Goal: Task Accomplishment & Management: Use online tool/utility

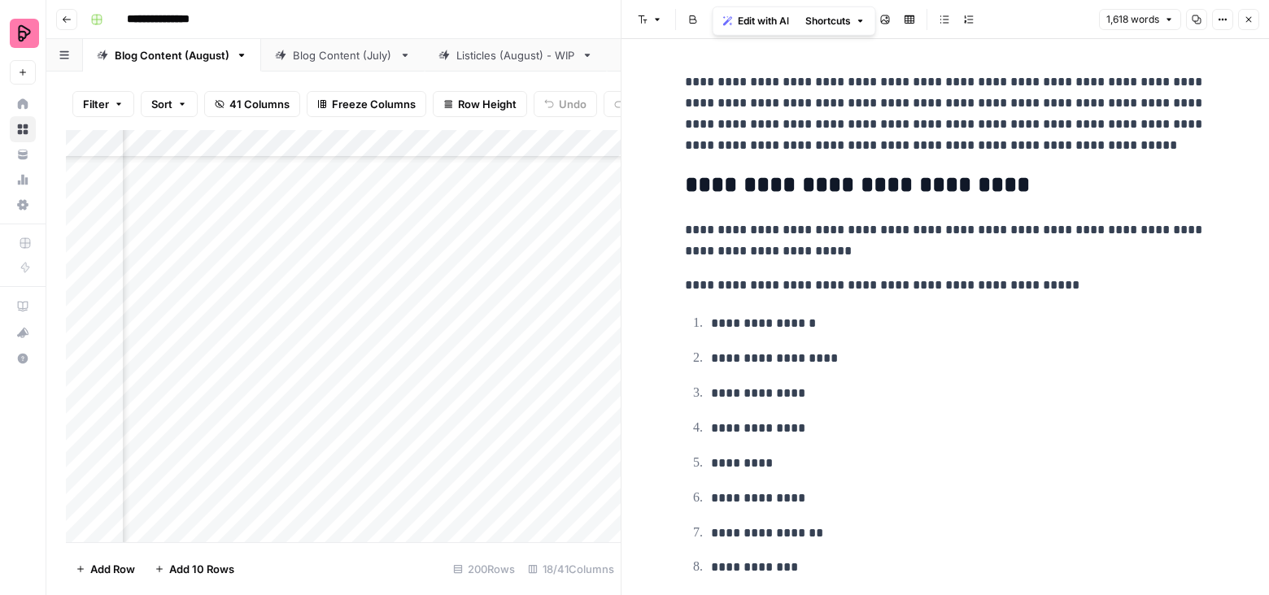
scroll to position [1136, 0]
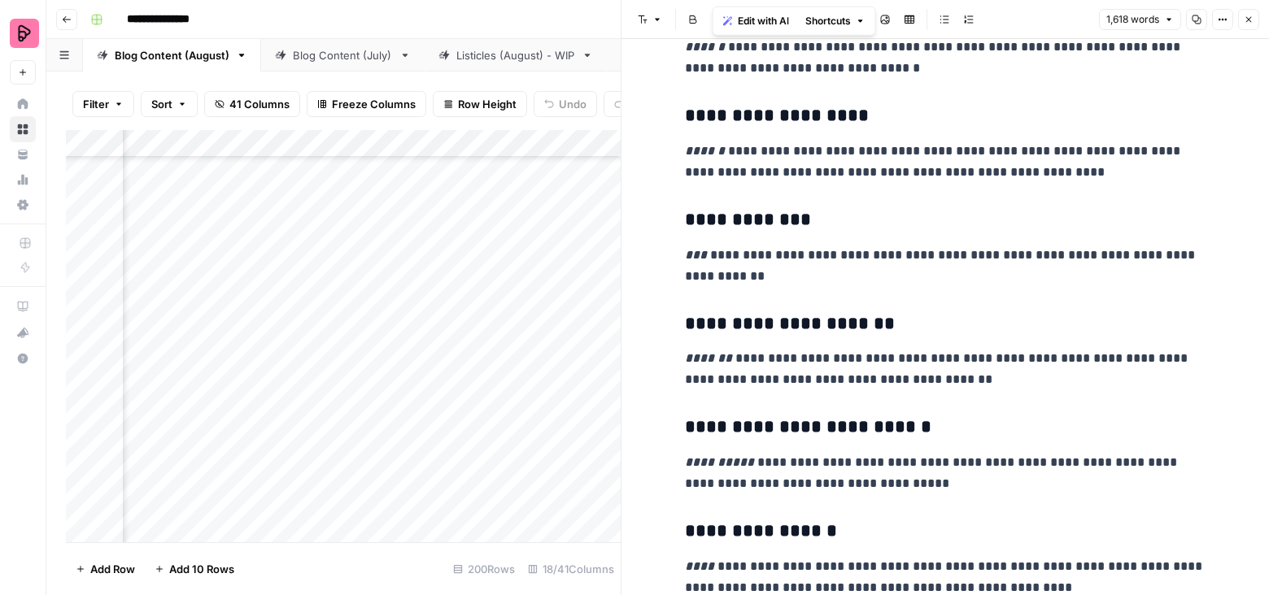
click at [1244, 21] on icon "button" at bounding box center [1249, 20] width 10 height 10
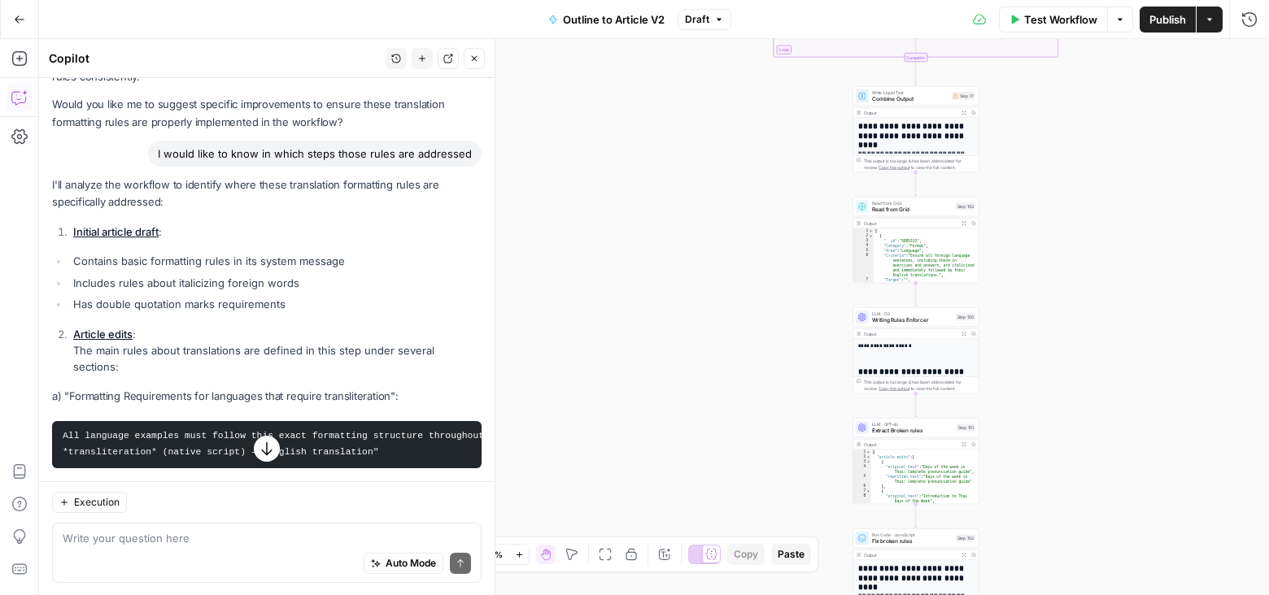
scroll to position [960, 0]
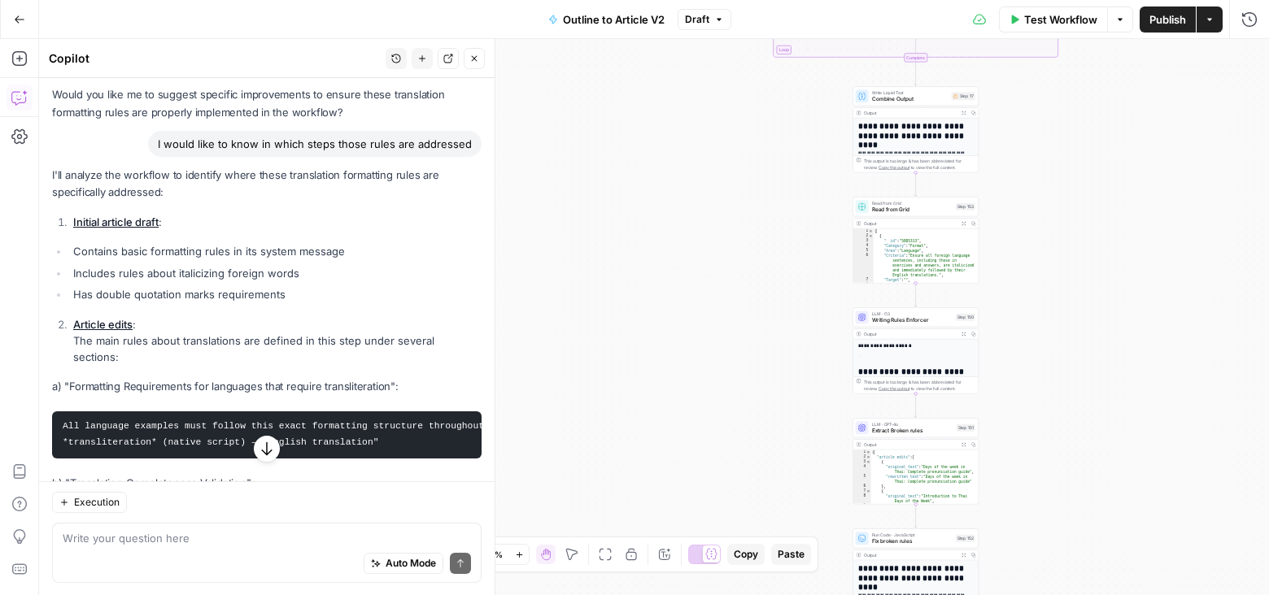
click at [122, 225] on link "Initial article draft" at bounding box center [115, 222] width 85 height 13
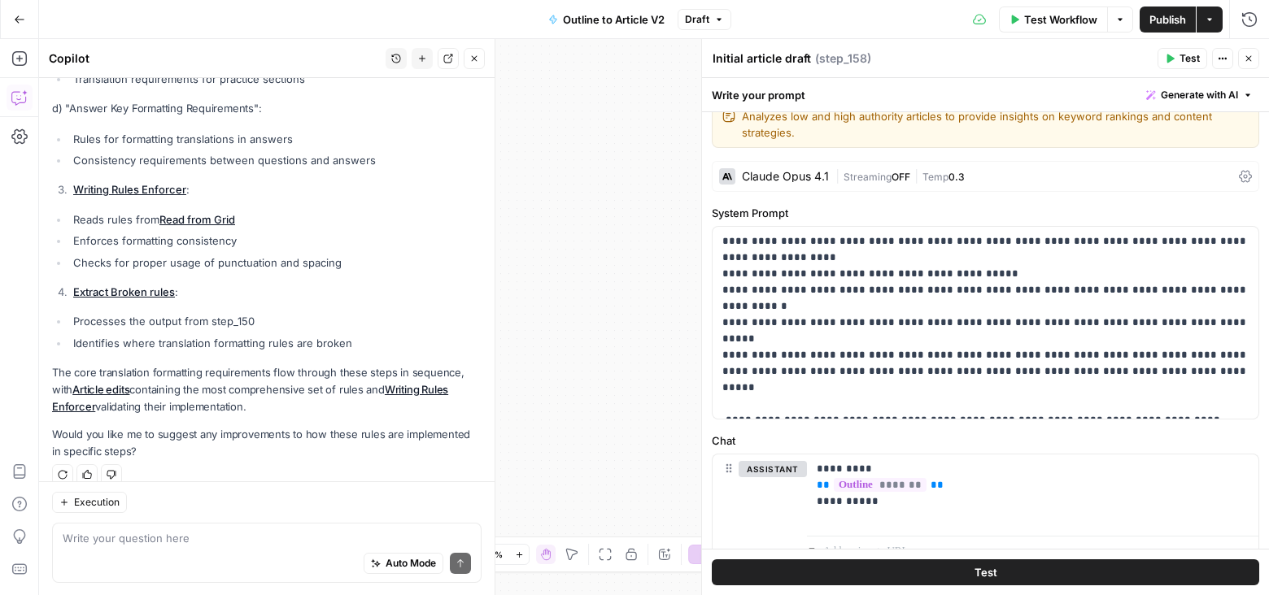
scroll to position [1066, 0]
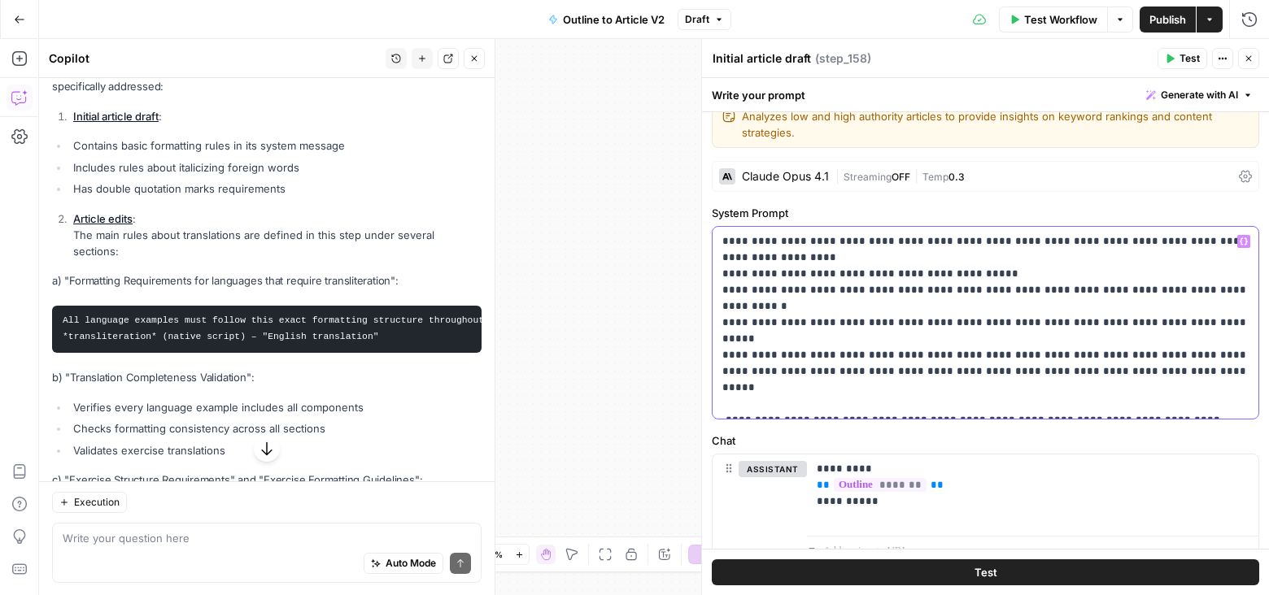
click at [1009, 256] on p "**********" at bounding box center [985, 322] width 527 height 179
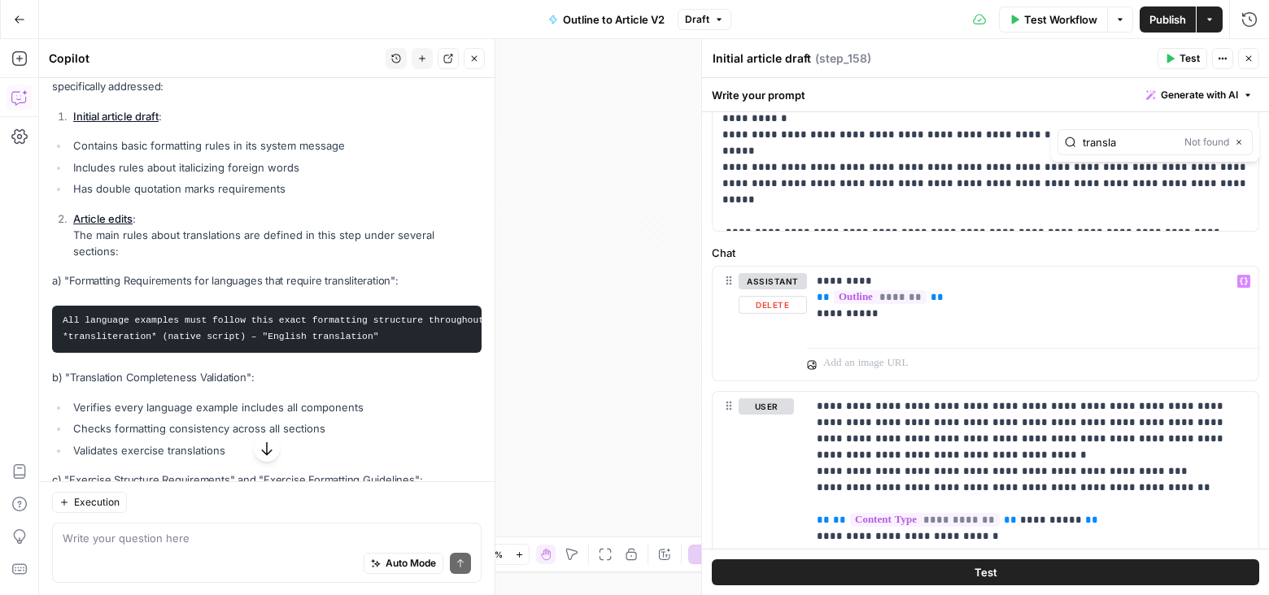
scroll to position [268, 0]
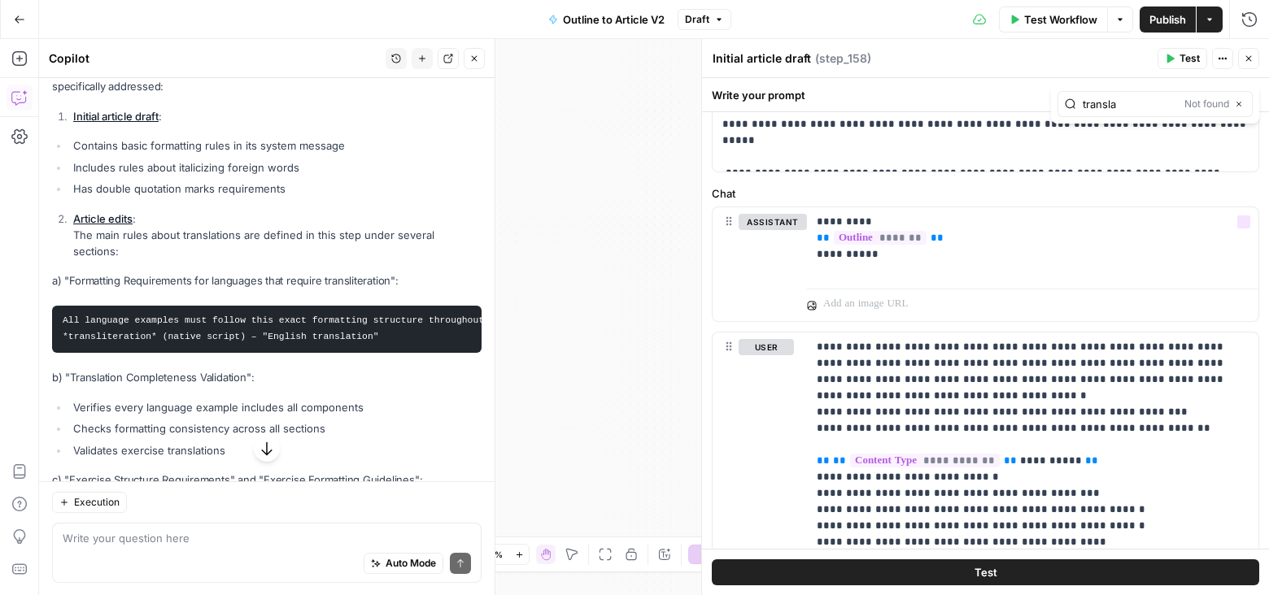
type input "transla"
type input "transl"
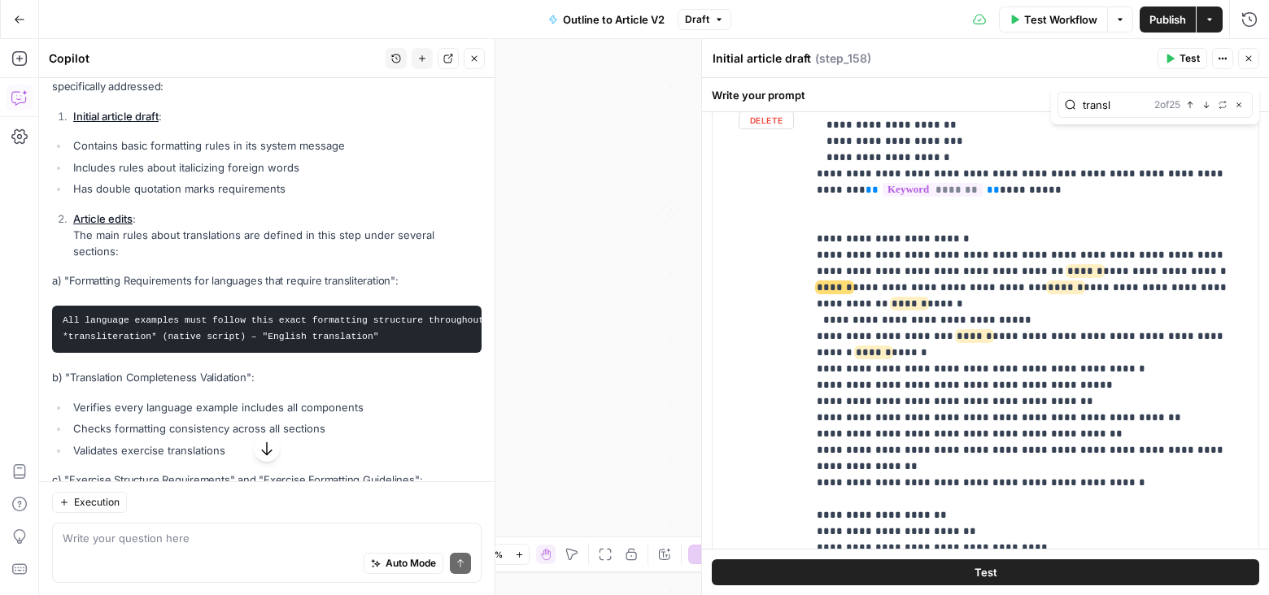
scroll to position [572, 0]
click at [1048, 284] on span "******" at bounding box center [1066, 289] width 36 height 11
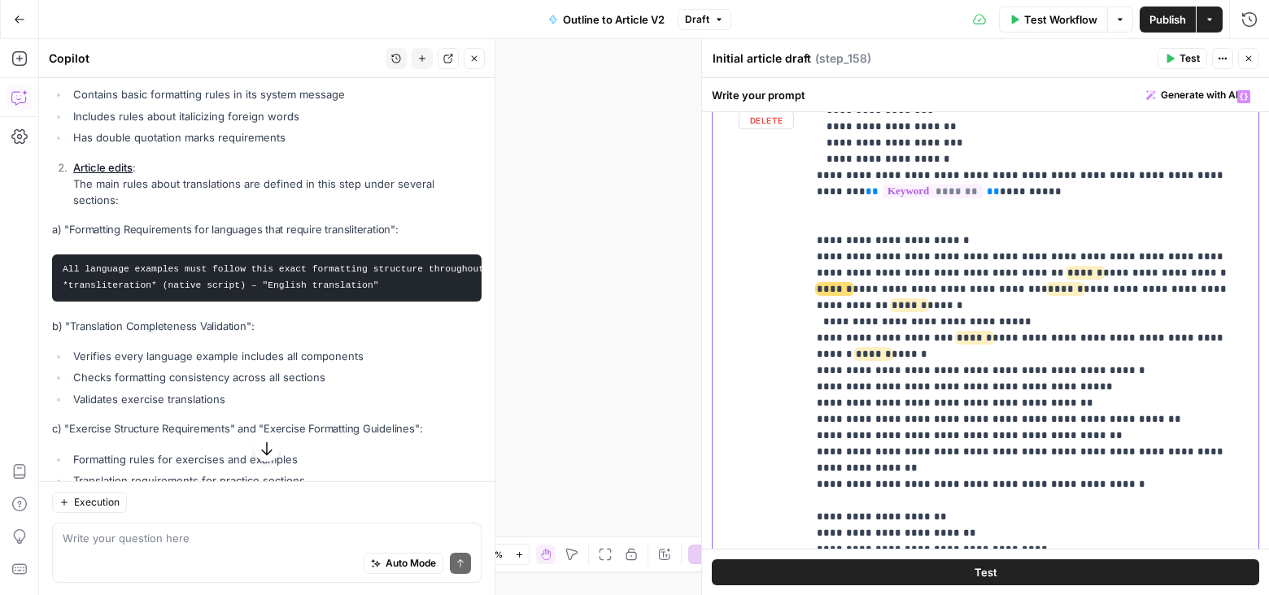
scroll to position [1066, 0]
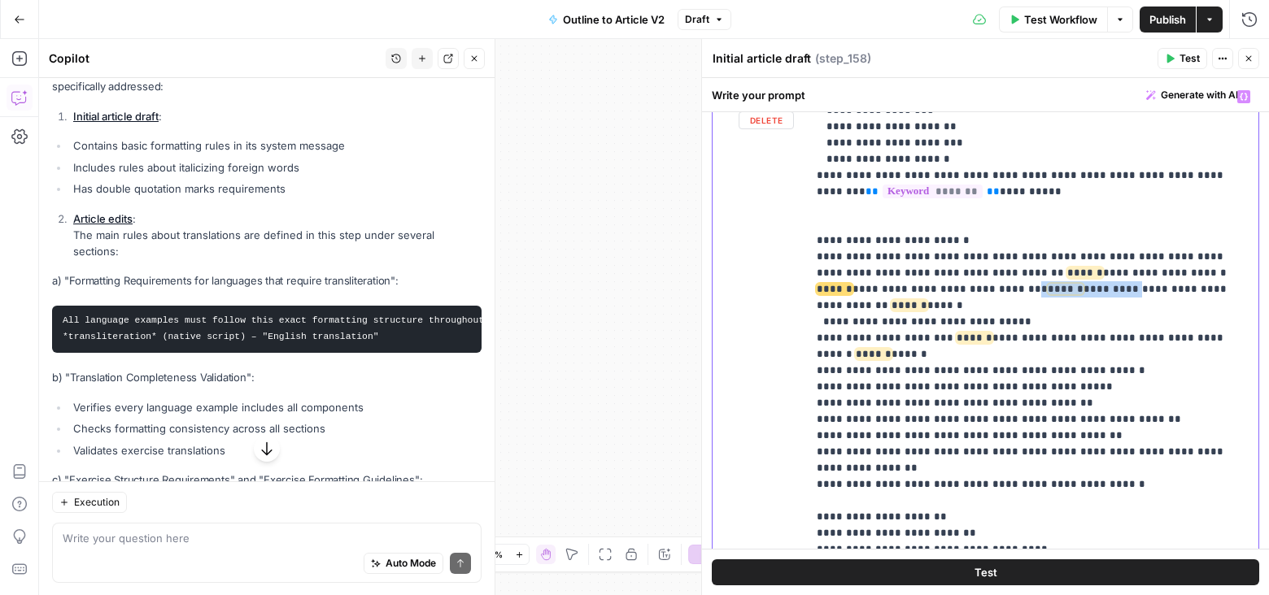
drag, startPoint x: 1009, startPoint y: 220, endPoint x: 930, endPoint y: 219, distance: 79.7
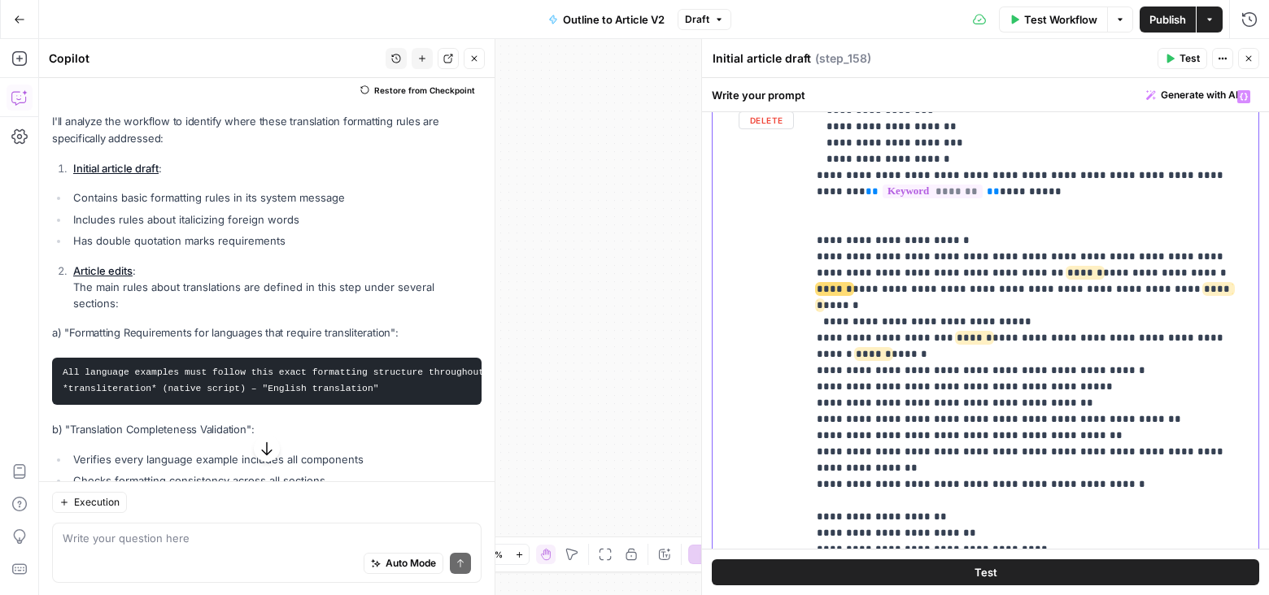
scroll to position [1117, 0]
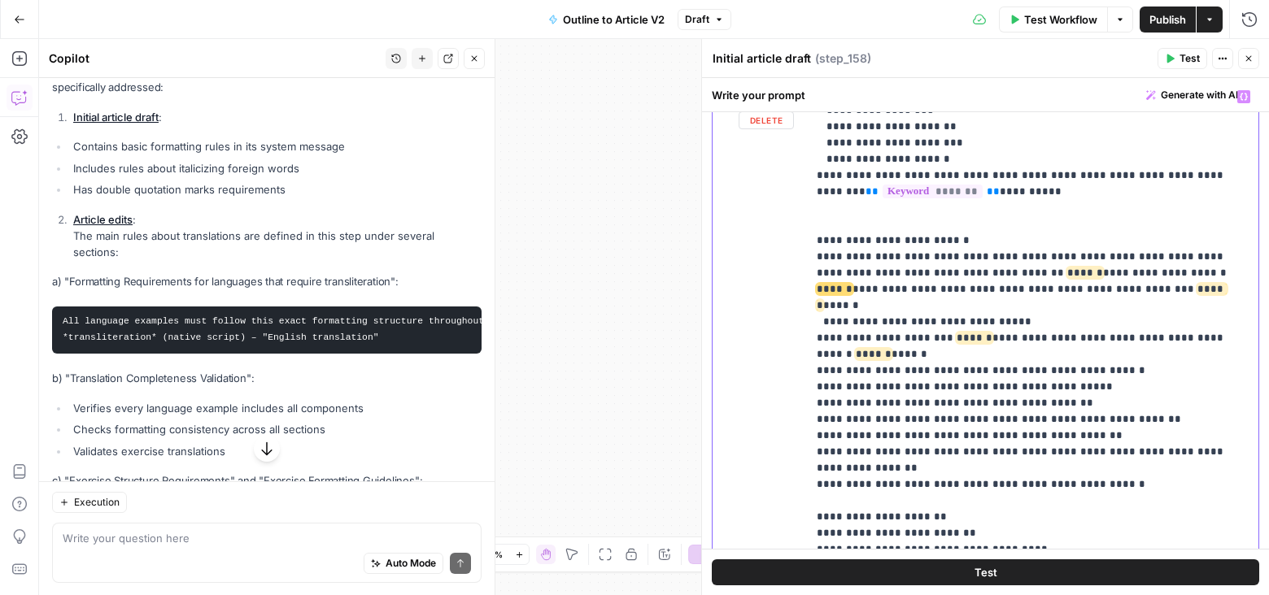
drag, startPoint x: 932, startPoint y: 216, endPoint x: 1128, endPoint y: 212, distance: 196.0
drag, startPoint x: 934, startPoint y: 221, endPoint x: 1015, endPoint y: 220, distance: 81.3
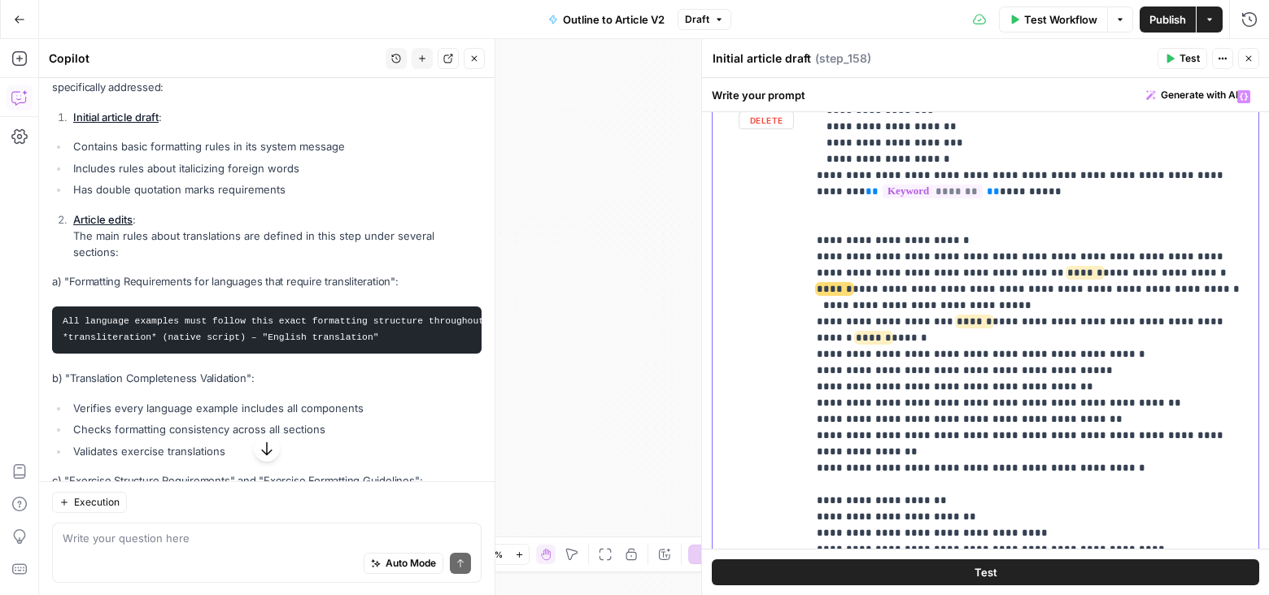
drag, startPoint x: 1039, startPoint y: 220, endPoint x: 1003, endPoint y: 220, distance: 36.6
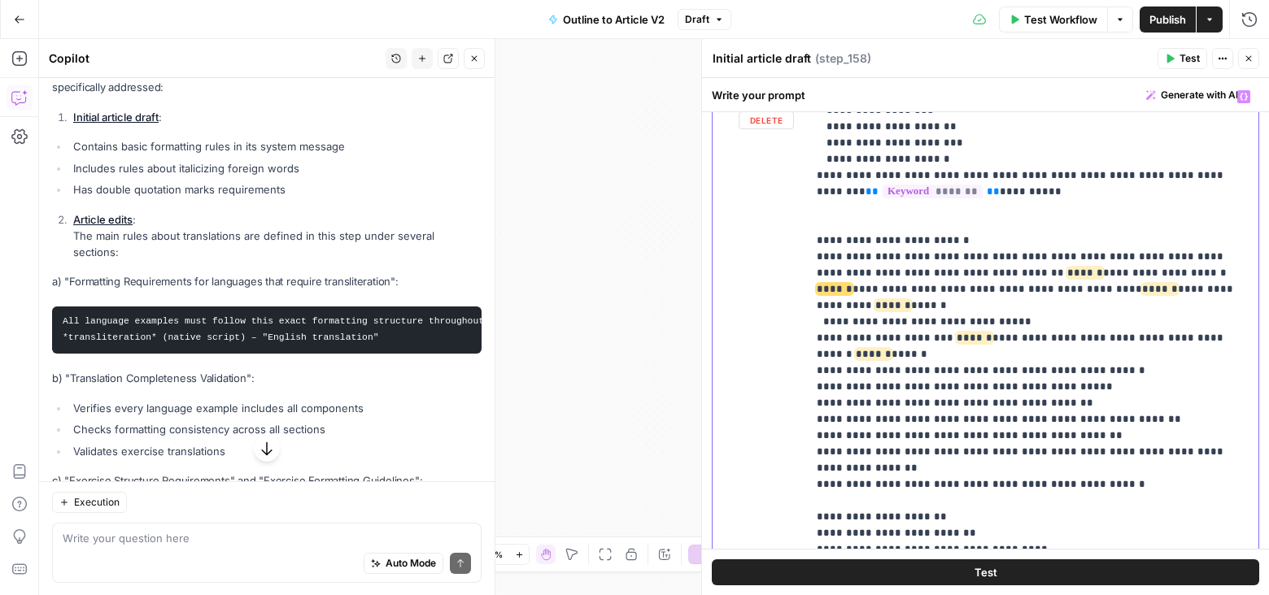
drag, startPoint x: 870, startPoint y: 233, endPoint x: 1007, endPoint y: 233, distance: 136.6
drag, startPoint x: 897, startPoint y: 235, endPoint x: 937, endPoint y: 231, distance: 40.1
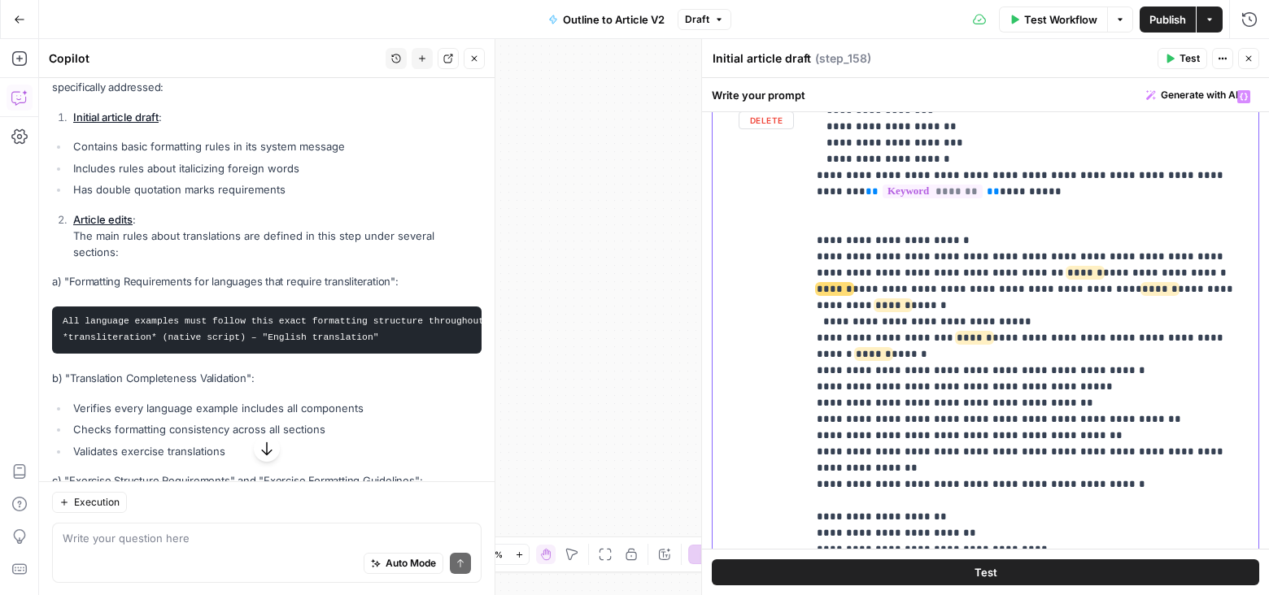
drag, startPoint x: 936, startPoint y: 236, endPoint x: 899, endPoint y: 236, distance: 37.4
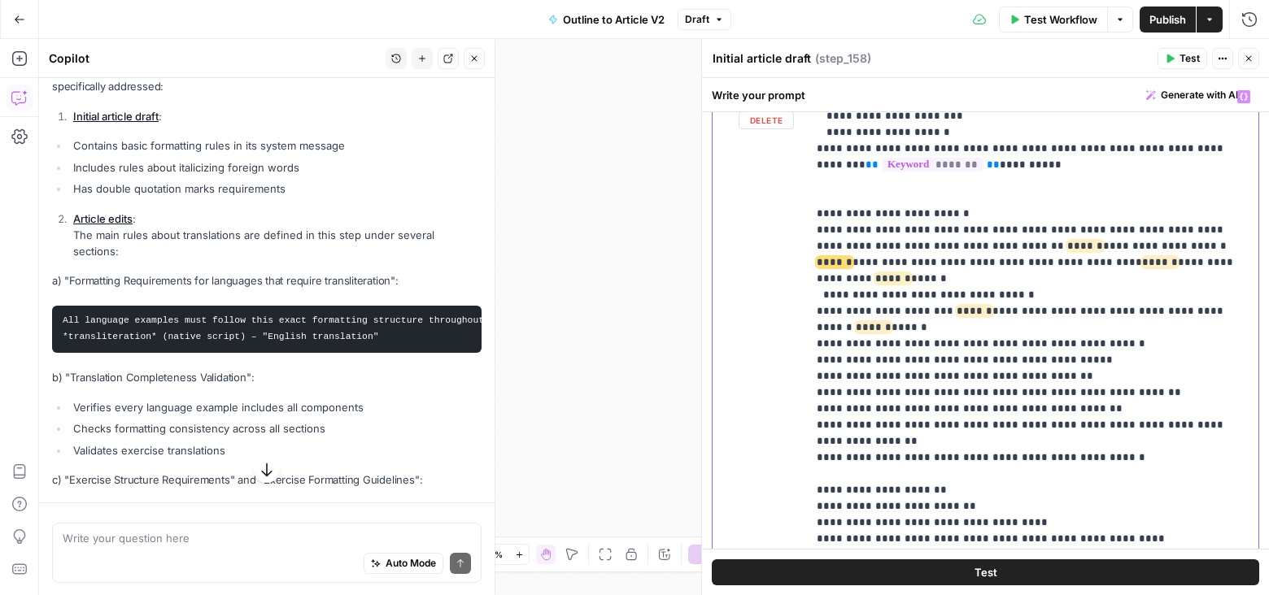
scroll to position [1117, 0]
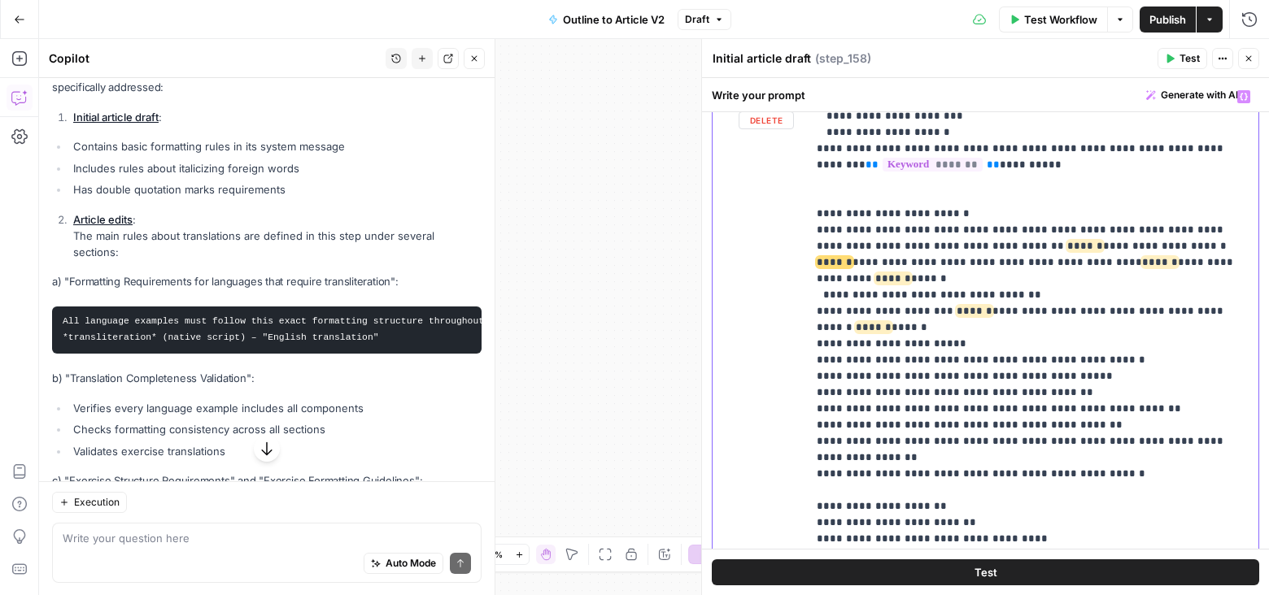
drag, startPoint x: 987, startPoint y: 244, endPoint x: 811, endPoint y: 137, distance: 206.6
click at [811, 136] on div "**********" at bounding box center [1033, 413] width 452 height 662
copy p "**********"
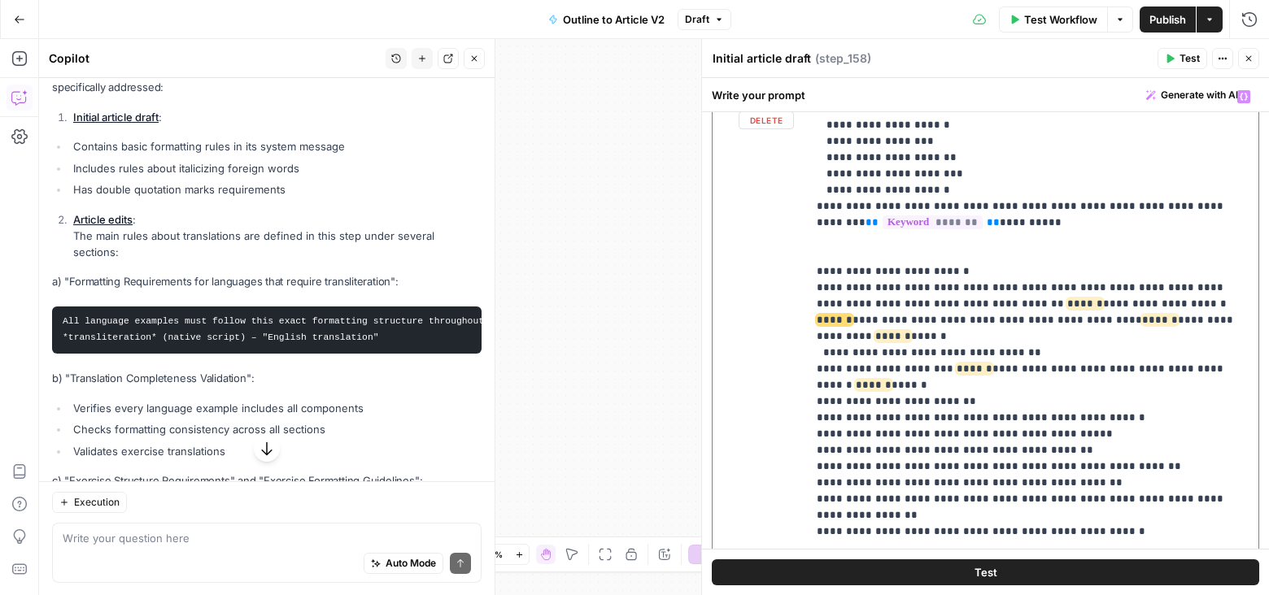
scroll to position [509, 0]
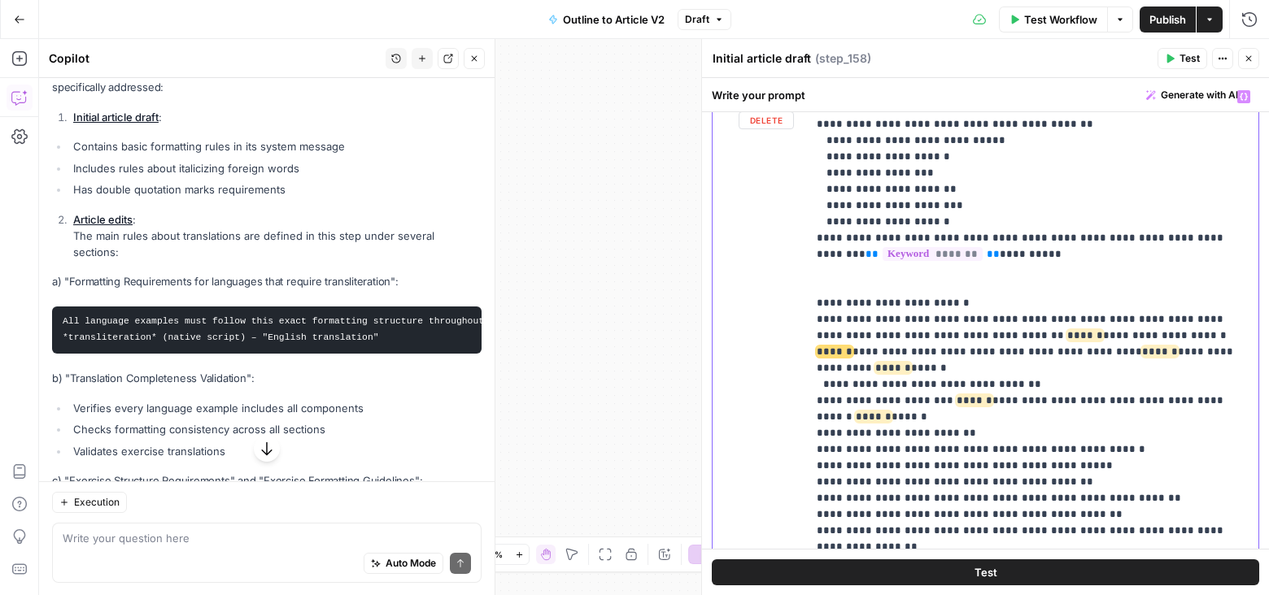
drag, startPoint x: 974, startPoint y: 330, endPoint x: 806, endPoint y: 239, distance: 191.4
click at [807, 239] on div "**********" at bounding box center [1033, 413] width 452 height 662
copy p "**********"
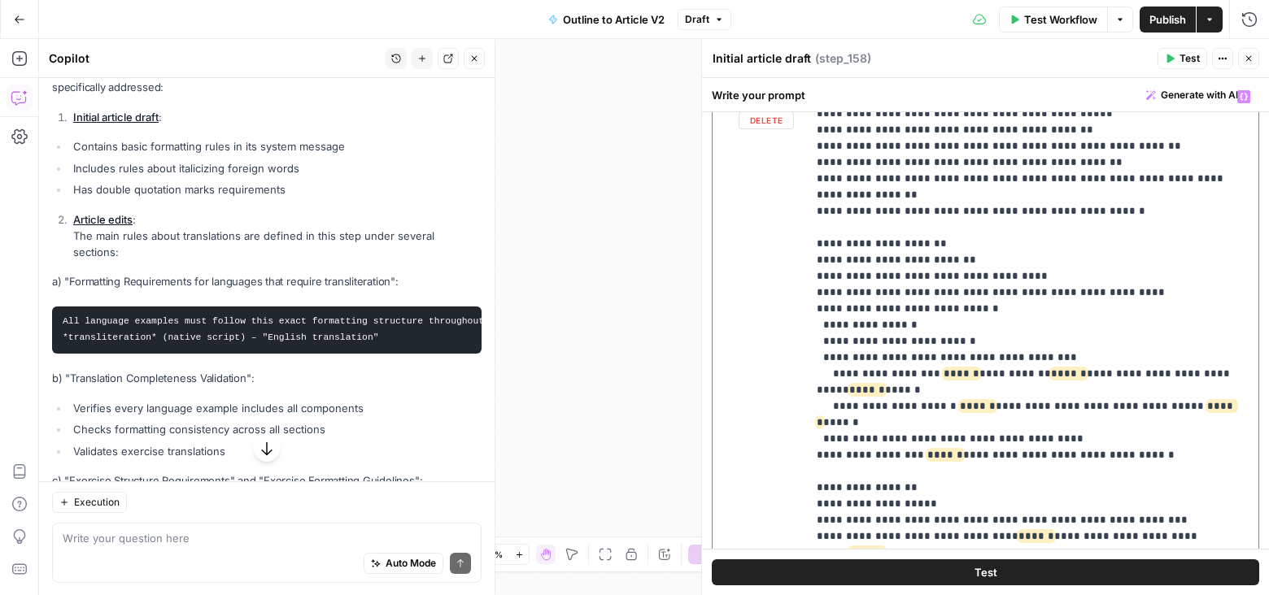
scroll to position [904, 0]
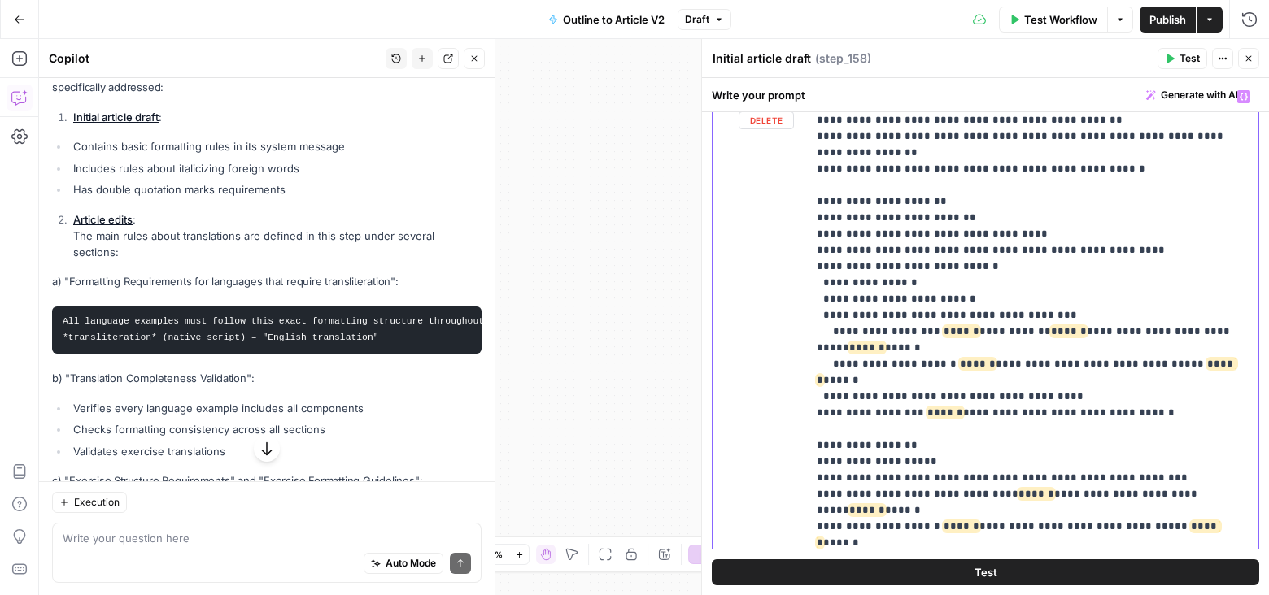
drag, startPoint x: 813, startPoint y: 360, endPoint x: 1199, endPoint y: 373, distance: 385.8
click at [1199, 373] on div "**********" at bounding box center [1033, 413] width 452 height 662
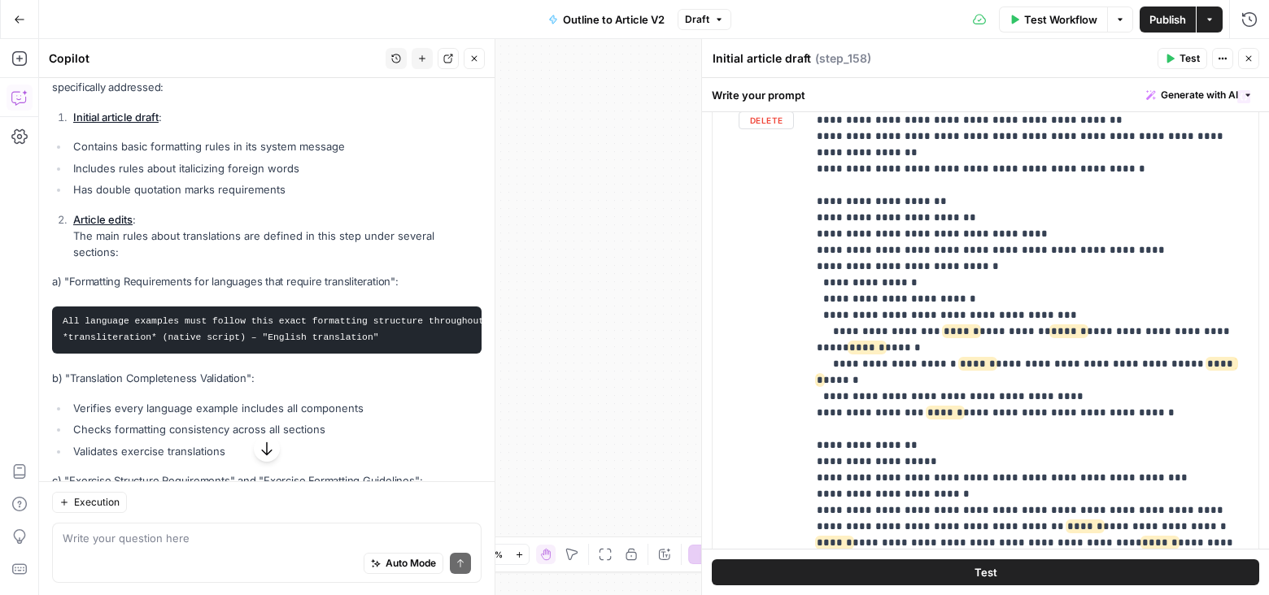
drag, startPoint x: 795, startPoint y: 362, endPoint x: 987, endPoint y: 358, distance: 191.2
click at [988, 358] on div "**********" at bounding box center [986, 432] width 546 height 701
drag, startPoint x: 1158, startPoint y: 377, endPoint x: 795, endPoint y: 365, distance: 363.8
click at [795, 365] on div "**********" at bounding box center [986, 432] width 546 height 701
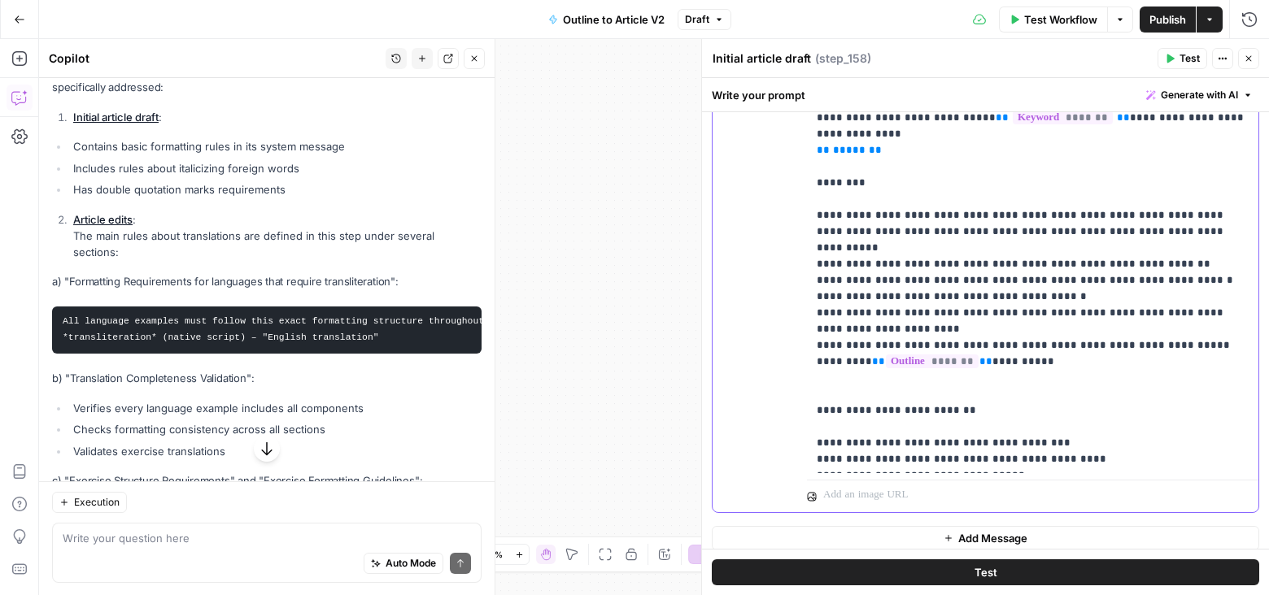
scroll to position [795, 0]
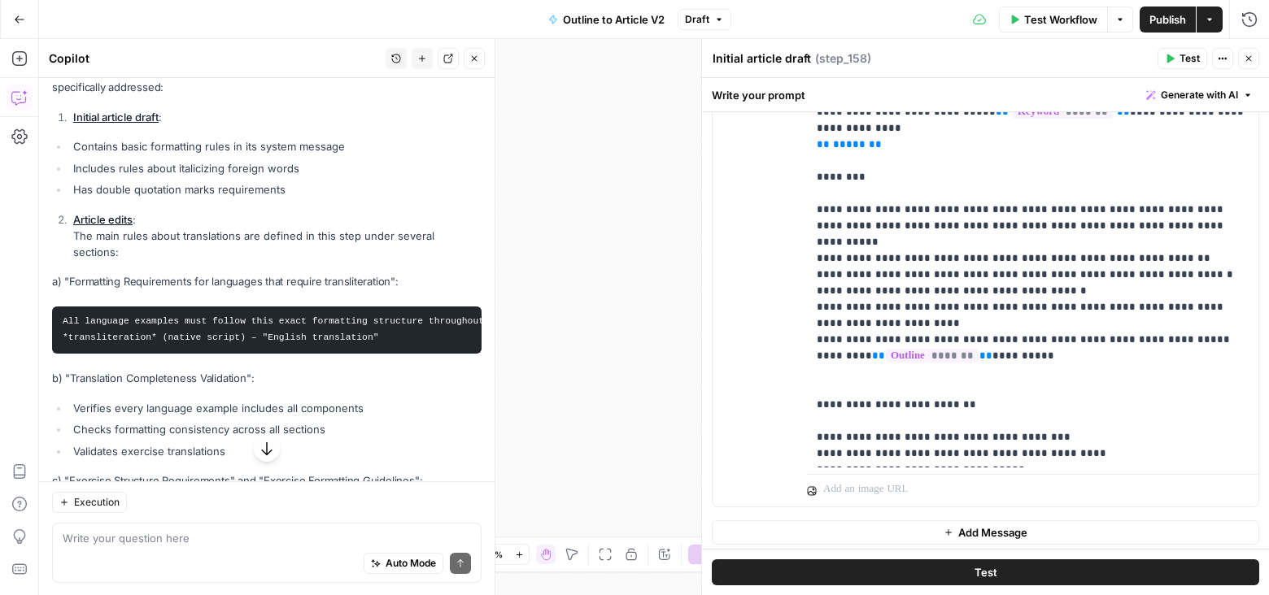
click at [117, 221] on link "Article edits" at bounding box center [102, 219] width 59 height 13
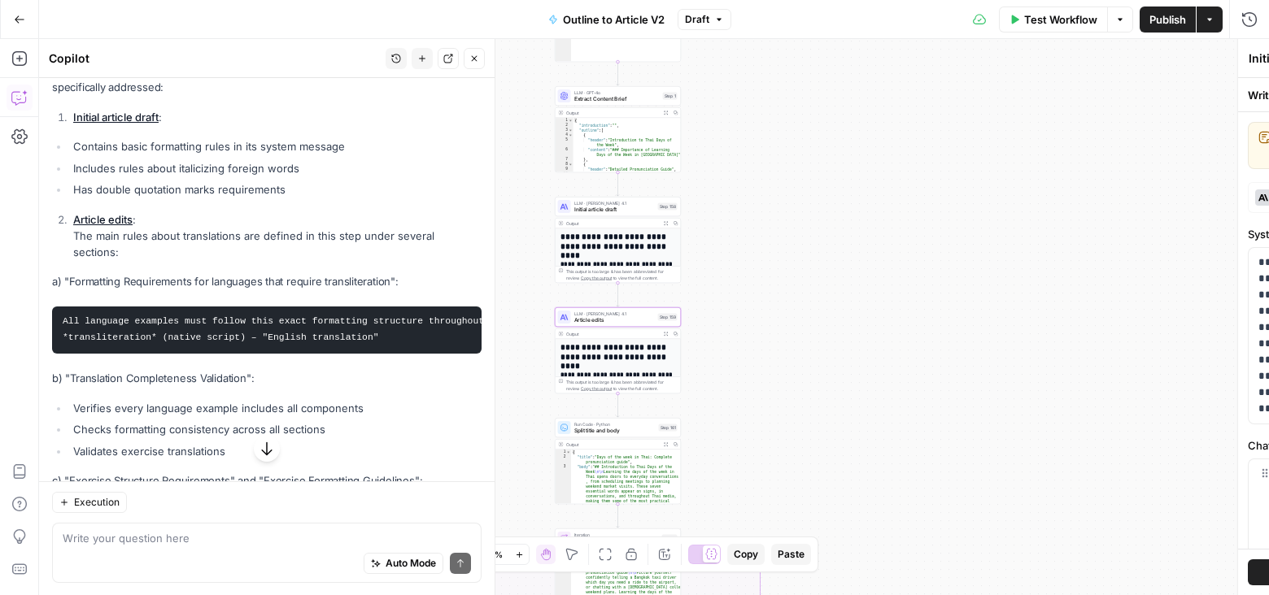
type textarea "Article edits"
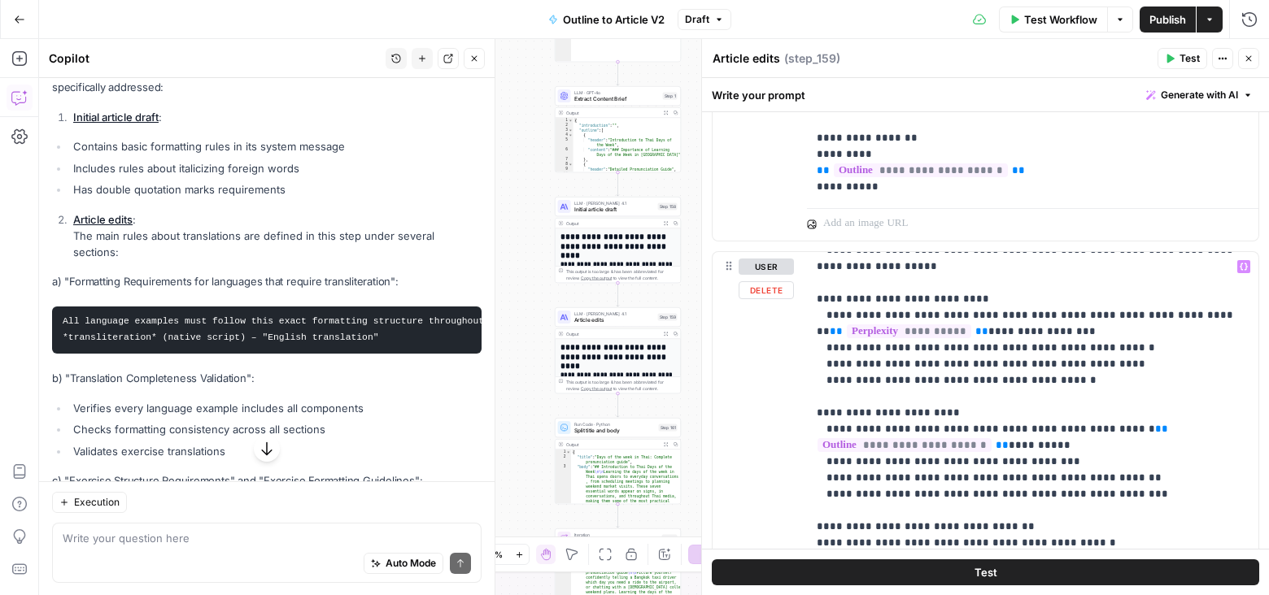
scroll to position [374, 0]
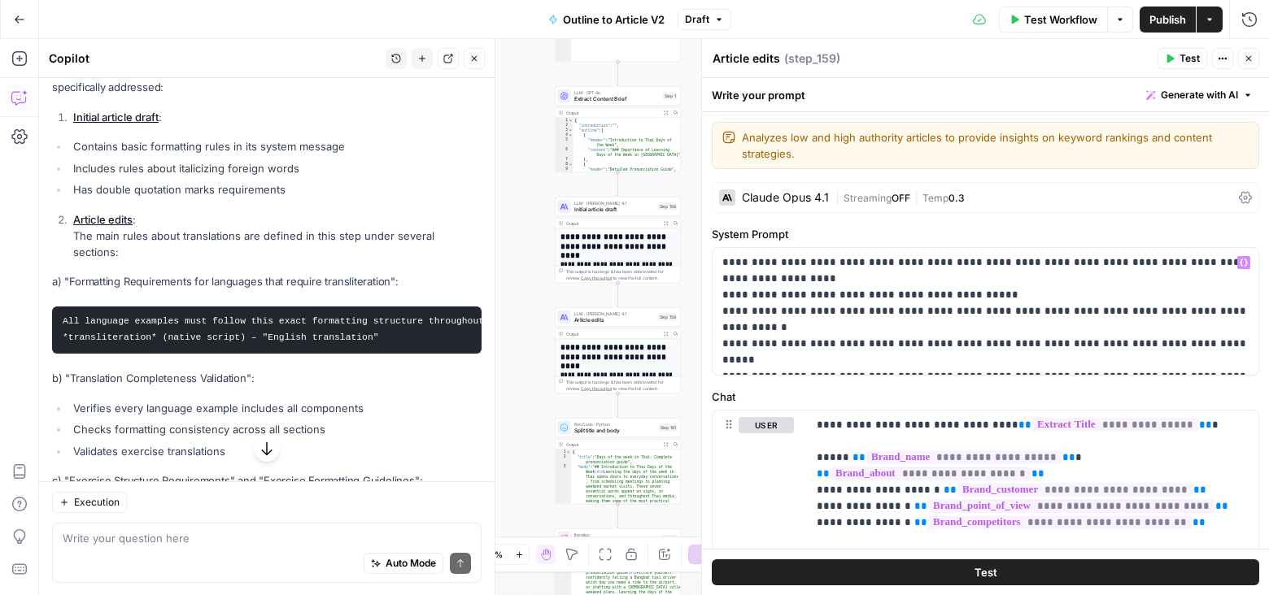
scroll to position [54, 0]
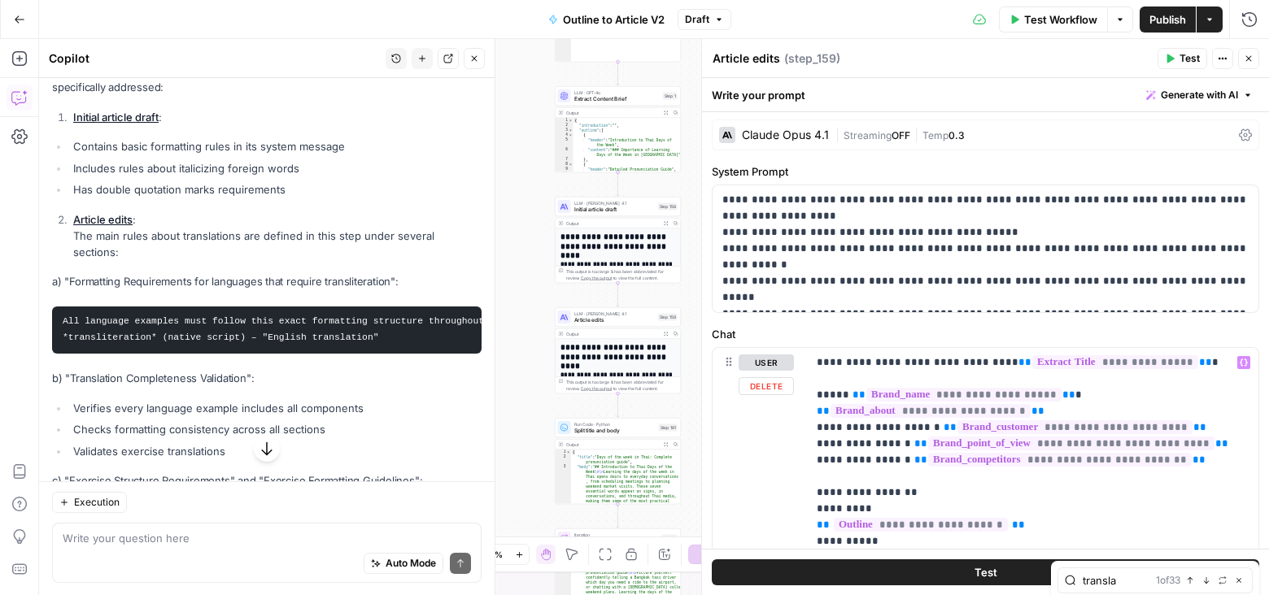
type input "transla"
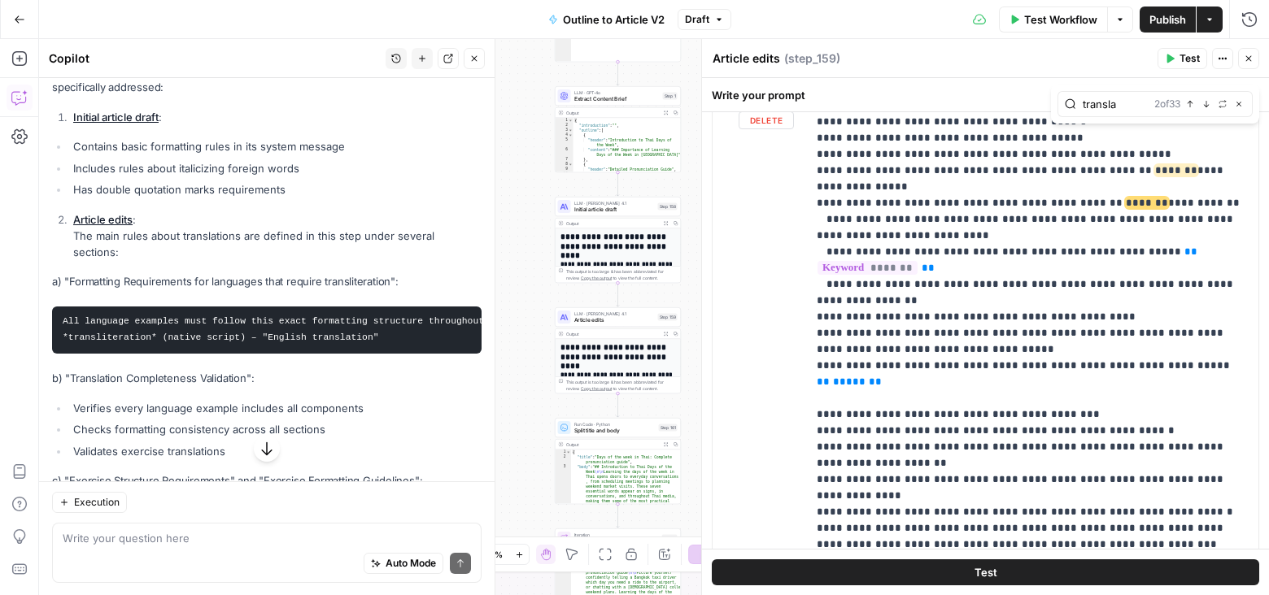
scroll to position [1540, 0]
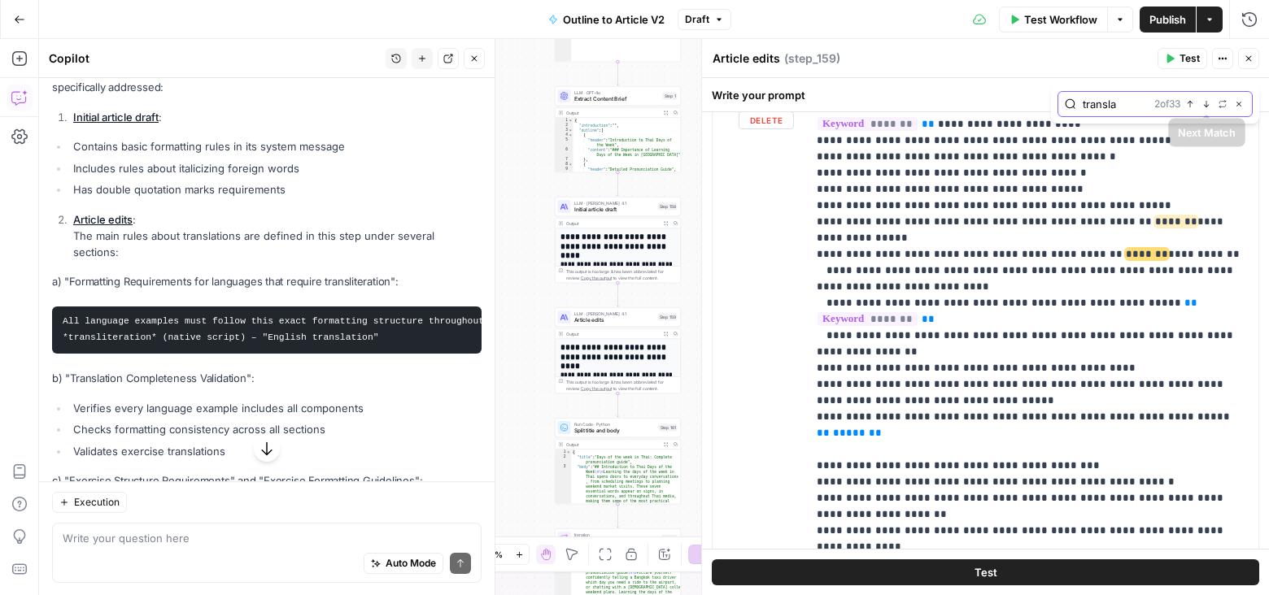
click at [1208, 104] on icon "button" at bounding box center [1207, 104] width 6 height 7
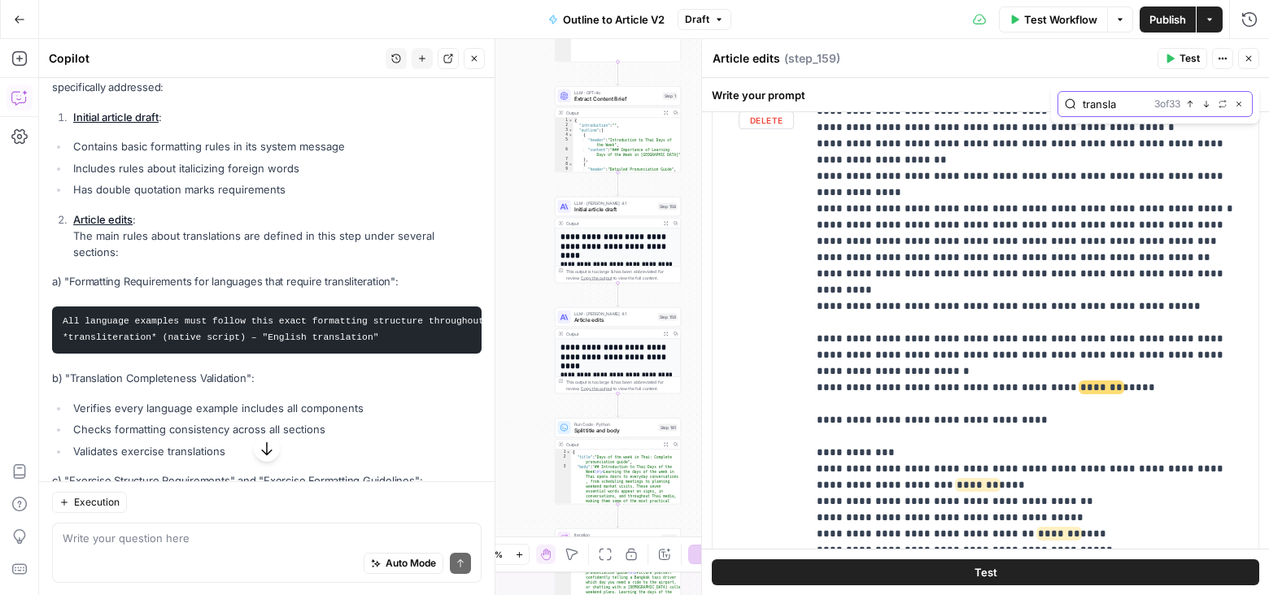
scroll to position [1968, 0]
drag, startPoint x: 815, startPoint y: 223, endPoint x: 928, endPoint y: 233, distance: 113.5
click at [869, 229] on div "**********" at bounding box center [1033, 413] width 452 height 662
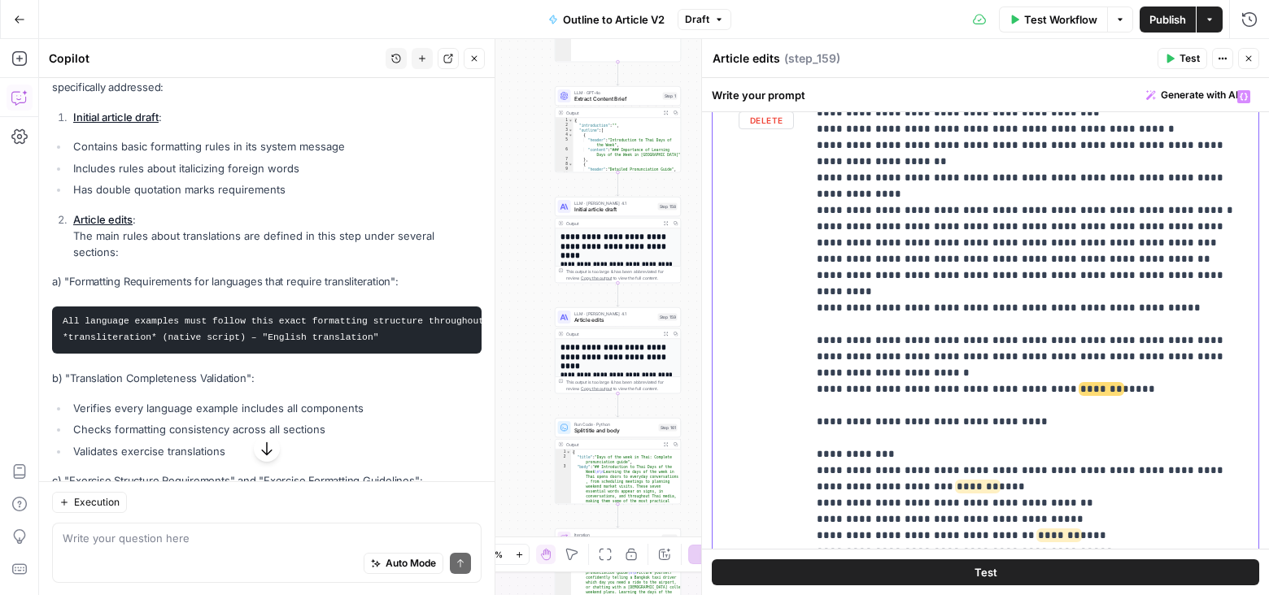
click at [813, 246] on div "**********" at bounding box center [1033, 413] width 452 height 662
click at [813, 219] on div "**********" at bounding box center [1033, 413] width 452 height 662
drag, startPoint x: 813, startPoint y: 204, endPoint x: 1123, endPoint y: 298, distance: 323.7
click at [1123, 298] on div "**********" at bounding box center [1033, 413] width 452 height 662
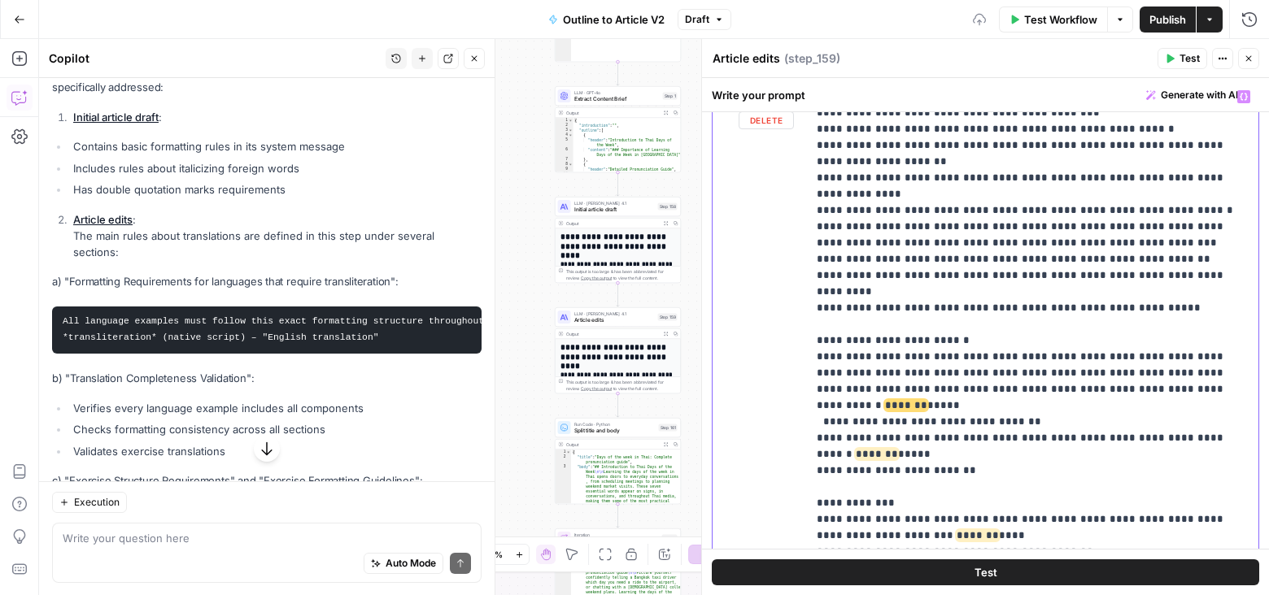
scroll to position [1982, 0]
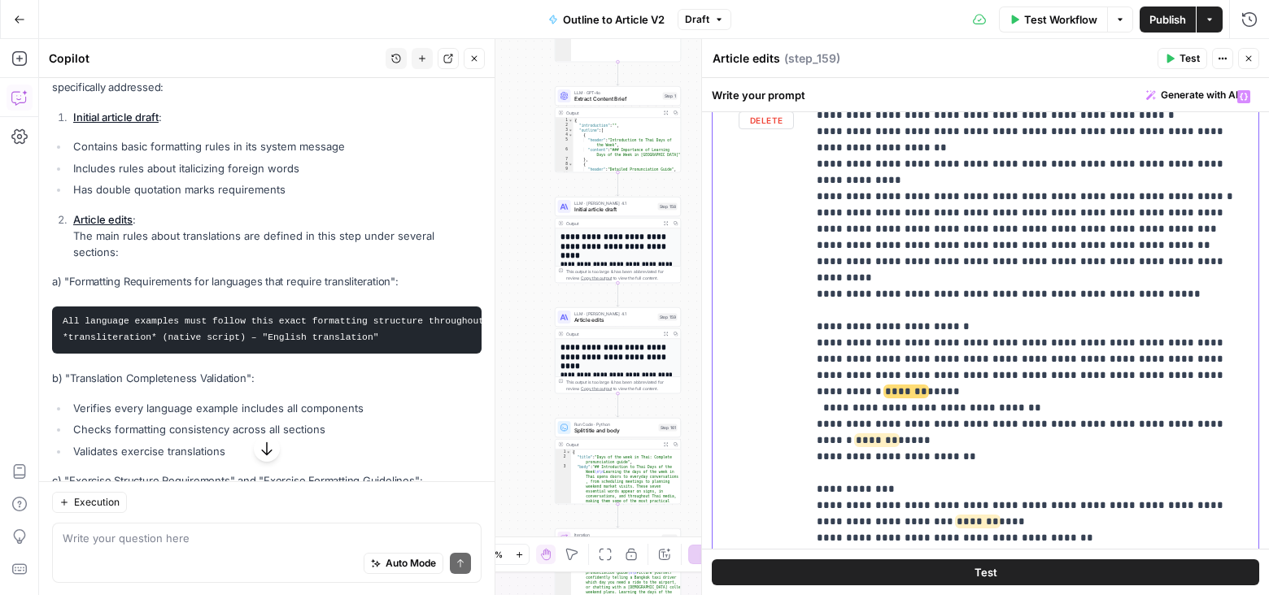
drag, startPoint x: 920, startPoint y: 355, endPoint x: 774, endPoint y: 343, distance: 146.0
click at [774, 343] on div "**********" at bounding box center [986, 432] width 546 height 701
drag, startPoint x: 813, startPoint y: 337, endPoint x: 1126, endPoint y: 376, distance: 314.8
click at [1126, 376] on div "**********" at bounding box center [1033, 413] width 452 height 662
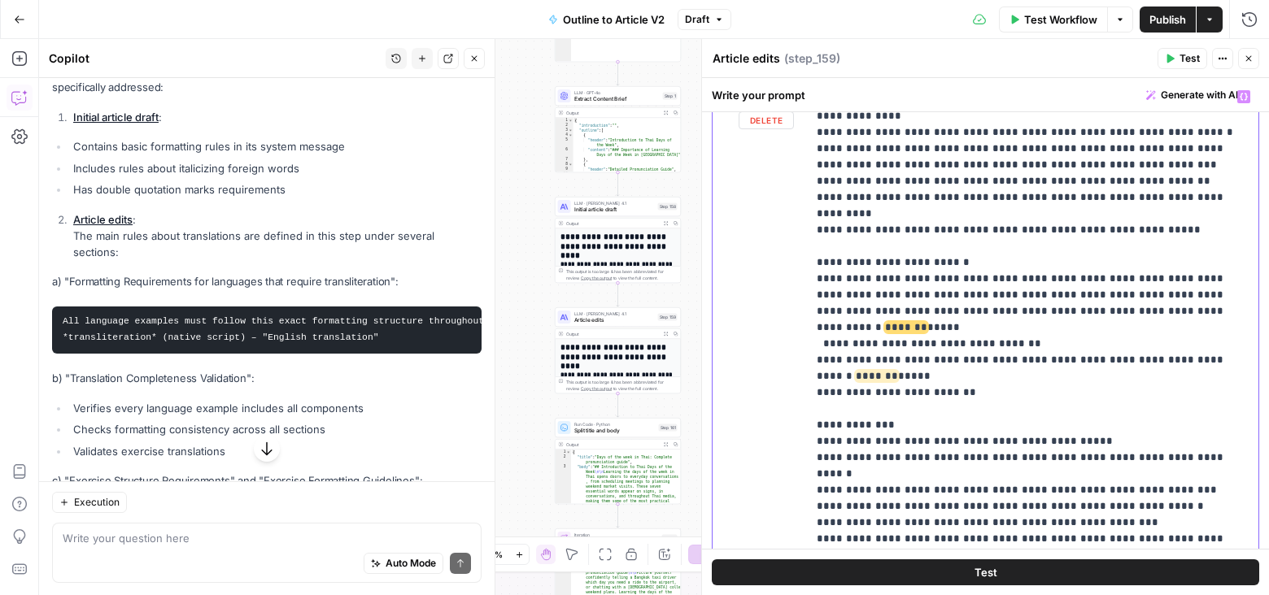
scroll to position [2044, 0]
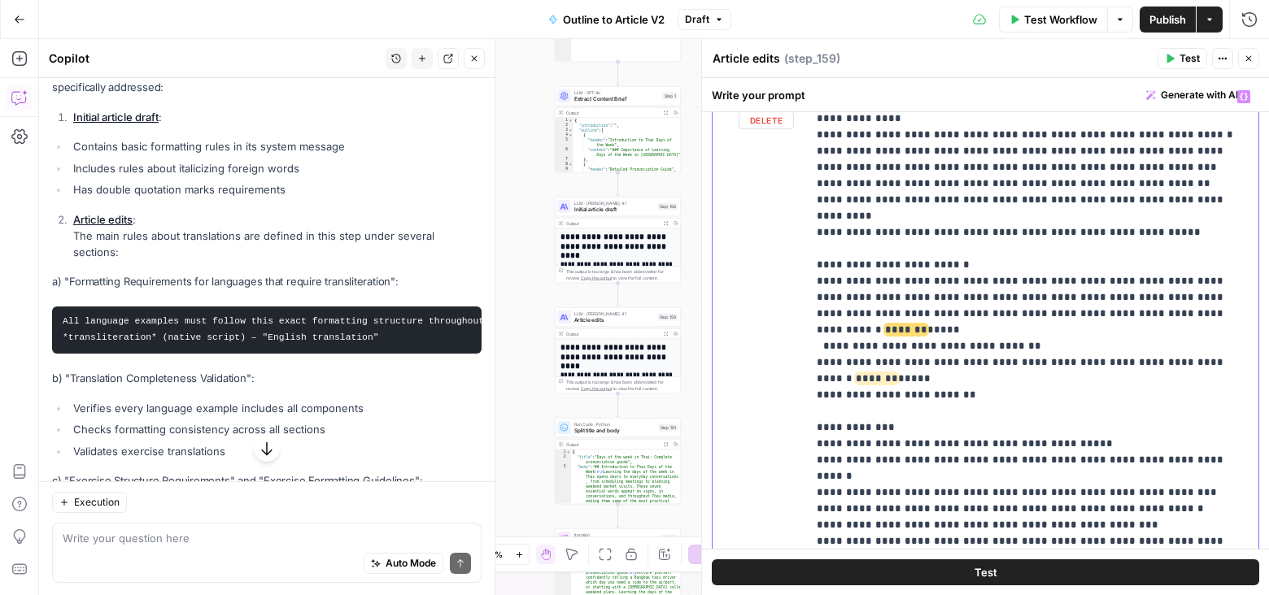
drag, startPoint x: 1211, startPoint y: 292, endPoint x: 800, endPoint y: 292, distance: 410.7
click at [800, 292] on div "**********" at bounding box center [986, 432] width 546 height 701
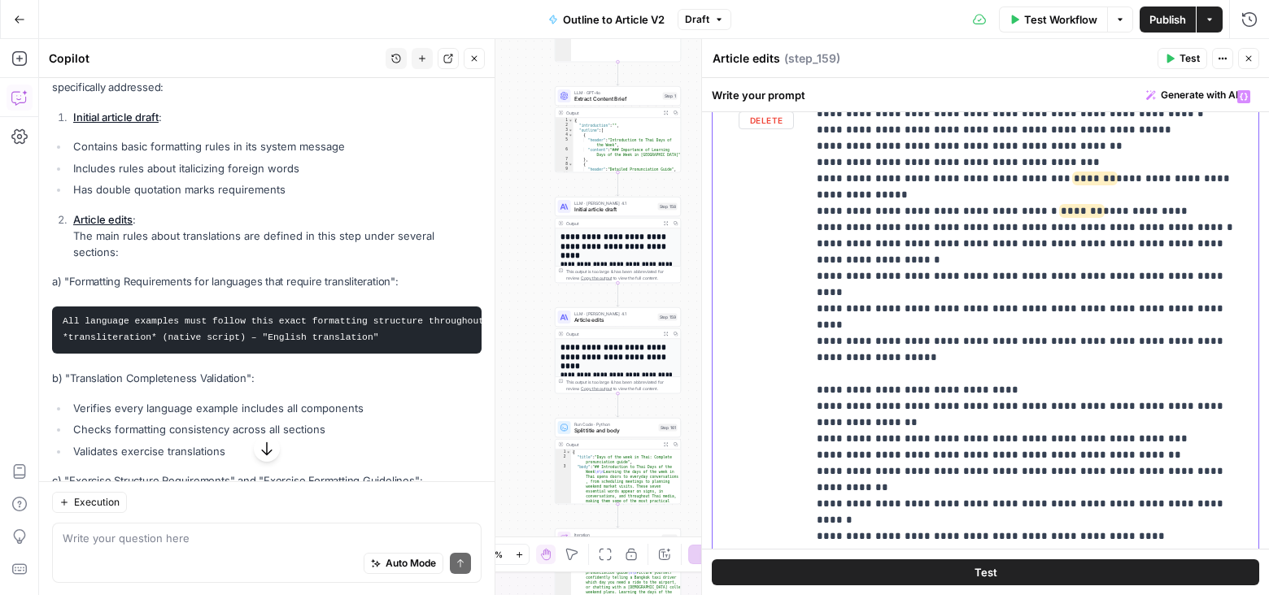
scroll to position [2739, 0]
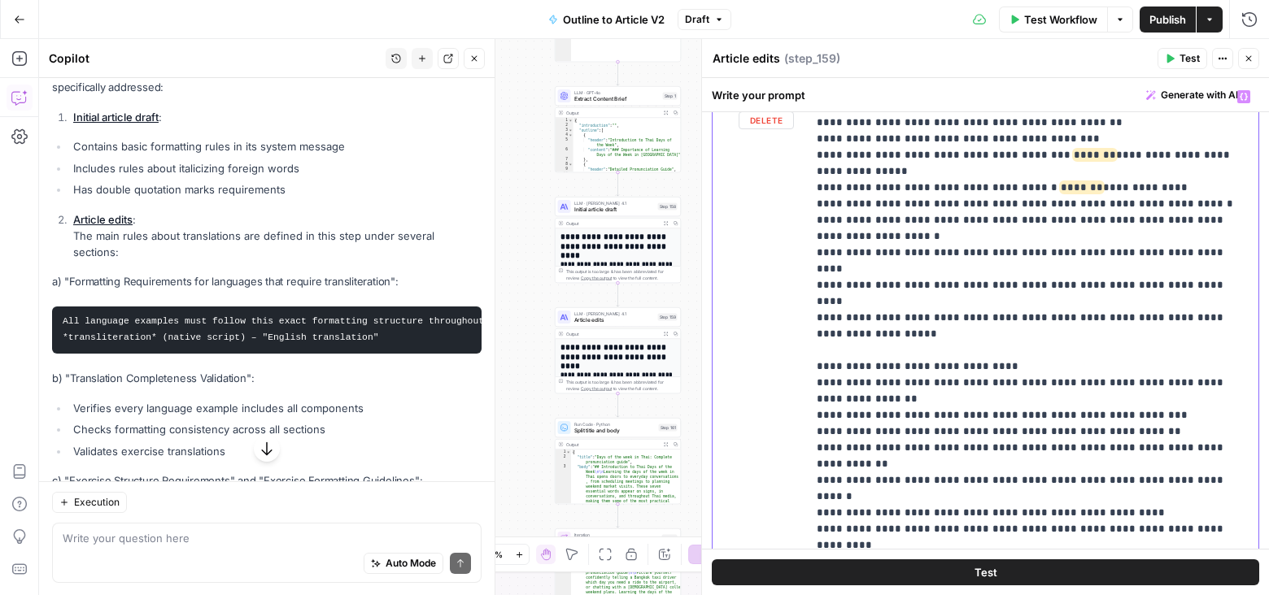
drag, startPoint x: 944, startPoint y: 407, endPoint x: 793, endPoint y: 400, distance: 150.6
click at [793, 400] on div "**********" at bounding box center [986, 432] width 546 height 701
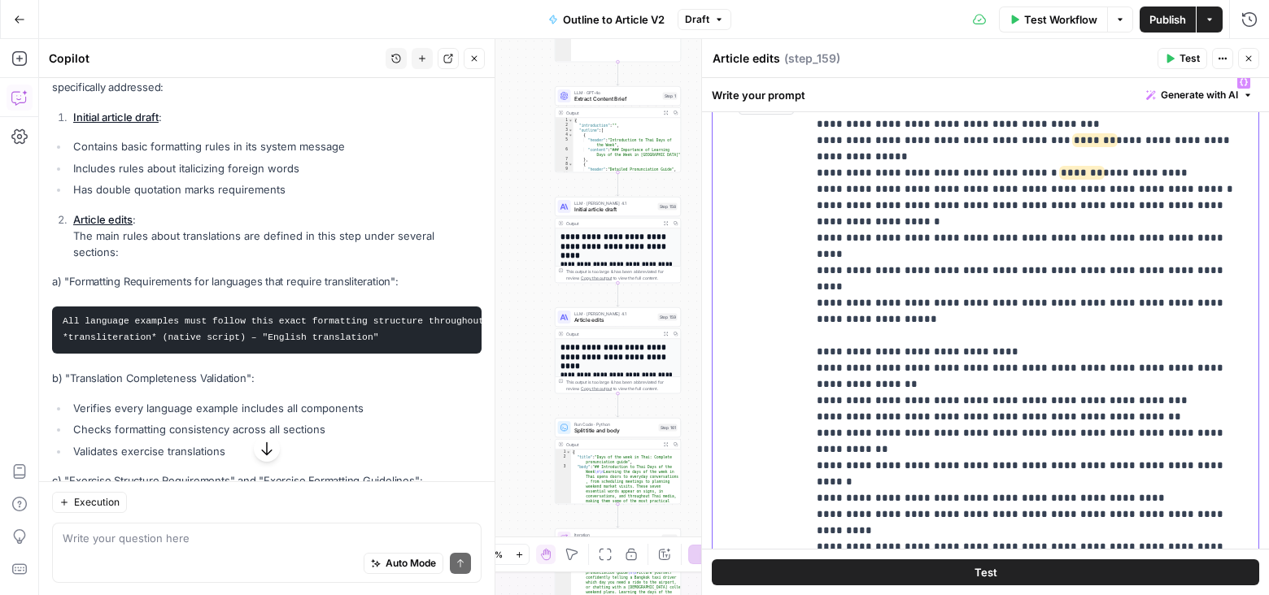
drag, startPoint x: 1148, startPoint y: 394, endPoint x: 795, endPoint y: 385, distance: 353.1
click at [795, 385] on div "**********" at bounding box center [986, 418] width 546 height 701
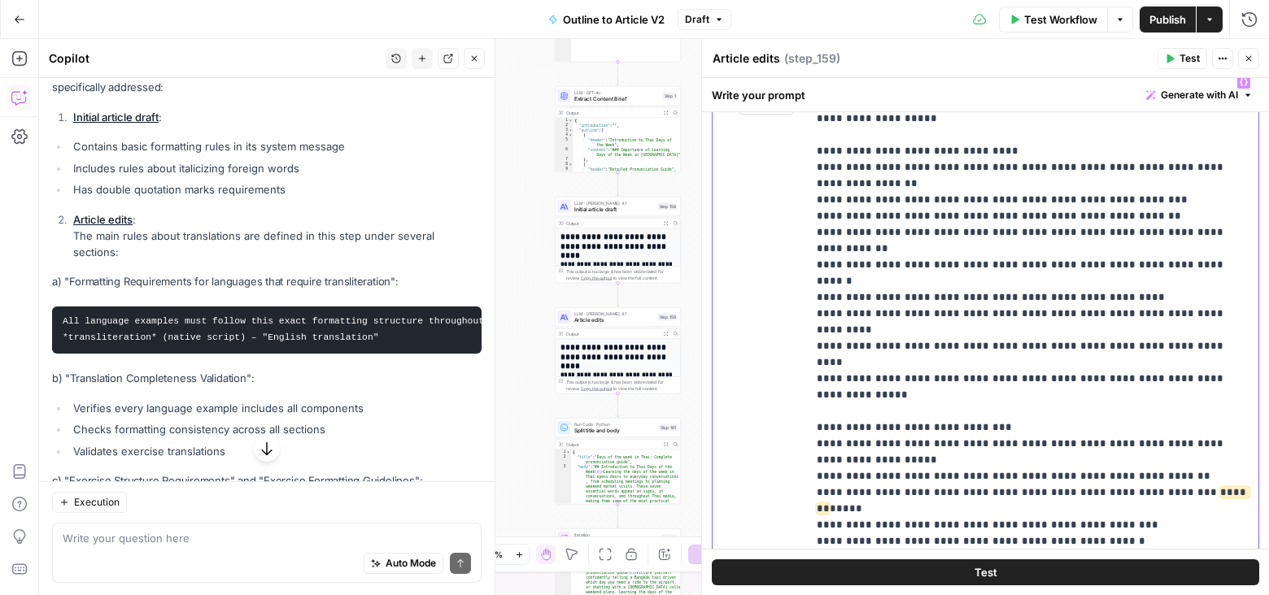
scroll to position [2985, 0]
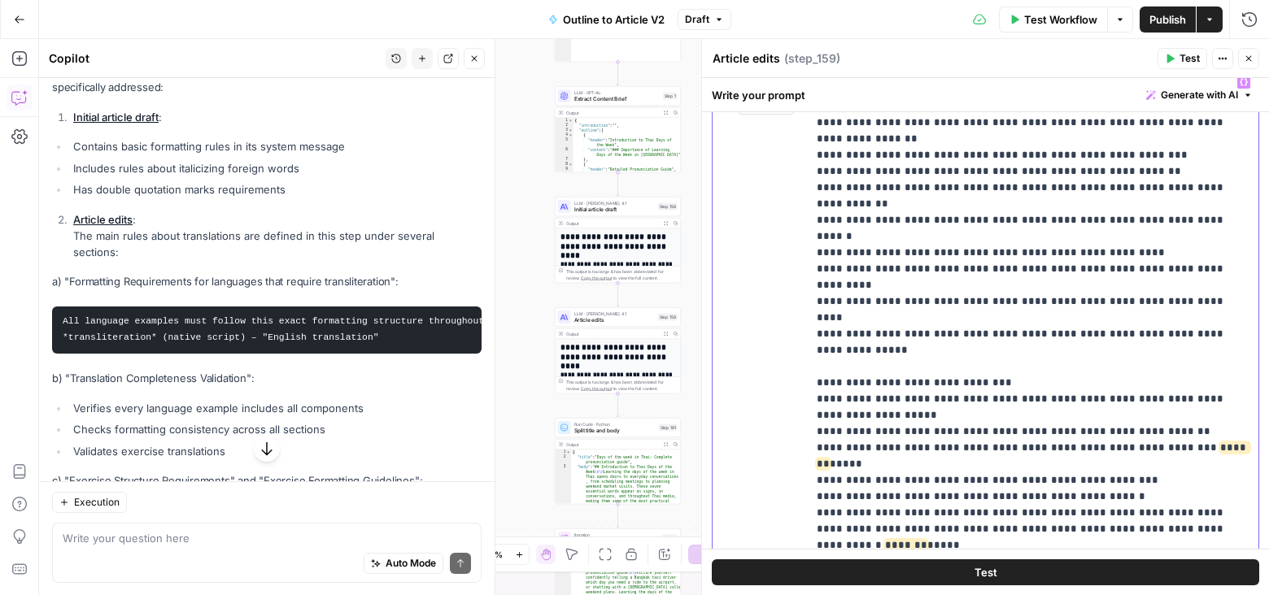
drag, startPoint x: 935, startPoint y: 345, endPoint x: 795, endPoint y: 332, distance: 140.5
click at [795, 331] on div "**********" at bounding box center [986, 418] width 546 height 701
drag, startPoint x: 1178, startPoint y: 344, endPoint x: 760, endPoint y: 342, distance: 418.1
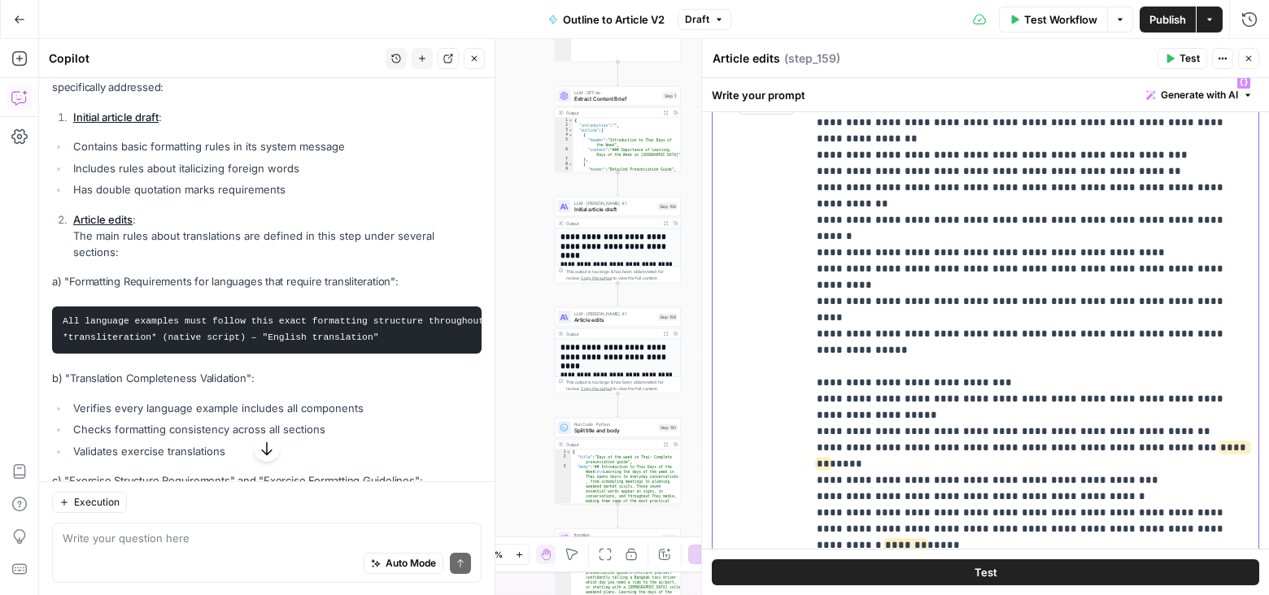
click at [760, 342] on div "**********" at bounding box center [986, 418] width 546 height 701
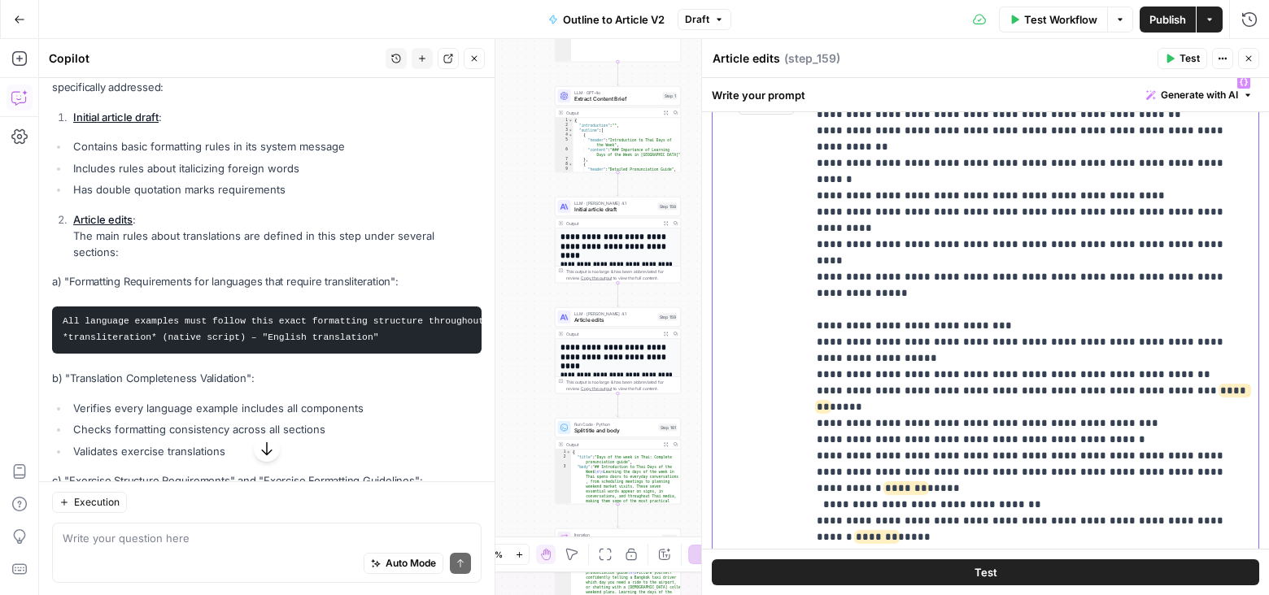
scroll to position [3047, 0]
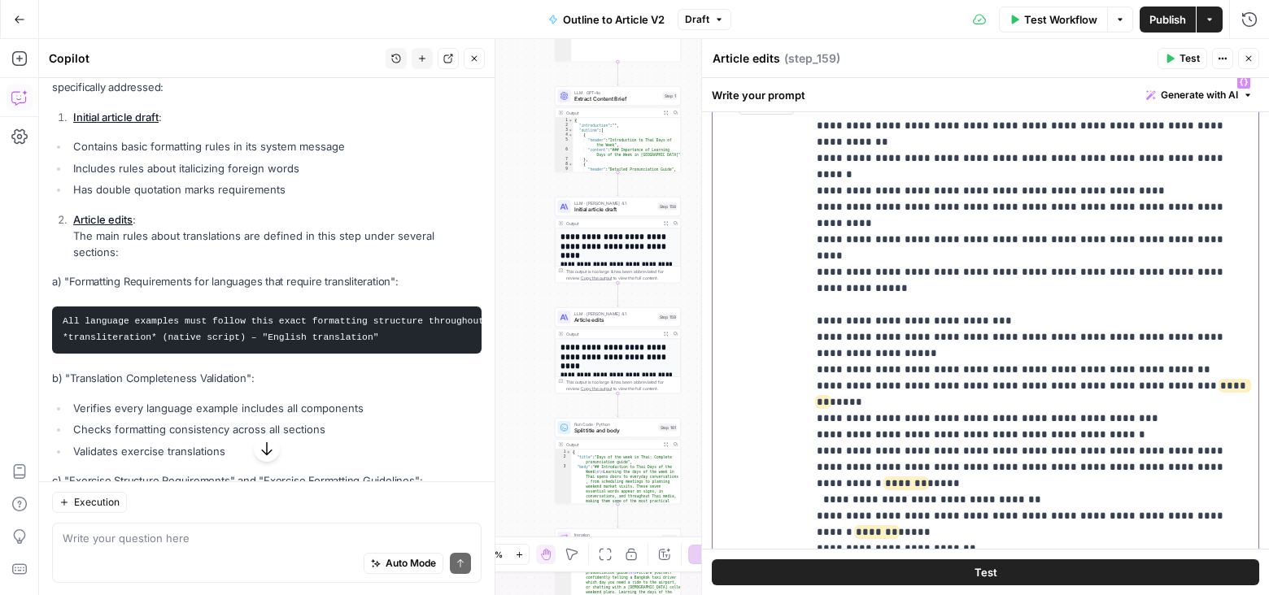
drag, startPoint x: 814, startPoint y: 400, endPoint x: 1240, endPoint y: 398, distance: 425.4
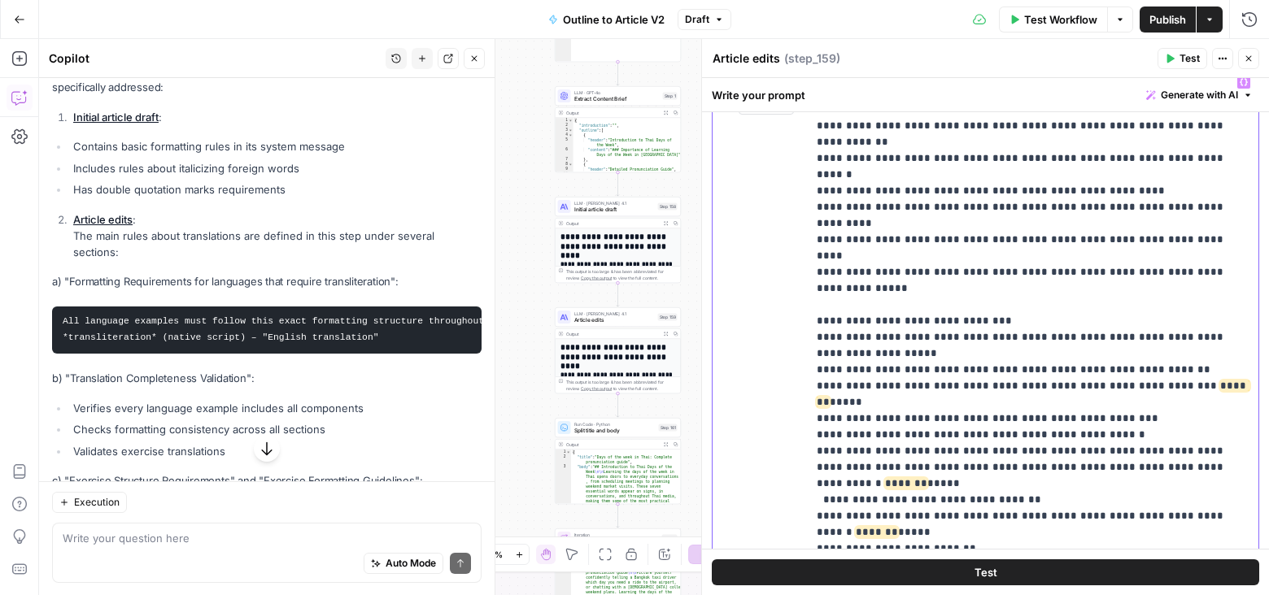
click at [1240, 398] on div "**********" at bounding box center [1033, 399] width 452 height 662
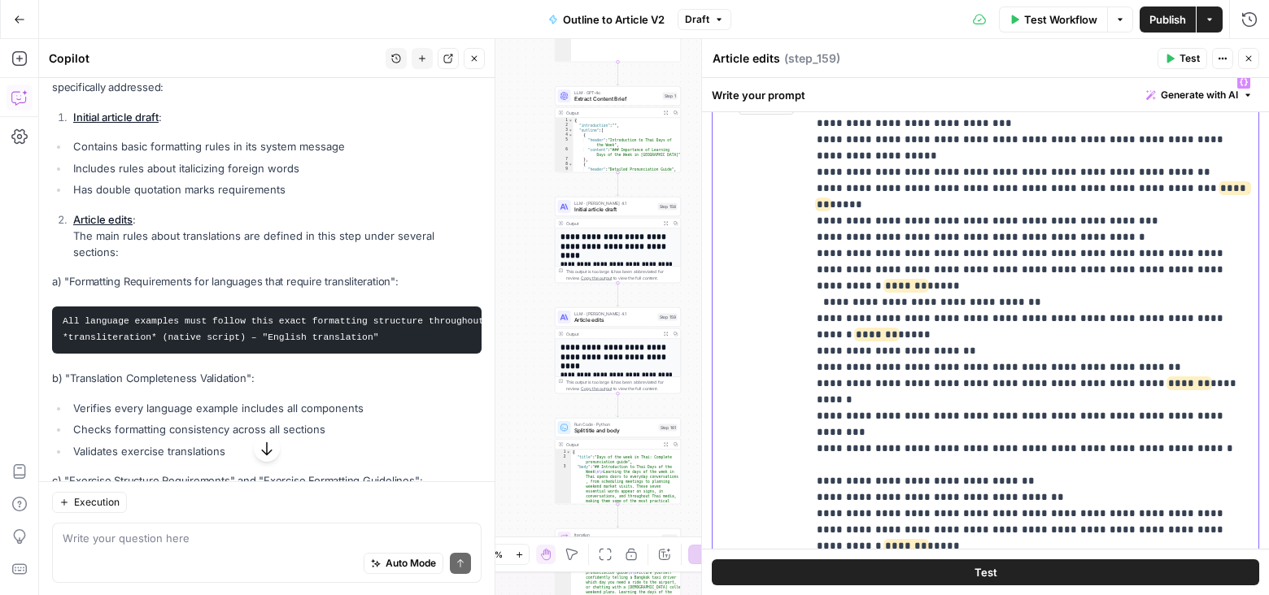
scroll to position [3246, 0]
drag, startPoint x: 1236, startPoint y: 310, endPoint x: 795, endPoint y: 320, distance: 441.0
click at [794, 319] on div "**********" at bounding box center [986, 418] width 546 height 701
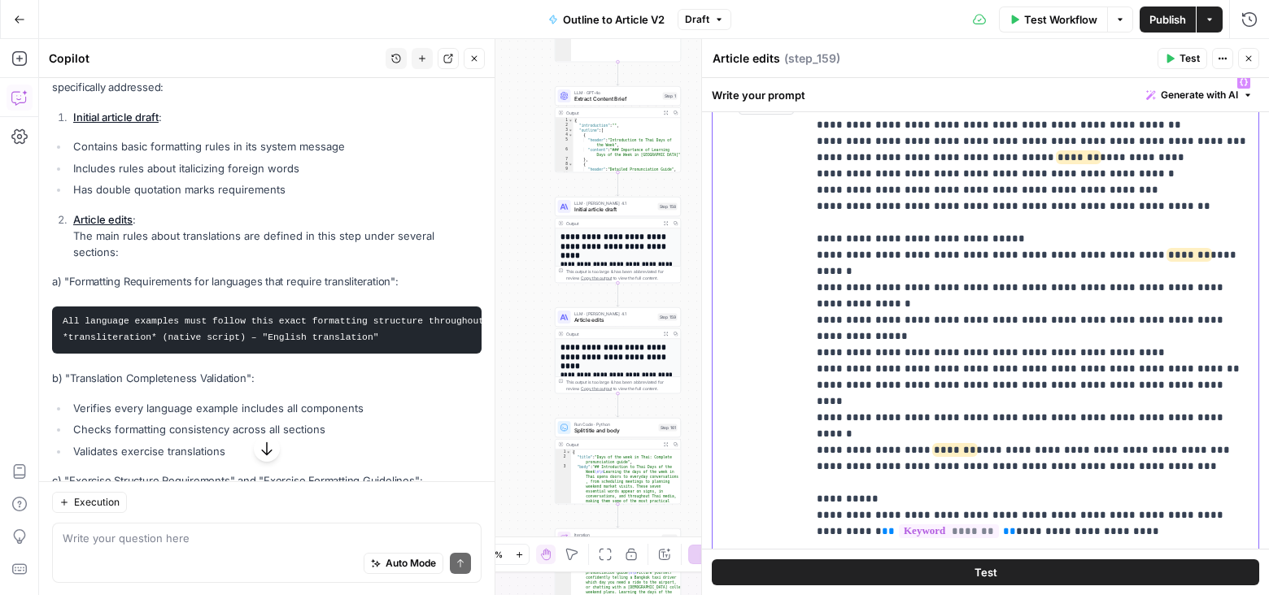
scroll to position [3806, 0]
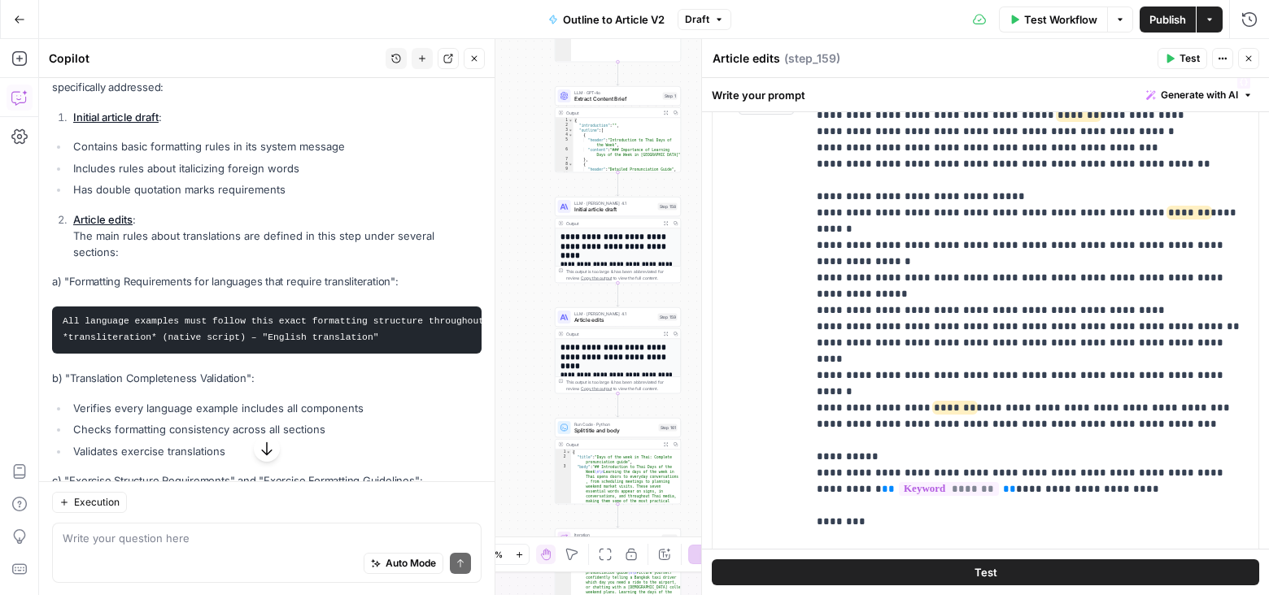
drag, startPoint x: 799, startPoint y: 277, endPoint x: 962, endPoint y: 274, distance: 163.5
click at [964, 274] on div "**********" at bounding box center [986, 418] width 546 height 701
drag, startPoint x: 962, startPoint y: 285, endPoint x: 797, endPoint y: 275, distance: 165.5
click at [797, 275] on div "**********" at bounding box center [986, 418] width 546 height 701
click at [814, 273] on div "**********" at bounding box center [1033, 399] width 452 height 662
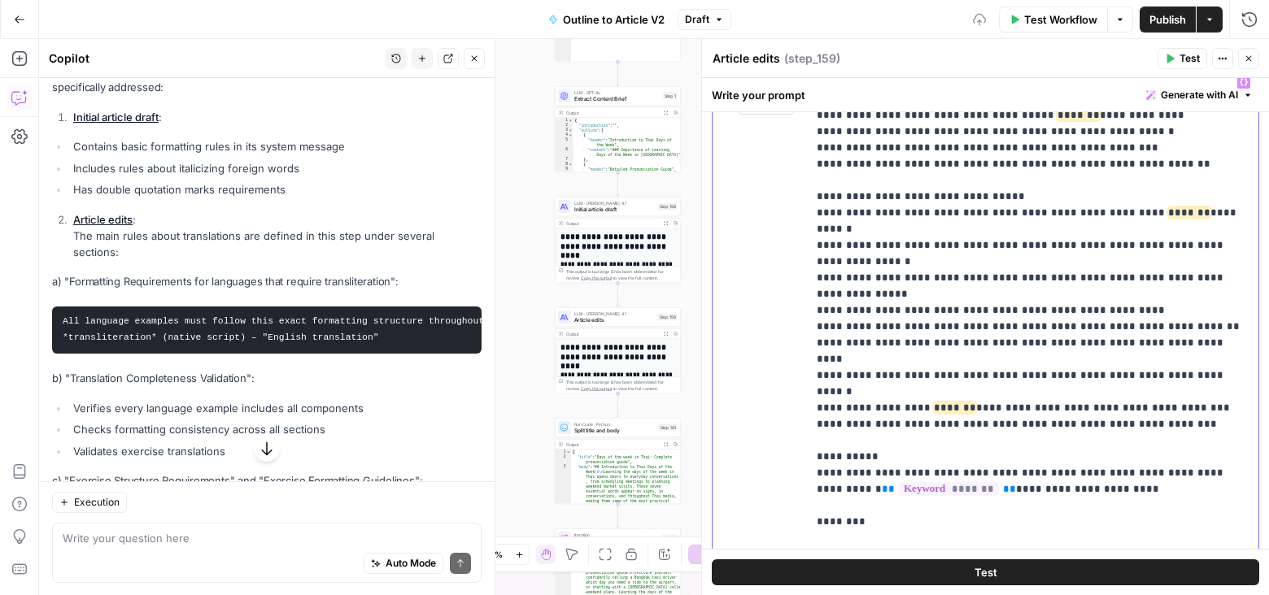
click at [814, 273] on div "**********" at bounding box center [1033, 399] width 452 height 662
click at [807, 280] on div "**********" at bounding box center [1033, 399] width 452 height 662
drag, startPoint x: 803, startPoint y: 276, endPoint x: 1160, endPoint y: 278, distance: 357.1
click at [1160, 278] on div "**********" at bounding box center [986, 418] width 546 height 701
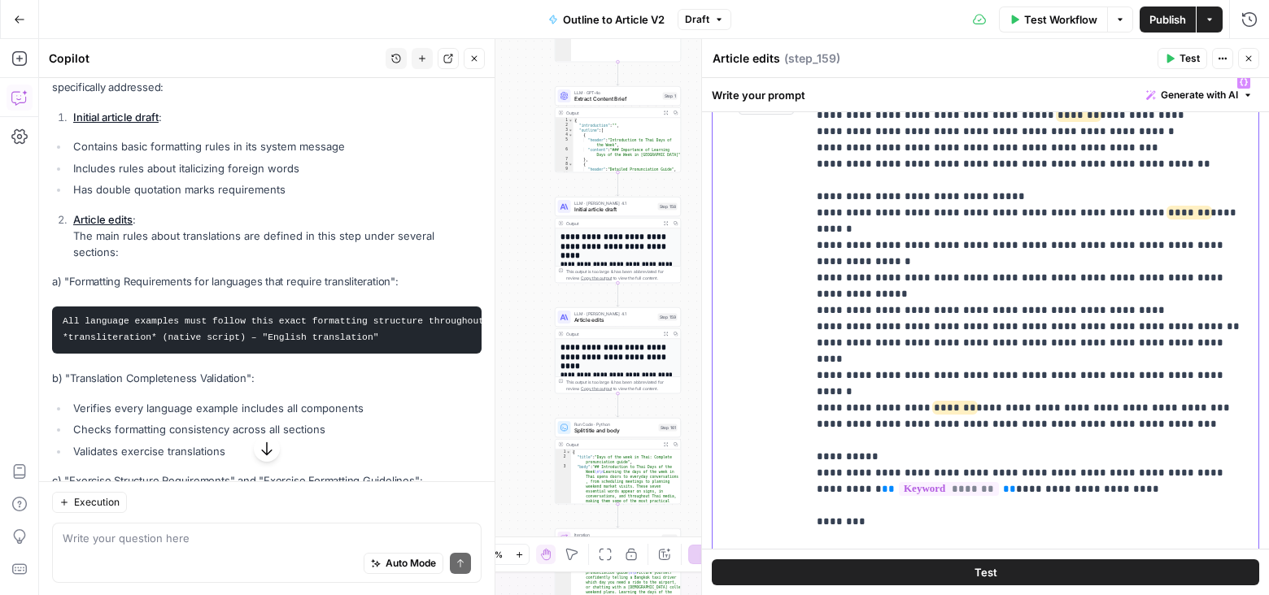
drag, startPoint x: 1157, startPoint y: 285, endPoint x: 796, endPoint y: 275, distance: 360.5
click at [796, 275] on div "**********" at bounding box center [986, 418] width 546 height 701
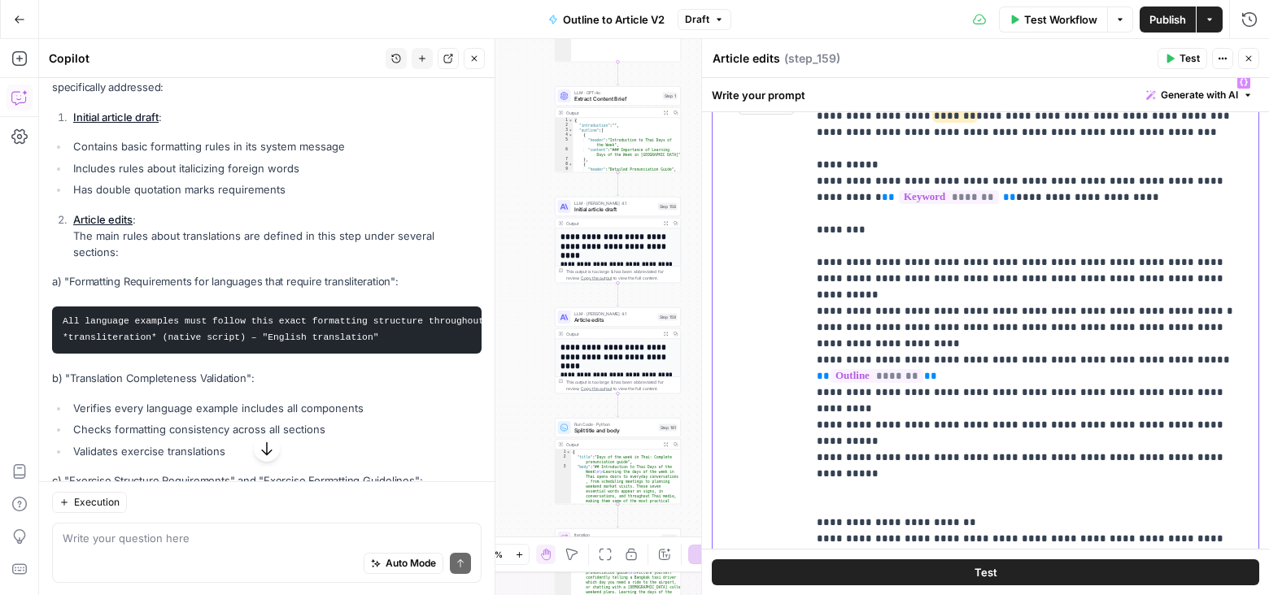
scroll to position [4103, 0]
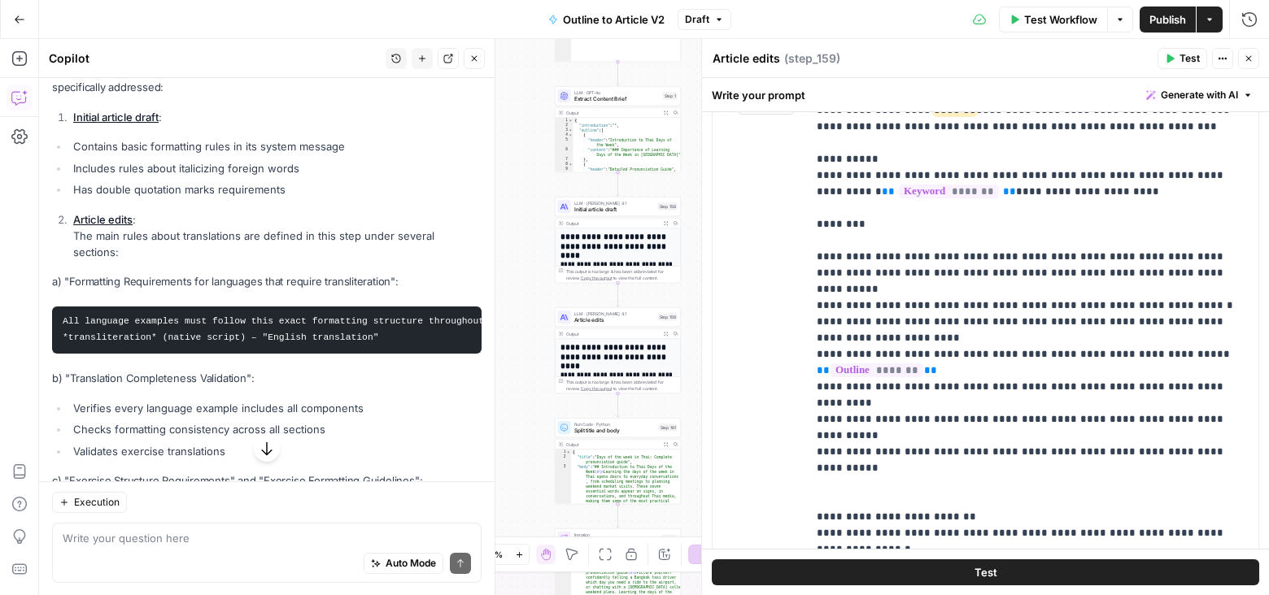
click at [803, 235] on div "**********" at bounding box center [986, 418] width 546 height 701
drag, startPoint x: 798, startPoint y: 235, endPoint x: 962, endPoint y: 235, distance: 164.3
click at [962, 235] on div "**********" at bounding box center [986, 418] width 546 height 701
drag, startPoint x: 805, startPoint y: 236, endPoint x: 1212, endPoint y: 255, distance: 407.1
click at [1212, 255] on div "**********" at bounding box center [986, 418] width 546 height 701
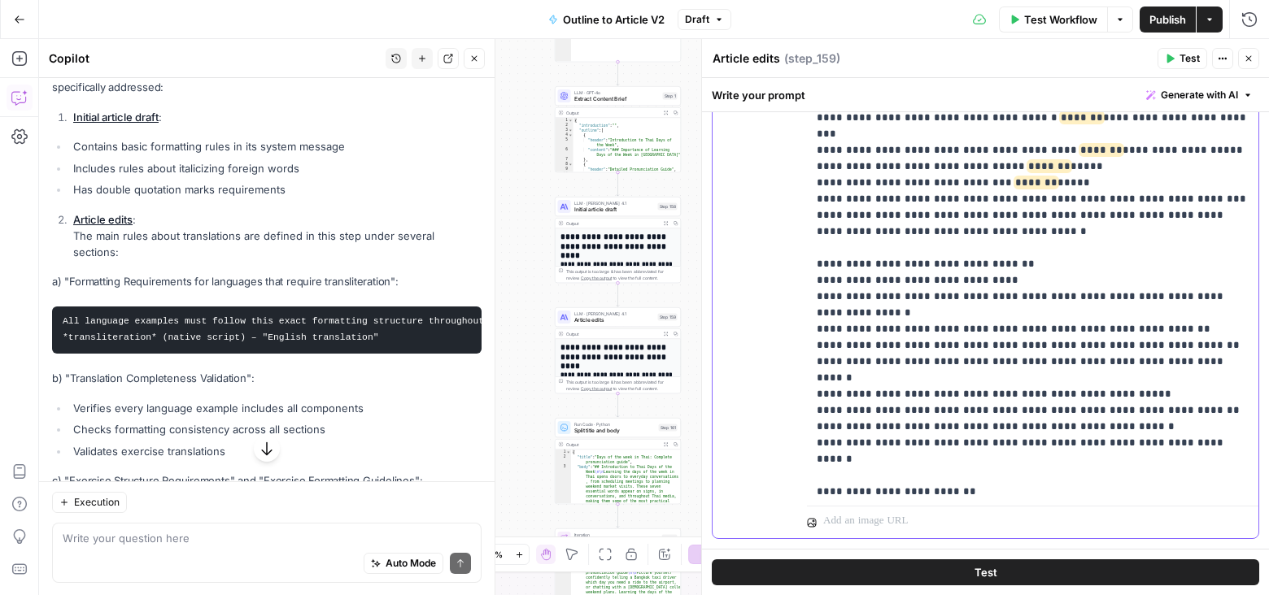
scroll to position [4743, 0]
drag, startPoint x: 902, startPoint y: 211, endPoint x: 817, endPoint y: 201, distance: 86.0
drag, startPoint x: 810, startPoint y: 200, endPoint x: 1209, endPoint y: 211, distance: 399.5
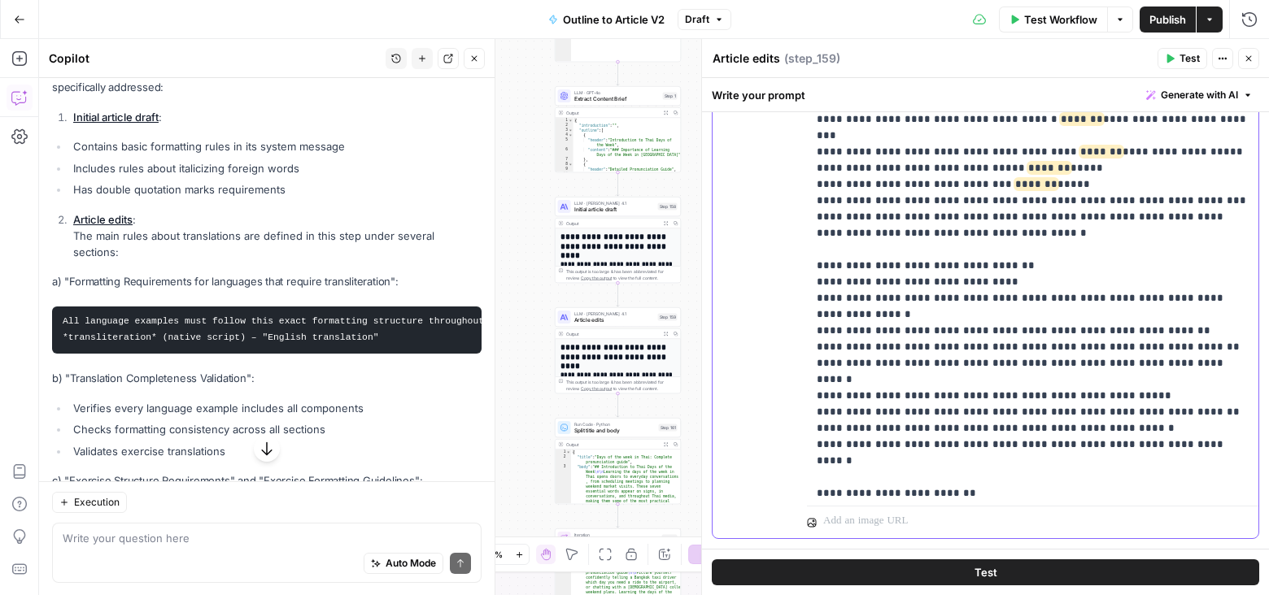
click at [1209, 211] on div "**********" at bounding box center [1033, 168] width 452 height 662
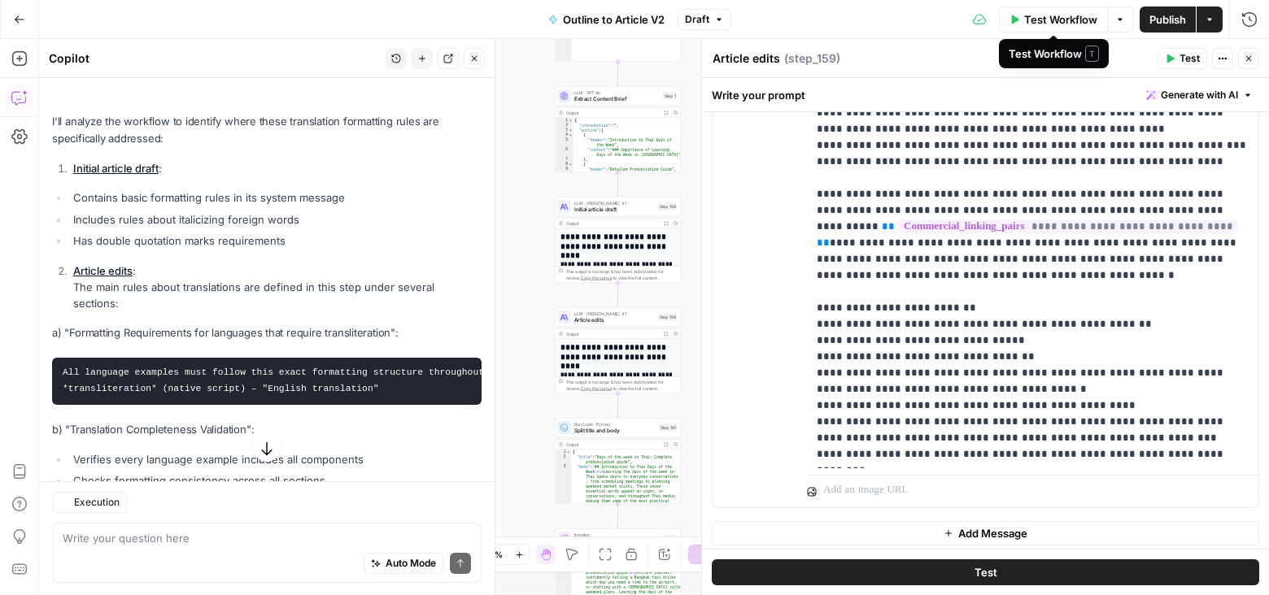
scroll to position [1117, 0]
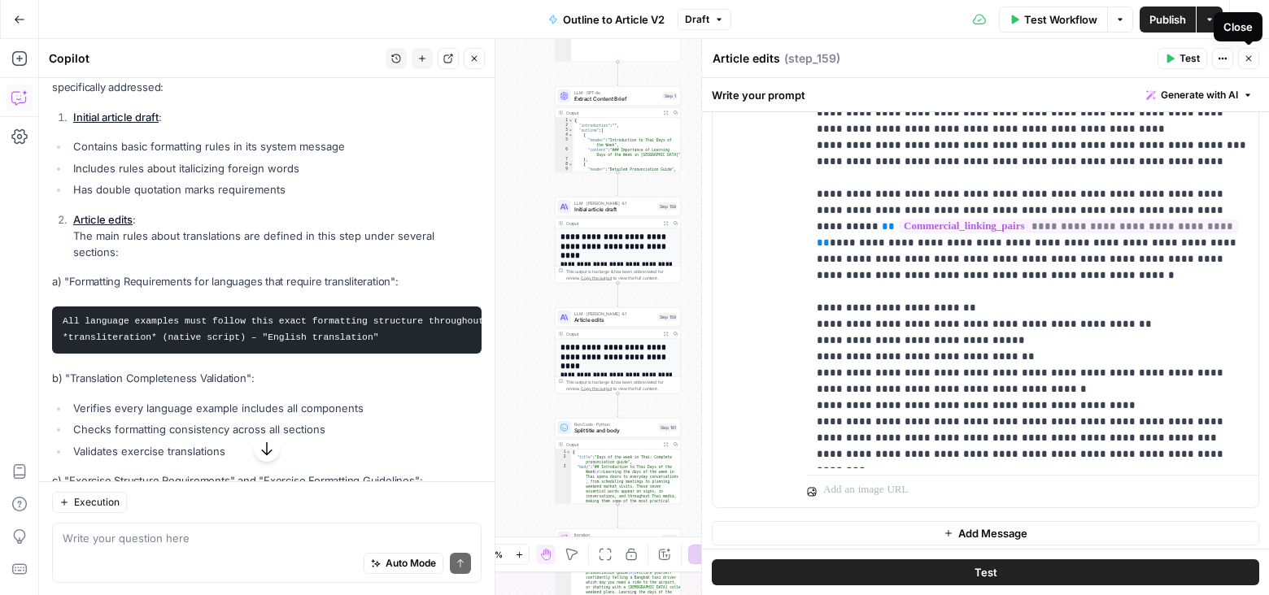
click at [1253, 55] on icon "button" at bounding box center [1249, 59] width 10 height 10
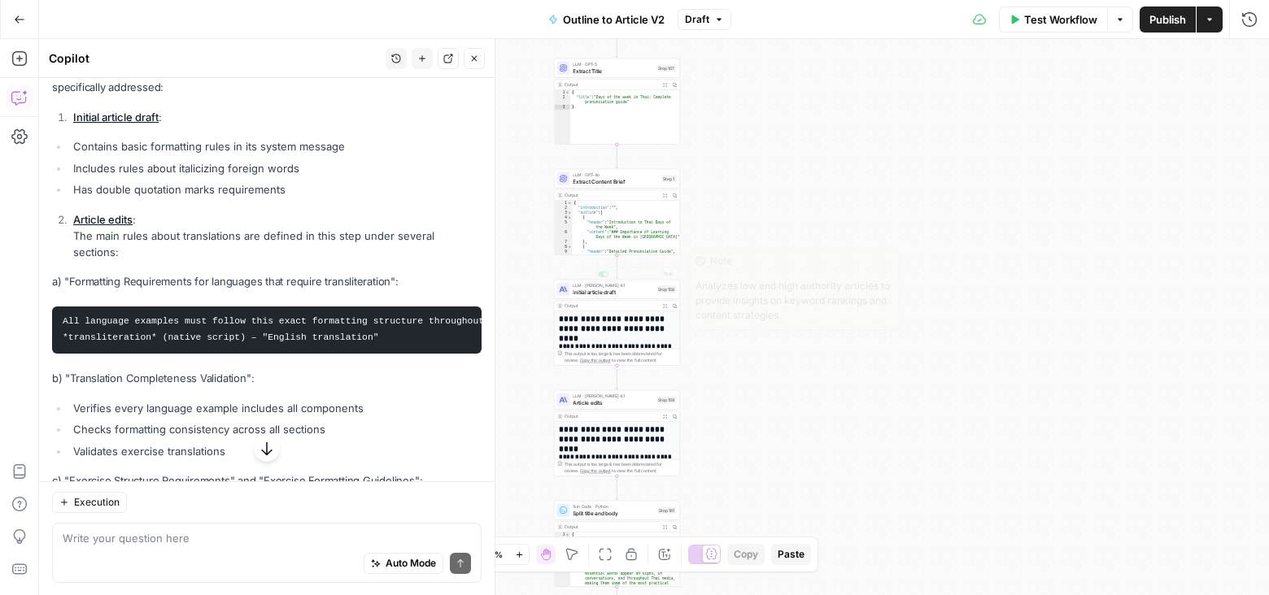
click at [639, 294] on span "Initial article draft" at bounding box center [613, 292] width 81 height 8
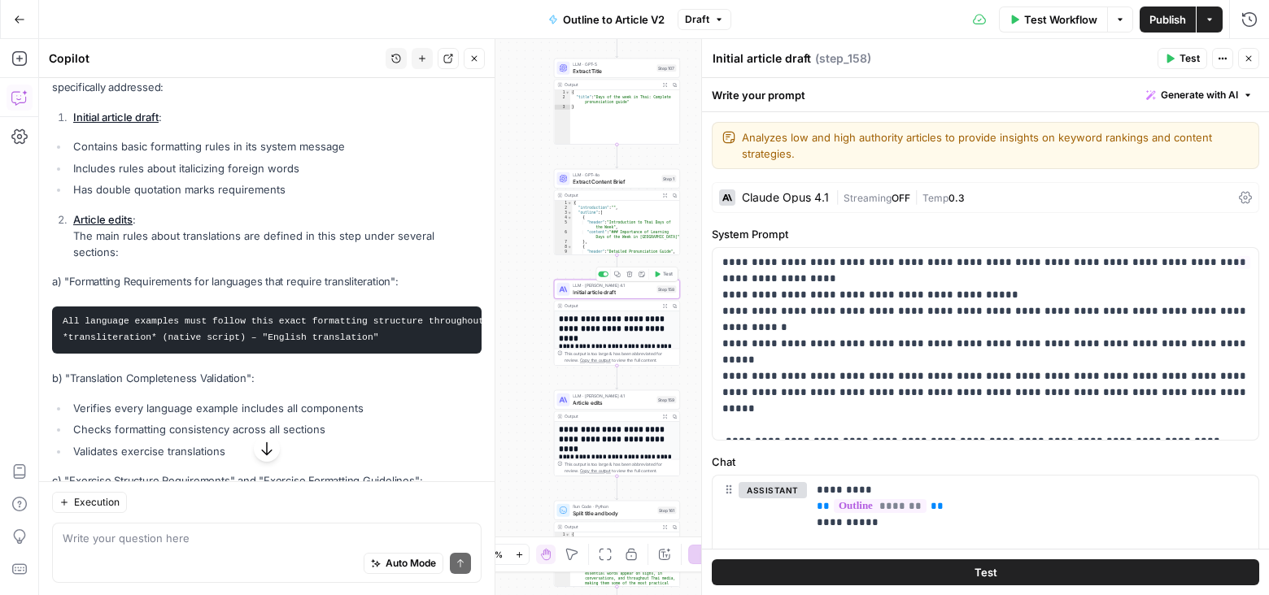
click at [757, 195] on div "Claude Opus 4.1" at bounding box center [785, 197] width 87 height 11
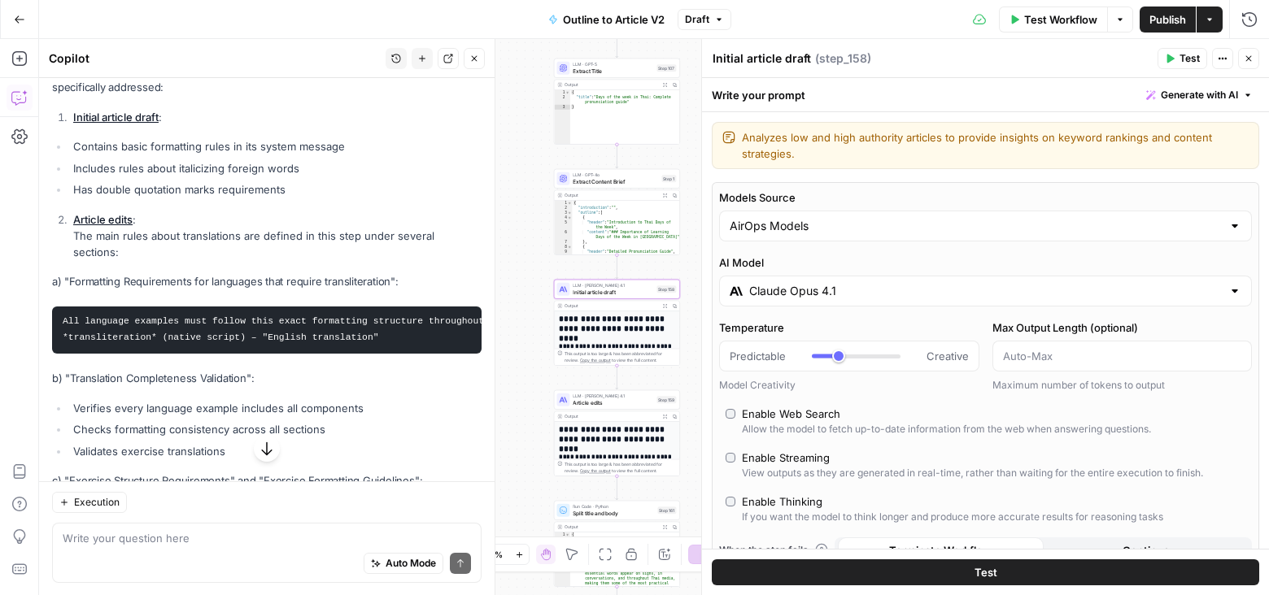
click at [936, 285] on input "Claude Opus 4.1" at bounding box center [985, 291] width 473 height 16
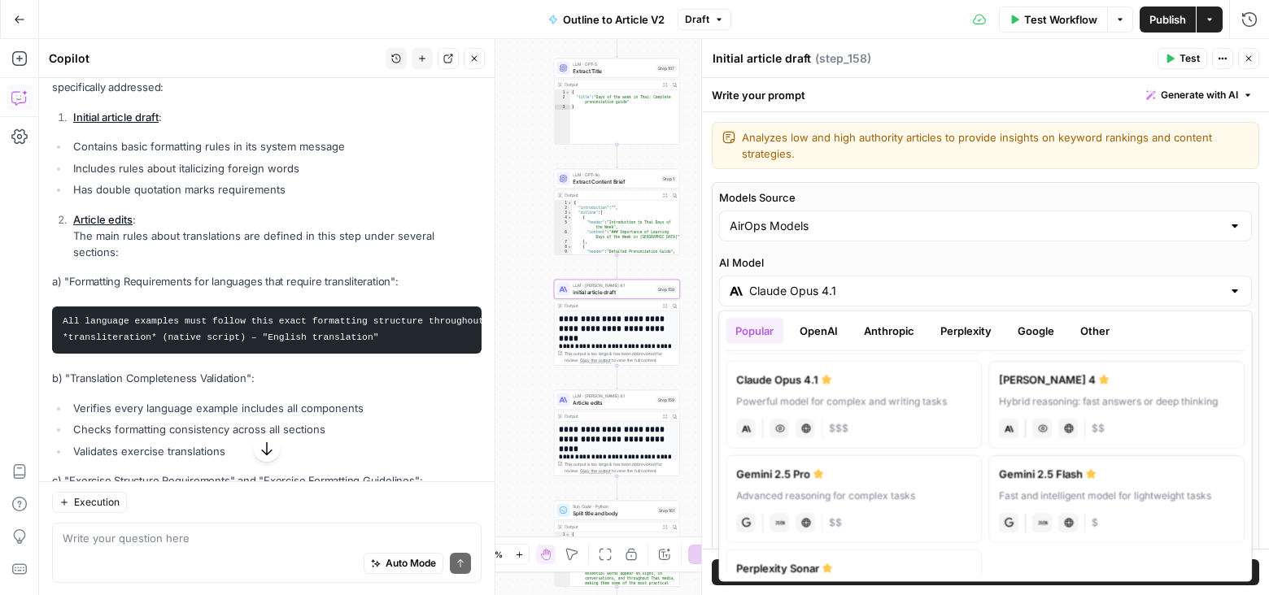
scroll to position [264, 0]
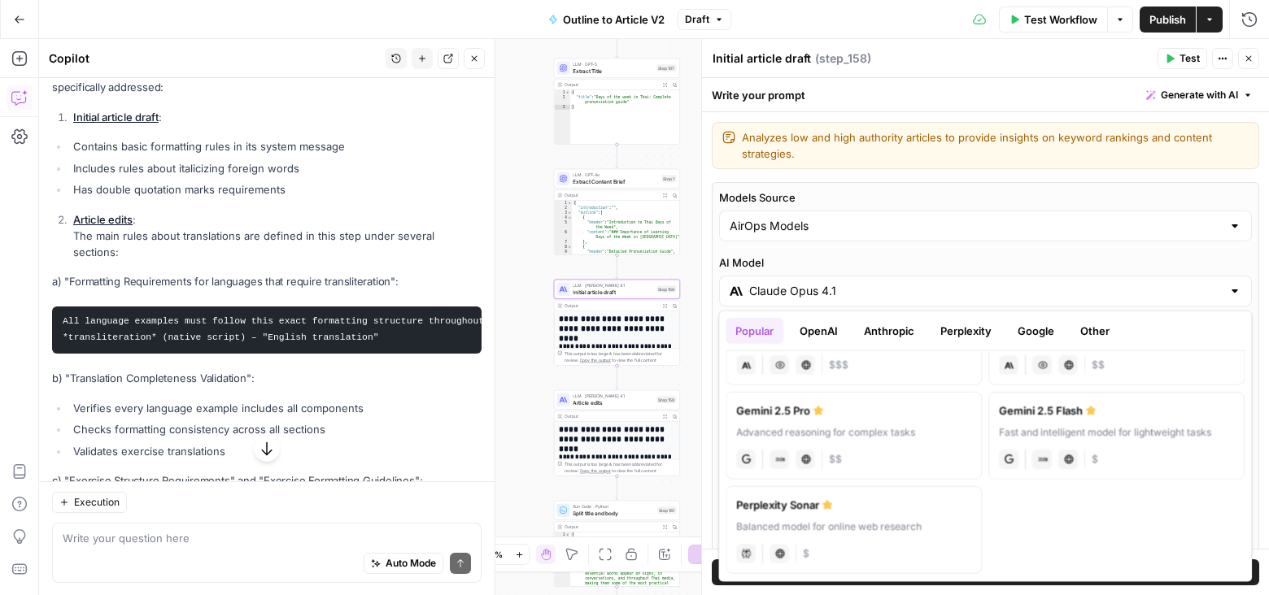
click at [896, 327] on button "Anthropic" at bounding box center [889, 331] width 70 height 26
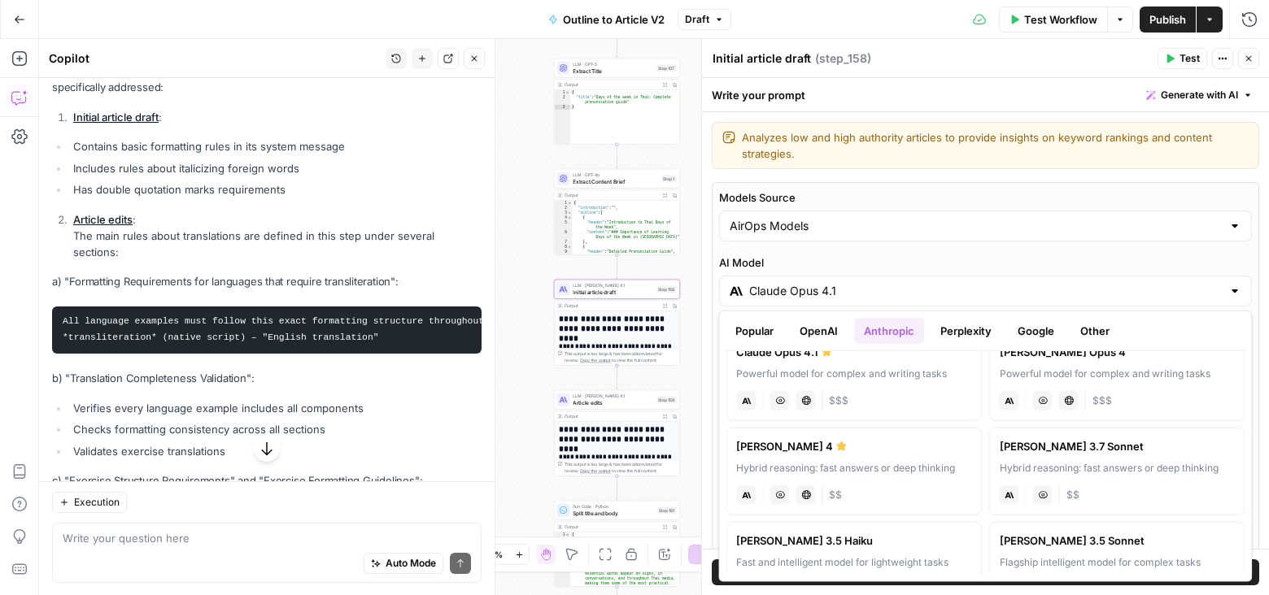
scroll to position [0, 0]
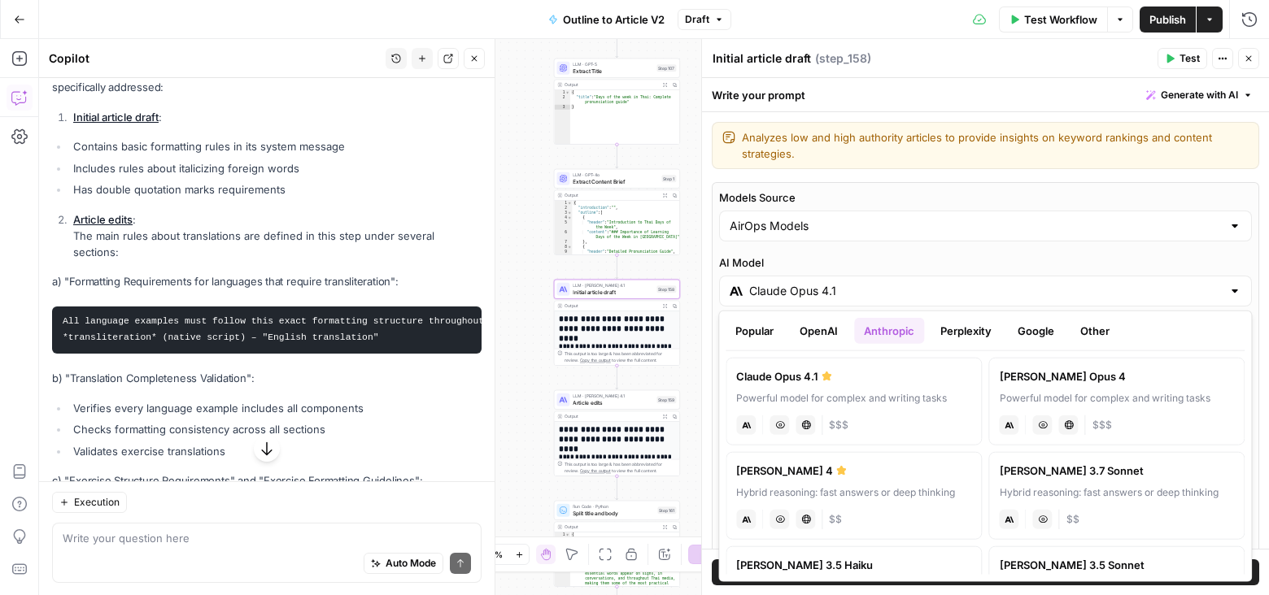
click at [944, 472] on div "Claude Sonnet 4" at bounding box center [853, 471] width 235 height 16
type input "Claude Sonnet 4"
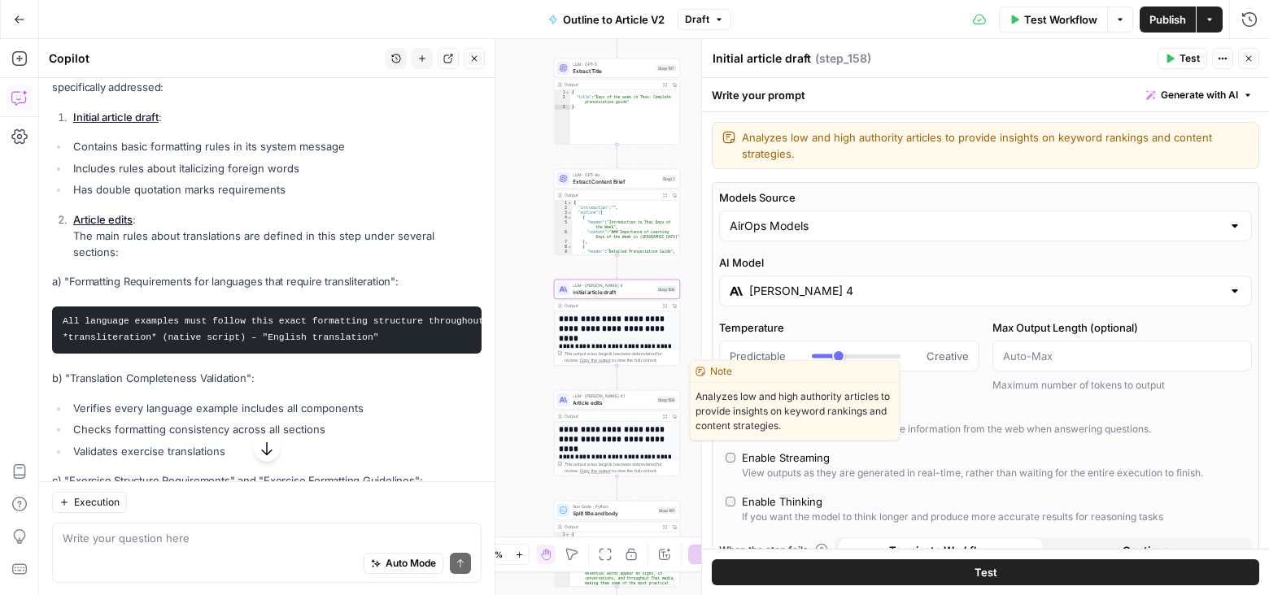
click at [636, 402] on span "Article edits" at bounding box center [613, 403] width 81 height 8
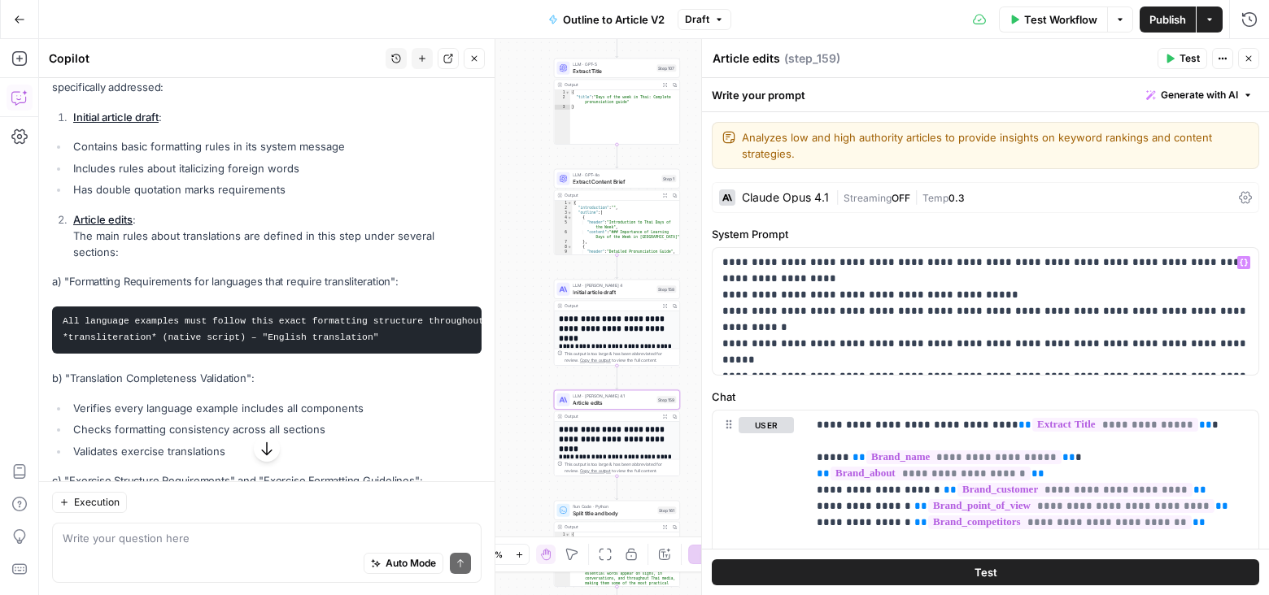
click at [802, 193] on div "Claude Opus 4.1" at bounding box center [785, 197] width 87 height 11
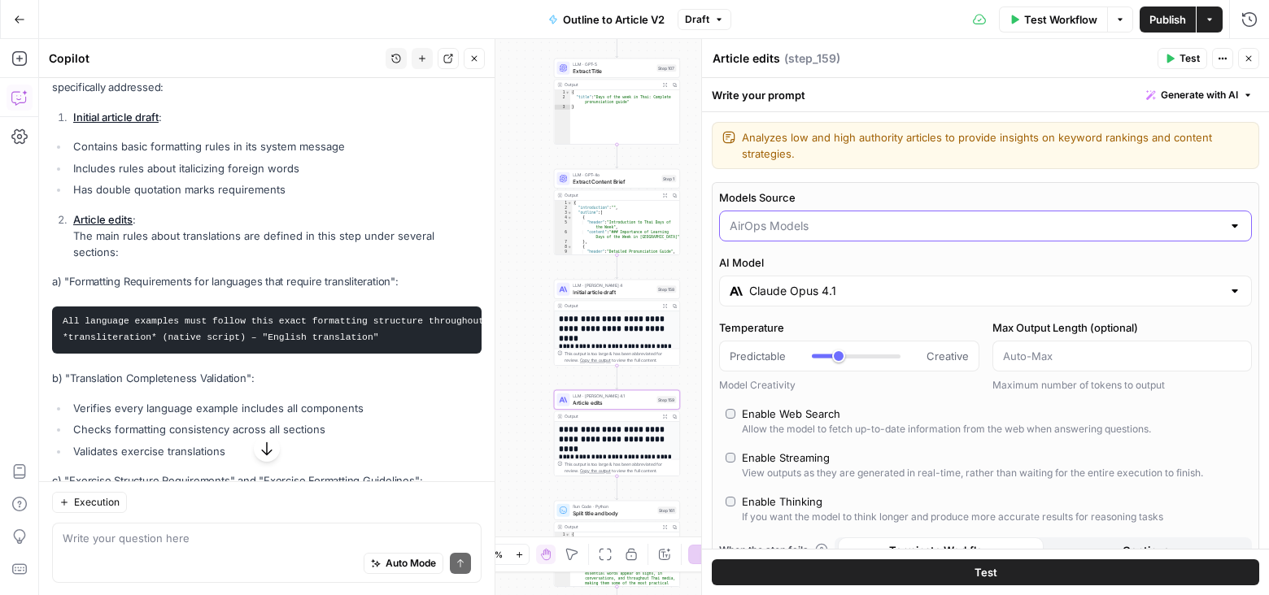
click at [807, 218] on input "Models Source" at bounding box center [976, 226] width 492 height 16
type input "AirOps Models"
click at [828, 196] on label "Models Source" at bounding box center [985, 198] width 533 height 16
click at [828, 218] on input "AirOps Models" at bounding box center [976, 226] width 492 height 16
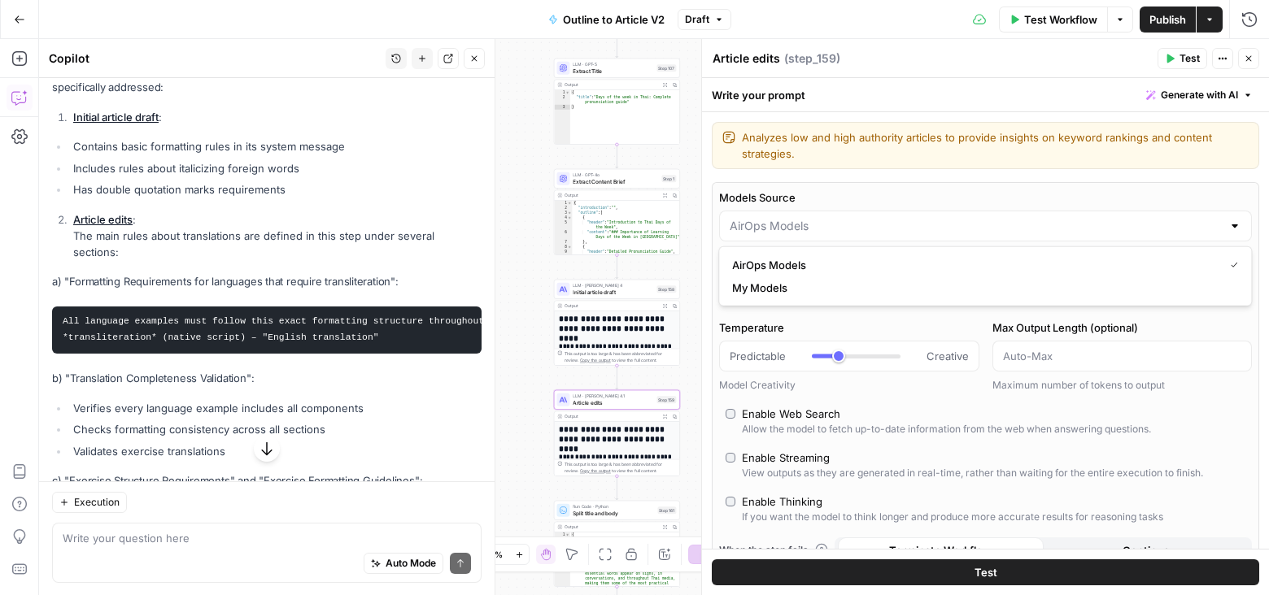
type input "AirOps Models"
click at [855, 203] on label "Models Source" at bounding box center [985, 198] width 533 height 16
click at [855, 218] on input "AirOps Models" at bounding box center [976, 226] width 492 height 16
type input "AirOps Models"
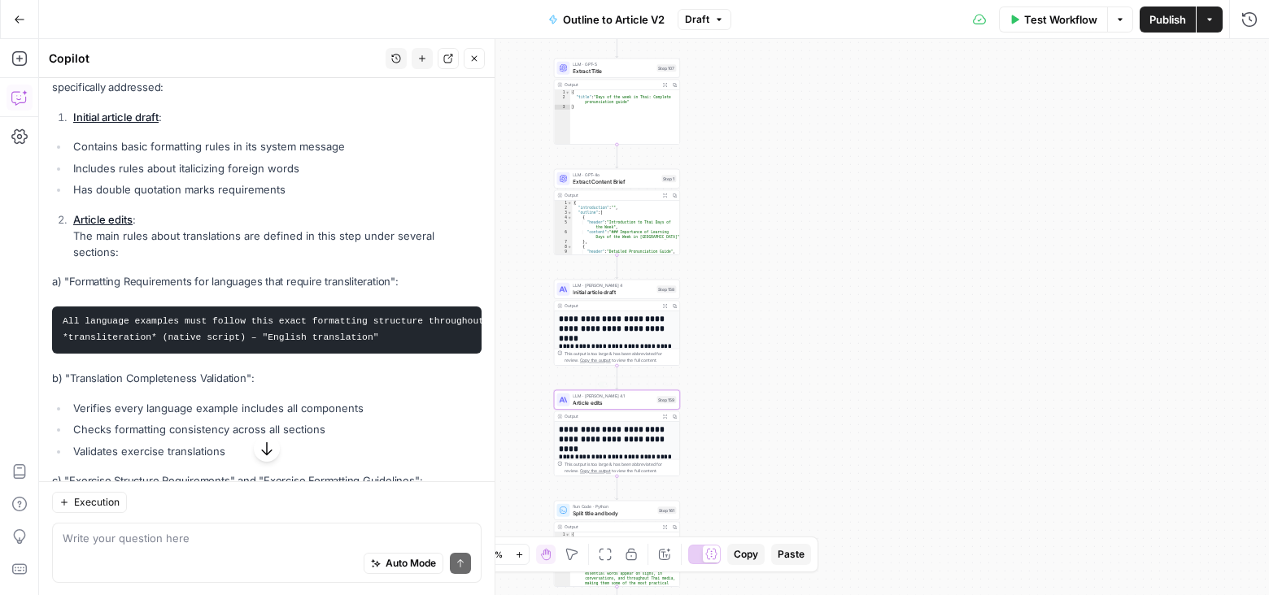
click at [630, 401] on span "Article edits" at bounding box center [613, 403] width 81 height 8
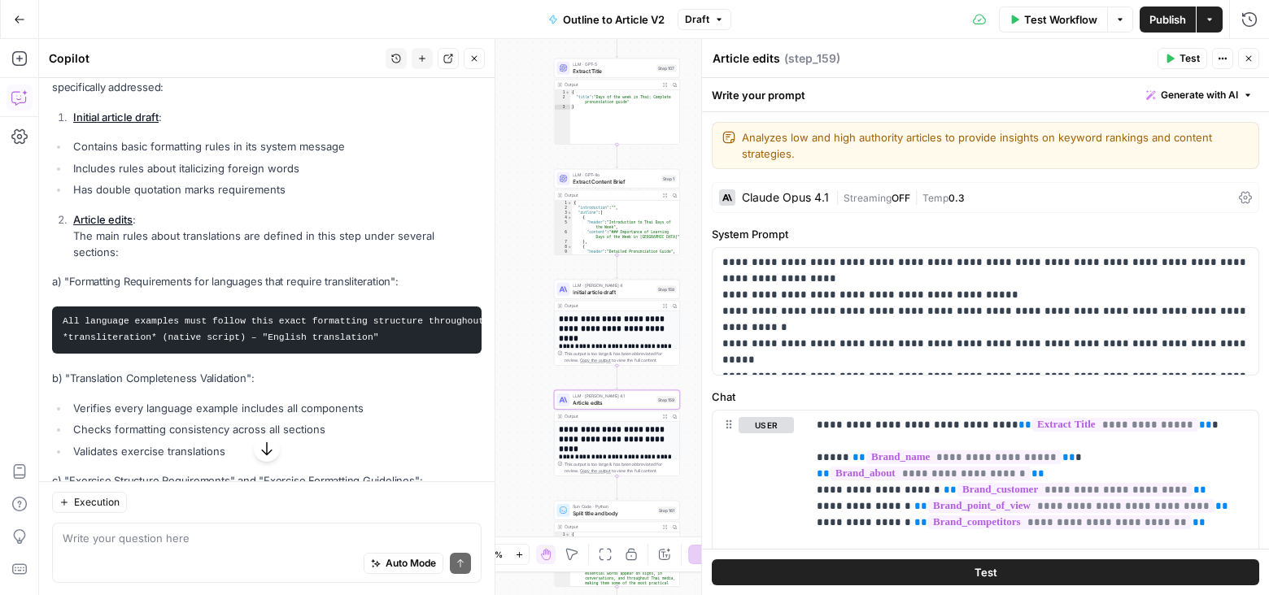
click at [809, 194] on div "Claude Opus 4.1" at bounding box center [785, 197] width 87 height 11
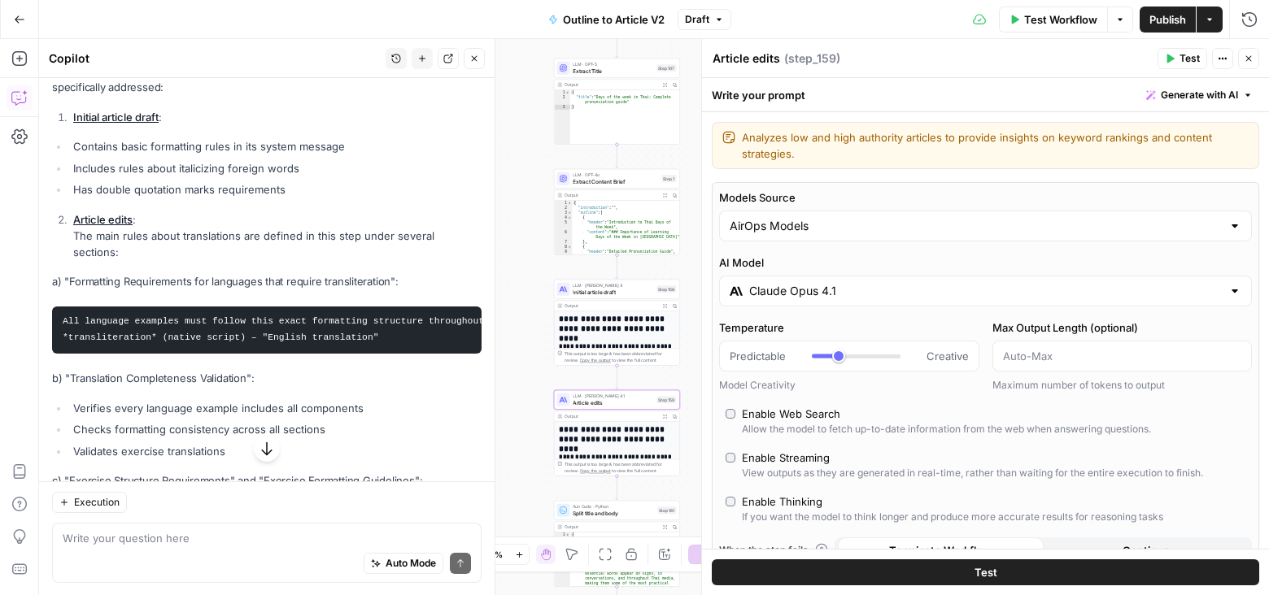
click at [862, 285] on input "Claude Opus 4.1" at bounding box center [985, 291] width 473 height 16
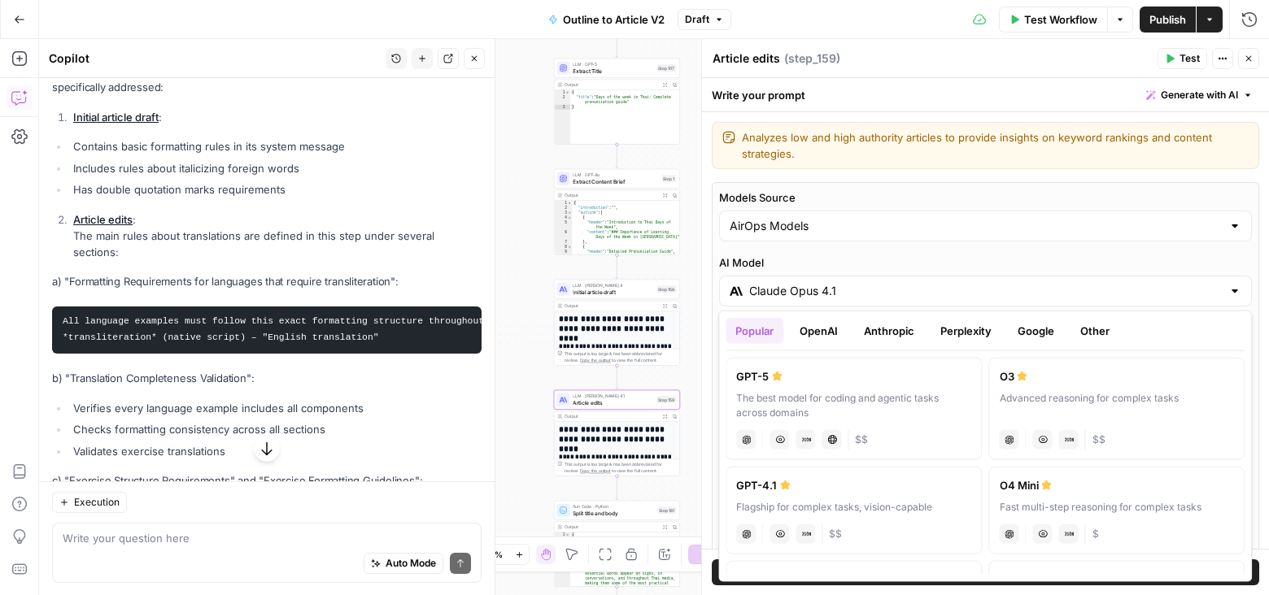
scroll to position [45, 0]
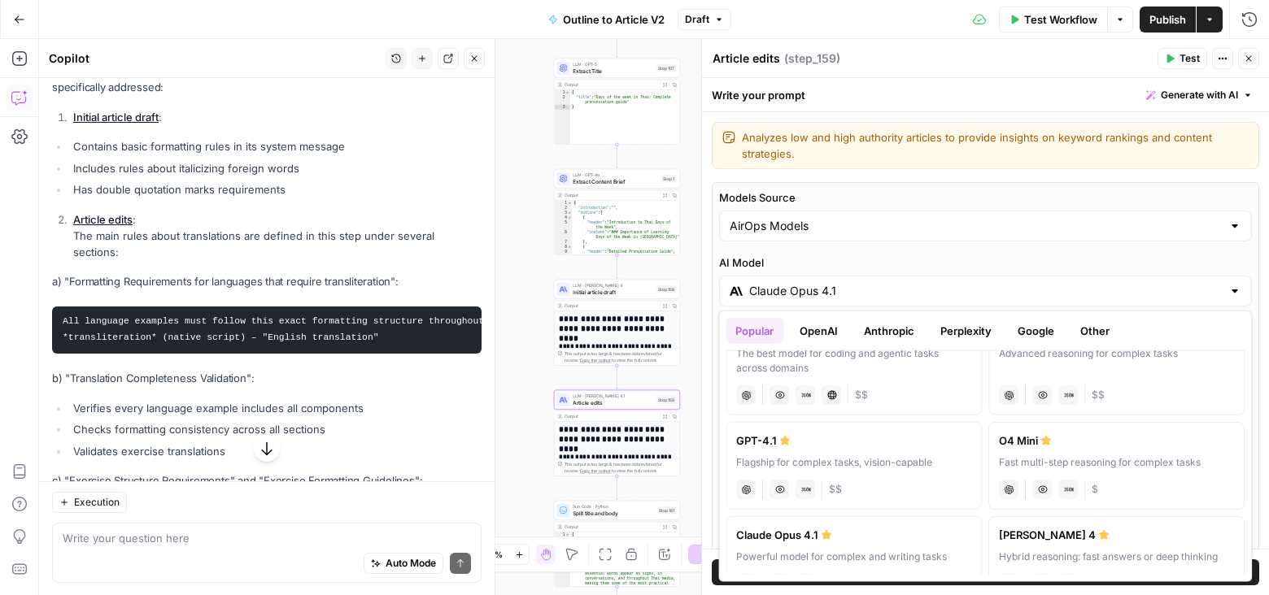
click at [877, 326] on button "Anthropic" at bounding box center [889, 331] width 70 height 26
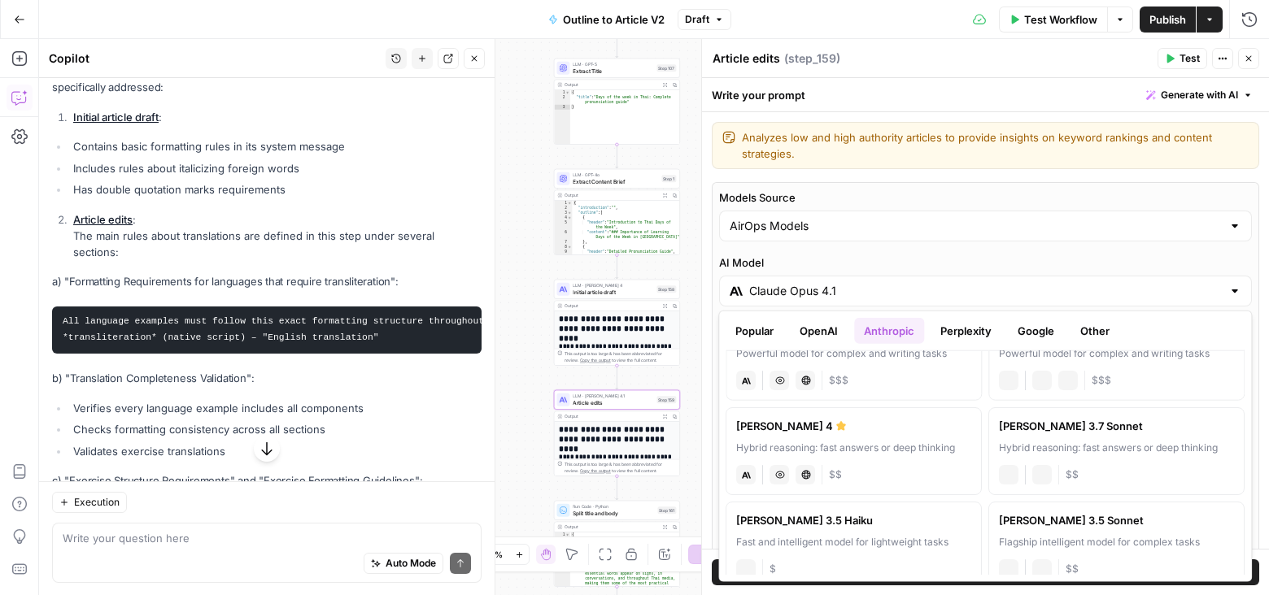
scroll to position [0, 0]
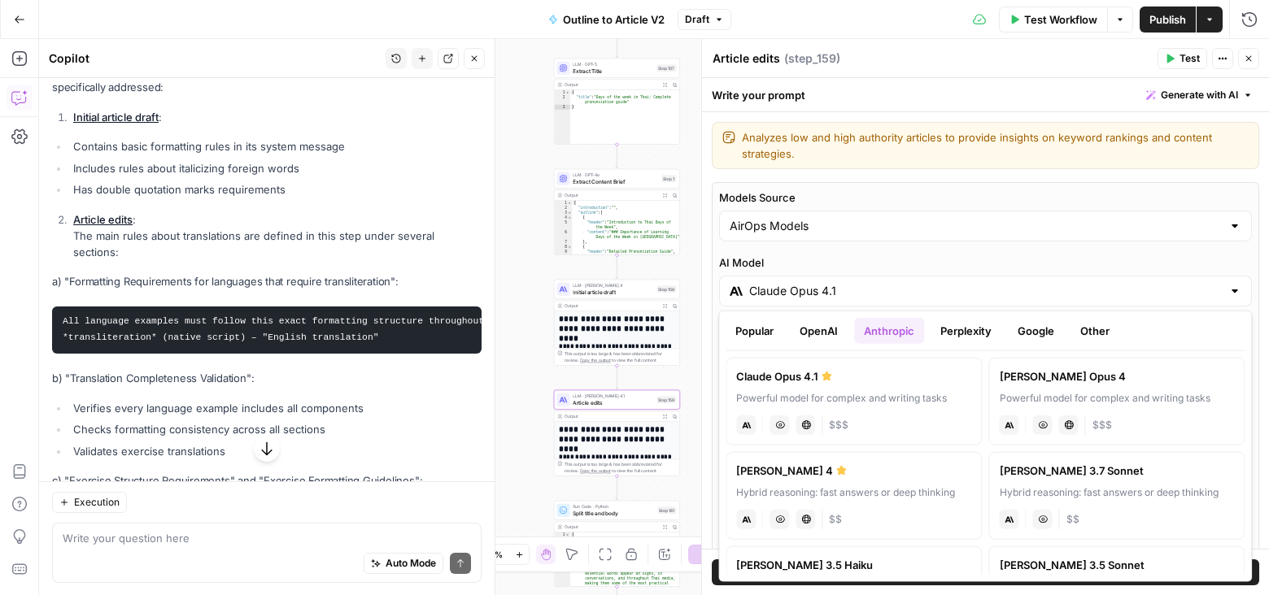
click at [882, 471] on div "Claude Sonnet 4" at bounding box center [853, 471] width 235 height 16
type input "Claude Sonnet 4"
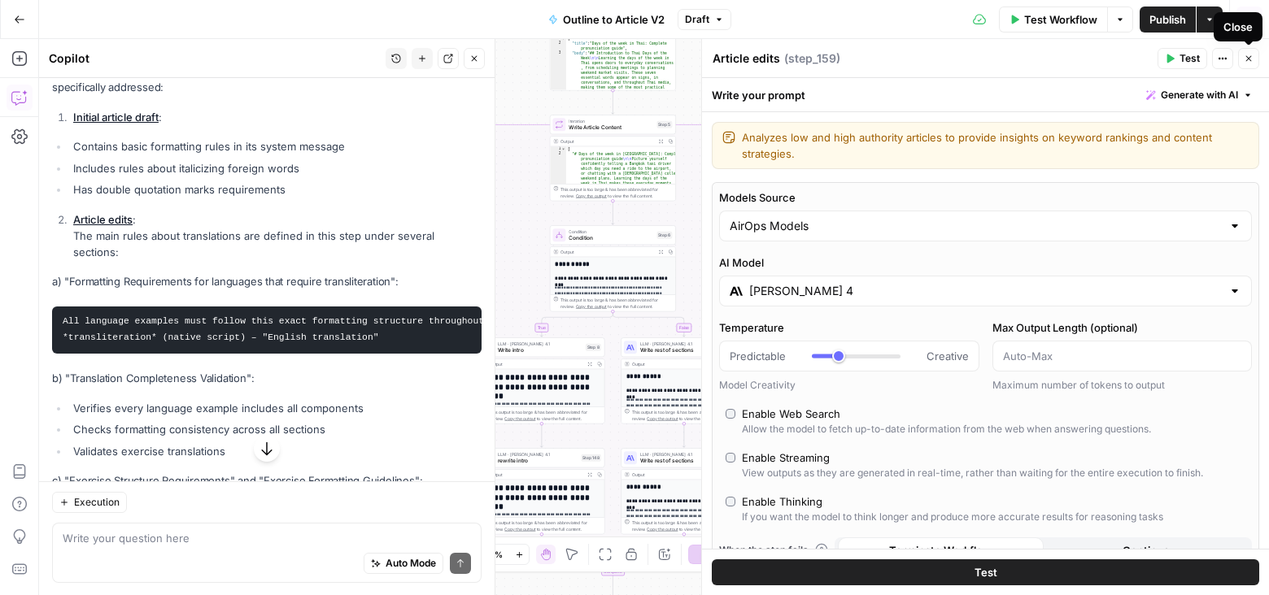
click at [1253, 57] on icon "button" at bounding box center [1249, 59] width 10 height 10
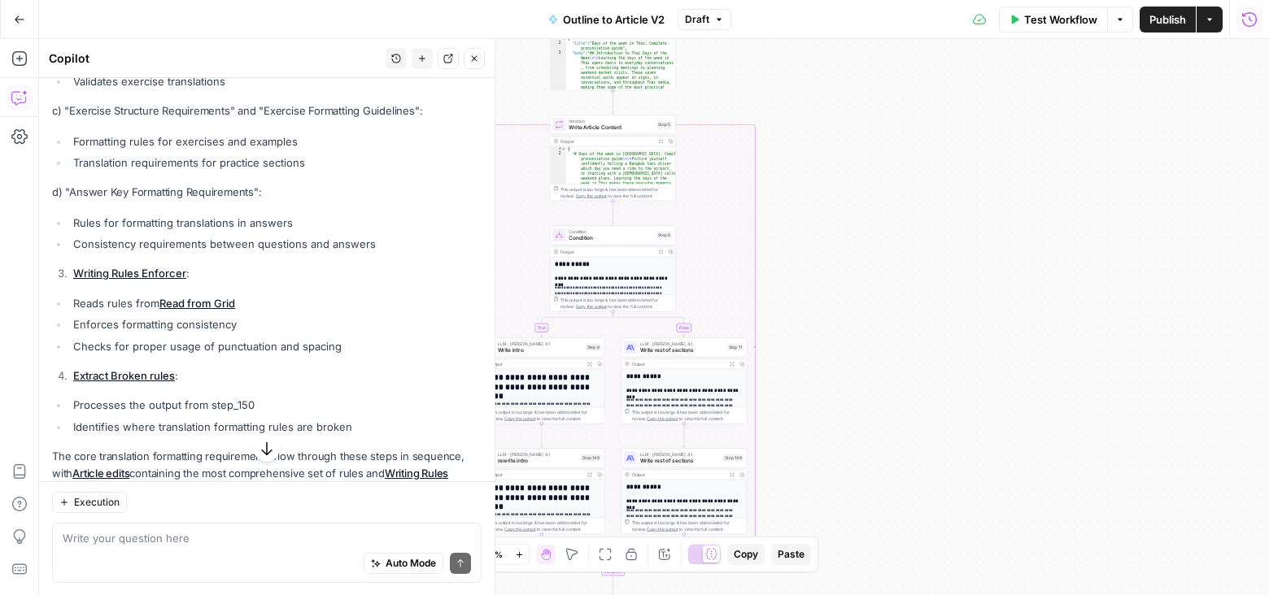
scroll to position [1527, 0]
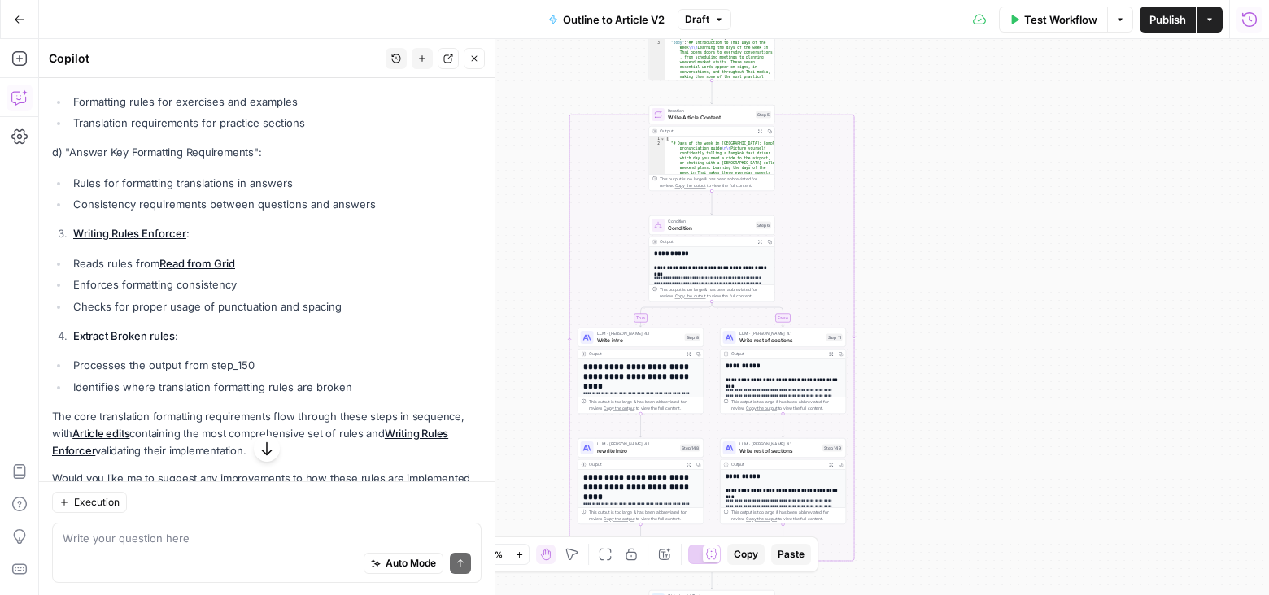
click at [660, 337] on span "Write intro" at bounding box center [639, 340] width 85 height 8
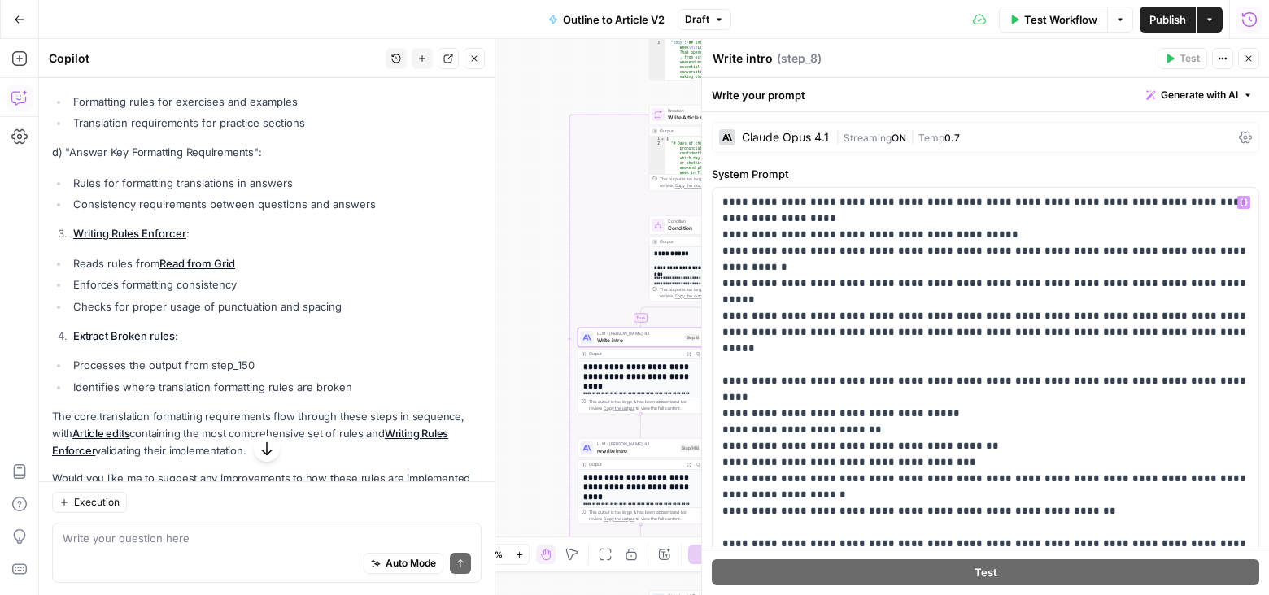
click at [804, 141] on div "Claude Opus 4.1" at bounding box center [785, 137] width 87 height 11
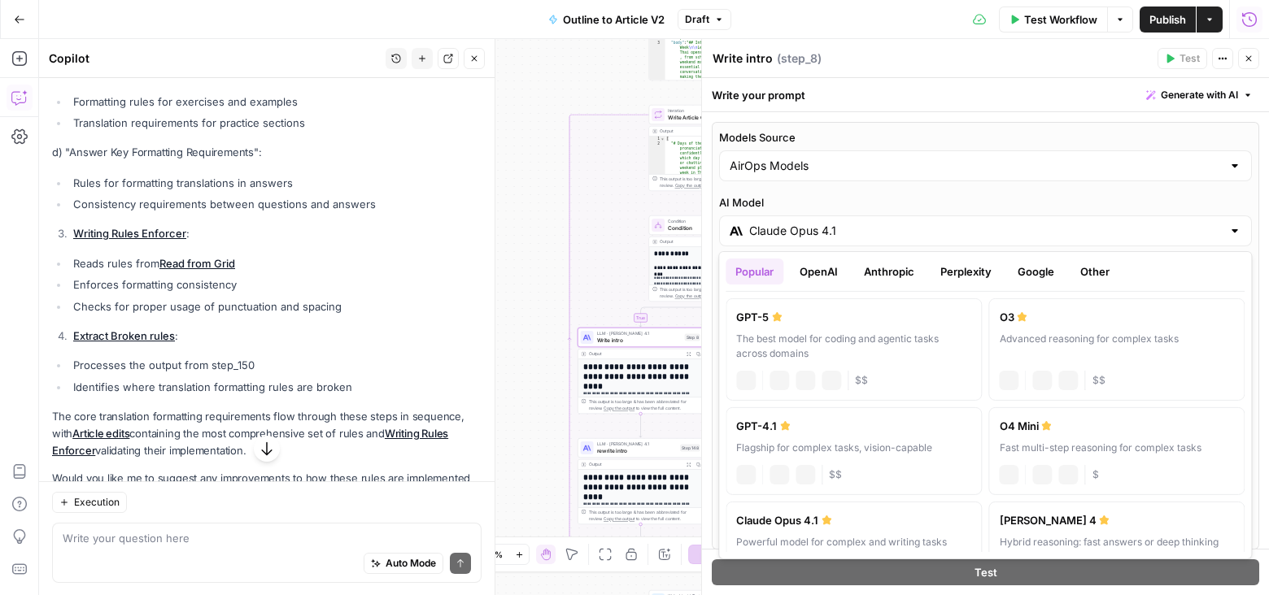
click at [827, 216] on div "Claude Opus 4.1" at bounding box center [985, 231] width 533 height 31
click at [889, 260] on button "Anthropic" at bounding box center [889, 272] width 70 height 26
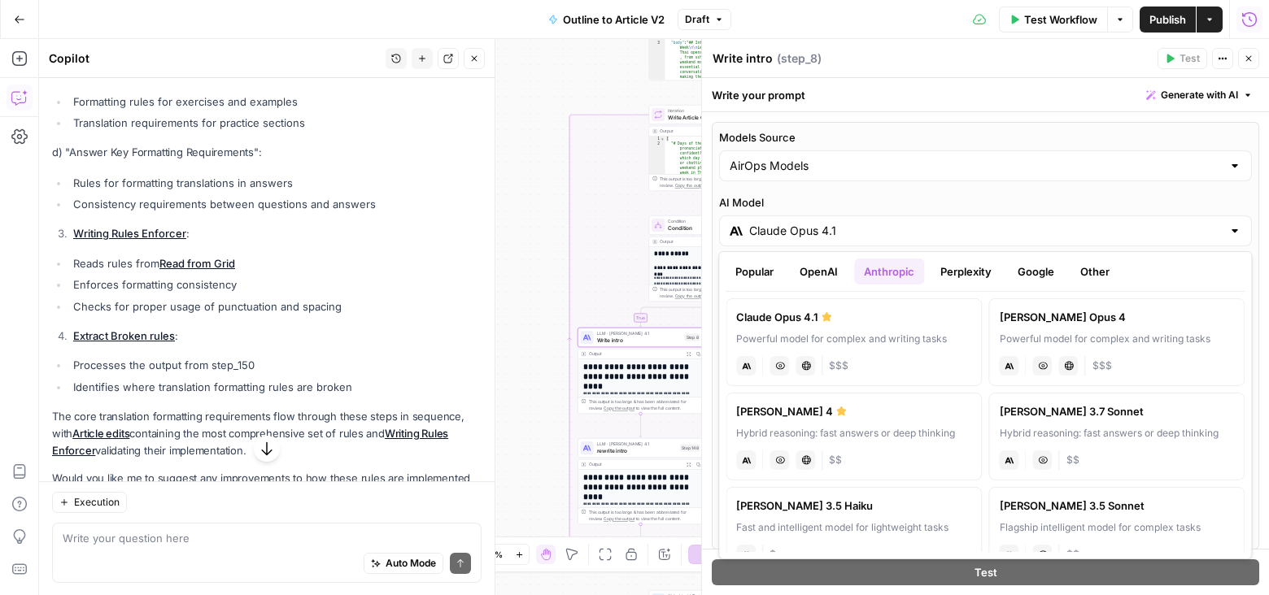
click at [902, 403] on div "Claude Sonnet 4" at bounding box center [853, 411] width 235 height 16
type input "Claude Sonnet 4"
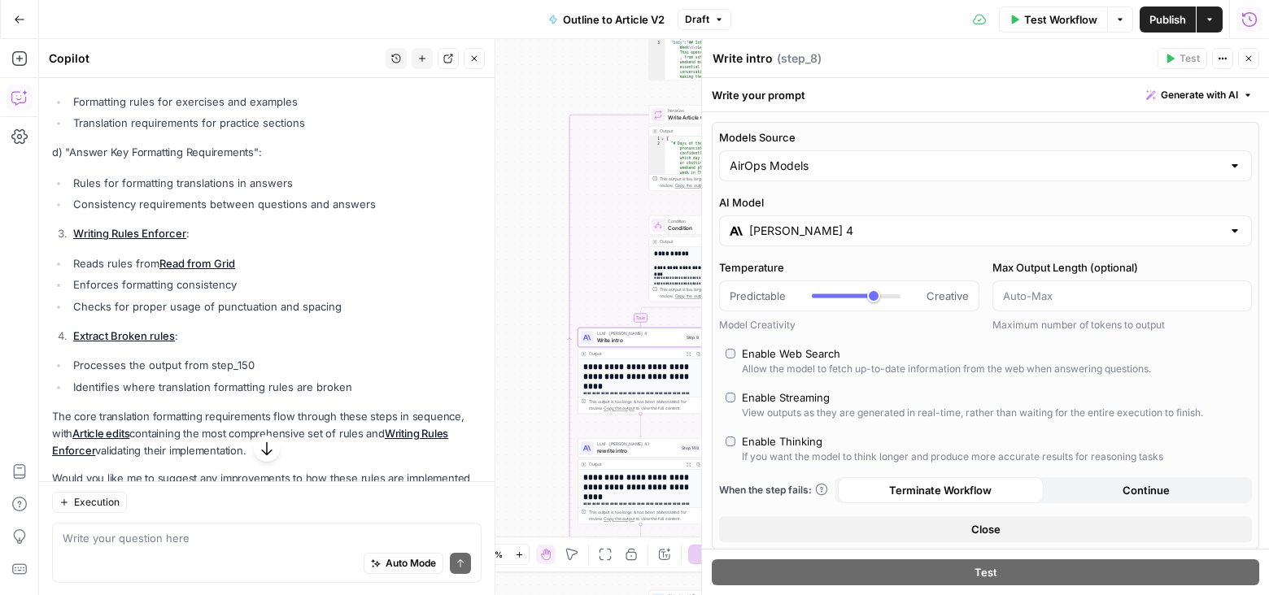
click at [657, 452] on span "rewrite intro" at bounding box center [637, 451] width 81 height 8
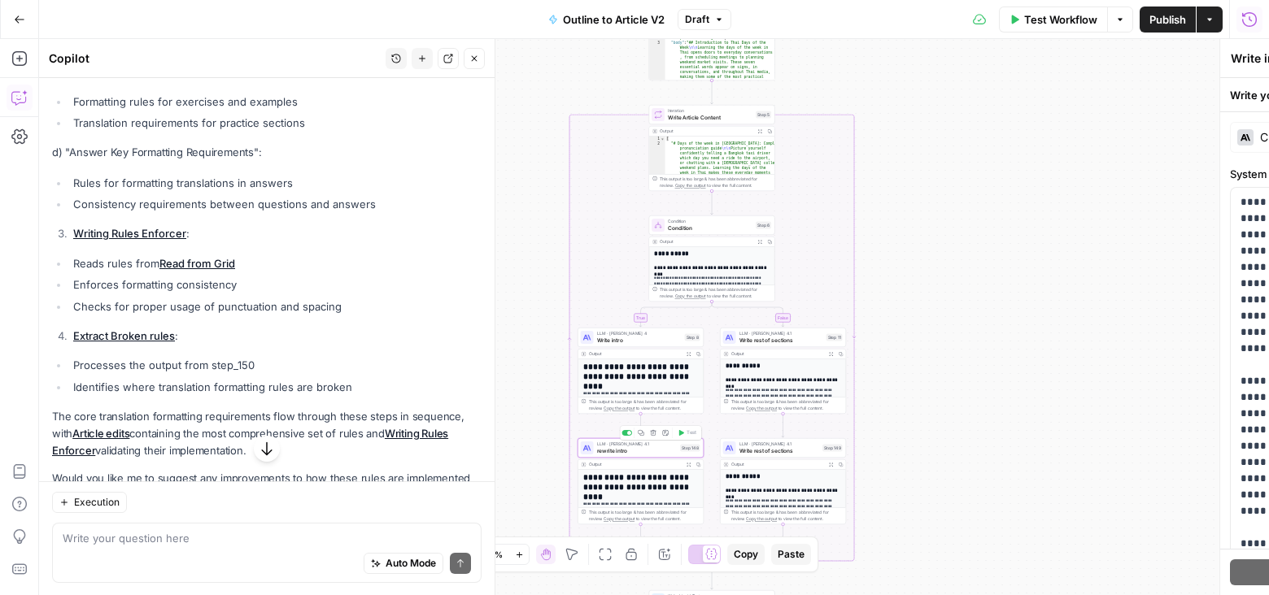
type textarea "rewrite intro"
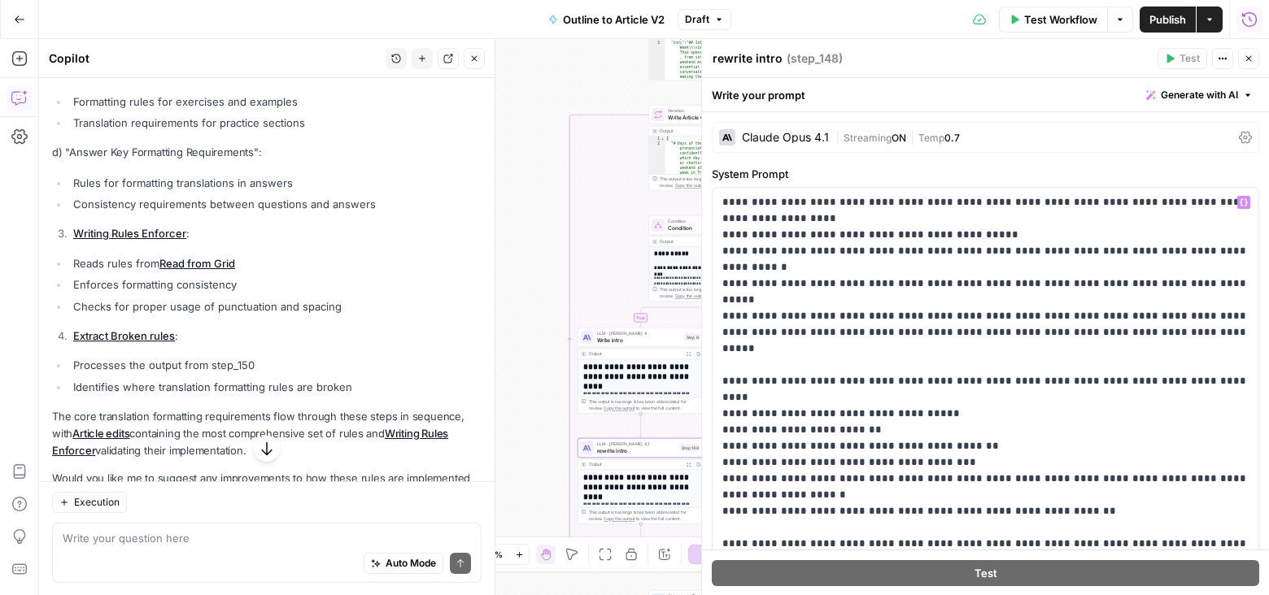
click at [788, 143] on div "Claude Opus 4.1" at bounding box center [774, 137] width 110 height 16
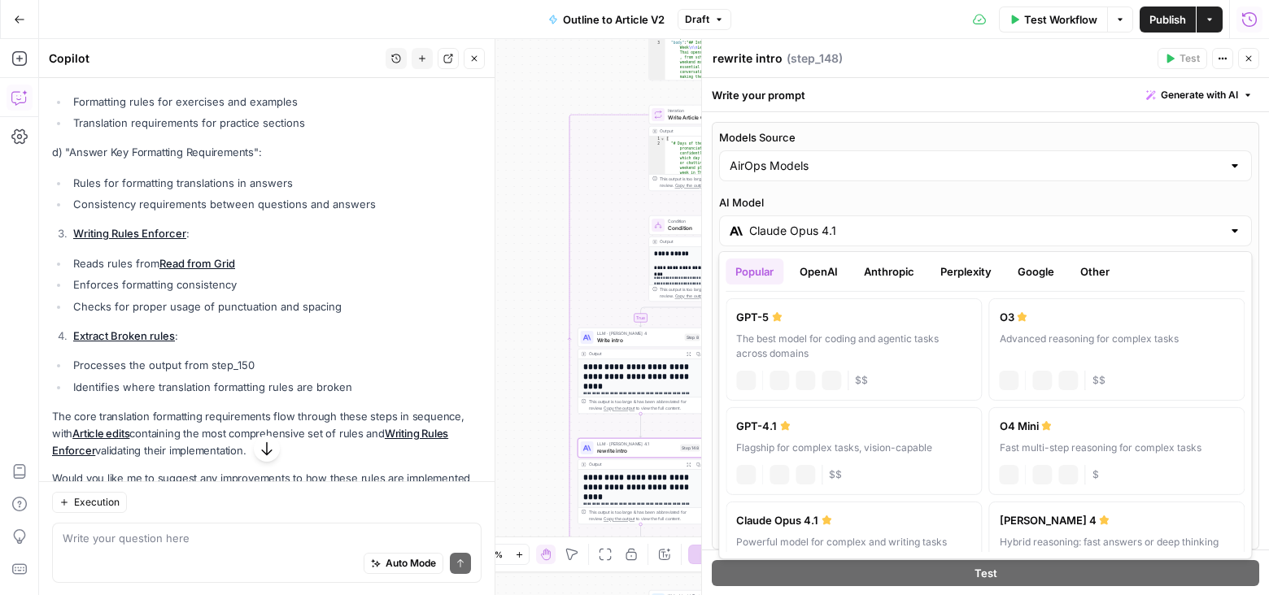
click at [845, 227] on input "Claude Opus 4.1" at bounding box center [985, 231] width 473 height 16
click at [877, 275] on button "Anthropic" at bounding box center [889, 272] width 70 height 26
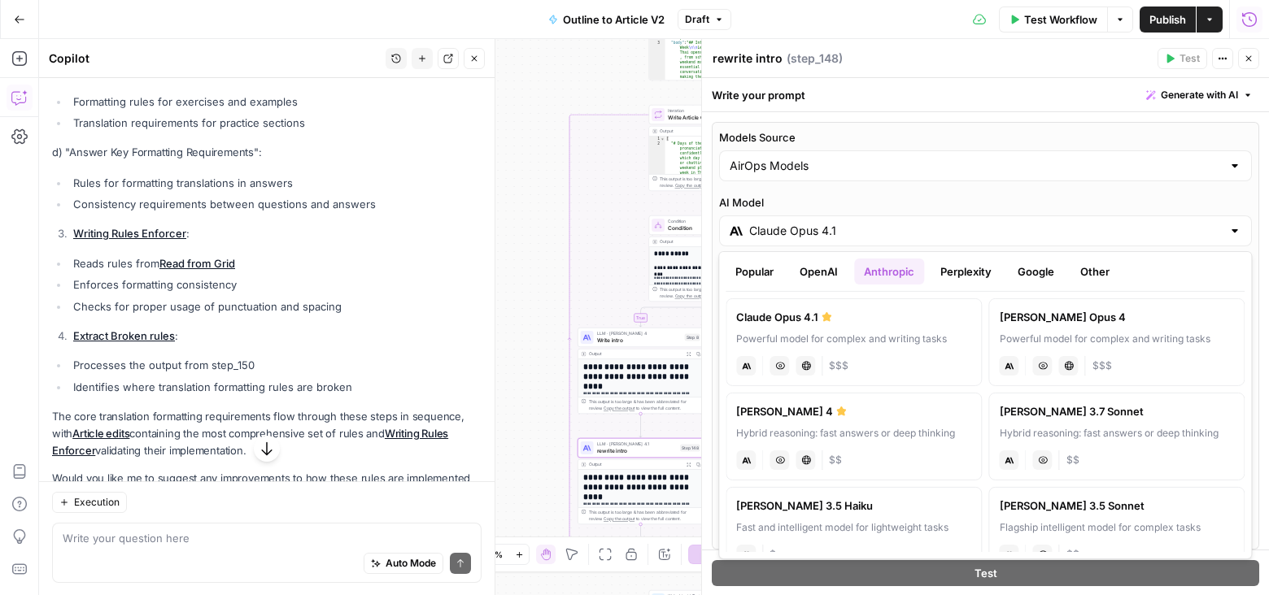
click at [890, 410] on div "Claude Sonnet 4" at bounding box center [853, 411] width 235 height 16
type input "Claude Sonnet 4"
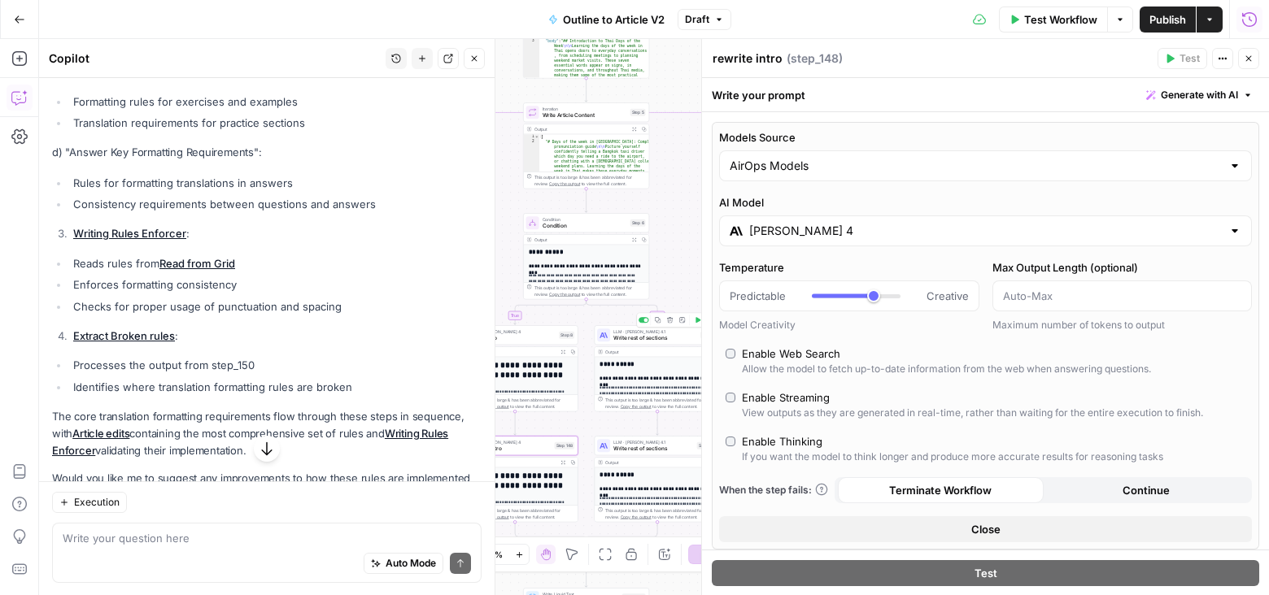
click at [674, 340] on span "Write rest of sections" at bounding box center [655, 338] width 84 height 8
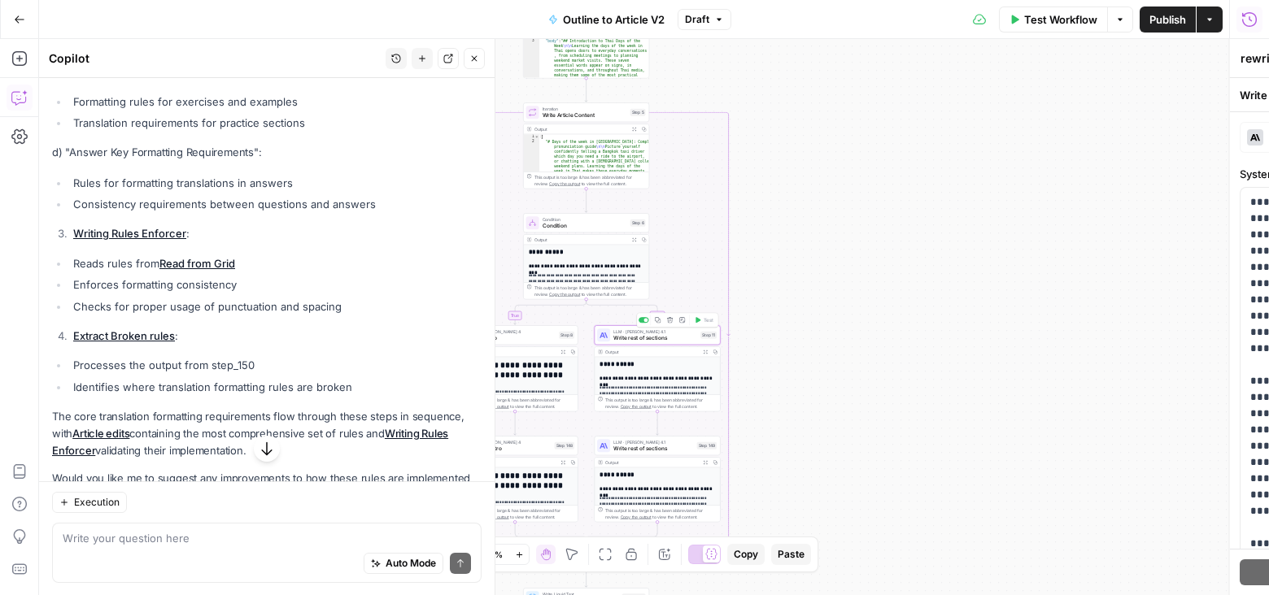
type textarea "Write rest of sections"
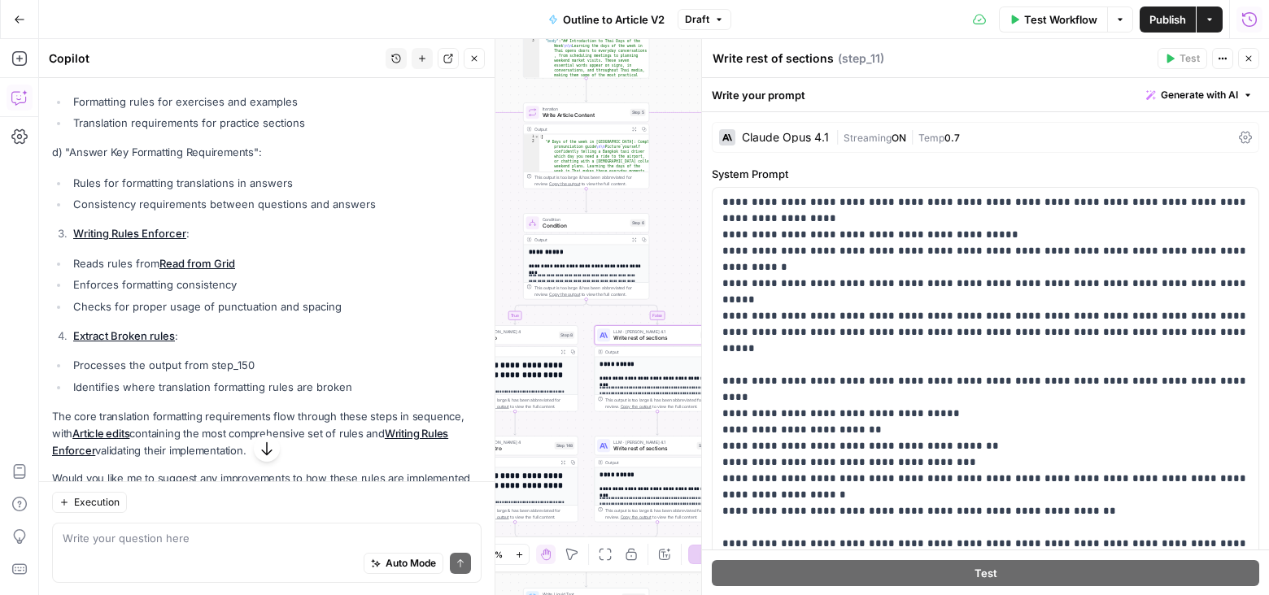
click at [807, 133] on div "Claude Opus 4.1" at bounding box center [785, 137] width 87 height 11
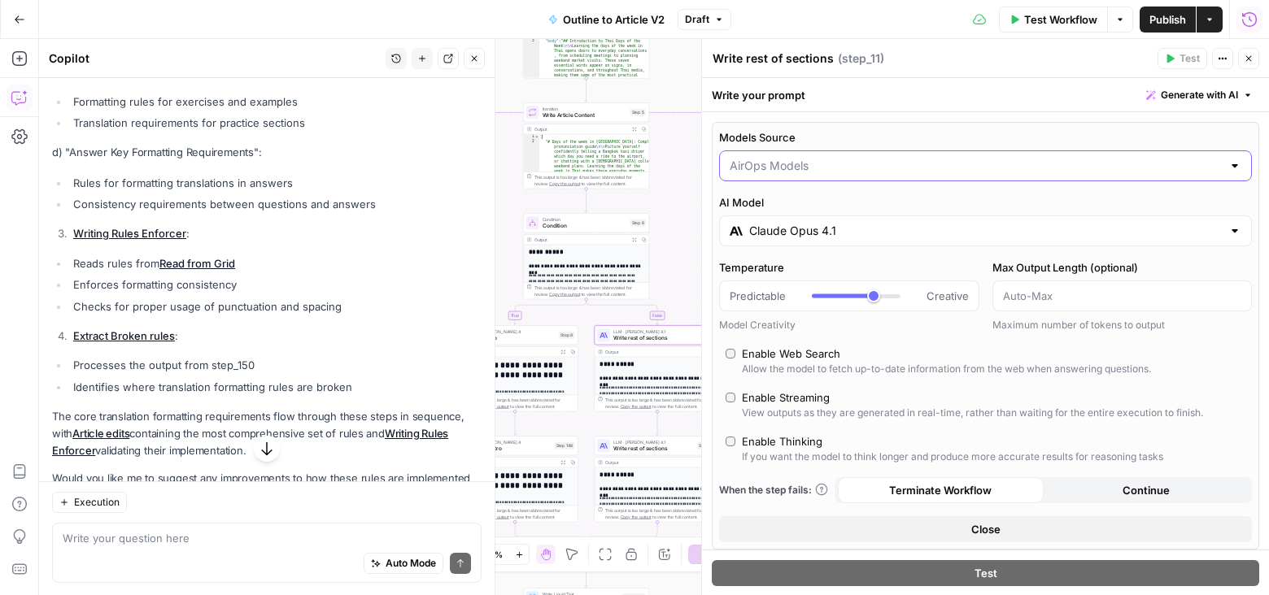
click at [820, 162] on input "Models Source" at bounding box center [976, 166] width 492 height 16
click at [811, 162] on input "Models Source" at bounding box center [976, 166] width 492 height 16
type input "AirOps Models"
click at [843, 142] on label "Models Source" at bounding box center [985, 137] width 533 height 16
click at [843, 158] on input "AirOps Models" at bounding box center [976, 166] width 492 height 16
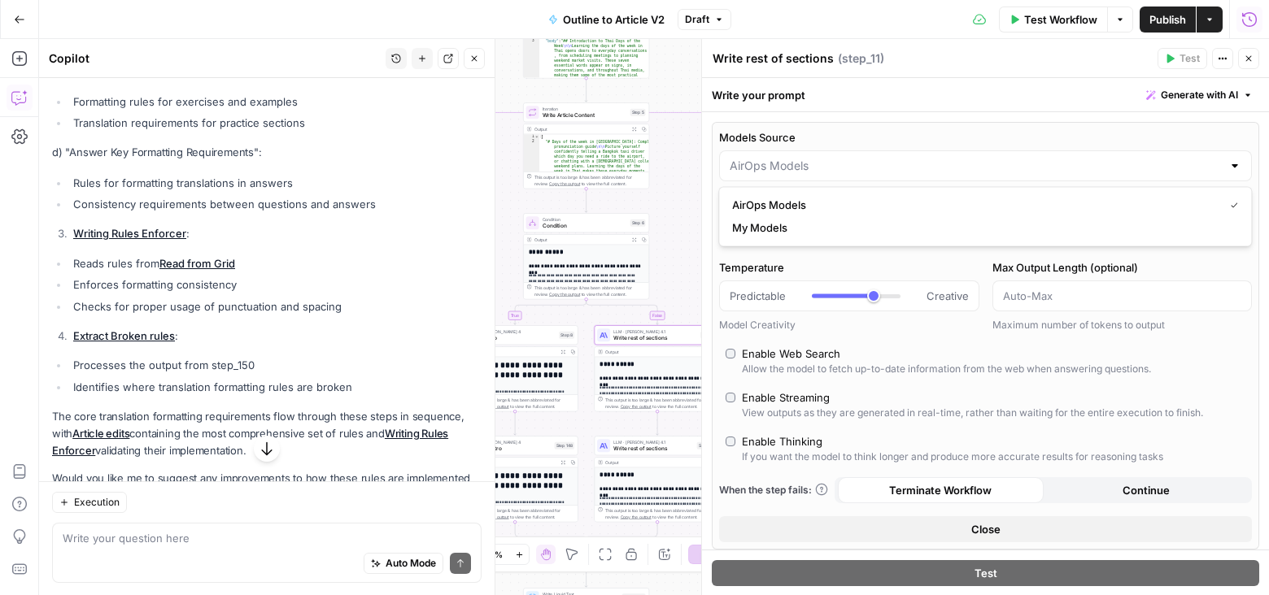
type input "AirOps Models"
click at [865, 147] on div "Models Source AirOps Models" at bounding box center [985, 155] width 533 height 52
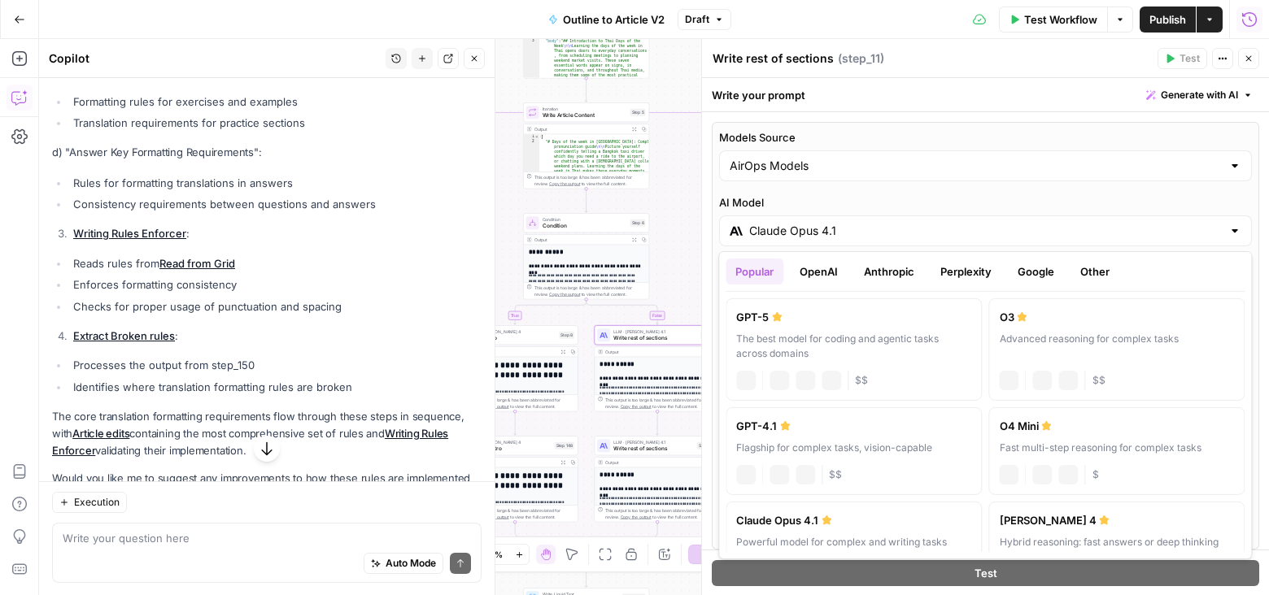
click at [831, 231] on input "Claude Opus 4.1" at bounding box center [985, 231] width 473 height 16
click at [888, 268] on button "Anthropic" at bounding box center [889, 272] width 70 height 26
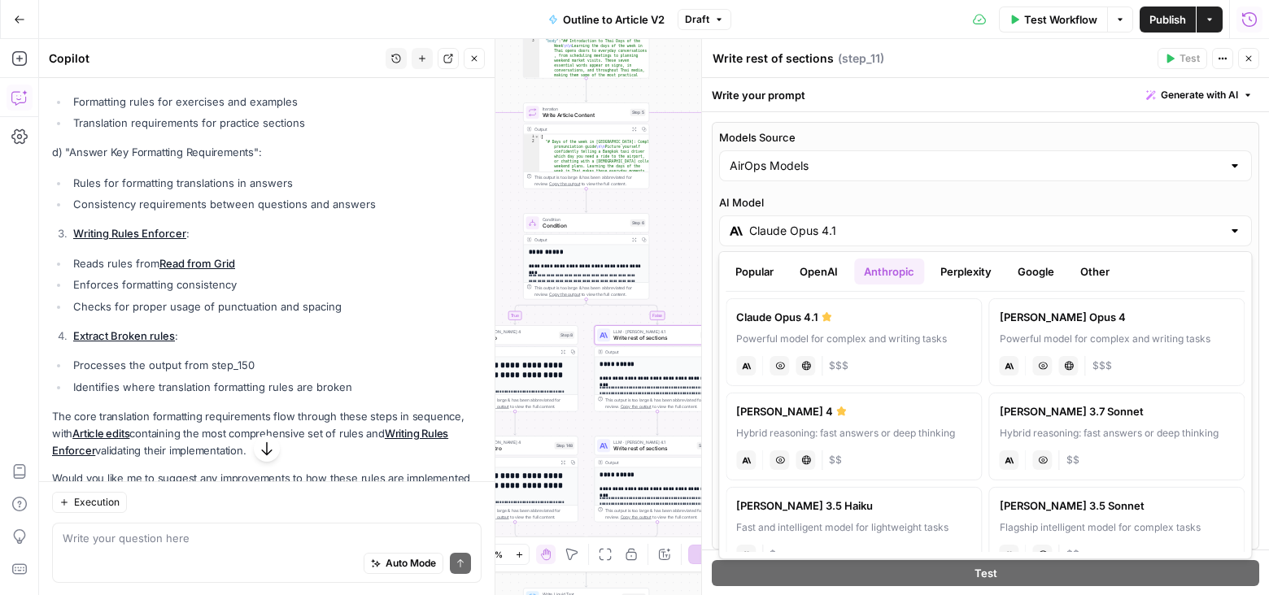
click at [853, 408] on div "Claude Sonnet 4" at bounding box center [853, 411] width 235 height 16
type input "Claude Sonnet 4"
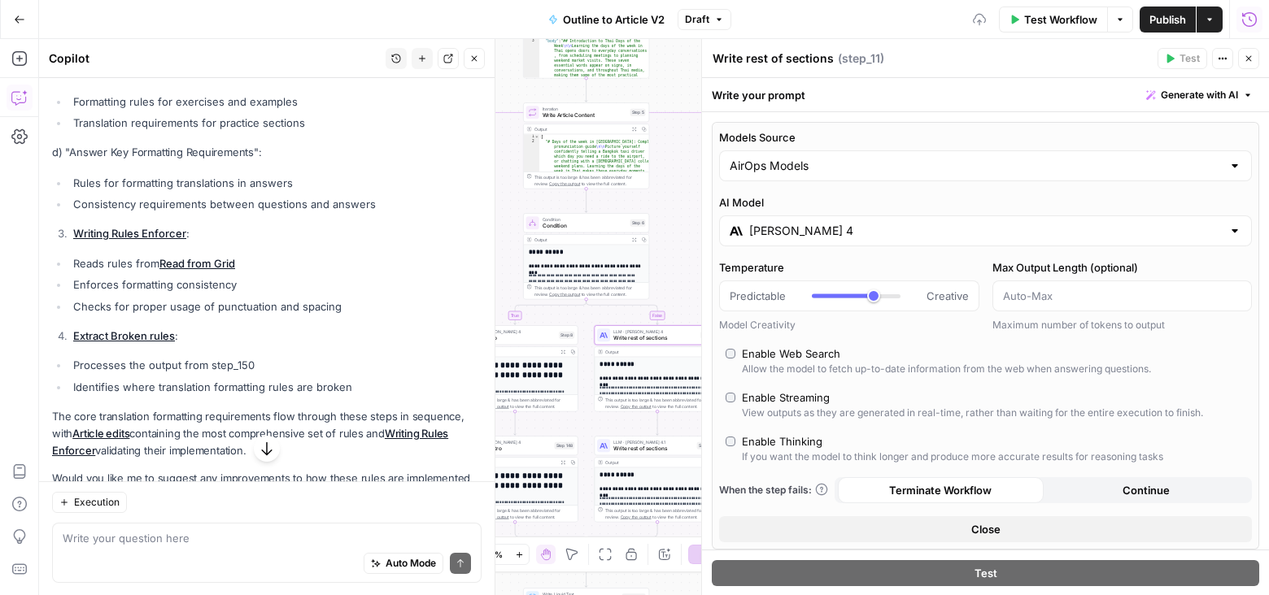
click at [678, 446] on span "Write rest of sections" at bounding box center [653, 449] width 81 height 8
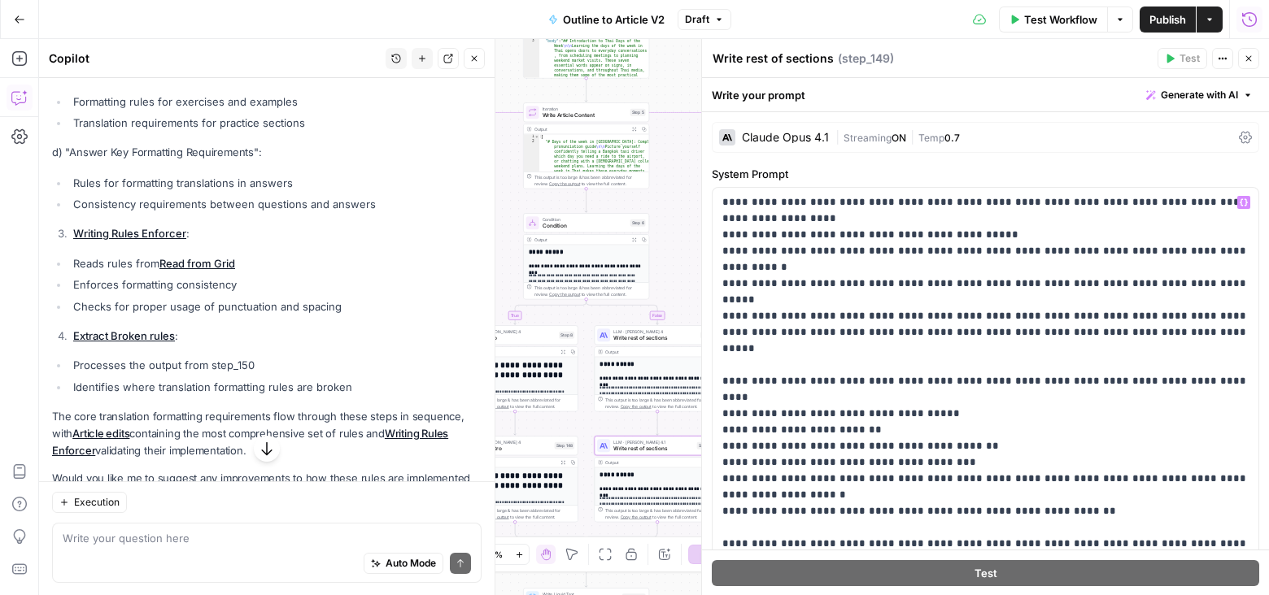
click at [819, 130] on div "Claude Opus 4.1" at bounding box center [774, 137] width 110 height 16
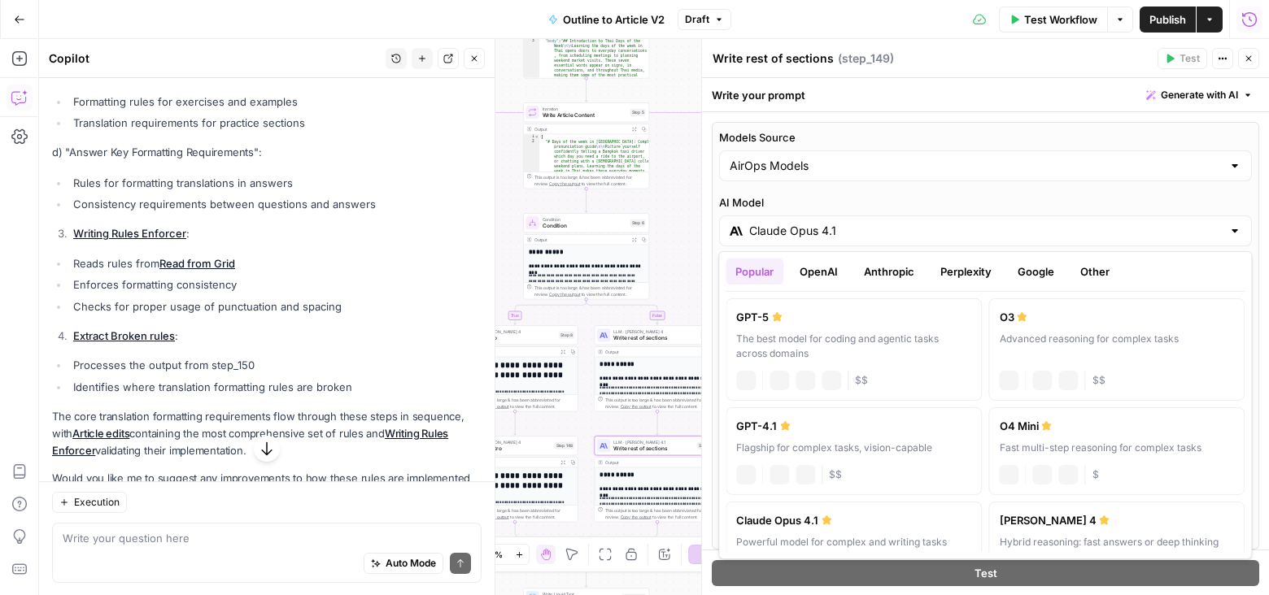
click at [867, 220] on div "Claude Opus 4.1" at bounding box center [985, 231] width 533 height 31
click at [890, 270] on button "Anthropic" at bounding box center [889, 272] width 70 height 26
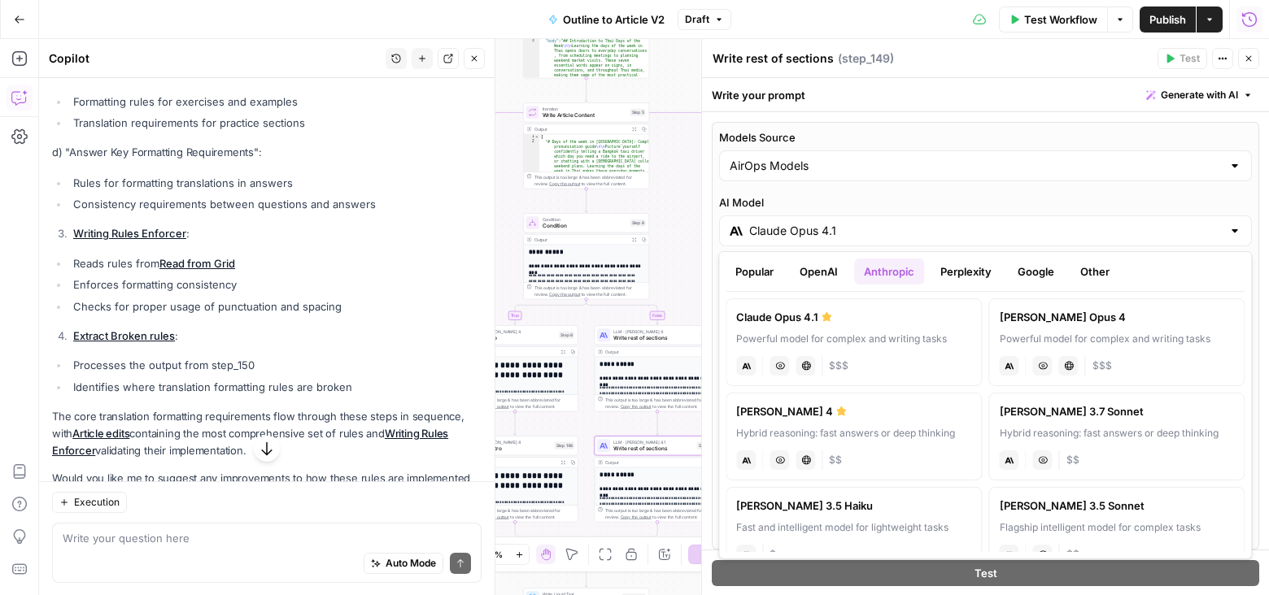
click at [882, 418] on label "Claude Sonnet 4 Hybrid reasoning: fast answers or deep thinking anthropic Visio…" at bounding box center [854, 437] width 256 height 88
type input "Claude Sonnet 4"
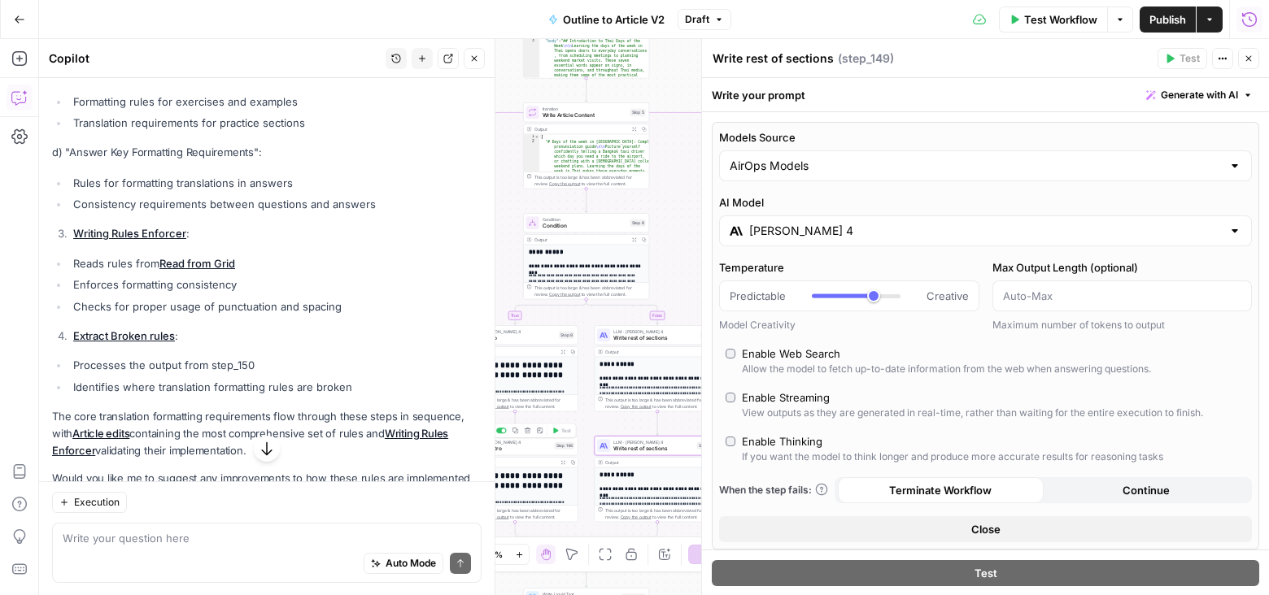
click at [537, 453] on div "LLM · Claude Sonnet 4 rewrite intro Step 148 Copy step Delete step Add Note Test" at bounding box center [515, 446] width 126 height 20
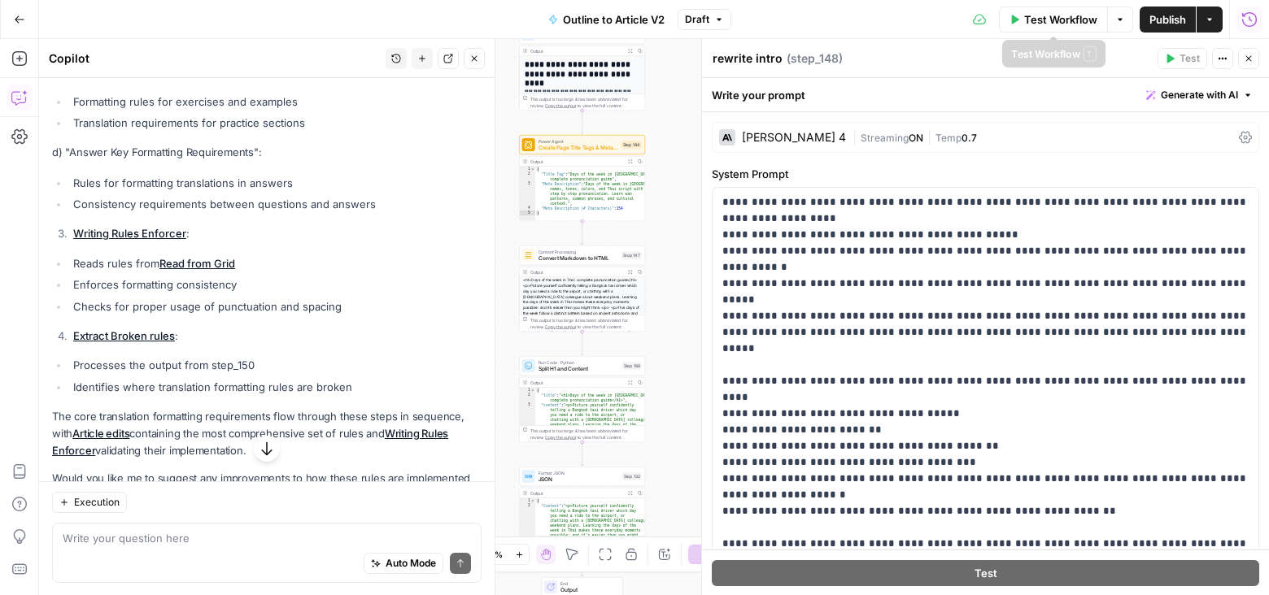
click at [1066, 20] on span "Test Workflow" at bounding box center [1060, 19] width 73 height 16
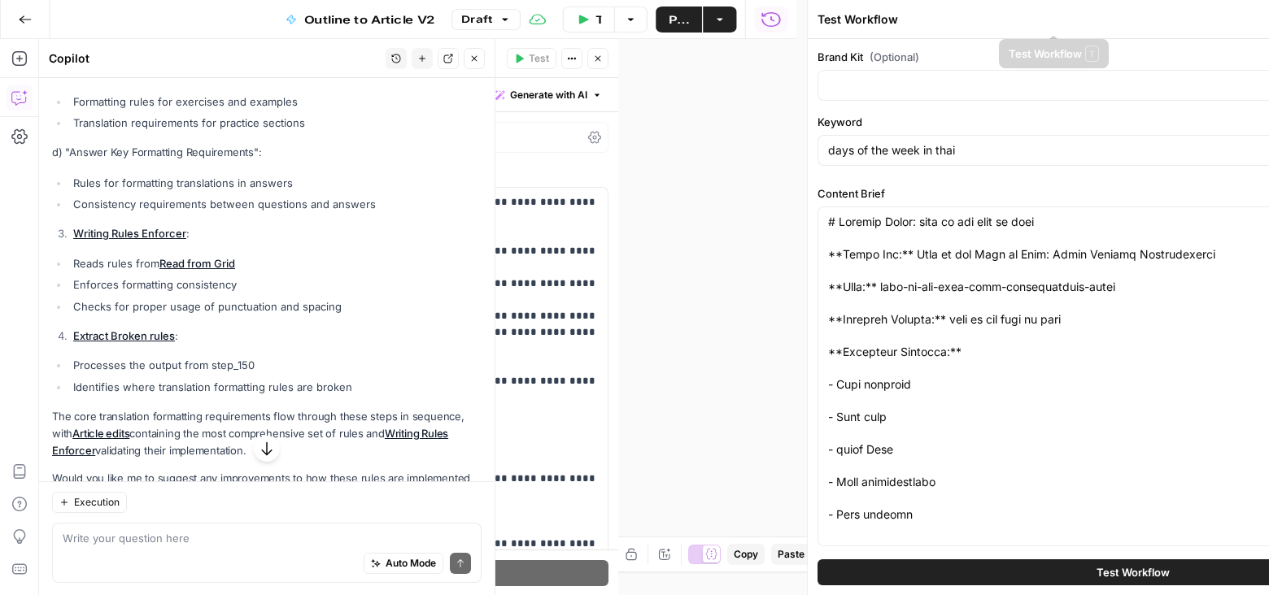
type input "Preply (EN)"
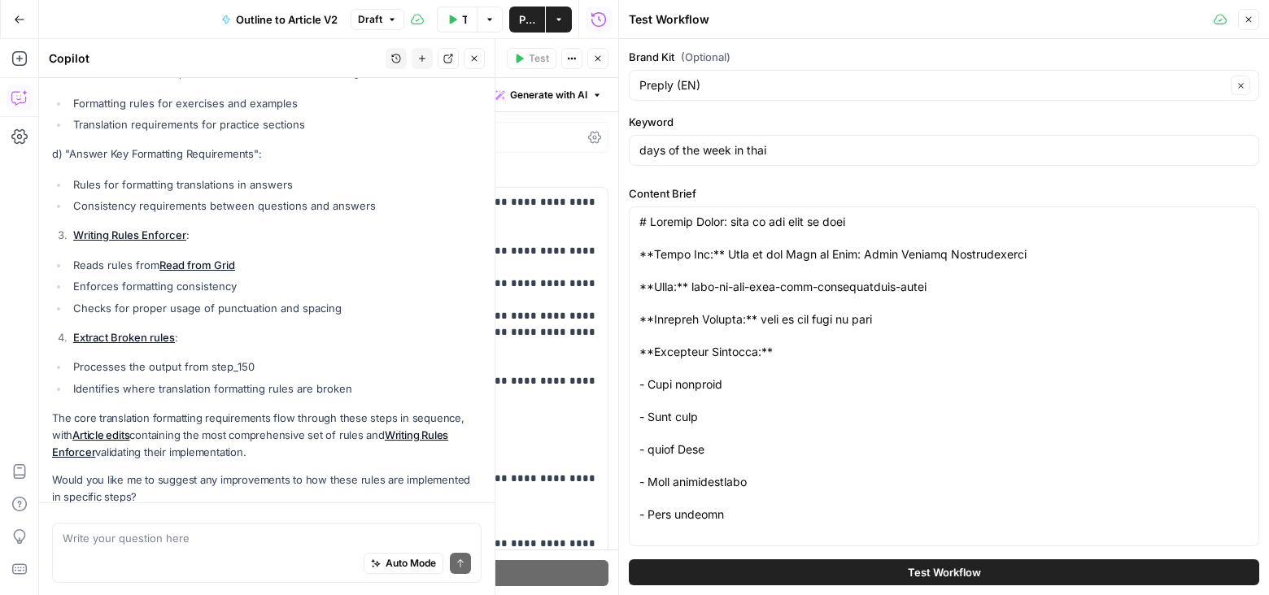
scroll to position [1571, 0]
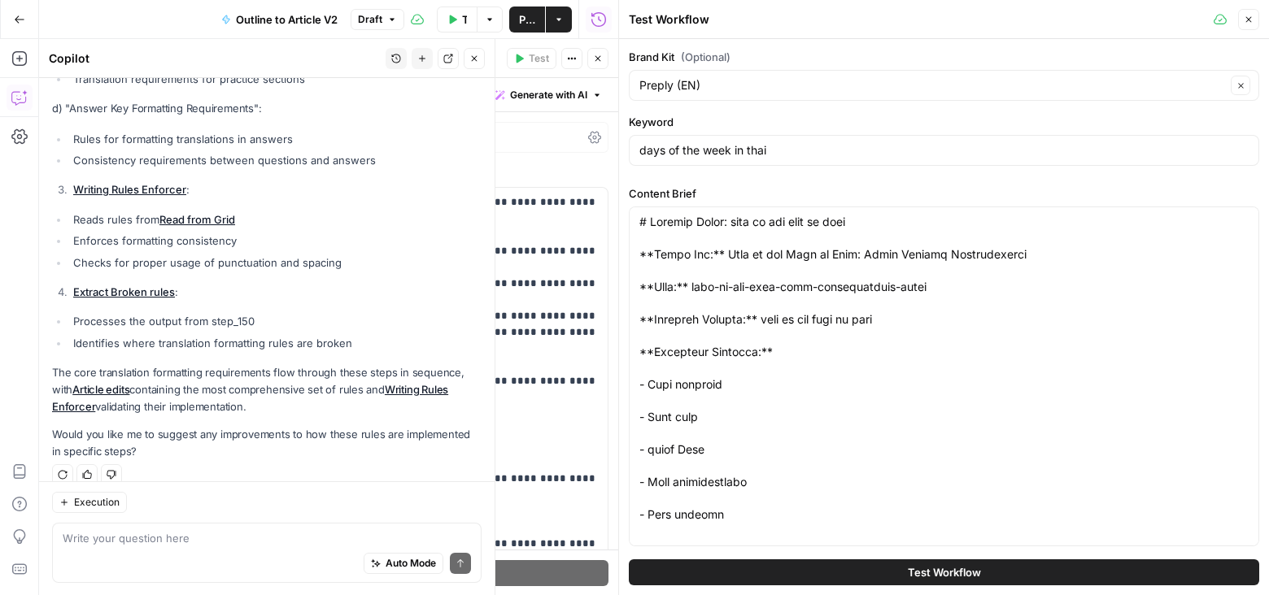
click at [1042, 577] on button "Test Workflow" at bounding box center [944, 573] width 630 height 26
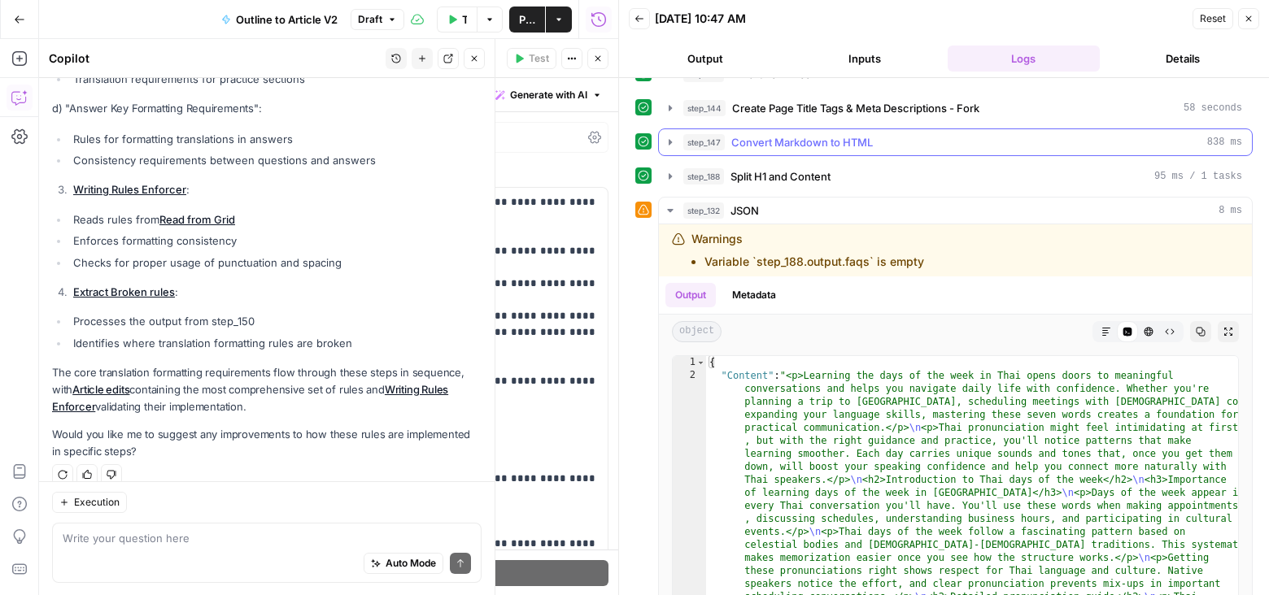
scroll to position [451, 0]
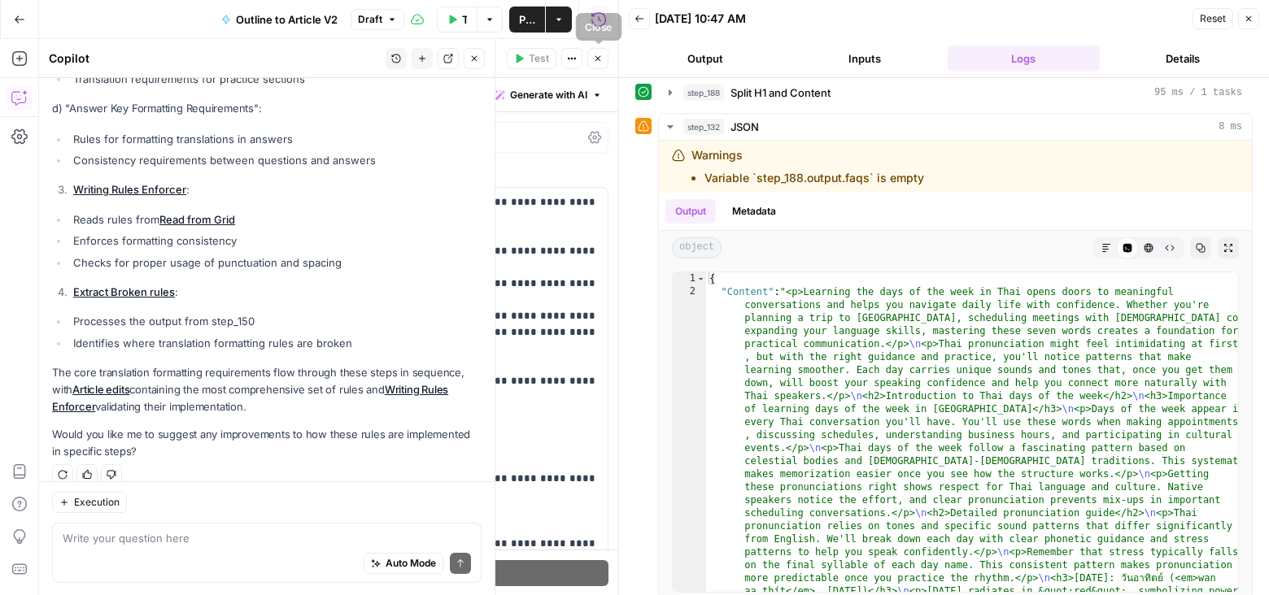
click at [599, 56] on icon "button" at bounding box center [598, 59] width 10 height 10
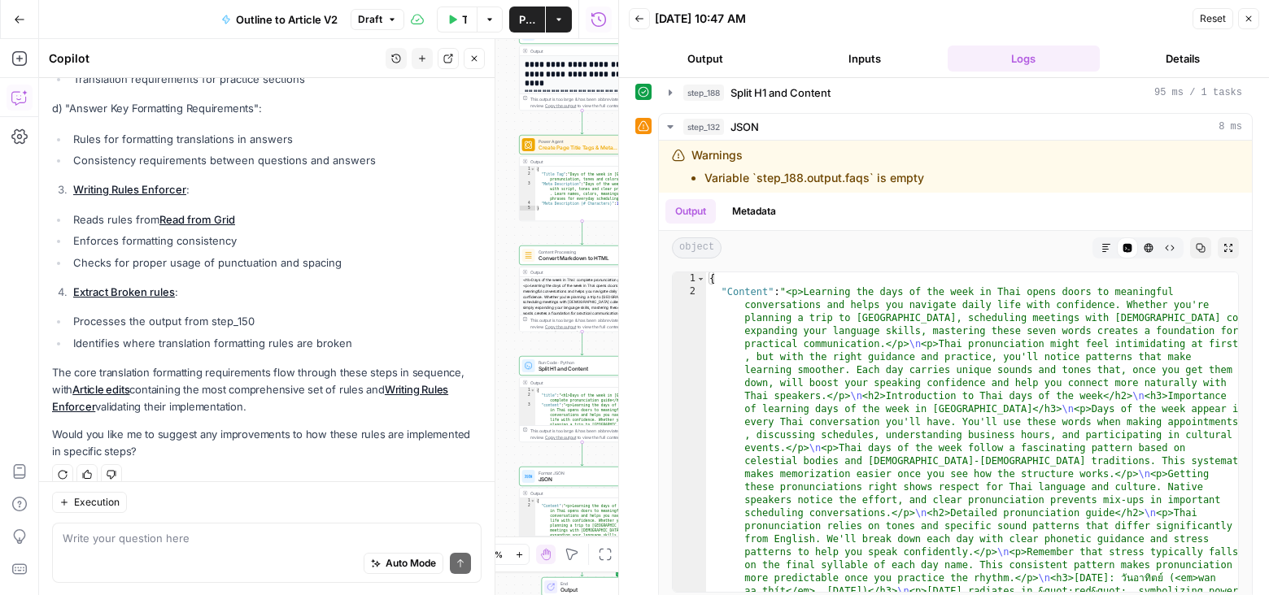
click at [472, 54] on icon "button" at bounding box center [474, 59] width 10 height 10
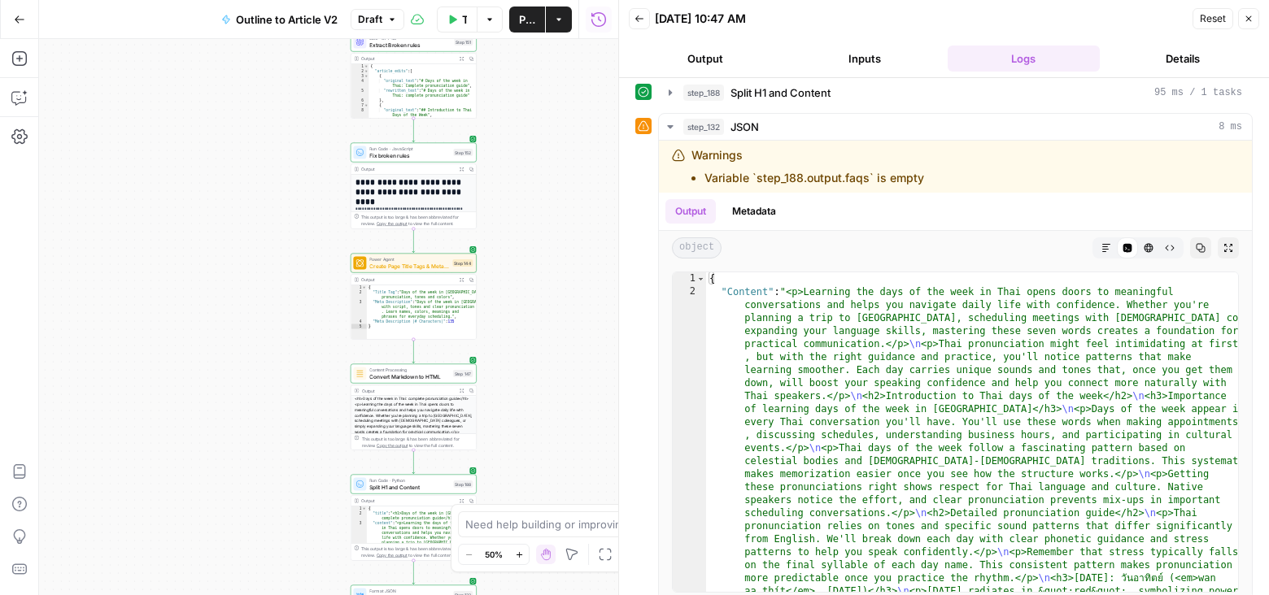
click at [461, 164] on button "Expand Output" at bounding box center [461, 169] width 10 height 10
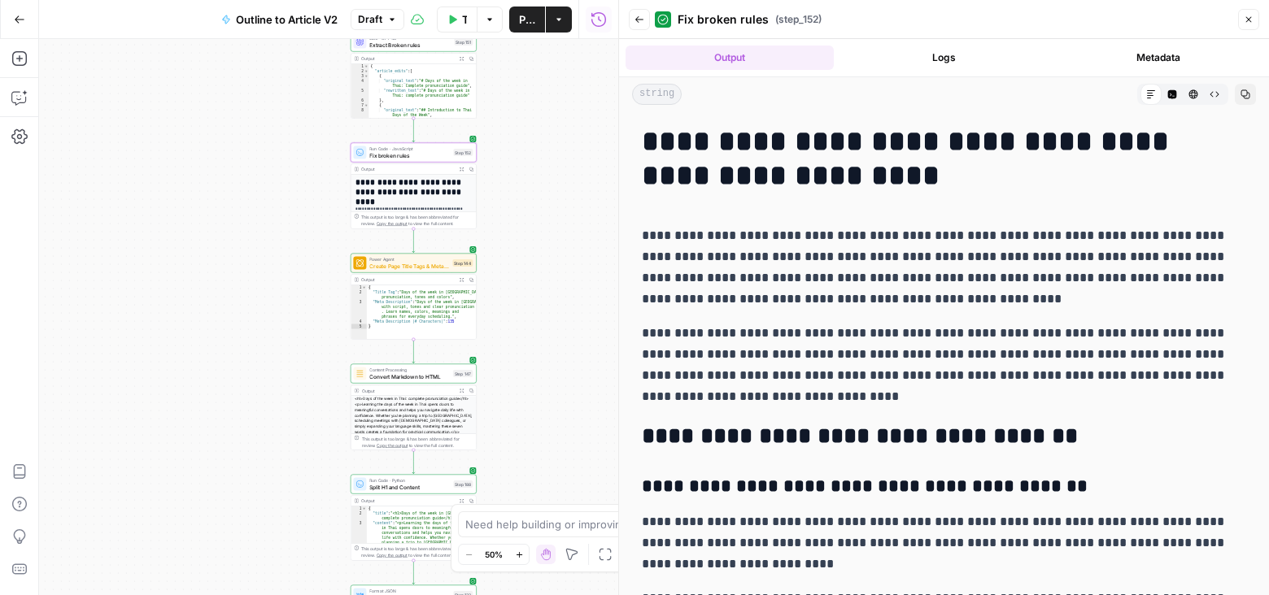
scroll to position [2, 0]
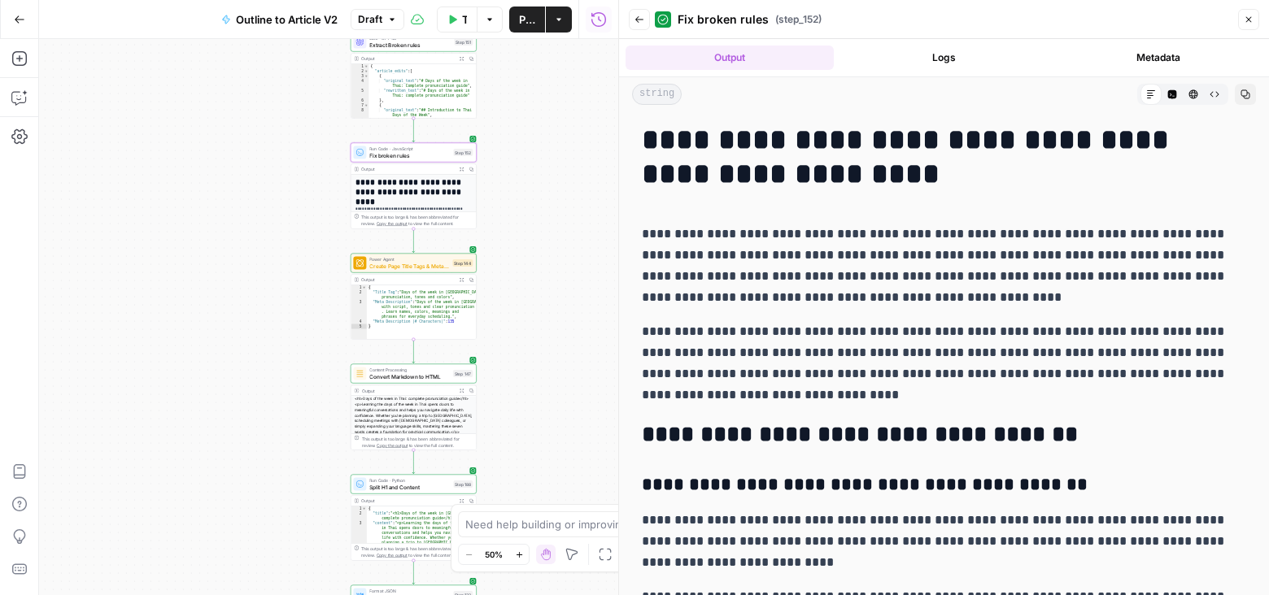
click at [460, 13] on button "Test Workflow" at bounding box center [457, 20] width 41 height 26
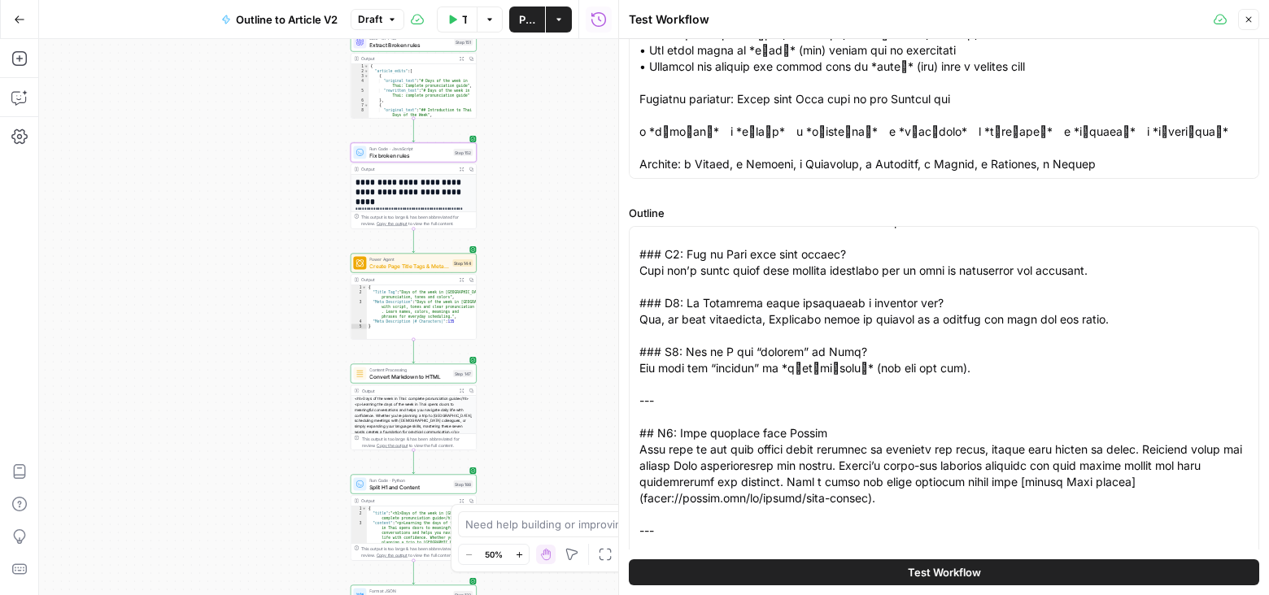
scroll to position [2548, 0]
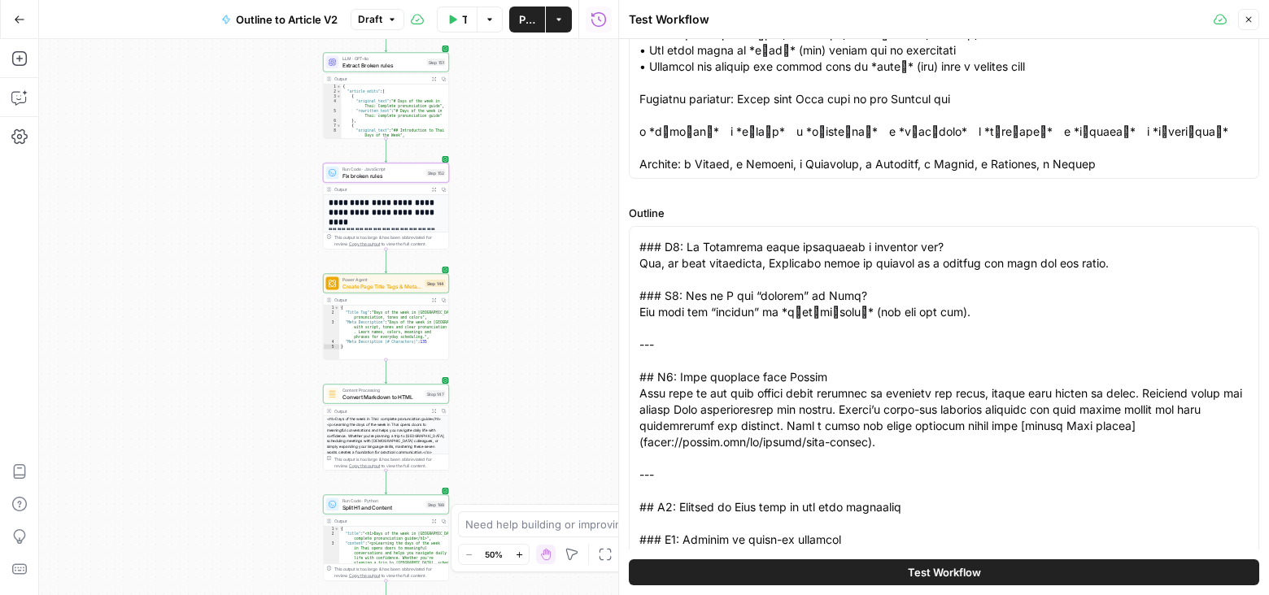
click at [432, 182] on div "**********" at bounding box center [386, 206] width 126 height 86
click at [433, 188] on icon "button" at bounding box center [434, 190] width 4 height 4
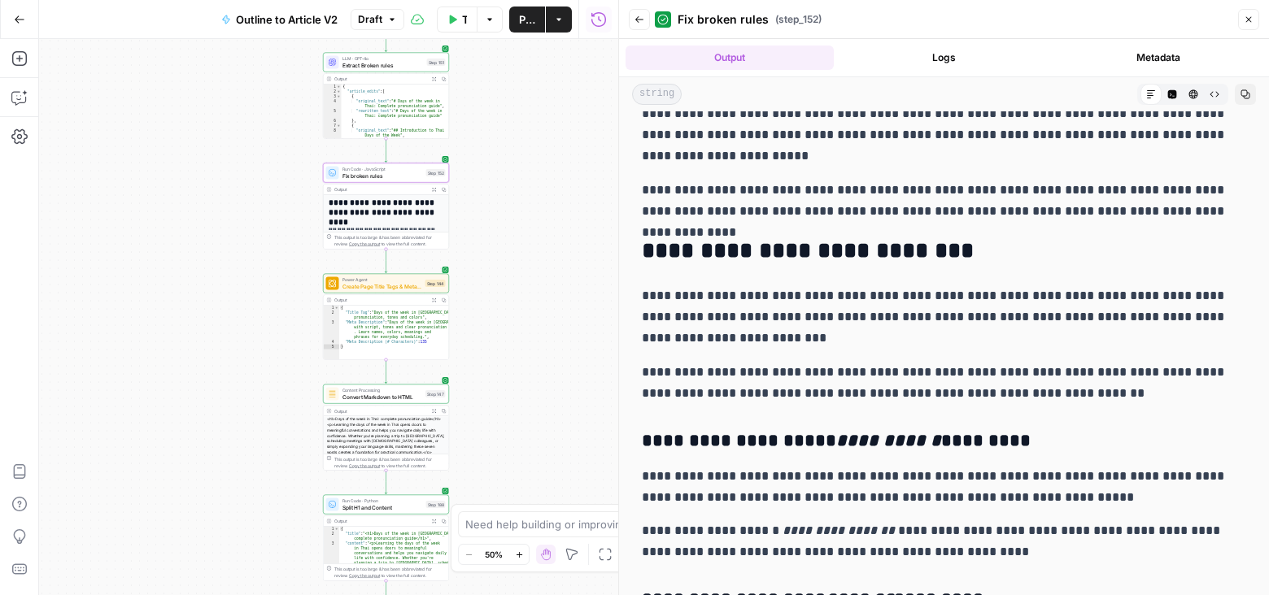
scroll to position [541, 0]
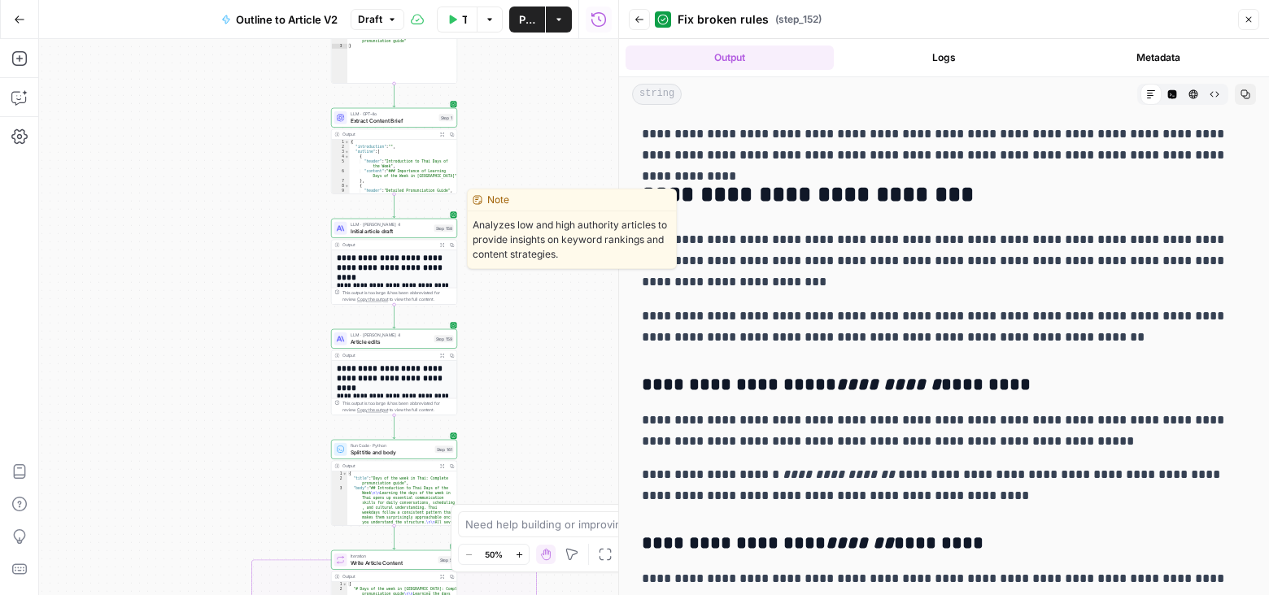
click at [416, 234] on span "Initial article draft" at bounding box center [391, 231] width 81 height 8
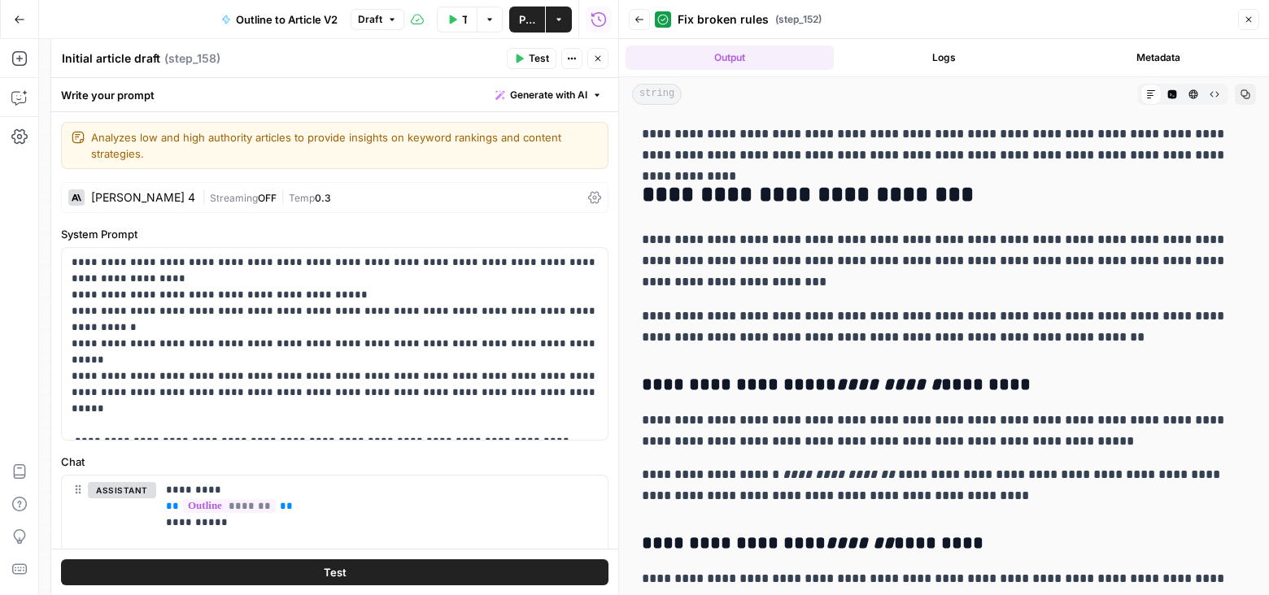
click at [1251, 18] on icon "button" at bounding box center [1249, 20] width 10 height 10
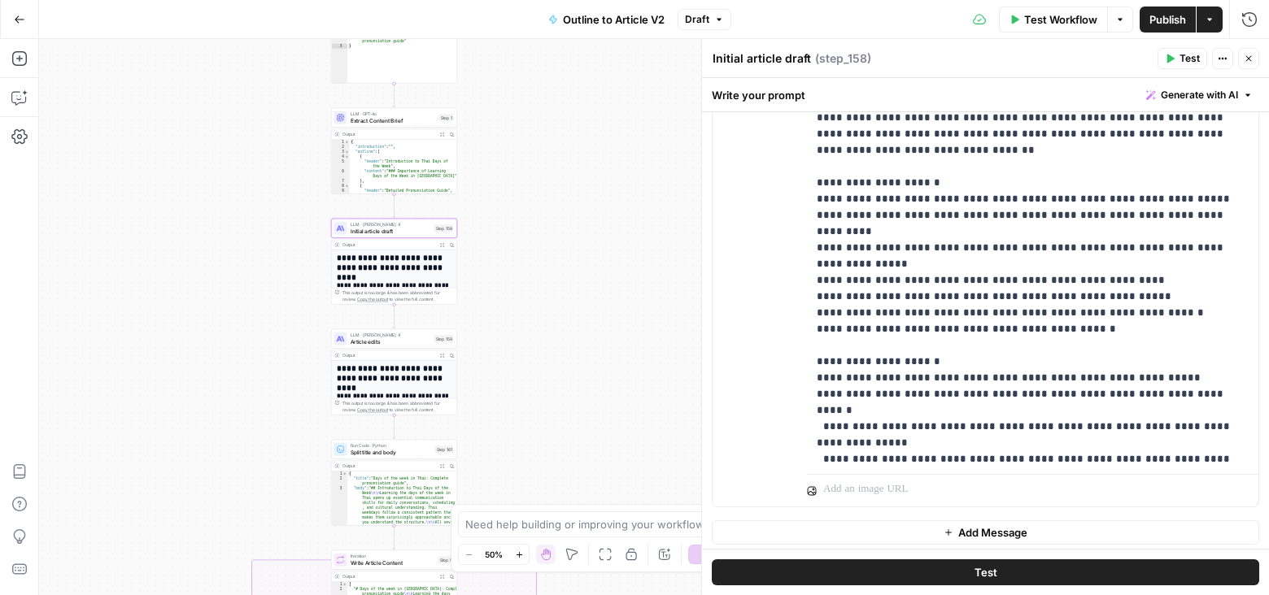
scroll to position [1123, 0]
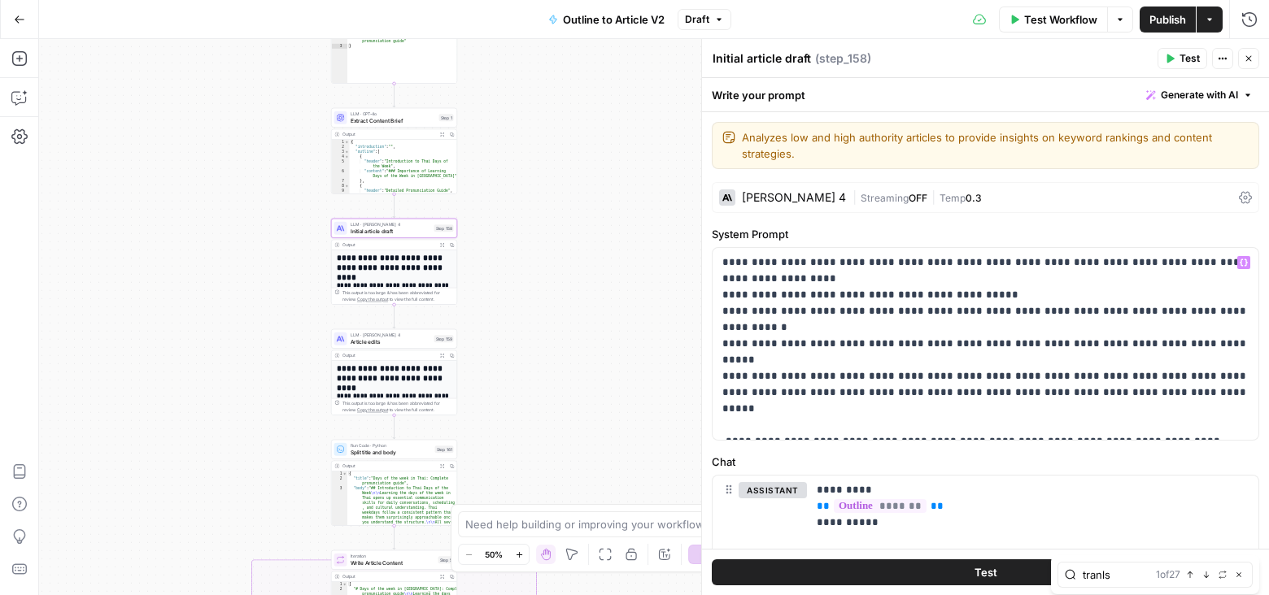
scroll to position [1253, 0]
type input "transla"
click at [1206, 575] on icon "button" at bounding box center [1207, 575] width 6 height 7
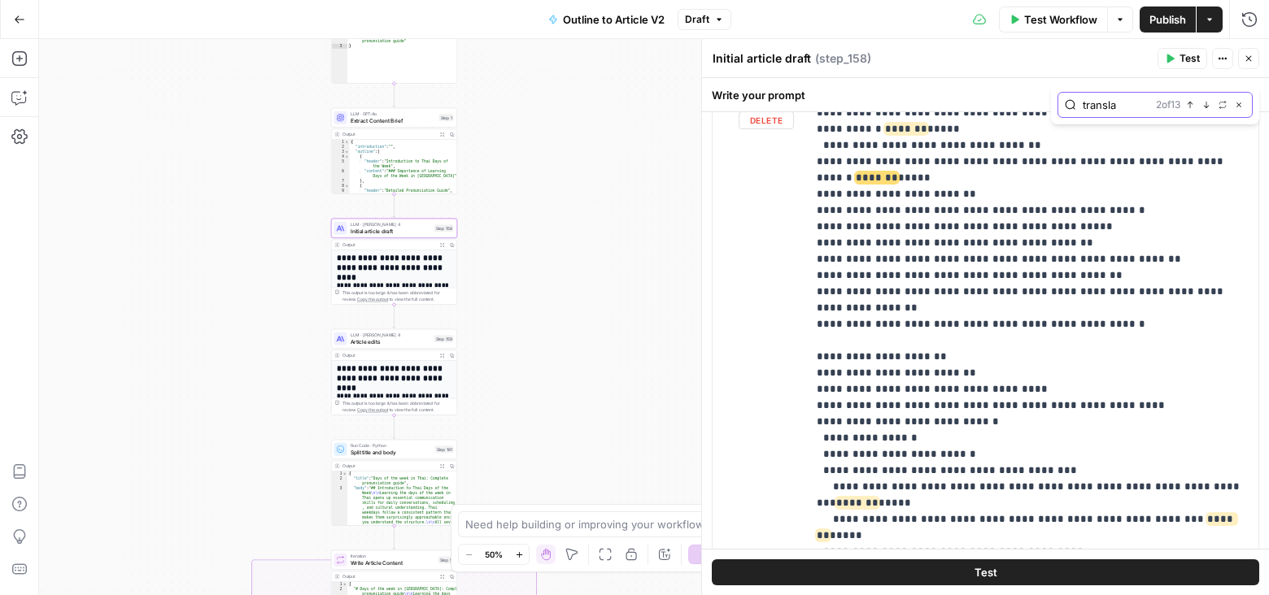
scroll to position [753, 0]
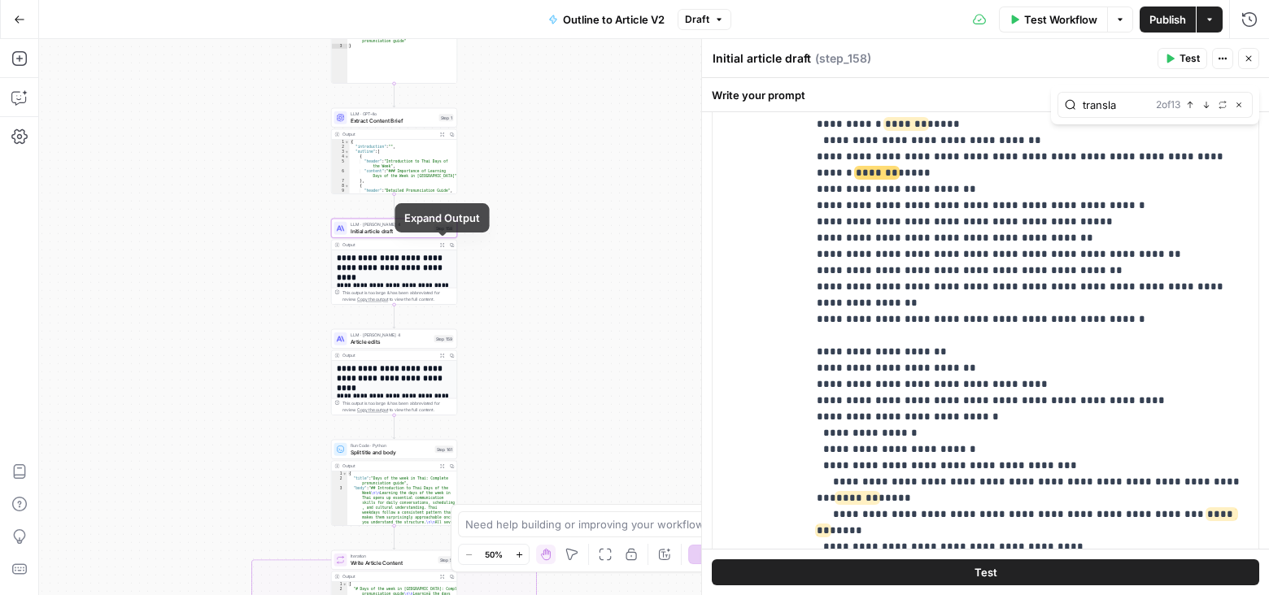
click at [440, 246] on icon "button" at bounding box center [442, 245] width 5 height 5
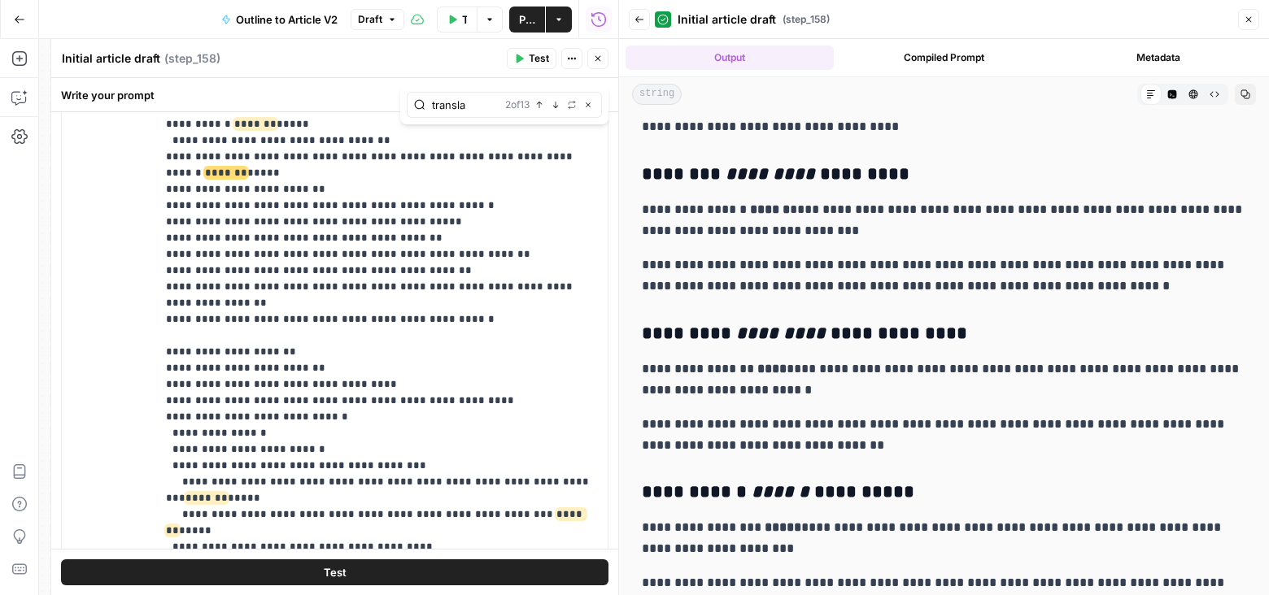
scroll to position [752, 0]
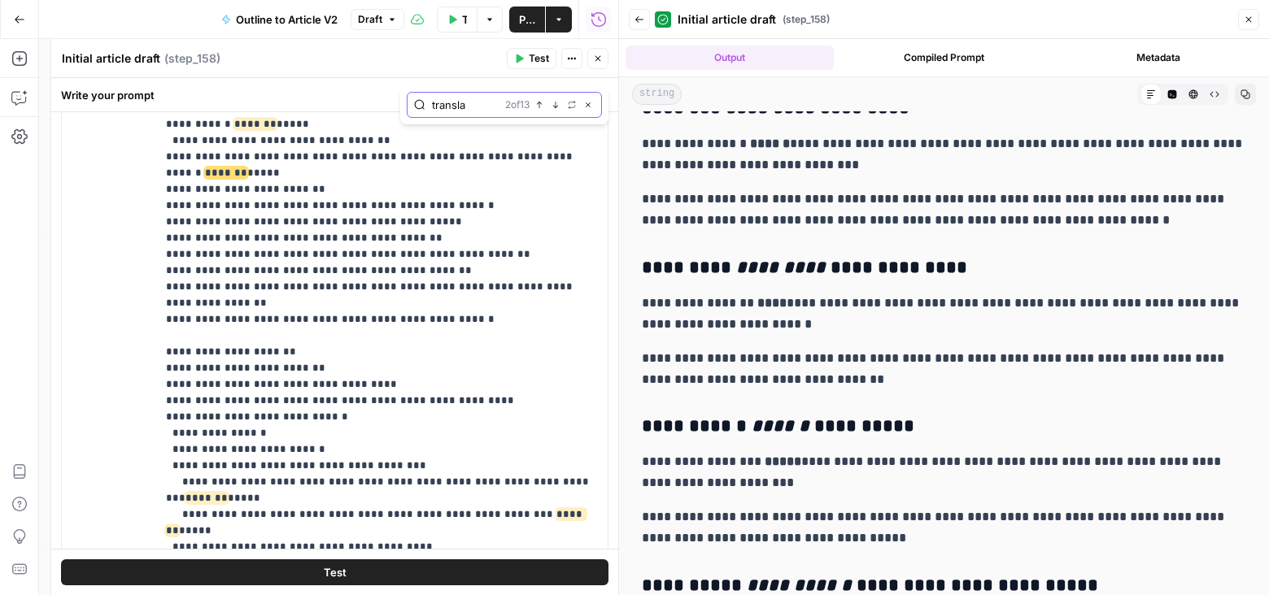
click at [585, 103] on icon "button" at bounding box center [588, 105] width 8 height 8
click at [603, 59] on icon "button" at bounding box center [598, 59] width 10 height 10
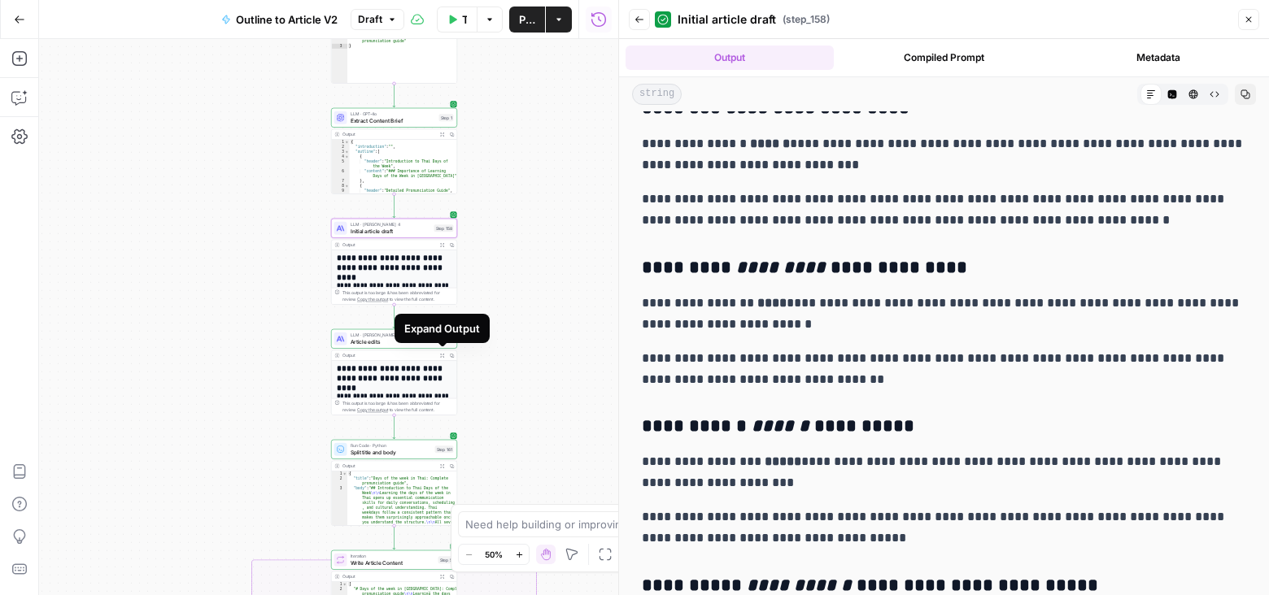
click at [440, 354] on icon "button" at bounding box center [442, 356] width 5 height 5
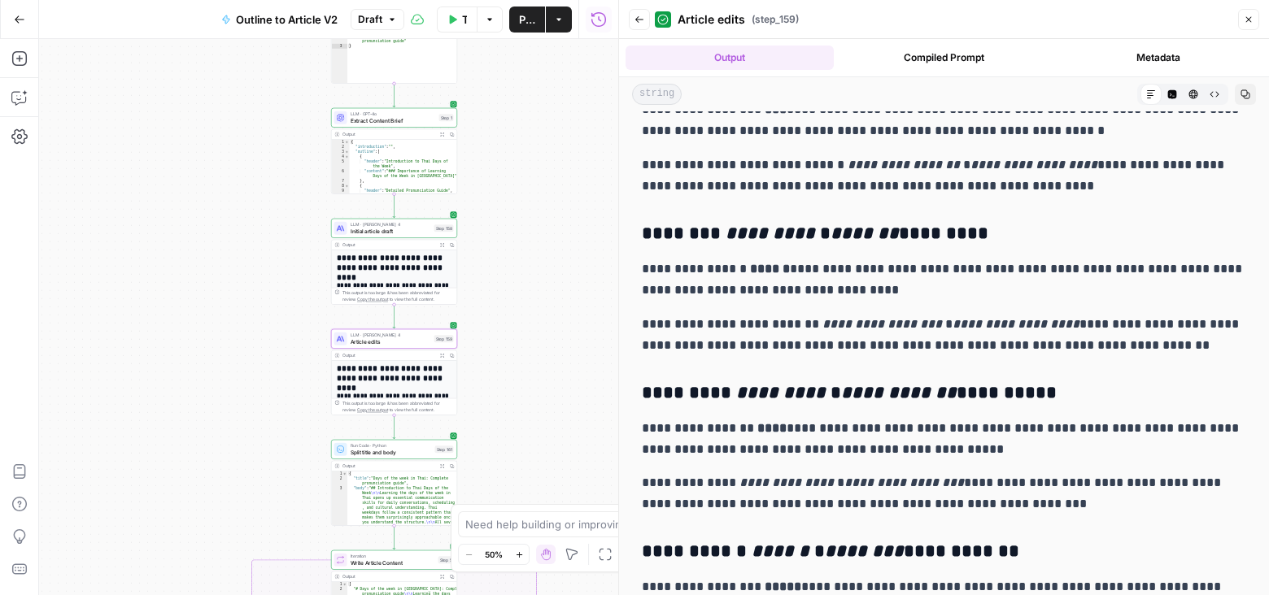
scroll to position [781, 0]
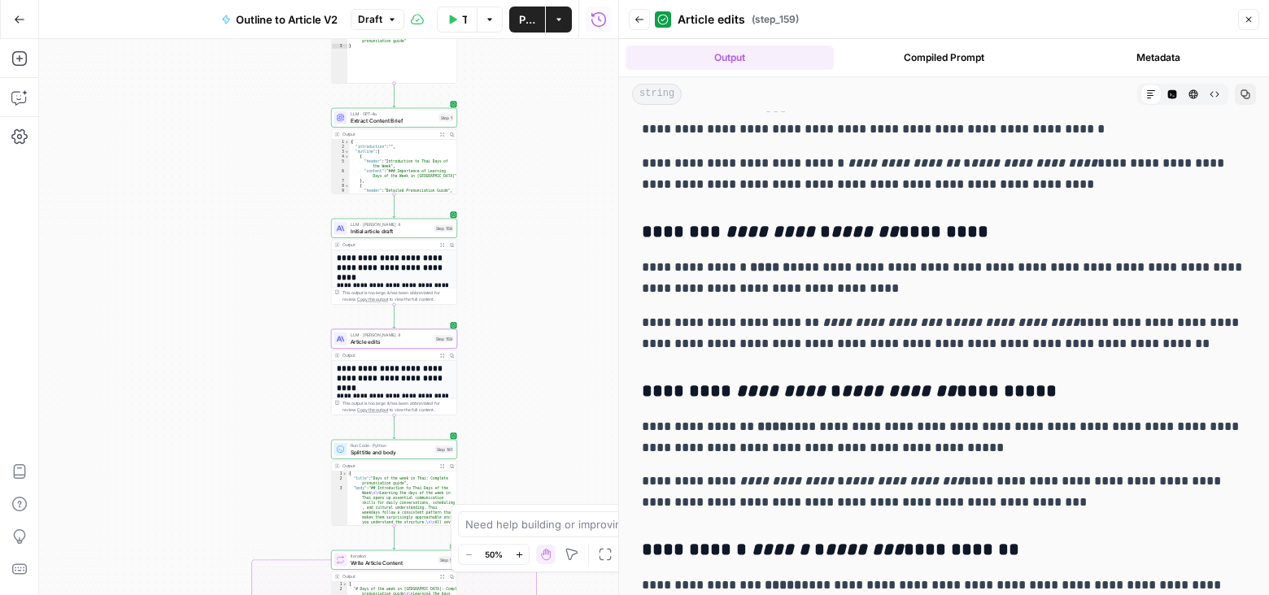
drag, startPoint x: 644, startPoint y: 233, endPoint x: 986, endPoint y: 233, distance: 341.6
click at [986, 233] on h3 "******** ********* * ******* *********" at bounding box center [944, 232] width 604 height 23
copy h3 "******** ********* * ******* *********"
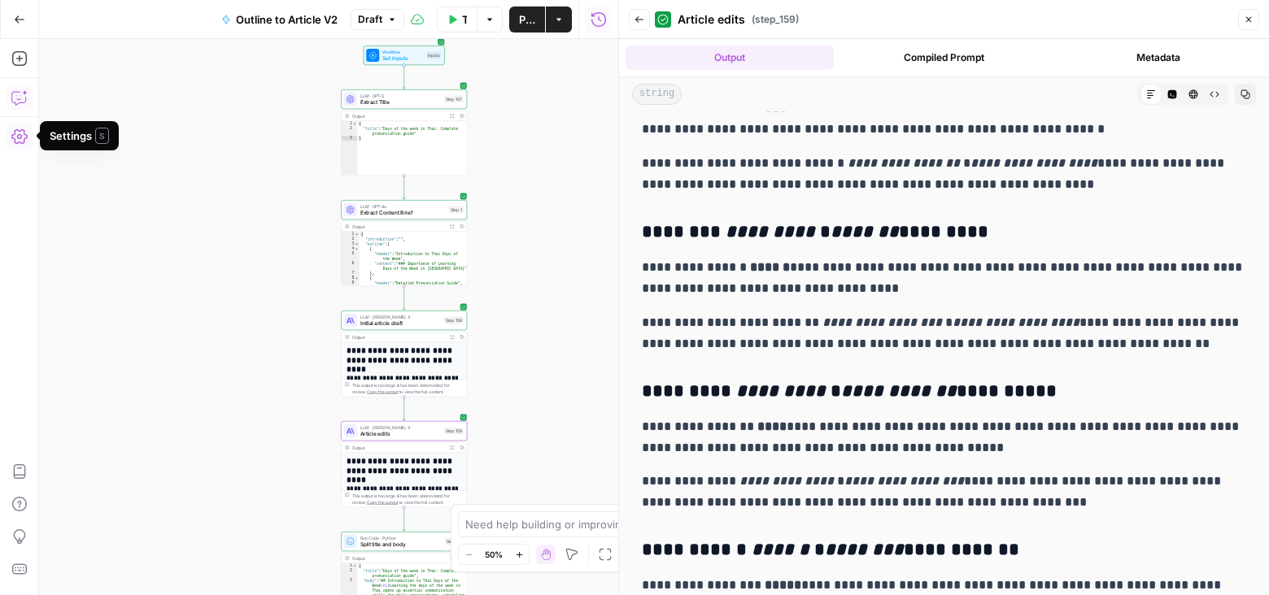
click at [19, 101] on icon "button" at bounding box center [19, 97] width 16 height 16
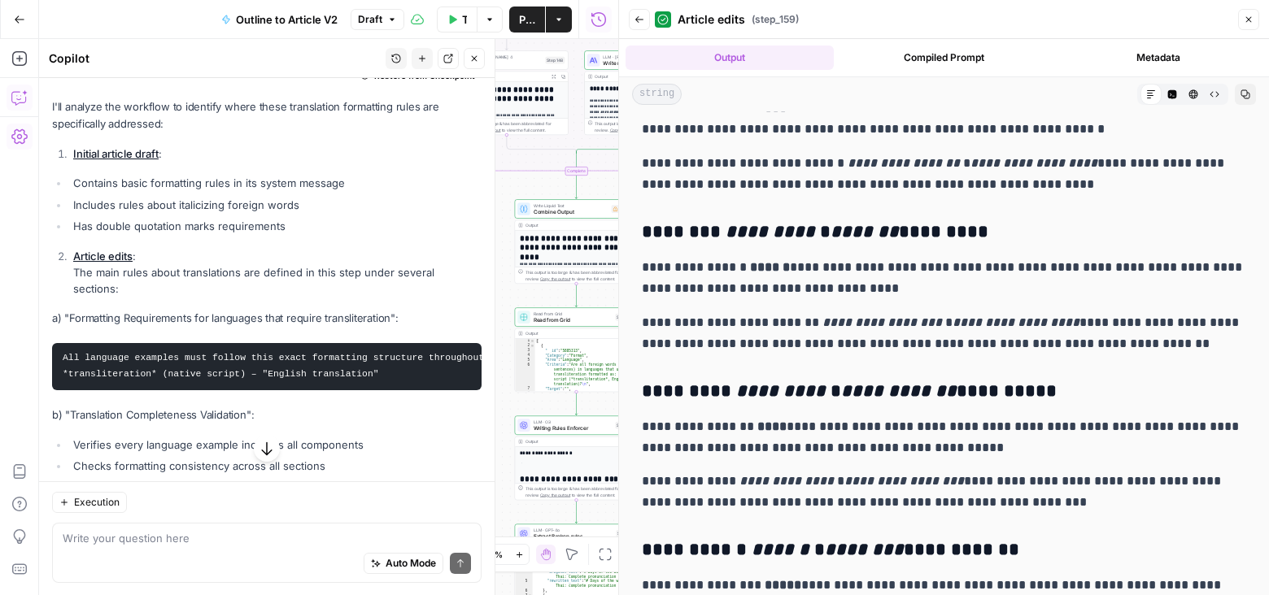
scroll to position [1062, 0]
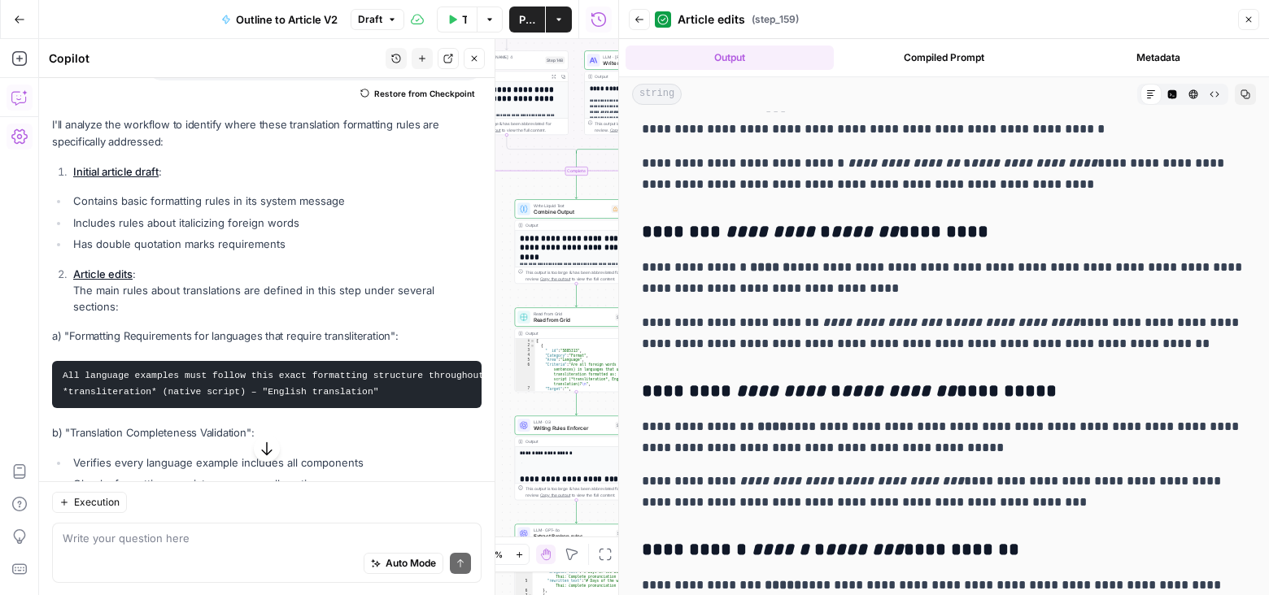
click at [134, 165] on link "Initial article draft" at bounding box center [115, 171] width 85 height 13
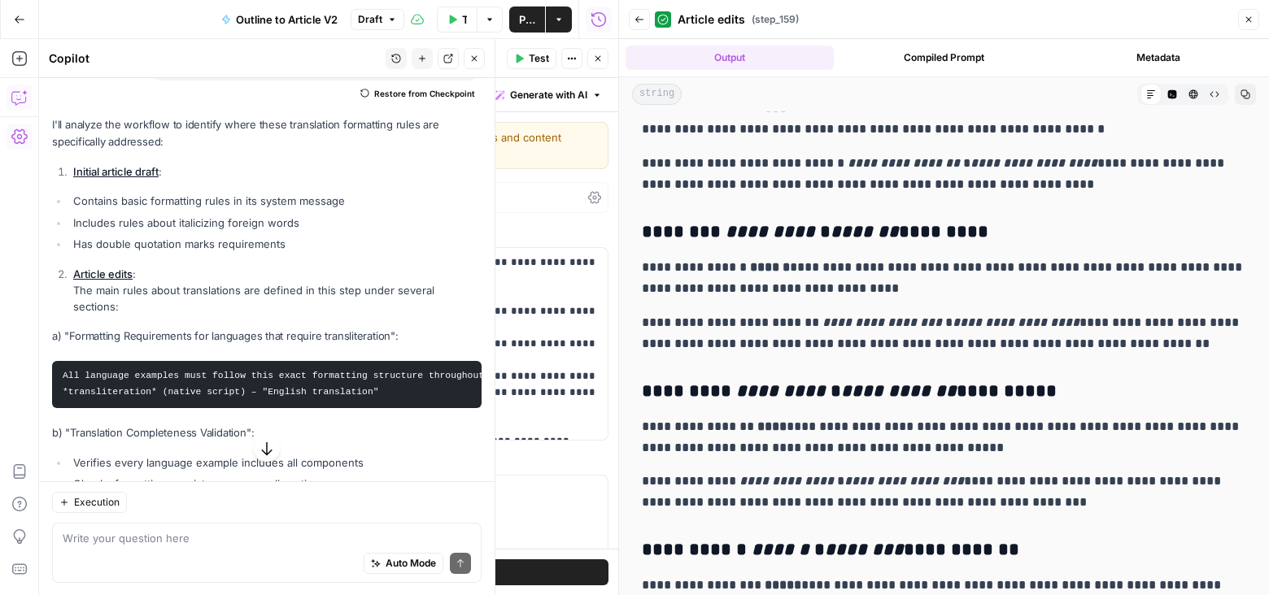
click at [1251, 21] on icon "button" at bounding box center [1249, 20] width 6 height 6
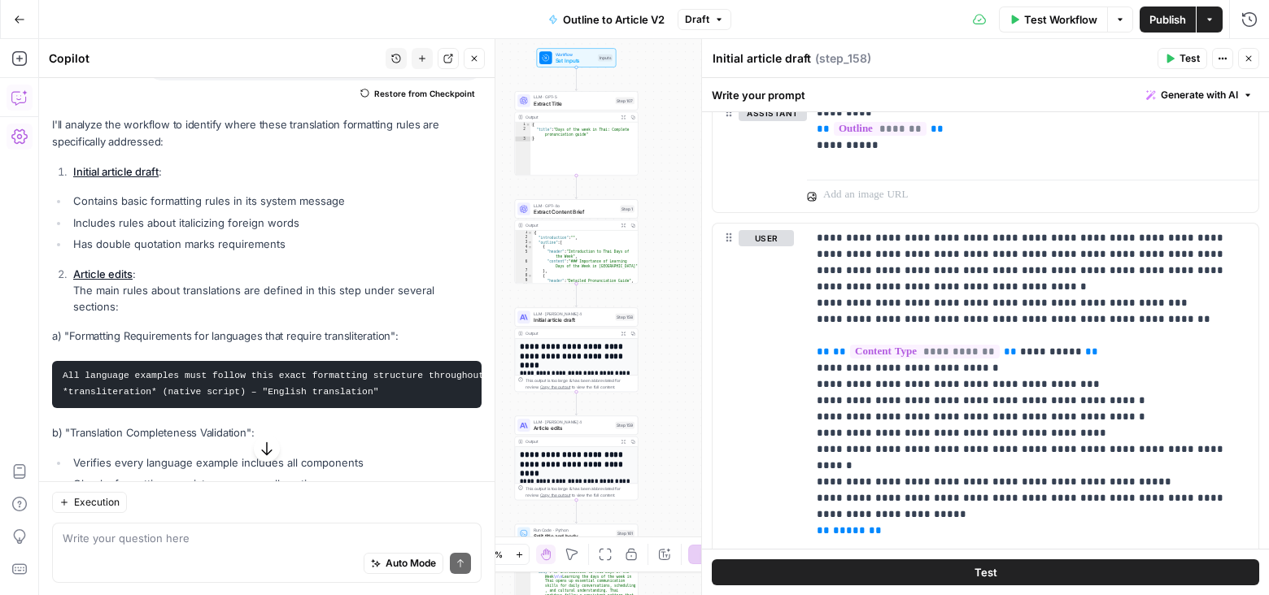
scroll to position [452, 0]
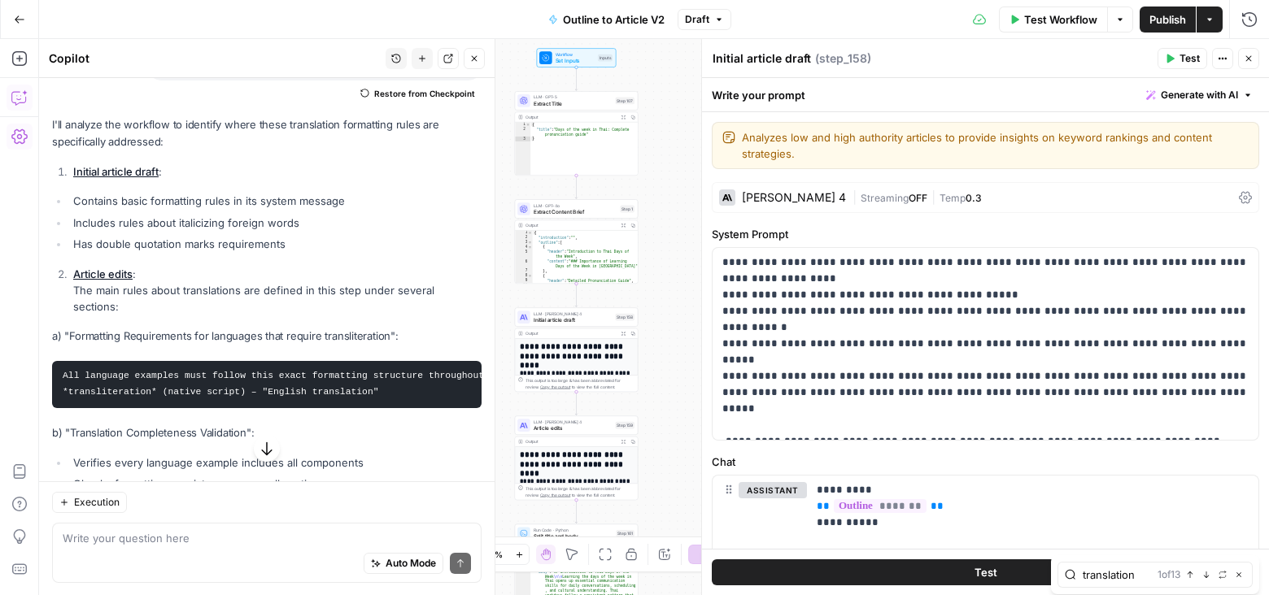
type input "translation"
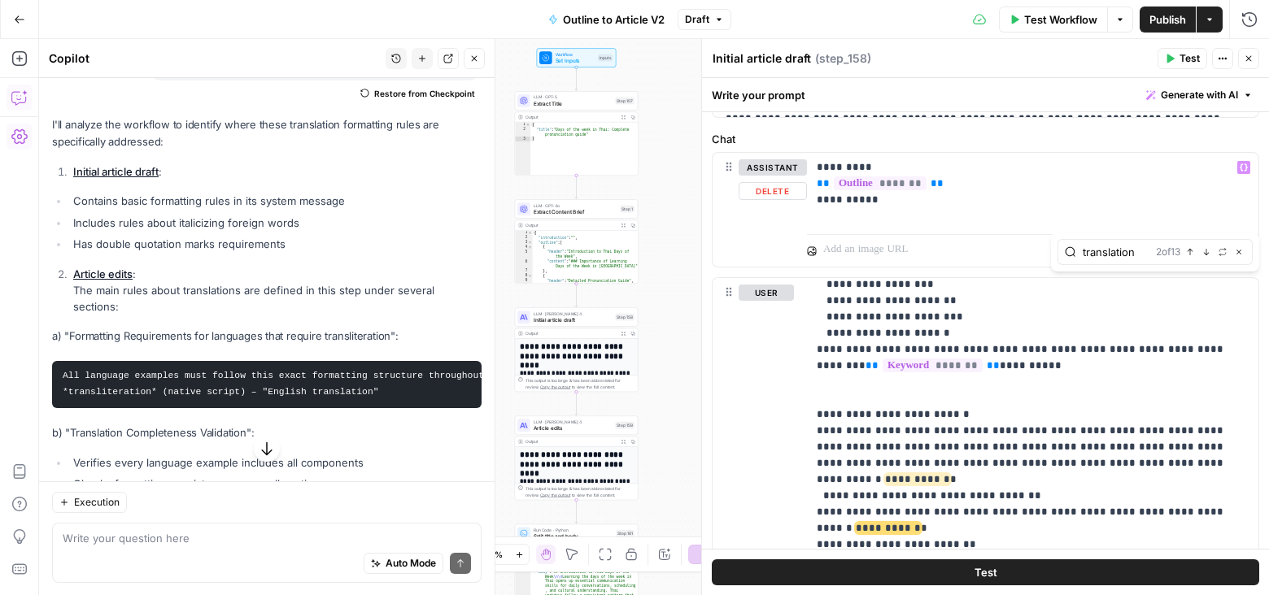
scroll to position [355, 0]
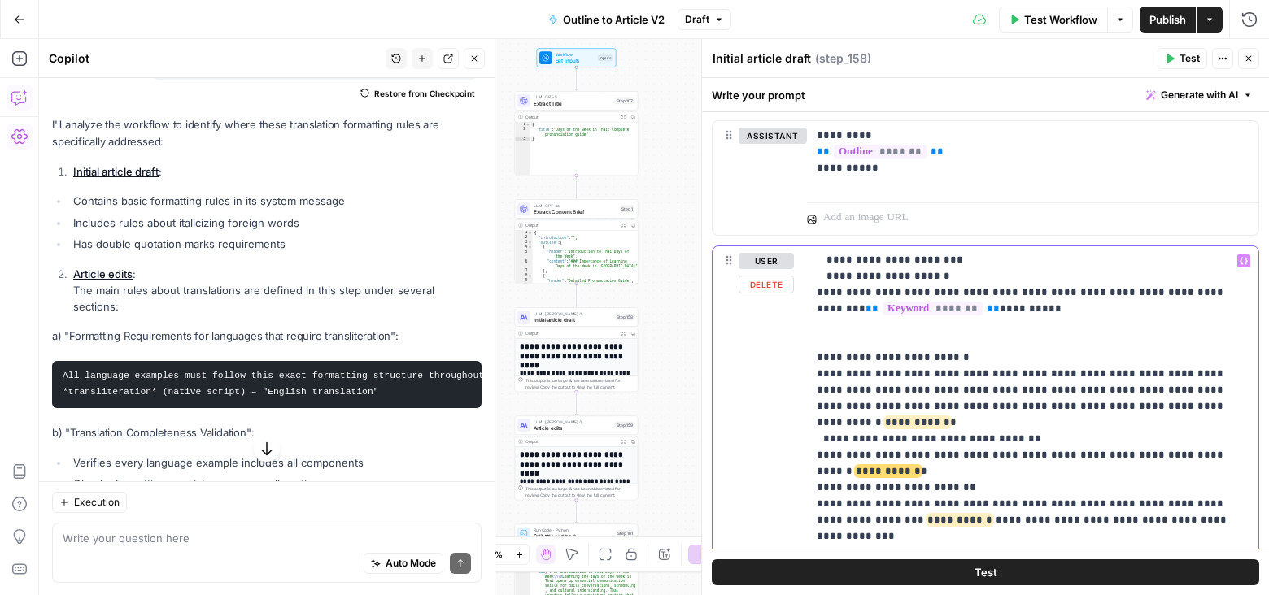
scroll to position [622, 0]
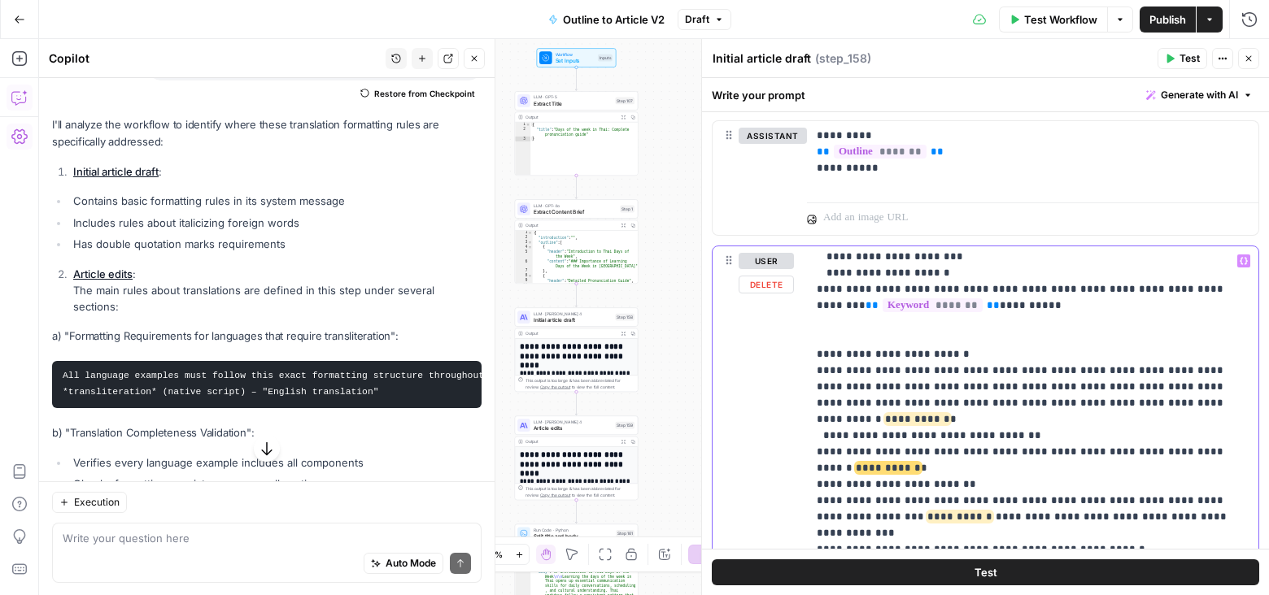
drag, startPoint x: 937, startPoint y: 400, endPoint x: 823, endPoint y: 400, distance: 113.9
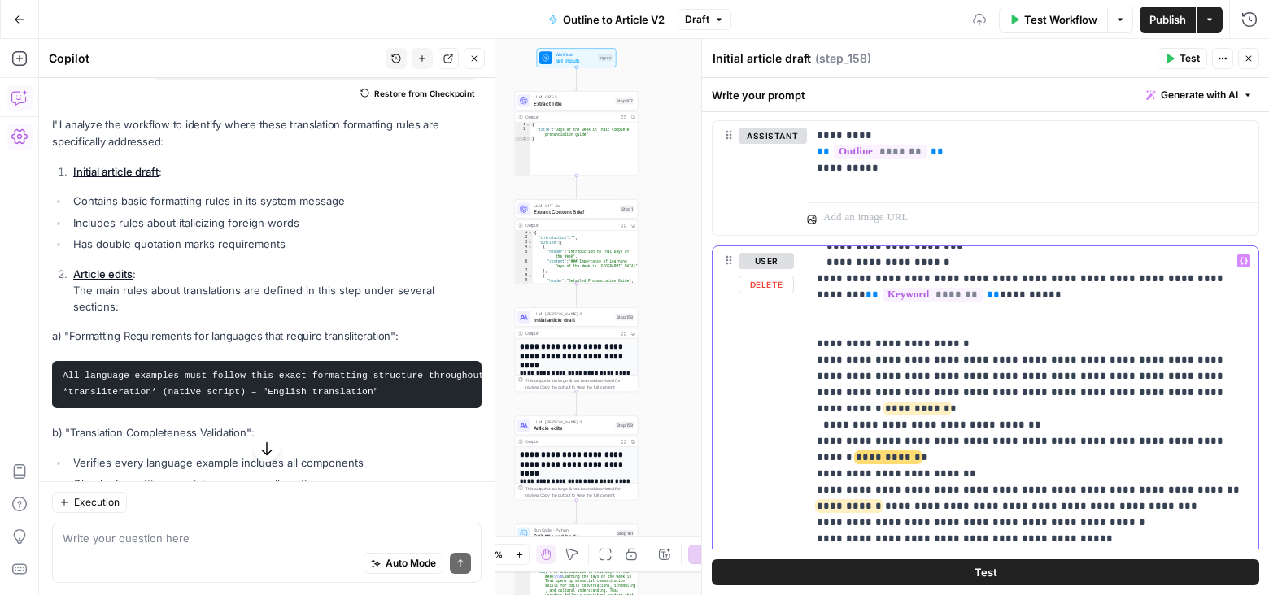
scroll to position [634, 0]
drag, startPoint x: 1087, startPoint y: 400, endPoint x: 957, endPoint y: 400, distance: 131.0
drag, startPoint x: 968, startPoint y: 402, endPoint x: 813, endPoint y: 386, distance: 155.3
click at [813, 386] on div "**********" at bounding box center [1033, 577] width 452 height 662
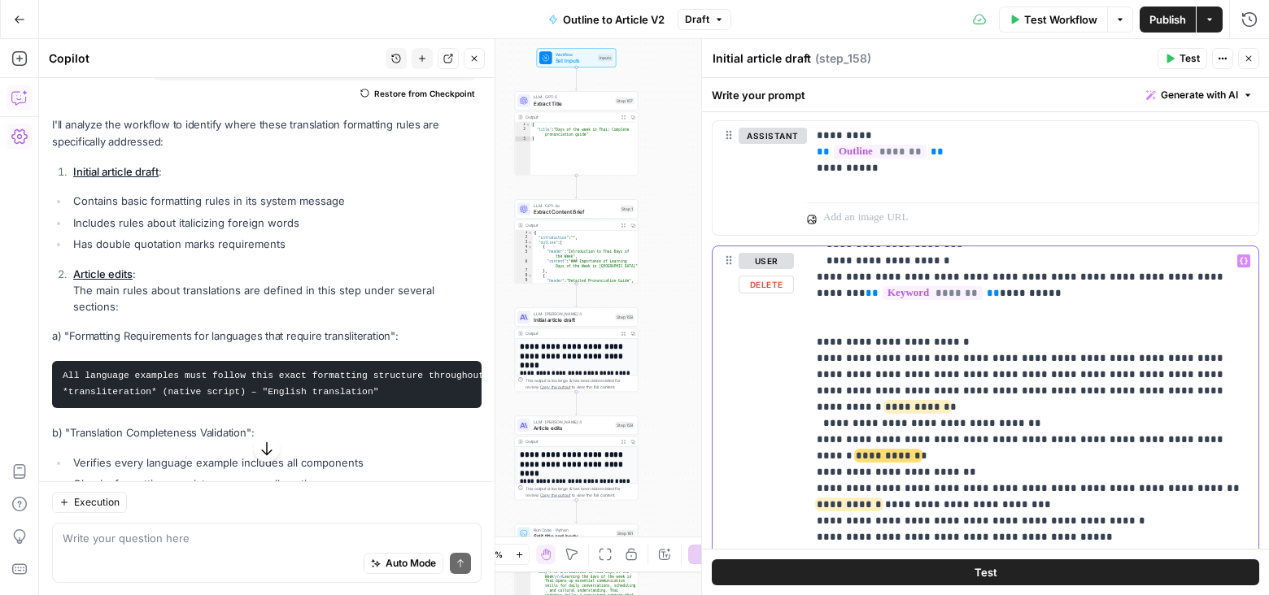
drag, startPoint x: 931, startPoint y: 400, endPoint x: 793, endPoint y: 386, distance: 139.0
click at [793, 386] on div "**********" at bounding box center [986, 596] width 546 height 701
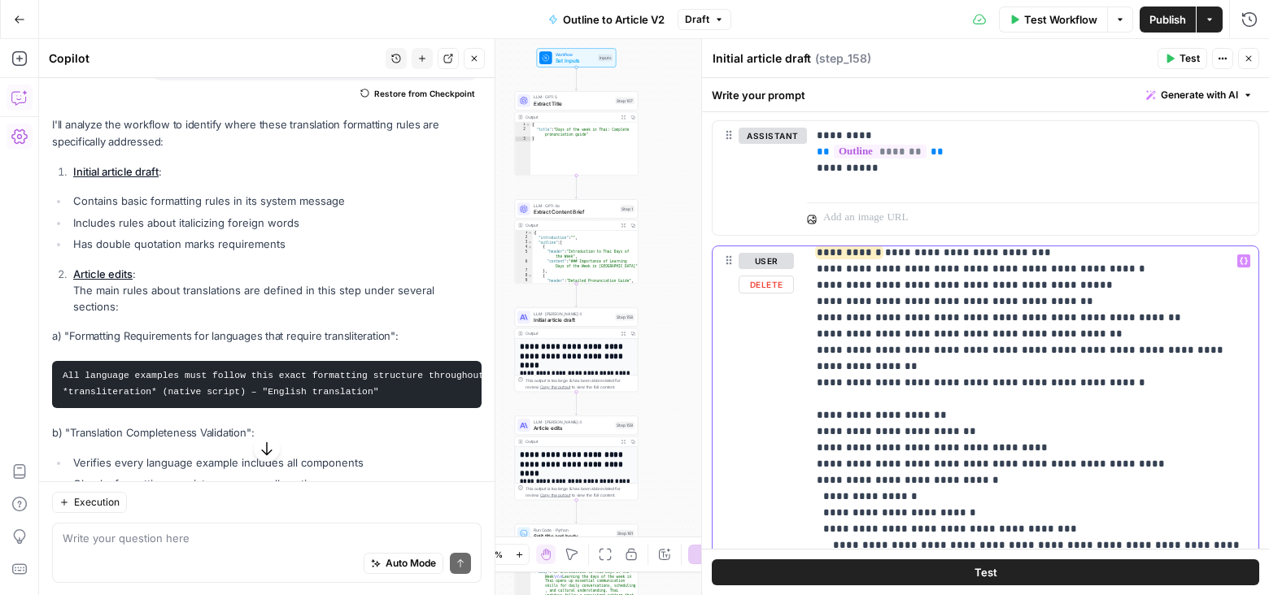
scroll to position [903, 0]
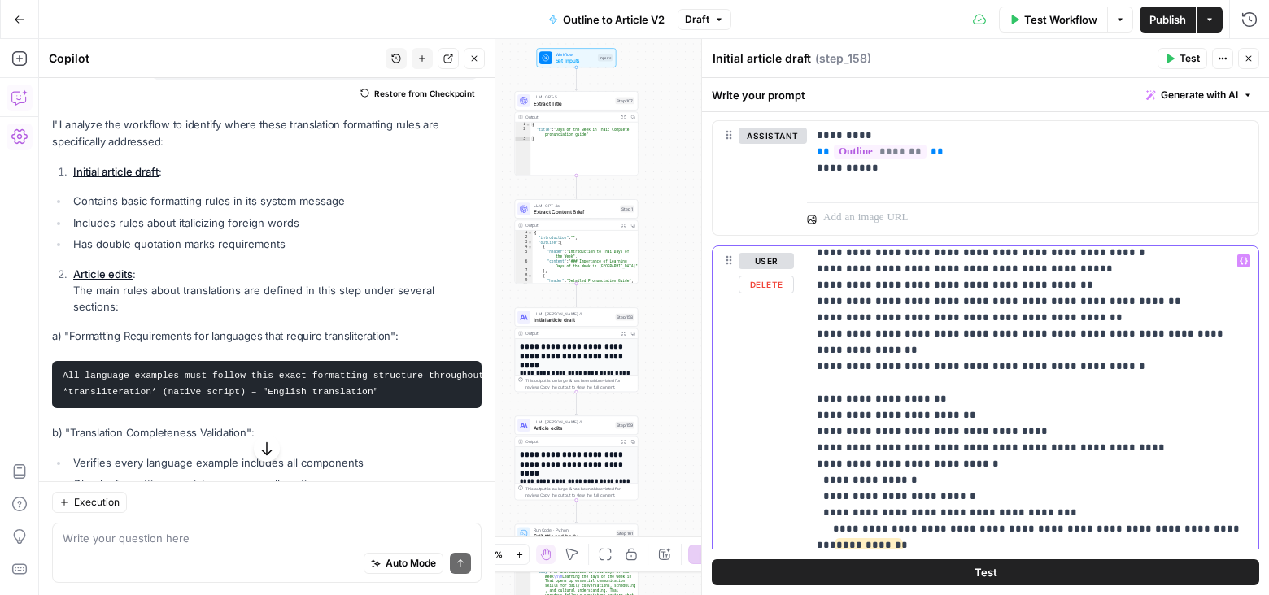
click at [1209, 441] on p "**********" at bounding box center [1033, 529] width 433 height 2359
click at [839, 461] on p "**********" at bounding box center [1033, 545] width 433 height 2391
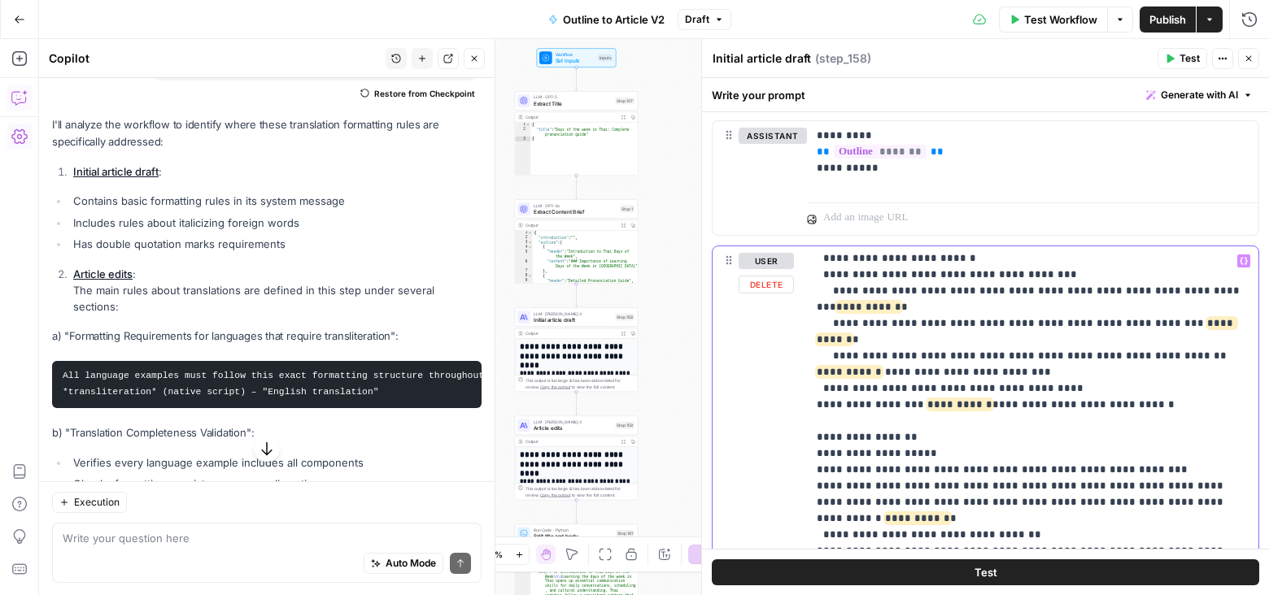
scroll to position [1144, 0]
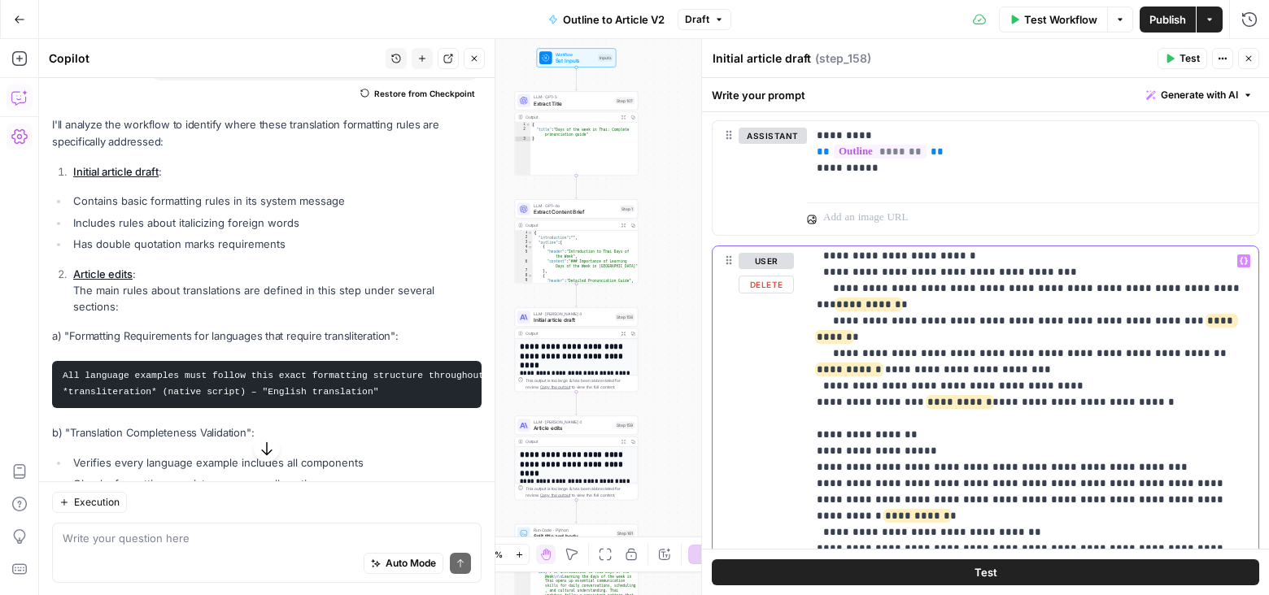
click at [983, 411] on p "**********" at bounding box center [1033, 304] width 433 height 2391
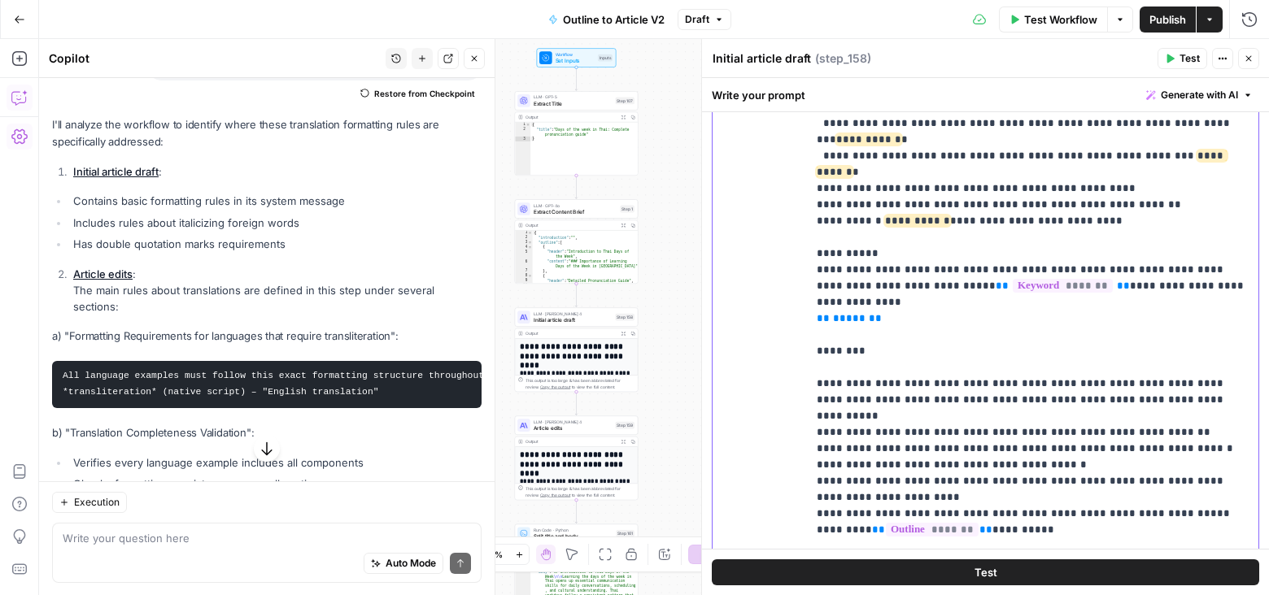
scroll to position [795, 0]
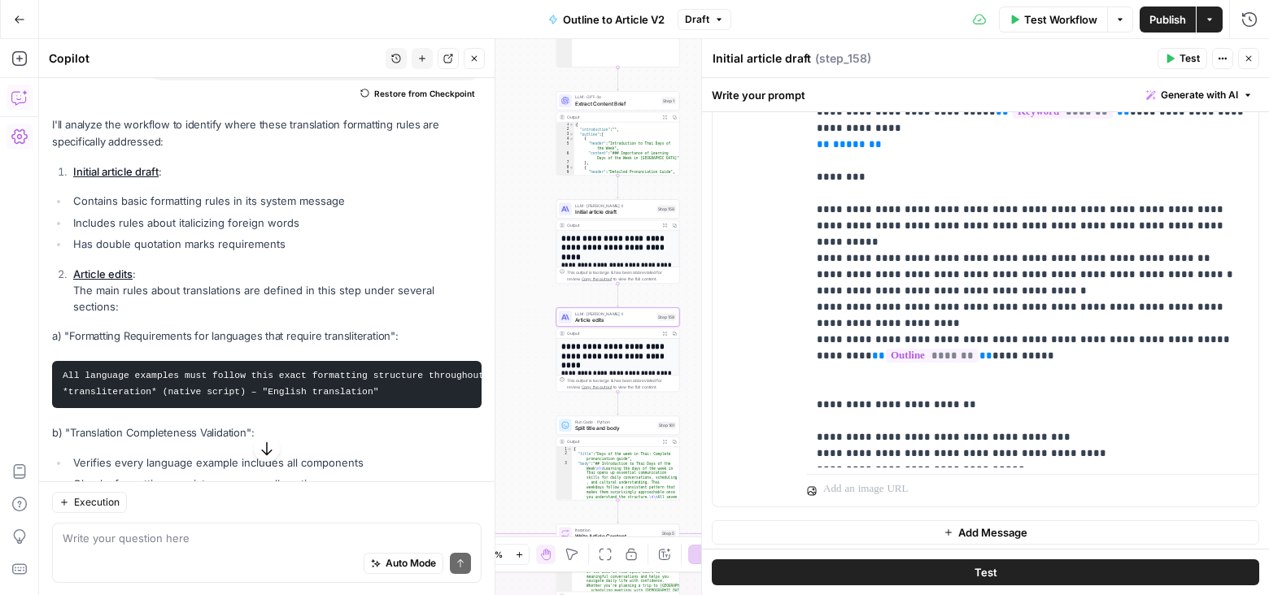
click at [114, 275] on link "Article edits" at bounding box center [102, 274] width 59 height 13
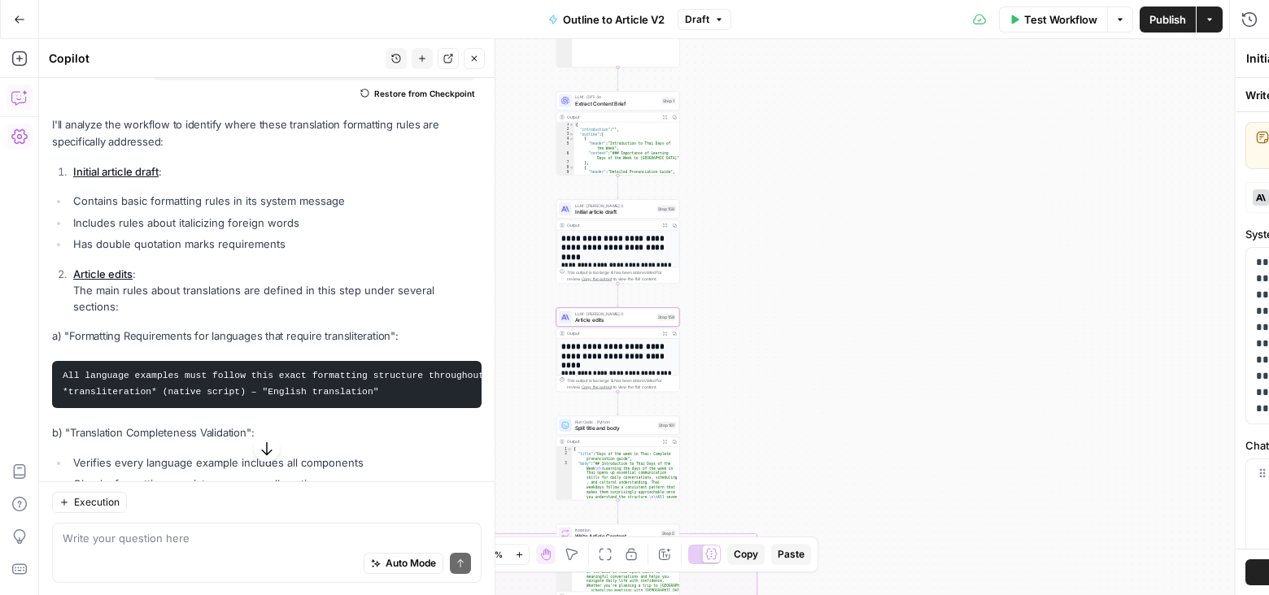
type textarea "Article edits"
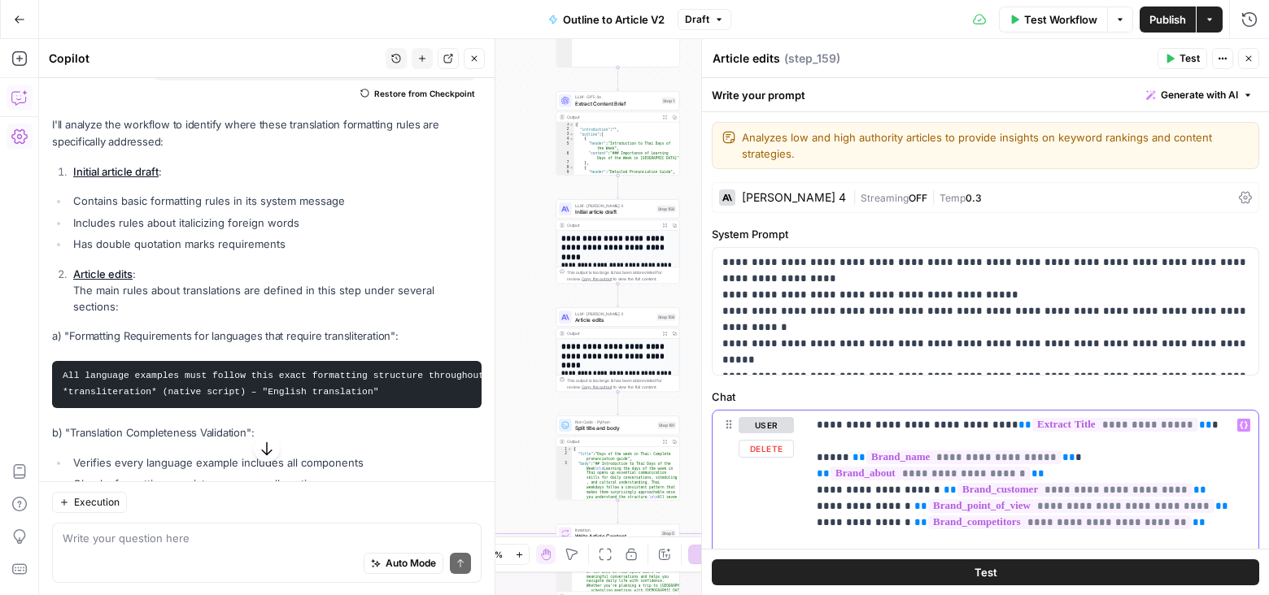
click at [1176, 442] on p "**********" at bounding box center [1033, 514] width 433 height 195
type input "transla"
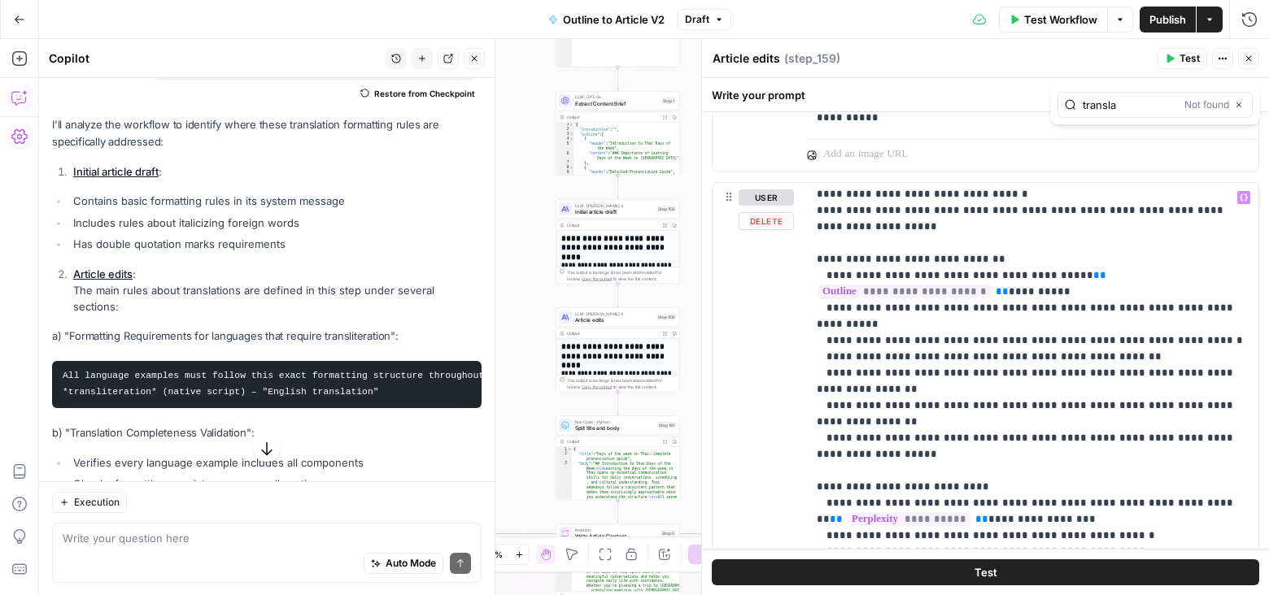
scroll to position [35, 0]
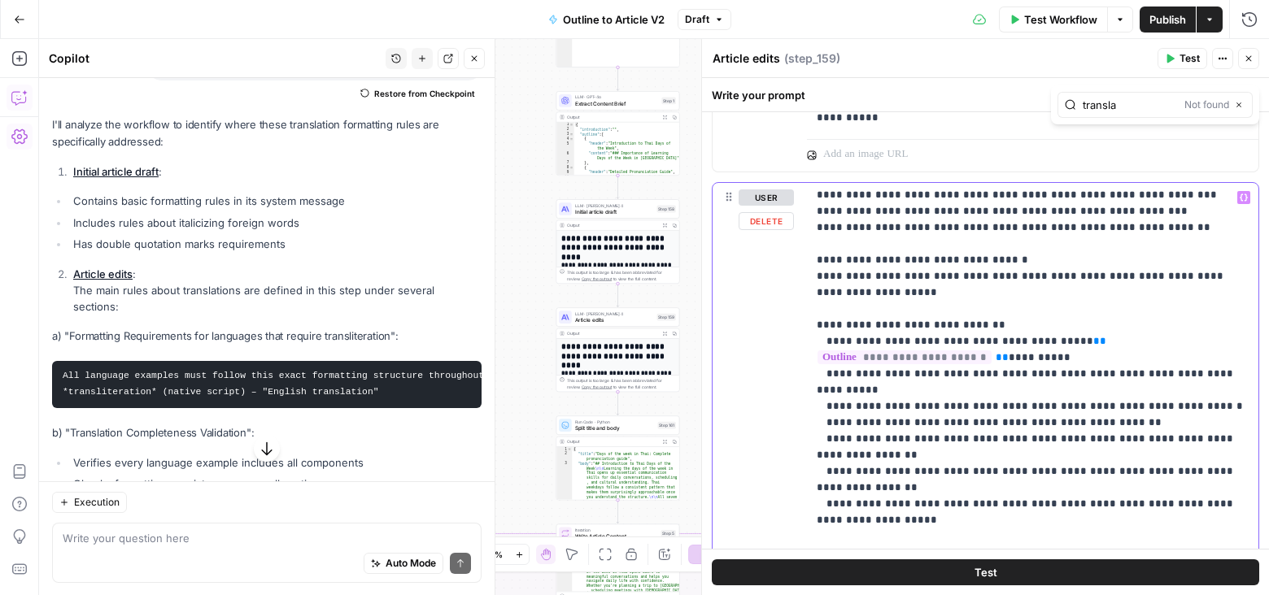
type input "transl"
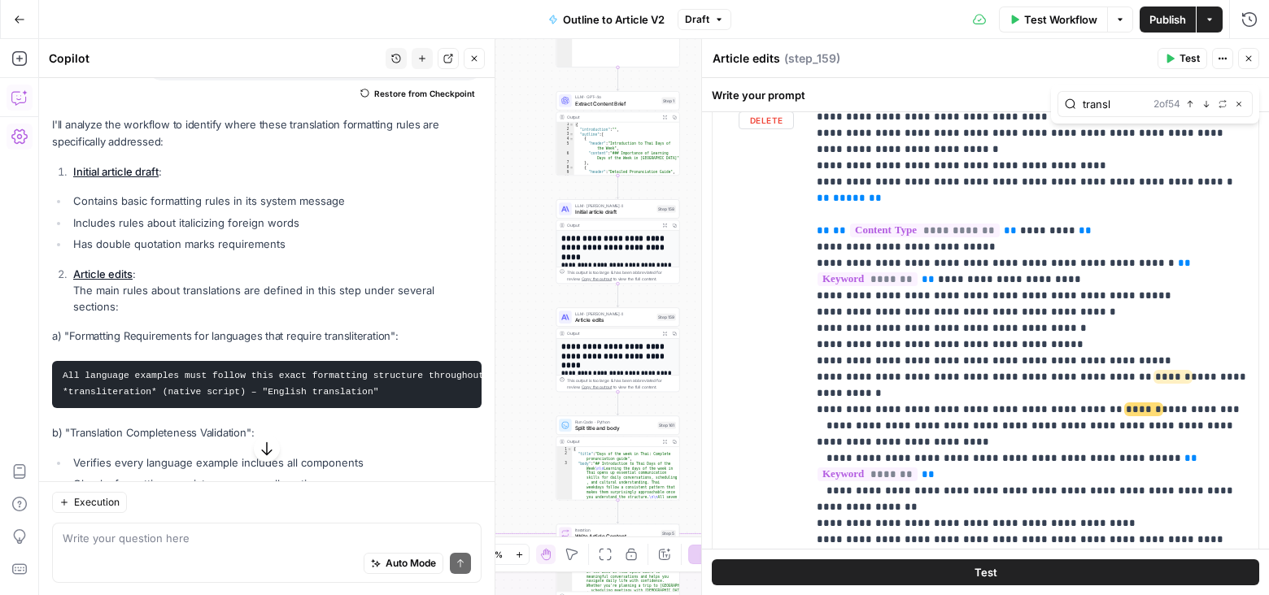
scroll to position [1405, 0]
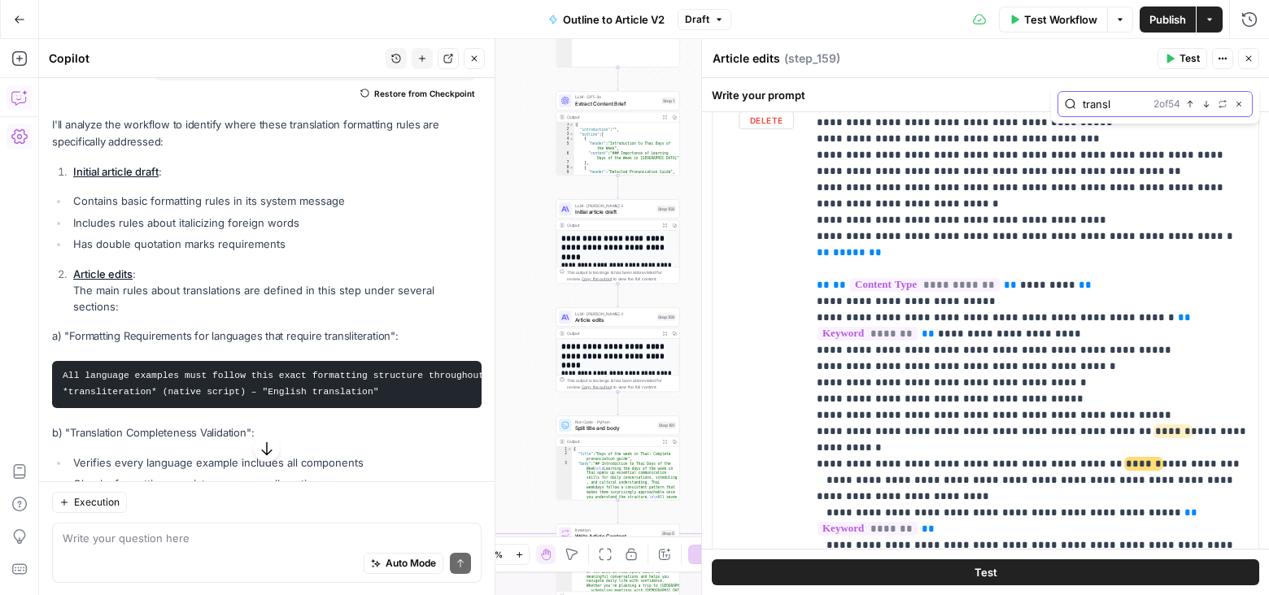
click at [1207, 103] on icon "button" at bounding box center [1206, 104] width 8 height 8
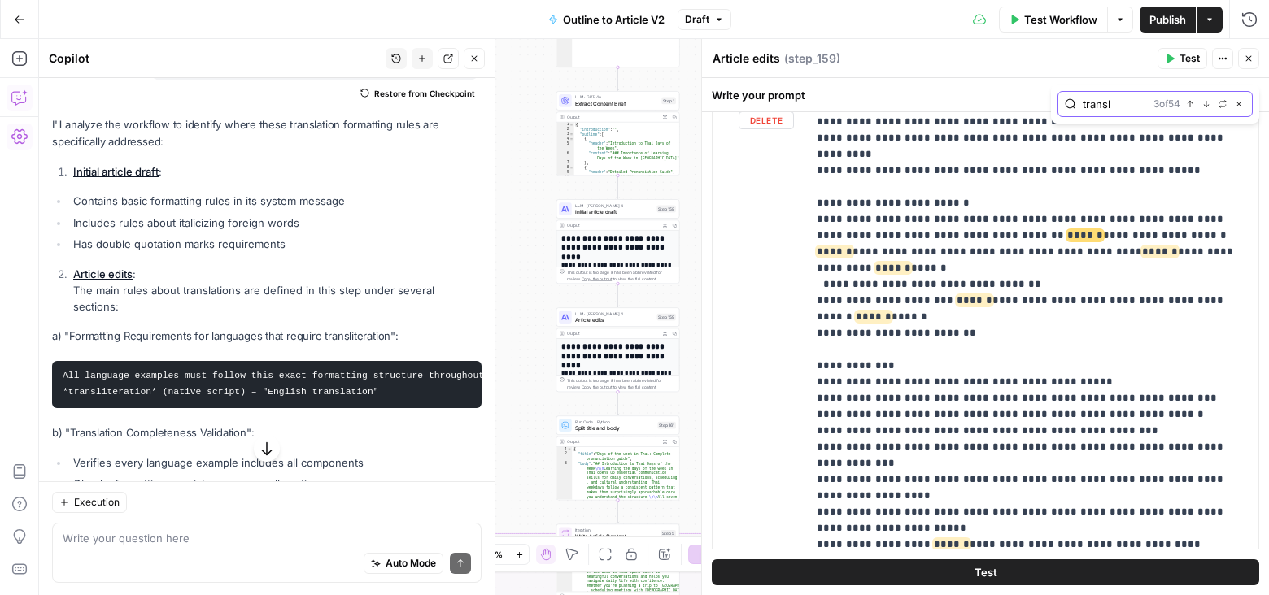
scroll to position [2007, 0]
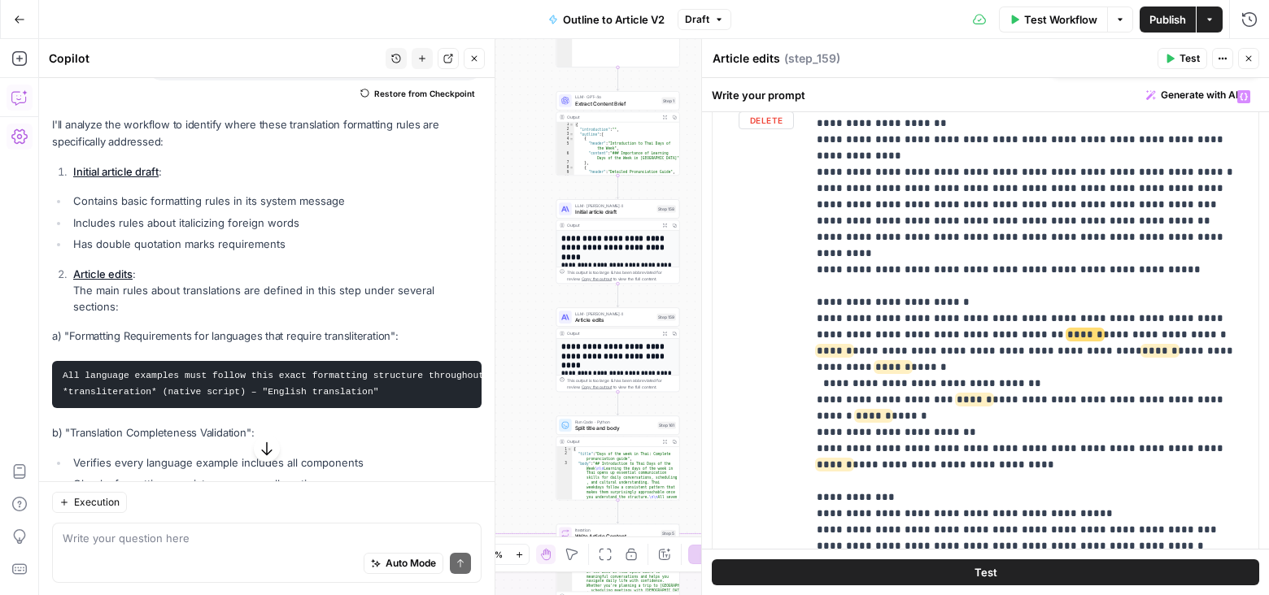
scroll to position [260, 0]
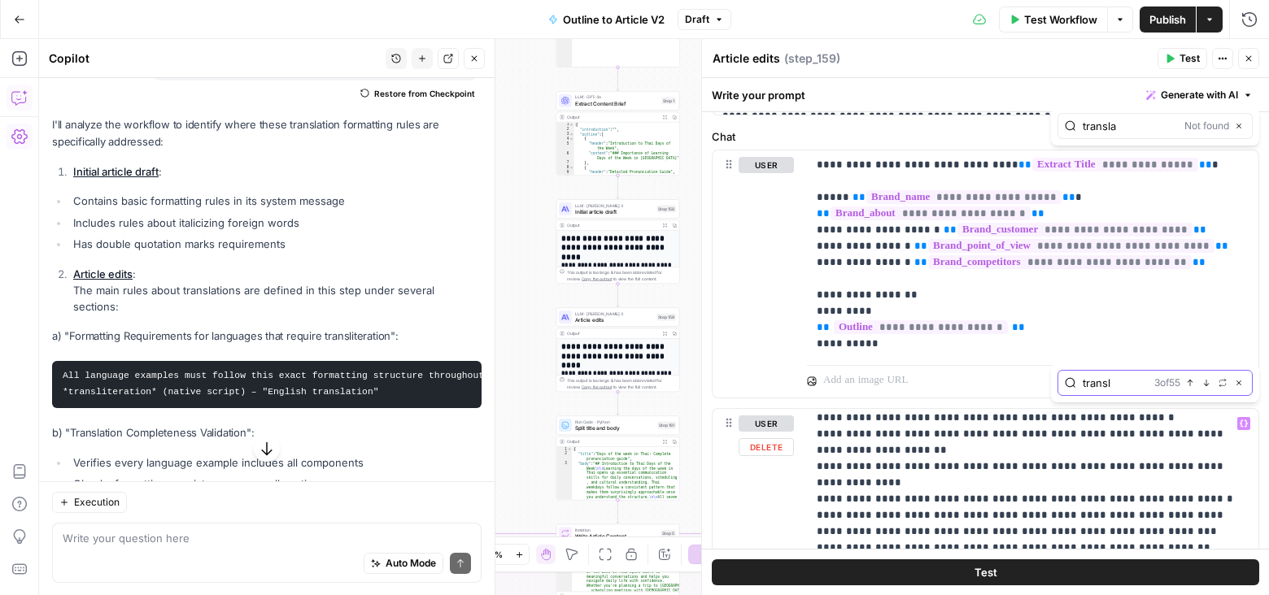
click at [1209, 377] on button "Next Match" at bounding box center [1206, 383] width 13 height 13
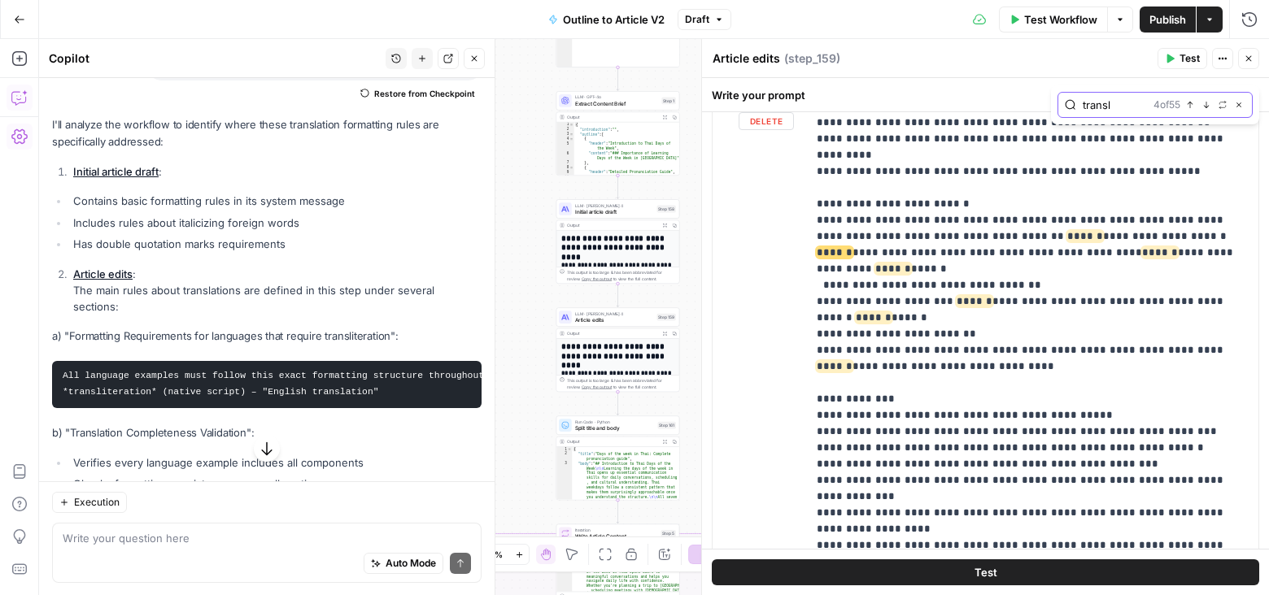
scroll to position [587, 0]
click at [1207, 104] on icon "button" at bounding box center [1206, 104] width 8 height 8
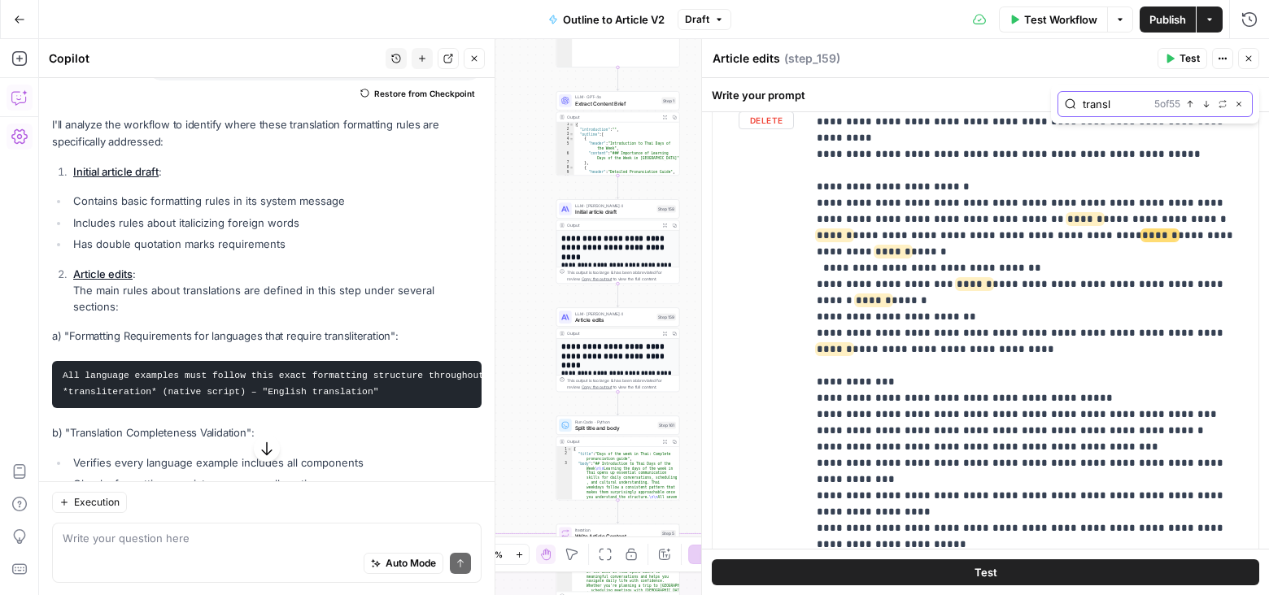
click at [1207, 104] on icon "button" at bounding box center [1206, 104] width 8 height 8
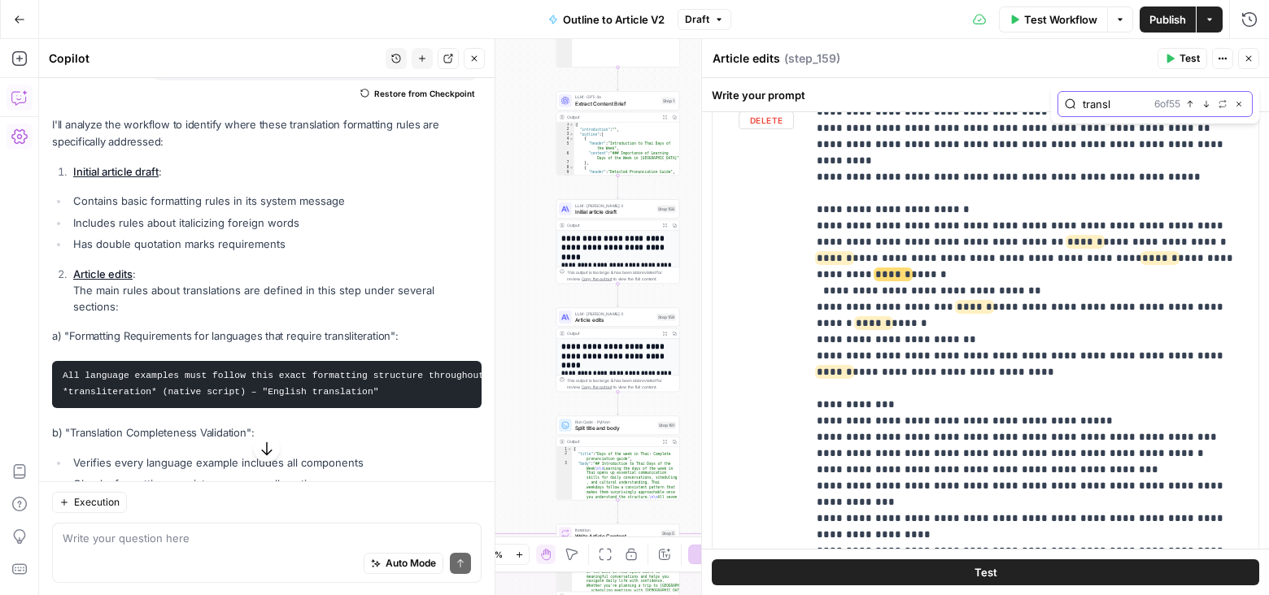
scroll to position [2097, 0]
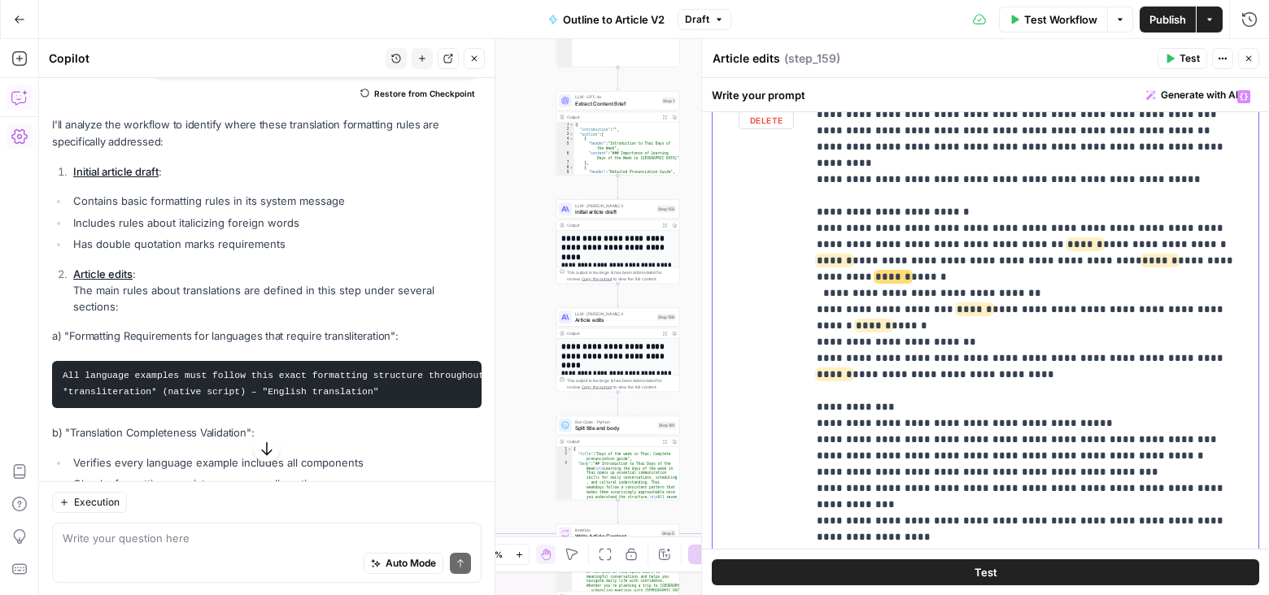
drag, startPoint x: 1144, startPoint y: 398, endPoint x: 819, endPoint y: 404, distance: 325.4
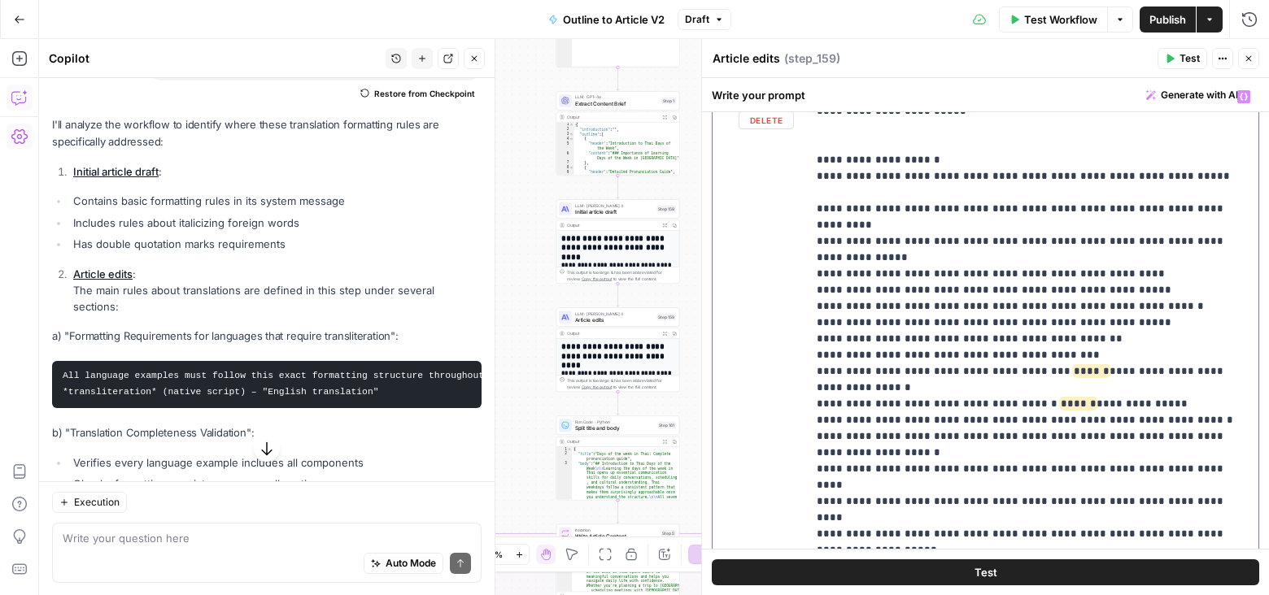
scroll to position [2554, 0]
click at [1161, 170] on p "**********" at bounding box center [1033, 333] width 433 height 5596
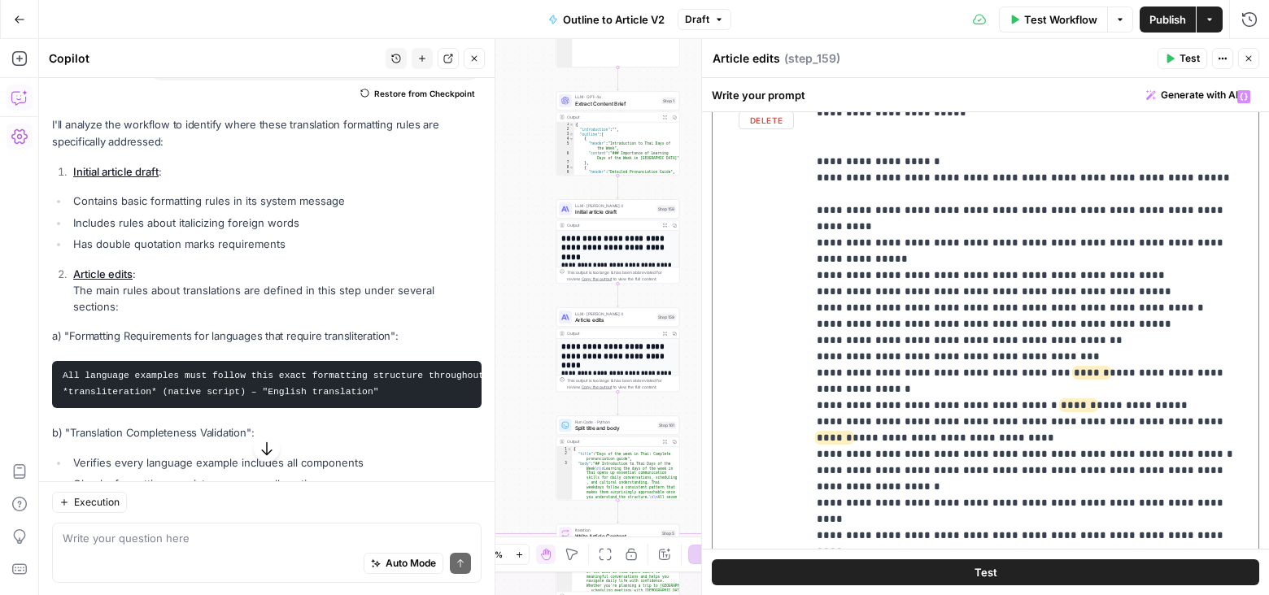
click at [821, 187] on p "**********" at bounding box center [1033, 349] width 433 height 5628
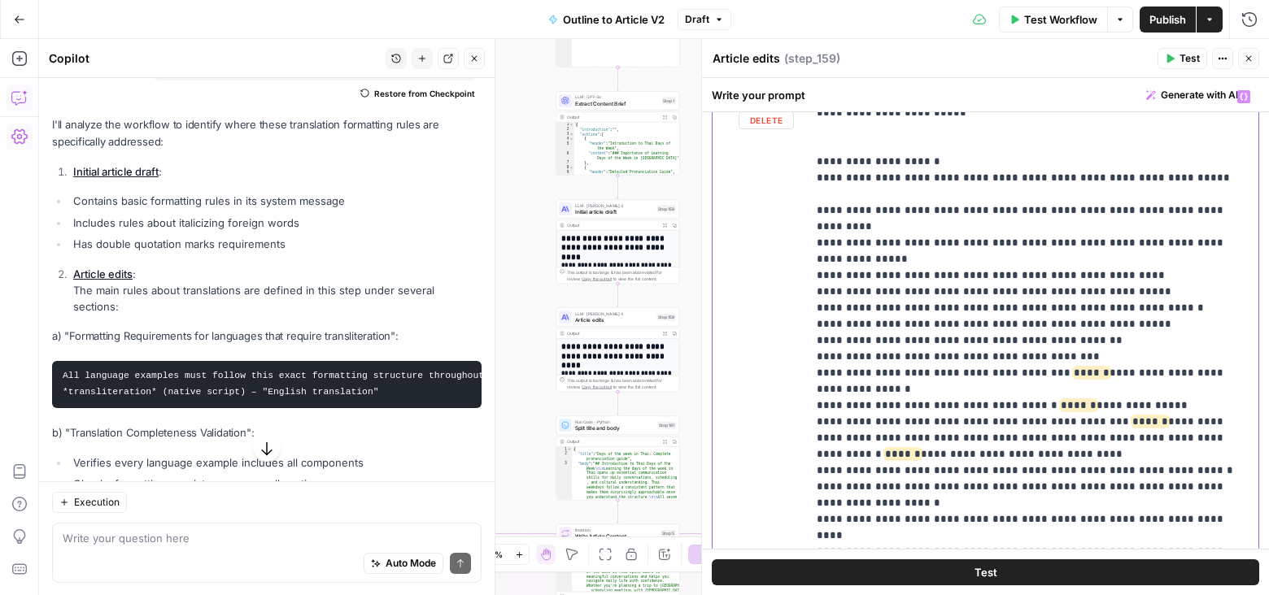
drag, startPoint x: 1233, startPoint y: 190, endPoint x: 1231, endPoint y: 213, distance: 23.7
click at [1231, 214] on p "**********" at bounding box center [1033, 357] width 433 height 5645
click at [1231, 213] on p "**********" at bounding box center [1033, 357] width 433 height 5645
drag, startPoint x: 1231, startPoint y: 224, endPoint x: 1233, endPoint y: 192, distance: 31.8
click at [1233, 192] on p "**********" at bounding box center [1033, 357] width 433 height 5645
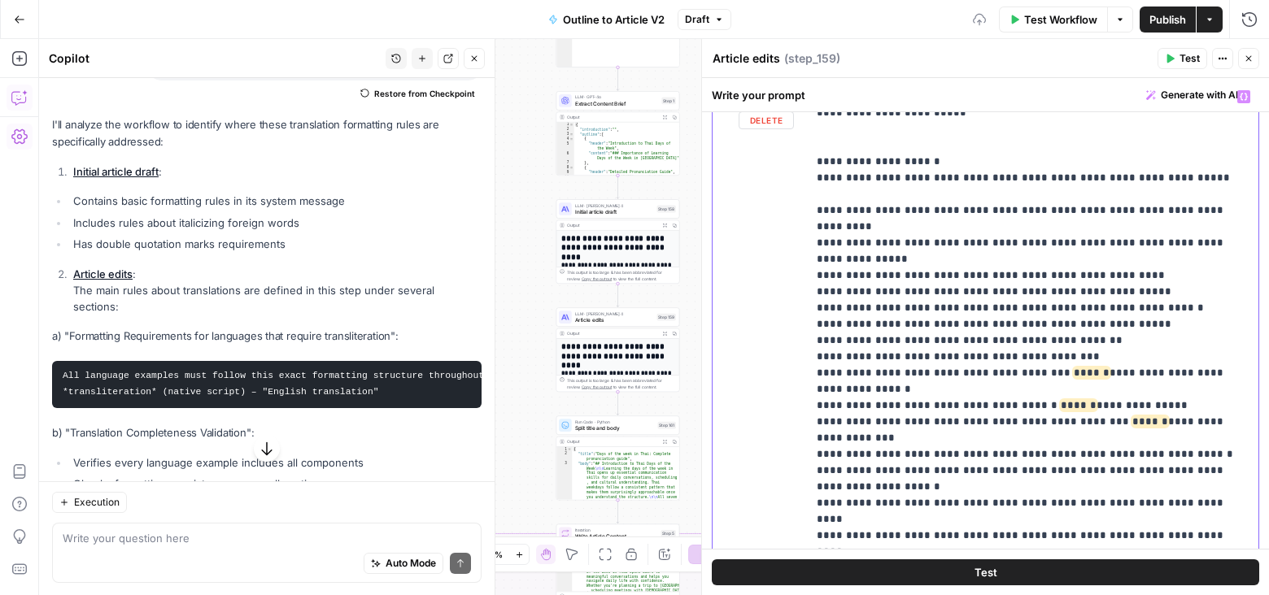
click at [1068, 185] on p "**********" at bounding box center [1033, 341] width 433 height 5612
click at [1019, 190] on p "**********" at bounding box center [1033, 341] width 433 height 5612
drag, startPoint x: 1244, startPoint y: 189, endPoint x: 821, endPoint y: 194, distance: 422.2
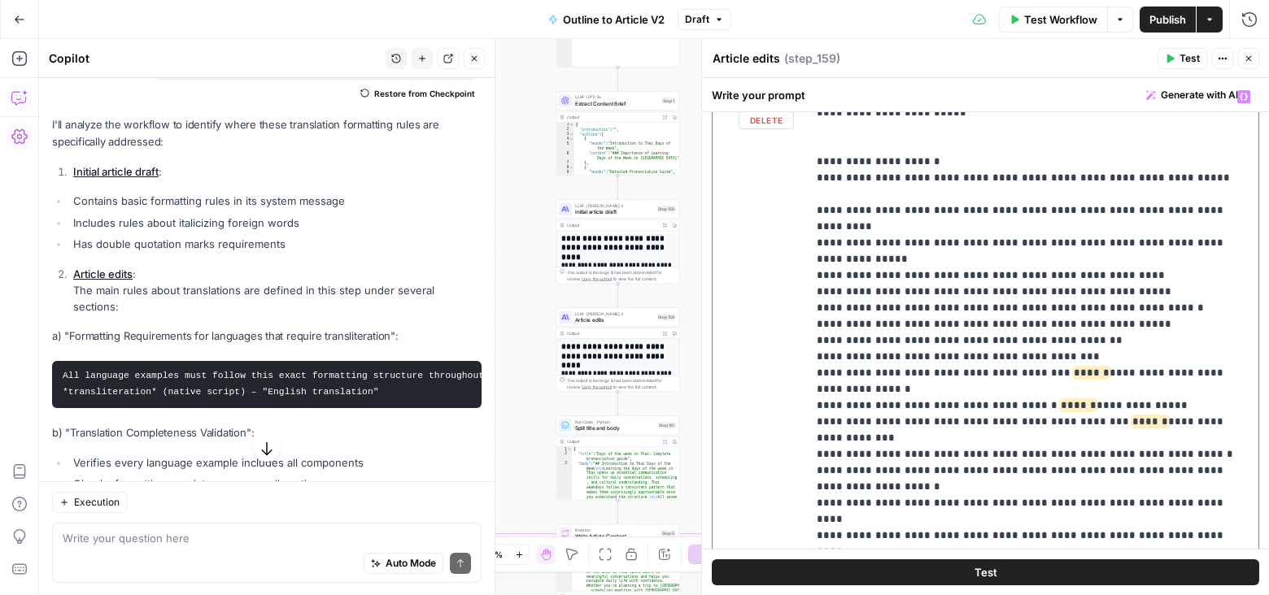
click at [821, 194] on p "**********" at bounding box center [1033, 341] width 433 height 5612
copy p "**********"
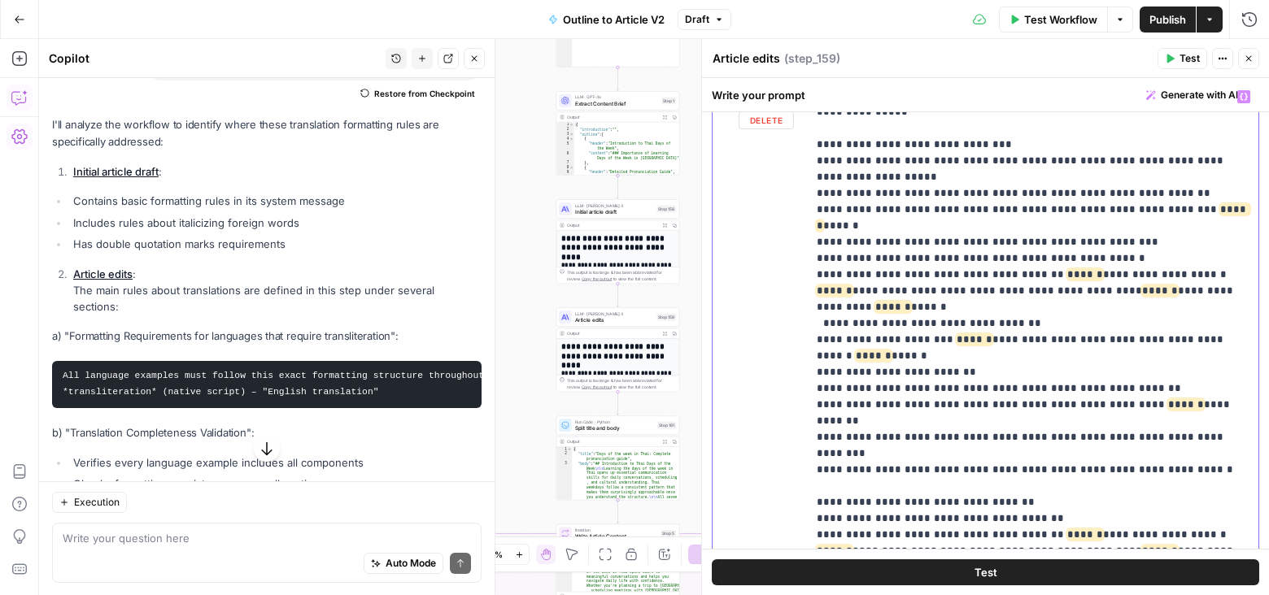
scroll to position [3492, 0]
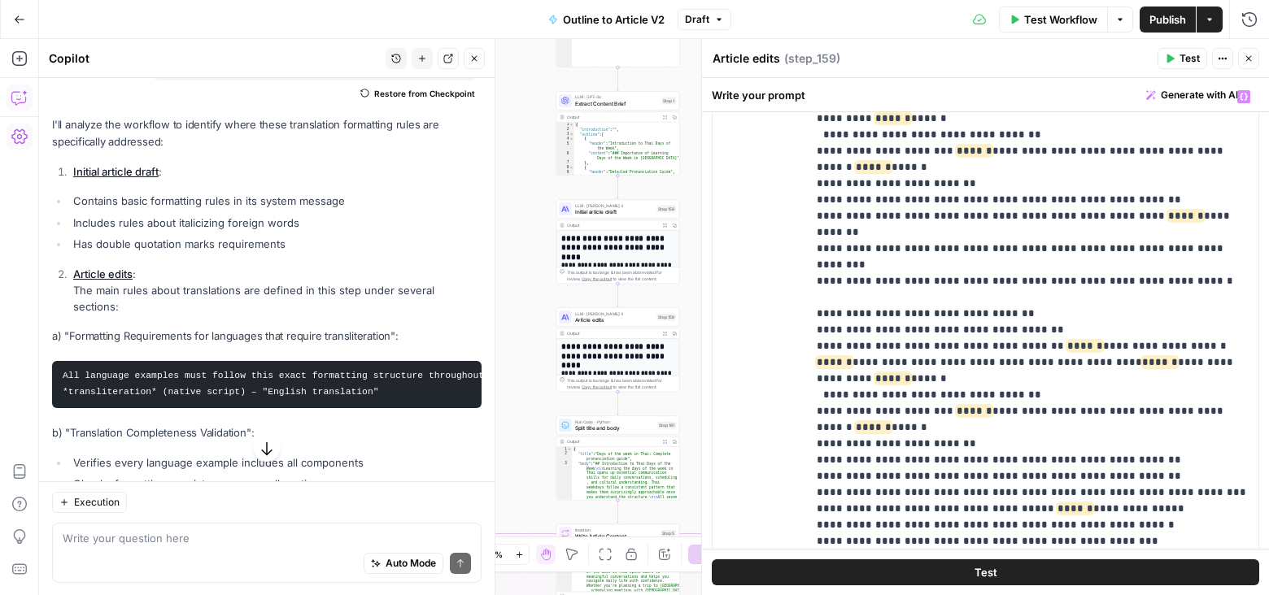
click at [1041, 11] on span "Test Workflow" at bounding box center [1060, 19] width 73 height 16
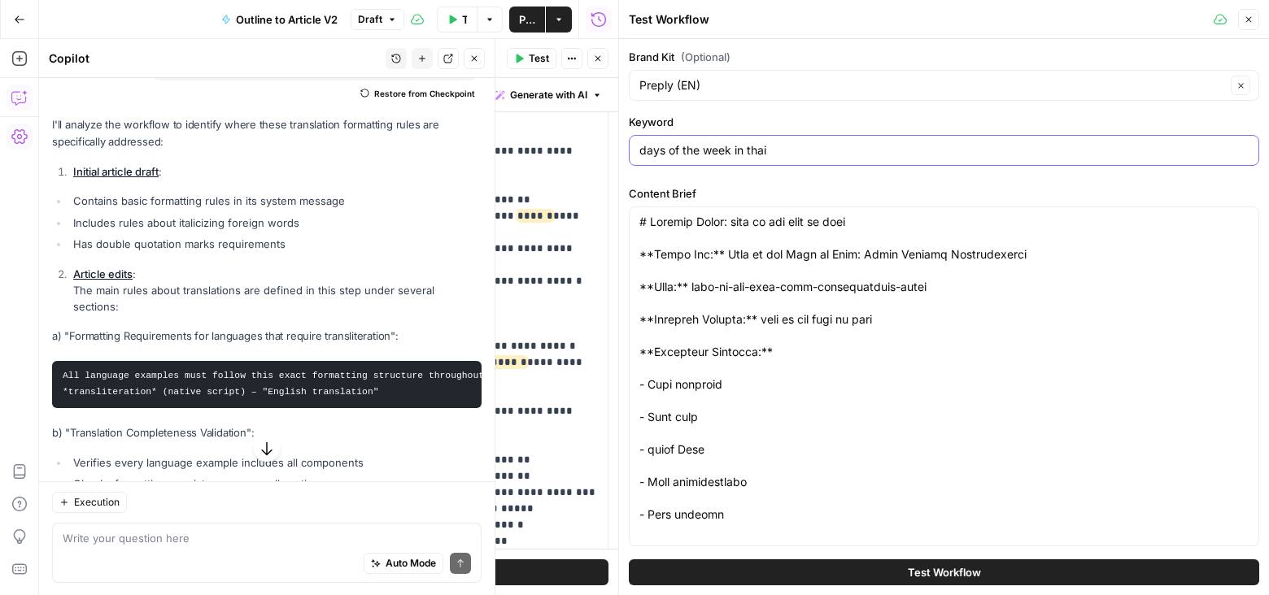
click at [757, 151] on input "days of the week in thai" at bounding box center [943, 150] width 609 height 16
paste input "months in Japanese"
type input "months in Japanese"
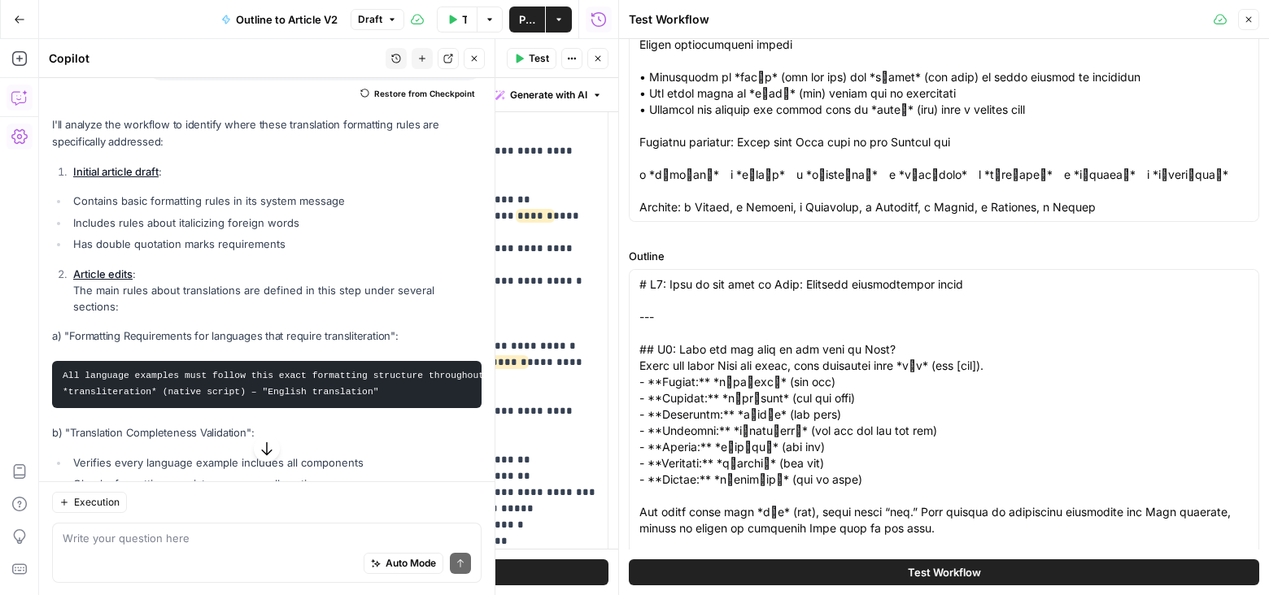
scroll to position [800, 0]
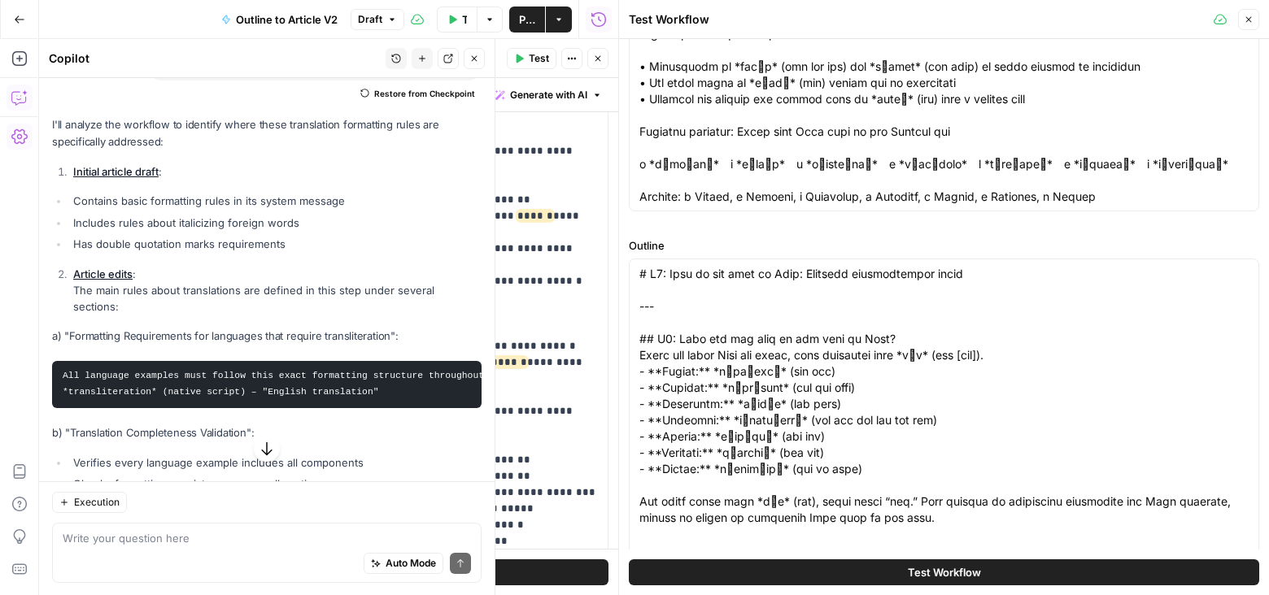
drag, startPoint x: 635, startPoint y: 269, endPoint x: 664, endPoint y: 269, distance: 28.5
click at [664, 269] on div at bounding box center [944, 429] width 630 height 340
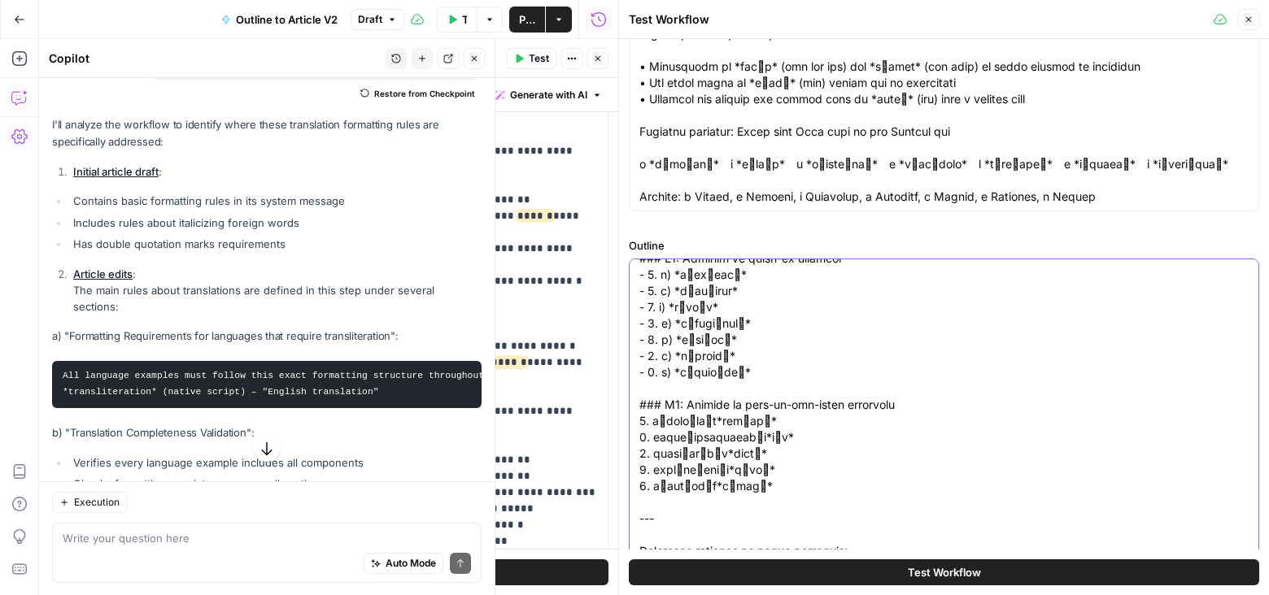
paste textarea "H1: Months in Japanese: a beginner's guide to pronunciation and usage Open with…"
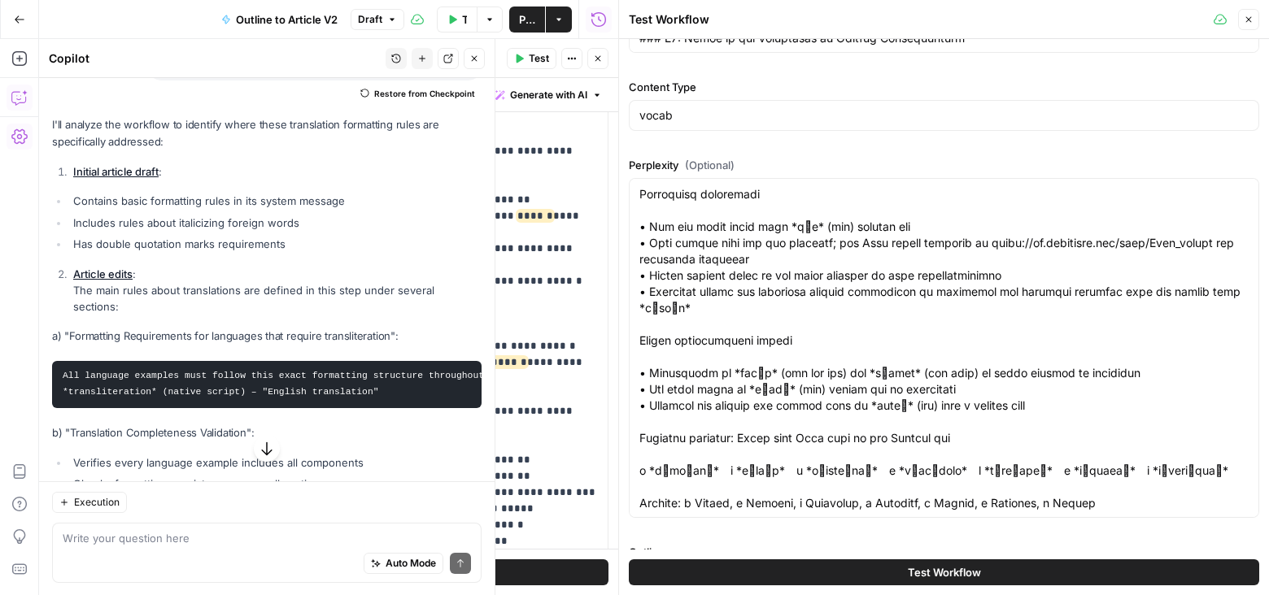
scroll to position [482, 0]
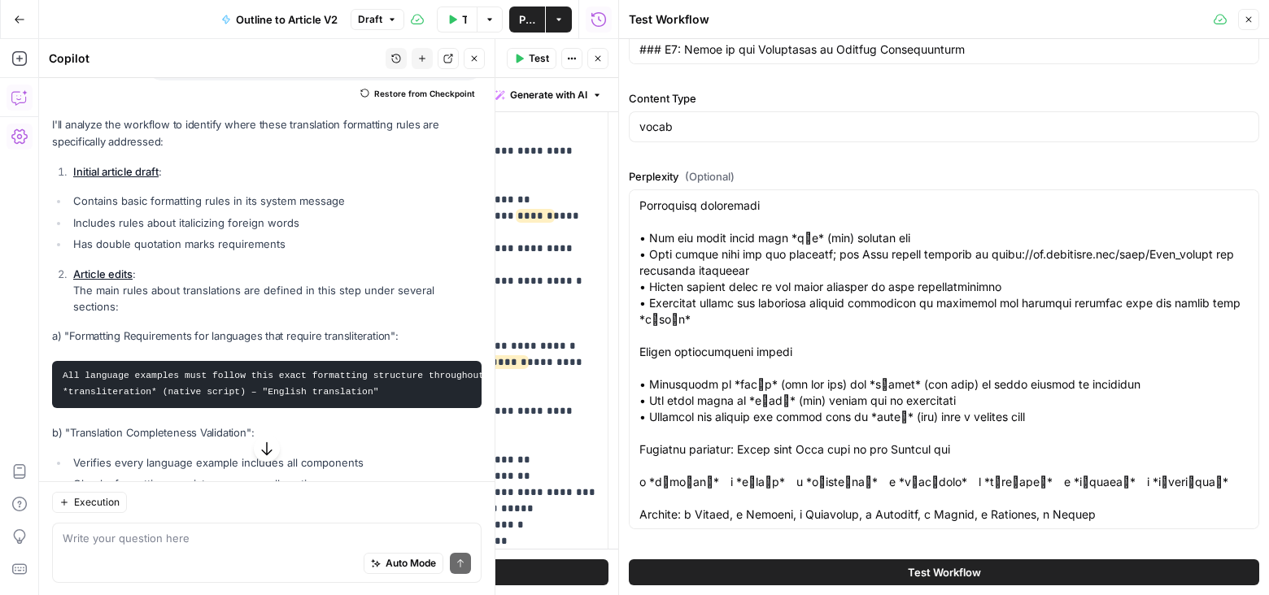
type textarea "H1: Months in Japanese: a beginner's guide to pronunciation and usage Open with…"
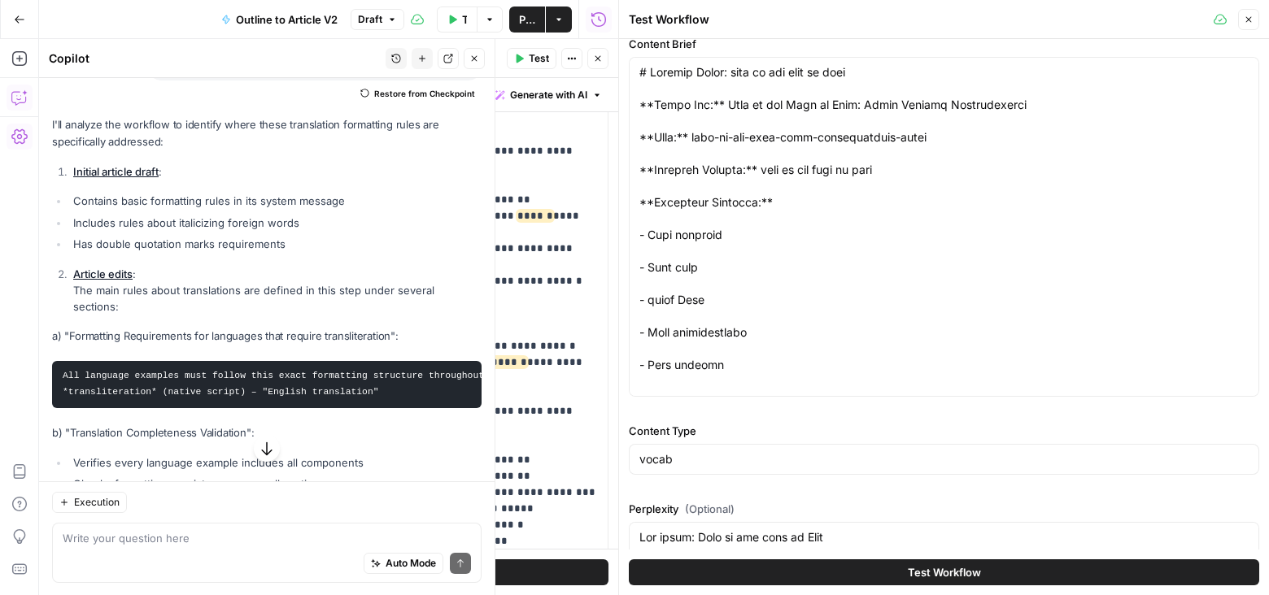
scroll to position [0, 0]
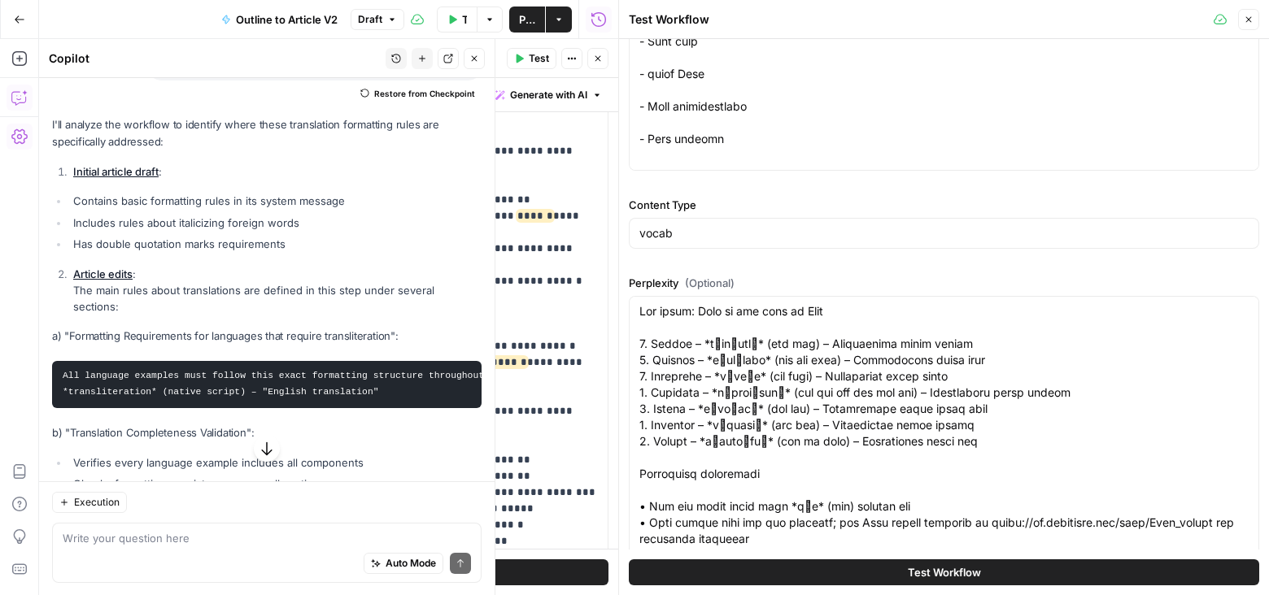
drag, startPoint x: 636, startPoint y: 212, endPoint x: 882, endPoint y: 621, distance: 476.5
click at [882, 595] on html "Preply New Home Browse Your Data Usage Settings Recent Grids Nikki content inte…" at bounding box center [634, 297] width 1269 height 595
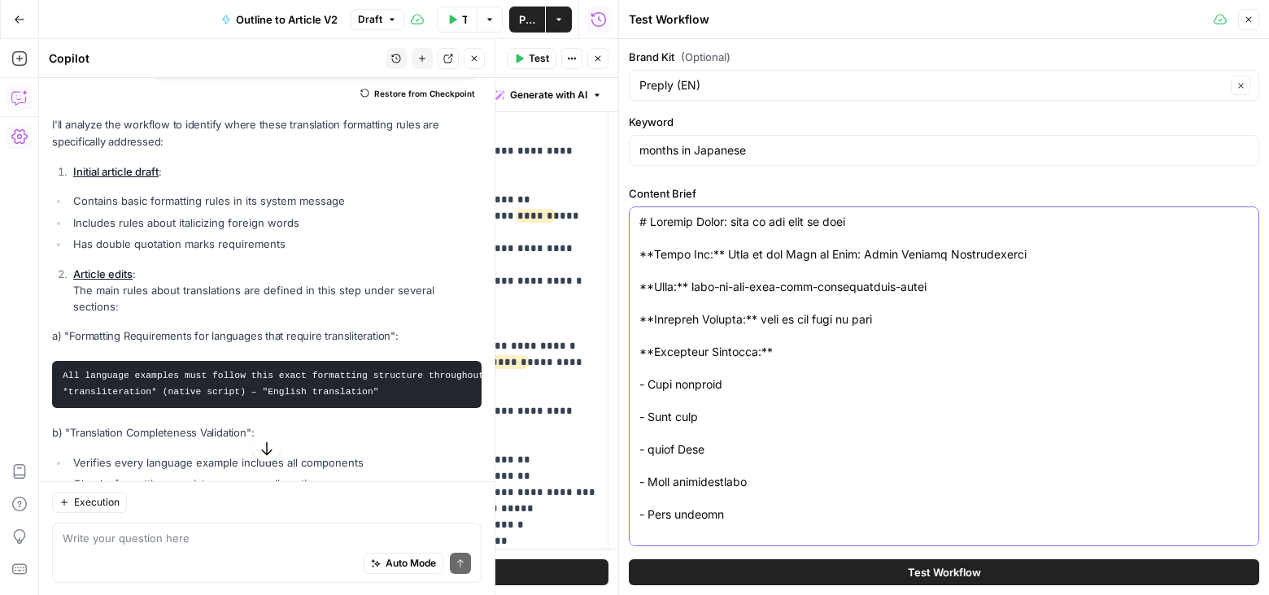
drag, startPoint x: 638, startPoint y: 217, endPoint x: 686, endPoint y: 217, distance: 48.0
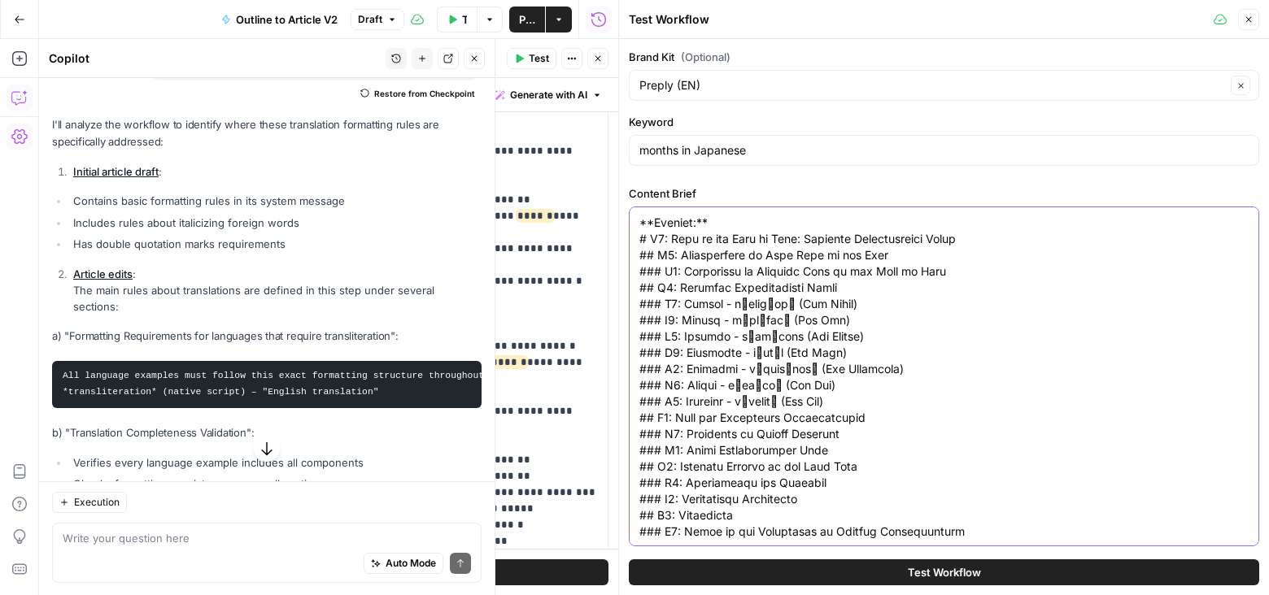
paste textarea "Content Brief: months in Japanese Title Tag: Months in Japanese: pronunciation …"
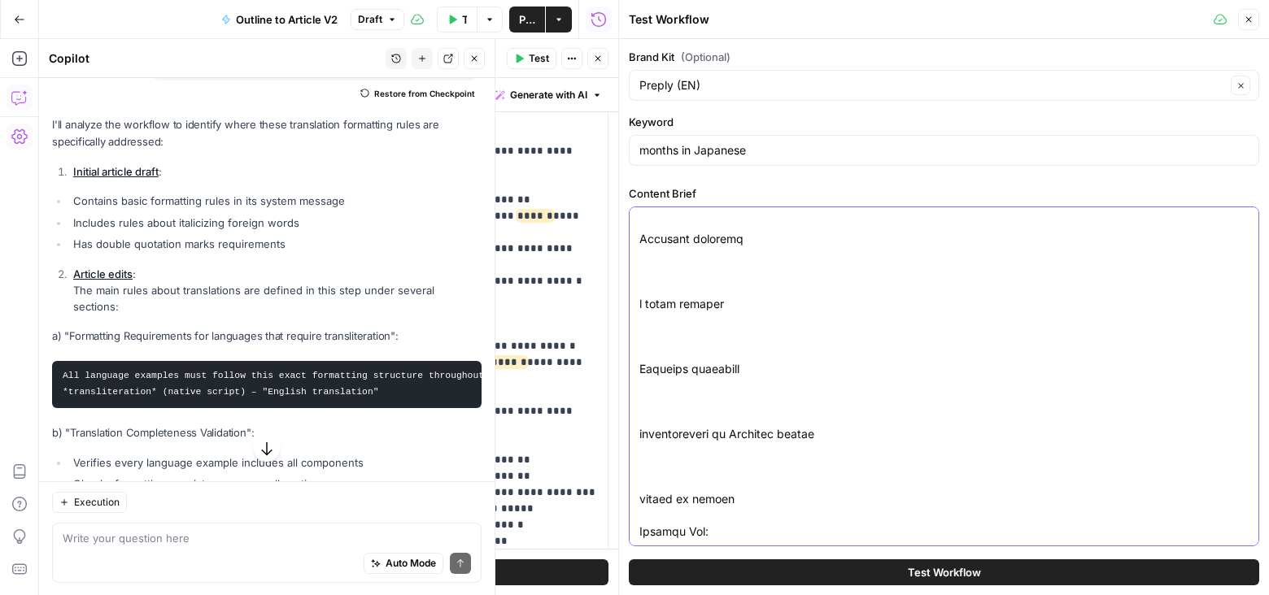
scroll to position [2318, 0]
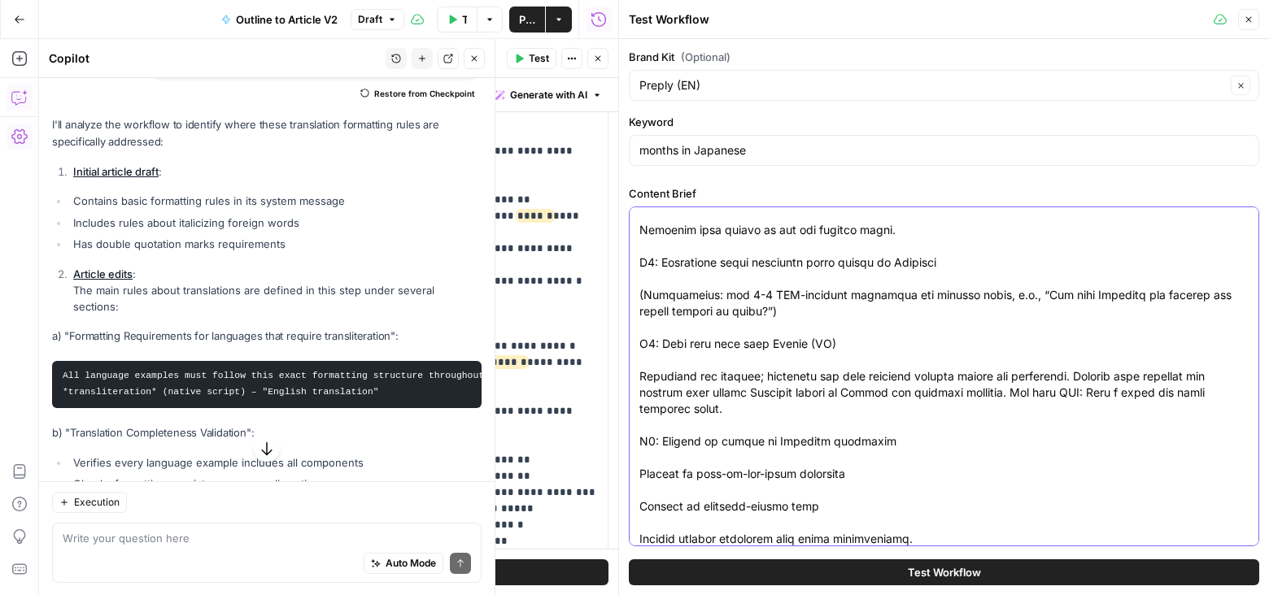
type textarea "Content Brief: months in Japanese Title Tag: Months in Japanese: pronunciation …"
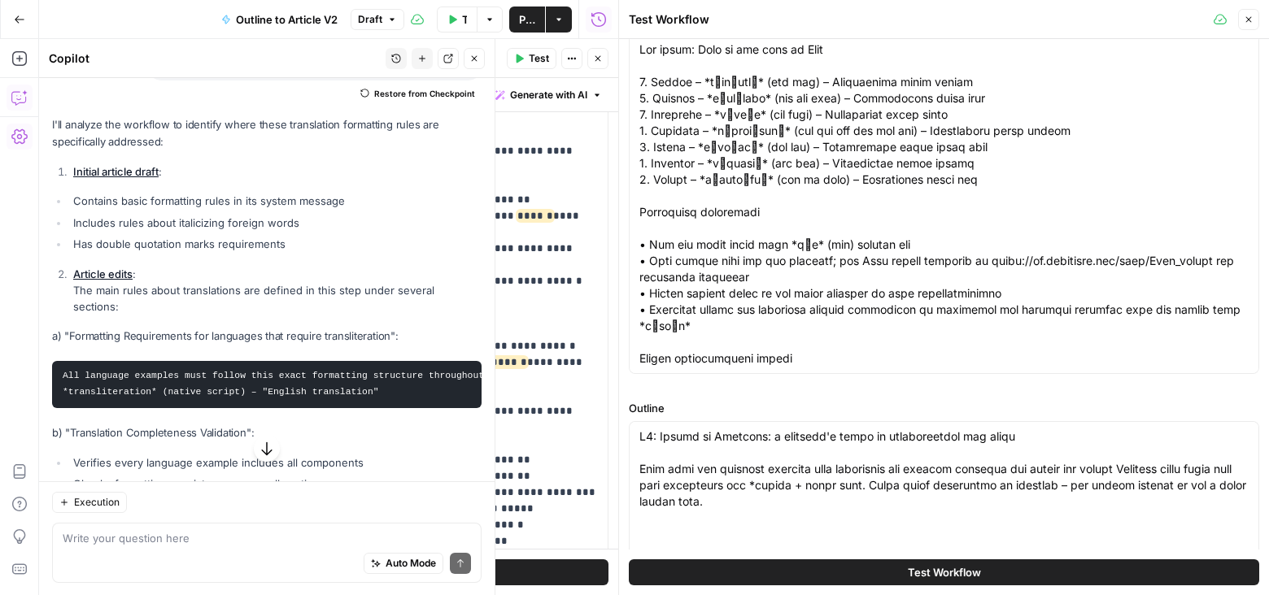
scroll to position [553, 0]
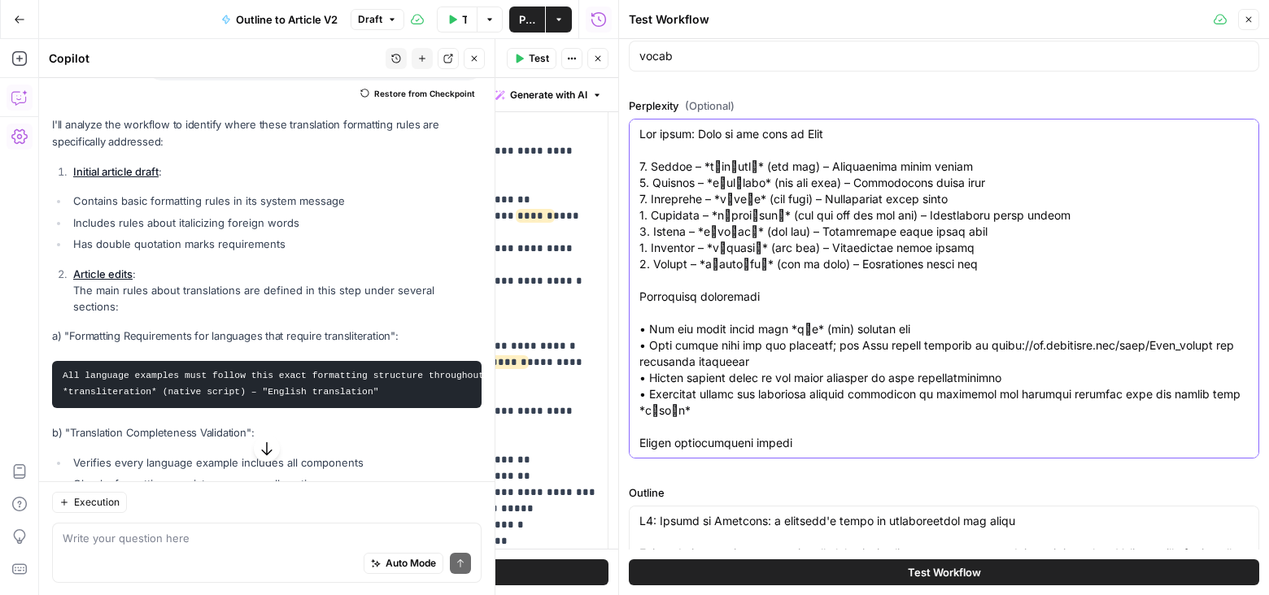
drag, startPoint x: 640, startPoint y: 129, endPoint x: 687, endPoint y: 129, distance: 47.2
click at [687, 129] on textarea "Perplexity (Optional)" at bounding box center [943, 370] width 609 height 488
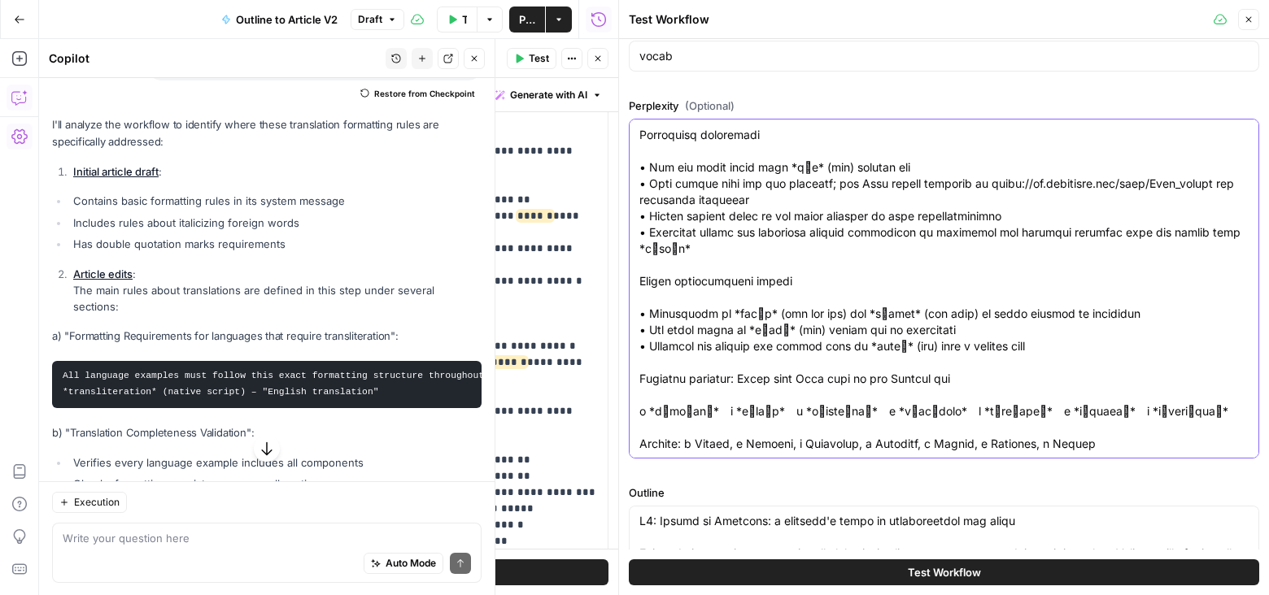
paste textarea "Months in Japanese follow a simple pattern: number + gatsu (month) We write the…"
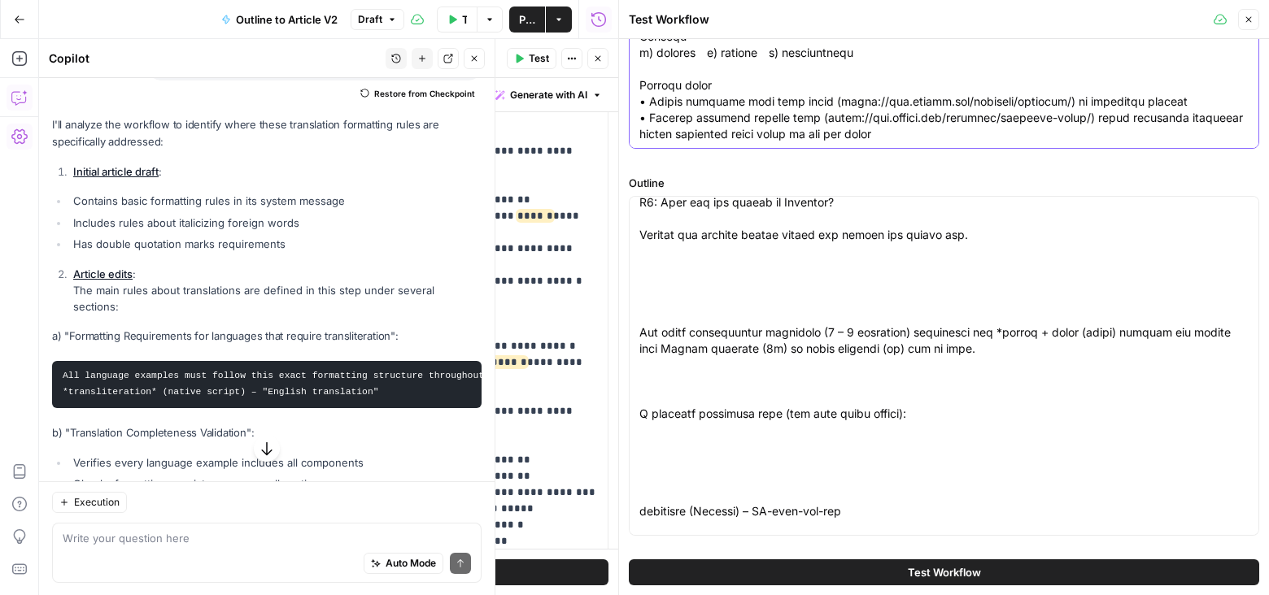
scroll to position [174, 0]
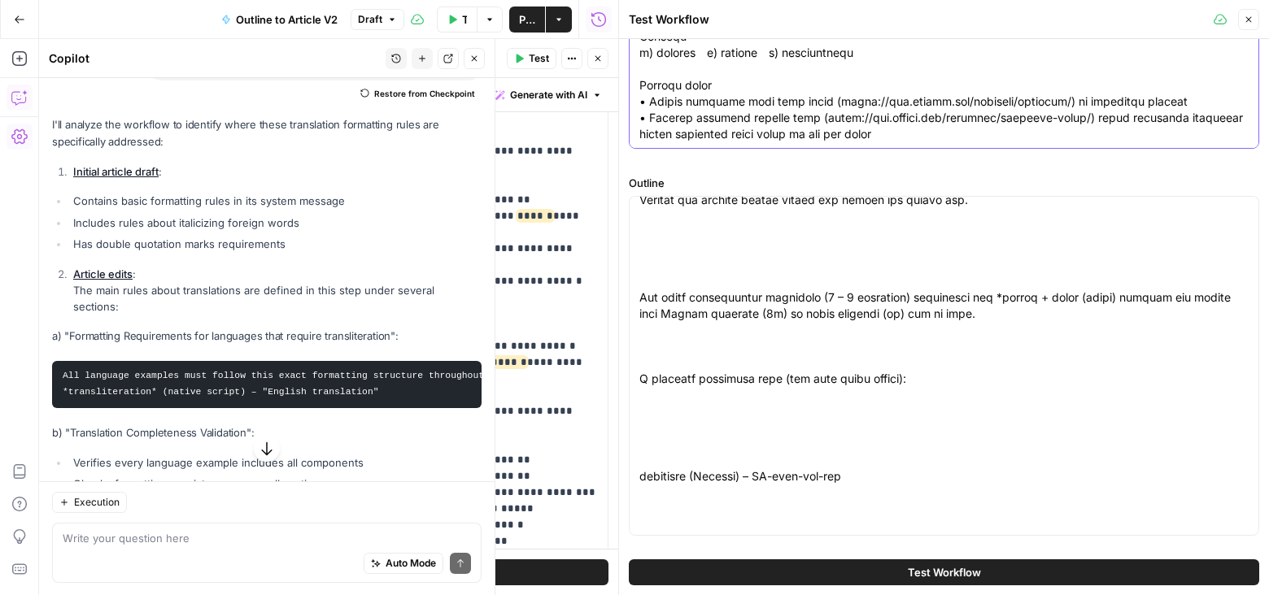
type textarea "Months in Japanese follow a simple pattern: number + gatsu (month) We write the…"
click at [793, 573] on button "Test Workflow" at bounding box center [944, 573] width 630 height 26
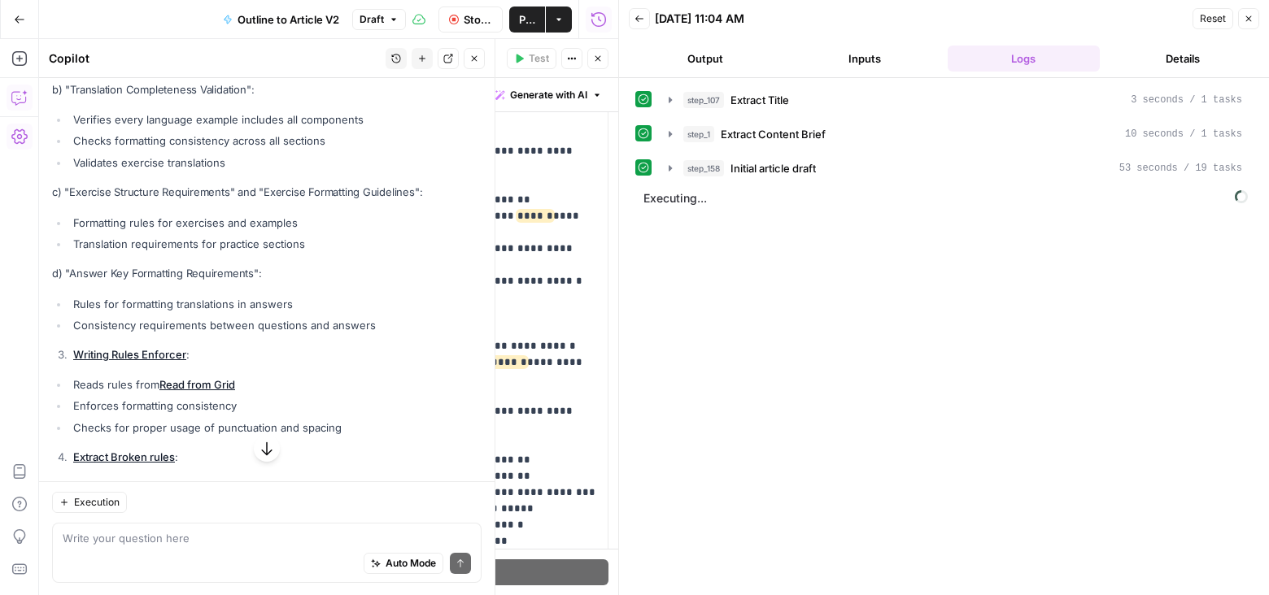
scroll to position [1571, 0]
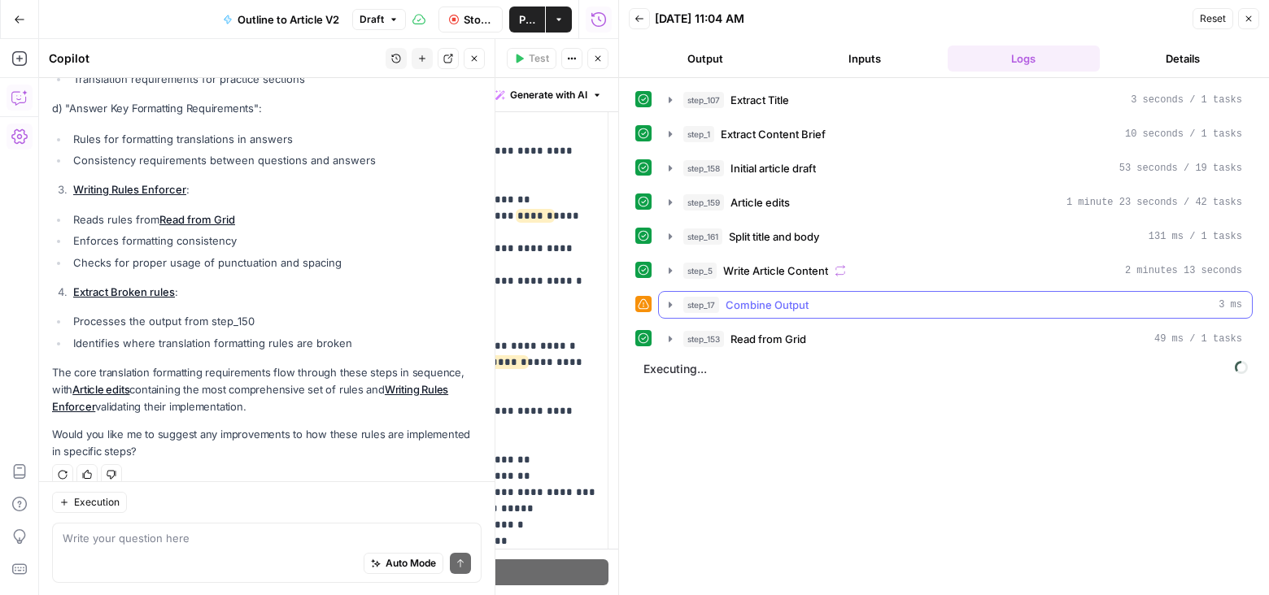
click at [667, 299] on icon "button" at bounding box center [670, 305] width 13 height 13
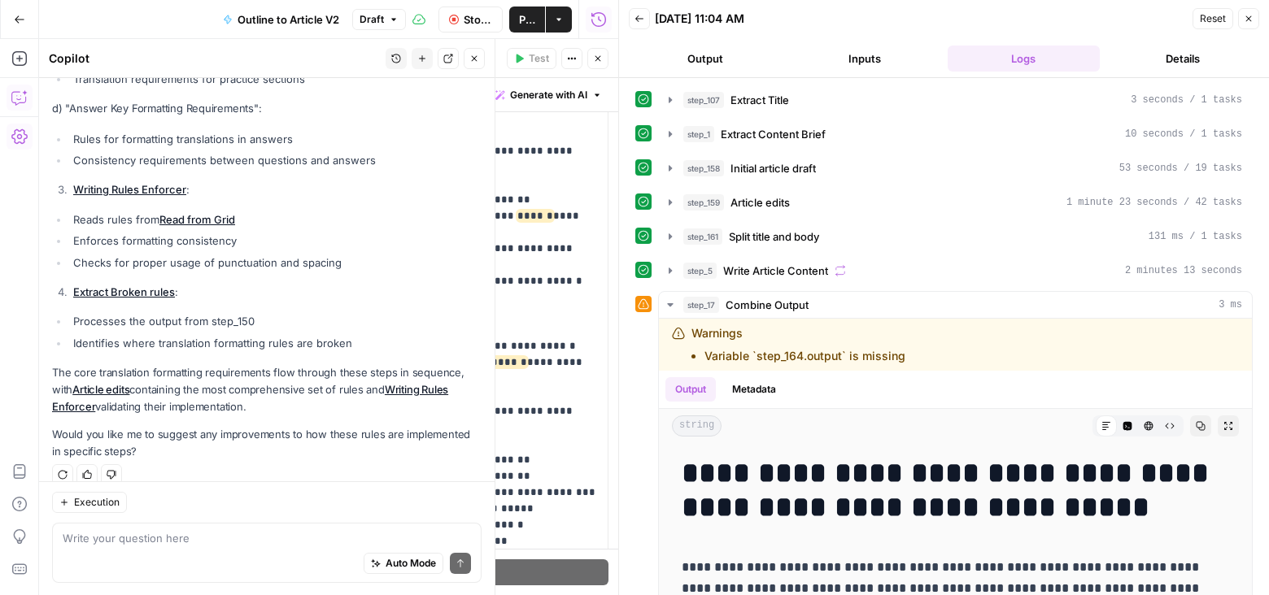
click at [596, 57] on icon "button" at bounding box center [598, 59] width 6 height 6
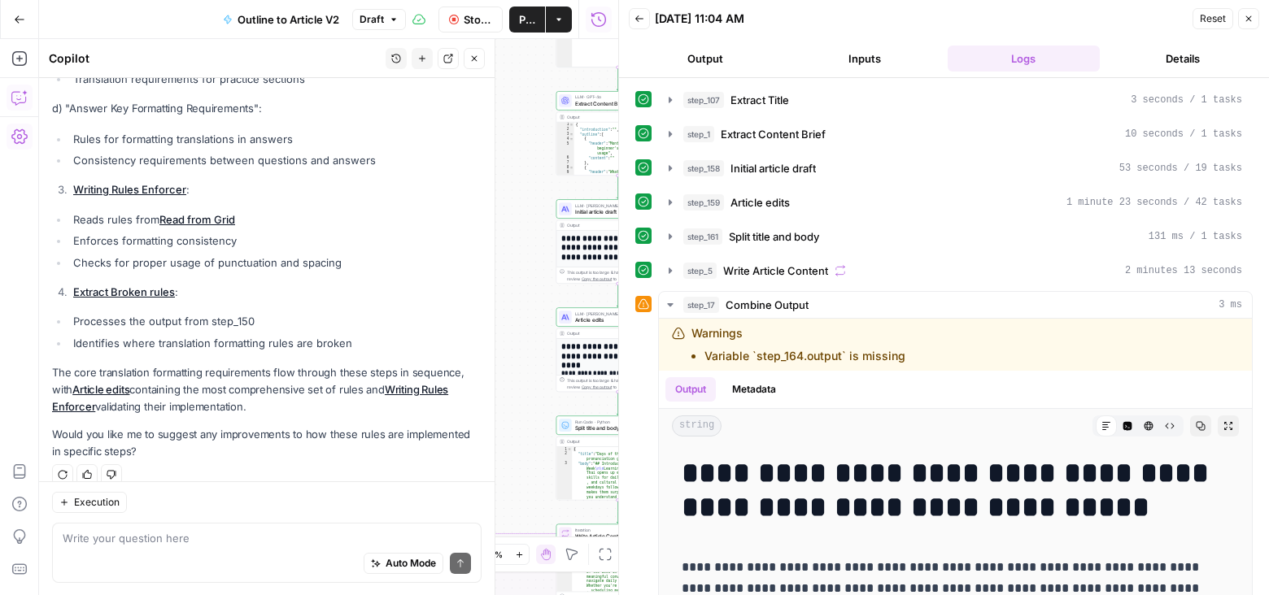
click at [473, 55] on icon "button" at bounding box center [474, 59] width 10 height 10
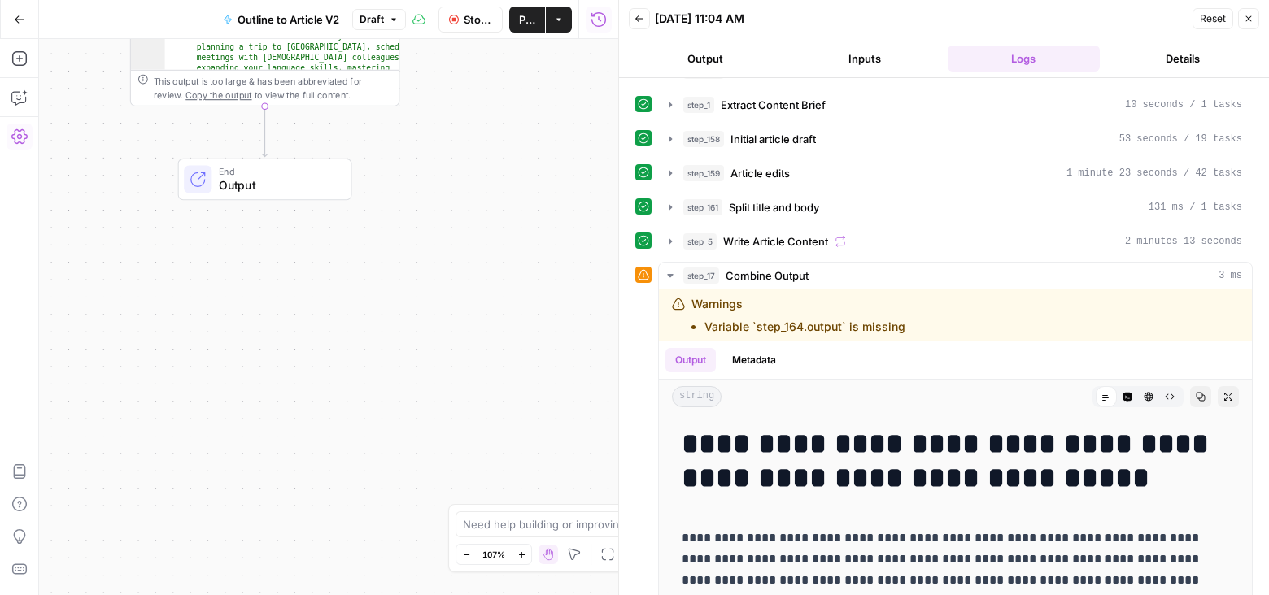
scroll to position [0, 0]
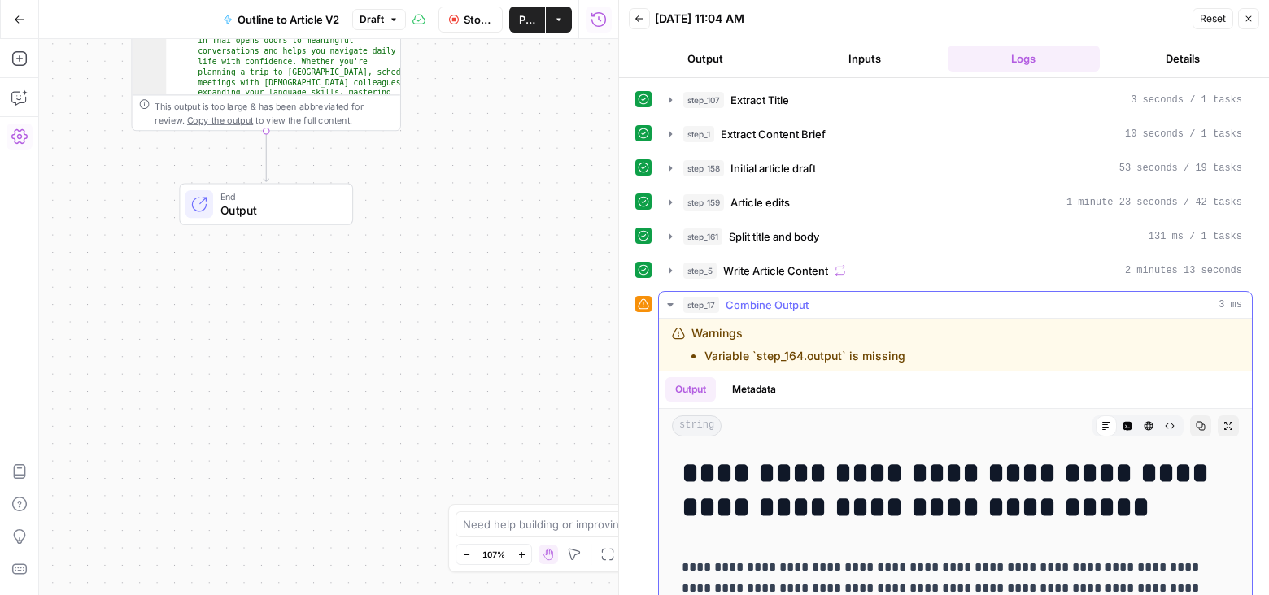
click at [669, 299] on icon "button" at bounding box center [670, 305] width 13 height 13
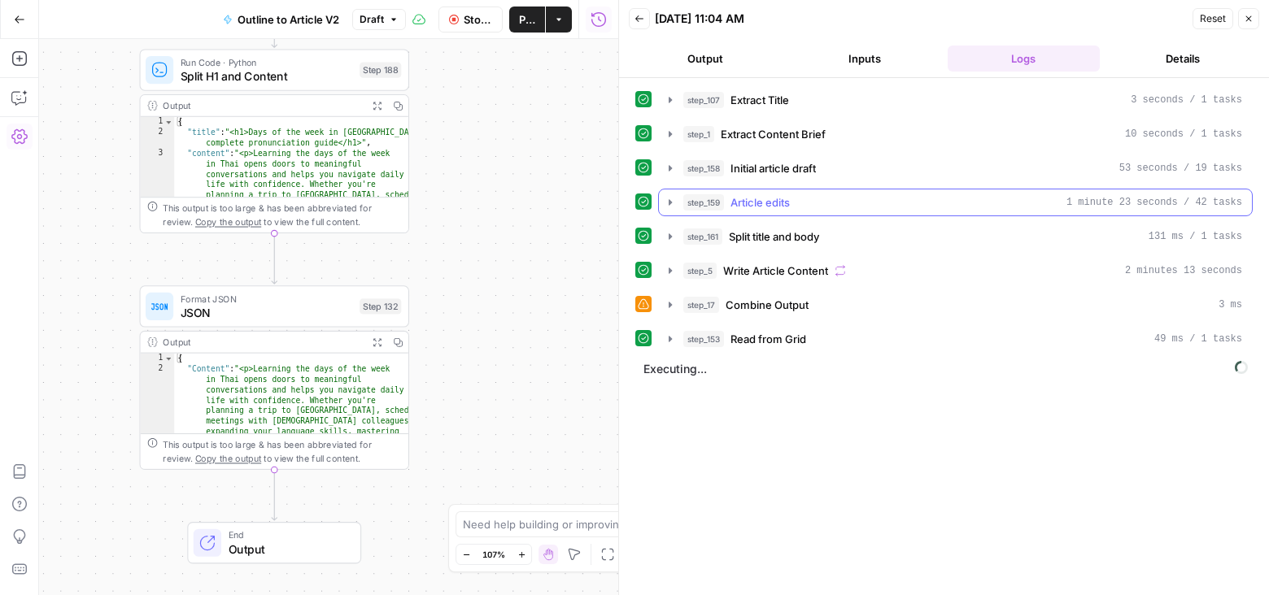
click at [666, 200] on icon "button" at bounding box center [670, 202] width 13 height 13
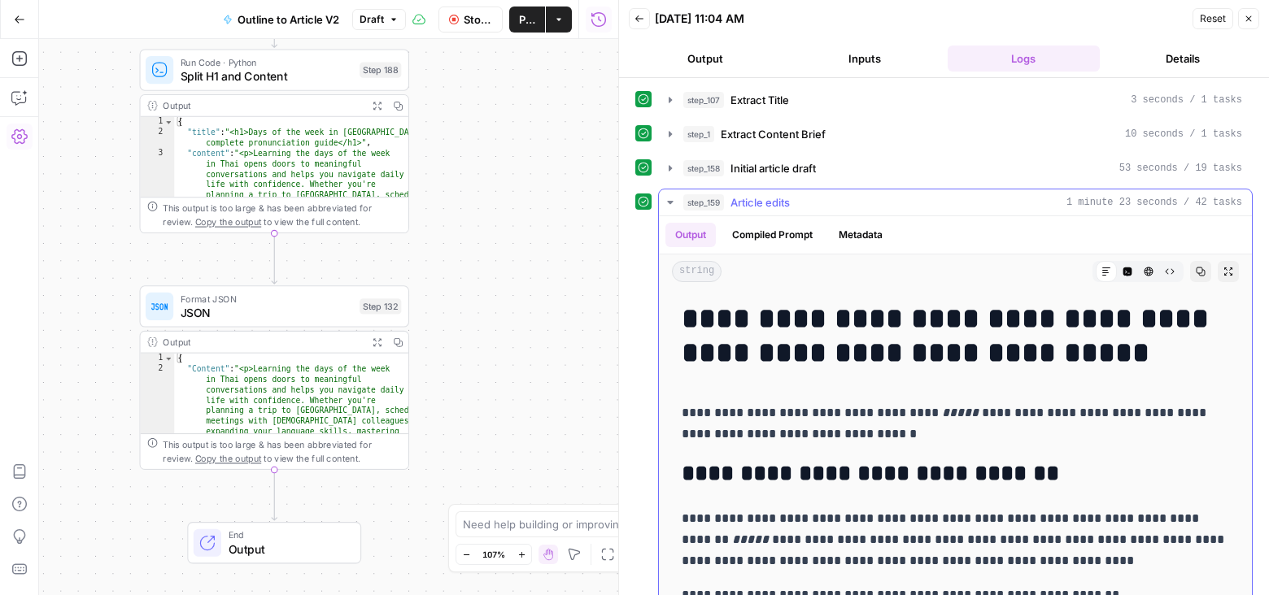
click at [760, 223] on button "Compiled Prompt" at bounding box center [772, 235] width 100 height 24
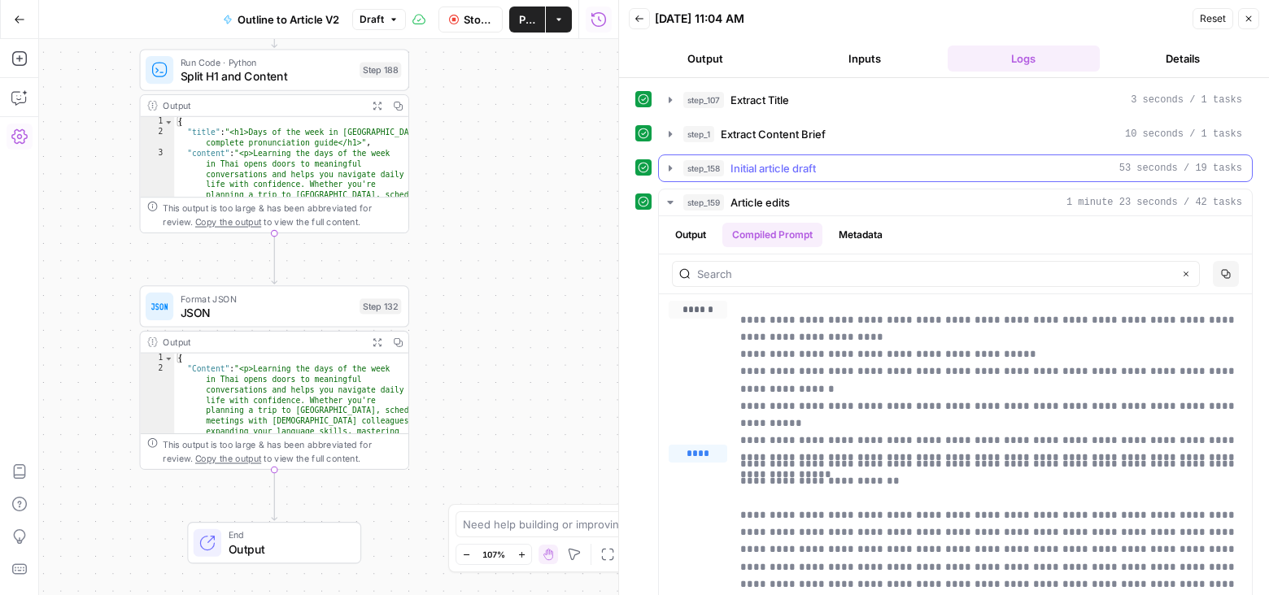
click at [670, 162] on icon "button" at bounding box center [670, 168] width 13 height 13
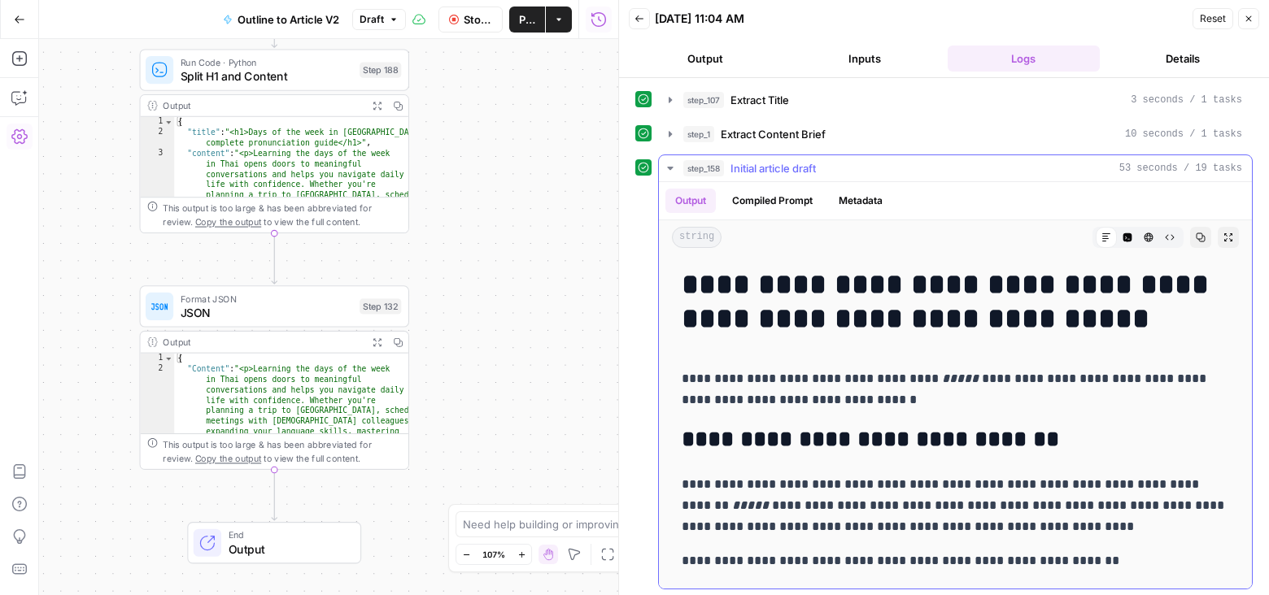
click at [795, 192] on button "Compiled Prompt" at bounding box center [772, 201] width 100 height 24
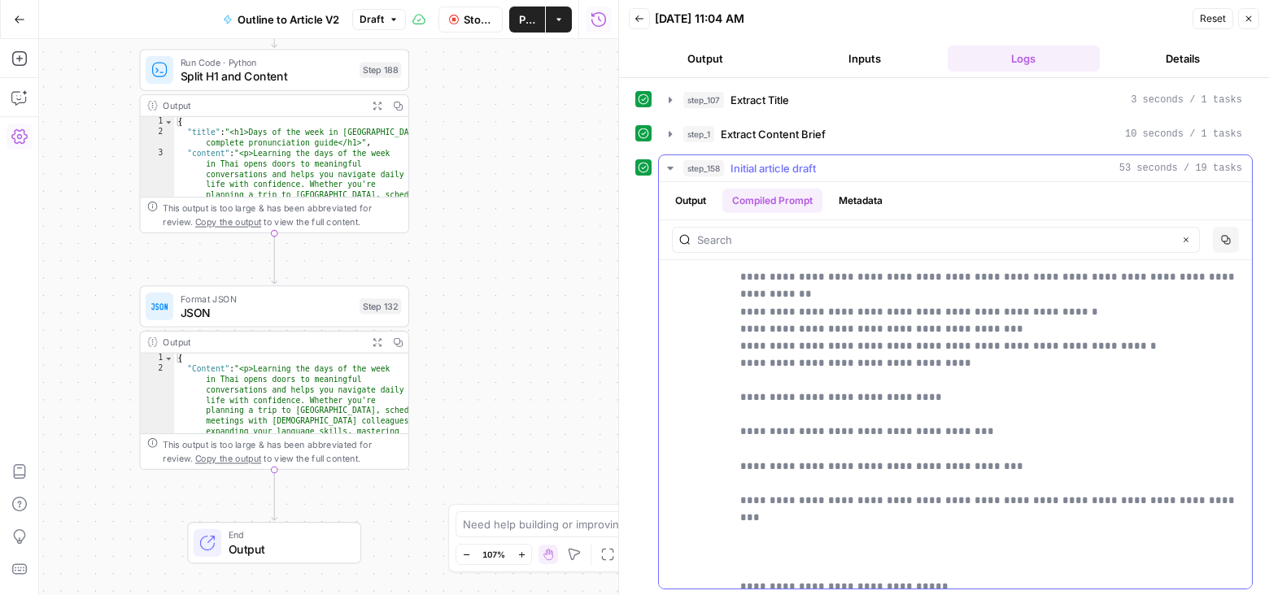
scroll to position [6524, 0]
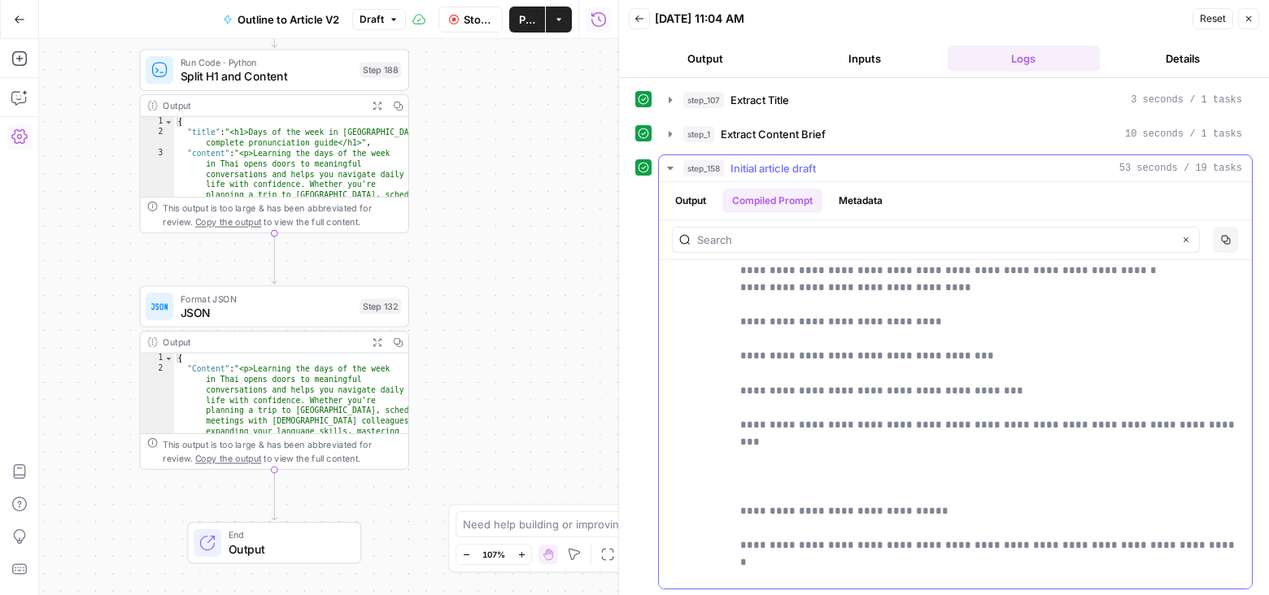
click at [665, 162] on icon "button" at bounding box center [670, 168] width 13 height 13
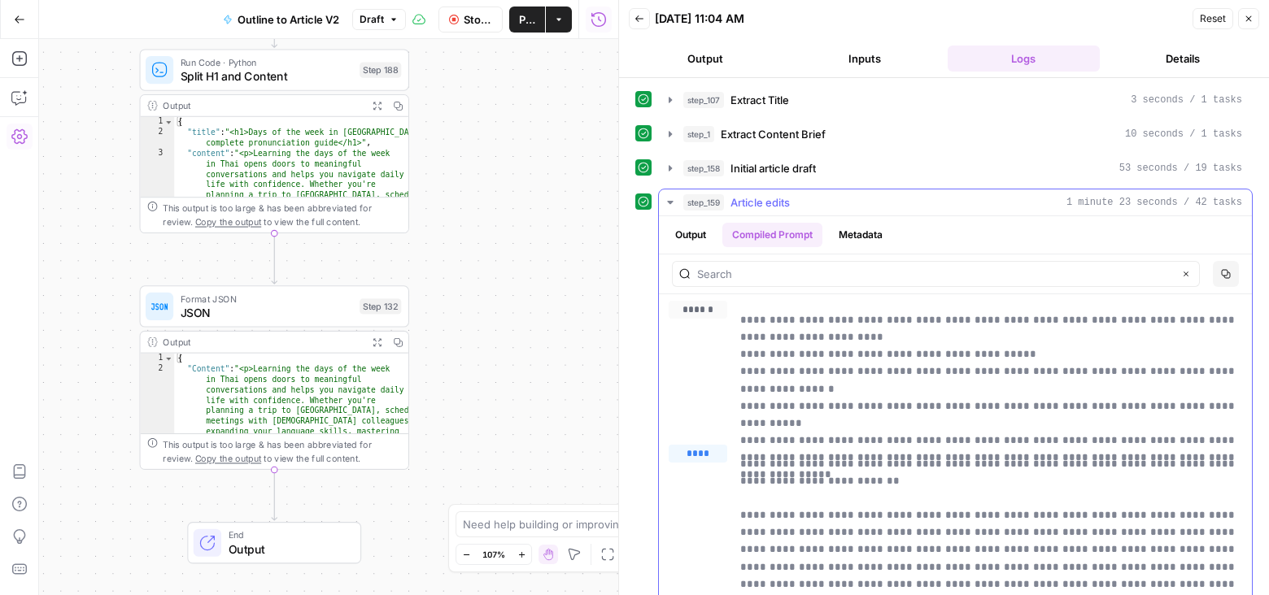
click at [664, 196] on icon "button" at bounding box center [670, 202] width 13 height 13
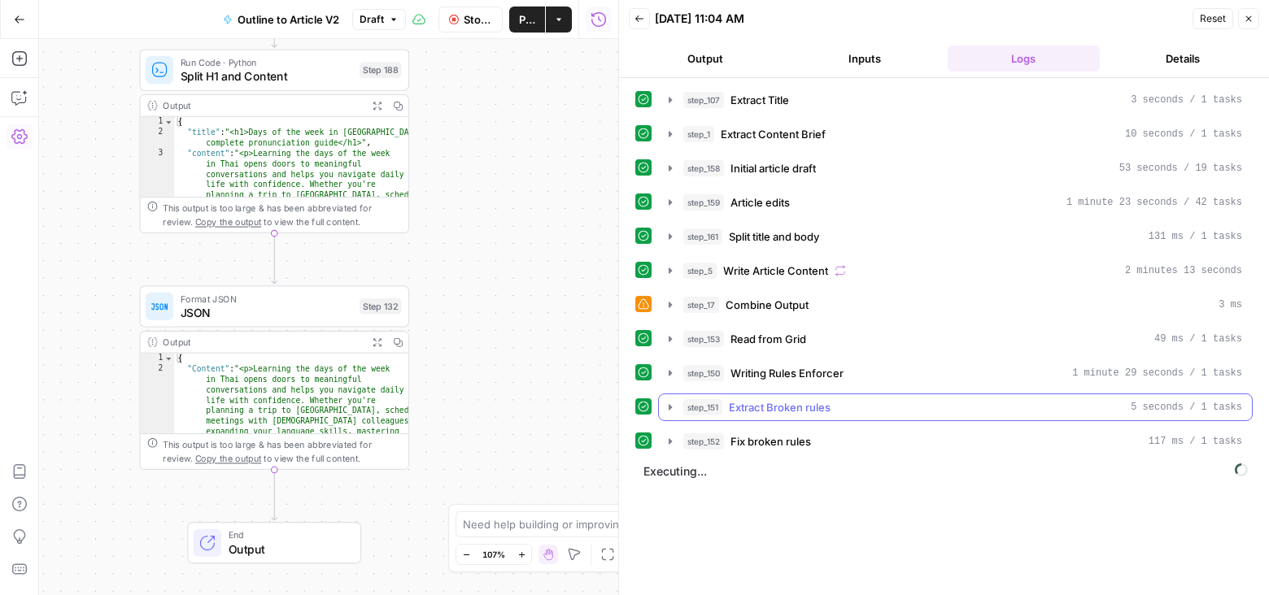
click at [664, 401] on icon "button" at bounding box center [670, 407] width 13 height 13
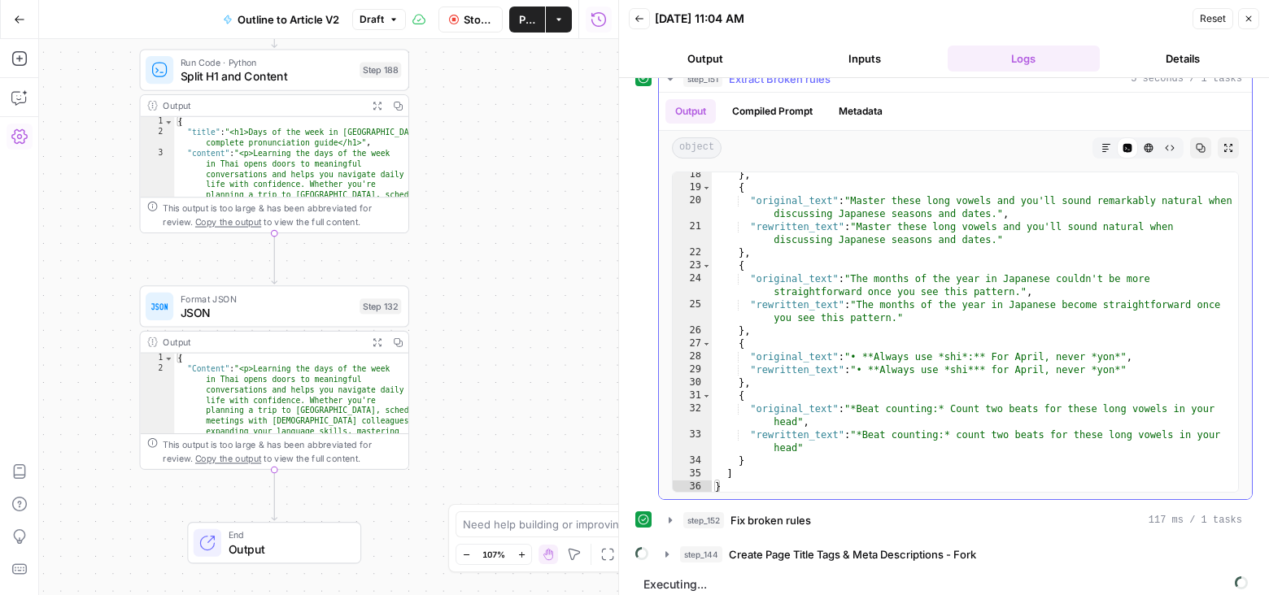
scroll to position [298, 0]
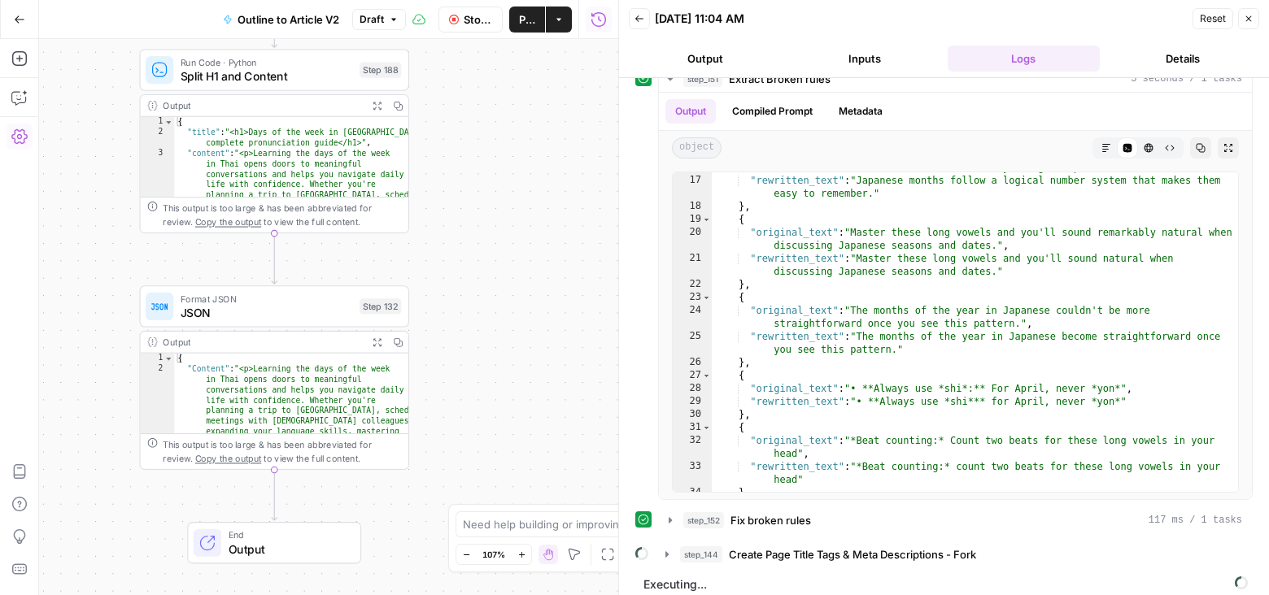
click at [1245, 14] on icon "button" at bounding box center [1249, 19] width 10 height 10
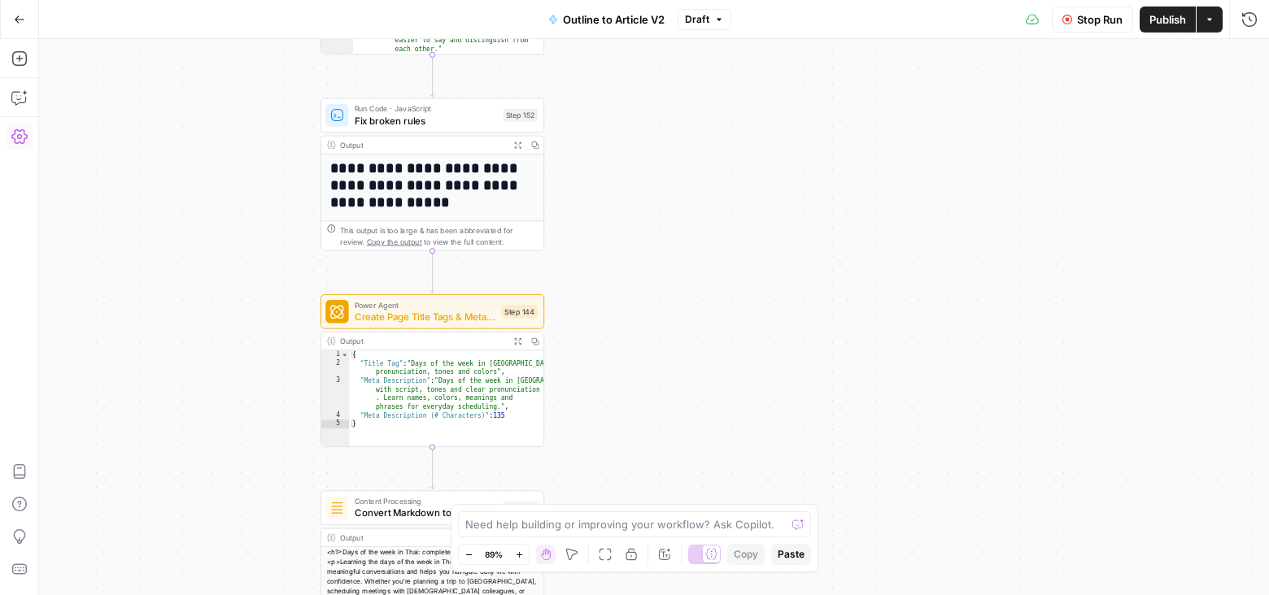
click at [518, 138] on button "Expand Output" at bounding box center [517, 145] width 17 height 17
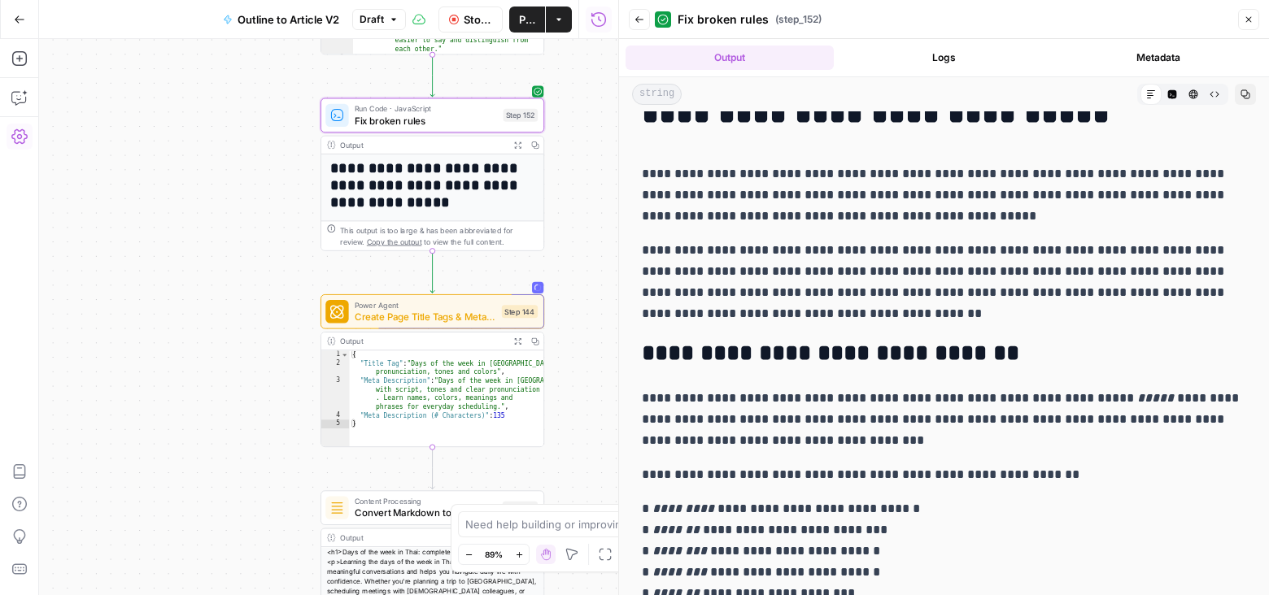
scroll to position [0, 0]
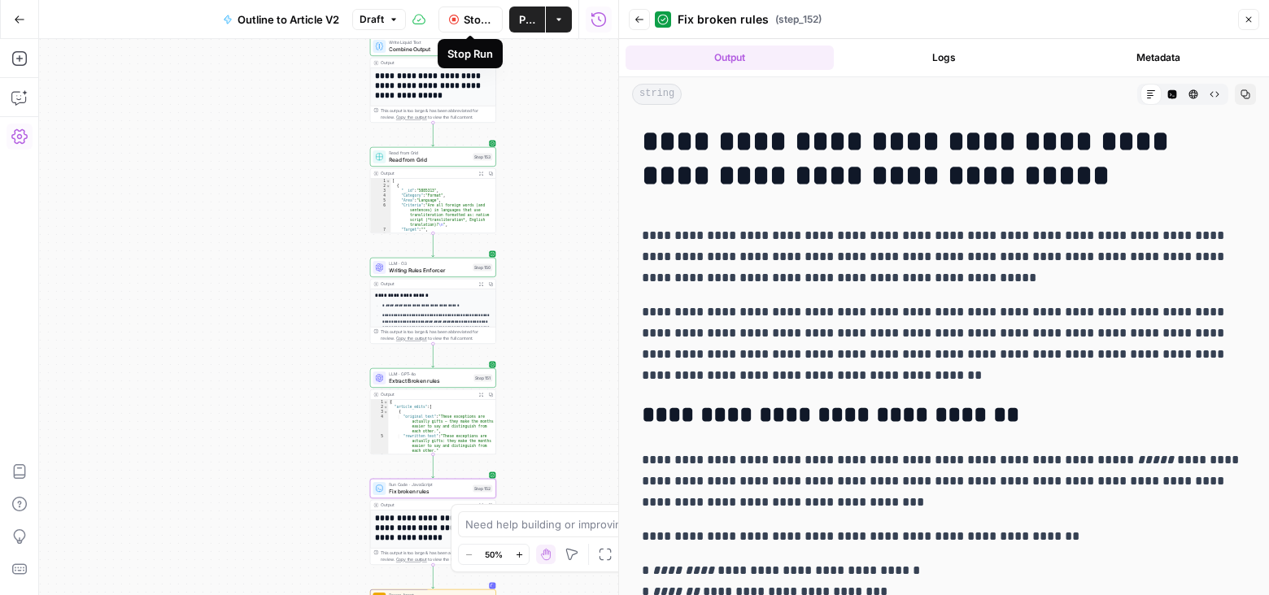
click at [455, 13] on button "Stop Run" at bounding box center [470, 20] width 65 height 26
click at [523, 20] on span "Publish" at bounding box center [527, 19] width 16 height 16
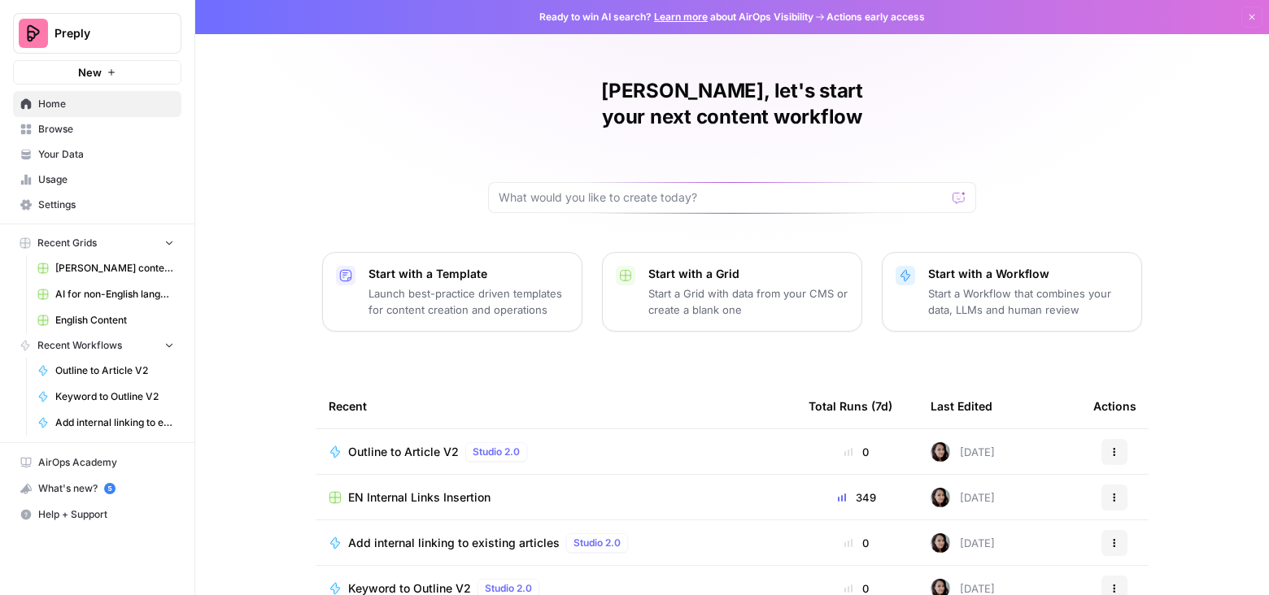
click at [97, 319] on span "English Content" at bounding box center [114, 320] width 119 height 15
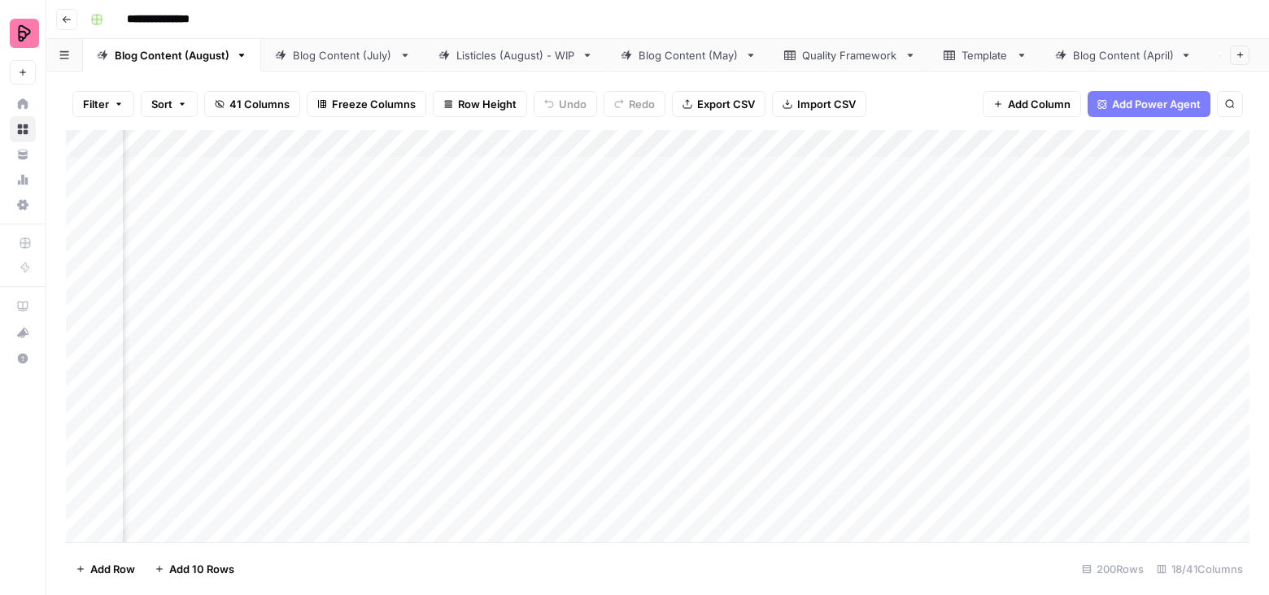
scroll to position [0, 1175]
click at [837, 53] on div "Quality Framework" at bounding box center [850, 55] width 96 height 16
drag, startPoint x: 620, startPoint y: 168, endPoint x: 608, endPoint y: 198, distance: 32.9
click at [608, 198] on div "Add Column" at bounding box center [657, 336] width 1183 height 413
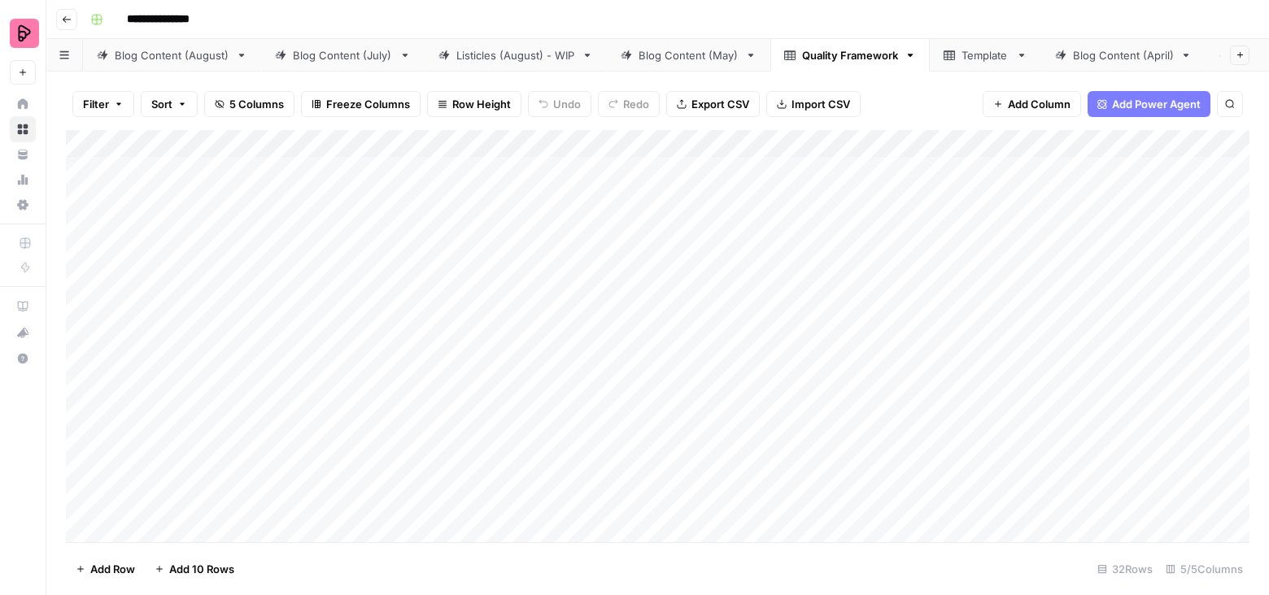
click at [608, 249] on div "Add Column" at bounding box center [657, 336] width 1183 height 413
drag, startPoint x: 590, startPoint y: 171, endPoint x: 590, endPoint y: 197, distance: 26.0
click at [590, 198] on div "Add Column" at bounding box center [657, 336] width 1183 height 413
click at [634, 254] on div "Add Column" at bounding box center [657, 336] width 1183 height 413
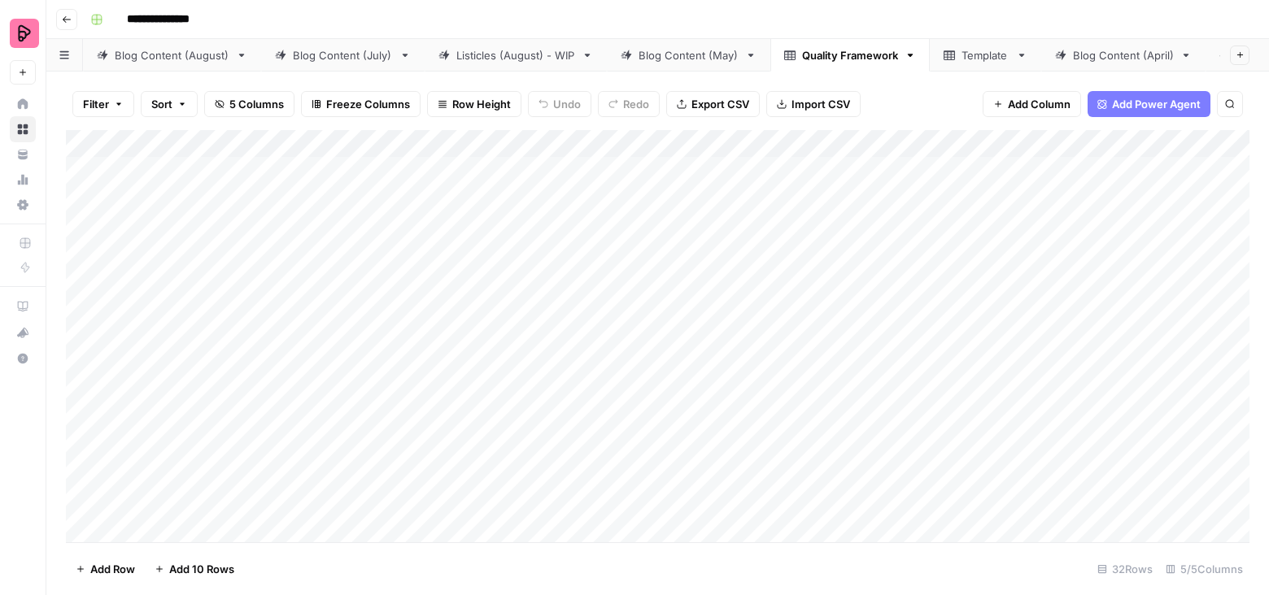
click at [547, 165] on div "Add Column" at bounding box center [657, 336] width 1183 height 413
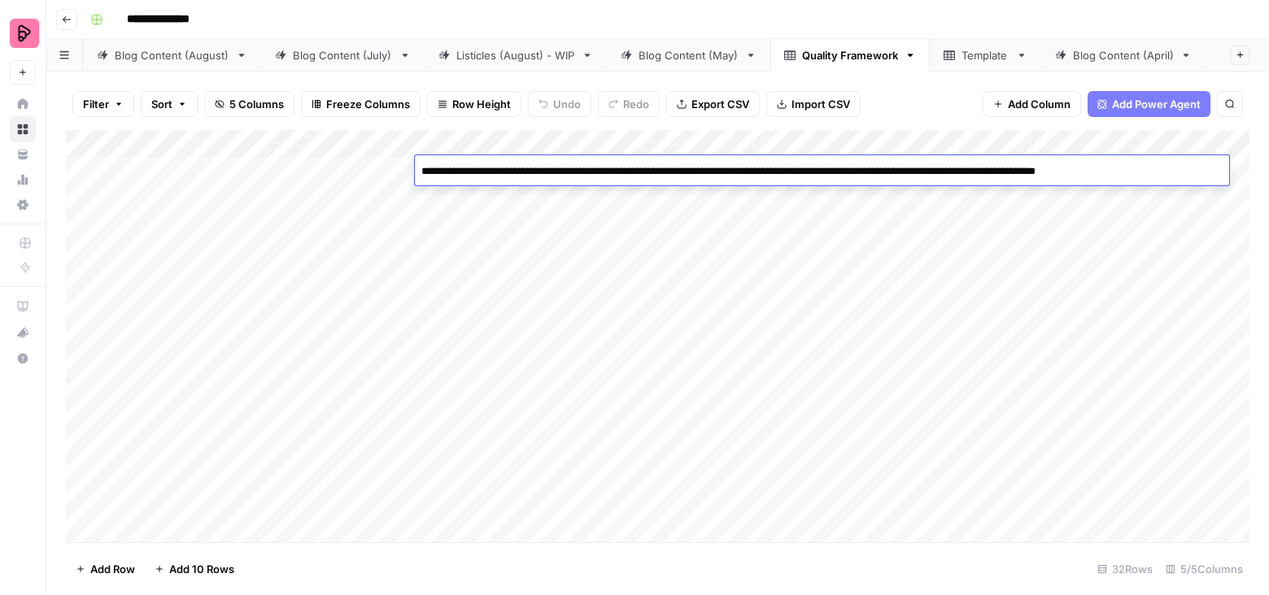
click at [547, 165] on textarea "**********" at bounding box center [822, 171] width 814 height 23
click at [444, 174] on textarea "**********" at bounding box center [822, 179] width 814 height 39
type textarea "**********"
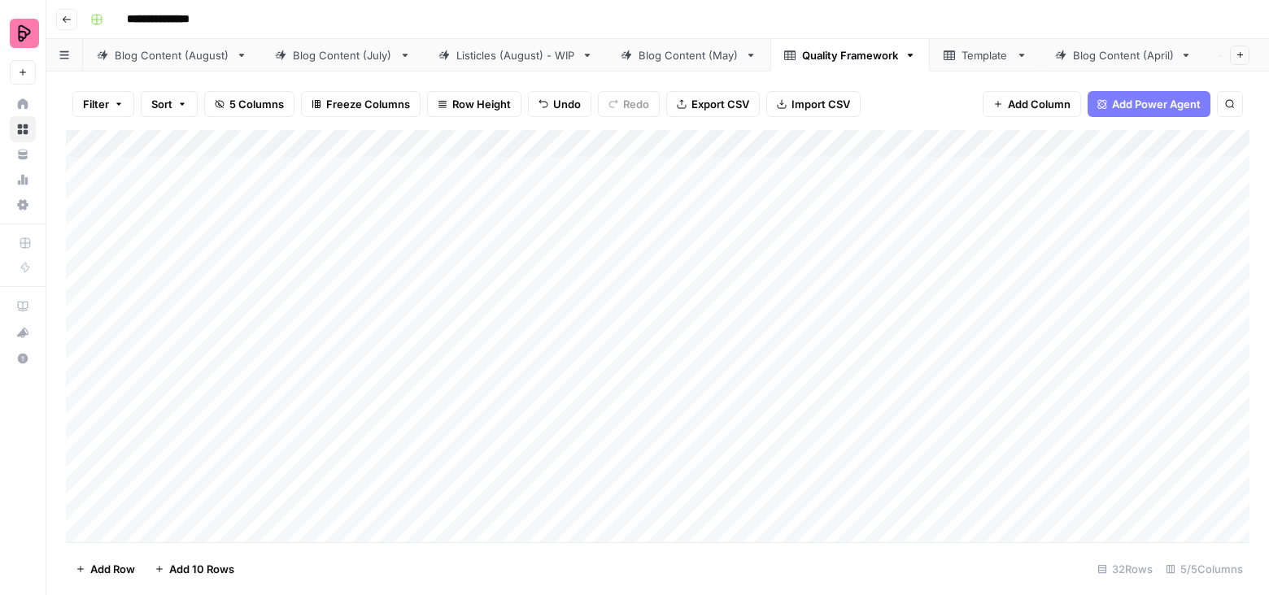
click at [846, 172] on div "Add Column" at bounding box center [657, 336] width 1183 height 413
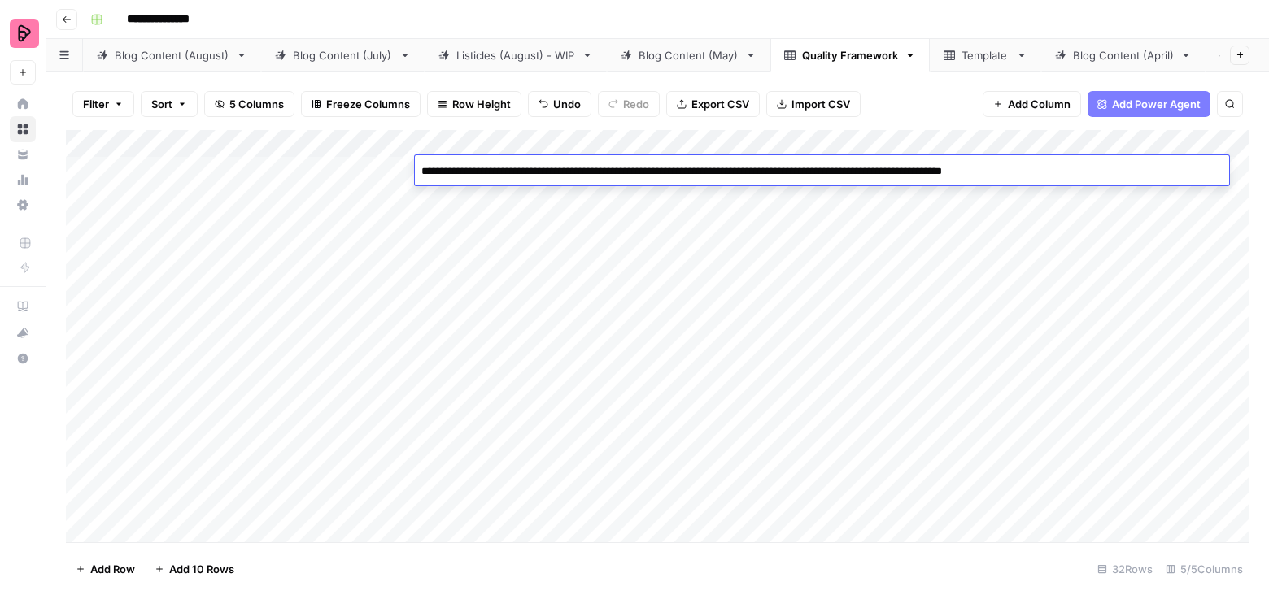
click at [841, 169] on textarea "**********" at bounding box center [822, 179] width 814 height 39
click at [917, 176] on textarea "**********" at bounding box center [822, 179] width 814 height 39
type textarea "**********"
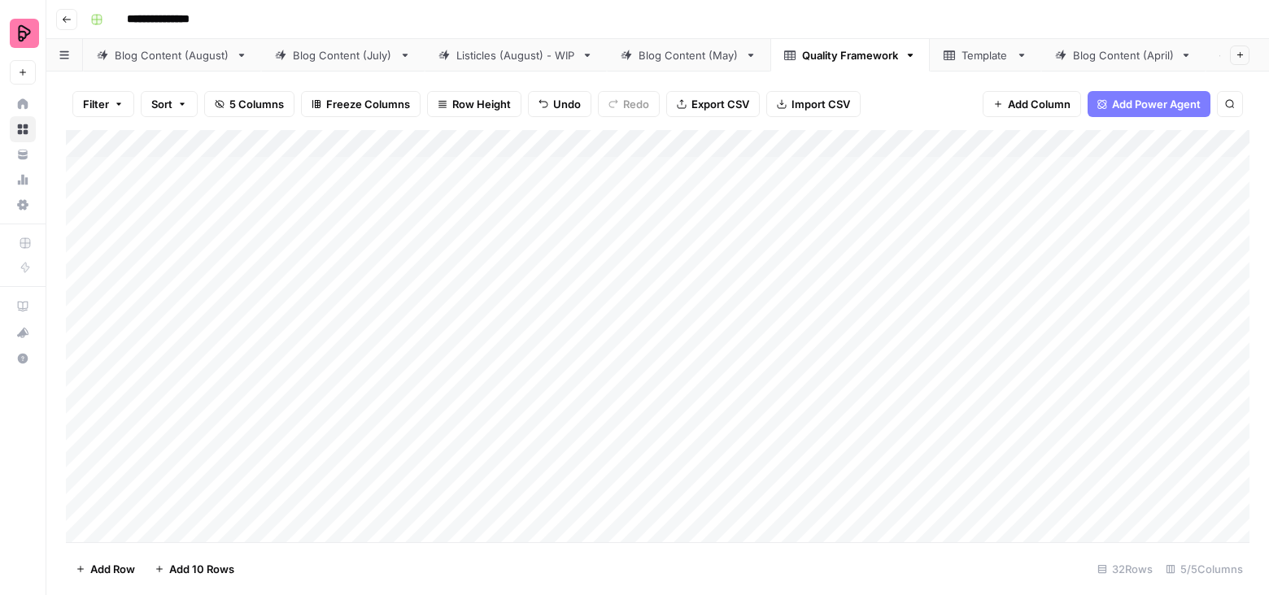
click at [499, 195] on div "Add Column" at bounding box center [657, 336] width 1183 height 413
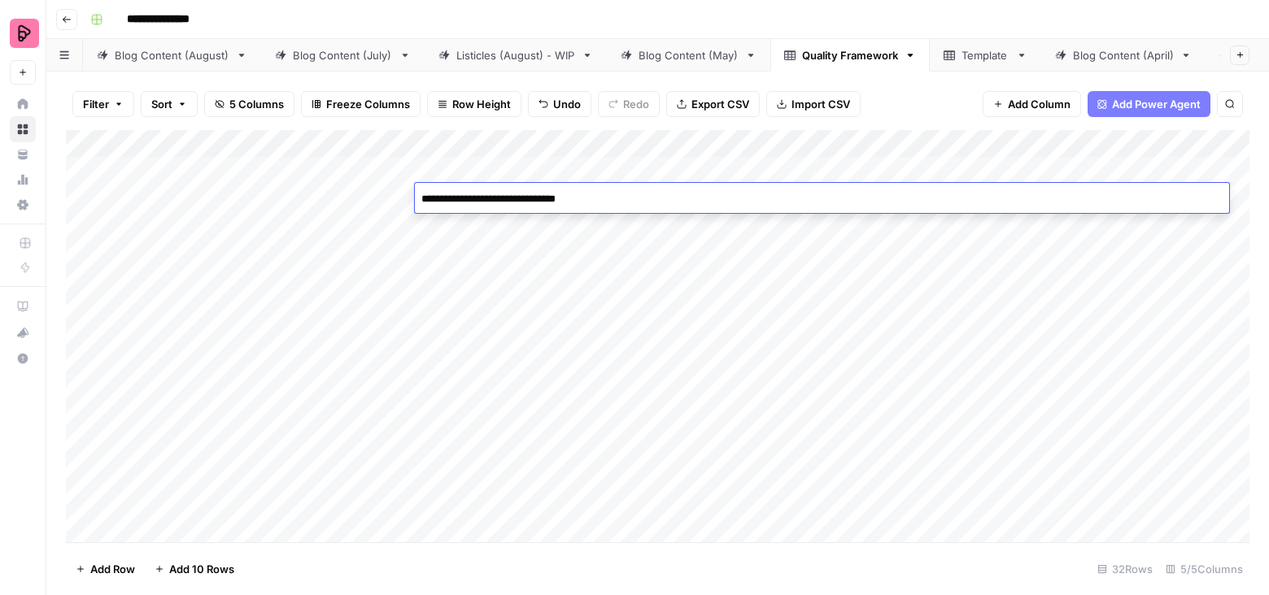
click at [499, 195] on textarea "**********" at bounding box center [822, 199] width 814 height 23
click at [445, 199] on textarea "**********" at bounding box center [822, 207] width 814 height 39
click at [825, 198] on textarea "**********" at bounding box center [822, 207] width 814 height 39
click at [891, 194] on textarea "**********" at bounding box center [822, 207] width 814 height 39
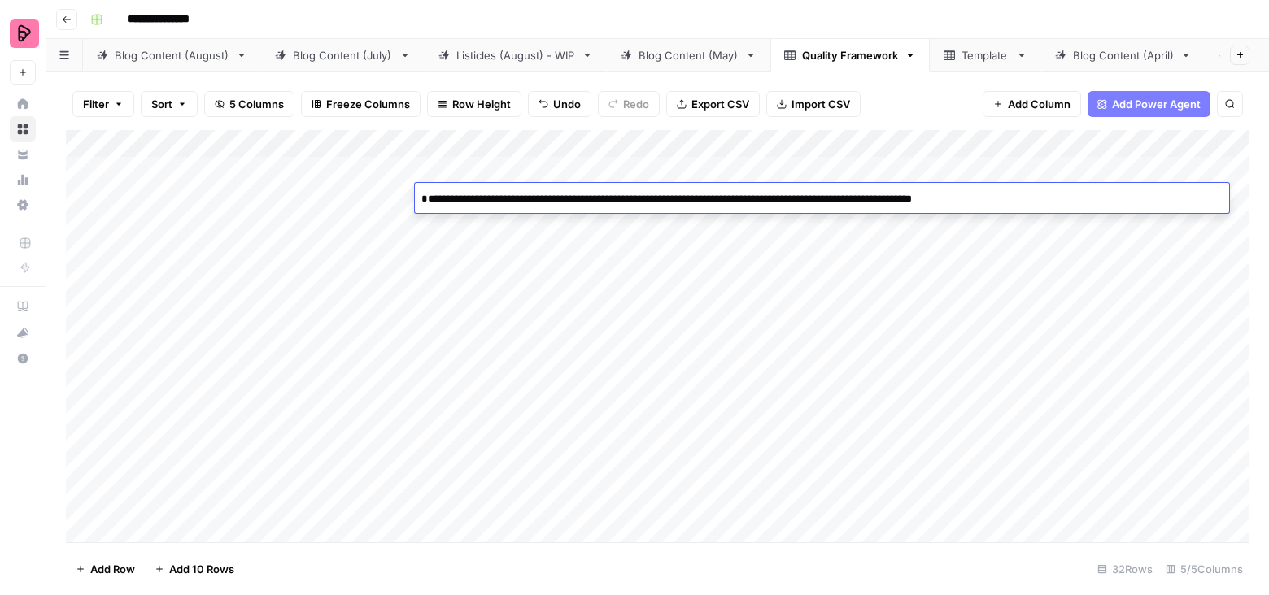
type textarea "**********"
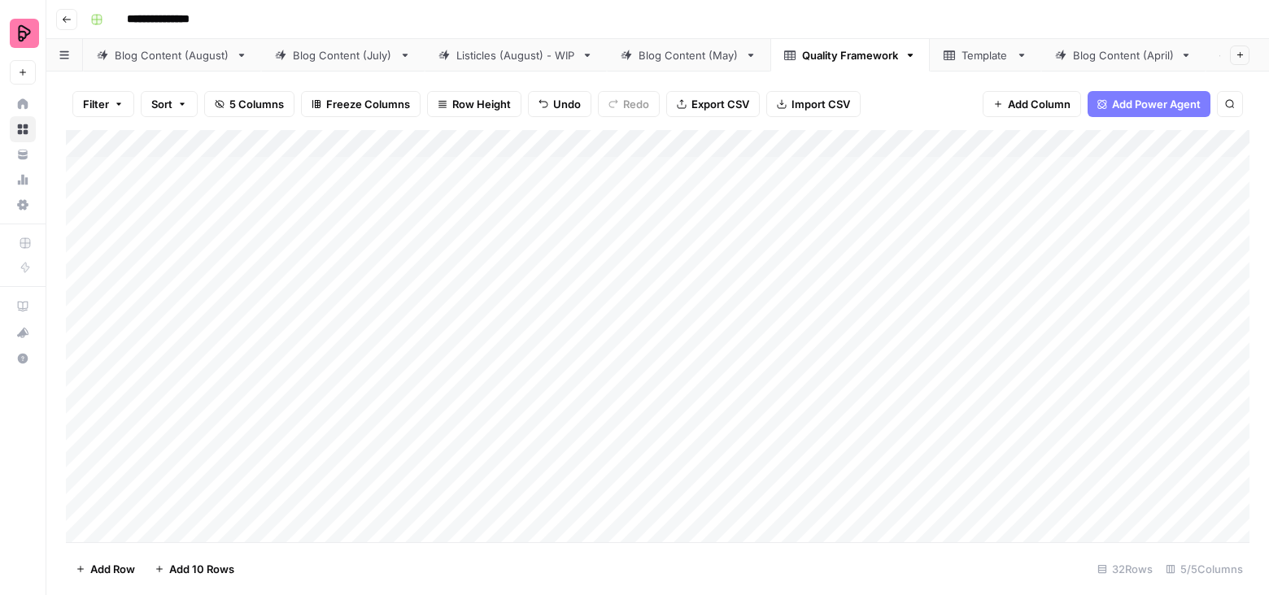
click at [502, 255] on div "Add Column" at bounding box center [657, 336] width 1183 height 413
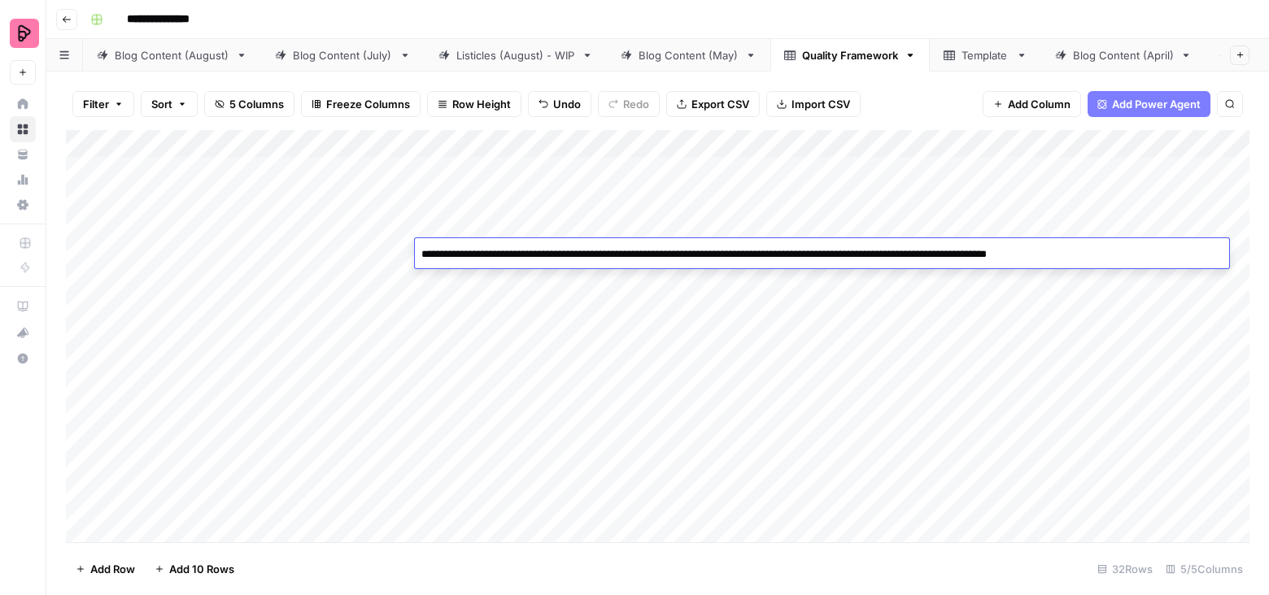
click at [502, 255] on textarea "**********" at bounding box center [822, 254] width 814 height 23
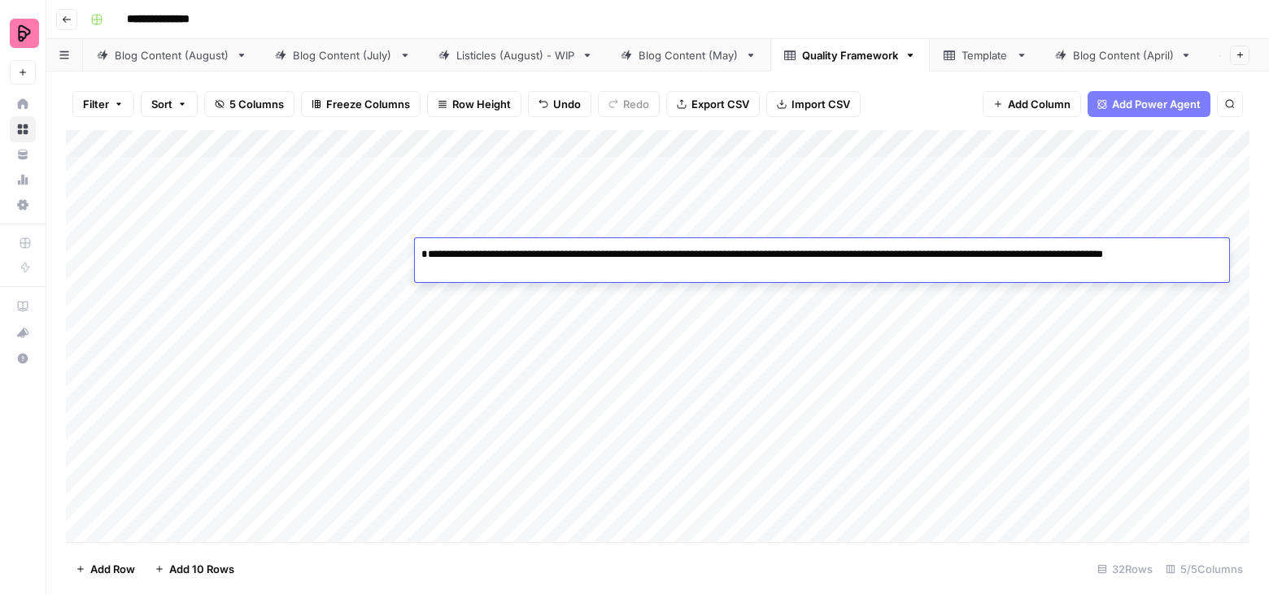
click at [444, 254] on textarea "**********" at bounding box center [822, 270] width 814 height 55
type textarea "**********"
click at [757, 316] on div "Add Column" at bounding box center [657, 336] width 1183 height 413
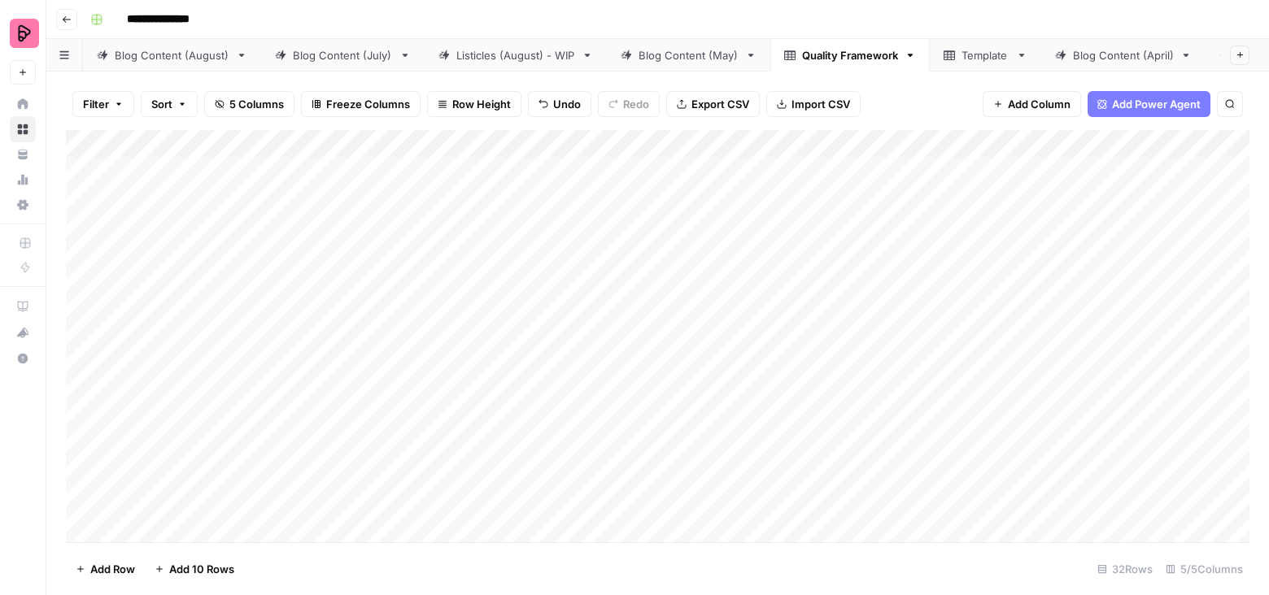
click at [95, 252] on div "Add Column" at bounding box center [657, 336] width 1183 height 413
click at [81, 567] on span "Delete 1 Row" at bounding box center [108, 569] width 65 height 16
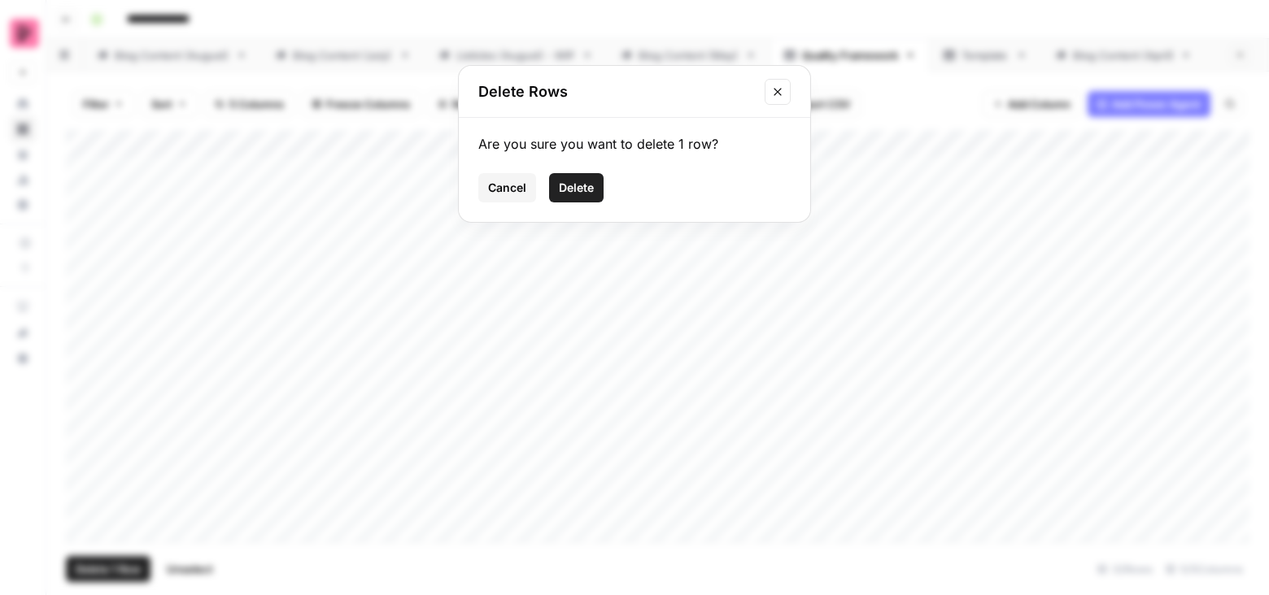
click at [576, 183] on span "Delete" at bounding box center [576, 188] width 35 height 16
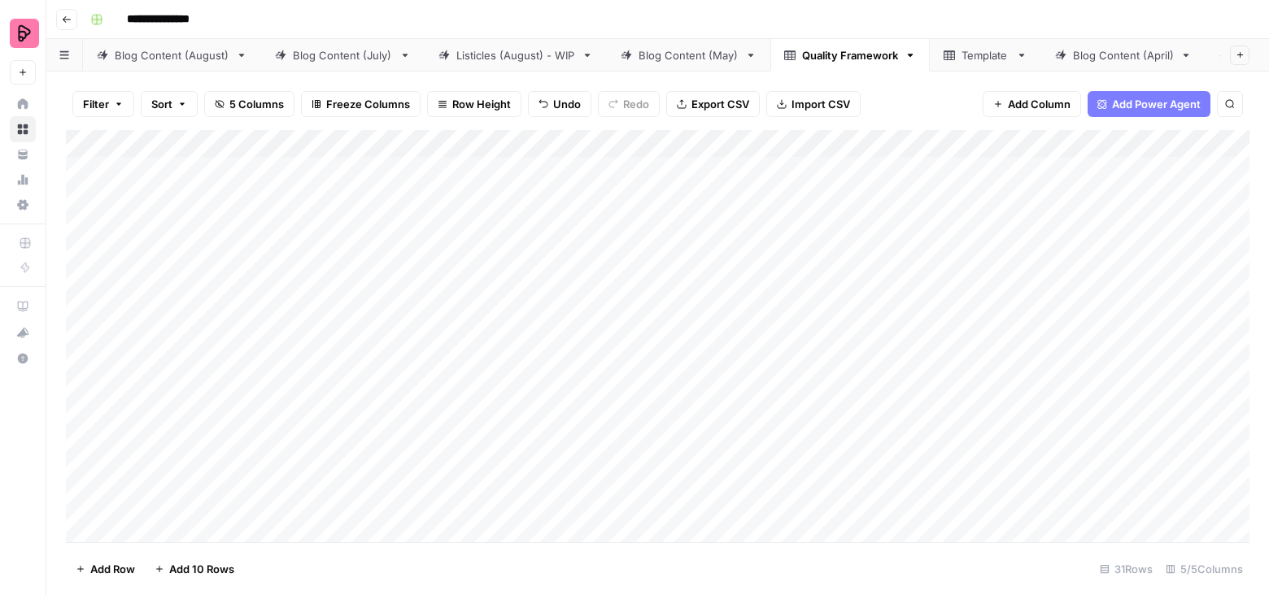
click at [507, 164] on div "Add Column" at bounding box center [657, 336] width 1183 height 413
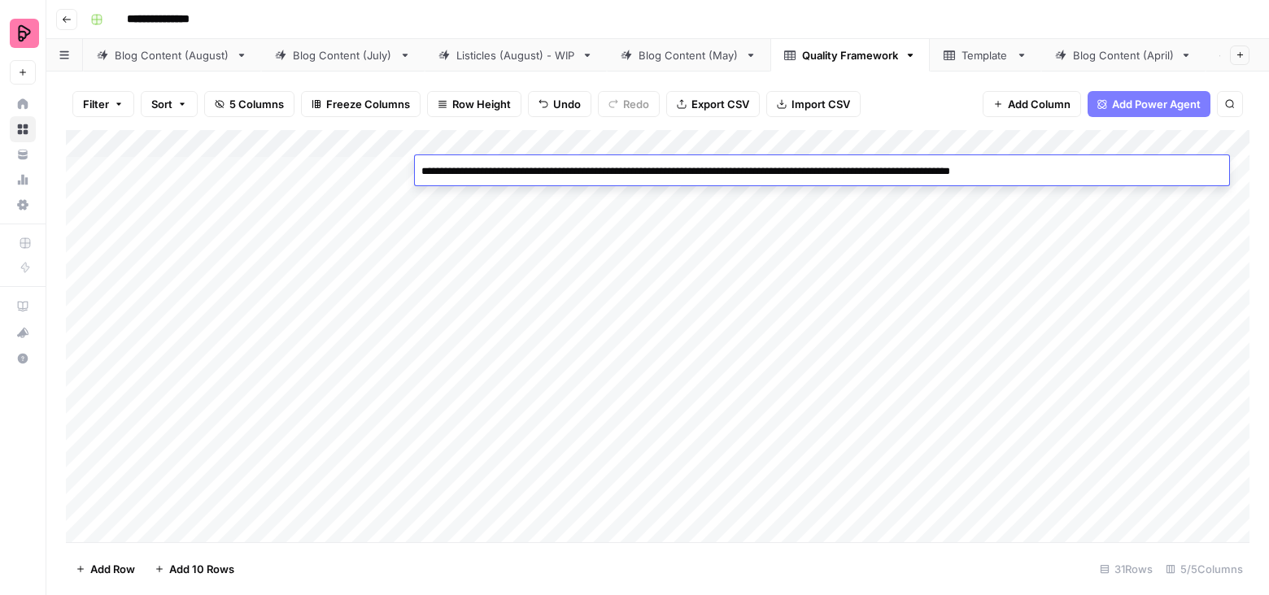
click at [525, 167] on textarea "**********" at bounding box center [822, 179] width 814 height 39
type textarea "**********"
drag, startPoint x: 523, startPoint y: 171, endPoint x: 609, endPoint y: 171, distance: 86.2
click at [609, 171] on textarea "**********" at bounding box center [822, 179] width 814 height 39
click at [593, 224] on div "Add Column" at bounding box center [657, 336] width 1183 height 413
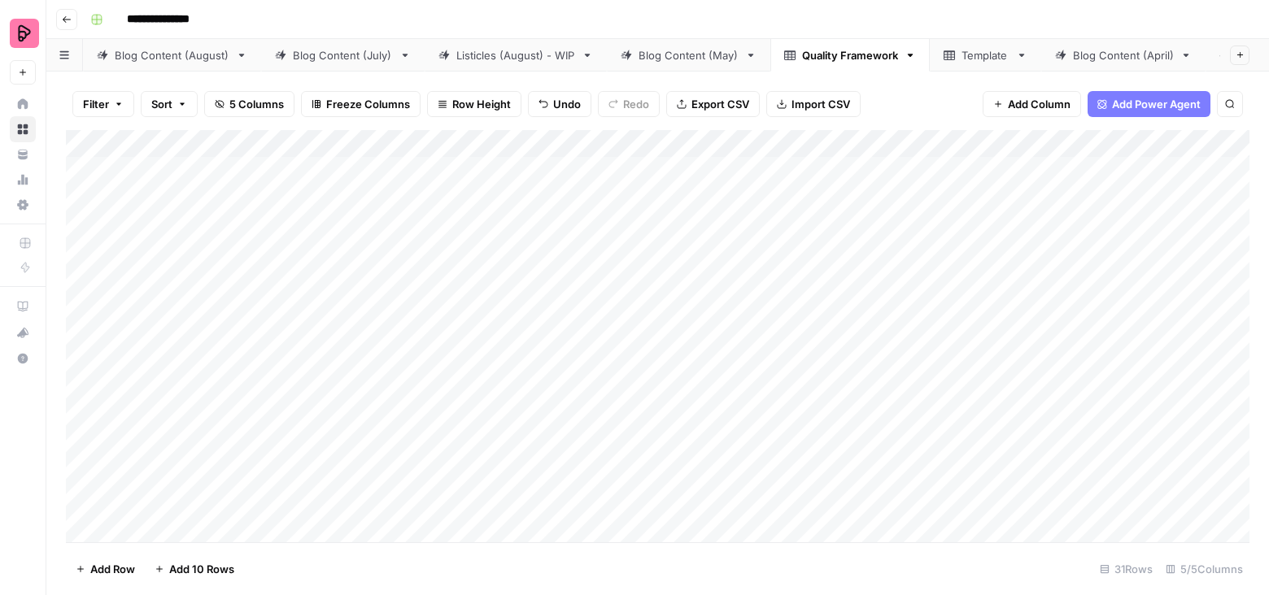
click at [568, 203] on div "Add Column" at bounding box center [657, 336] width 1183 height 413
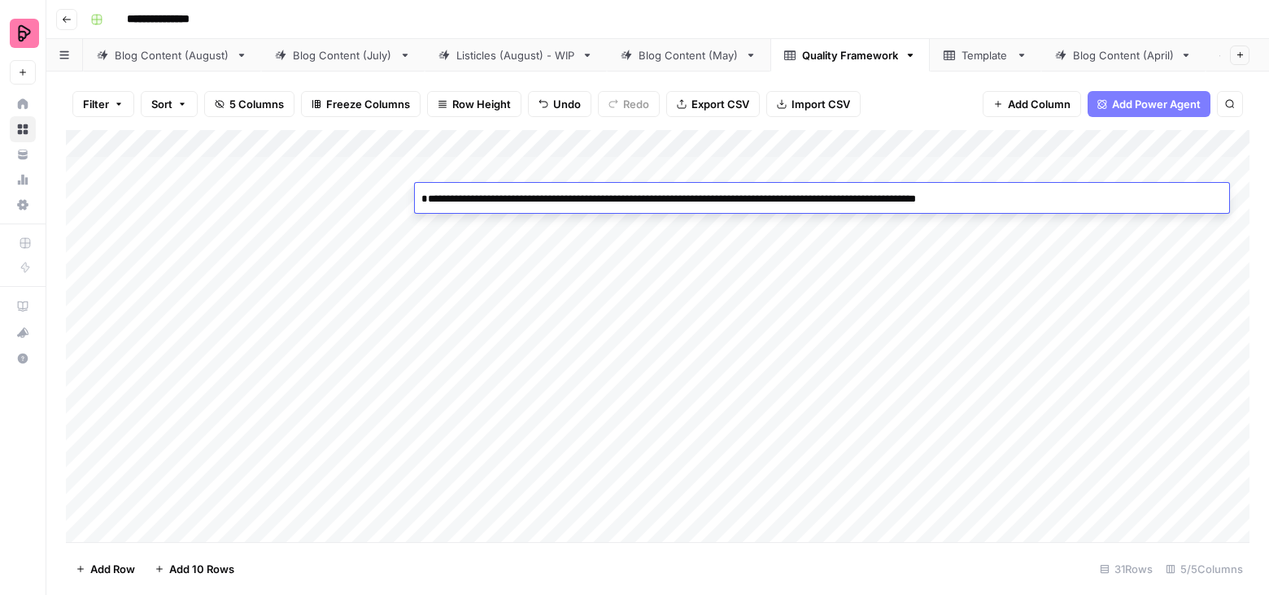
click at [534, 199] on textarea "**********" at bounding box center [822, 207] width 814 height 39
click at [543, 200] on textarea "**********" at bounding box center [822, 207] width 814 height 39
click at [626, 198] on textarea "**********" at bounding box center [822, 207] width 814 height 39
type textarea "**********"
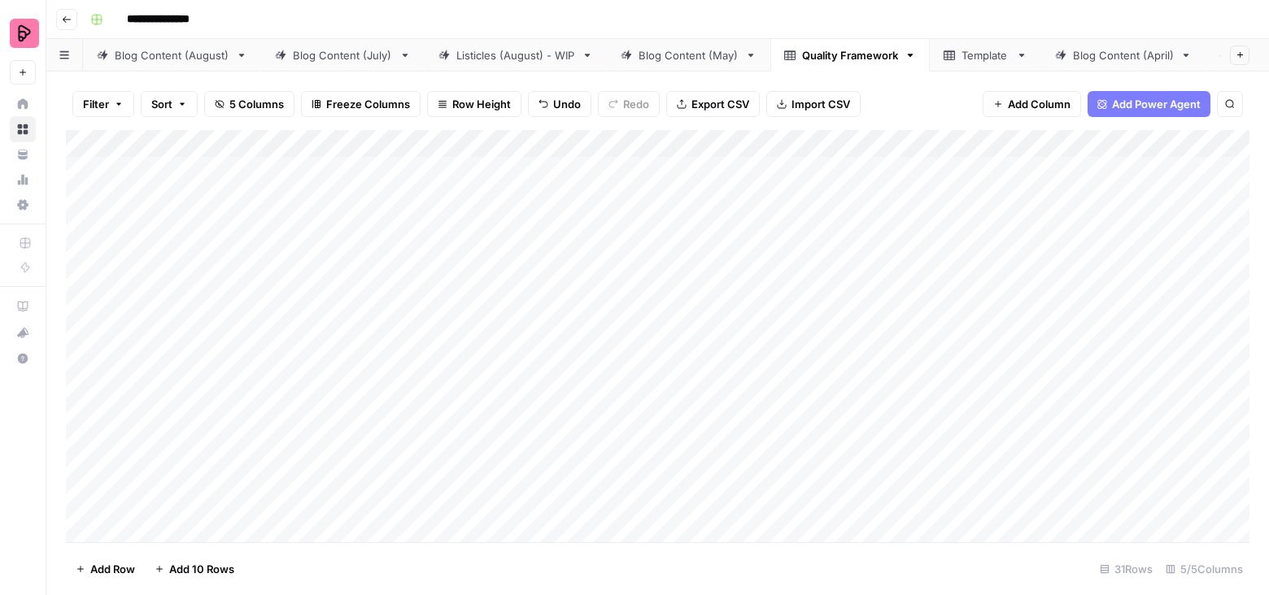
drag, startPoint x: 676, startPoint y: 176, endPoint x: 675, endPoint y: 205, distance: 29.3
click at [675, 205] on div "Add Column" at bounding box center [657, 336] width 1183 height 413
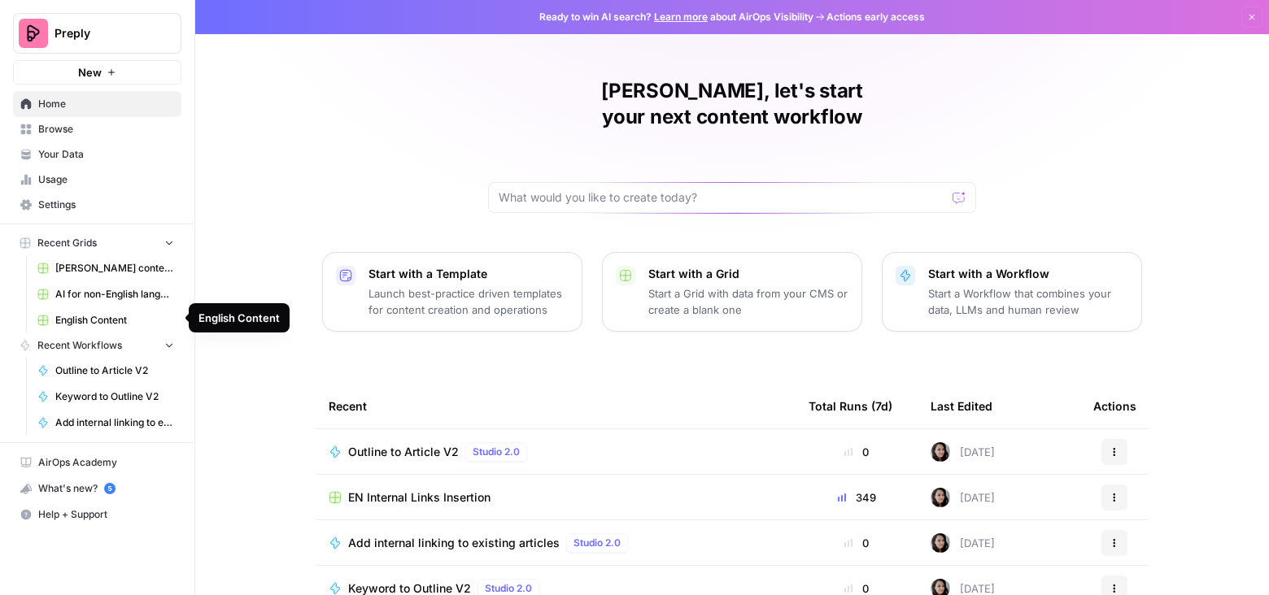
click at [99, 315] on span "English Content" at bounding box center [114, 320] width 119 height 15
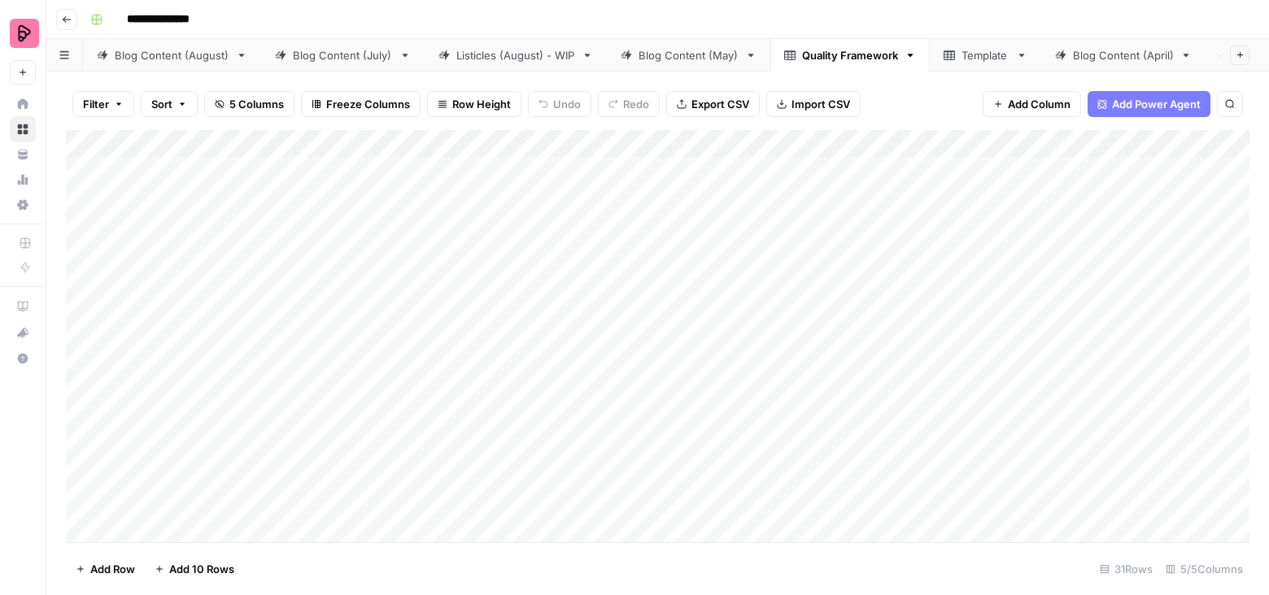
click at [203, 58] on div "Blog Content (August)" at bounding box center [172, 55] width 115 height 16
click at [436, 347] on div "Add Column" at bounding box center [657, 336] width 1183 height 413
click at [954, 343] on div "Add Column" at bounding box center [657, 336] width 1183 height 413
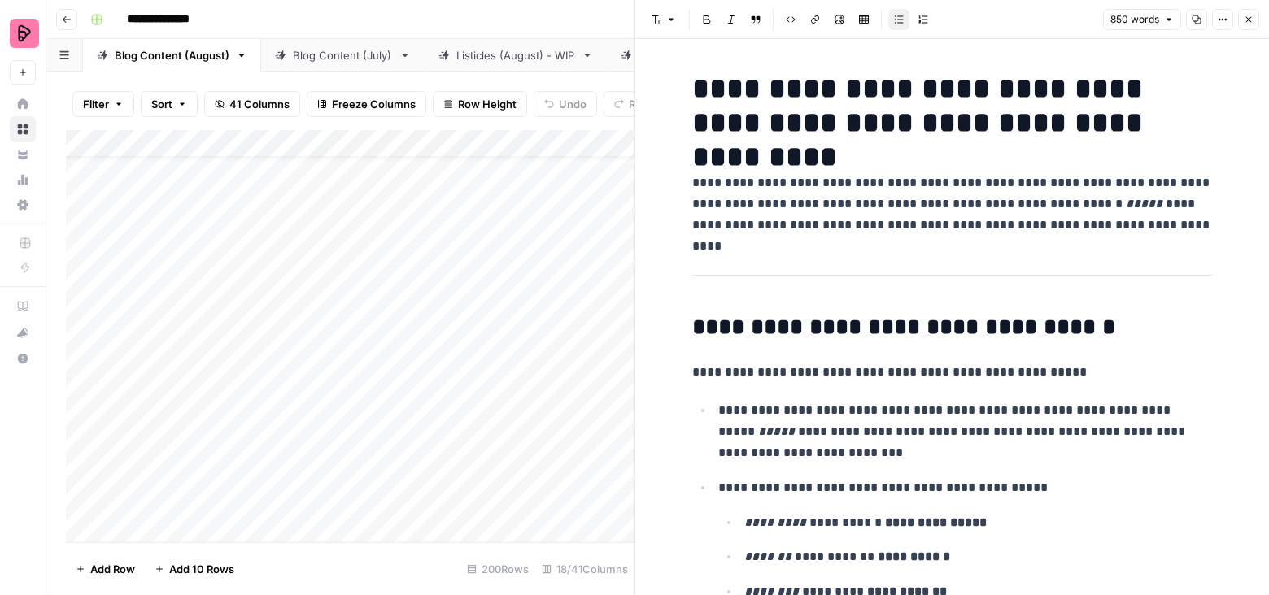
click at [1199, 22] on icon "button" at bounding box center [1197, 20] width 10 height 10
click at [1249, 15] on icon "button" at bounding box center [1249, 20] width 10 height 10
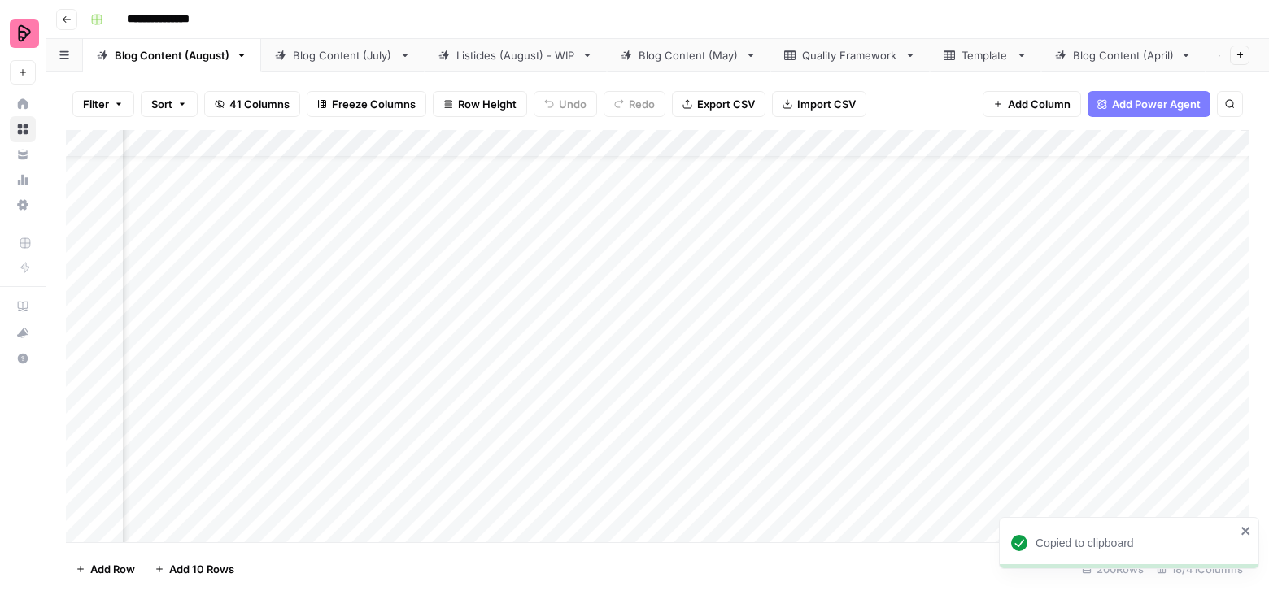
scroll to position [34, 1680]
click at [243, 98] on span "41 Columns" at bounding box center [259, 104] width 60 height 16
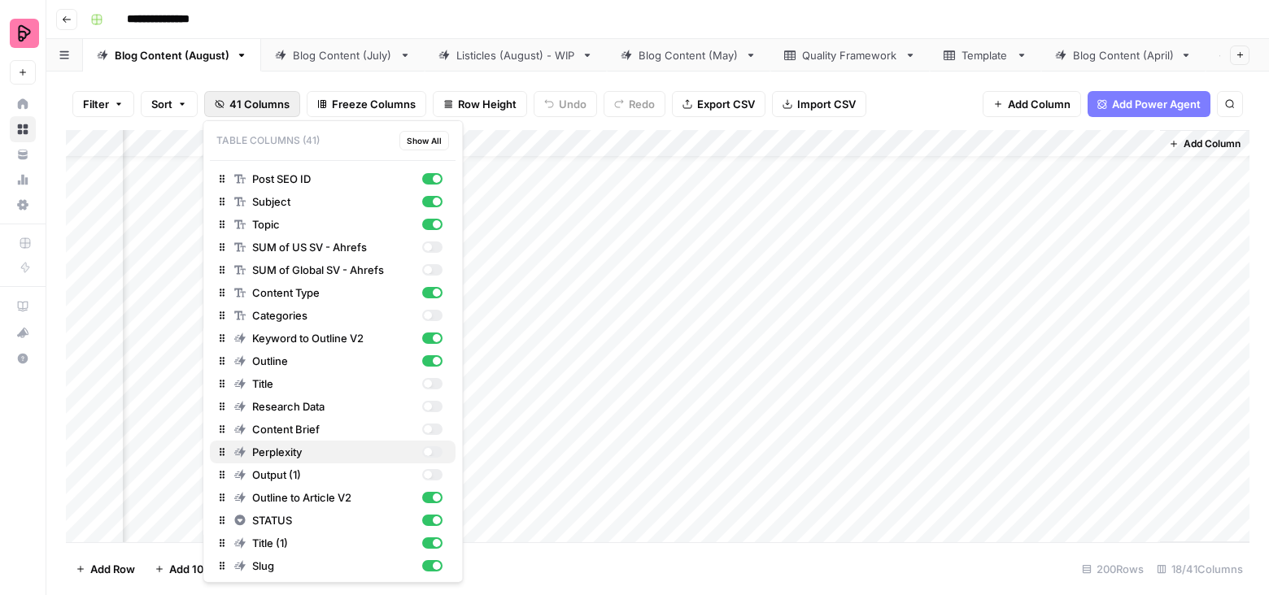
click at [444, 450] on div "Perplexity" at bounding box center [332, 452] width 233 height 16
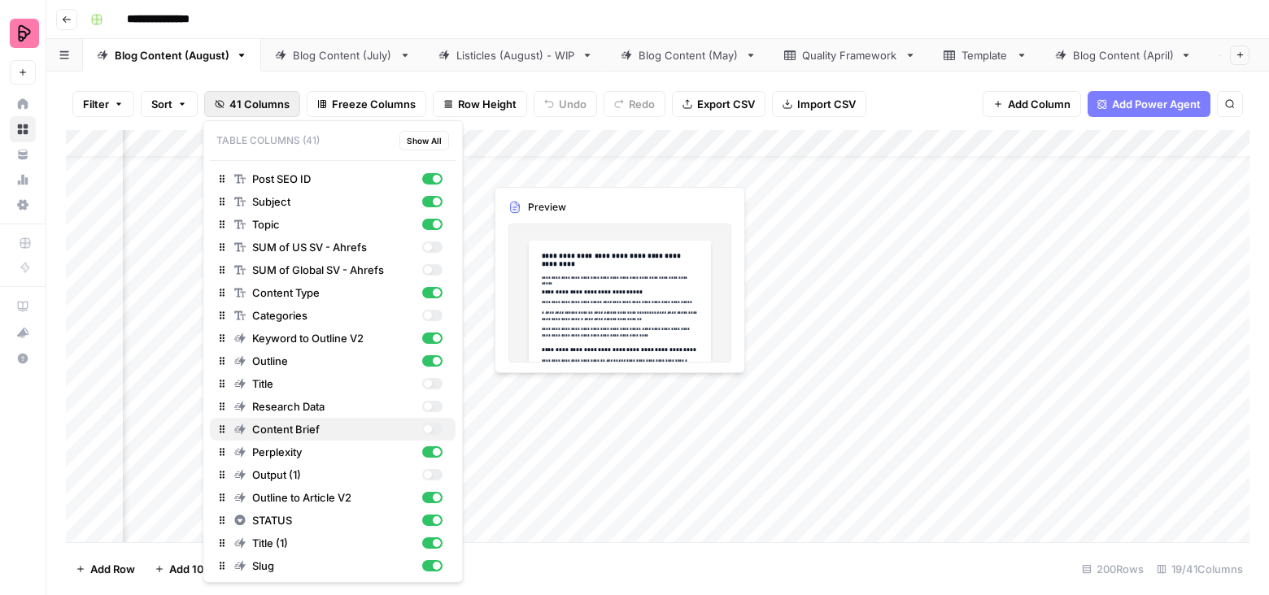
click at [440, 425] on div "button" at bounding box center [432, 429] width 20 height 11
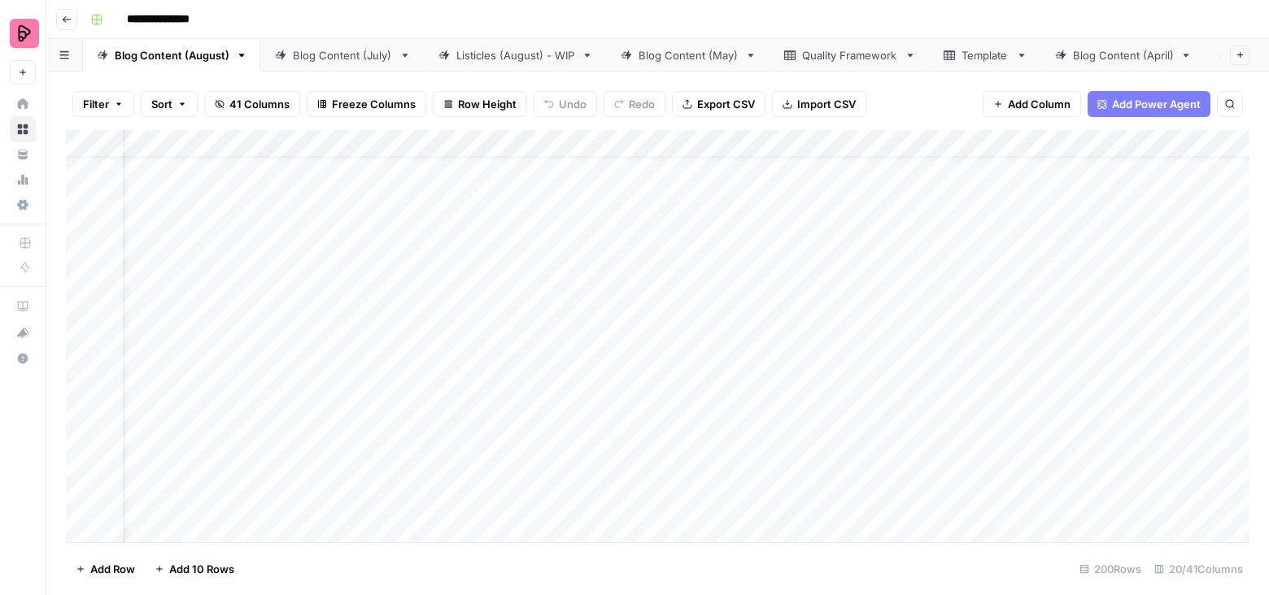
scroll to position [34, 50]
click at [964, 359] on div "Add Column" at bounding box center [657, 336] width 1183 height 413
click at [1055, 342] on div "Add Column" at bounding box center [657, 336] width 1183 height 413
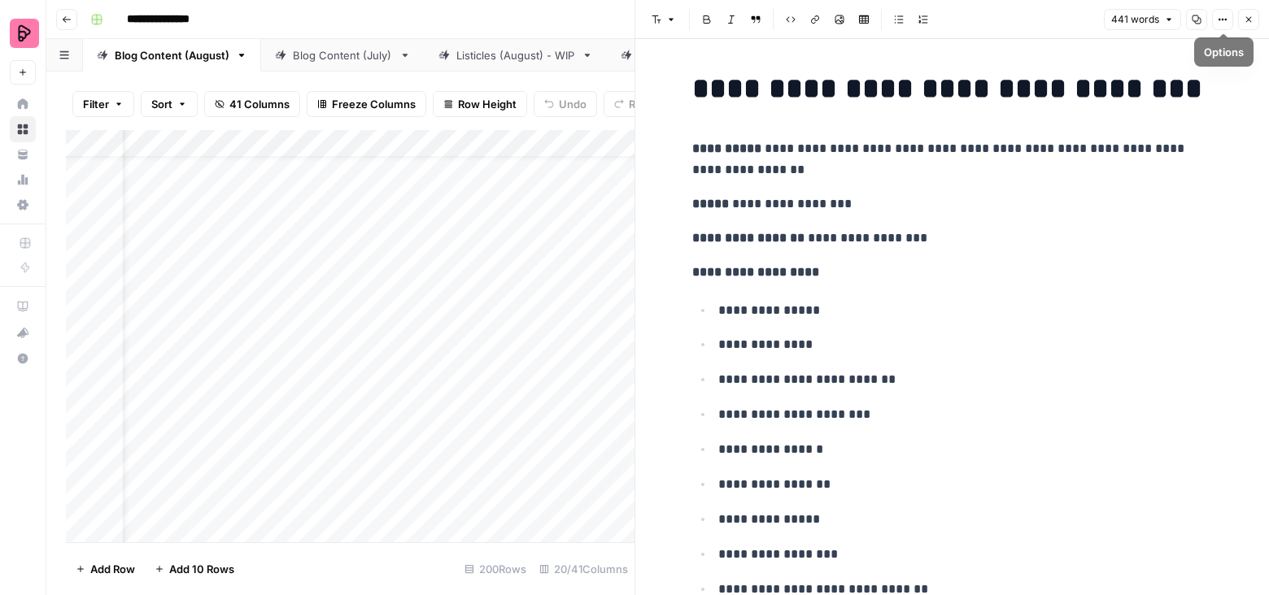
click at [1203, 20] on button "Copy" at bounding box center [1196, 19] width 21 height 21
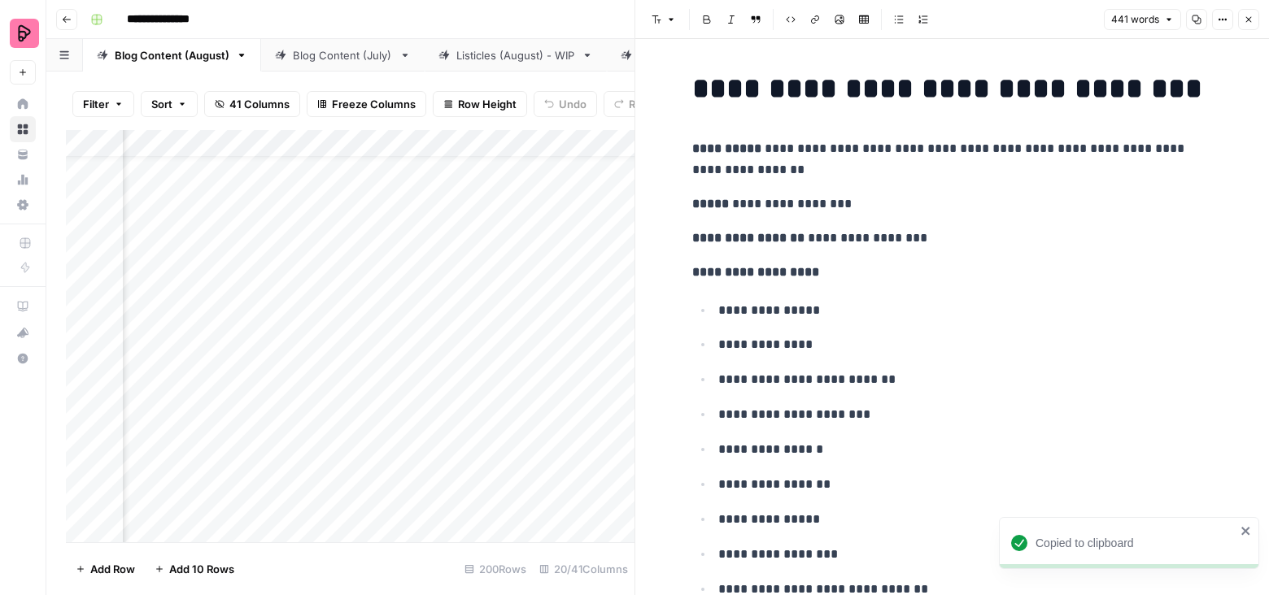
scroll to position [34, 781]
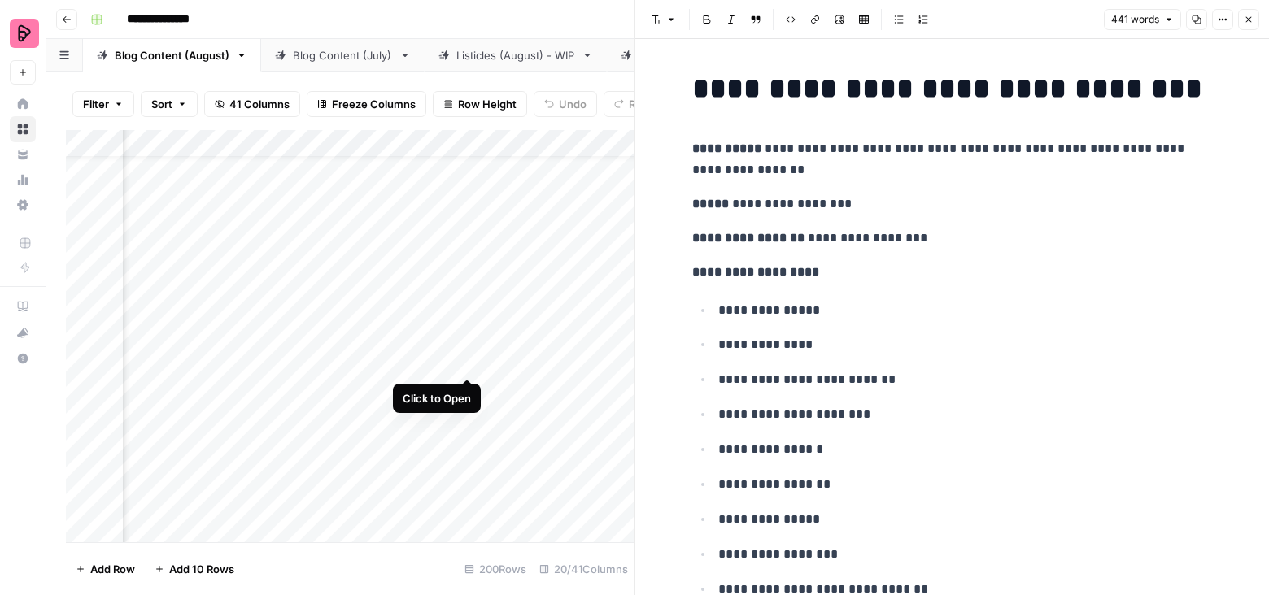
click at [467, 348] on div "Add Column" at bounding box center [350, 336] width 569 height 413
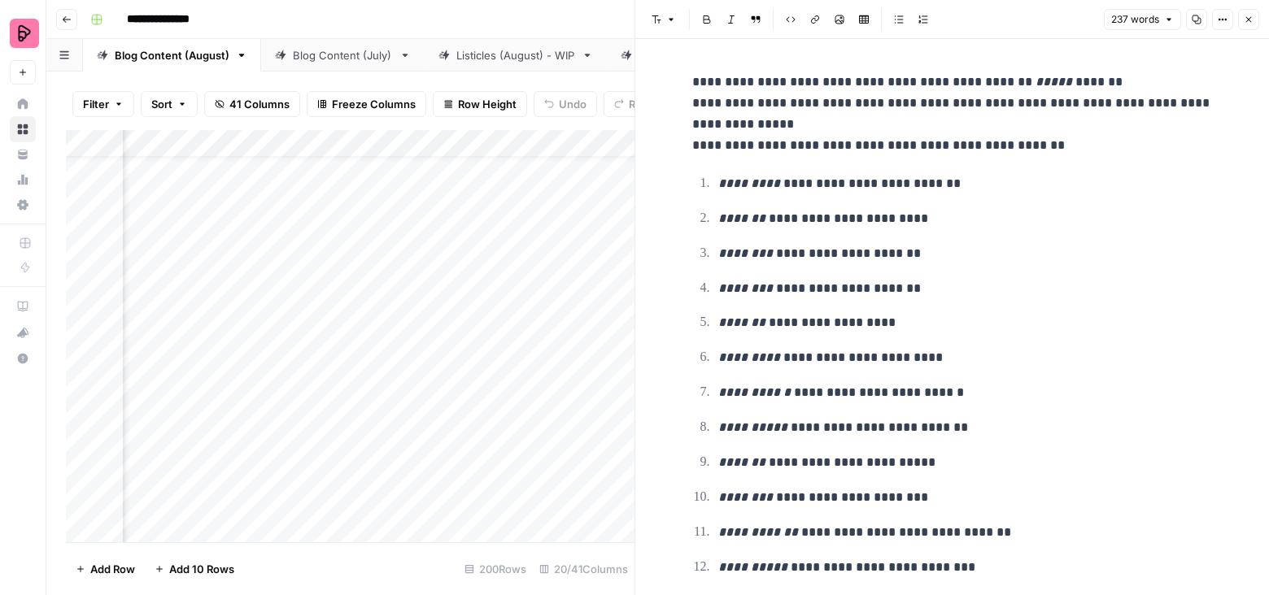
click at [1198, 19] on icon "button" at bounding box center [1197, 20] width 10 height 10
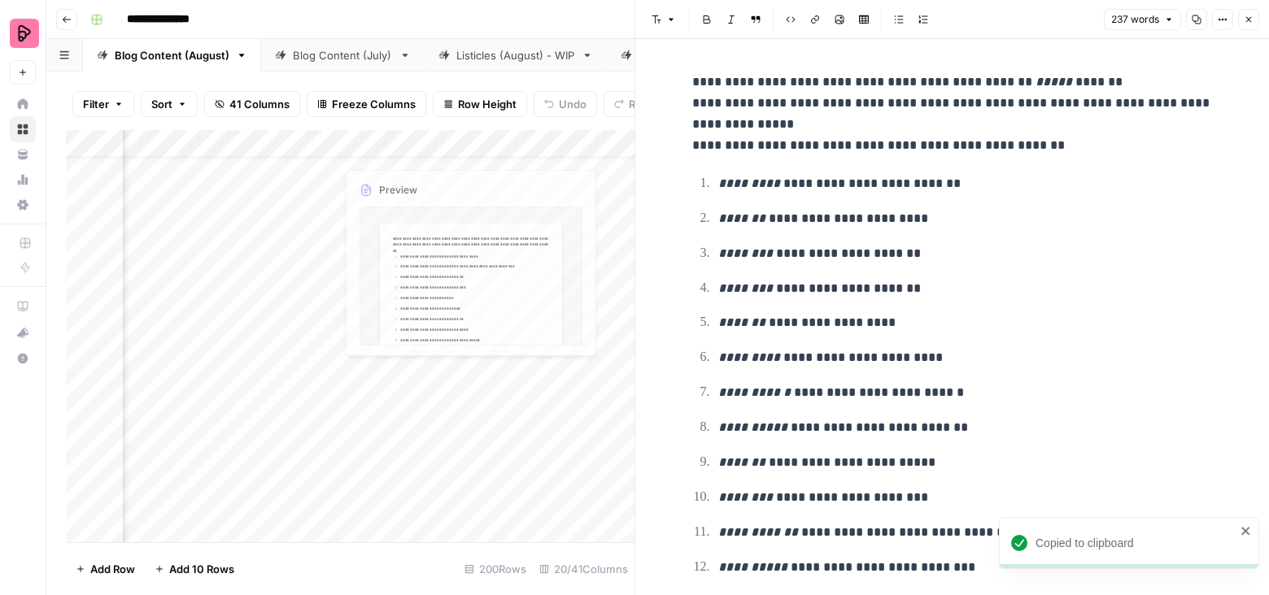
click at [468, 140] on div "Add Column" at bounding box center [350, 336] width 569 height 413
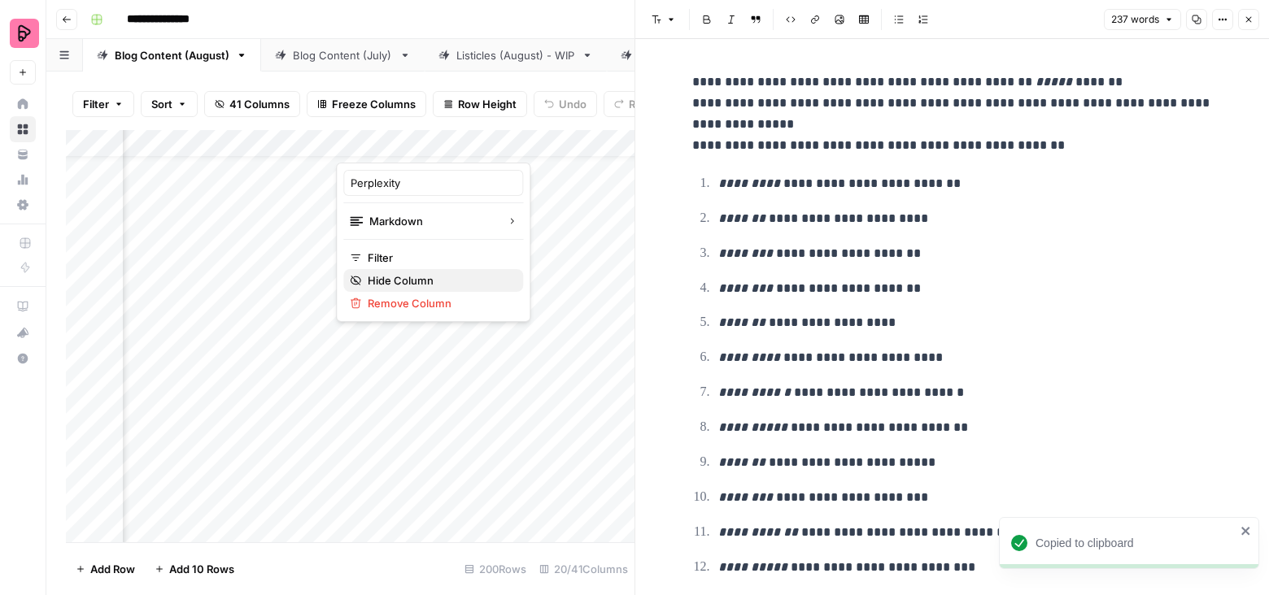
click at [408, 273] on span "Hide Column" at bounding box center [439, 280] width 142 height 16
click at [325, 144] on div "Add Column" at bounding box center [350, 336] width 569 height 413
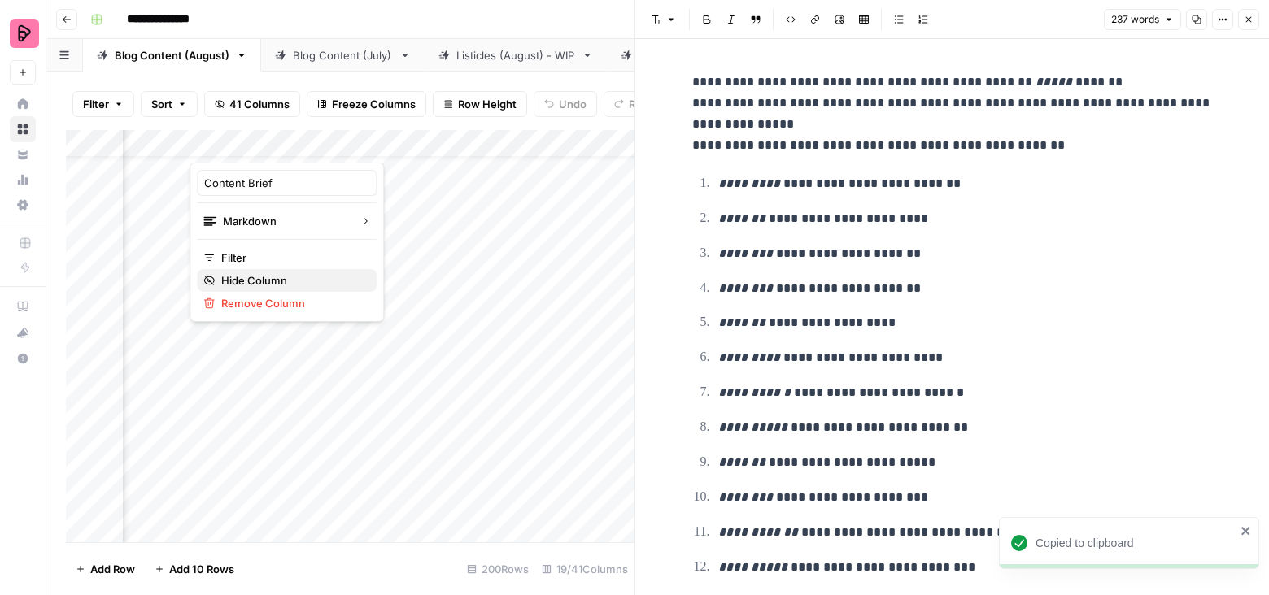
click at [283, 277] on span "Hide Column" at bounding box center [292, 280] width 142 height 16
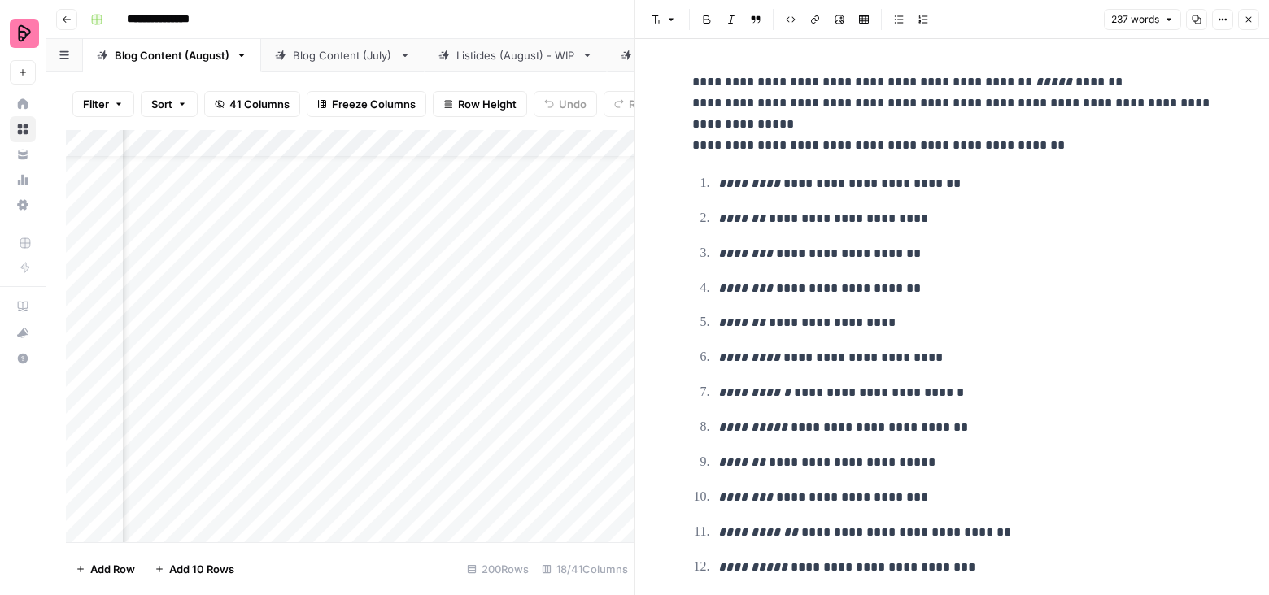
scroll to position [34, 526]
click at [1251, 23] on icon "button" at bounding box center [1249, 20] width 10 height 10
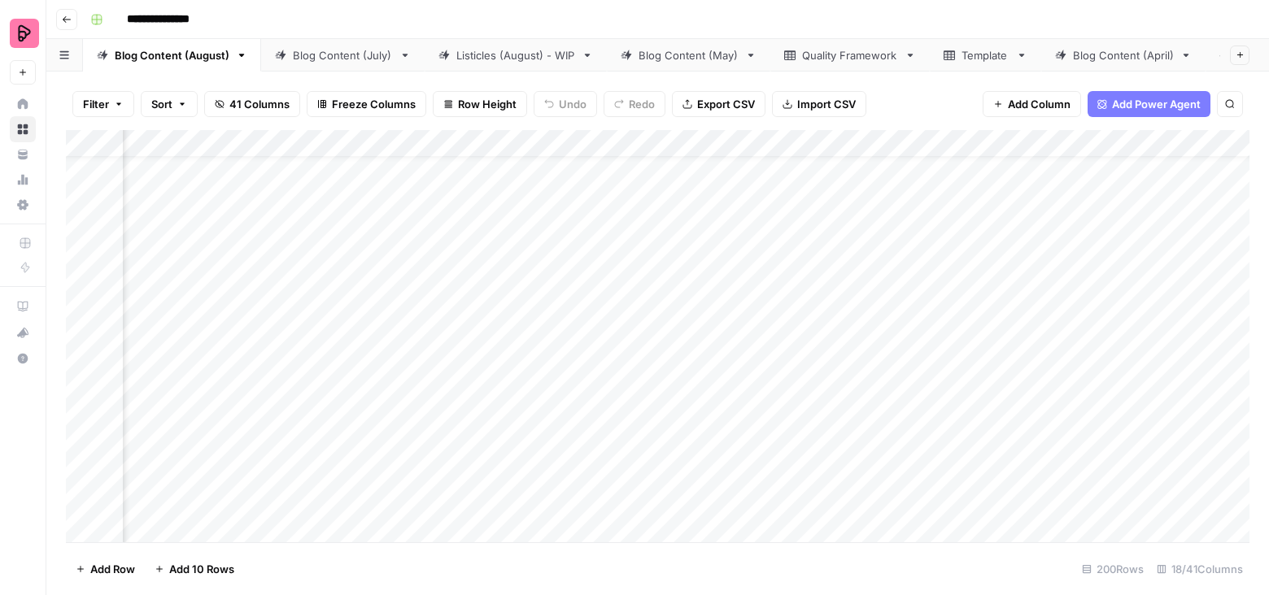
click at [839, 56] on div "Quality Framework" at bounding box center [850, 55] width 96 height 16
click at [443, 520] on div "Add Column" at bounding box center [657, 336] width 1183 height 413
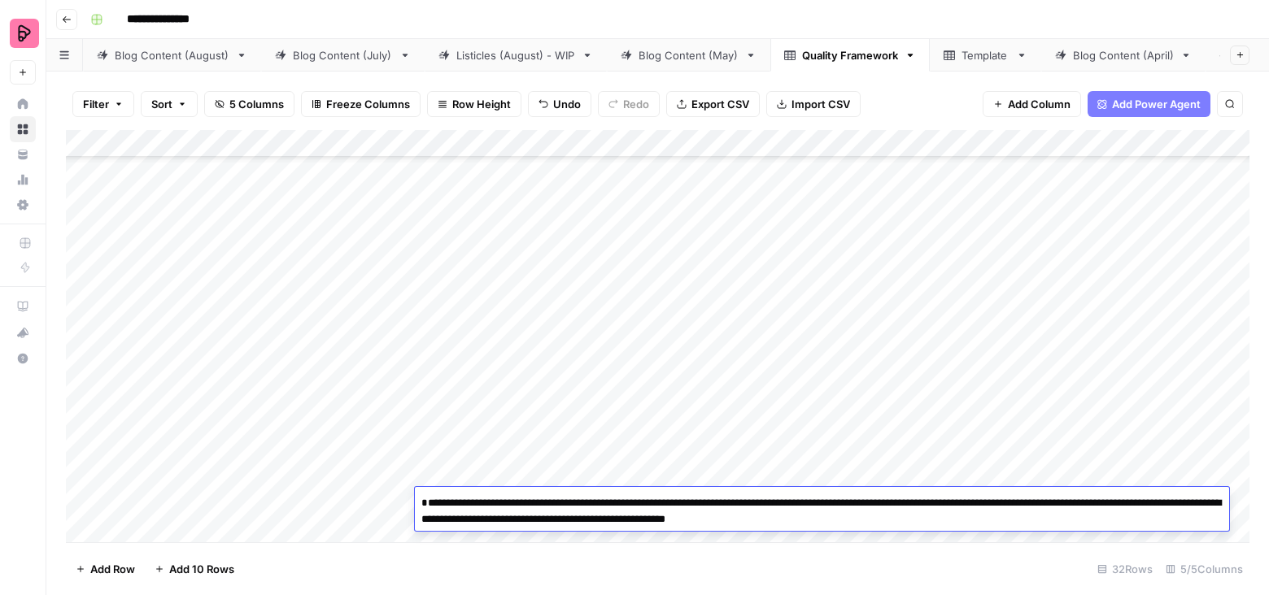
click at [431, 510] on textarea "**********" at bounding box center [822, 511] width 814 height 39
click at [483, 504] on textarea "**********" at bounding box center [822, 511] width 814 height 39
drag, startPoint x: 525, startPoint y: 505, endPoint x: 849, endPoint y: 501, distance: 324.6
click at [849, 501] on textarea "**********" at bounding box center [822, 511] width 814 height 39
drag, startPoint x: 523, startPoint y: 508, endPoint x: 589, endPoint y: 508, distance: 65.9
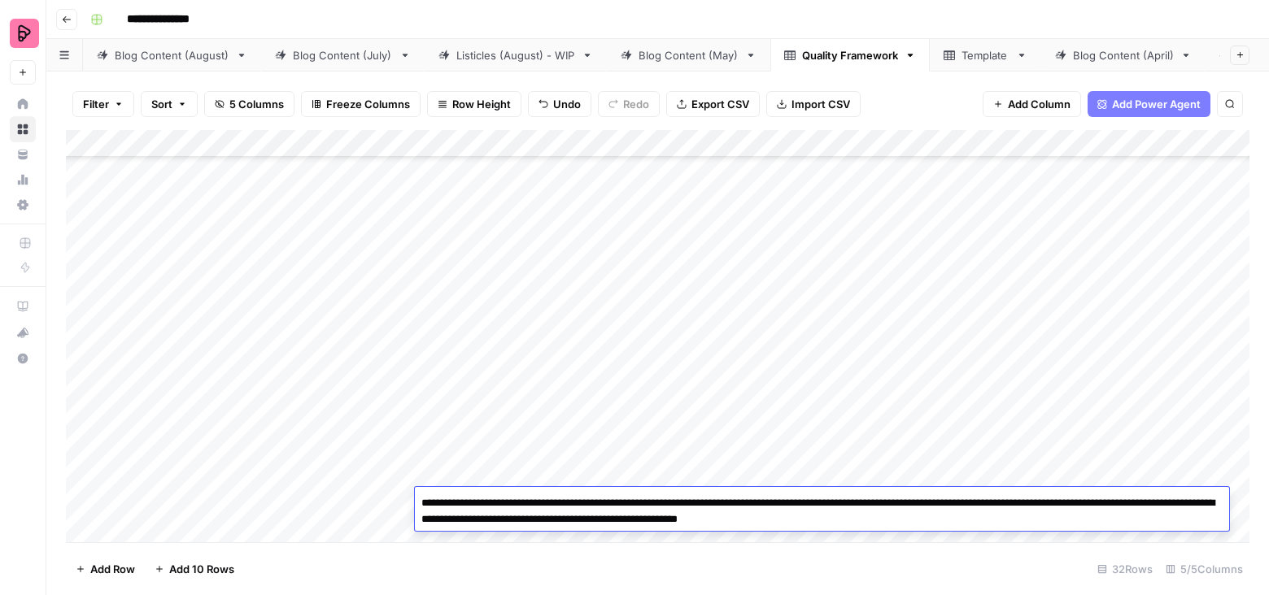
click at [589, 508] on textarea "**********" at bounding box center [822, 511] width 814 height 39
drag, startPoint x: 660, startPoint y: 501, endPoint x: 716, endPoint y: 501, distance: 55.3
click at [716, 501] on textarea "**********" at bounding box center [822, 511] width 814 height 39
click at [618, 500] on textarea "**********" at bounding box center [822, 511] width 814 height 39
drag, startPoint x: 533, startPoint y: 503, endPoint x: 1137, endPoint y: 501, distance: 604.3
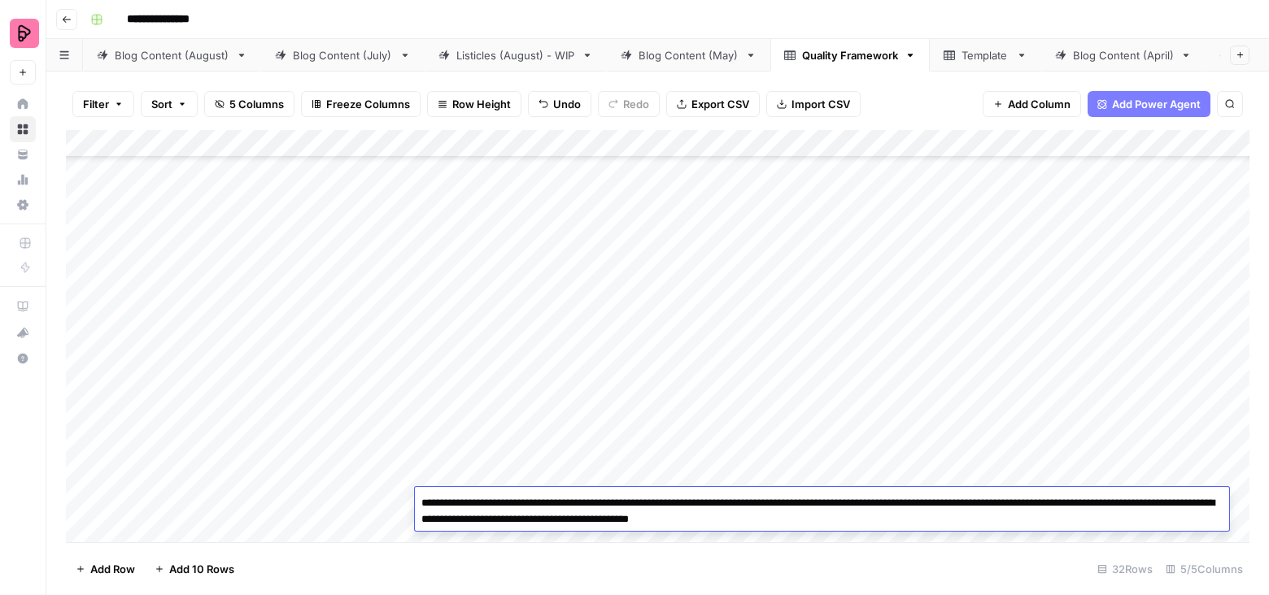
click at [1137, 501] on textarea "**********" at bounding box center [822, 511] width 814 height 39
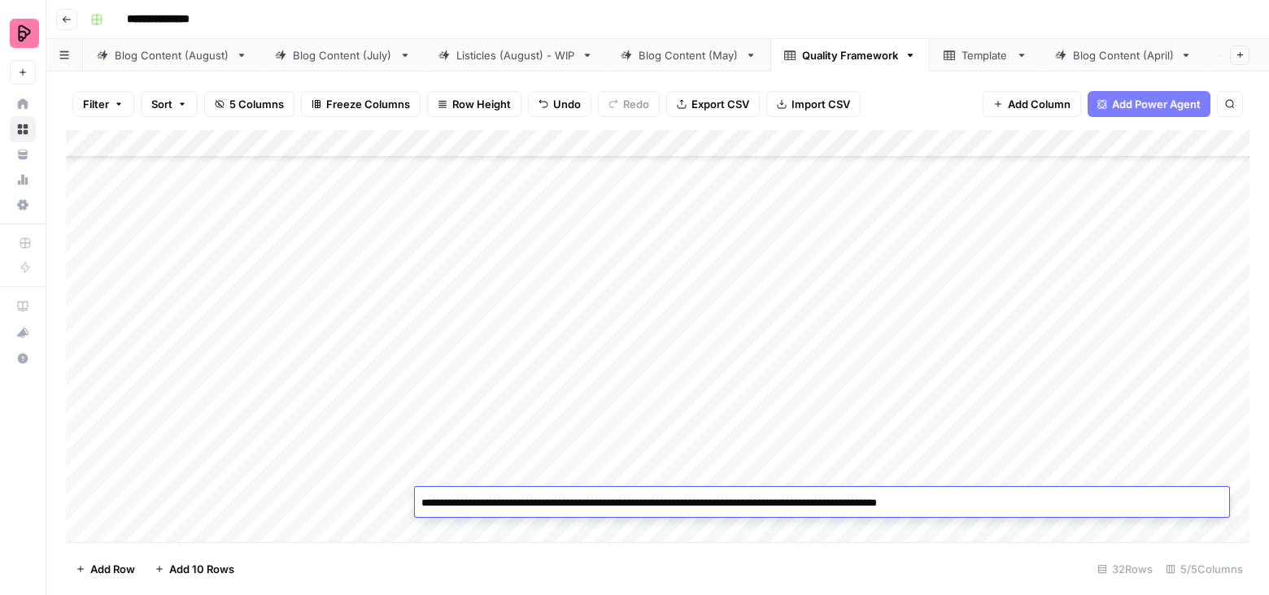
type textarea "**********"
click at [1068, 554] on footer "Add Row Add 10 Rows 32 Rows 5/5 Columns" at bounding box center [657, 569] width 1183 height 53
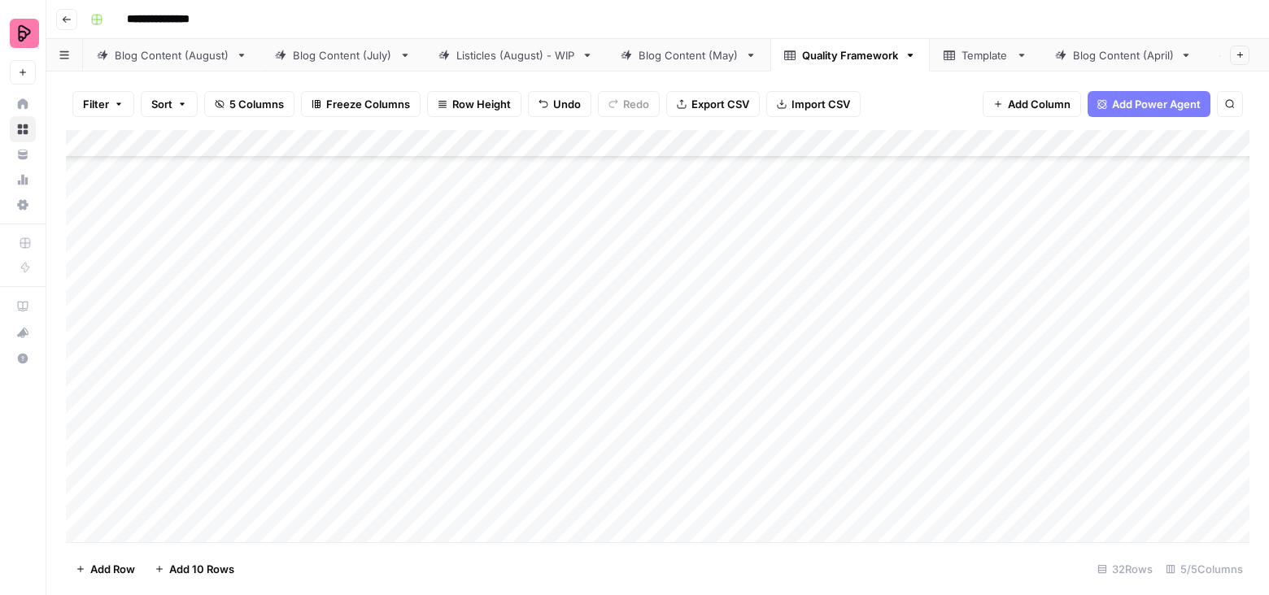
click at [978, 500] on div "Add Column" at bounding box center [657, 336] width 1183 height 413
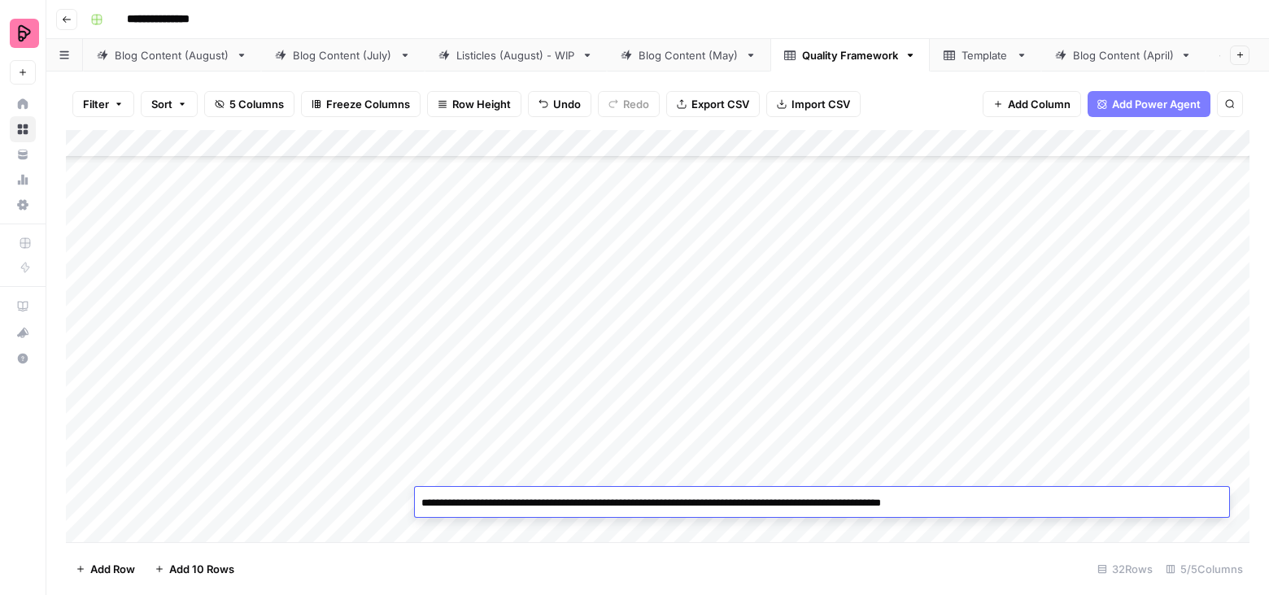
click at [957, 508] on textarea "**********" at bounding box center [822, 503] width 814 height 23
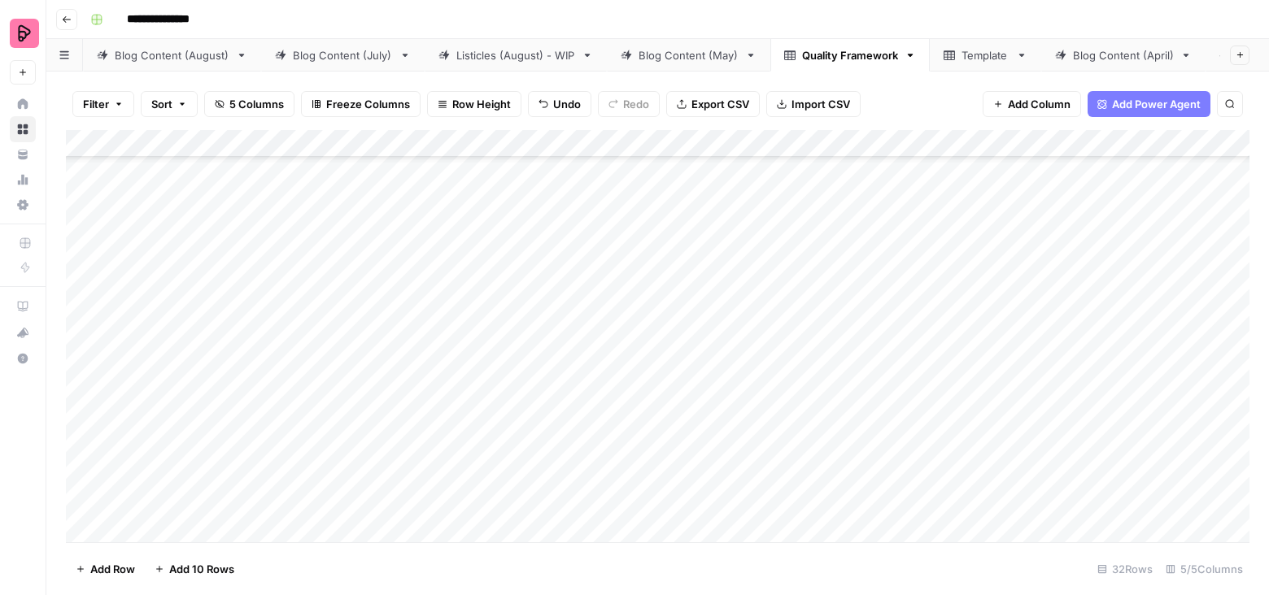
drag, startPoint x: 72, startPoint y: 497, endPoint x: 74, endPoint y: 165, distance: 331.9
click at [74, 153] on div "Add Column" at bounding box center [657, 336] width 1183 height 413
drag, startPoint x: 70, startPoint y: 499, endPoint x: 76, endPoint y: 232, distance: 266.9
click at [76, 232] on div "Add Column" at bounding box center [657, 336] width 1183 height 413
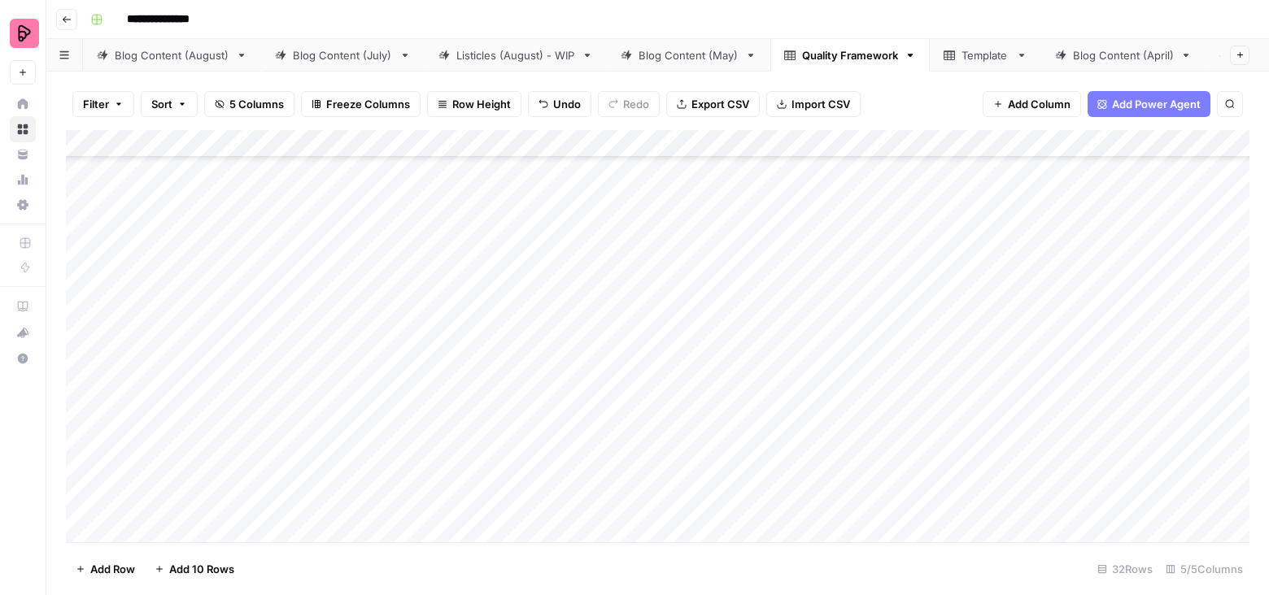
drag, startPoint x: 72, startPoint y: 407, endPoint x: 83, endPoint y: 187, distance: 220.7
click at [82, 184] on div "Add Column" at bounding box center [657, 336] width 1183 height 413
drag, startPoint x: 71, startPoint y: 462, endPoint x: 76, endPoint y: 172, distance: 290.4
click at [76, 170] on div "Add Column" at bounding box center [657, 336] width 1183 height 413
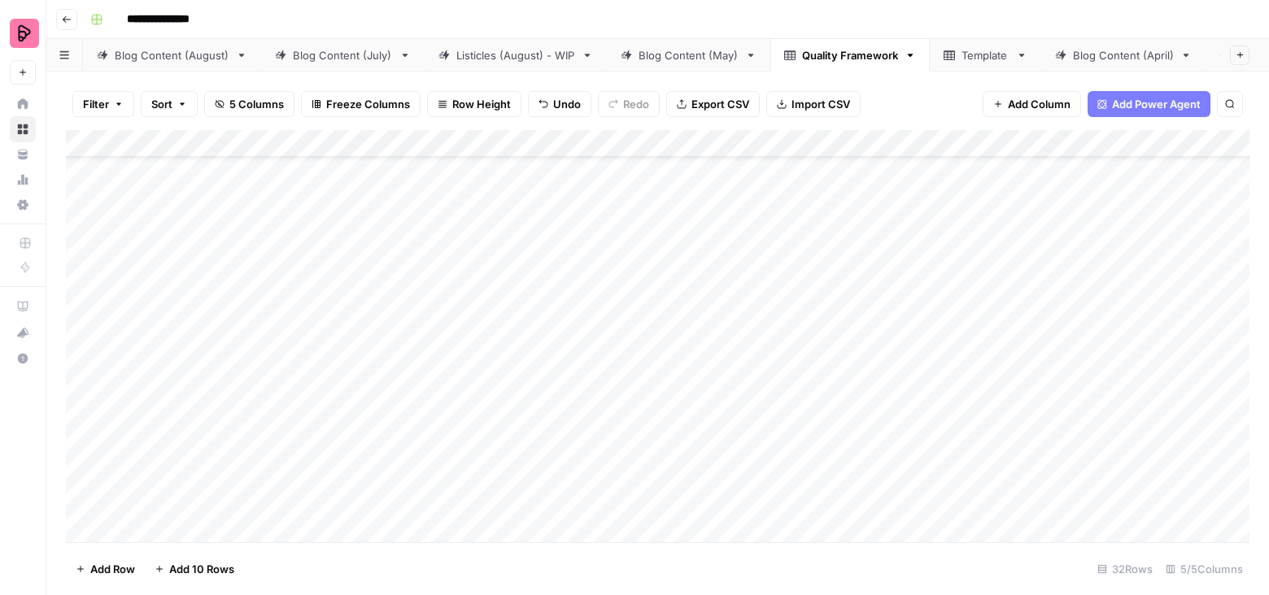
scroll to position [0, 0]
drag, startPoint x: 194, startPoint y: 197, endPoint x: 323, endPoint y: 196, distance: 128.5
click at [323, 196] on div "Add Column" at bounding box center [657, 336] width 1183 height 413
click at [194, 224] on div "Add Column" at bounding box center [657, 336] width 1183 height 413
click at [566, 225] on div "Add Column" at bounding box center [657, 336] width 1183 height 413
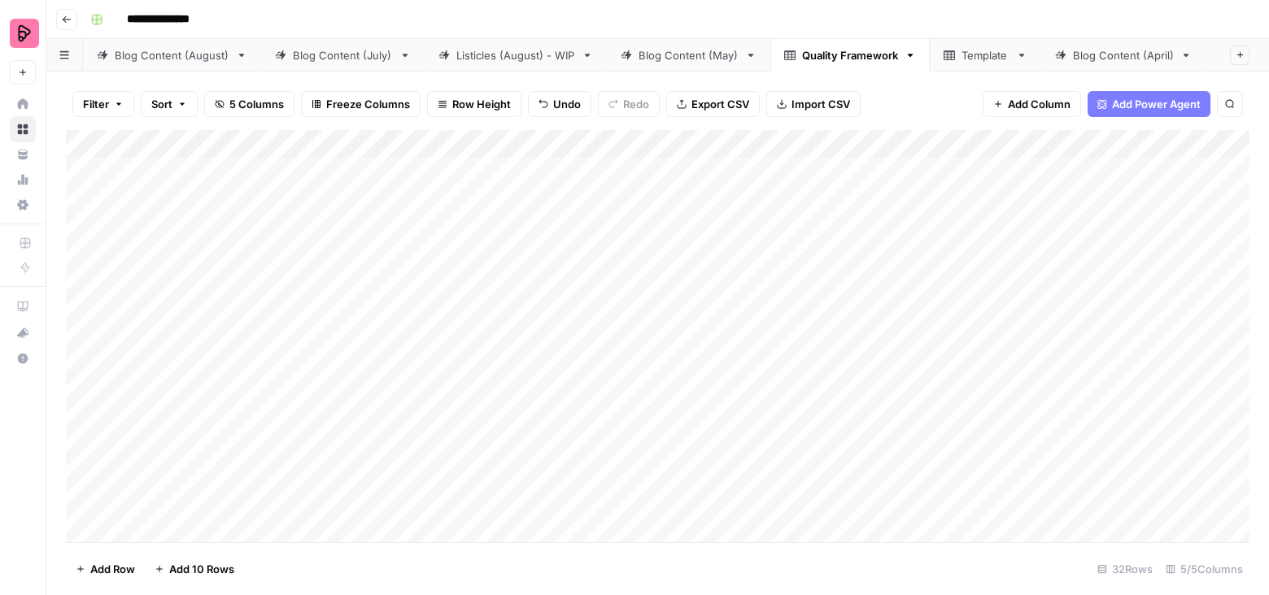
click at [566, 225] on div "Add Column" at bounding box center [657, 336] width 1183 height 413
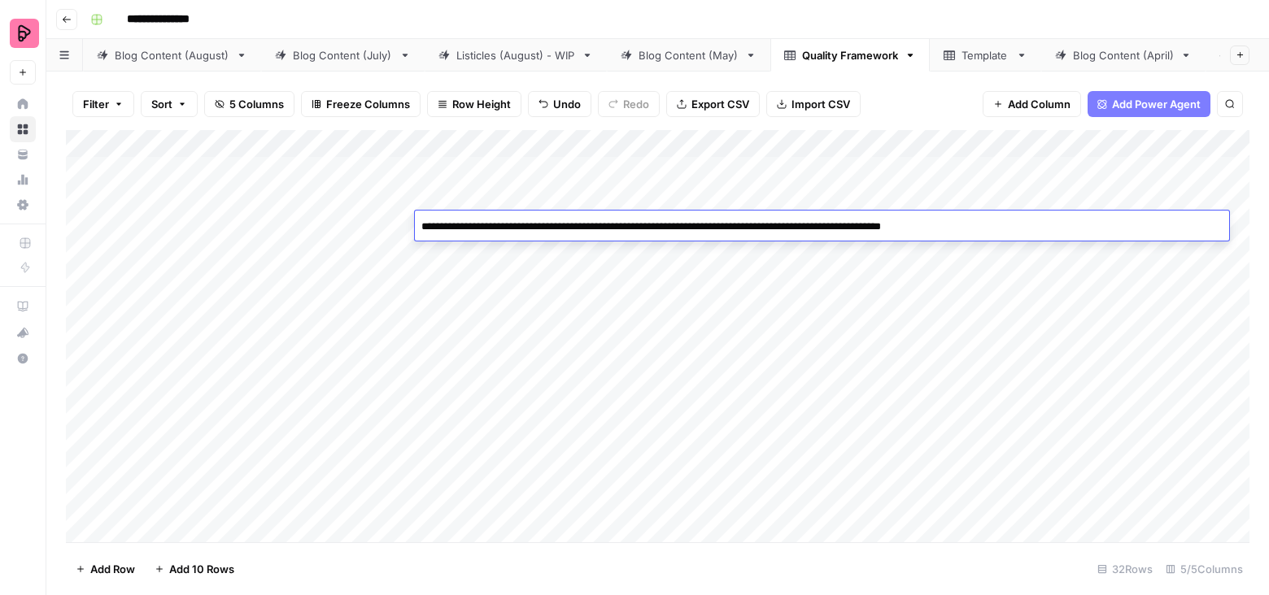
click at [566, 225] on textarea "**********" at bounding box center [822, 227] width 814 height 23
type textarea "**********"
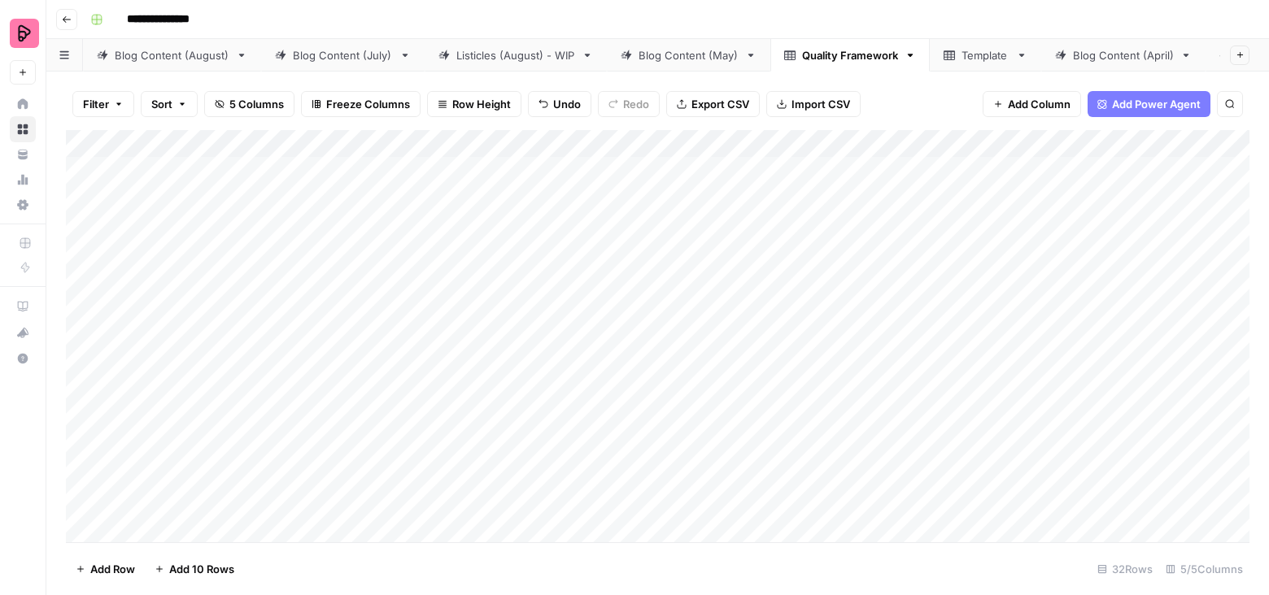
click at [188, 52] on div "Blog Content (August)" at bounding box center [172, 55] width 115 height 16
click at [788, 142] on div "Add Column" at bounding box center [657, 336] width 1183 height 413
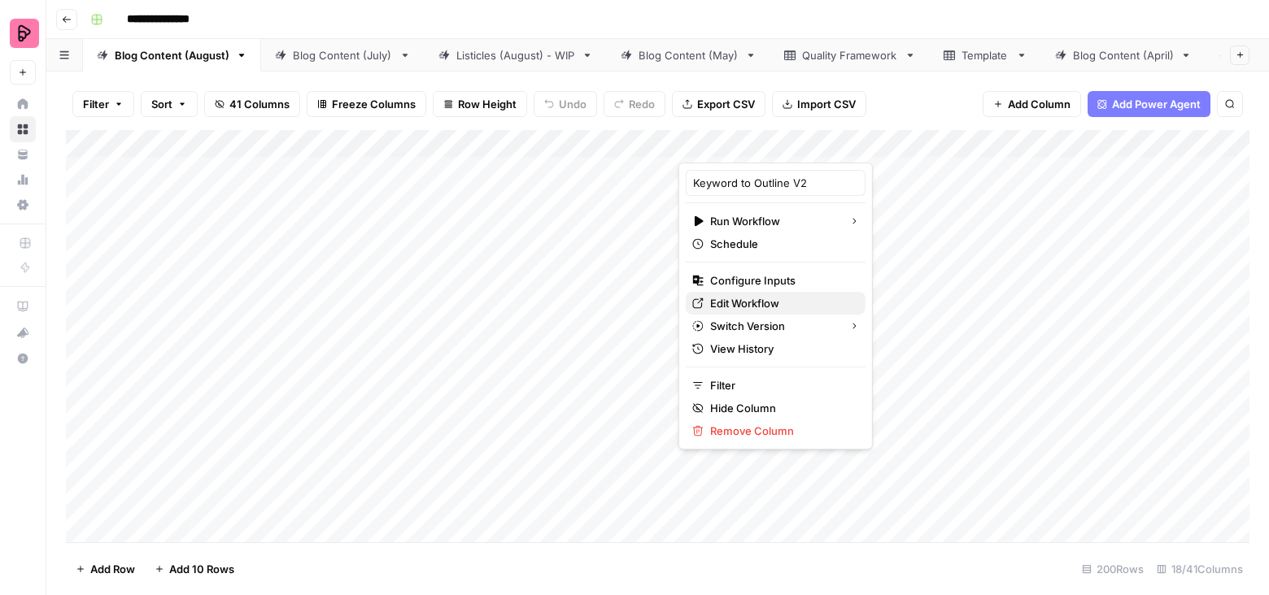
click at [731, 299] on span "Edit Workflow" at bounding box center [781, 303] width 142 height 16
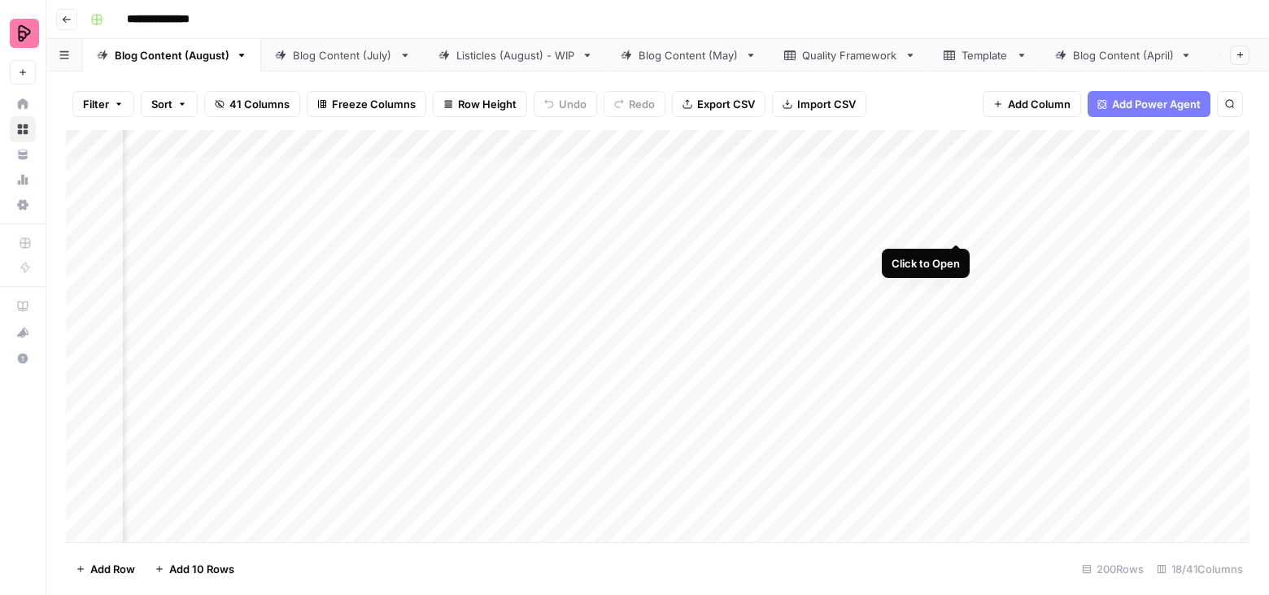
scroll to position [0, 128]
click at [956, 143] on div "Add Column" at bounding box center [657, 336] width 1183 height 413
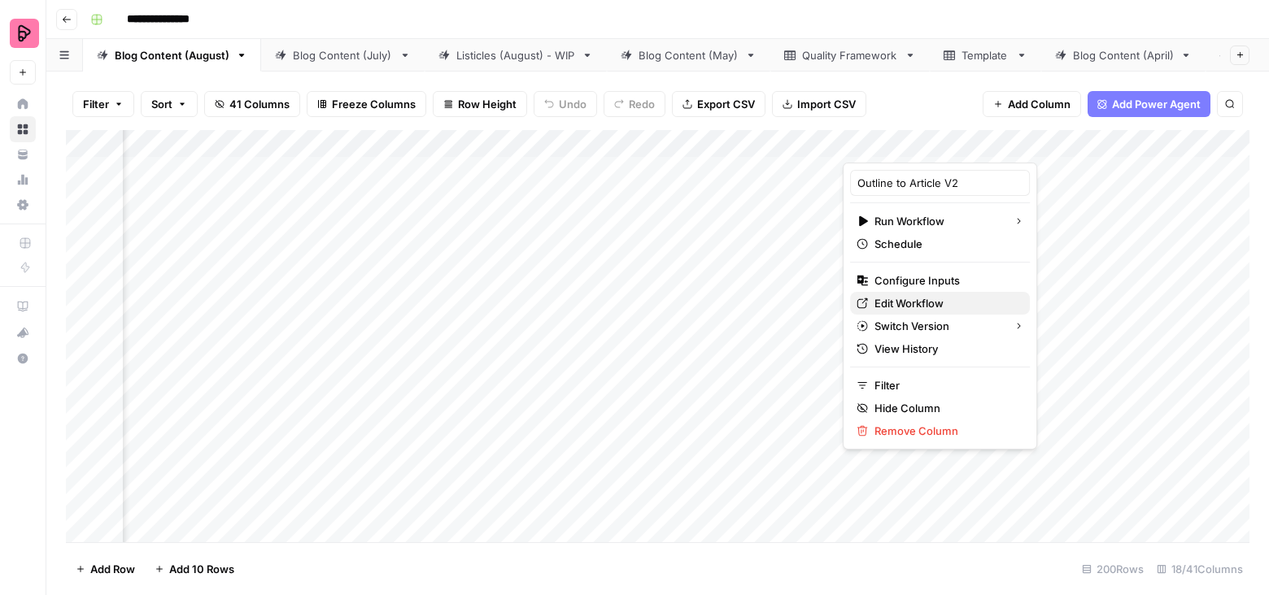
click at [908, 299] on span "Edit Workflow" at bounding box center [945, 303] width 142 height 16
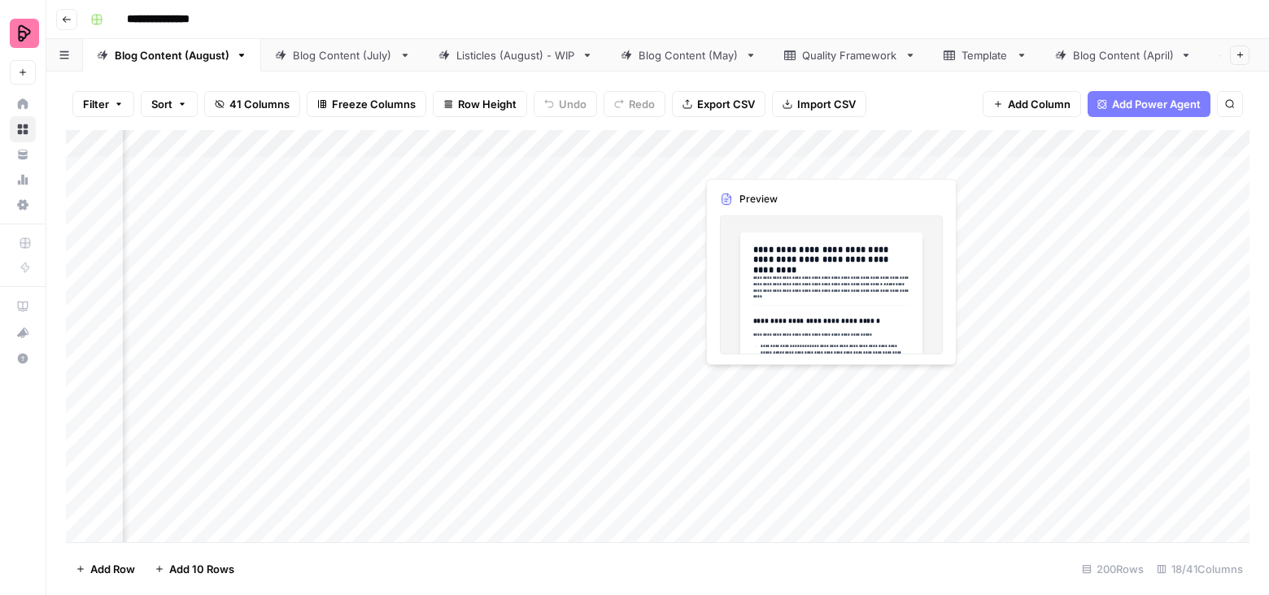
click at [348, 386] on div "Add Column" at bounding box center [657, 336] width 1183 height 413
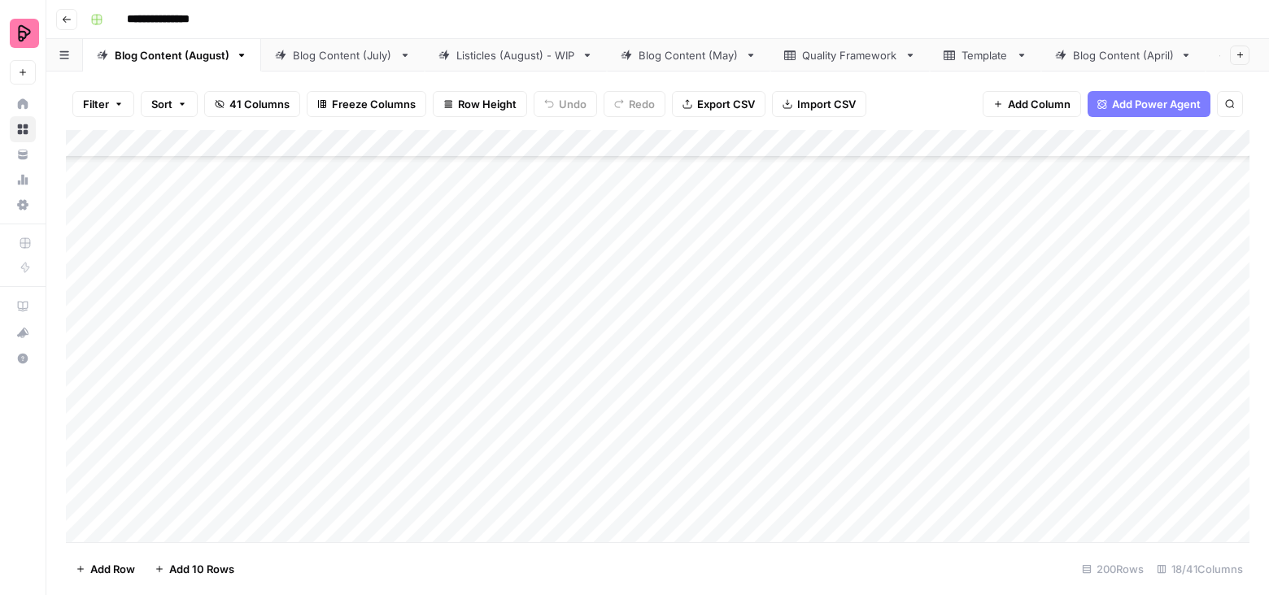
scroll to position [5409, 266]
click at [911, 272] on div "Add Column" at bounding box center [657, 336] width 1183 height 413
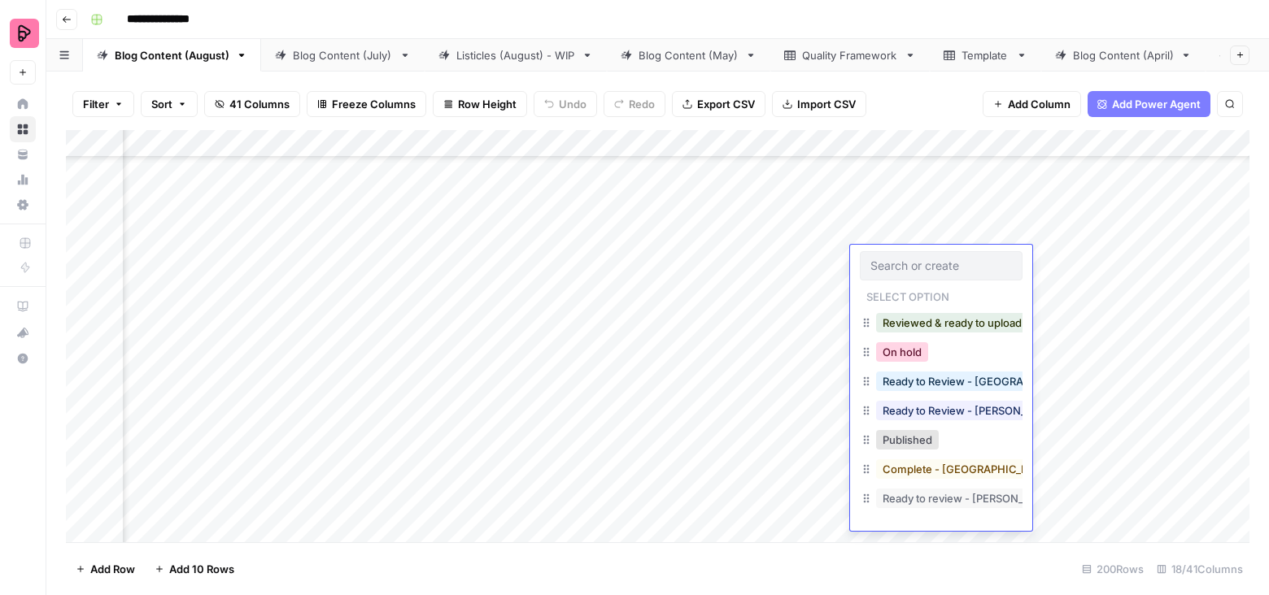
click at [887, 349] on button "On hold" at bounding box center [902, 352] width 52 height 20
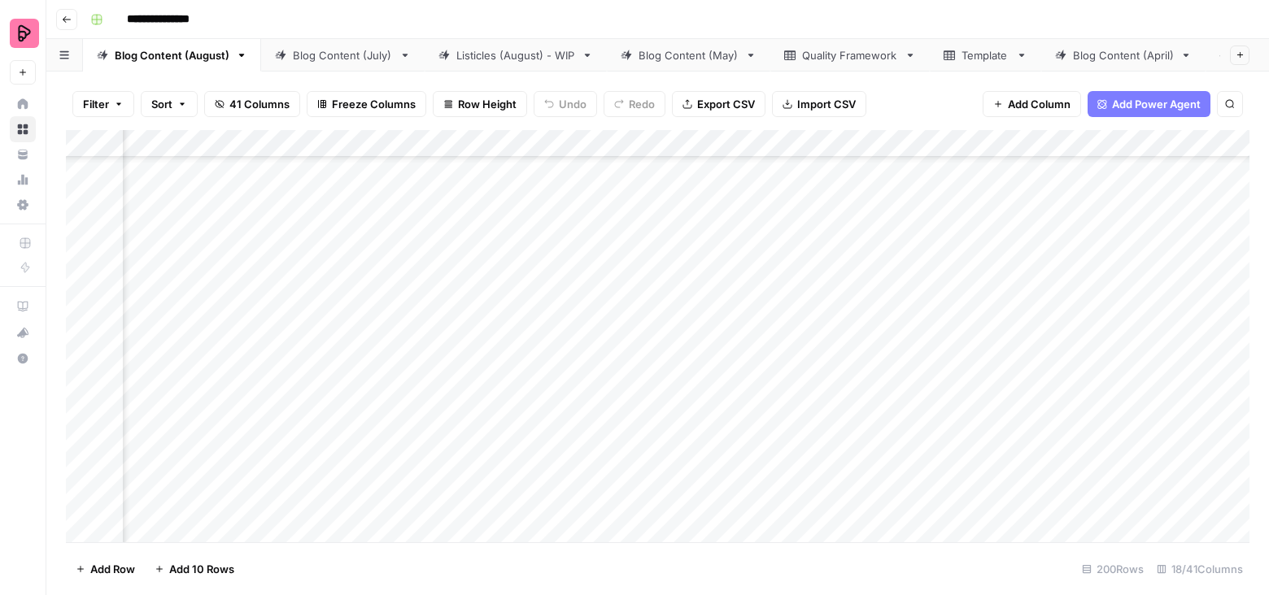
click at [483, 255] on div "Add Column" at bounding box center [657, 336] width 1183 height 413
click at [691, 257] on div "Add Column" at bounding box center [657, 336] width 1183 height 413
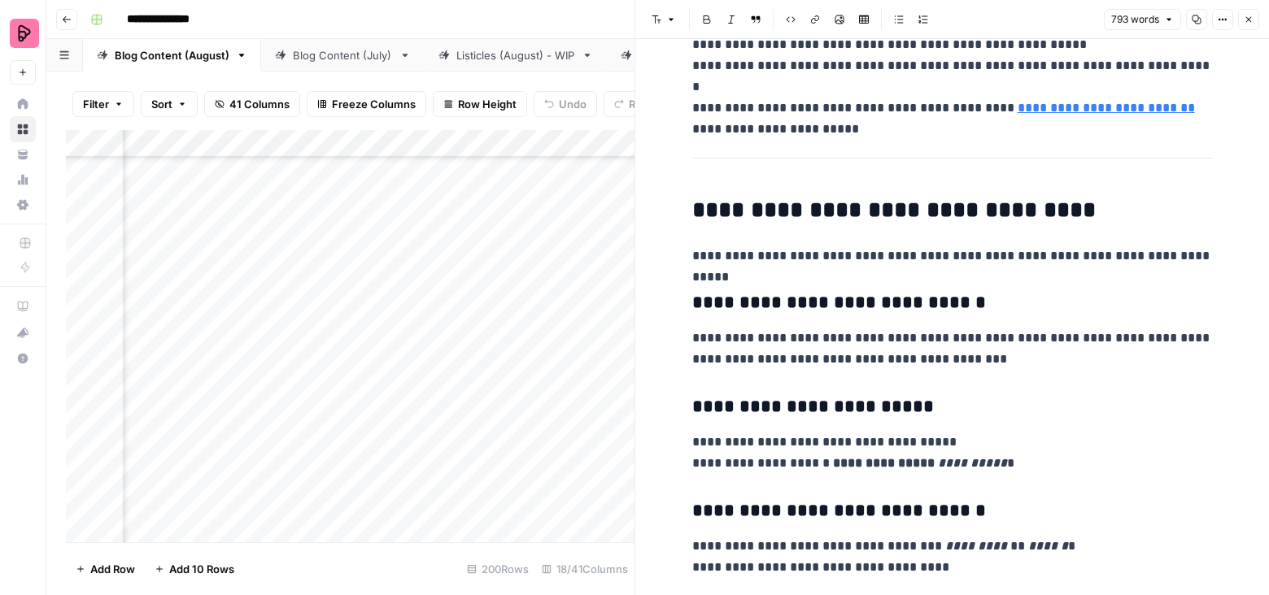
scroll to position [1233, 0]
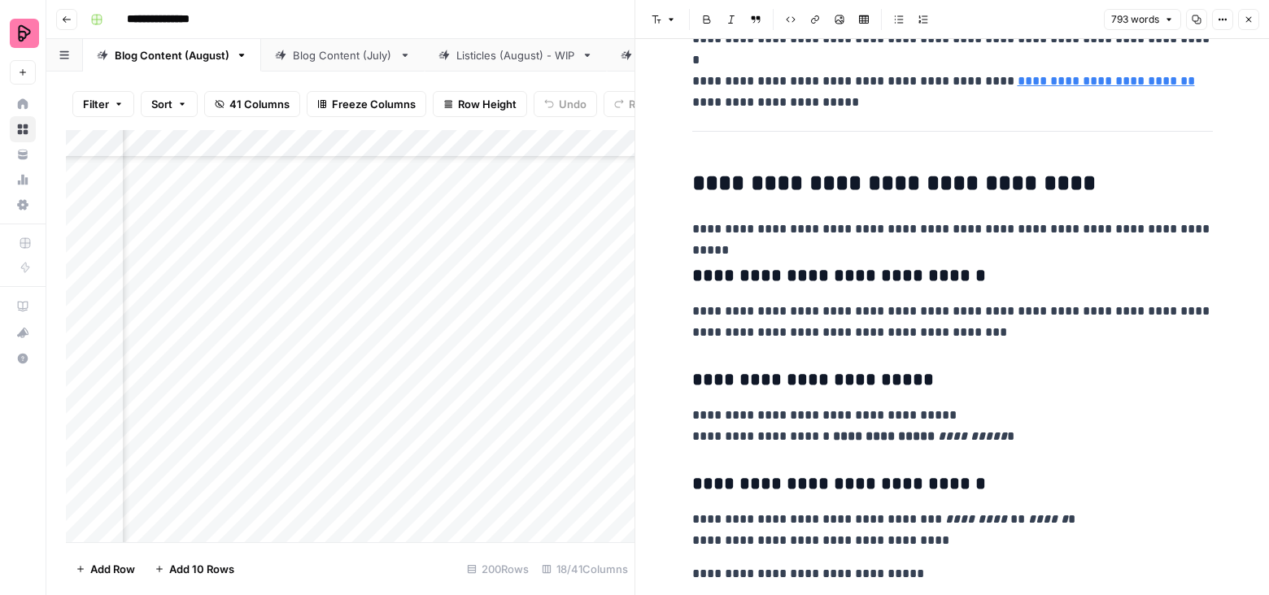
click at [1249, 11] on button "Close" at bounding box center [1248, 19] width 21 height 21
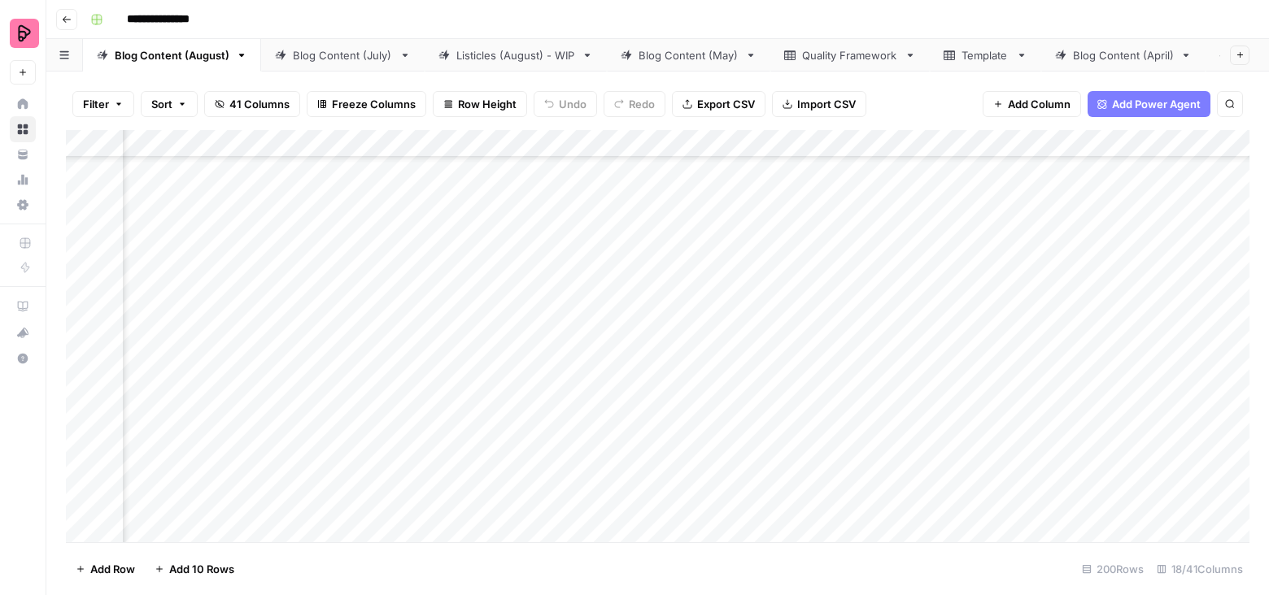
click at [778, 259] on div "Add Column" at bounding box center [657, 336] width 1183 height 413
click at [368, 227] on div "Add Column" at bounding box center [657, 336] width 1183 height 413
click at [351, 264] on div "Add Column" at bounding box center [657, 336] width 1183 height 413
click at [787, 262] on div "Add Column" at bounding box center [657, 336] width 1183 height 413
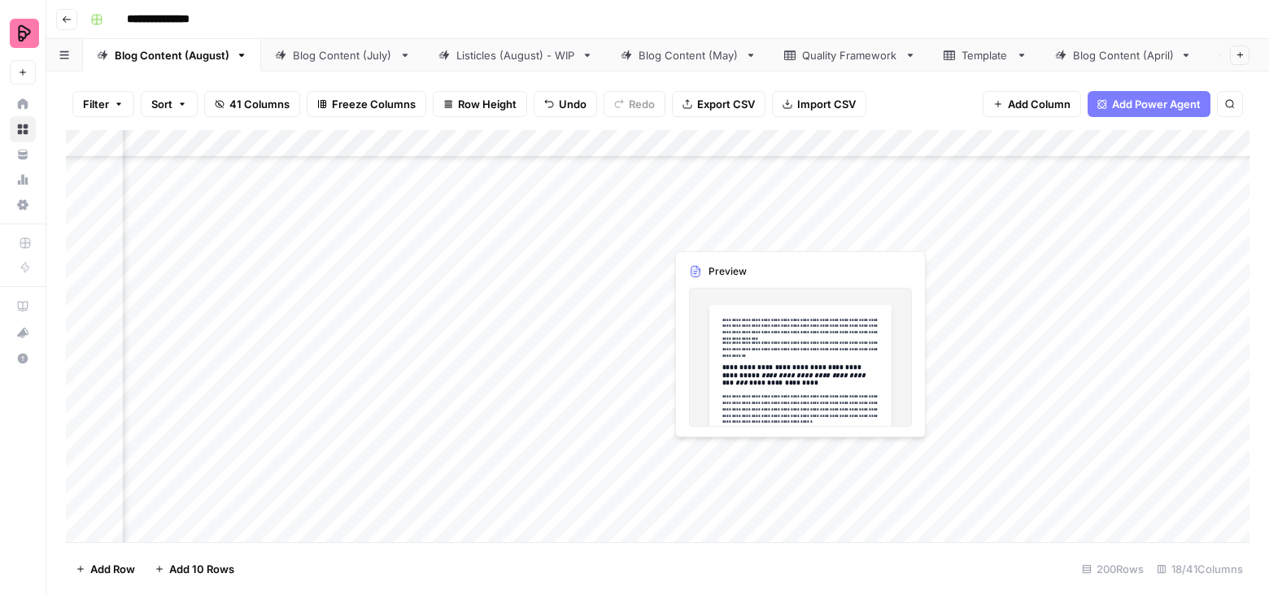
click at [792, 218] on div "Add Column" at bounding box center [657, 336] width 1183 height 413
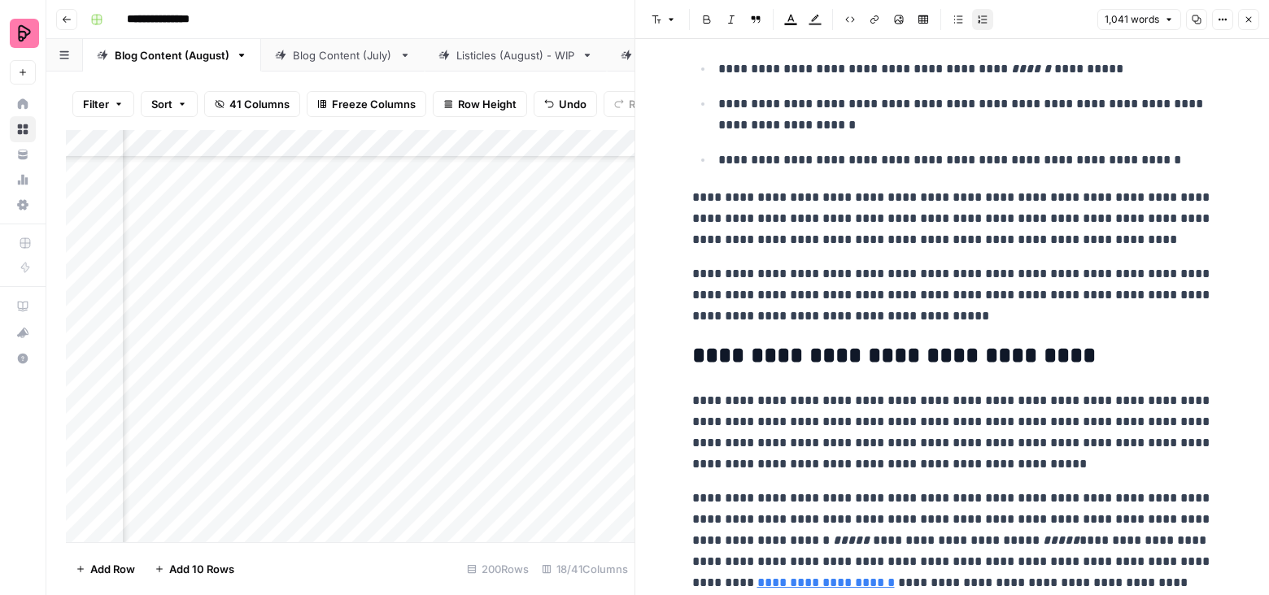
scroll to position [2762, 0]
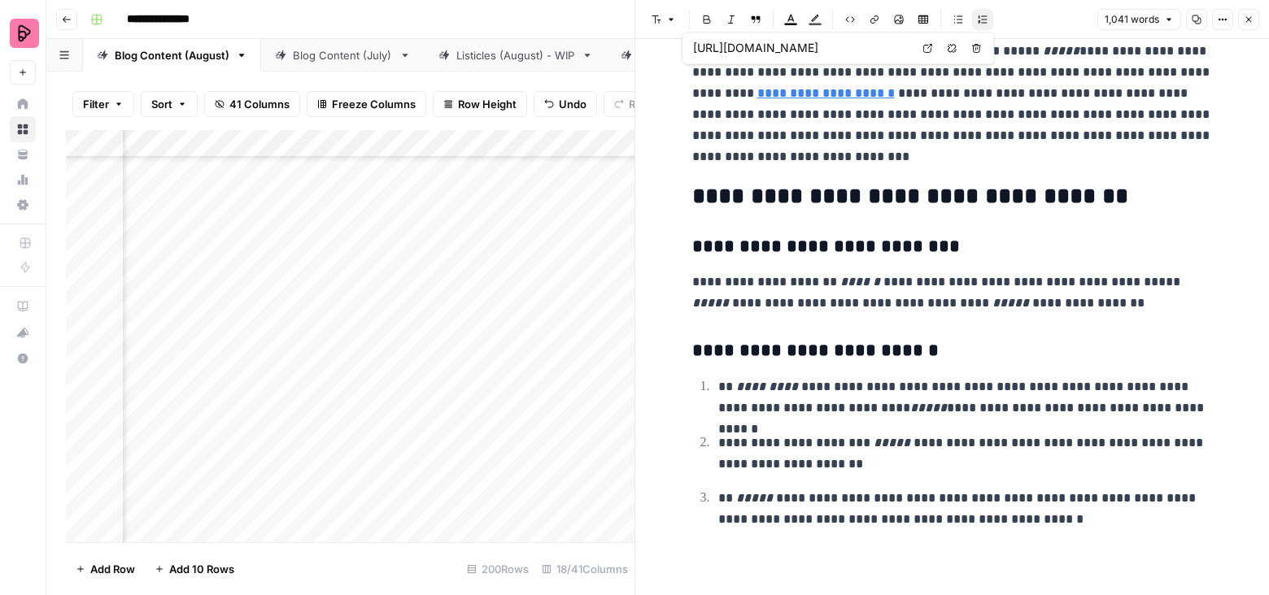
drag, startPoint x: 680, startPoint y: 96, endPoint x: 740, endPoint y: 92, distance: 60.3
drag, startPoint x: 743, startPoint y: 92, endPoint x: 686, endPoint y: 92, distance: 56.9
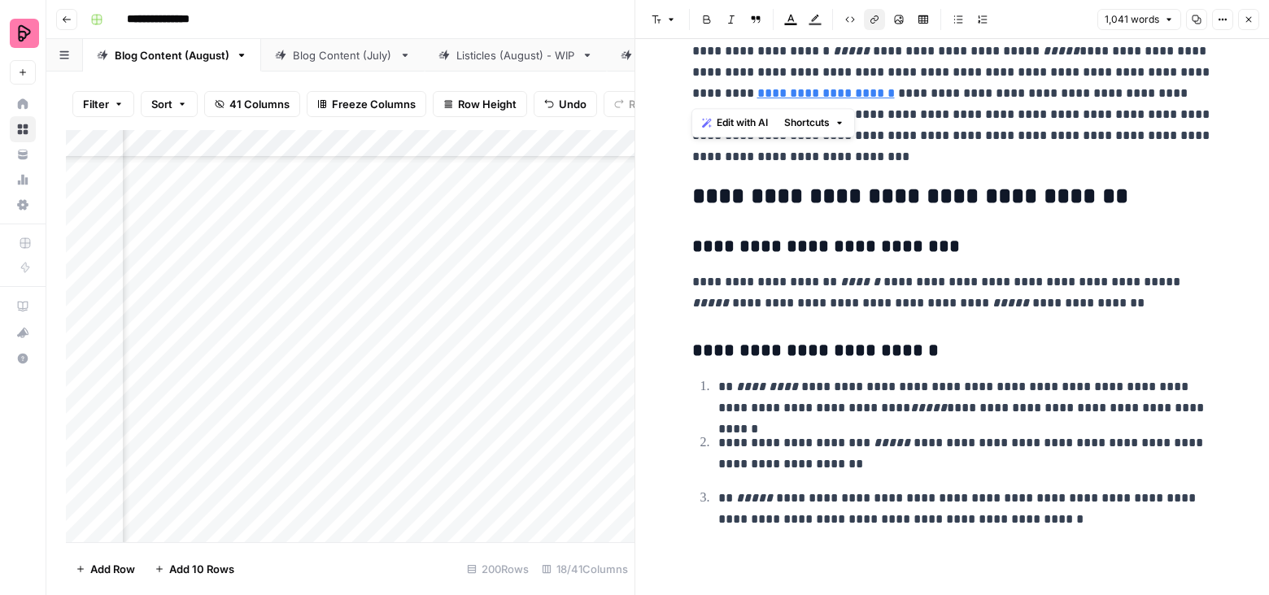
copy link "*******"
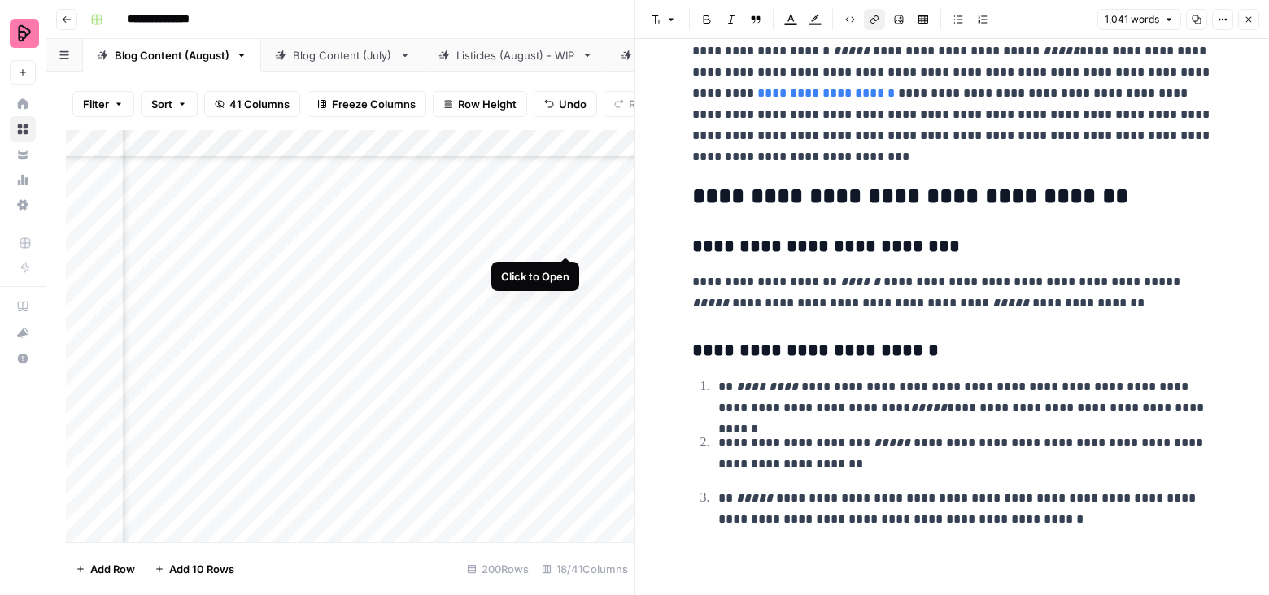
click at [564, 226] on div "Add Column" at bounding box center [350, 336] width 569 height 413
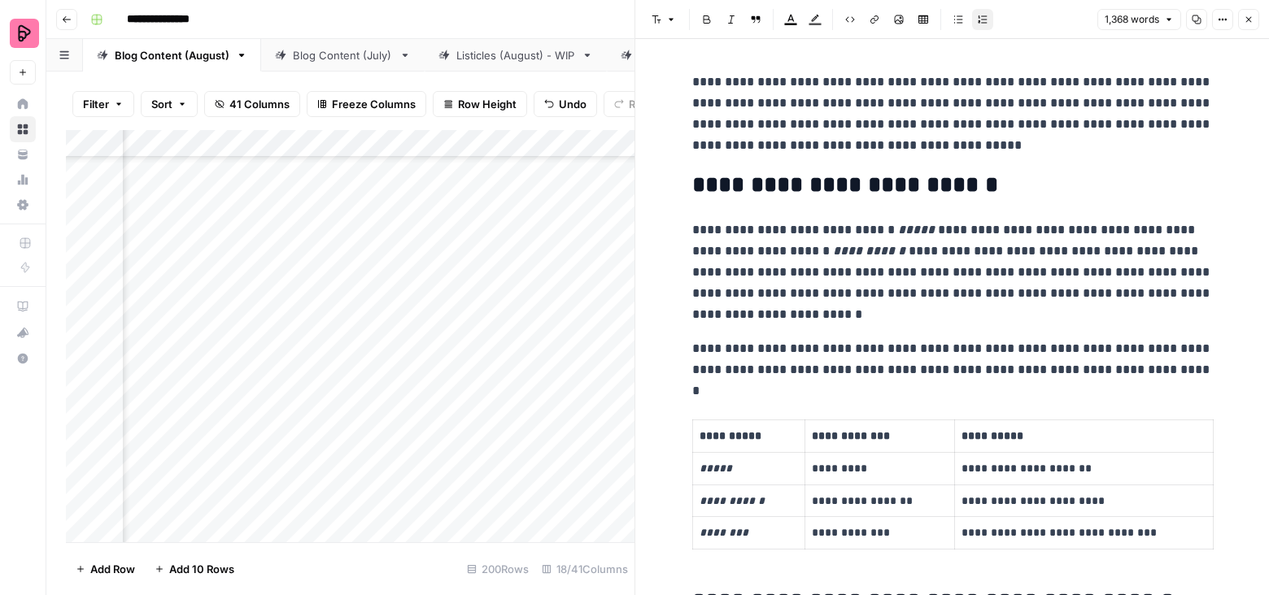
click at [1249, 15] on icon "button" at bounding box center [1249, 20] width 10 height 10
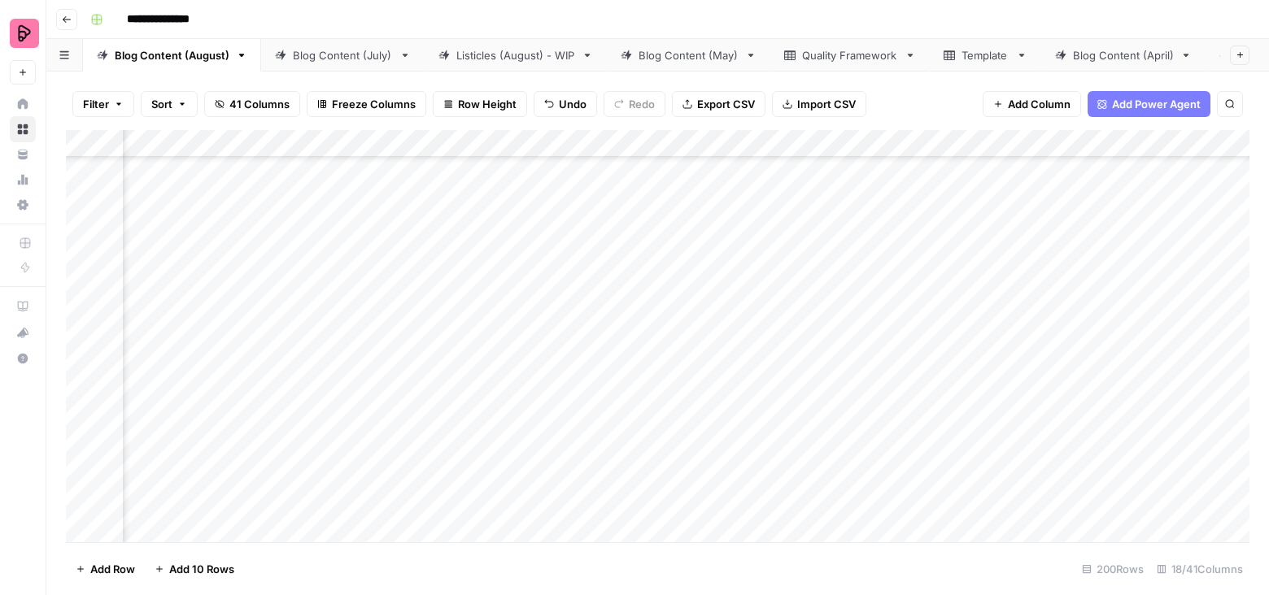
scroll to position [5358, 388]
click at [696, 141] on div "Add Column" at bounding box center [657, 336] width 1183 height 413
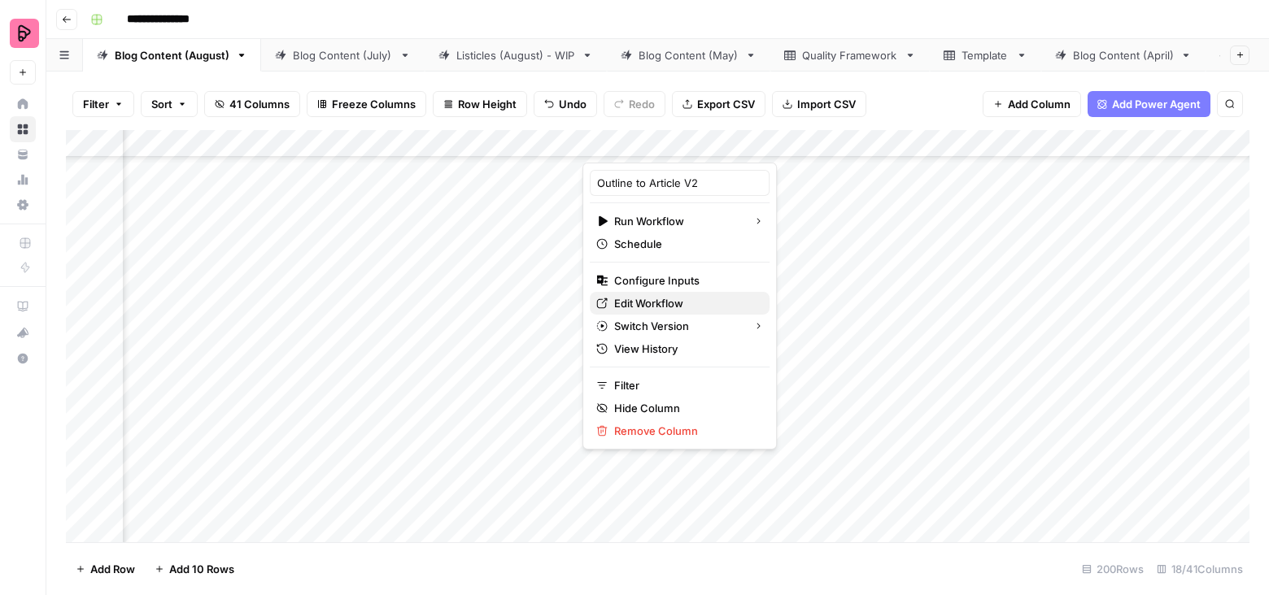
click at [657, 299] on span "Edit Workflow" at bounding box center [685, 303] width 142 height 16
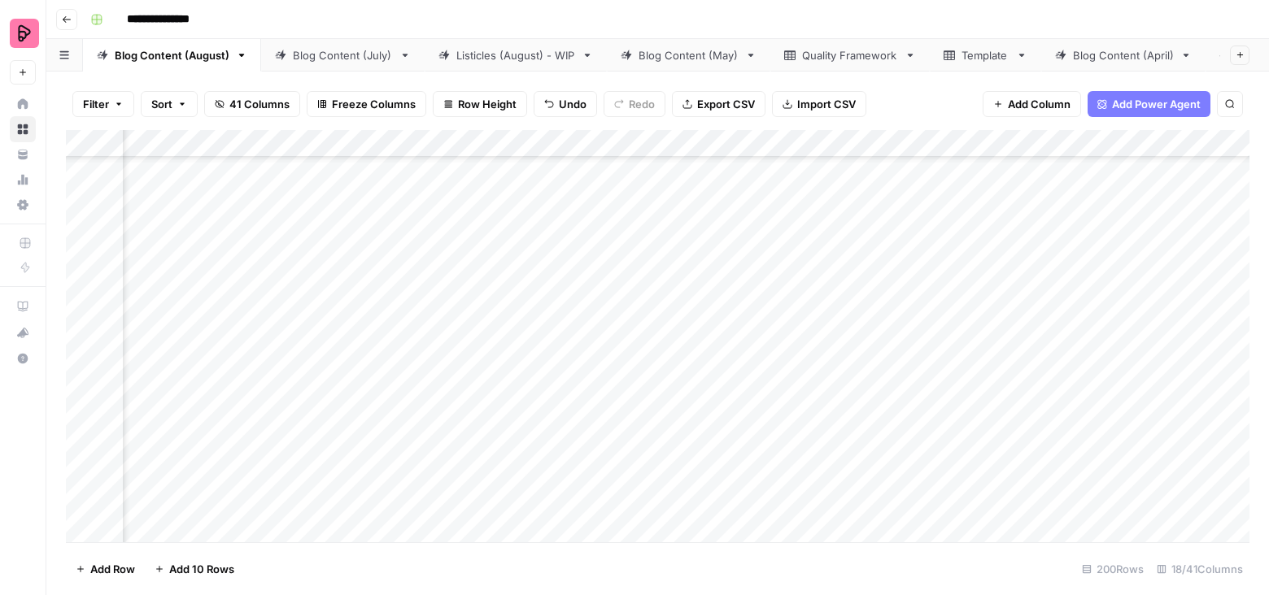
click at [401, 141] on div "Add Column" at bounding box center [657, 336] width 1183 height 413
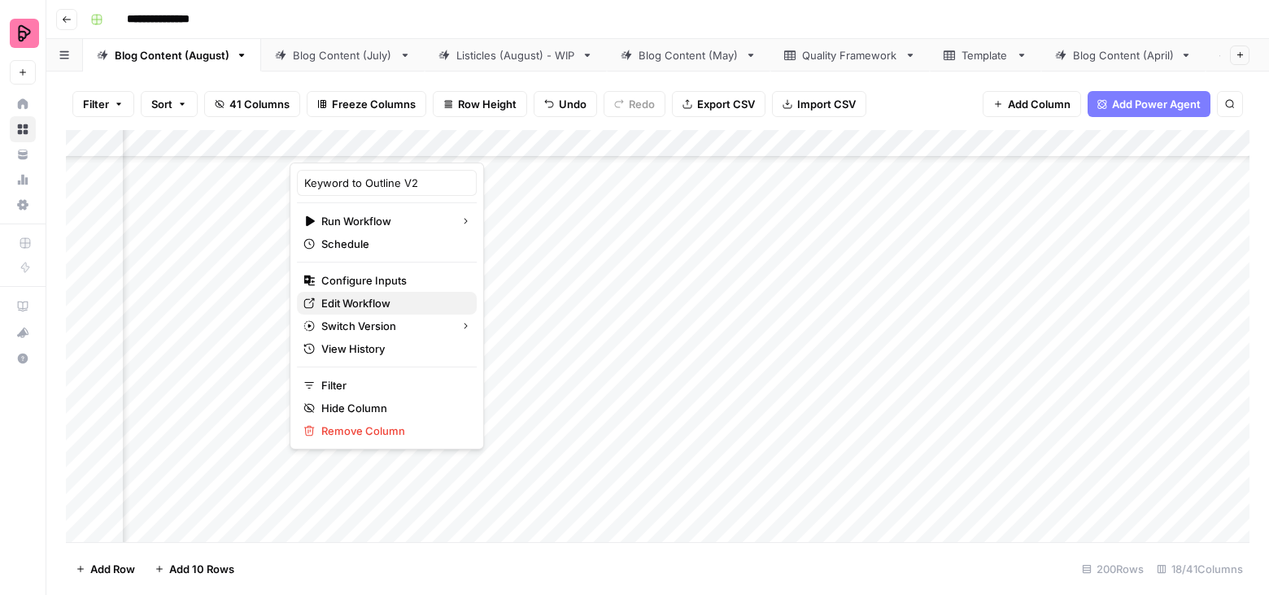
click at [394, 299] on span "Edit Workflow" at bounding box center [392, 303] width 142 height 16
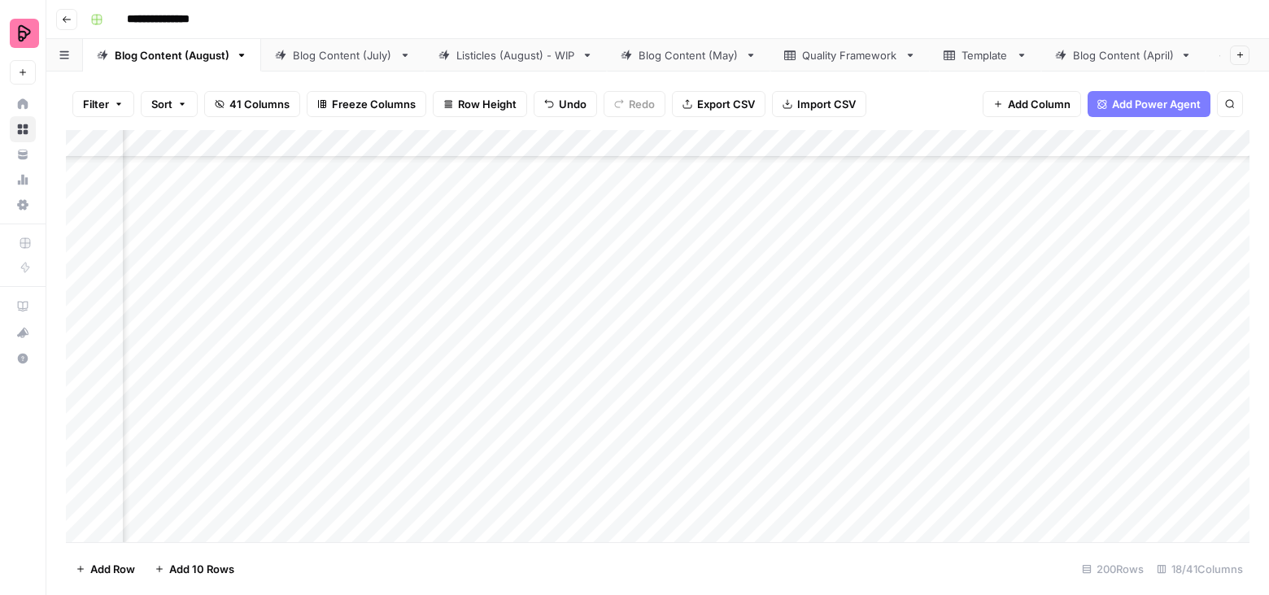
scroll to position [5358, 709]
click at [372, 265] on div "Add Column" at bounding box center [657, 336] width 1183 height 413
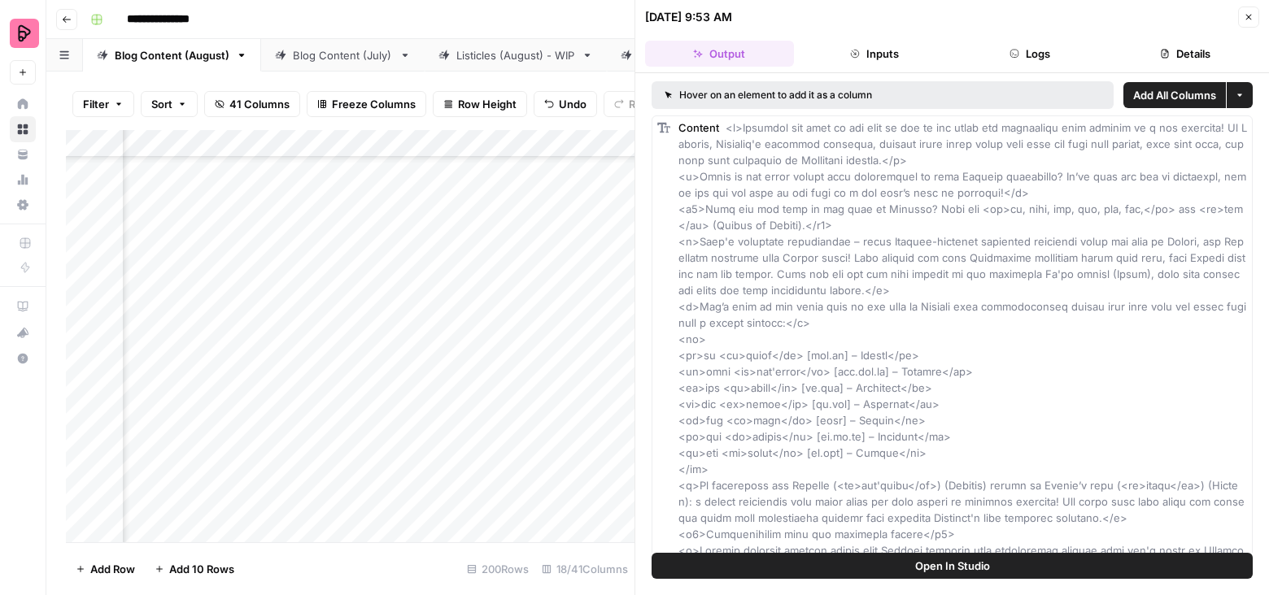
click at [1166, 49] on icon "button" at bounding box center [1165, 54] width 10 height 10
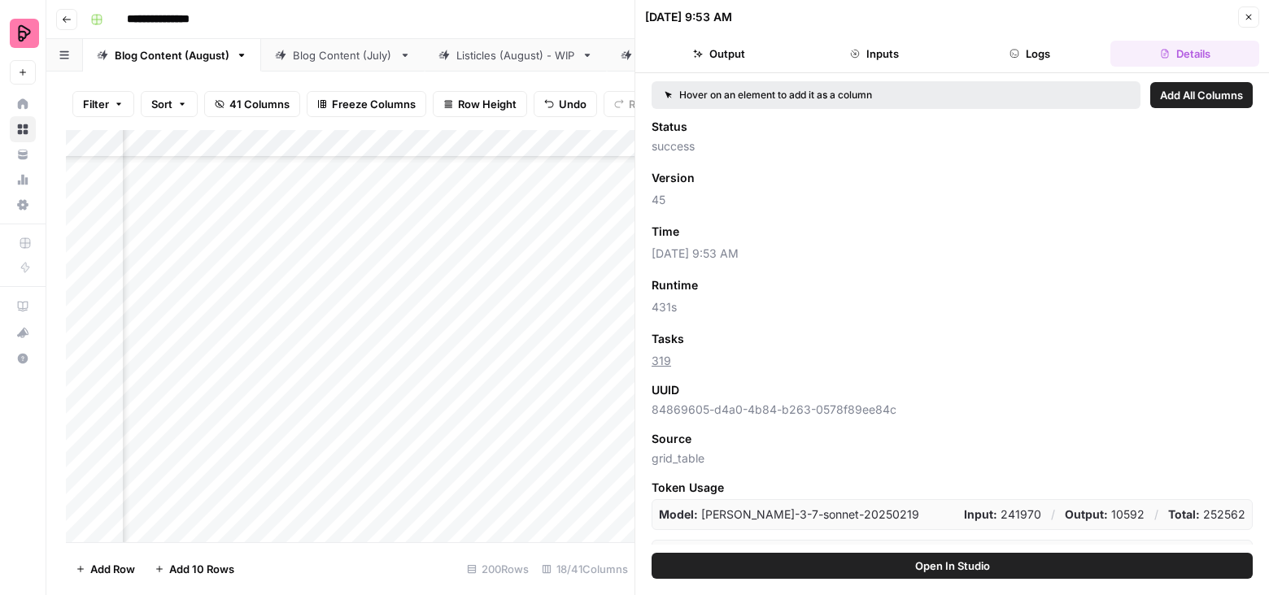
click at [1245, 14] on icon "button" at bounding box center [1249, 17] width 10 height 10
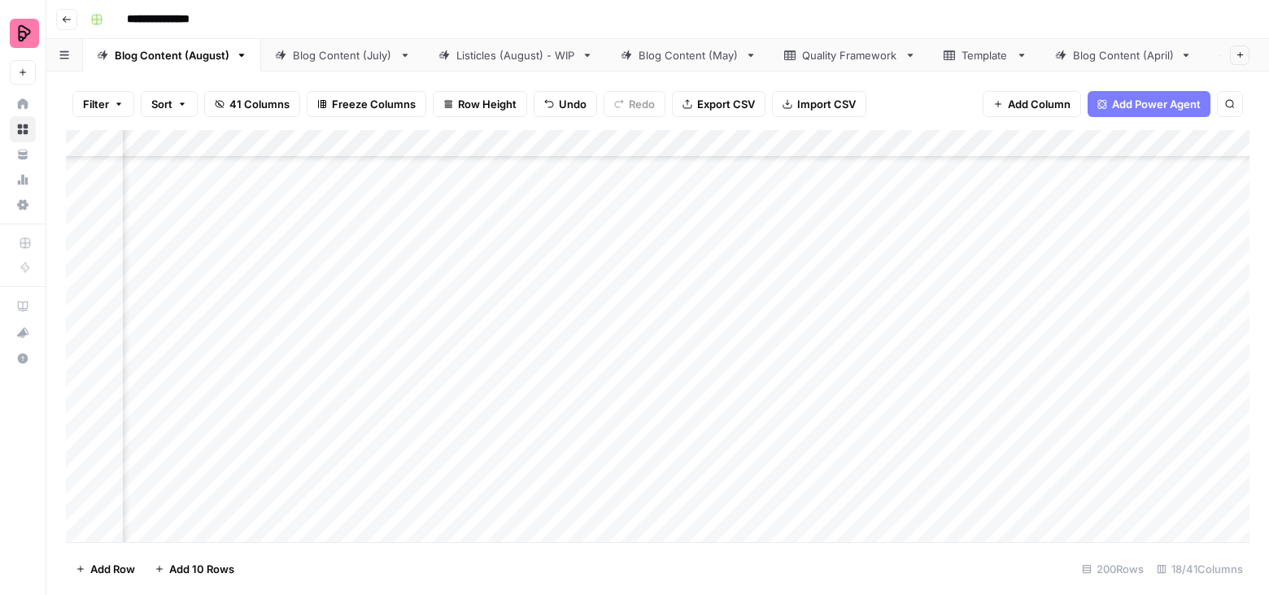
scroll to position [5158, 709]
click at [1003, 295] on div "Add Column" at bounding box center [657, 336] width 1183 height 413
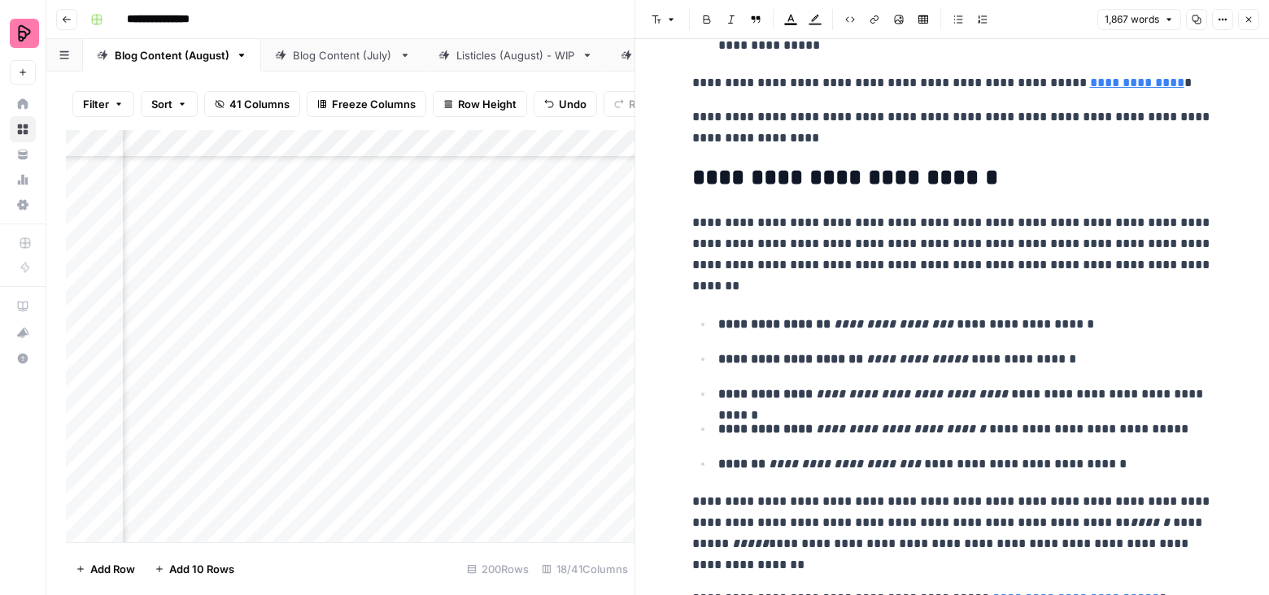
scroll to position [2823, 0]
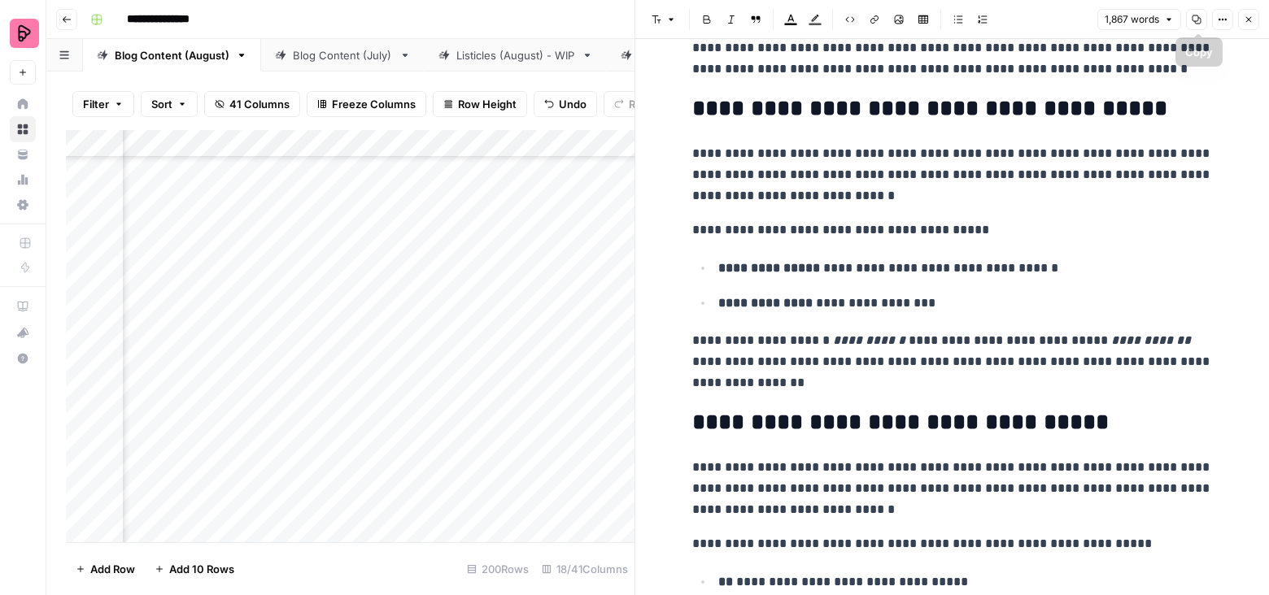
click at [1247, 16] on icon "button" at bounding box center [1249, 20] width 10 height 10
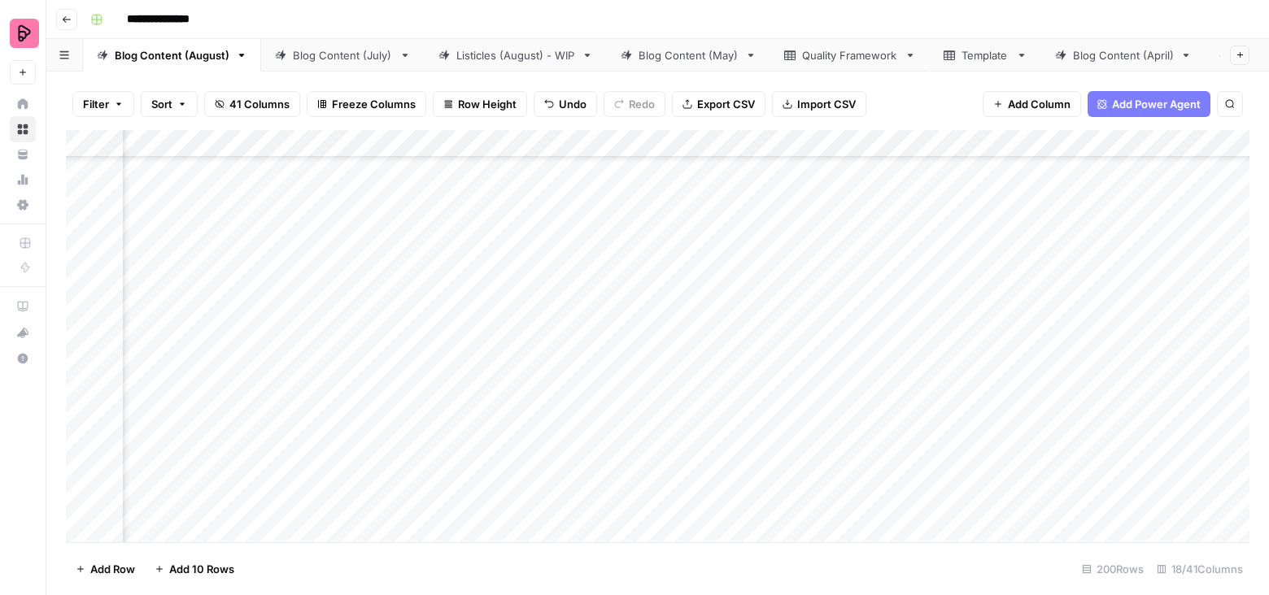
scroll to position [5076, 709]
click at [1001, 294] on div "Add Column" at bounding box center [657, 336] width 1183 height 413
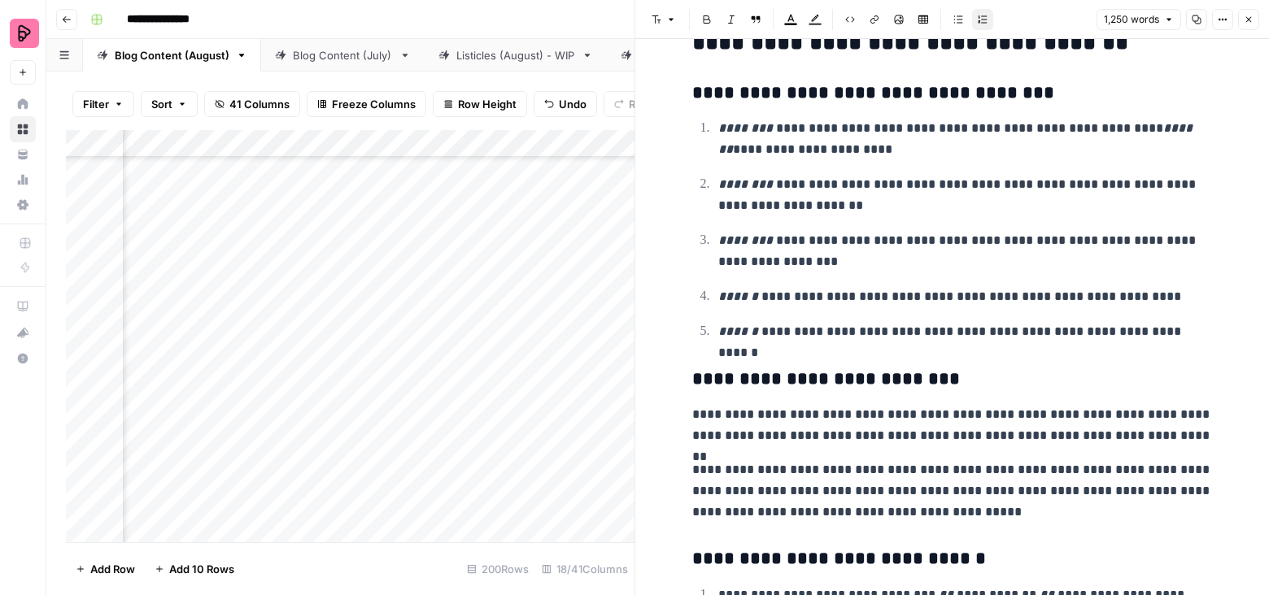
scroll to position [3371, 0]
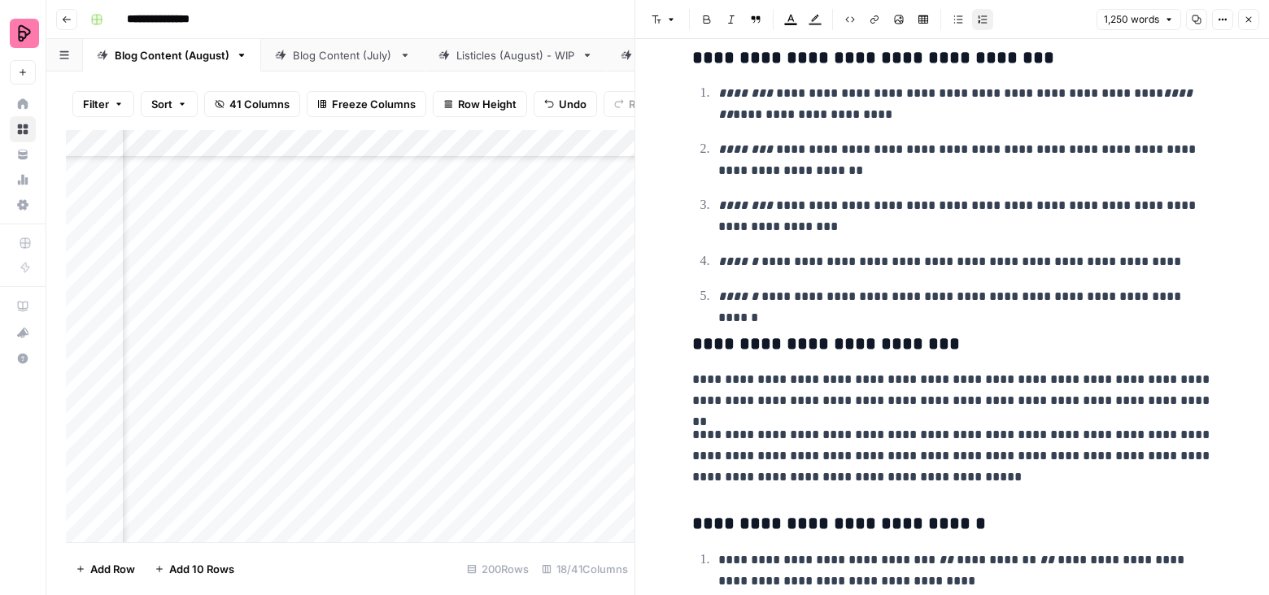
click at [1252, 16] on icon "button" at bounding box center [1249, 20] width 10 height 10
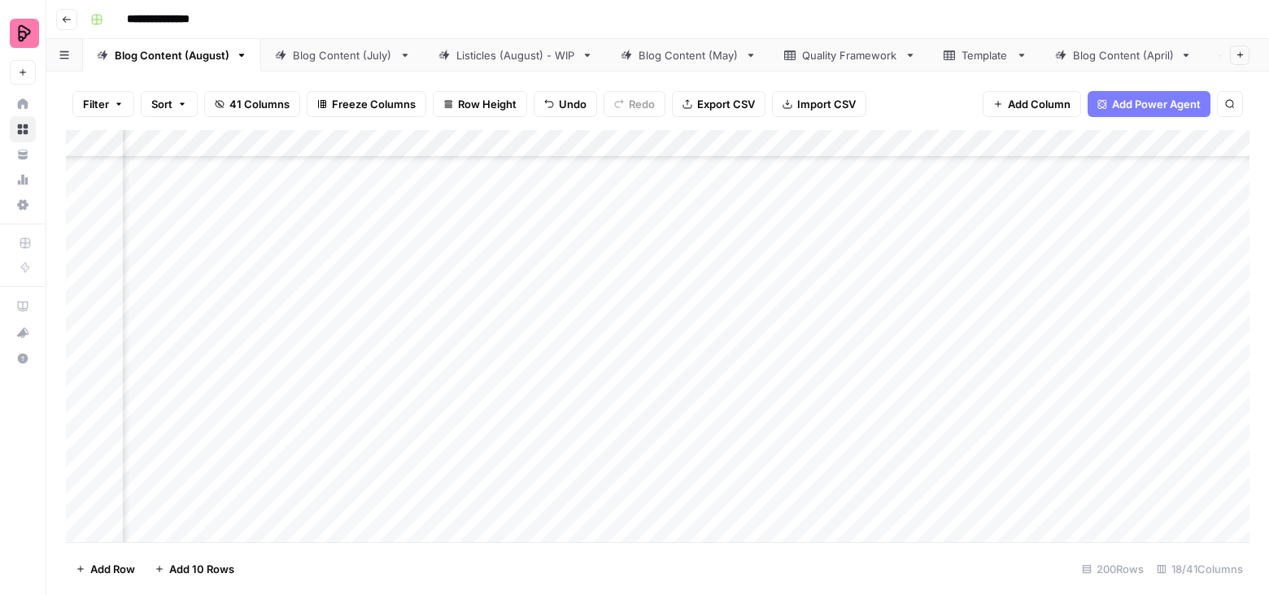
scroll to position [5342, 1046]
click at [665, 238] on div "Add Column" at bounding box center [657, 336] width 1183 height 413
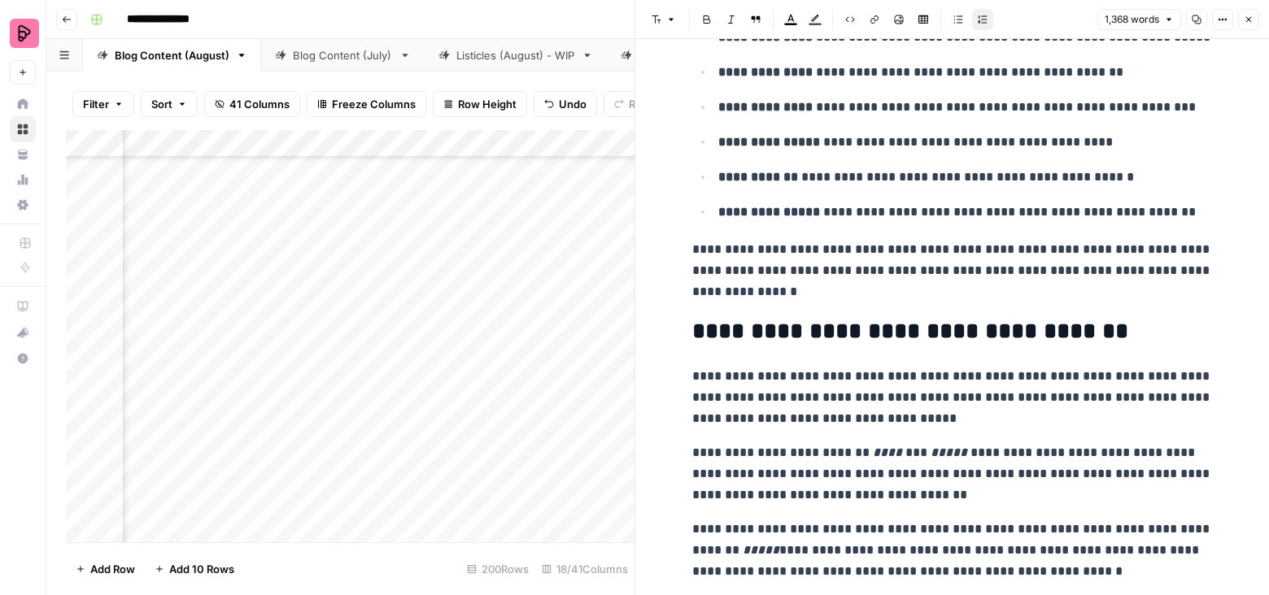
scroll to position [1399, 0]
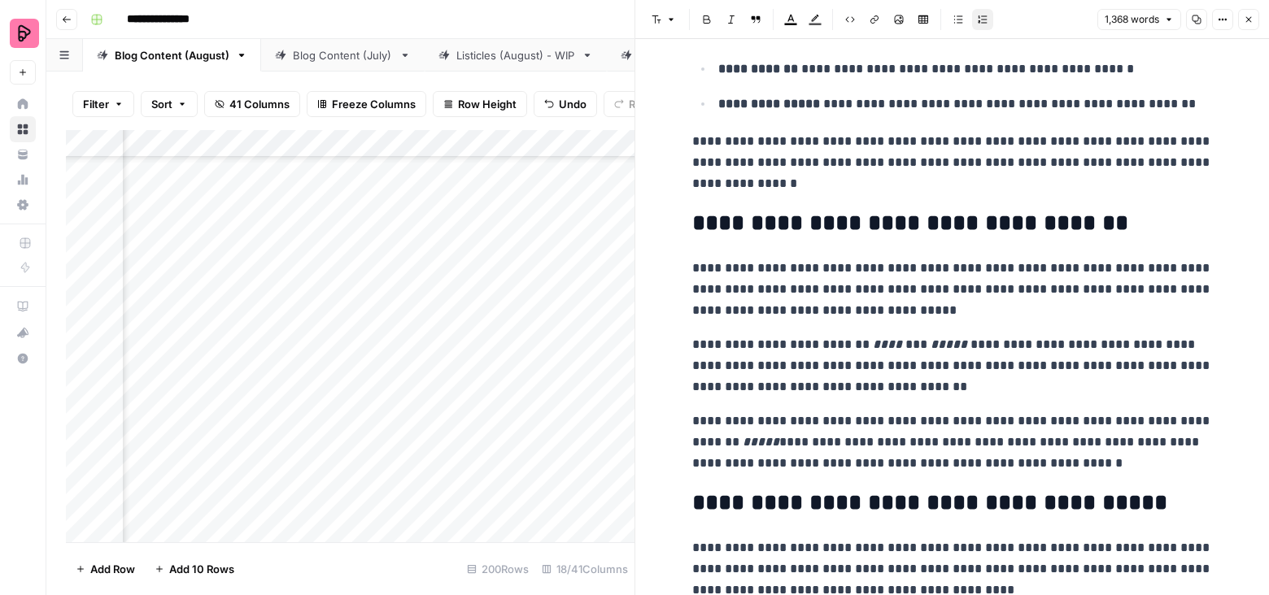
click at [1254, 25] on button "Close" at bounding box center [1248, 19] width 21 height 21
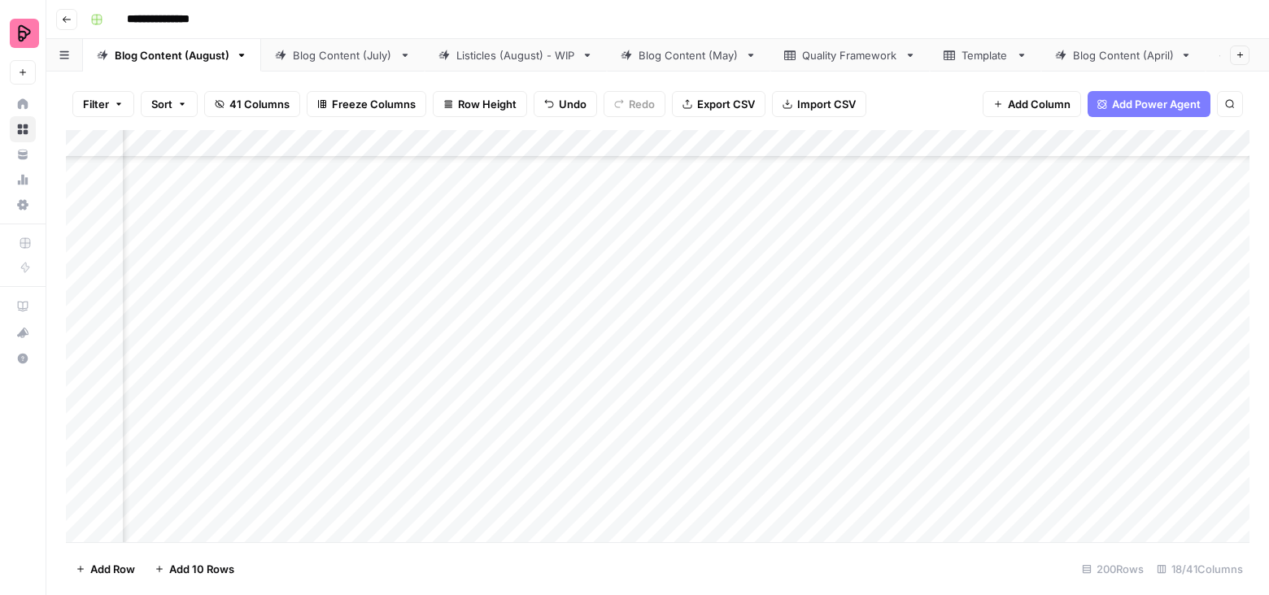
scroll to position [5342, 937]
click at [775, 323] on div "Add Column" at bounding box center [657, 336] width 1183 height 413
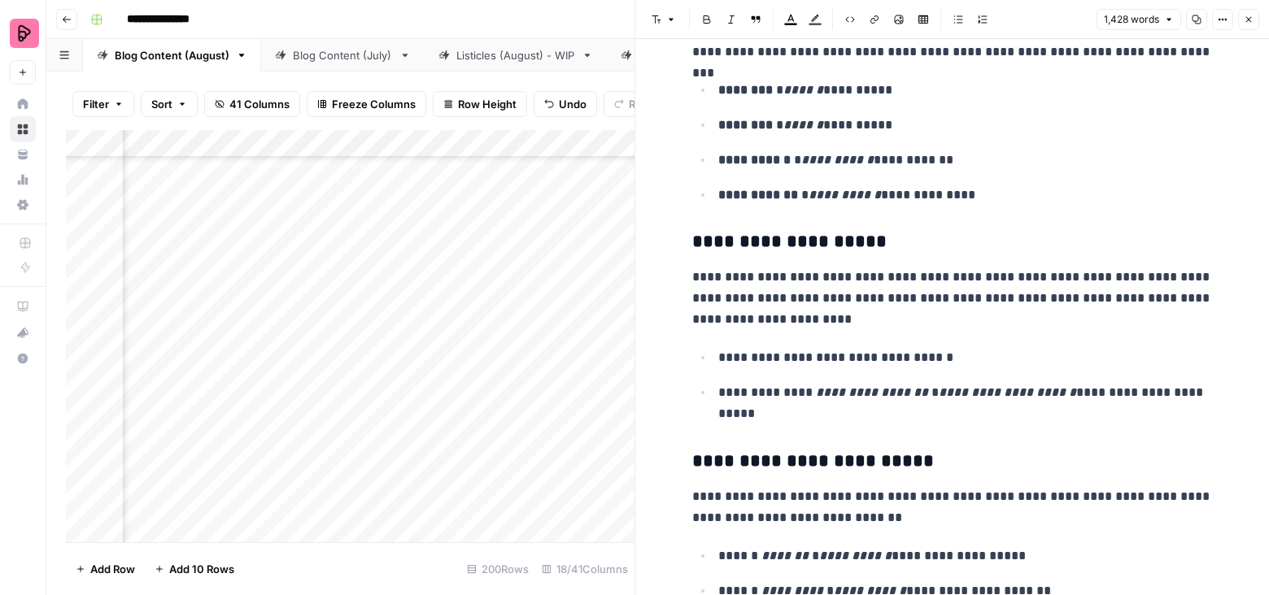
scroll to position [1004, 0]
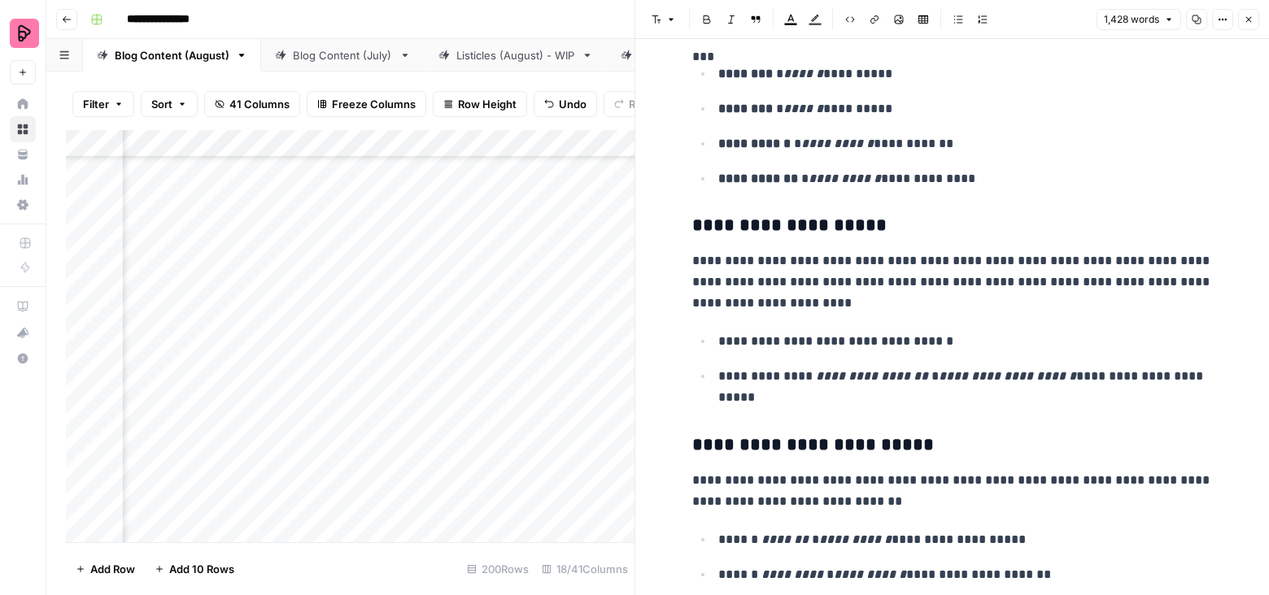
click at [1249, 18] on icon "button" at bounding box center [1249, 20] width 10 height 10
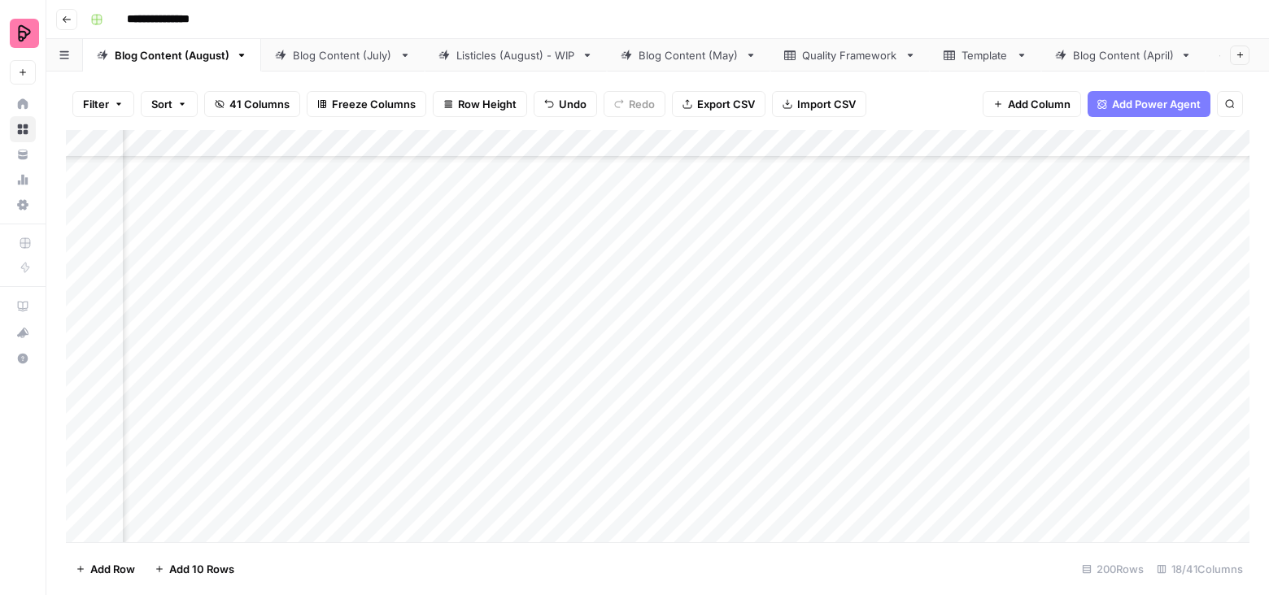
scroll to position [5342, 700]
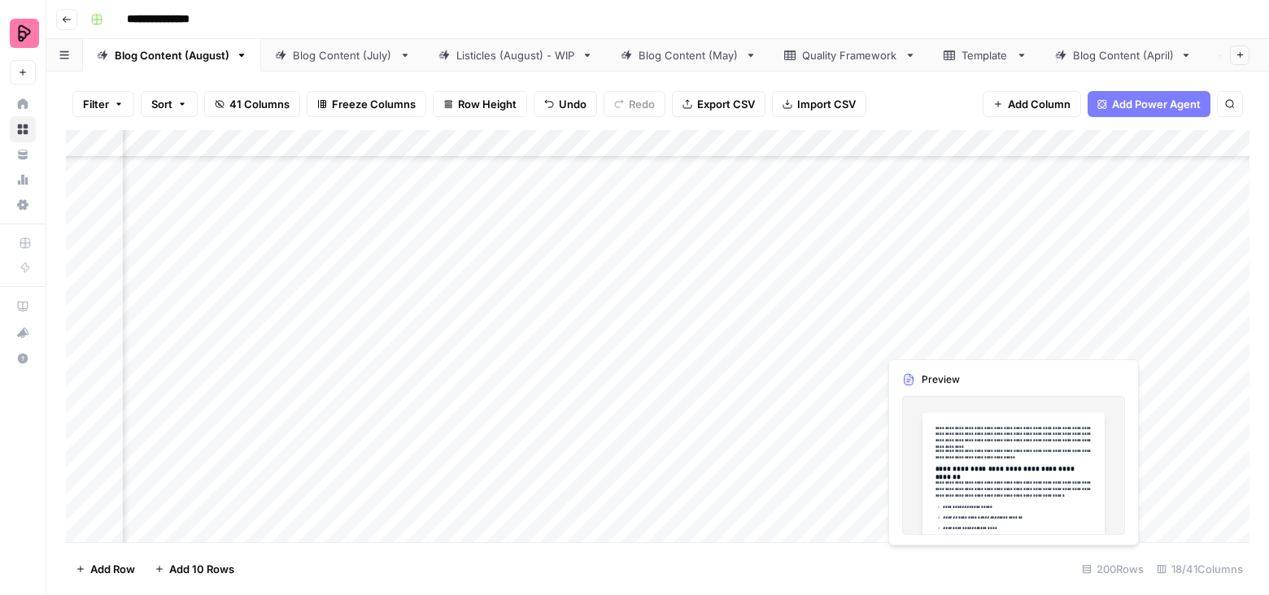
click at [1009, 324] on div "Add Column" at bounding box center [657, 336] width 1183 height 413
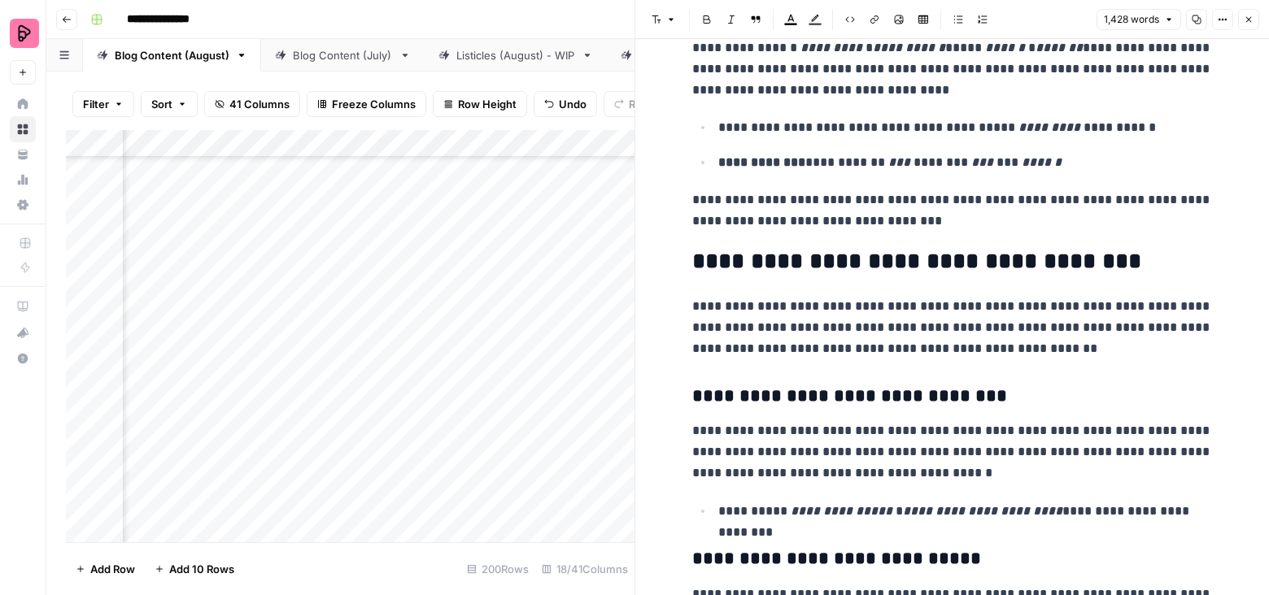
scroll to position [2457, 0]
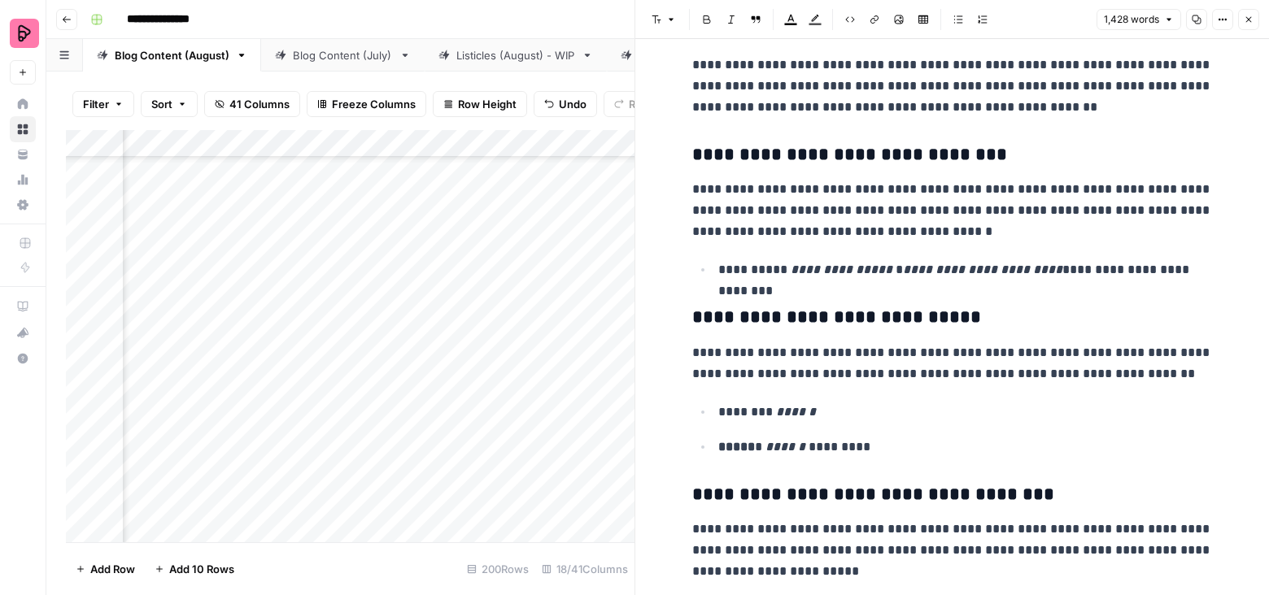
click at [1252, 15] on icon "button" at bounding box center [1249, 20] width 10 height 10
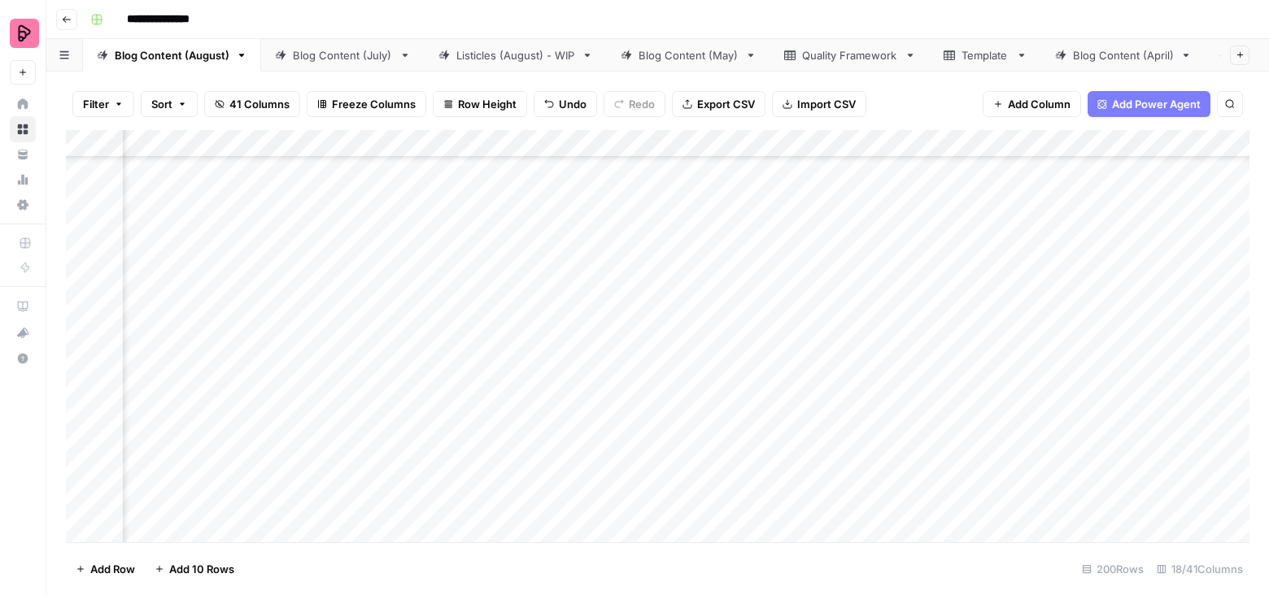
click at [384, 140] on div "Add Column" at bounding box center [657, 336] width 1183 height 413
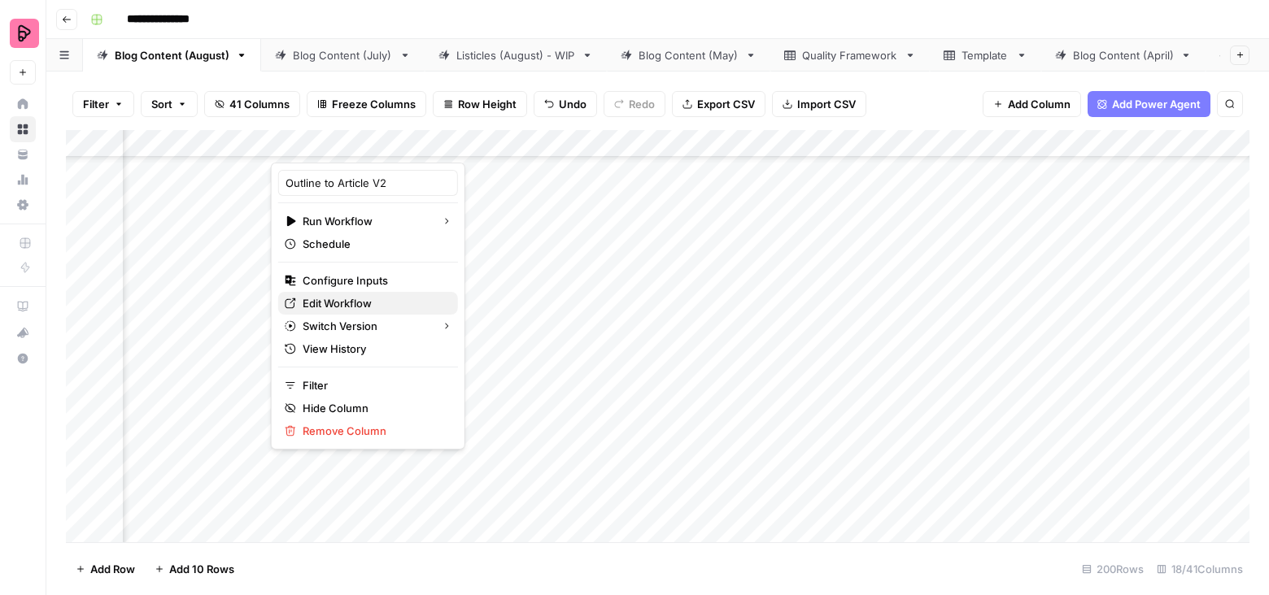
click at [336, 300] on span "Edit Workflow" at bounding box center [374, 303] width 142 height 16
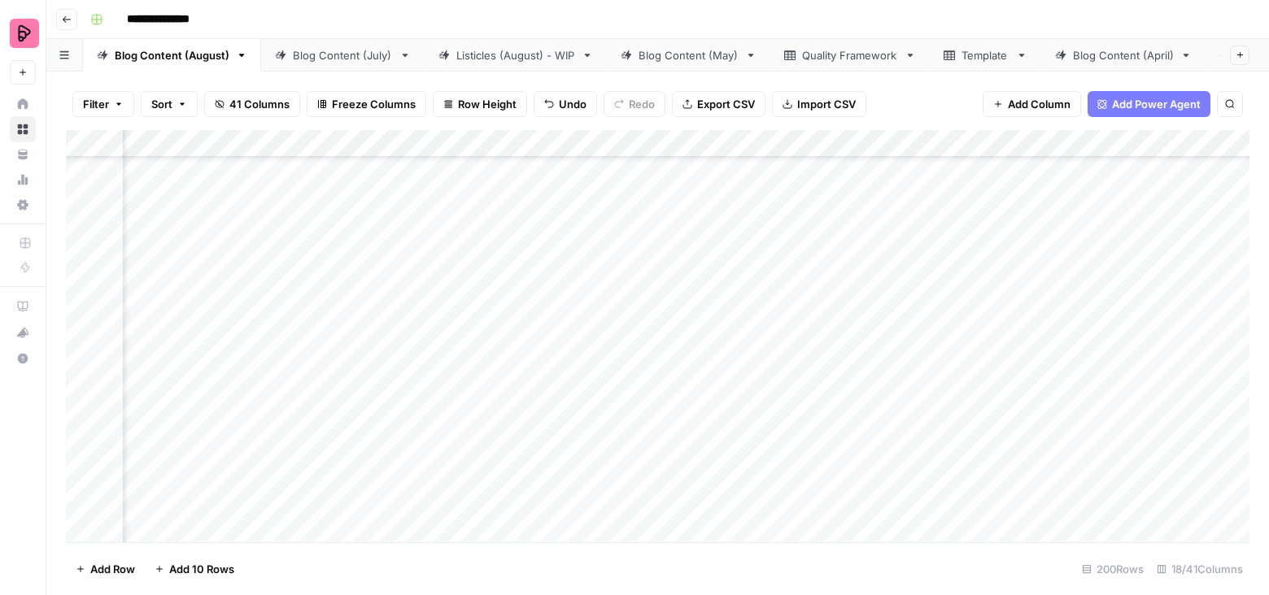
click at [1010, 322] on div "Add Column" at bounding box center [657, 336] width 1183 height 413
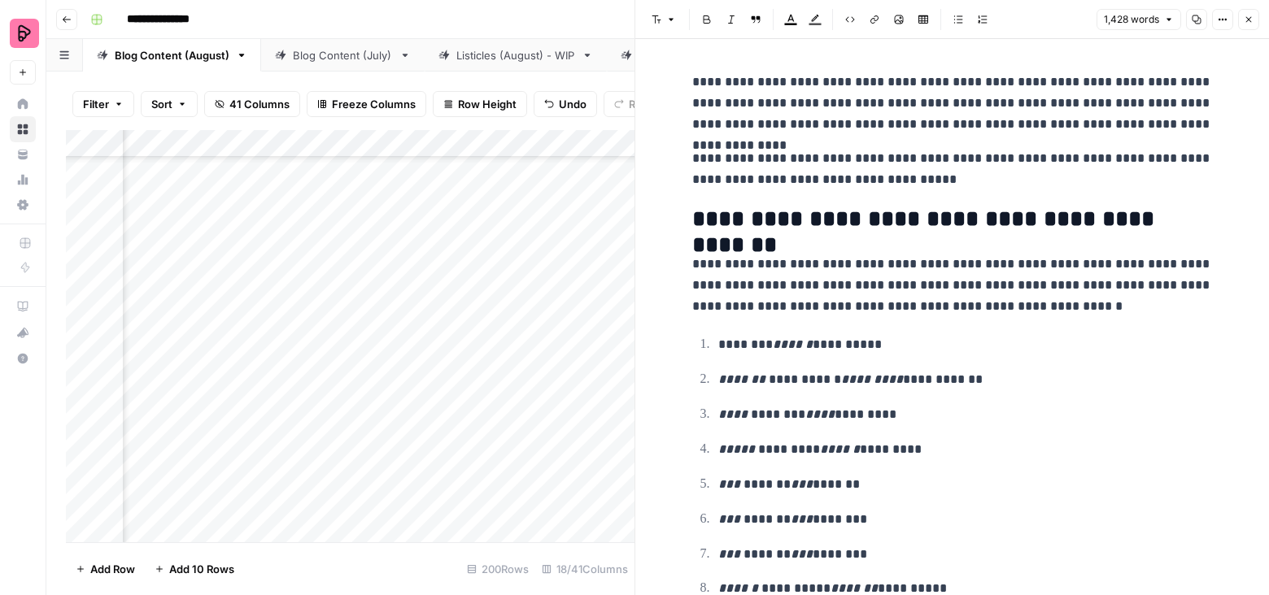
scroll to position [94, 0]
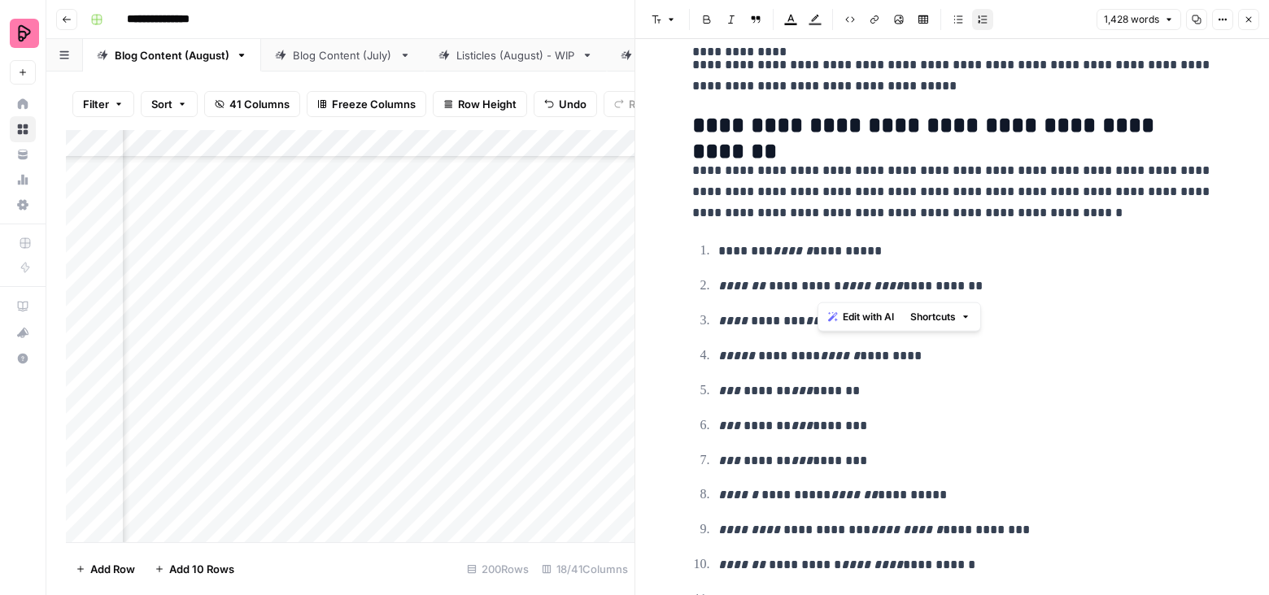
drag, startPoint x: 978, startPoint y: 285, endPoint x: 815, endPoint y: 281, distance: 162.7
click at [815, 281] on p "**********" at bounding box center [965, 286] width 495 height 21
click at [841, 284] on em "*********" at bounding box center [872, 286] width 62 height 12
drag, startPoint x: 830, startPoint y: 284, endPoint x: 898, endPoint y: 284, distance: 67.5
click at [898, 284] on p "**********" at bounding box center [965, 286] width 495 height 21
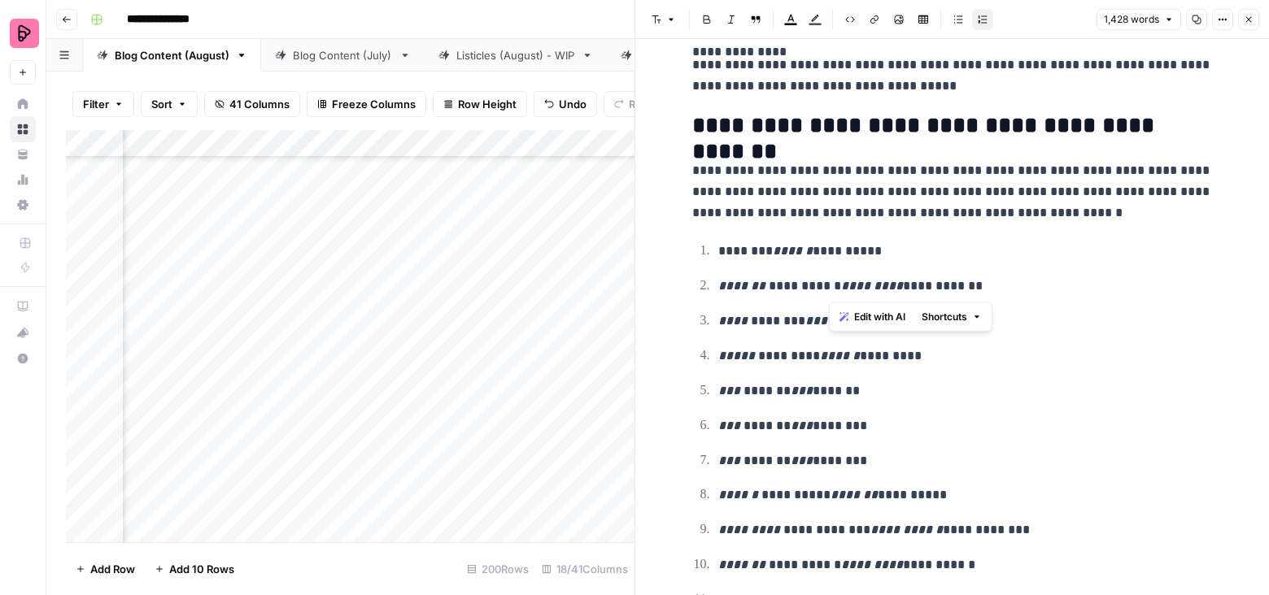
copy p "********* **"
click at [1250, 16] on icon "button" at bounding box center [1249, 20] width 10 height 10
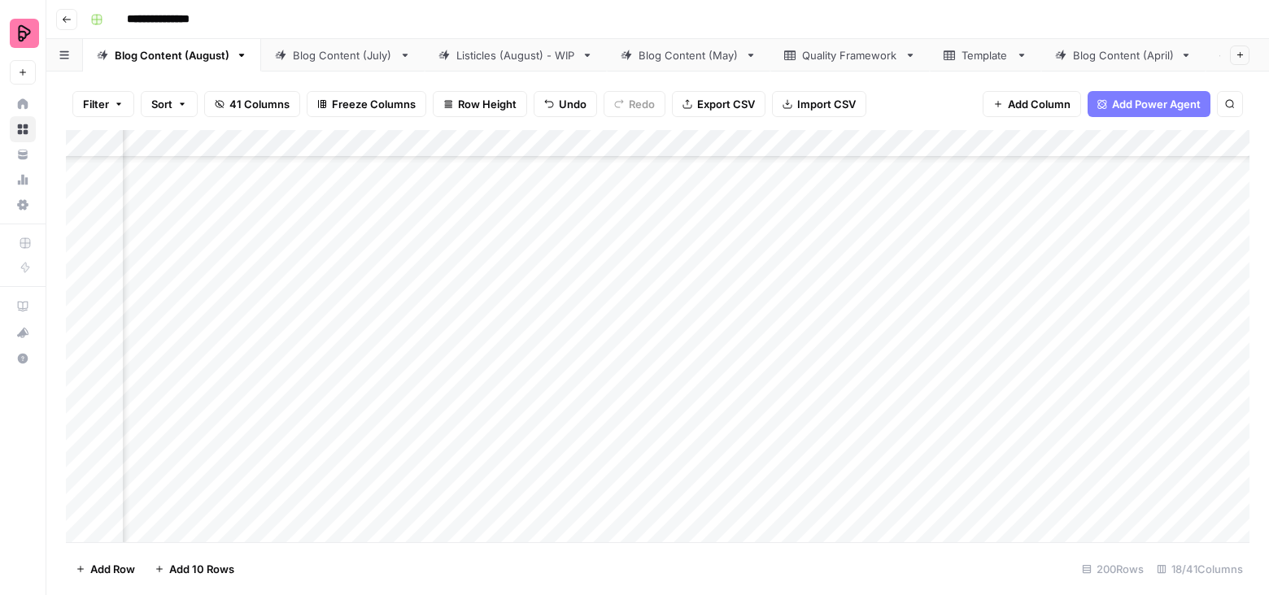
scroll to position [5342, 0]
click at [788, 144] on div "Add Column" at bounding box center [657, 336] width 1183 height 413
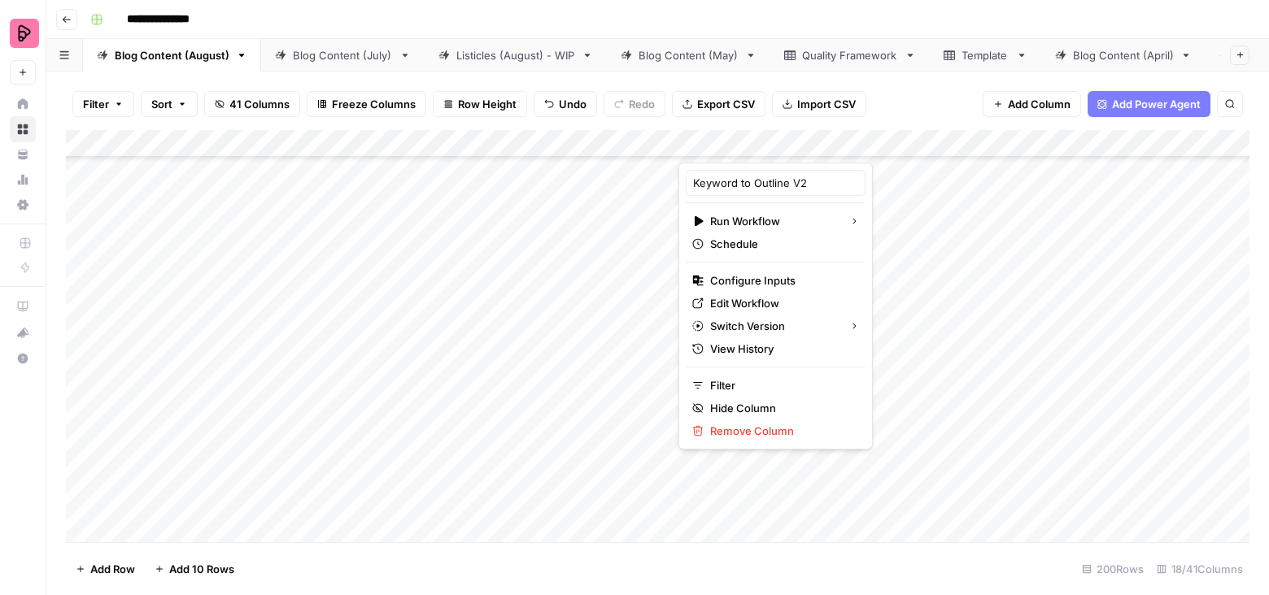
click at [619, 372] on div "Add Column" at bounding box center [657, 336] width 1183 height 413
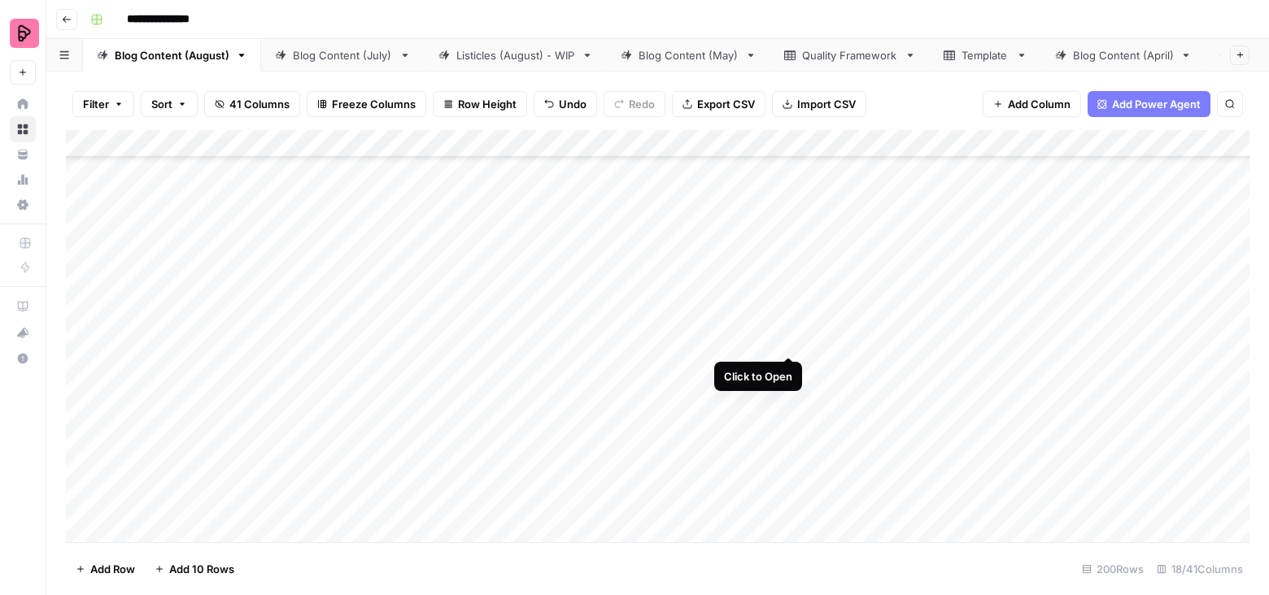
click at [787, 322] on div "Add Column" at bounding box center [657, 336] width 1183 height 413
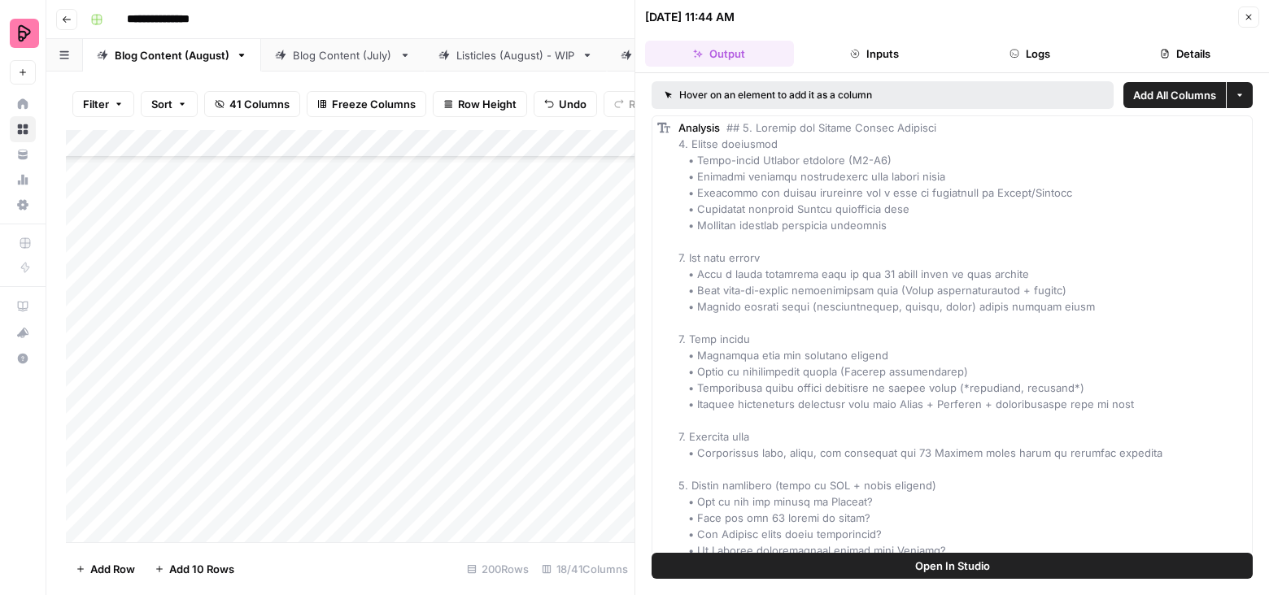
click at [970, 563] on span "Open In Studio" at bounding box center [952, 566] width 75 height 16
click at [467, 140] on div "Add Column" at bounding box center [350, 336] width 569 height 413
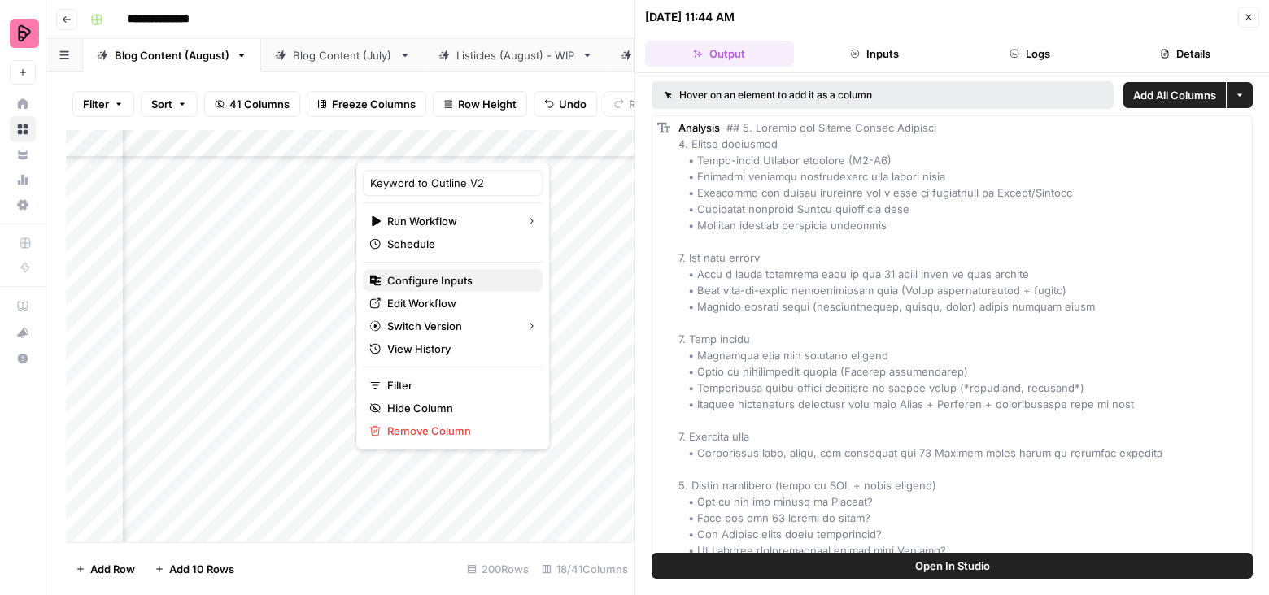
click at [454, 280] on span "Configure Inputs" at bounding box center [458, 280] width 142 height 16
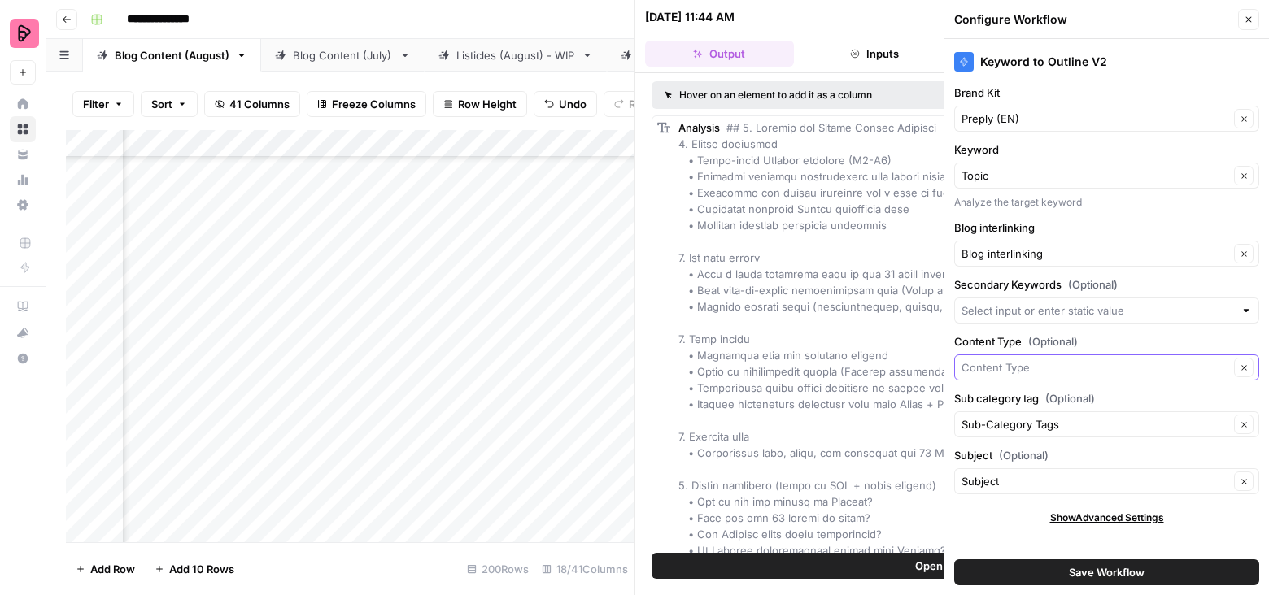
click at [1179, 366] on input "Content Type (Optional)" at bounding box center [1095, 368] width 268 height 16
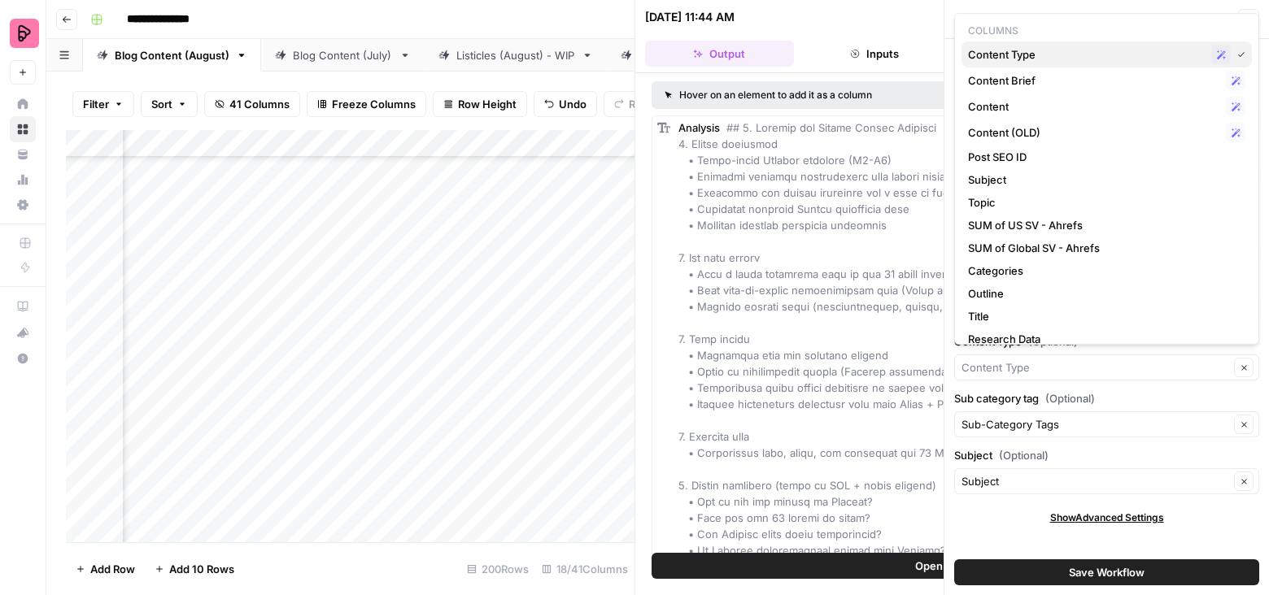
click at [1074, 51] on span "Content Type" at bounding box center [1086, 54] width 237 height 16
type input "Content Type"
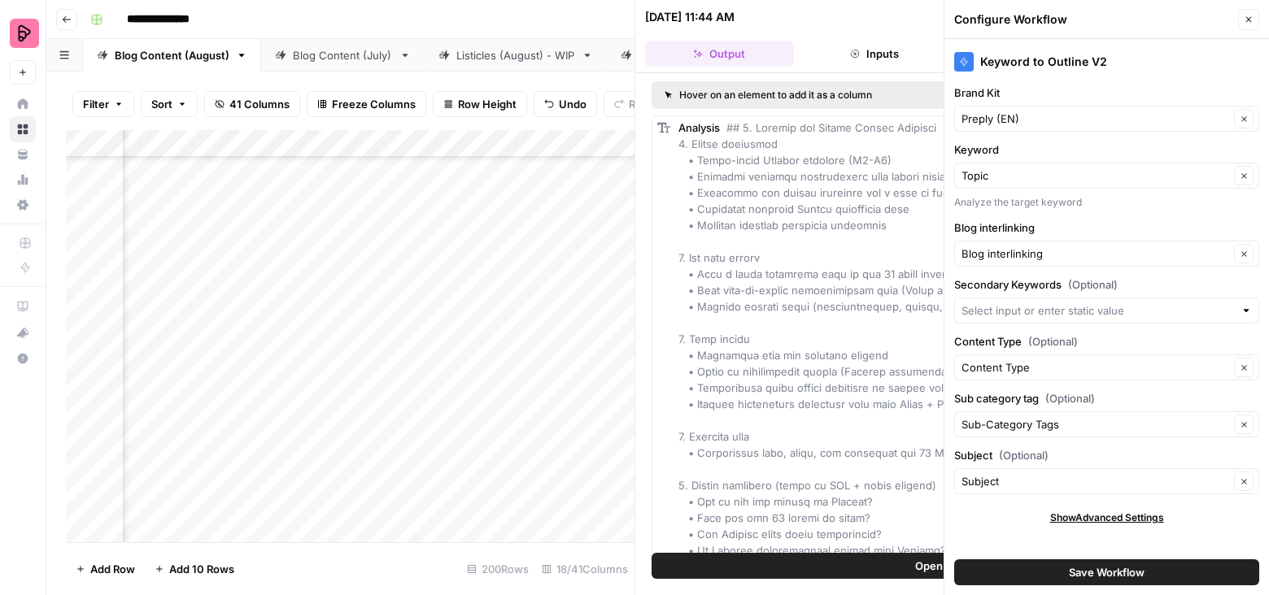
click at [1257, 17] on button "Close" at bounding box center [1248, 19] width 21 height 21
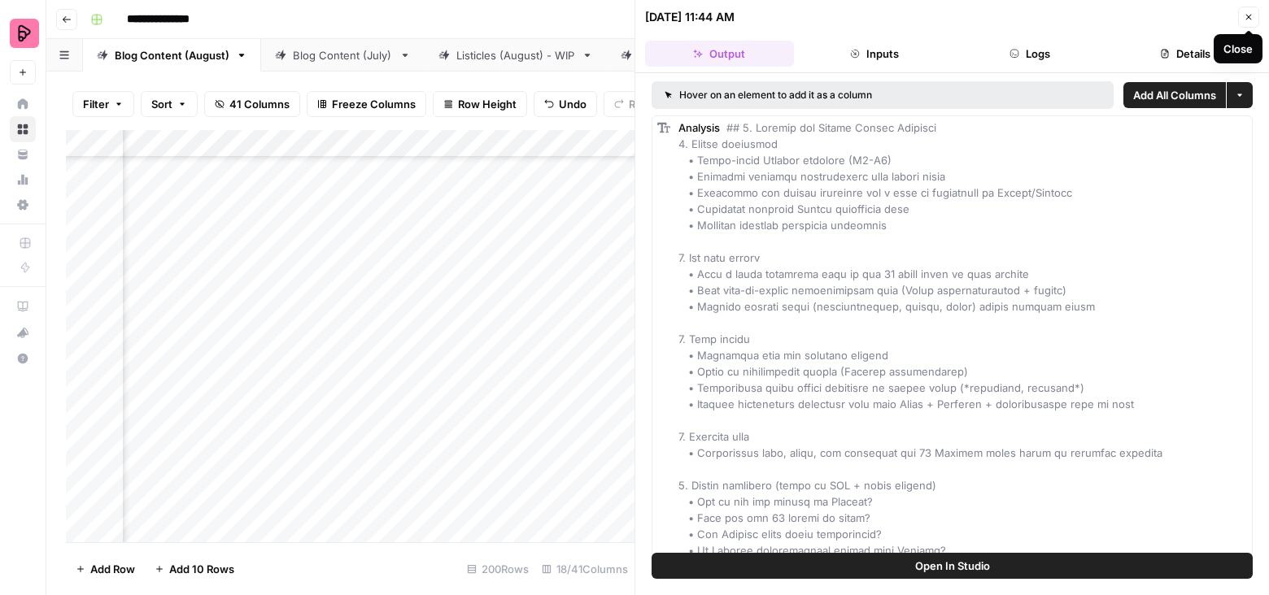
click at [913, 50] on button "Inputs" at bounding box center [874, 54] width 149 height 26
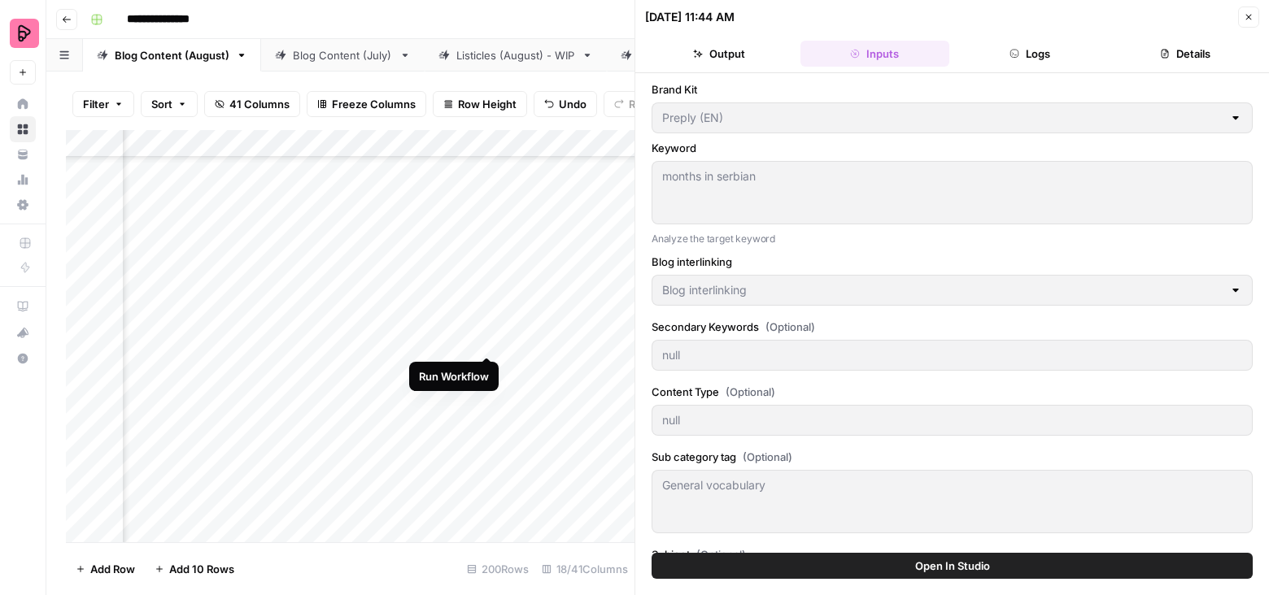
scroll to position [5342, 389]
click at [421, 324] on div "Add Column" at bounding box center [350, 336] width 569 height 413
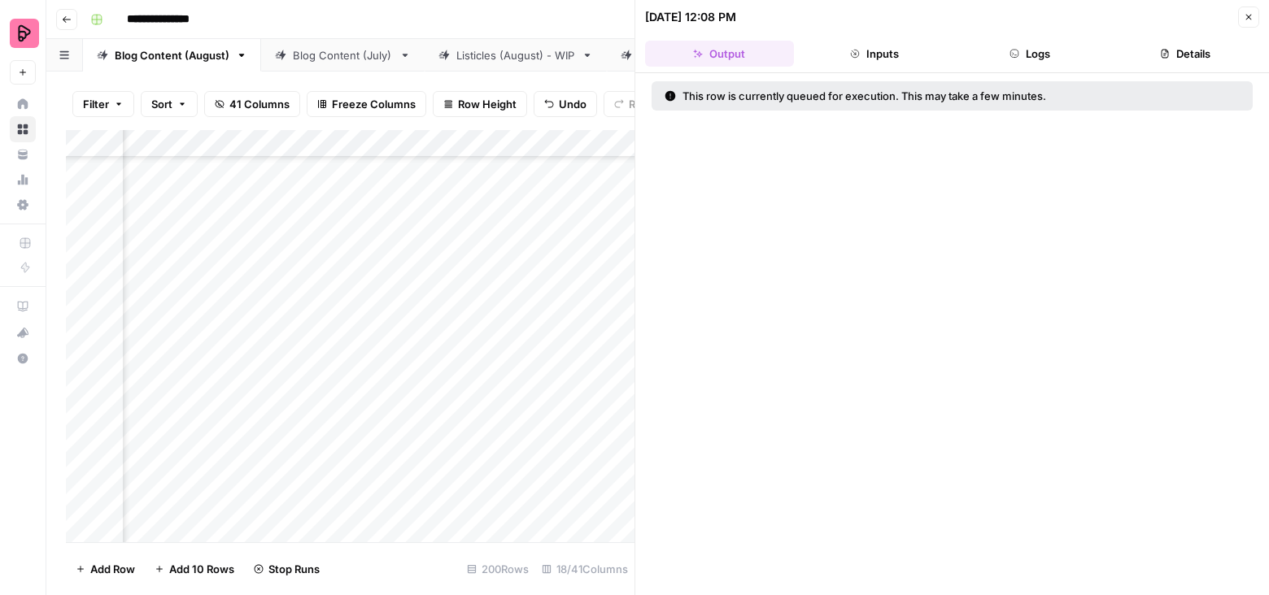
click at [881, 53] on button "Inputs" at bounding box center [874, 54] width 149 height 26
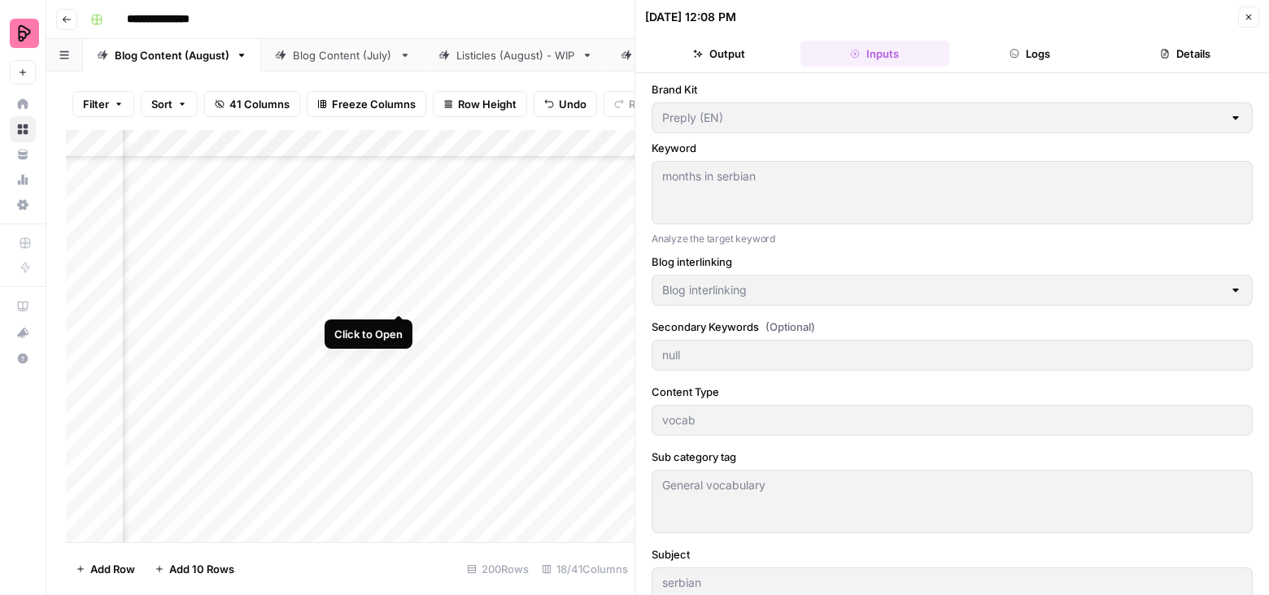
click at [396, 280] on div "Add Column" at bounding box center [350, 336] width 569 height 413
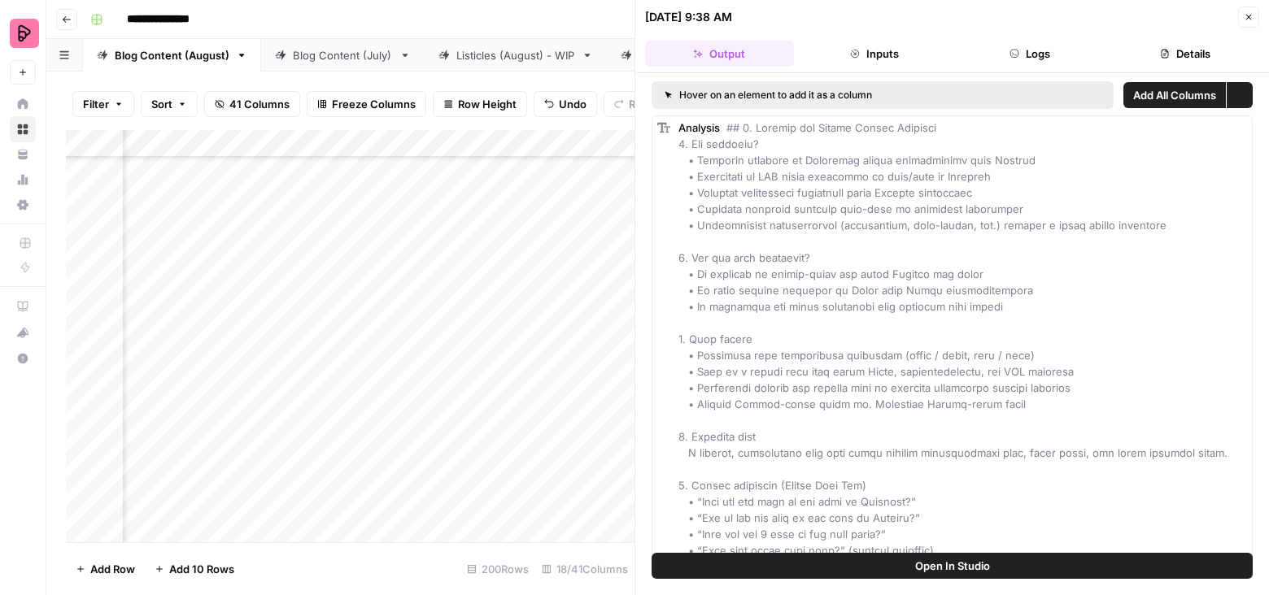
click at [862, 60] on button "Inputs" at bounding box center [874, 54] width 149 height 26
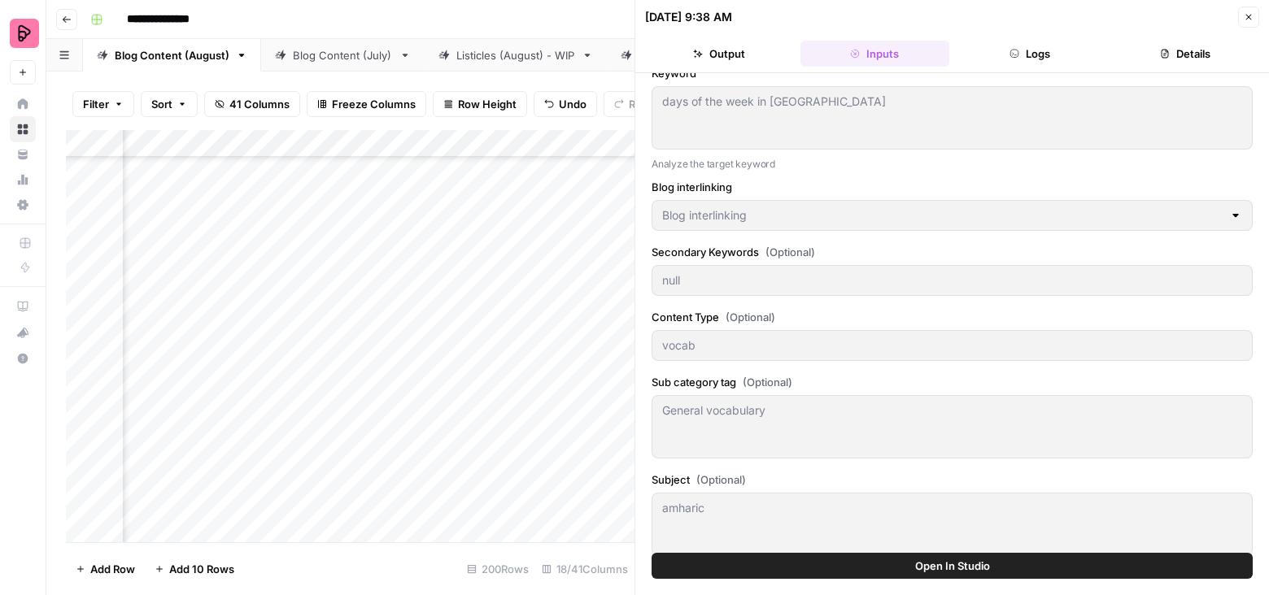
scroll to position [88, 0]
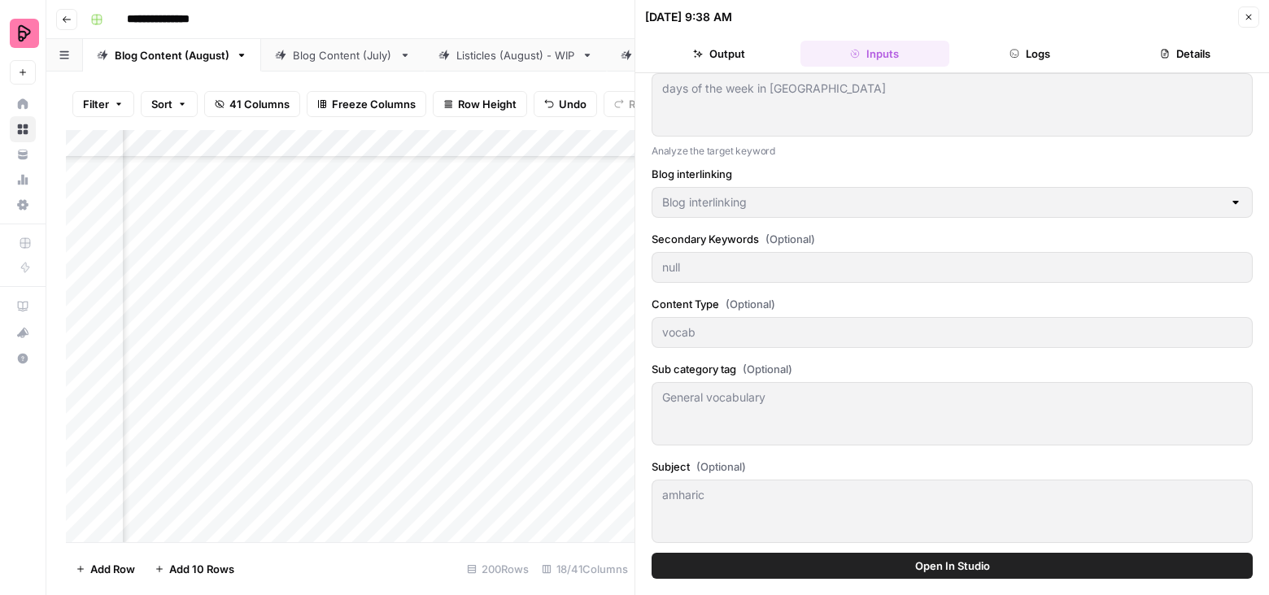
click at [1249, 12] on icon "button" at bounding box center [1249, 17] width 10 height 10
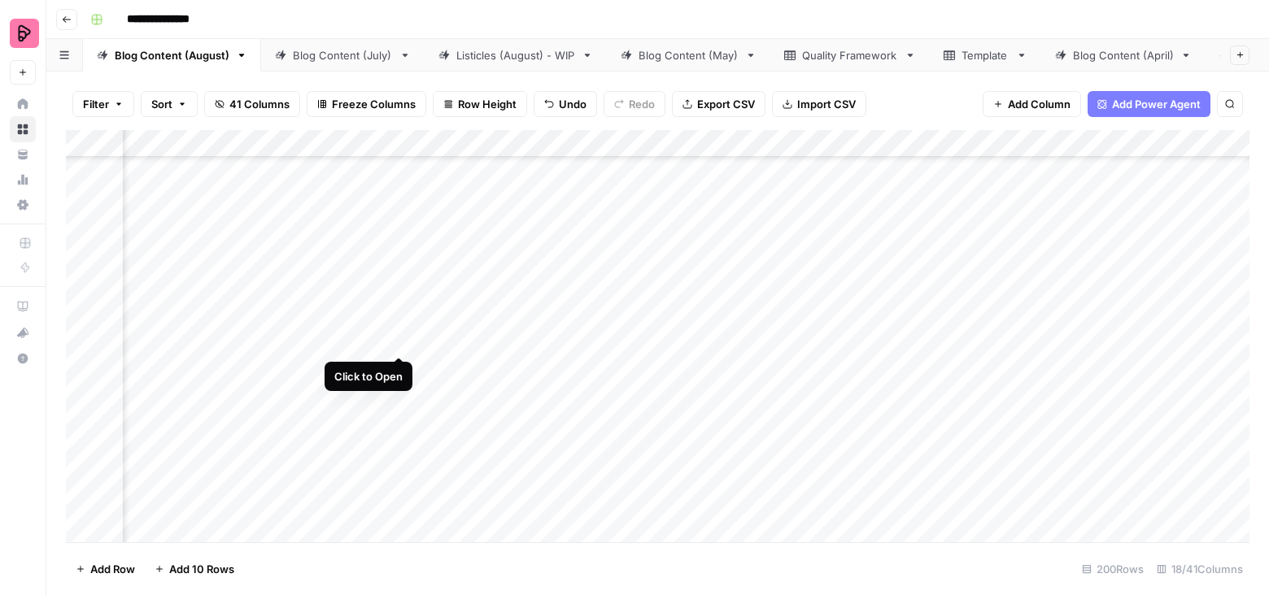
click at [396, 320] on div "Add Column" at bounding box center [657, 336] width 1183 height 413
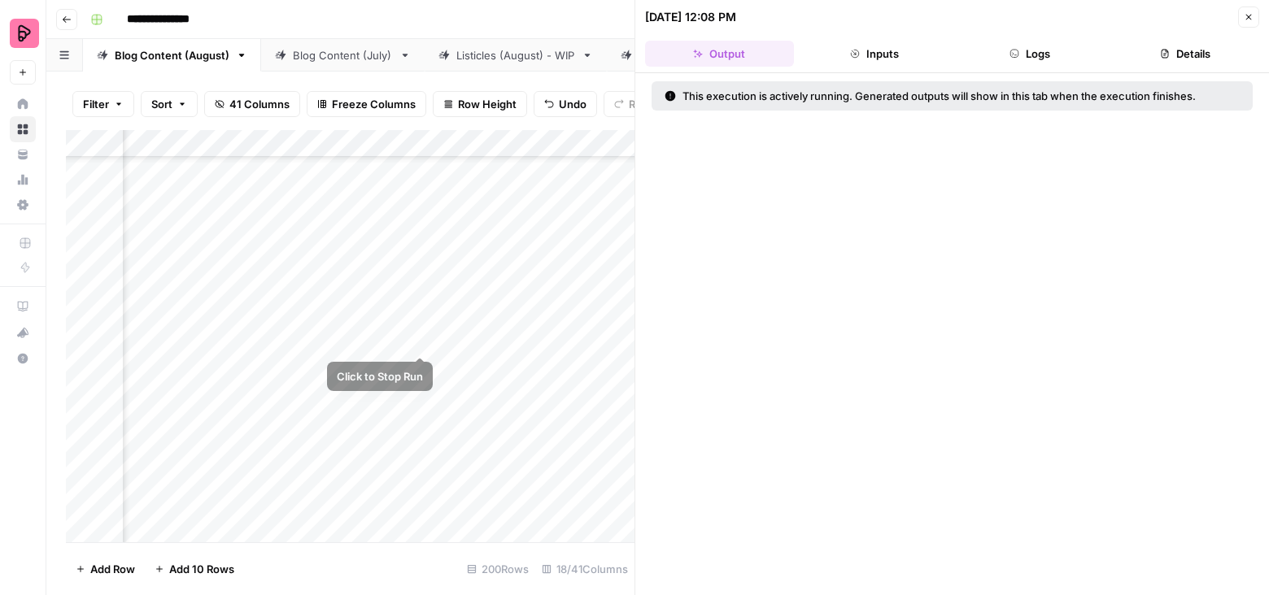
click at [424, 322] on div "Add Column" at bounding box center [350, 336] width 569 height 413
click at [1247, 13] on icon "button" at bounding box center [1249, 17] width 10 height 10
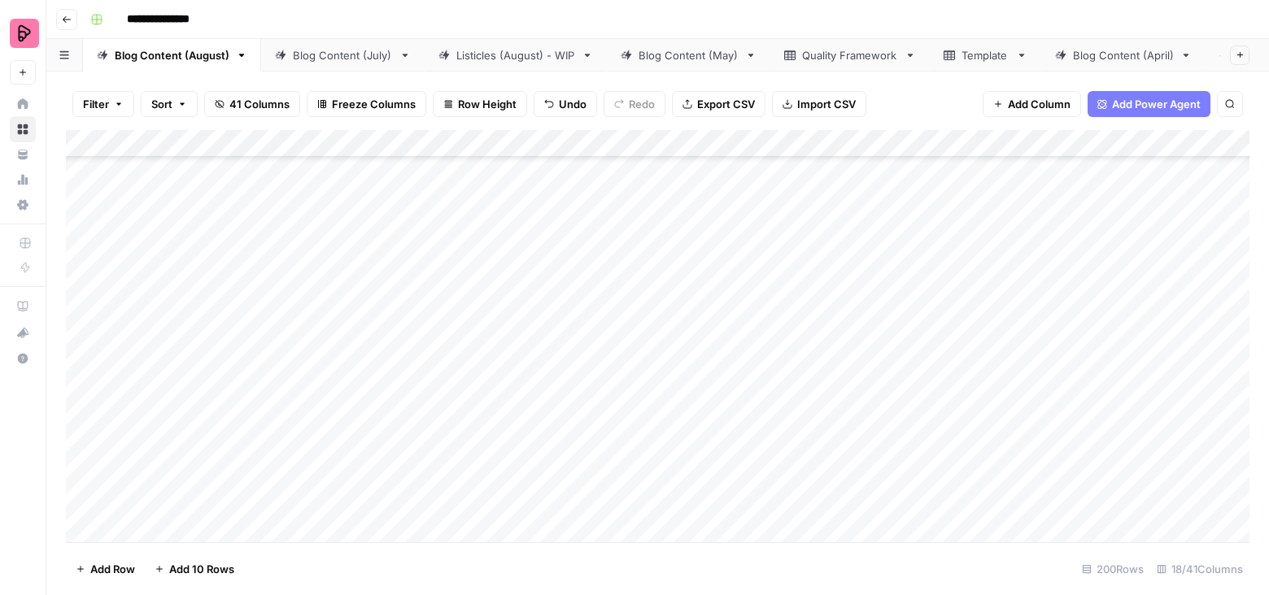
scroll to position [5344, 0]
click at [595, 325] on div "Add Column" at bounding box center [657, 336] width 1183 height 413
drag, startPoint x: 607, startPoint y: 373, endPoint x: 602, endPoint y: 475, distance: 101.8
click at [603, 476] on div "Add Column" at bounding box center [657, 336] width 1183 height 413
click at [604, 425] on div "Add Column" at bounding box center [657, 336] width 1183 height 413
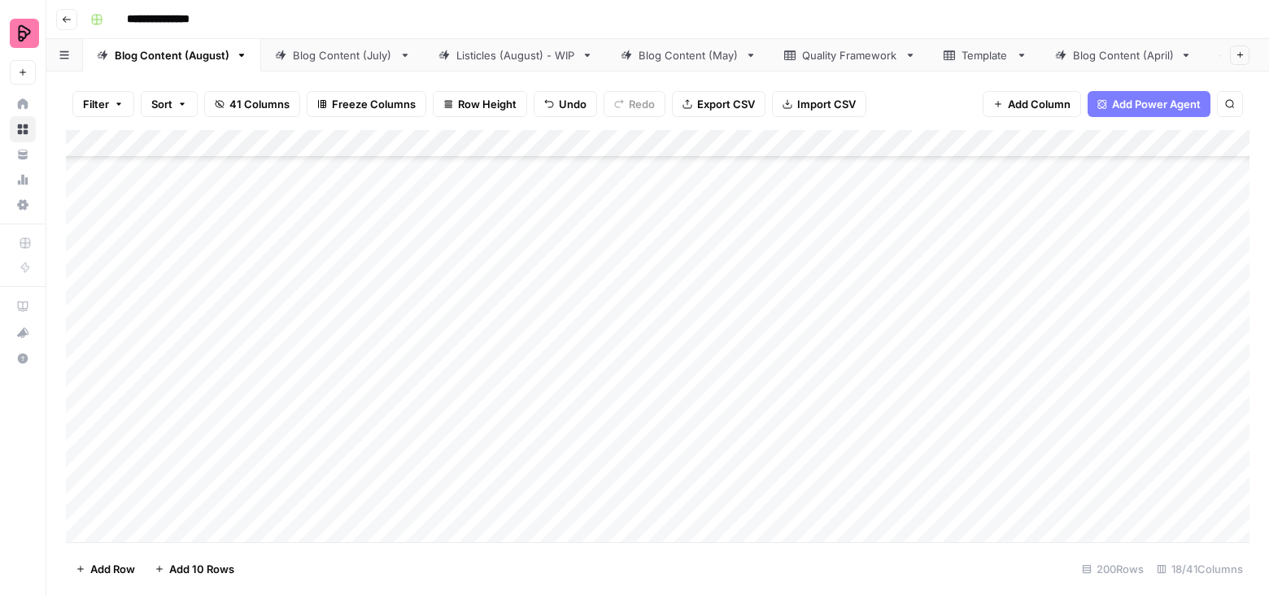
scroll to position [6478, 0]
click at [608, 333] on div "Add Column" at bounding box center [657, 336] width 1183 height 413
click at [603, 385] on div "Add Column" at bounding box center [657, 336] width 1183 height 413
click at [599, 424] on div "Add Column" at bounding box center [657, 336] width 1183 height 413
click at [591, 473] on div "Add Column" at bounding box center [657, 336] width 1183 height 413
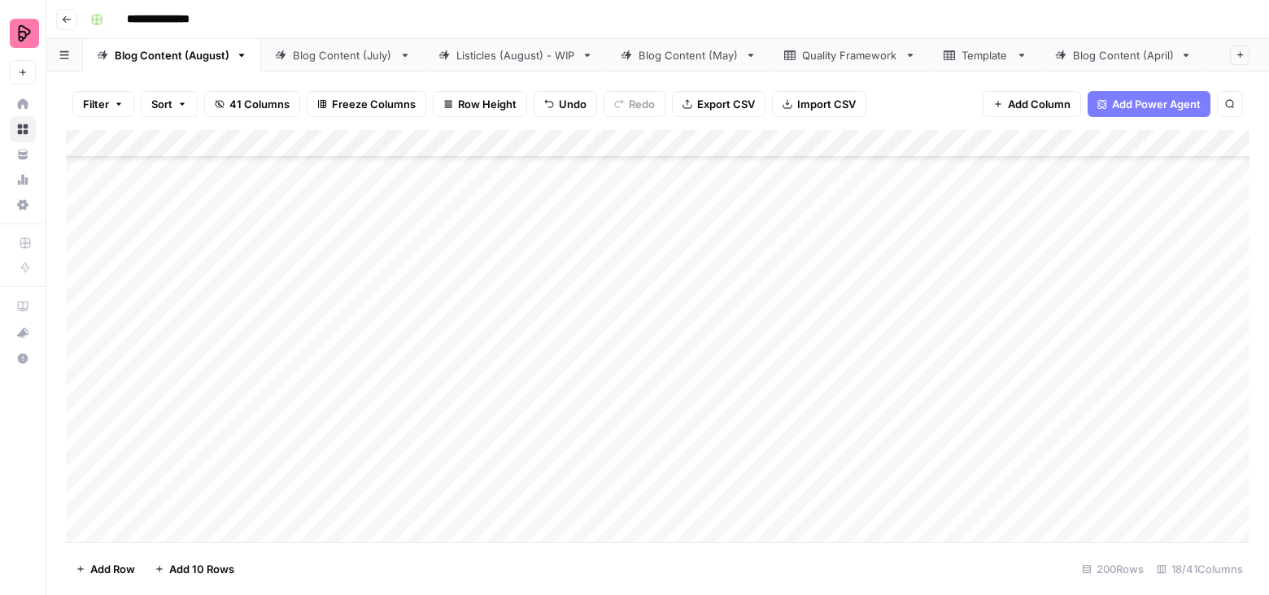
click at [592, 511] on div "Add Column" at bounding box center [657, 336] width 1183 height 413
click at [624, 271] on div "Add Column" at bounding box center [657, 336] width 1183 height 413
click at [617, 323] on div "Add Column" at bounding box center [657, 336] width 1183 height 413
click at [605, 381] on div "Add Column" at bounding box center [657, 336] width 1183 height 413
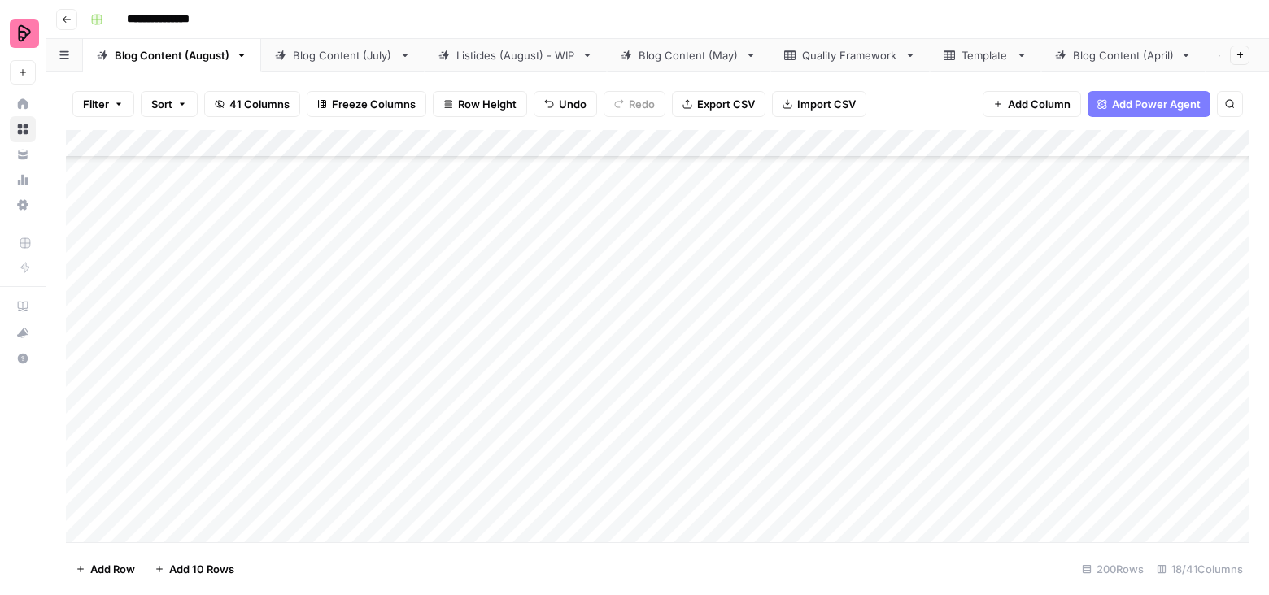
scroll to position [6763, 0]
click at [604, 343] on div "Add Column" at bounding box center [657, 336] width 1183 height 413
click at [605, 381] on div "Add Column" at bounding box center [657, 336] width 1183 height 413
click at [605, 416] on div "Add Column" at bounding box center [657, 336] width 1183 height 413
click at [605, 459] on div "Add Column" at bounding box center [657, 336] width 1183 height 413
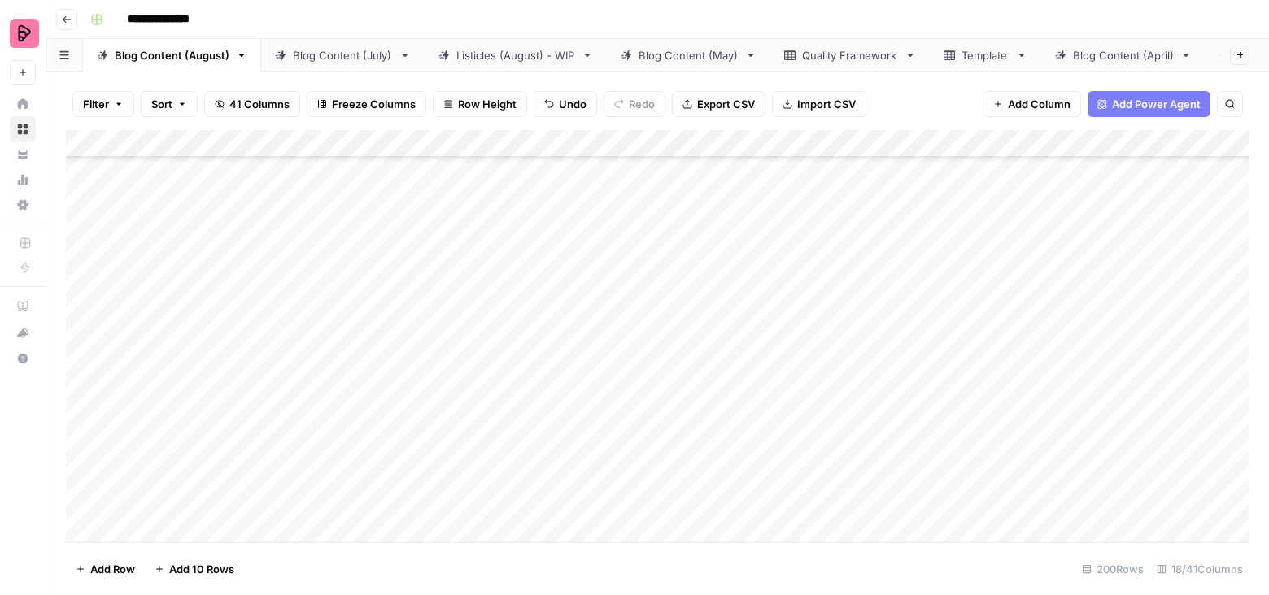
click at [605, 508] on div "Add Column" at bounding box center [657, 336] width 1183 height 413
click at [604, 212] on div "Add Column" at bounding box center [657, 336] width 1183 height 413
click at [604, 247] on div "Add Column" at bounding box center [657, 336] width 1183 height 413
click at [604, 292] on div "Add Column" at bounding box center [657, 336] width 1183 height 413
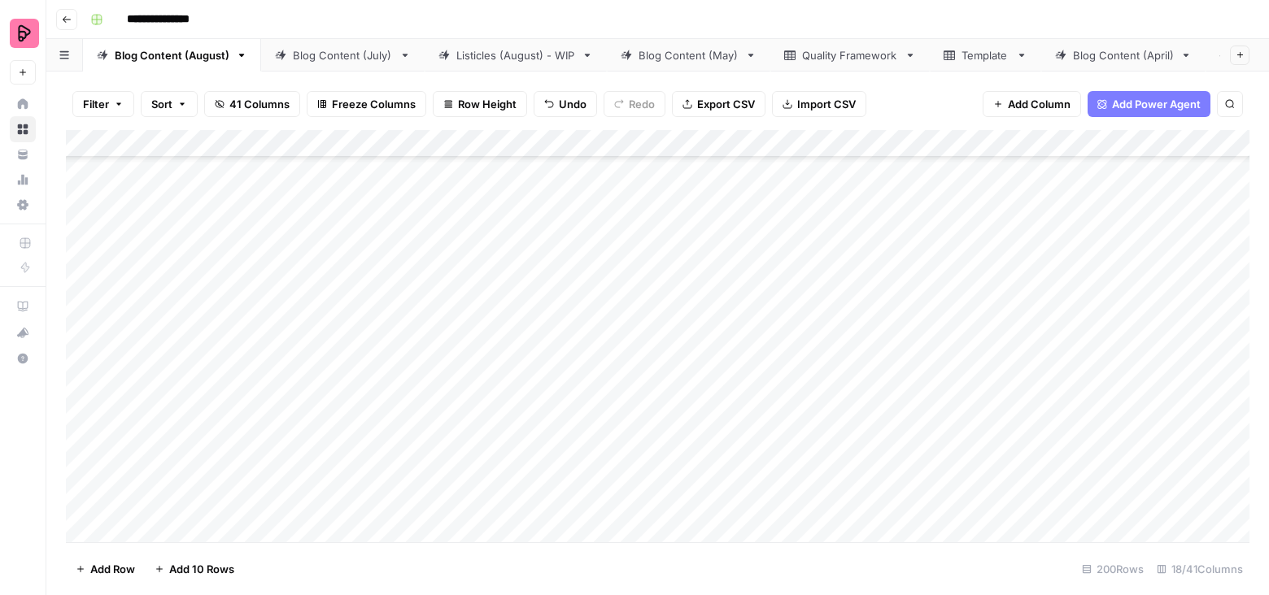
click at [604, 332] on div "Add Column" at bounding box center [657, 336] width 1183 height 413
click at [603, 377] on div "Add Column" at bounding box center [657, 336] width 1183 height 413
click at [602, 416] on div "Add Column" at bounding box center [657, 336] width 1183 height 413
click at [602, 462] on div "Add Column" at bounding box center [657, 336] width 1183 height 413
click at [602, 504] on div "Add Column" at bounding box center [657, 336] width 1183 height 413
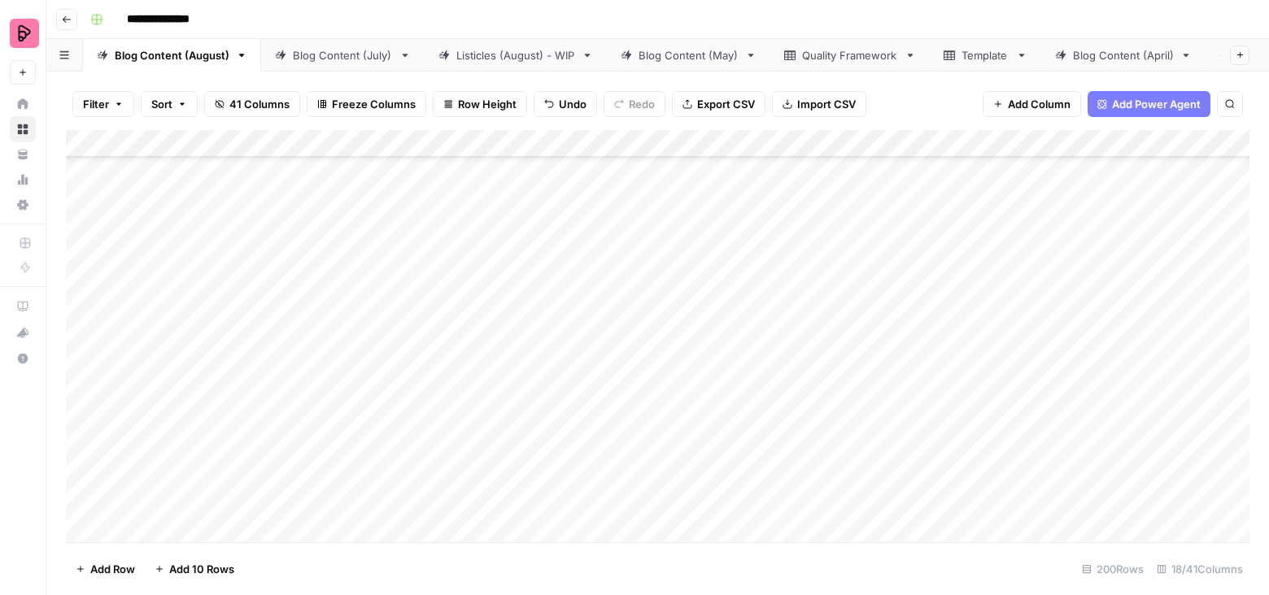
scroll to position [7438, 0]
click at [599, 220] on div "Add Column" at bounding box center [657, 336] width 1183 height 413
click at [600, 261] on div "Add Column" at bounding box center [657, 336] width 1183 height 413
click at [600, 298] on div "Add Column" at bounding box center [657, 336] width 1183 height 413
click at [602, 355] on div "Add Column" at bounding box center [657, 336] width 1183 height 413
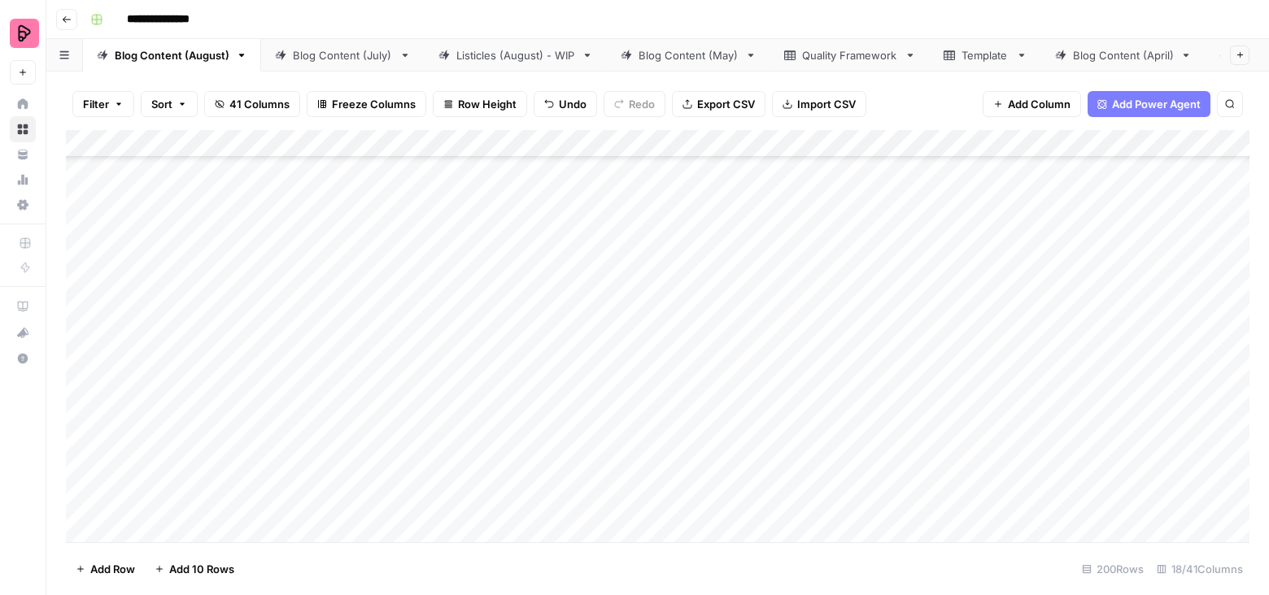
click at [603, 381] on div "Add Column" at bounding box center [657, 336] width 1183 height 413
click at [603, 427] on div "Add Column" at bounding box center [657, 336] width 1183 height 413
click at [602, 474] on div "Add Column" at bounding box center [657, 336] width 1183 height 413
click at [602, 509] on div "Add Column" at bounding box center [657, 336] width 1183 height 413
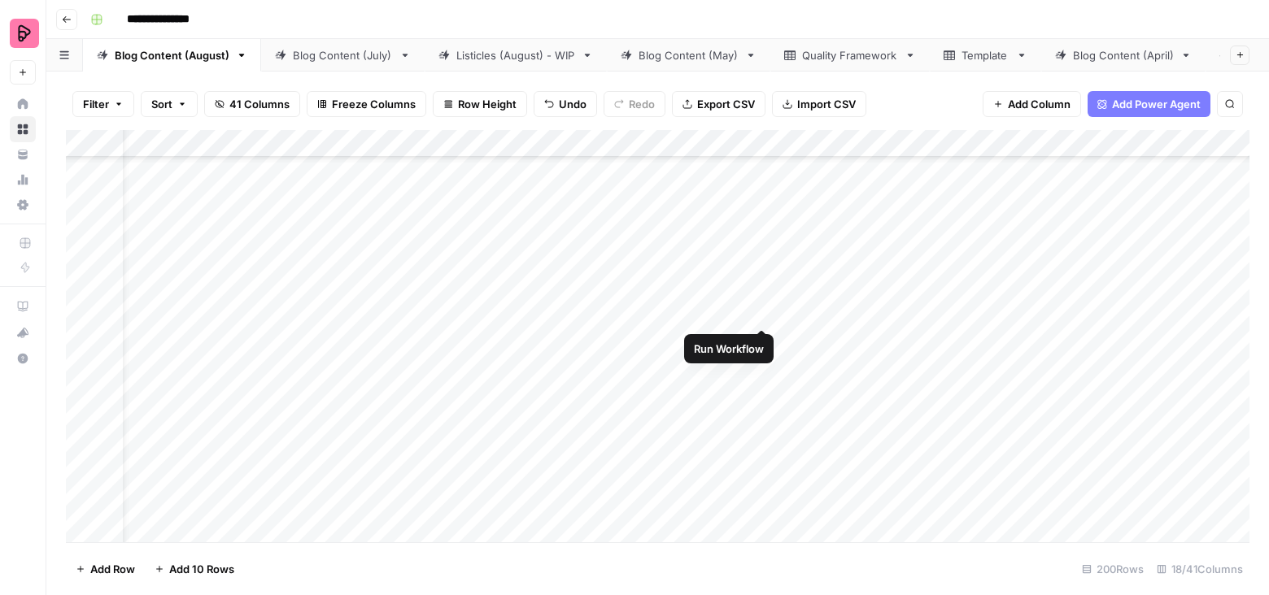
click at [741, 294] on div "Add Column" at bounding box center [657, 336] width 1183 height 413
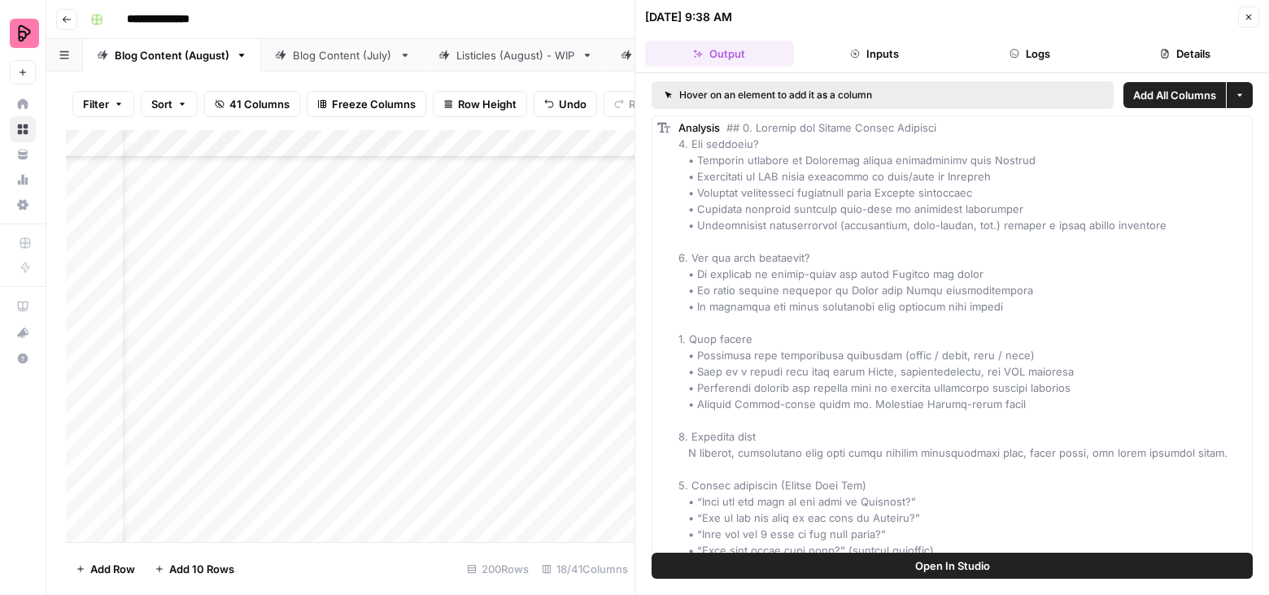
click at [1008, 48] on button "Logs" at bounding box center [1030, 54] width 149 height 26
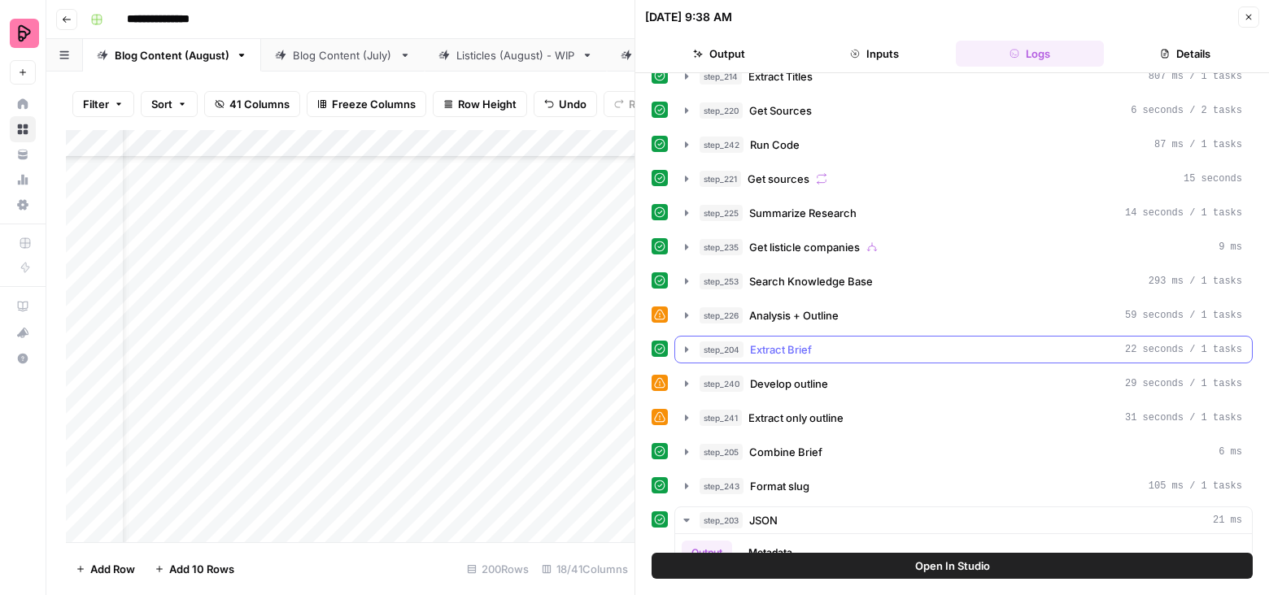
scroll to position [229, 0]
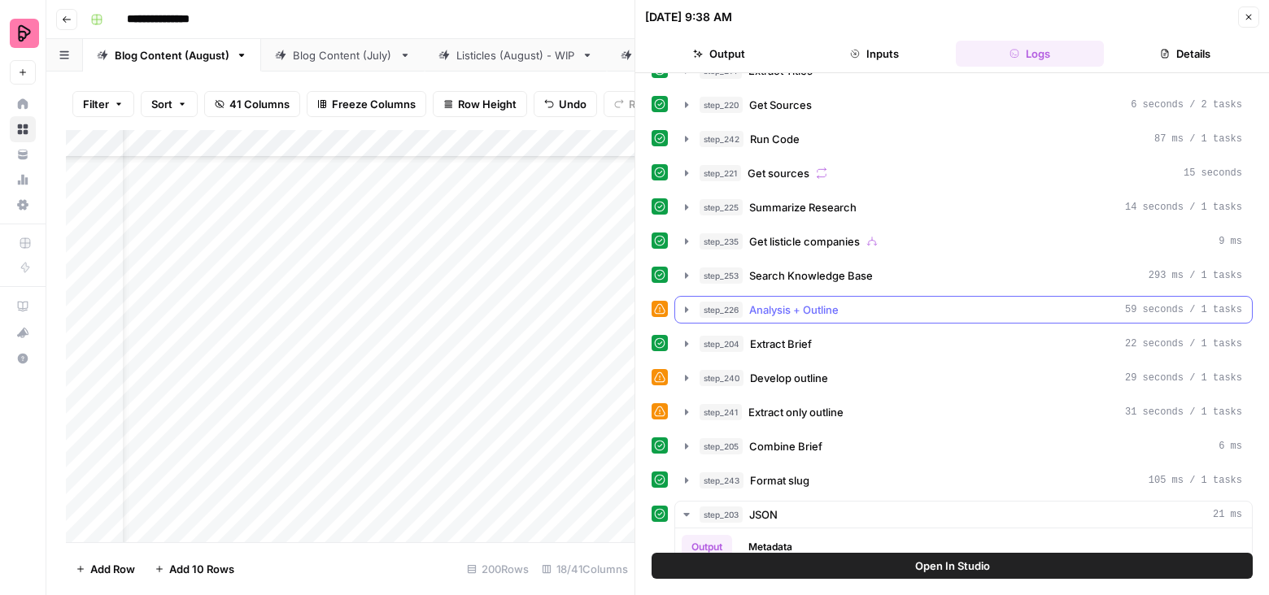
click at [685, 307] on icon "button" at bounding box center [686, 310] width 3 height 6
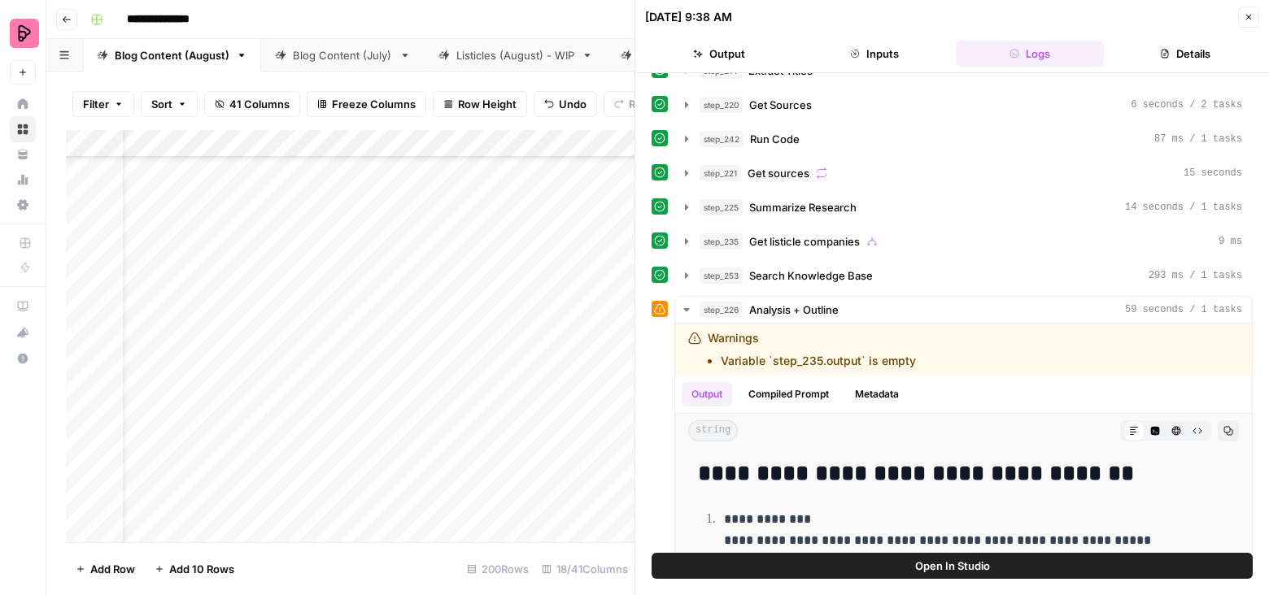
click at [876, 572] on button "Open In Studio" at bounding box center [952, 566] width 601 height 26
click at [483, 56] on div "Listicles (August) - WIP" at bounding box center [515, 55] width 119 height 16
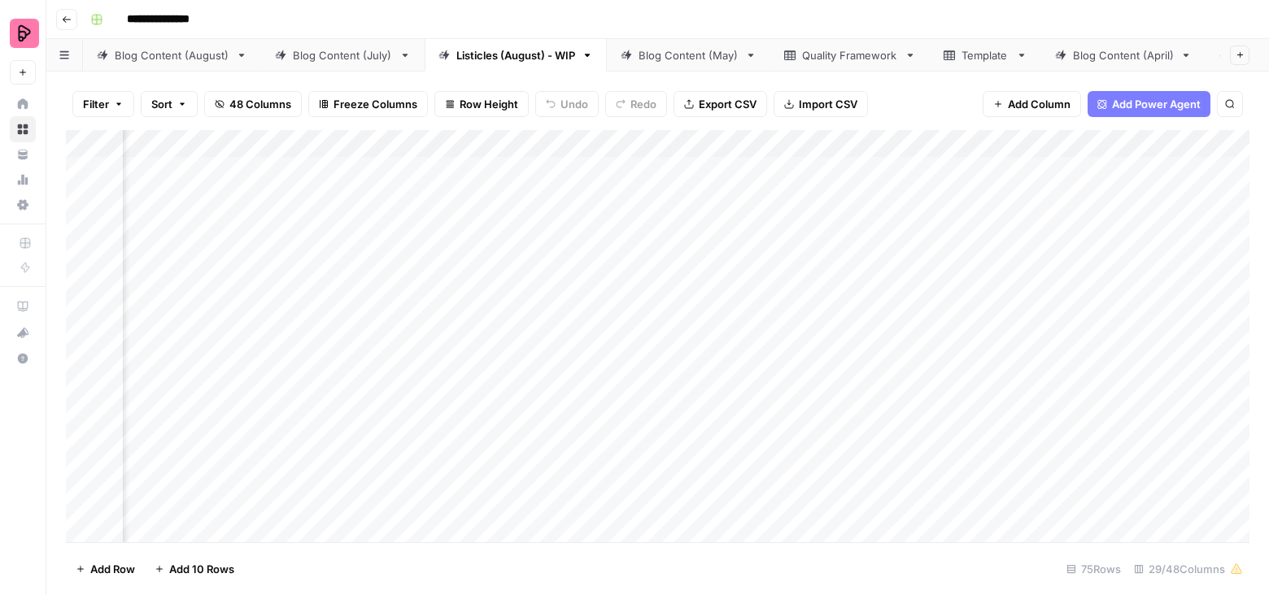
scroll to position [0, 1579]
click at [211, 57] on div "Blog Content (August)" at bounding box center [172, 55] width 115 height 16
click at [869, 294] on div "Add Column" at bounding box center [657, 336] width 1183 height 413
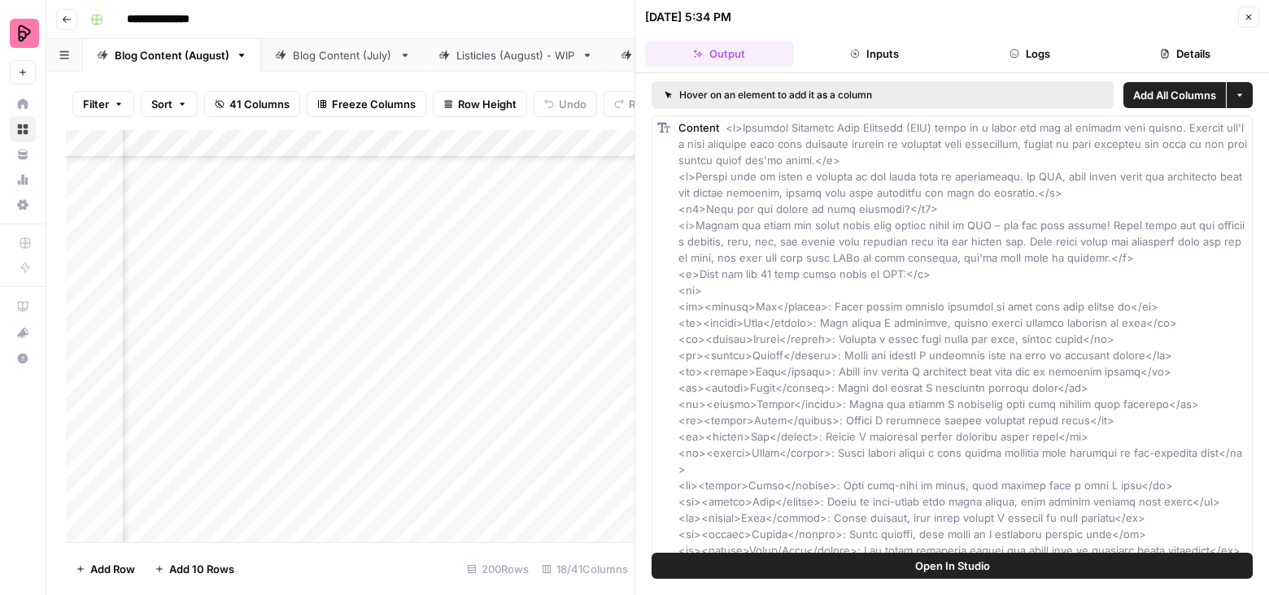
click at [1027, 50] on button "Logs" at bounding box center [1030, 54] width 149 height 26
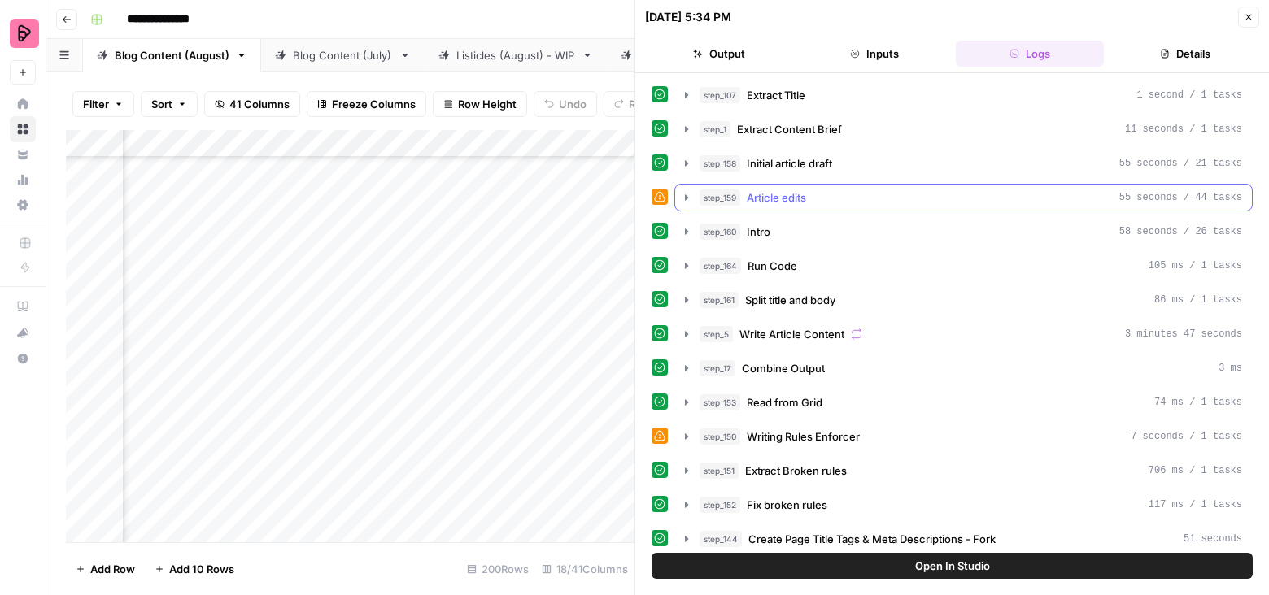
click at [693, 192] on button "step_159 Article edits 55 seconds / 44 tasks" at bounding box center [963, 198] width 577 height 26
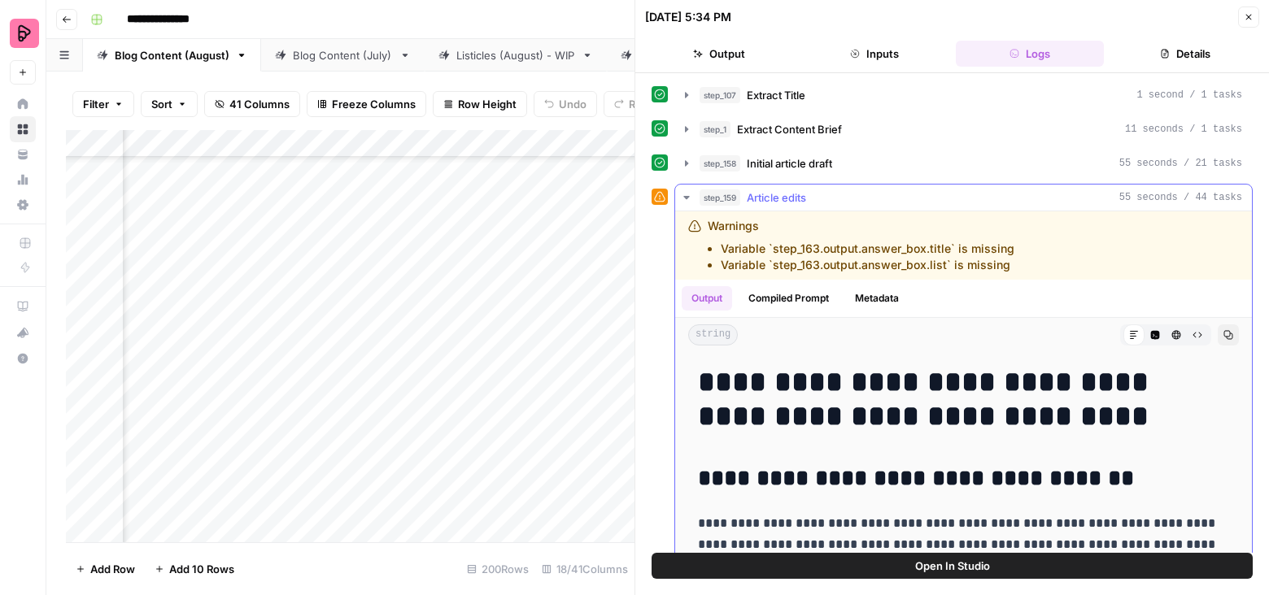
click at [688, 192] on icon "button" at bounding box center [686, 197] width 13 height 13
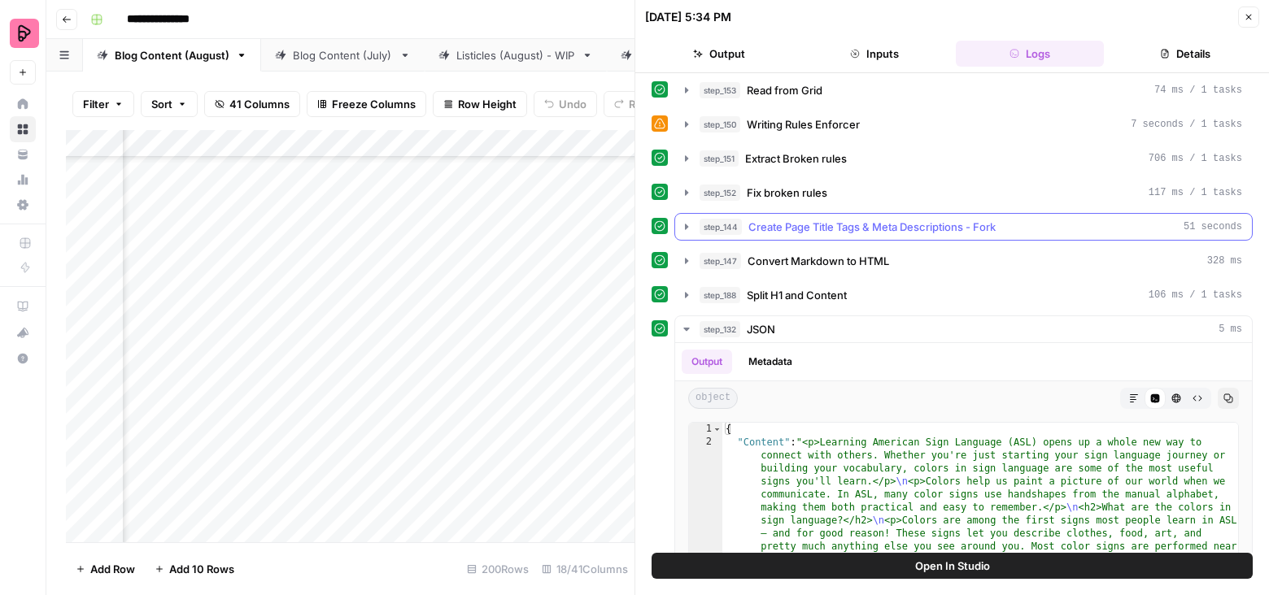
scroll to position [216, 0]
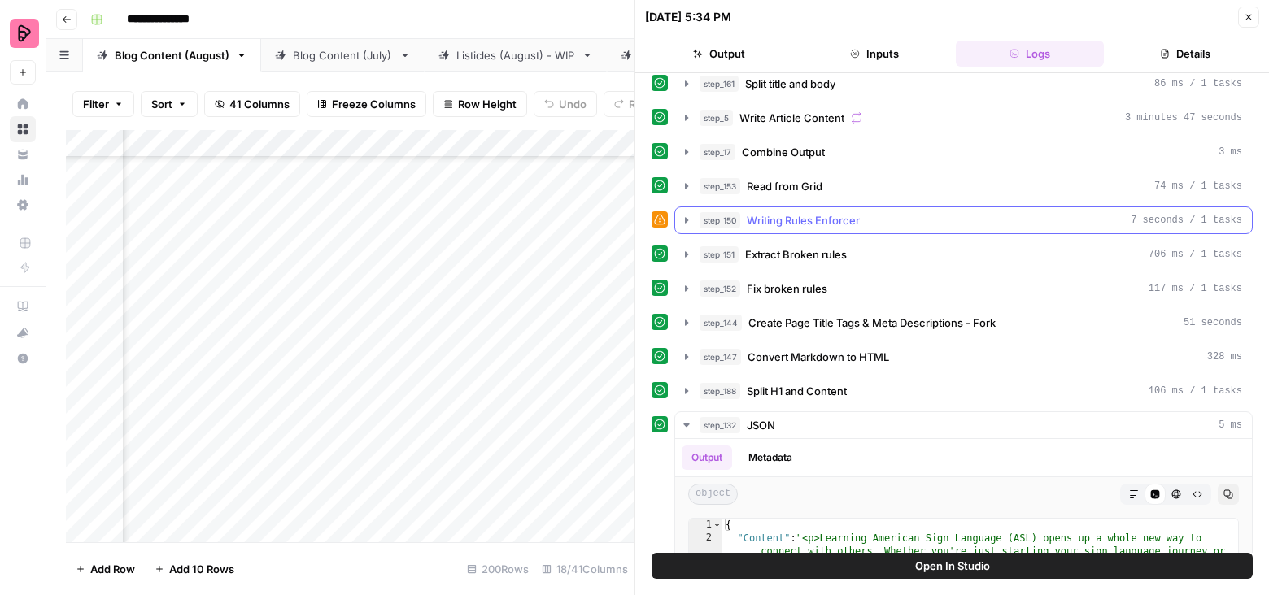
click at [683, 214] on icon "button" at bounding box center [686, 220] width 13 height 13
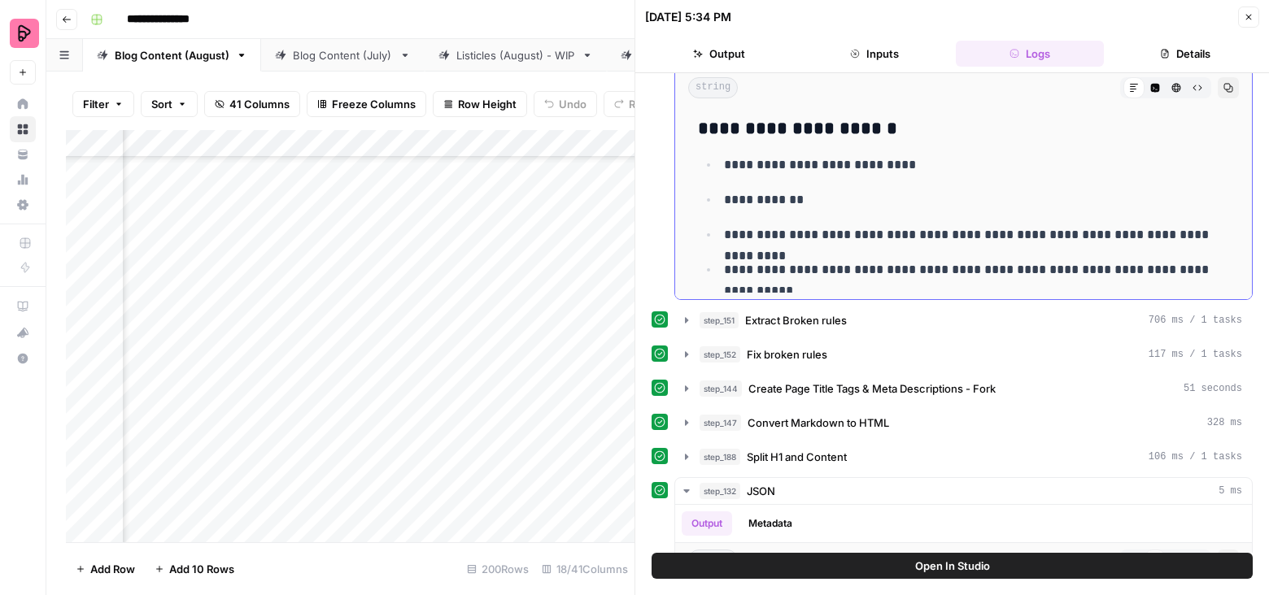
scroll to position [433, 0]
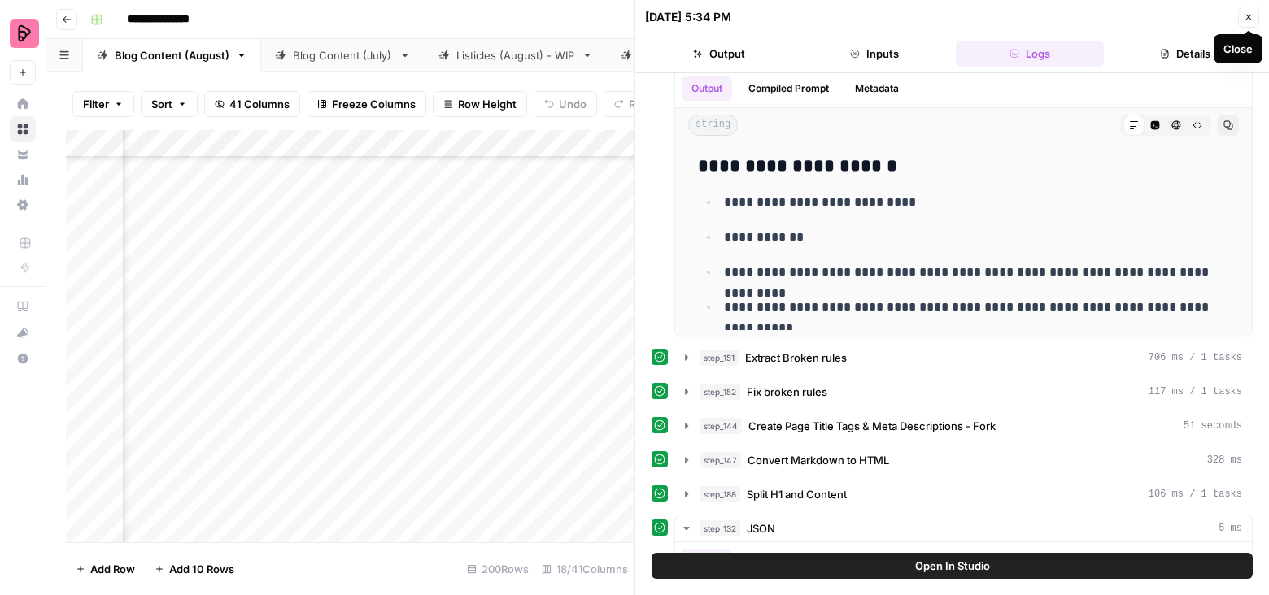
click at [1247, 13] on icon "button" at bounding box center [1249, 17] width 10 height 10
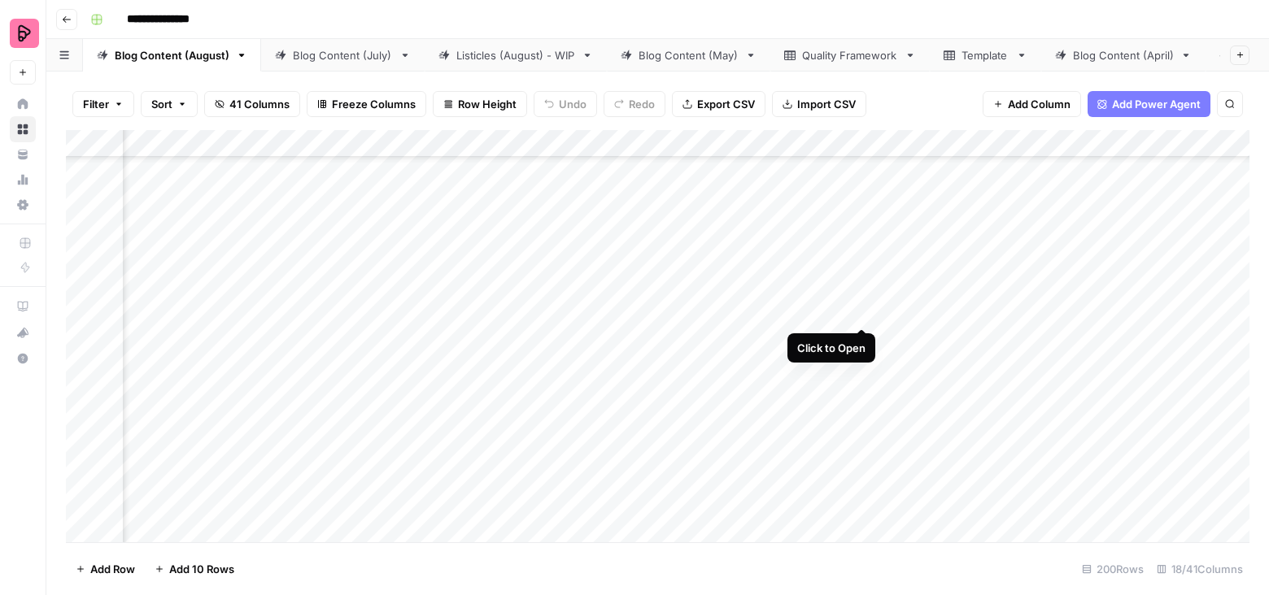
click at [861, 297] on div "Add Column" at bounding box center [657, 336] width 1183 height 413
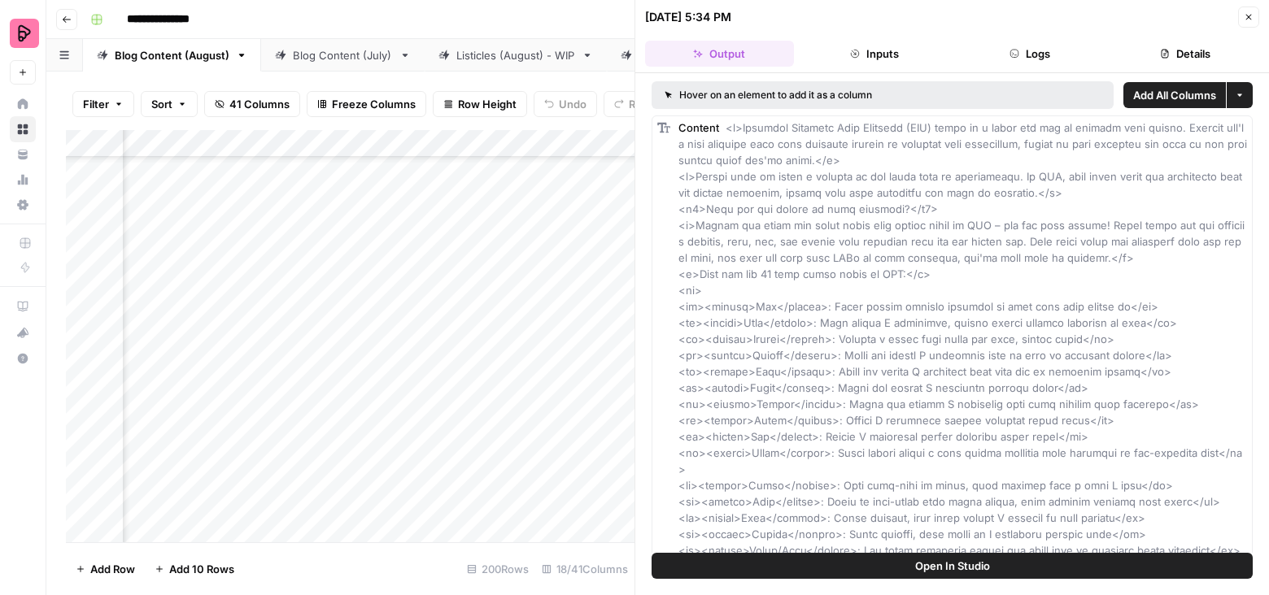
click at [909, 557] on button "Open In Studio" at bounding box center [952, 566] width 601 height 26
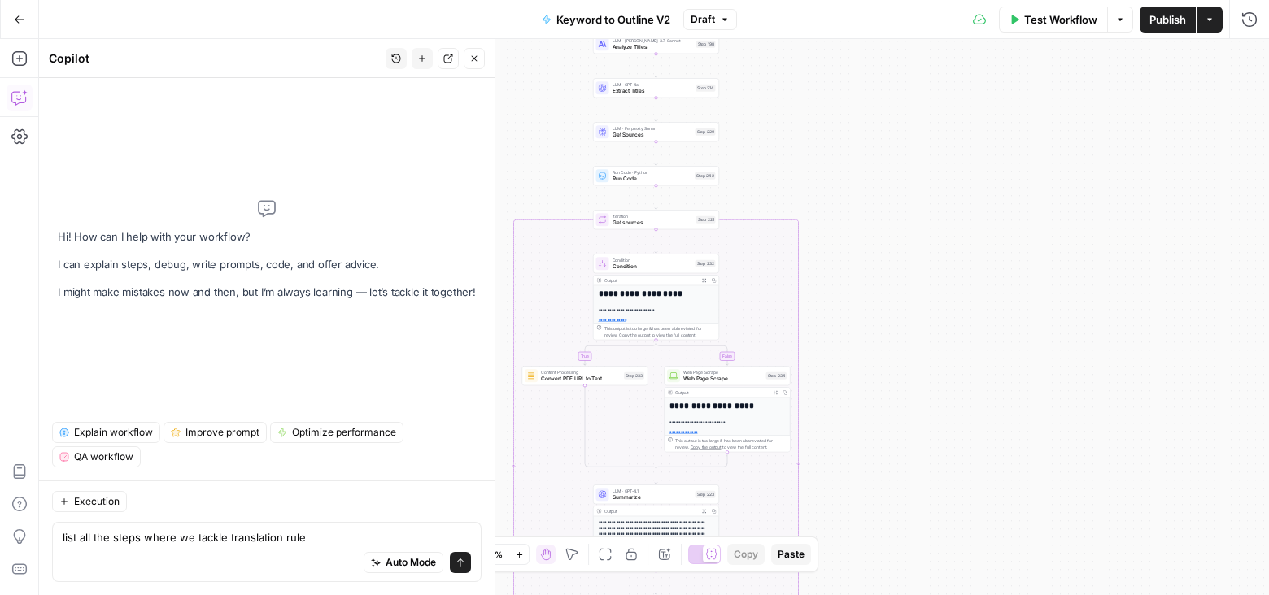
type textarea "list all the steps where we tackle translation rules"
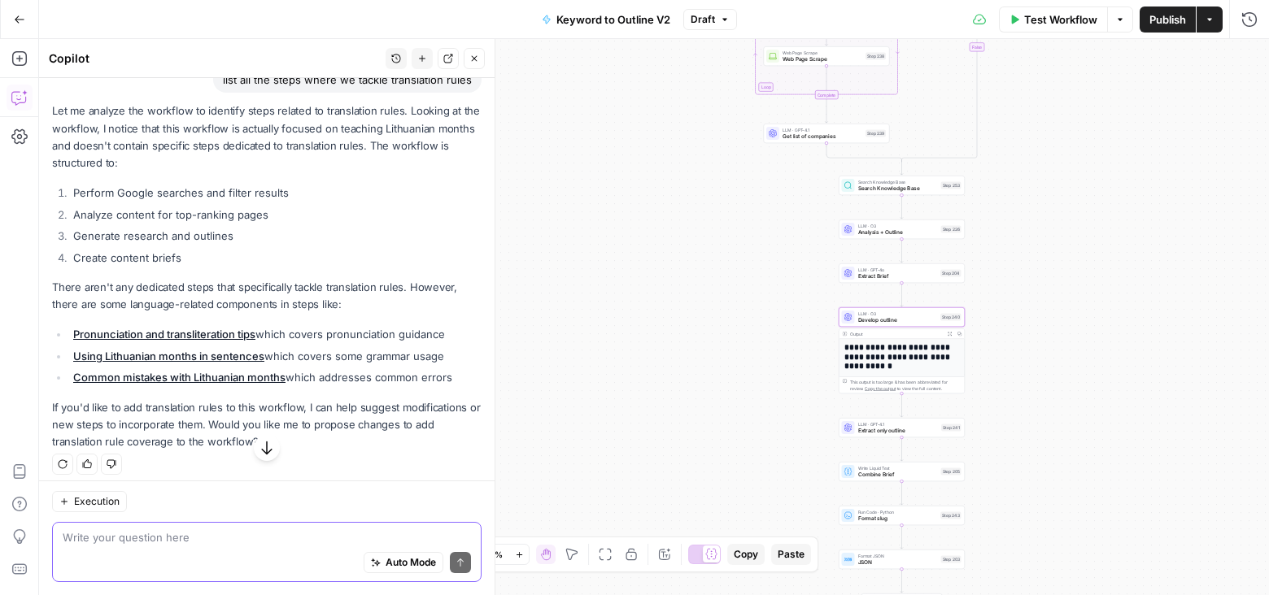
scroll to position [113, 0]
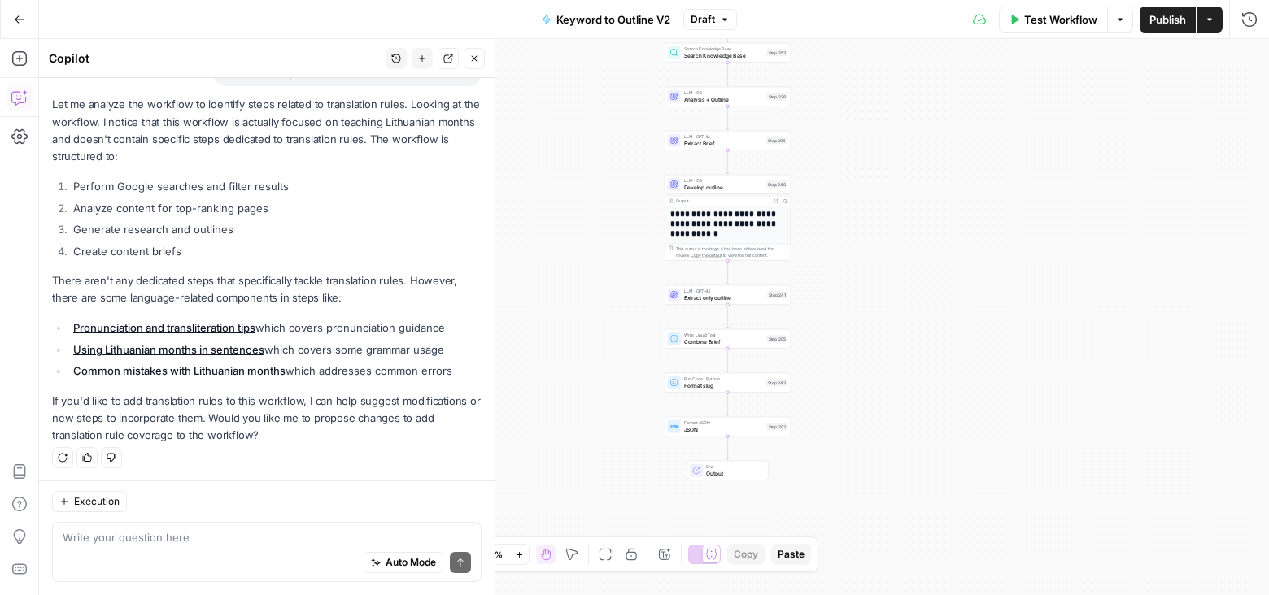
click at [760, 299] on span "Extract only outline" at bounding box center [724, 298] width 81 height 8
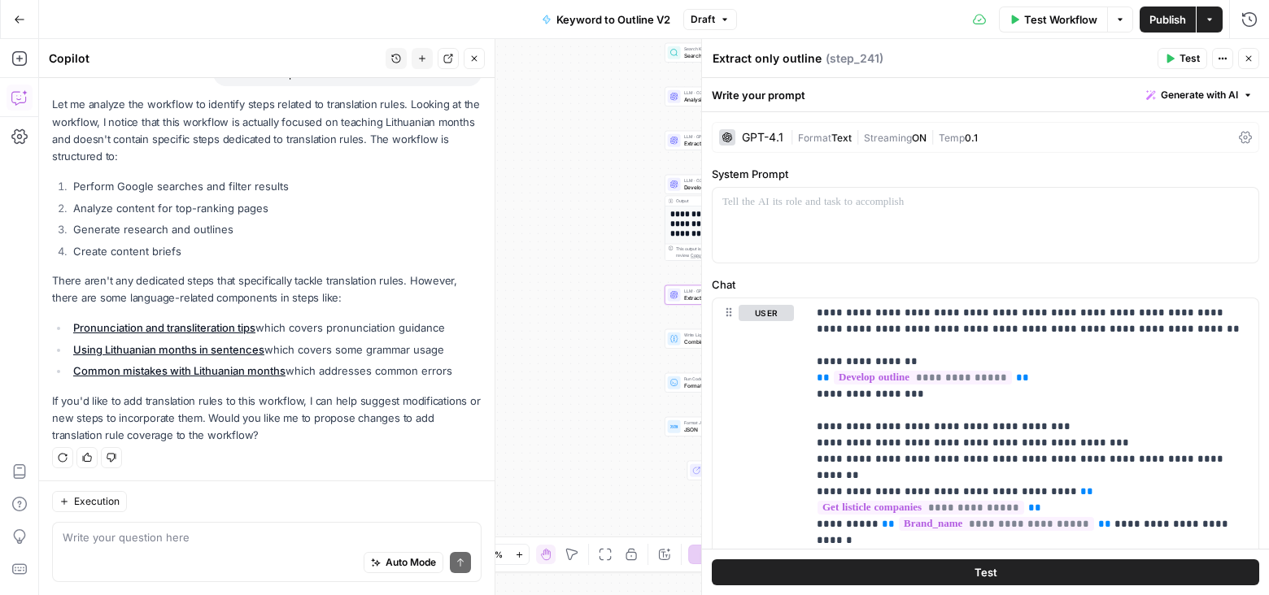
click at [686, 186] on span "Develop outline" at bounding box center [724, 187] width 80 height 8
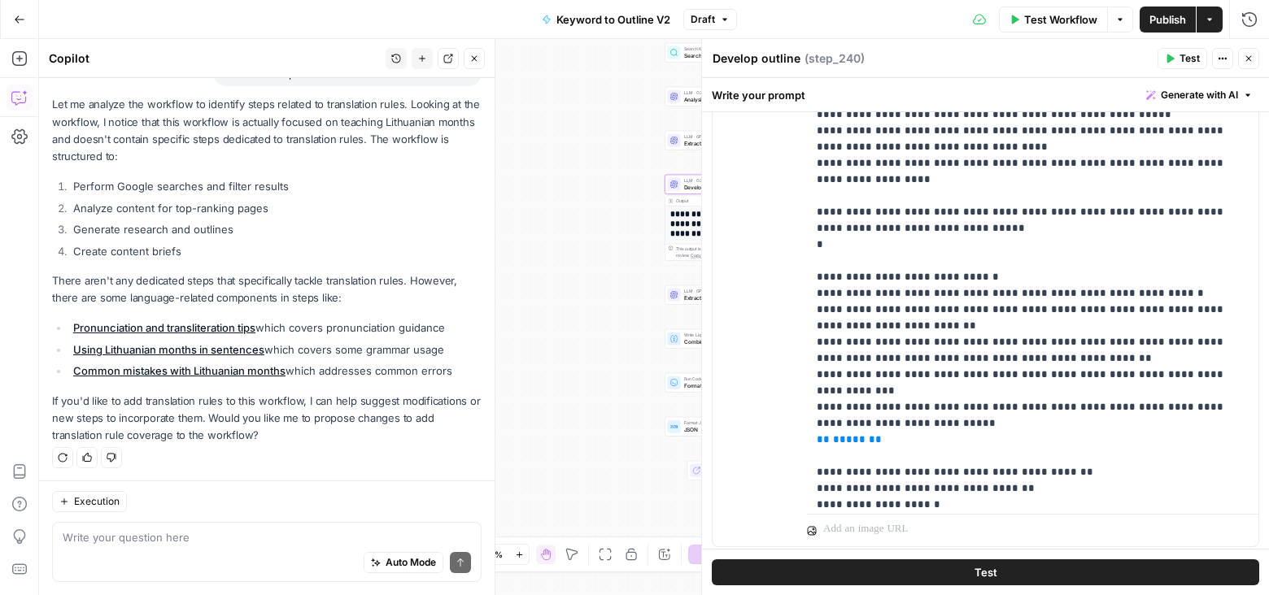
scroll to position [5434, 0]
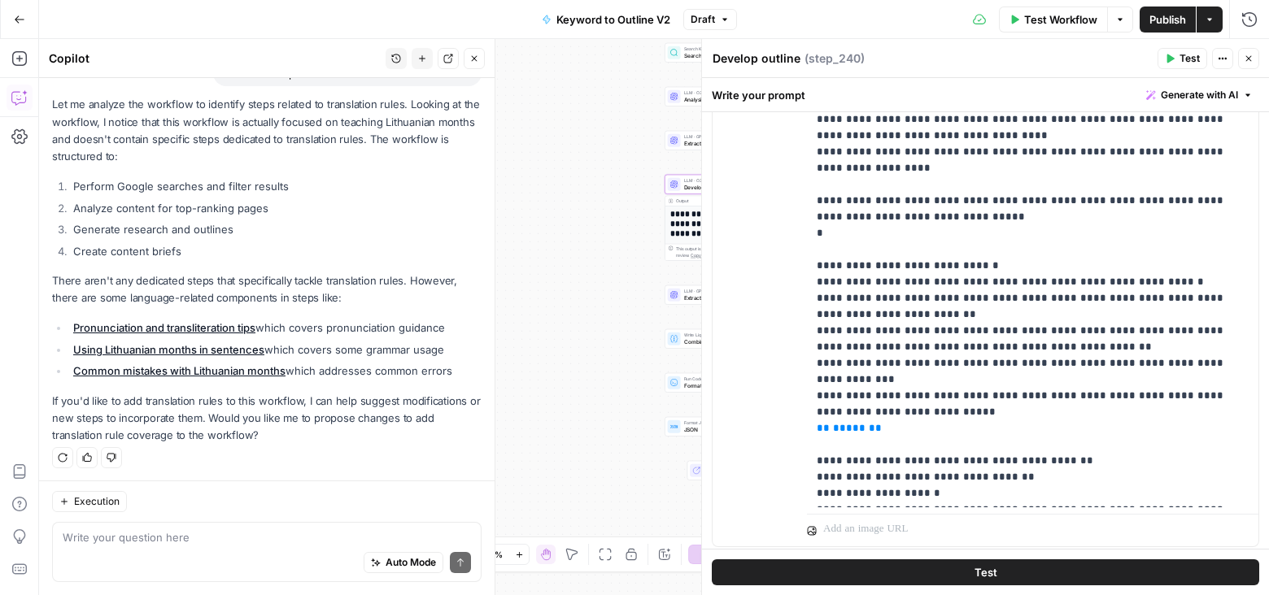
click at [150, 553] on div "Auto Mode Send" at bounding box center [267, 564] width 408 height 36
type textarea "where can I add rules regarding translation of foreign words and their formatti…"
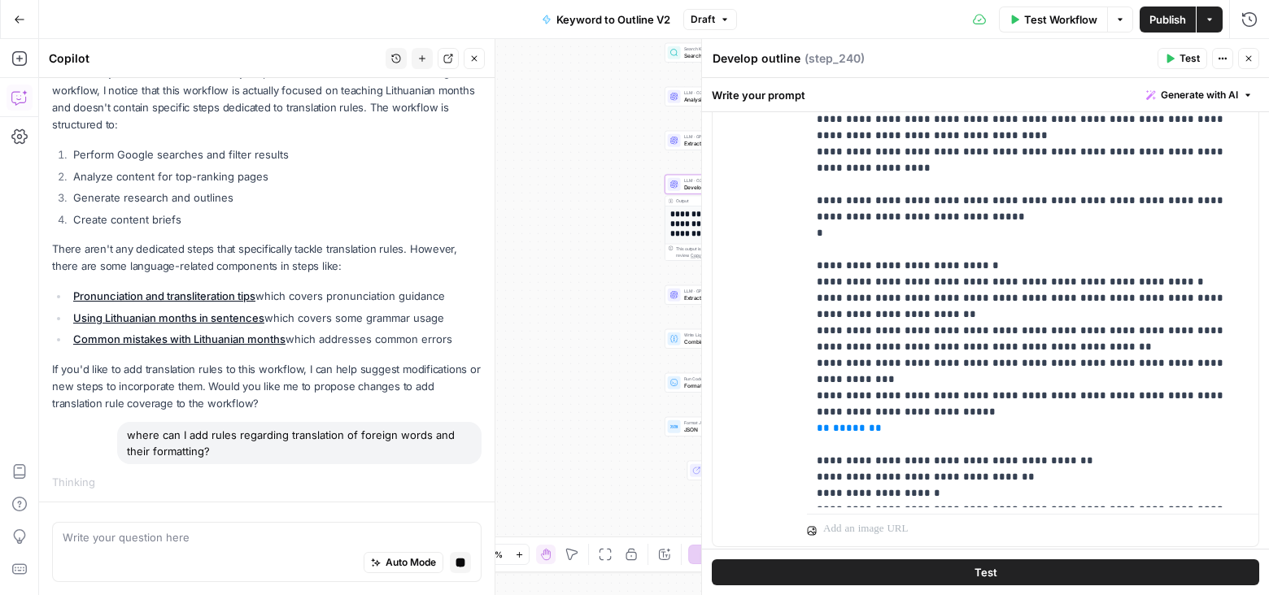
click at [1246, 57] on icon "button" at bounding box center [1249, 59] width 10 height 10
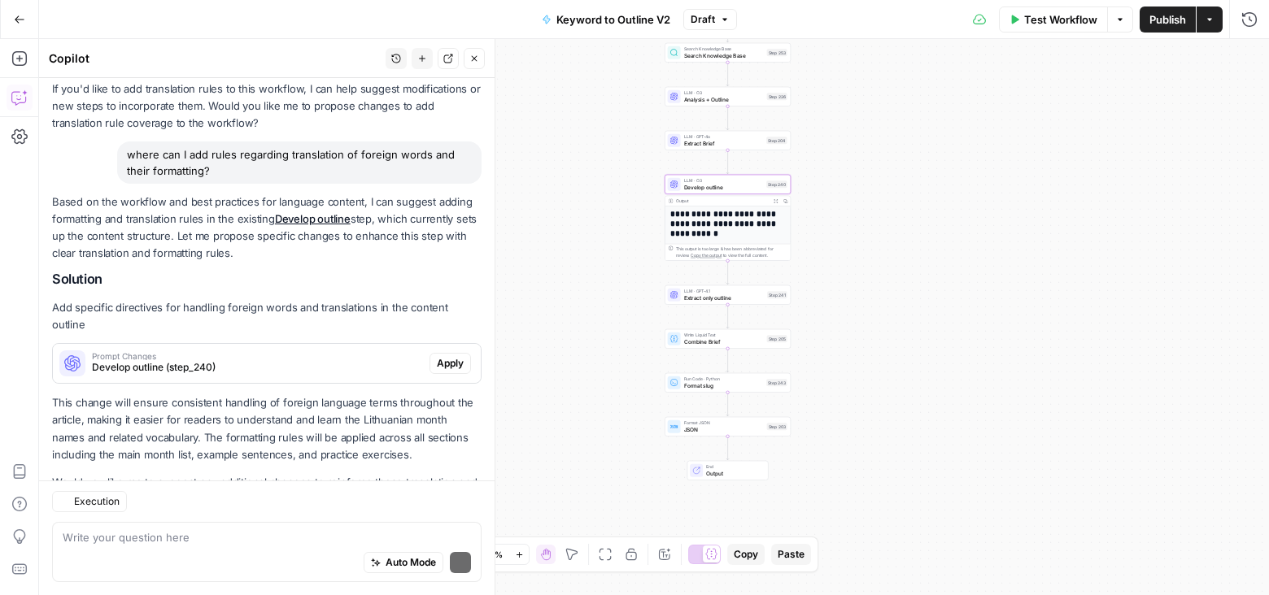
scroll to position [472, 0]
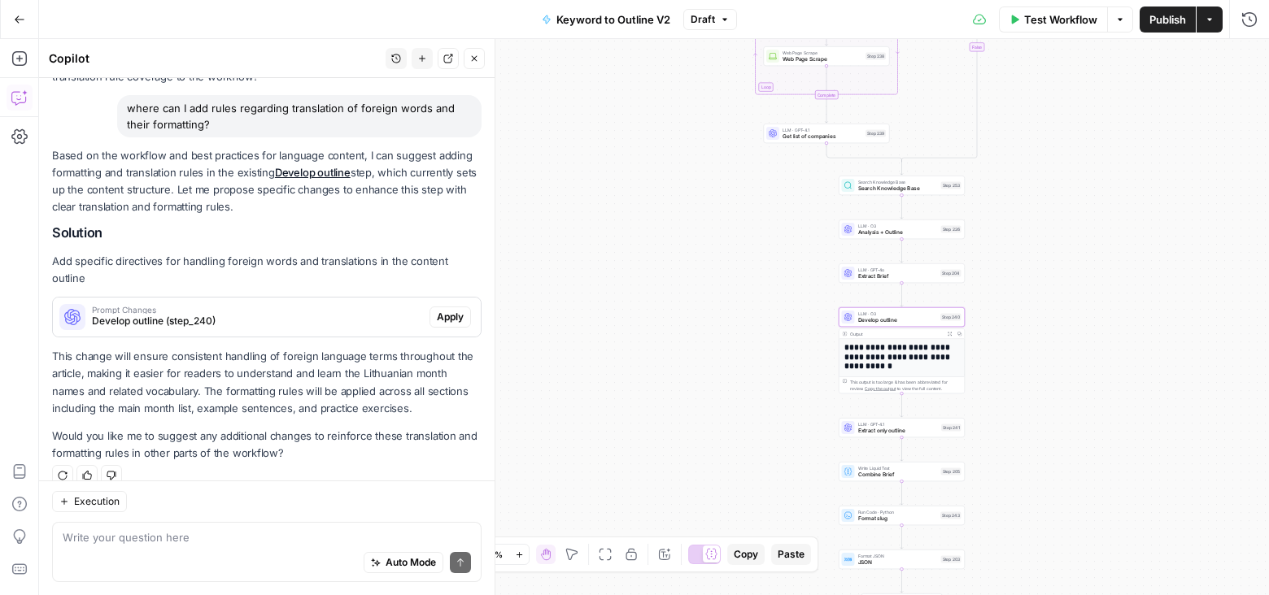
click at [335, 306] on span "Prompt Changes" at bounding box center [257, 310] width 331 height 8
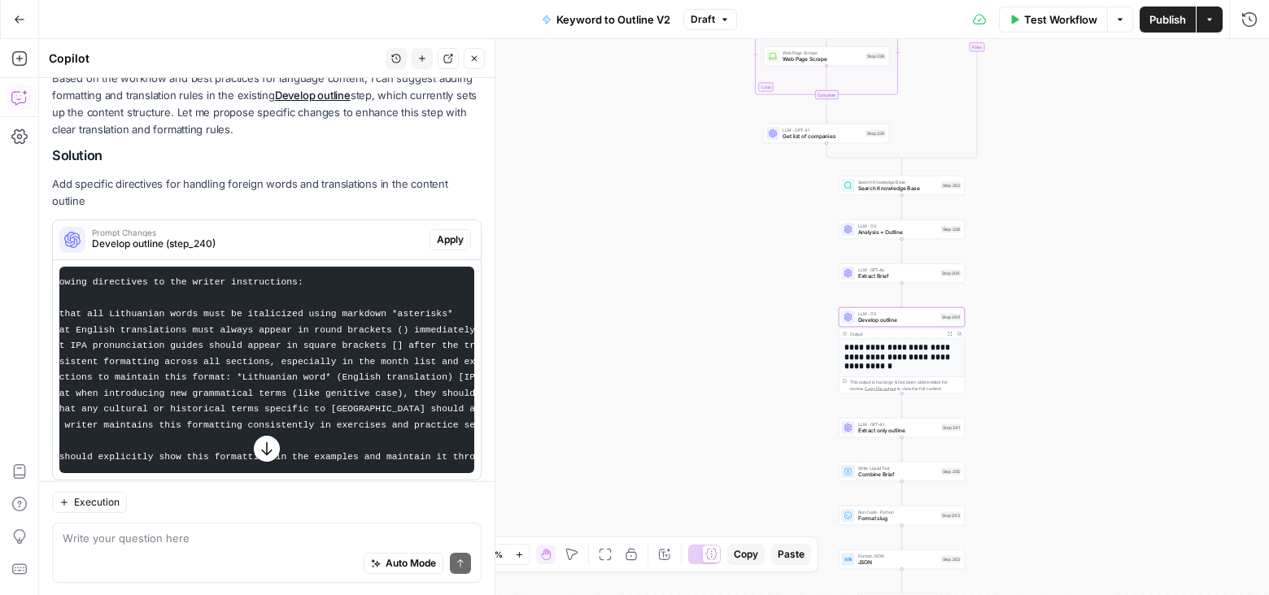
scroll to position [0, 79]
click at [892, 322] on span "Develop outline" at bounding box center [898, 320] width 80 height 8
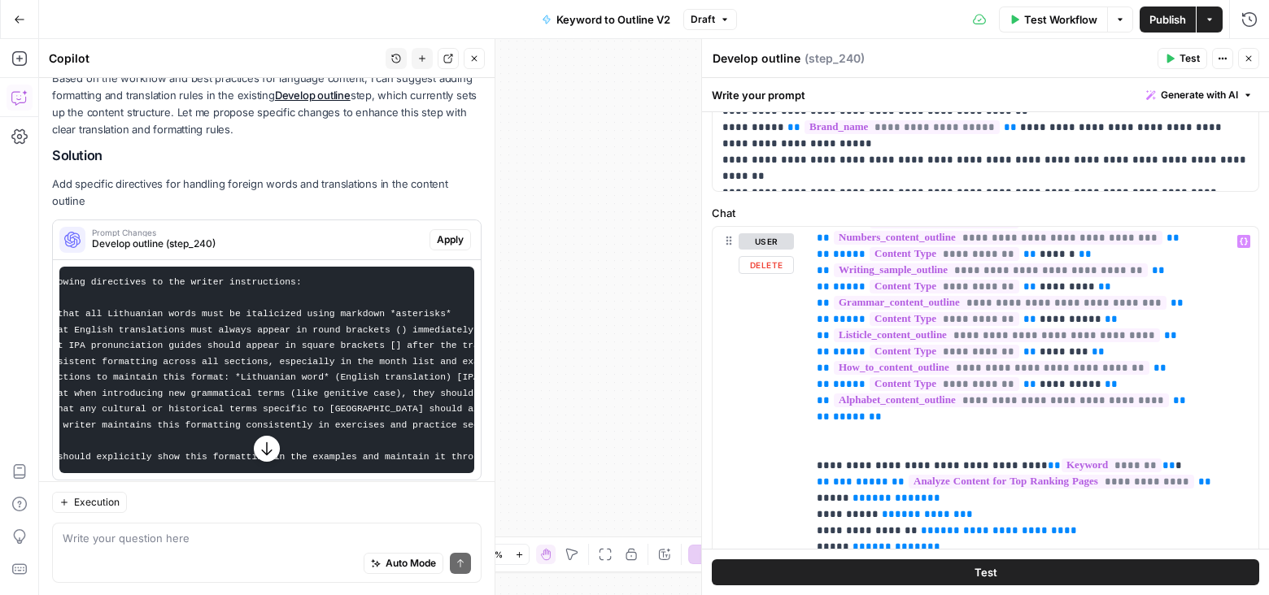
scroll to position [285, 0]
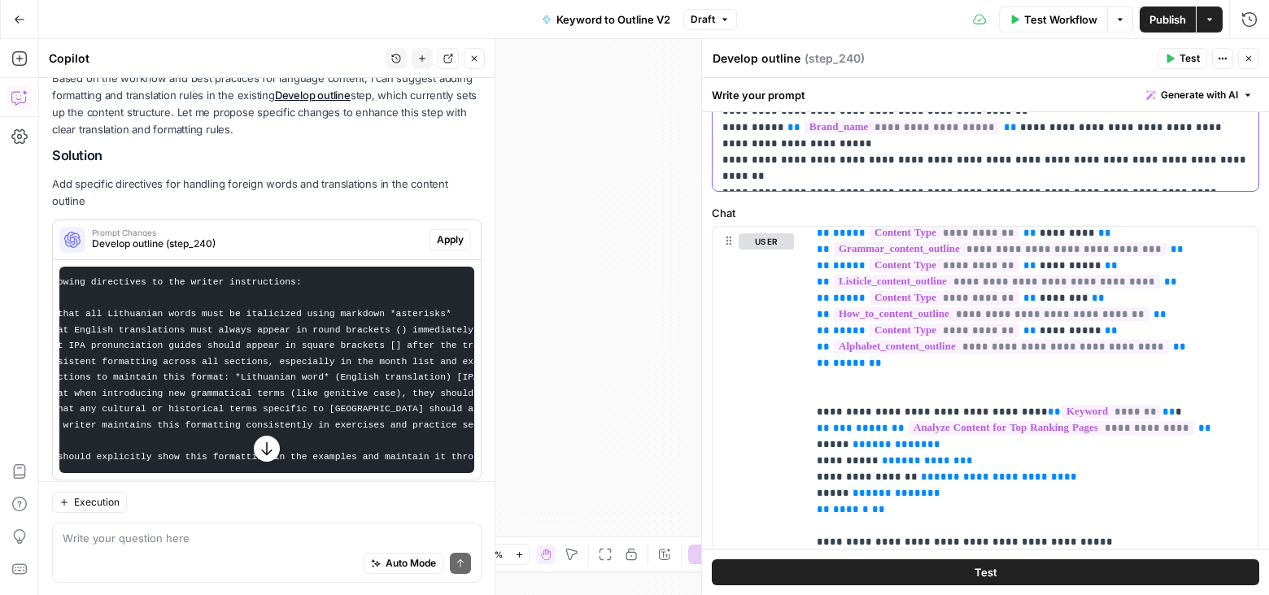
click at [1144, 175] on p "**********" at bounding box center [985, 71] width 527 height 228
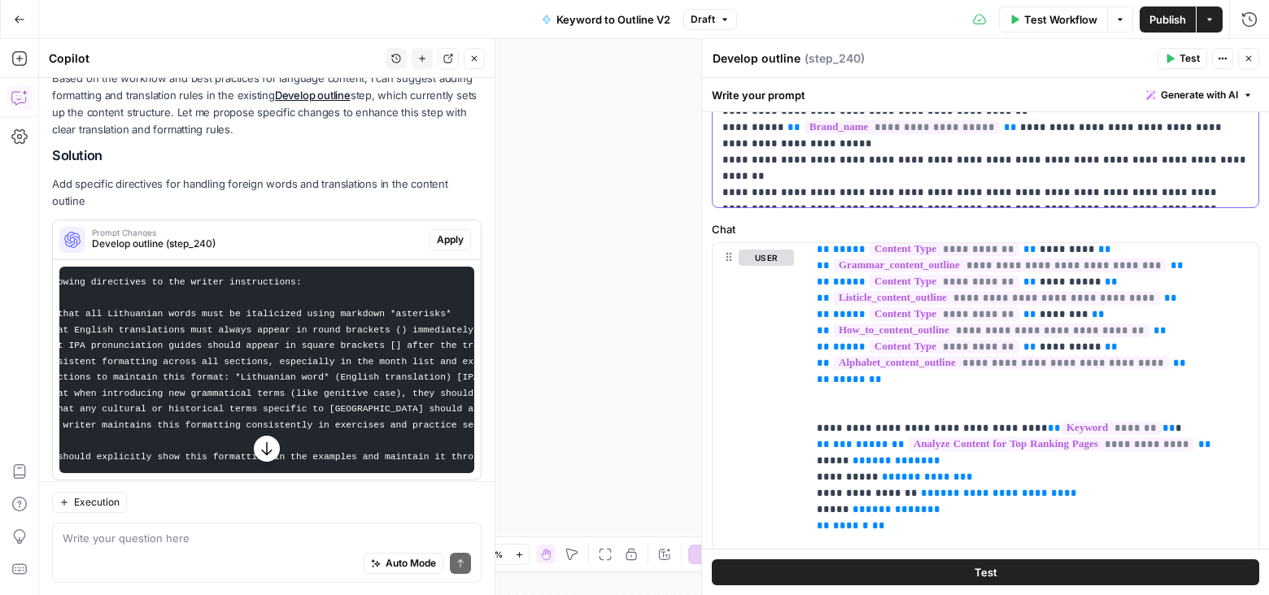
scroll to position [600, 0]
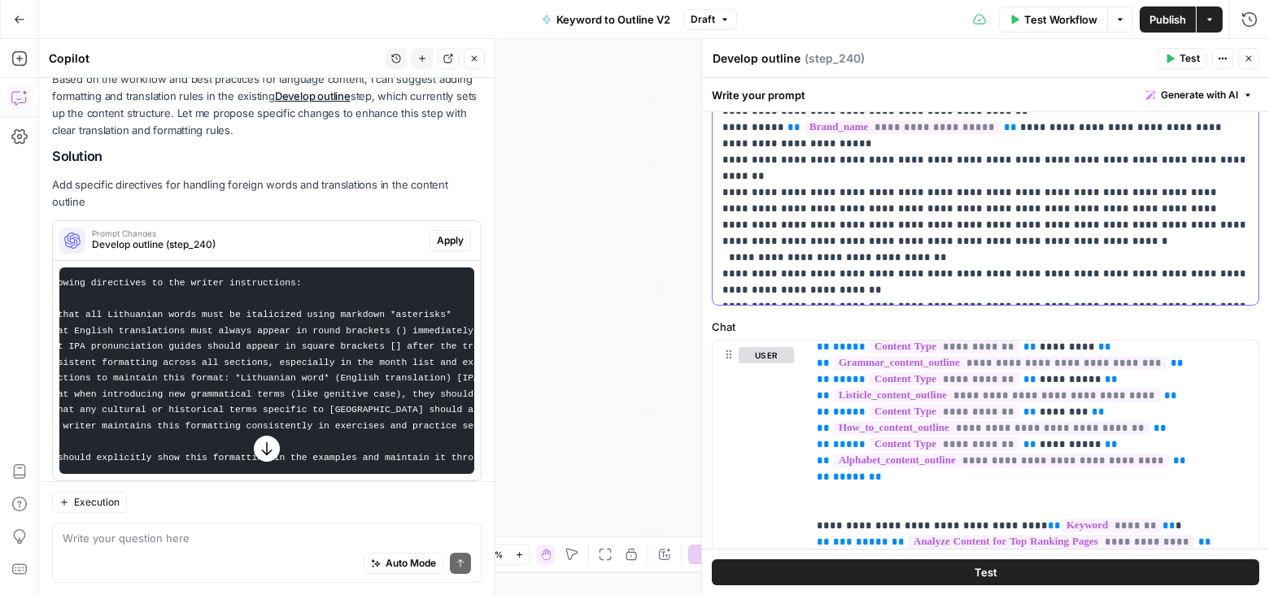
click at [734, 194] on p "**********" at bounding box center [985, 128] width 527 height 342
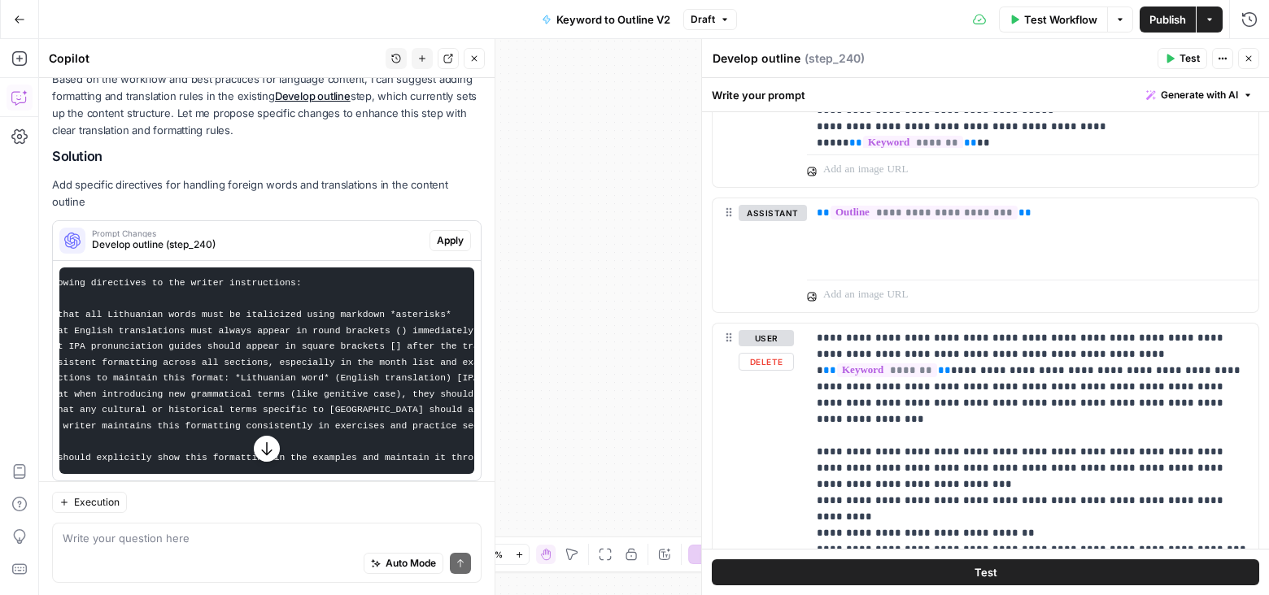
scroll to position [1093, 0]
click at [1057, 20] on span "Test Workflow" at bounding box center [1060, 19] width 73 height 16
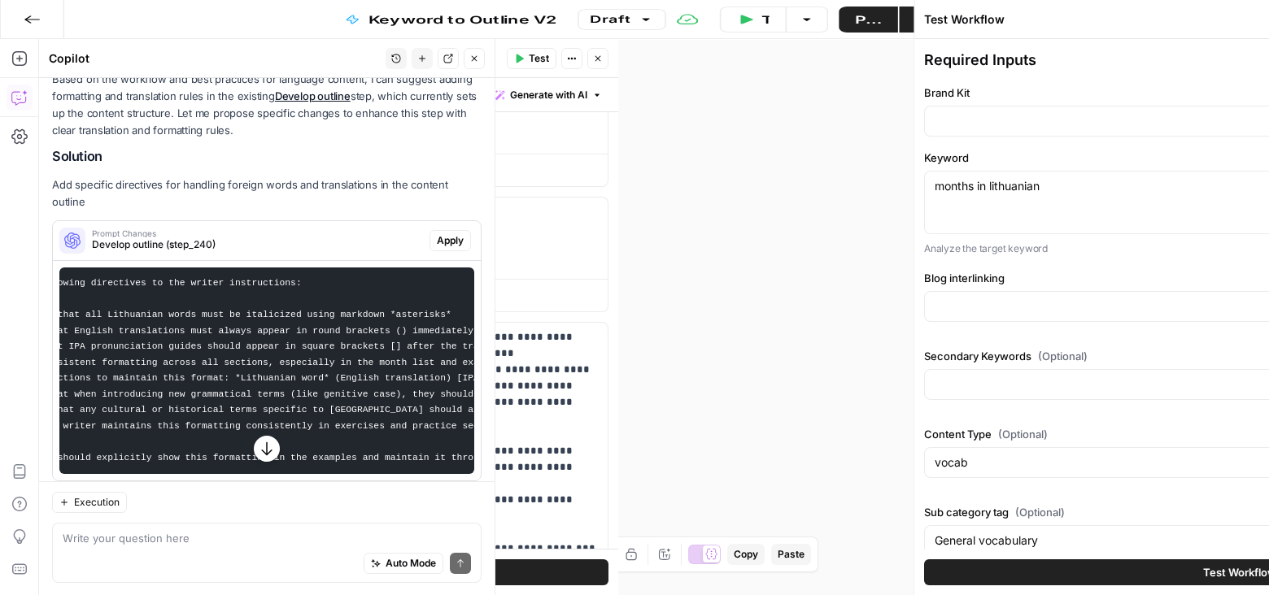
type input "Blog interlinking"
type input "Preply (EN)"
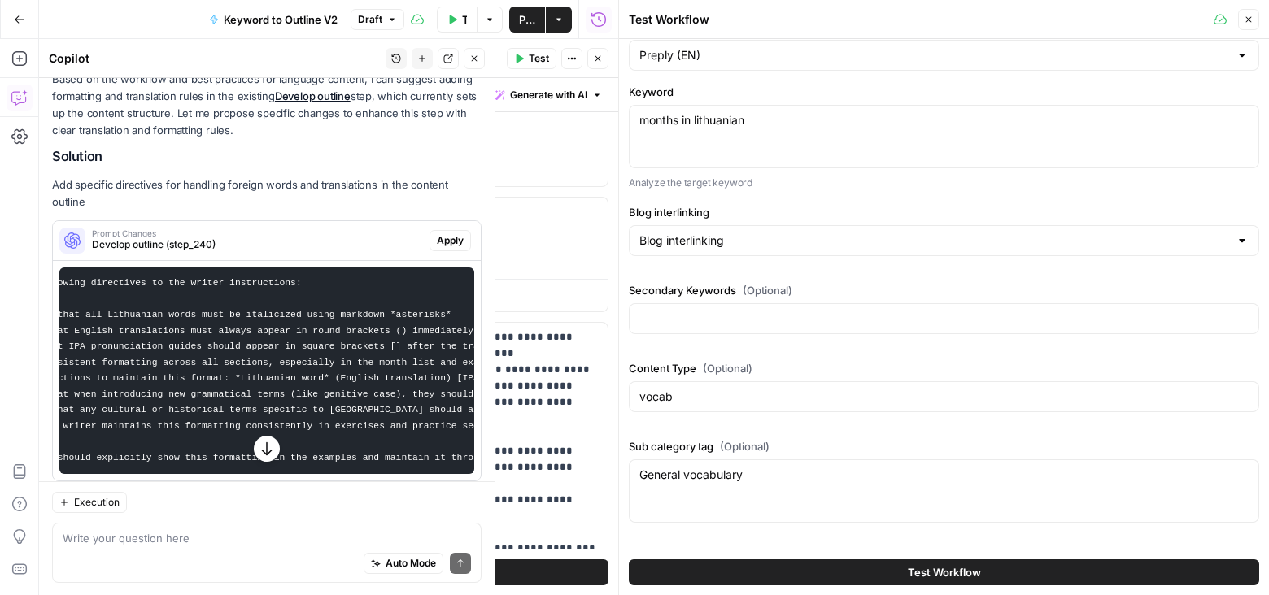
scroll to position [0, 0]
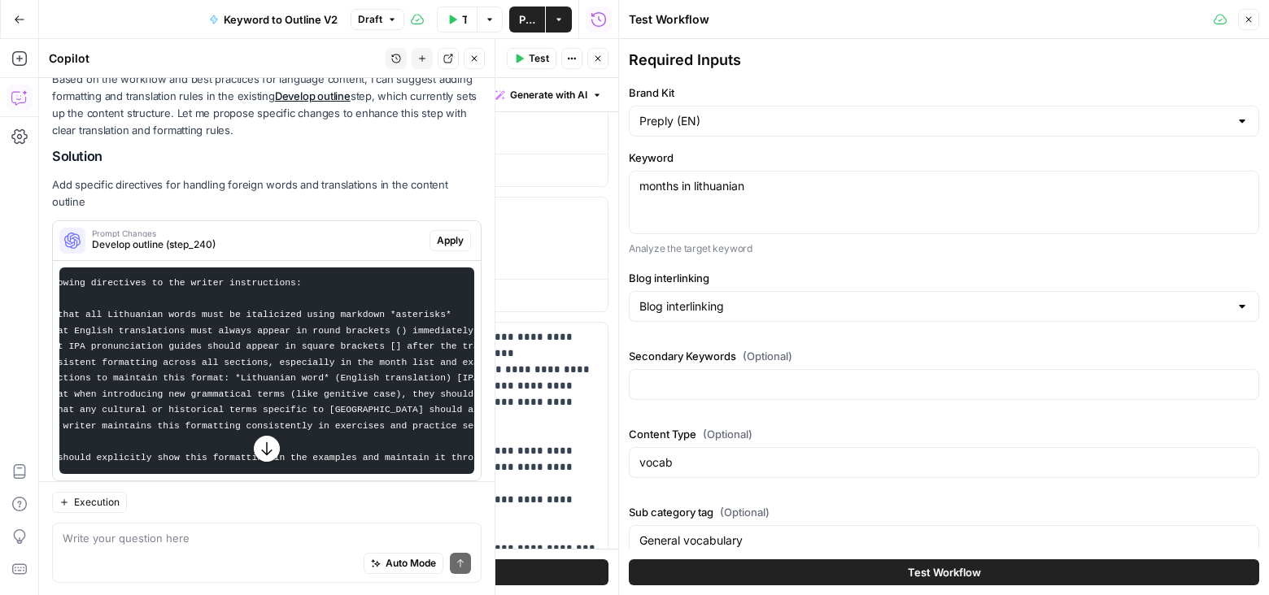
click at [836, 571] on button "Test Workflow" at bounding box center [944, 573] width 630 height 26
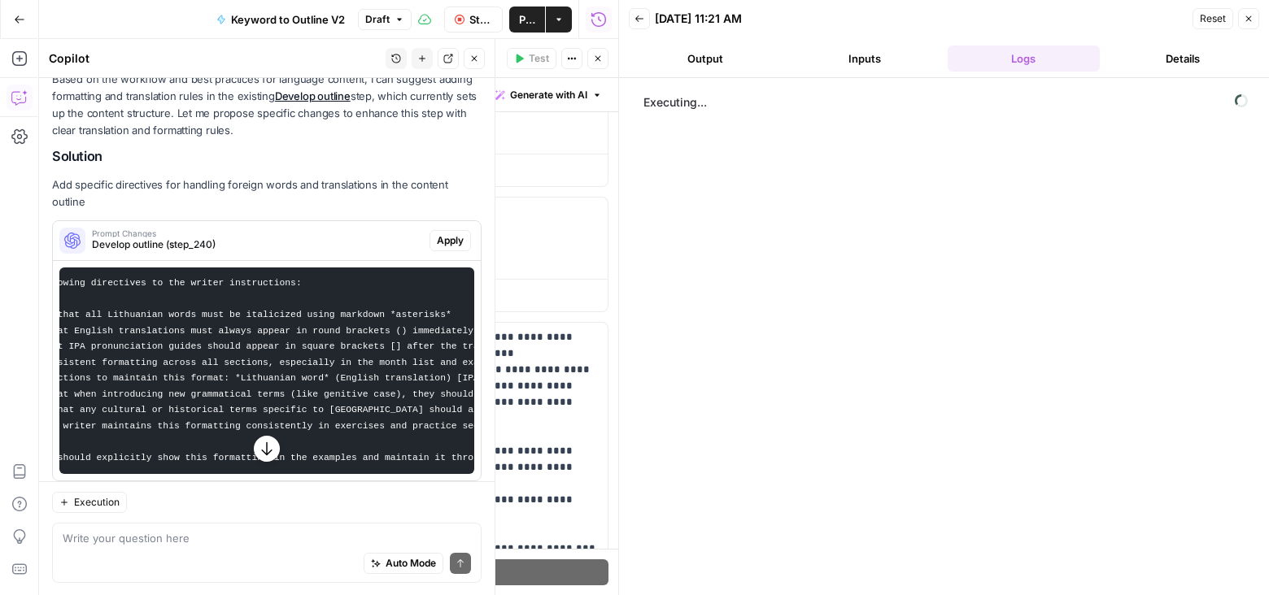
click at [597, 54] on icon "button" at bounding box center [598, 59] width 10 height 10
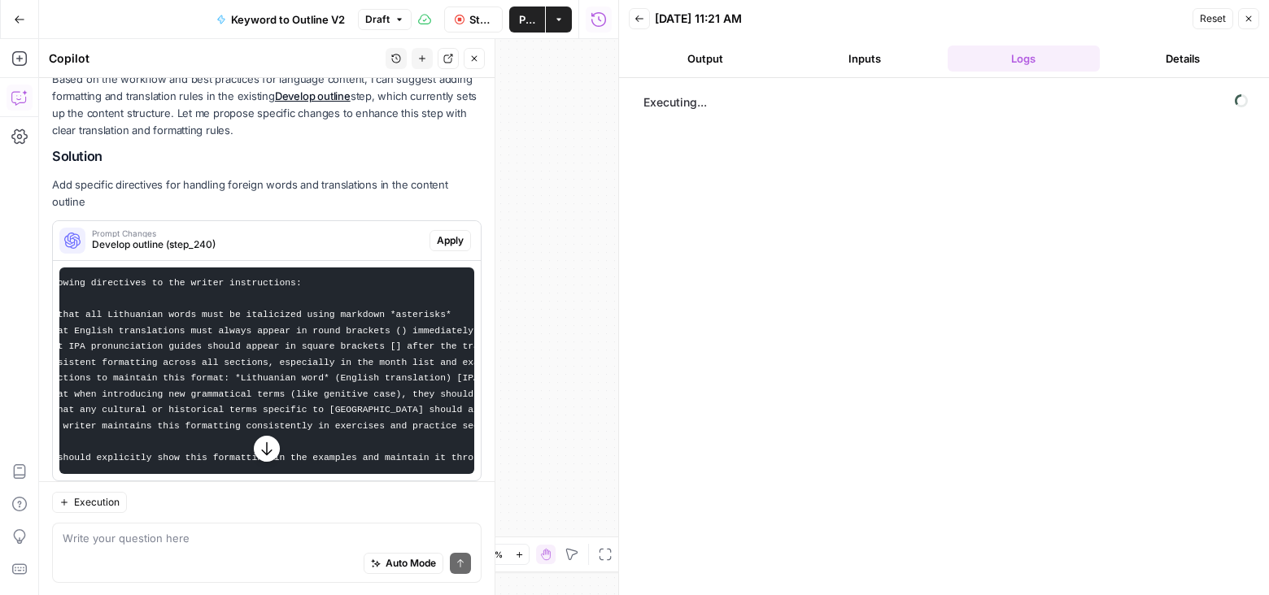
click at [470, 59] on icon "button" at bounding box center [474, 59] width 10 height 10
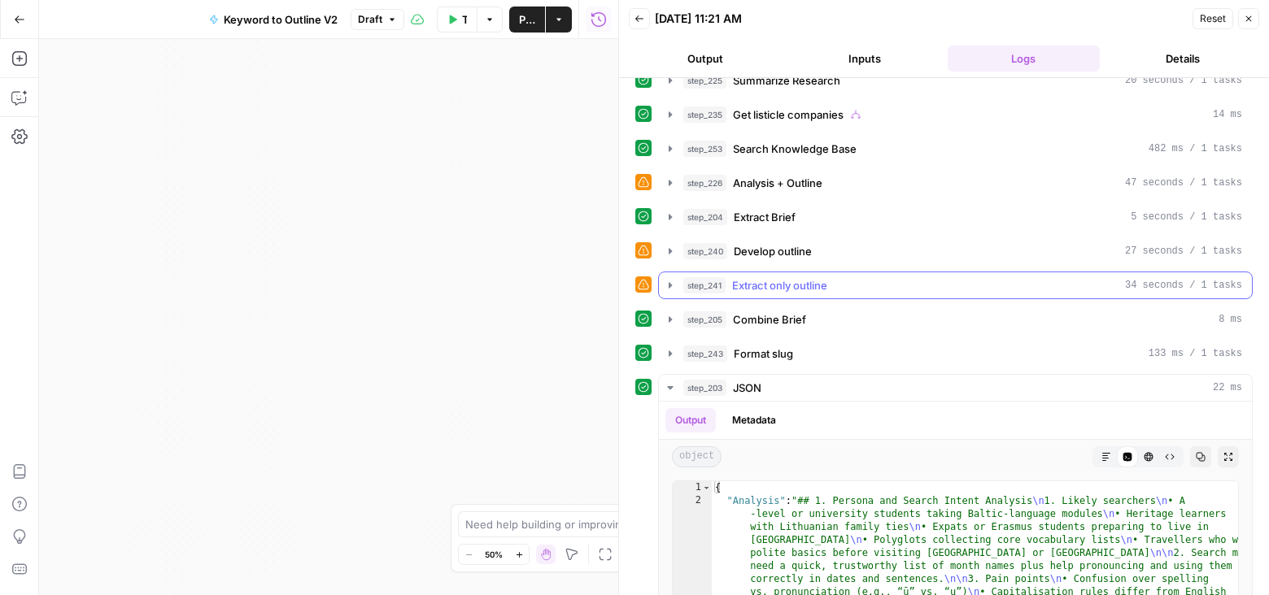
scroll to position [425, 0]
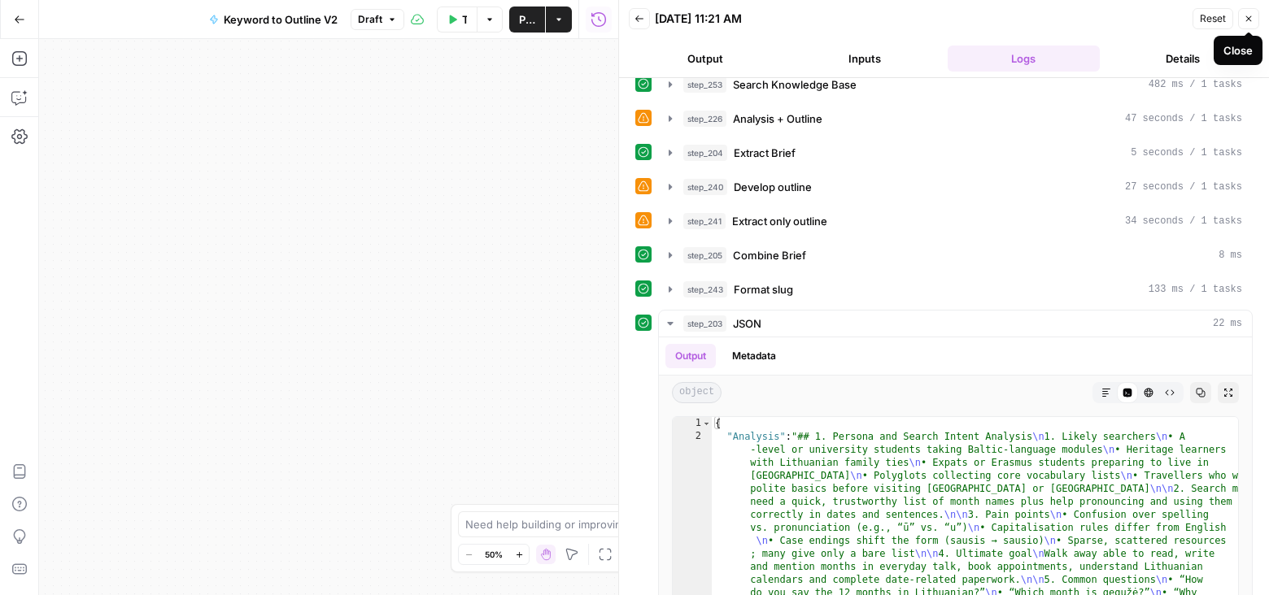
click at [1249, 14] on icon "button" at bounding box center [1249, 19] width 10 height 10
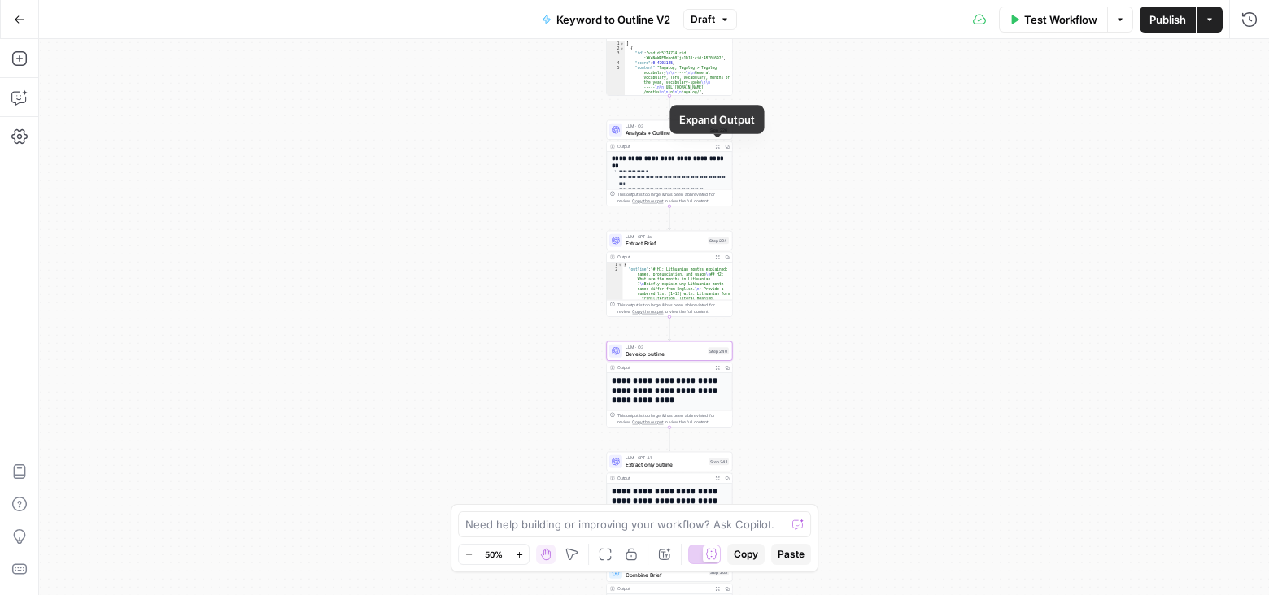
click at [717, 145] on icon "button" at bounding box center [718, 147] width 4 height 4
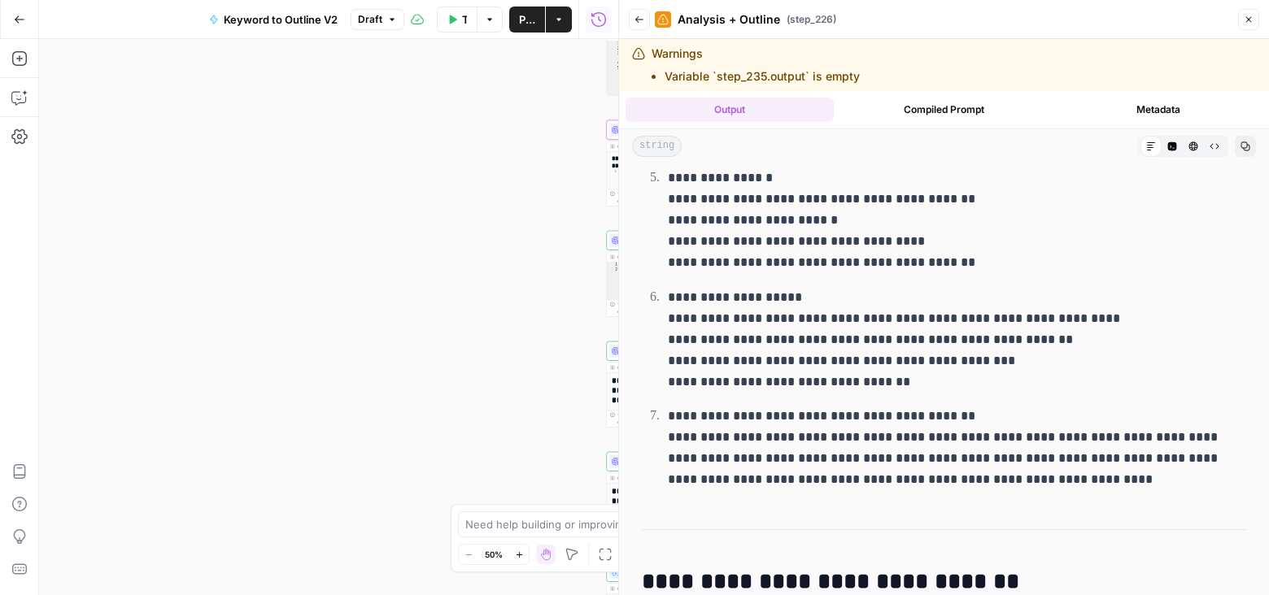
scroll to position [565, 0]
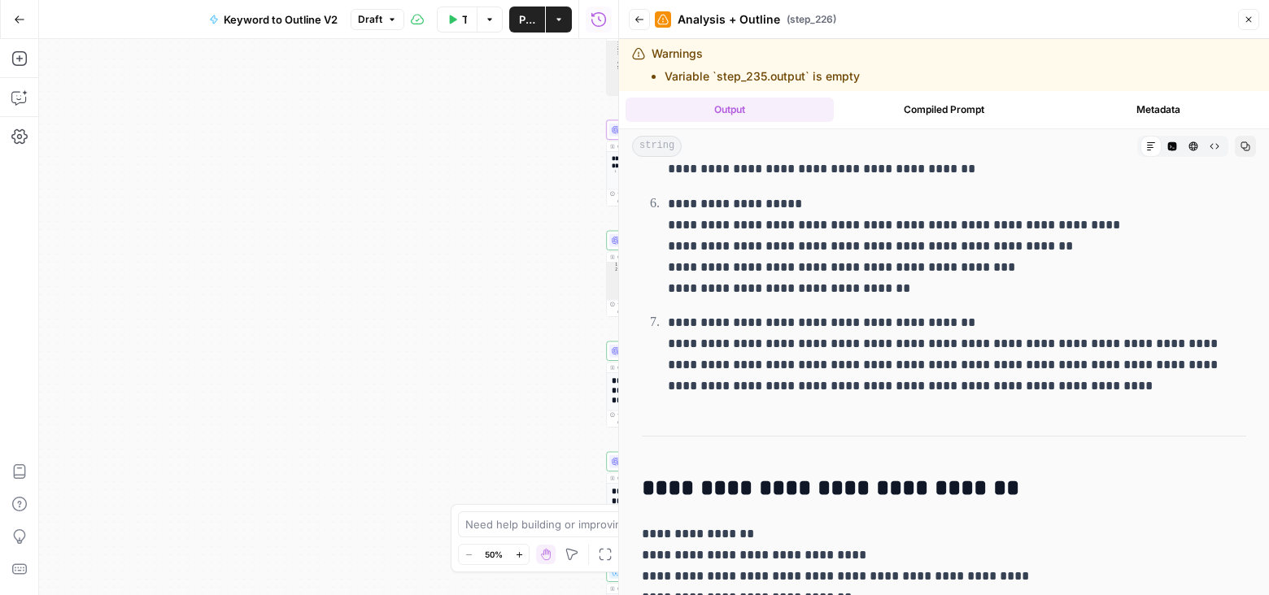
click at [1247, 18] on icon "button" at bounding box center [1249, 20] width 6 height 6
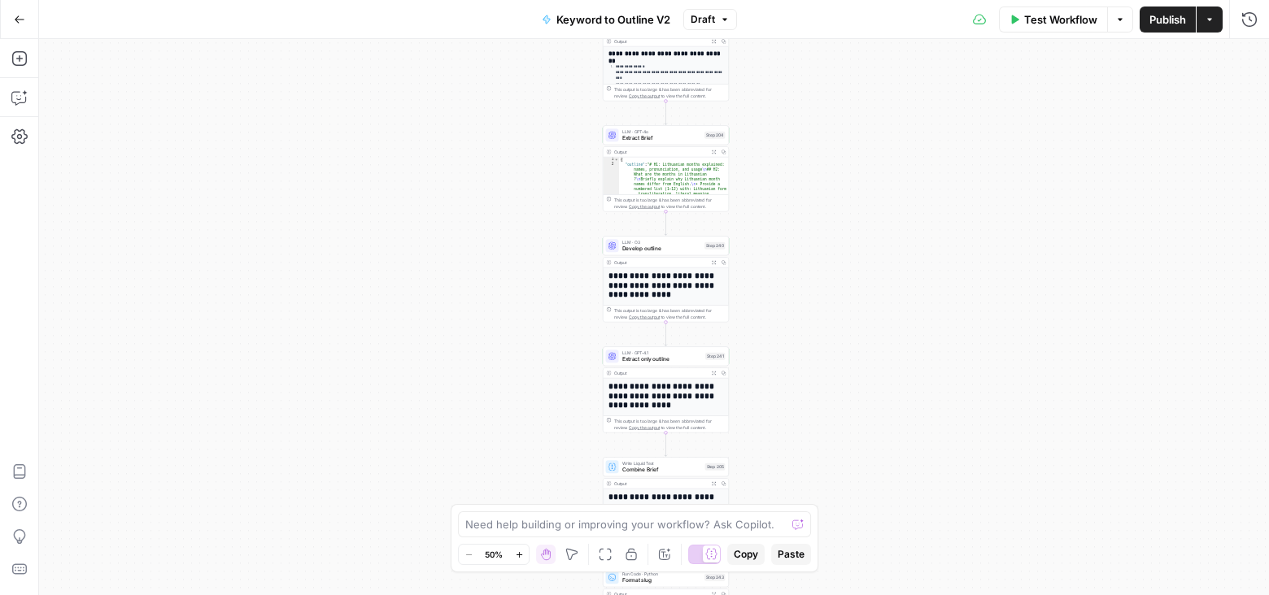
click at [713, 257] on div "**********" at bounding box center [666, 289] width 126 height 65
click at [713, 262] on icon "button" at bounding box center [714, 263] width 4 height 4
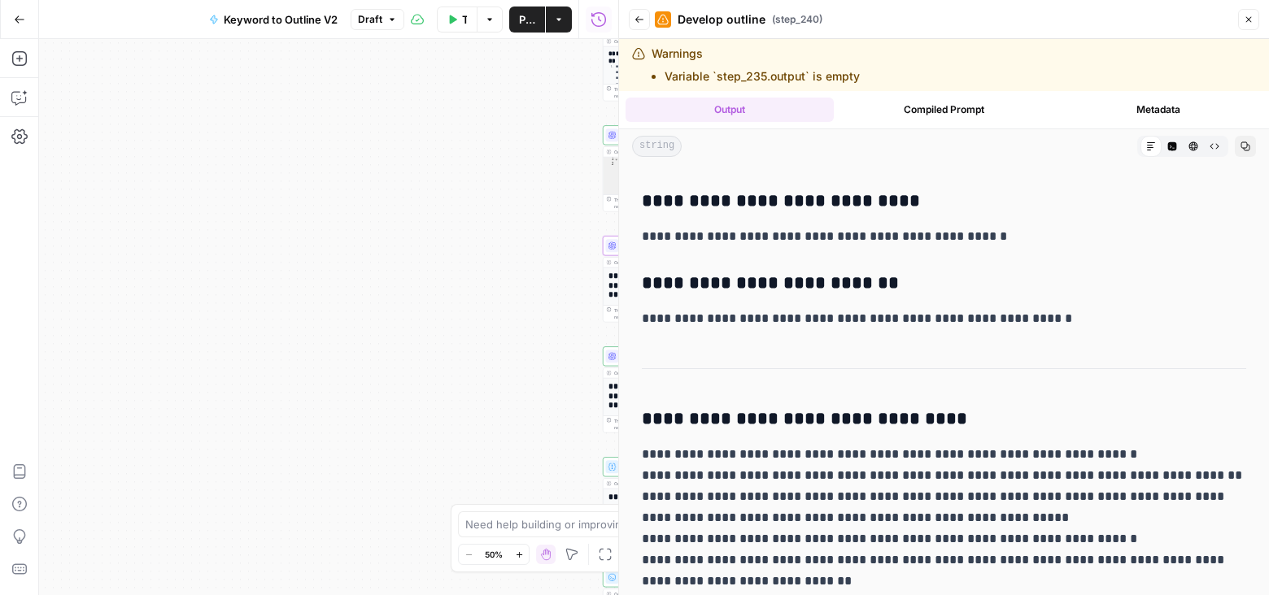
scroll to position [51, 0]
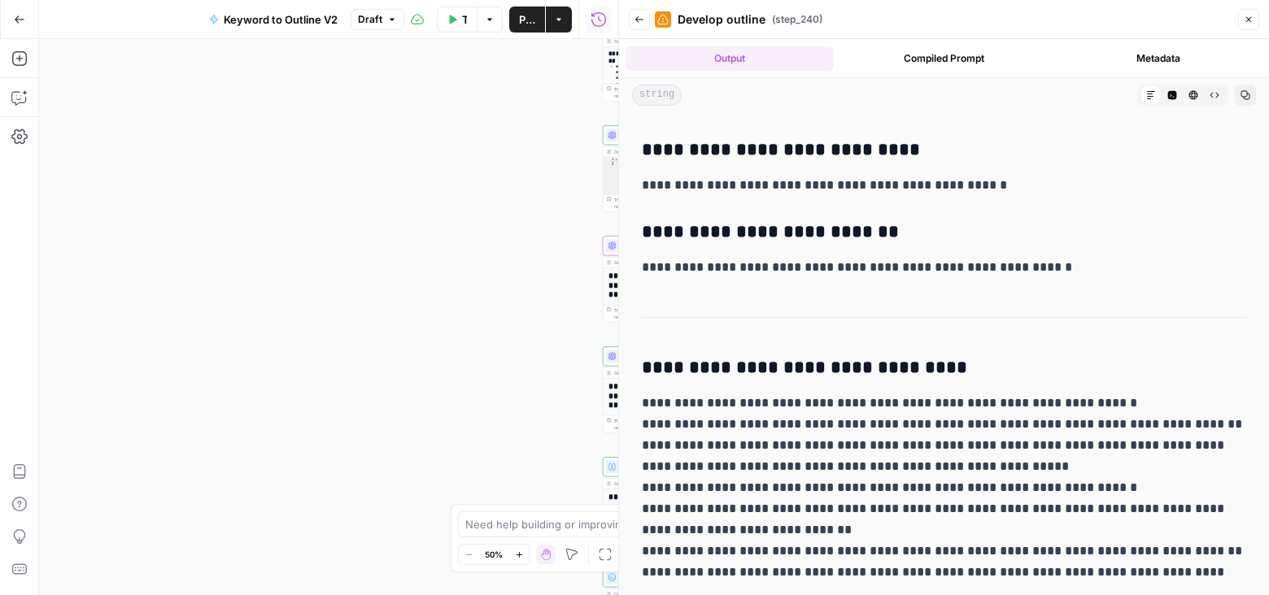
click at [1249, 22] on icon "button" at bounding box center [1249, 20] width 10 height 10
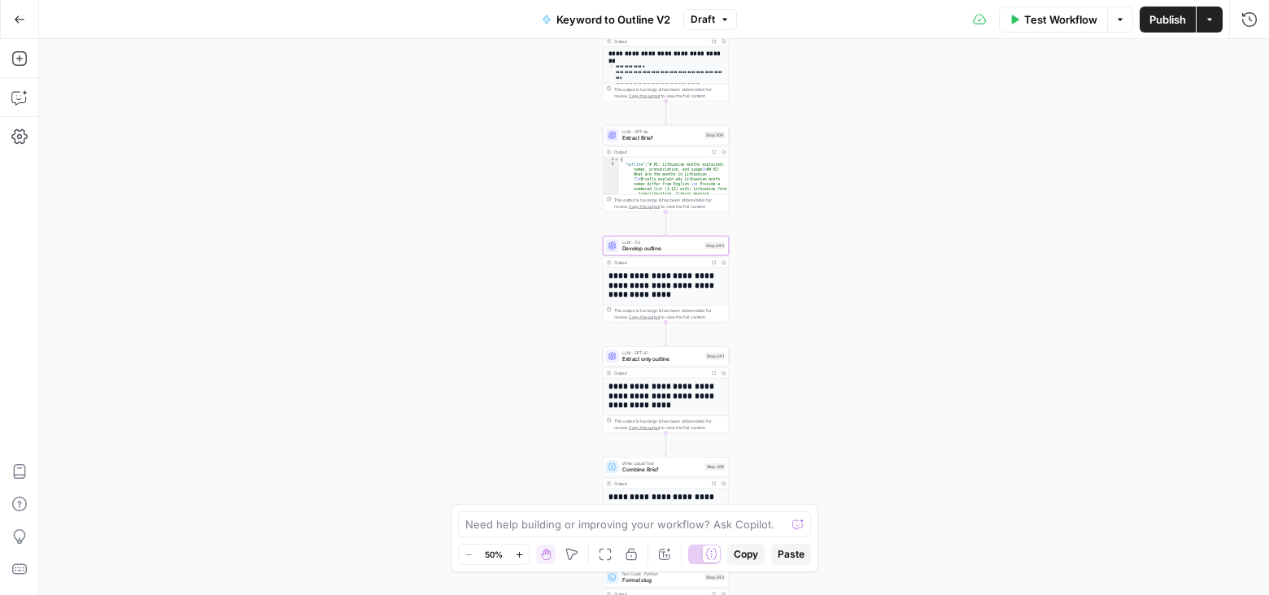
click at [1051, 20] on span "Test Workflow" at bounding box center [1060, 19] width 73 height 16
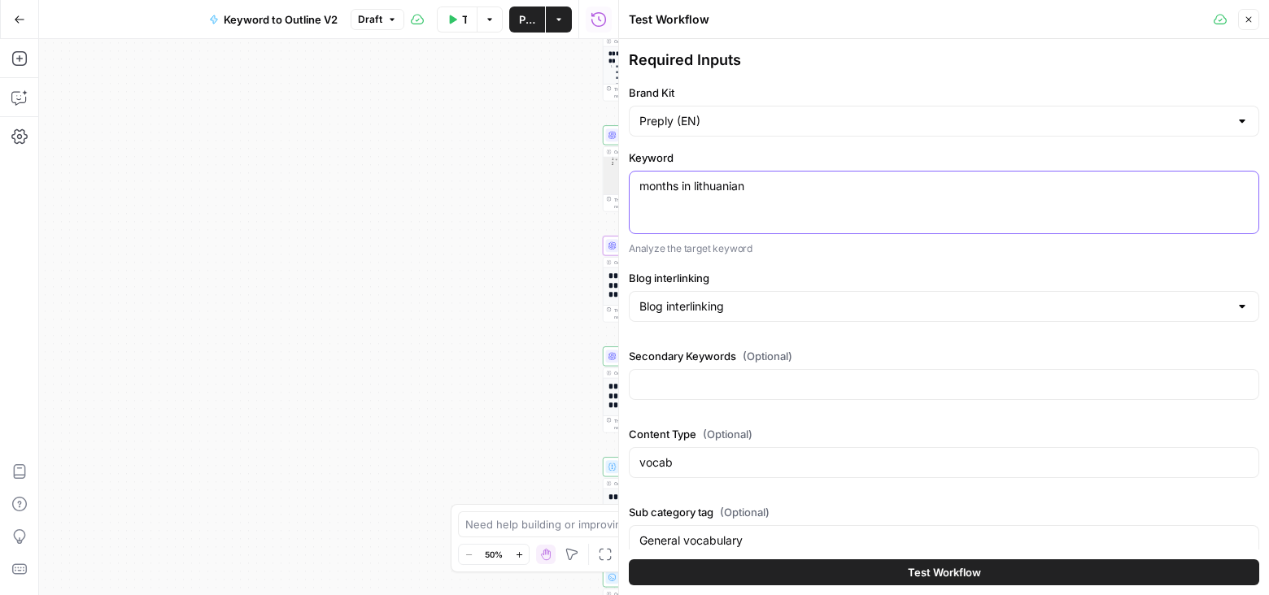
click at [709, 185] on textarea "months in lithuanian" at bounding box center [943, 186] width 609 height 16
paste textarea "Japanese"
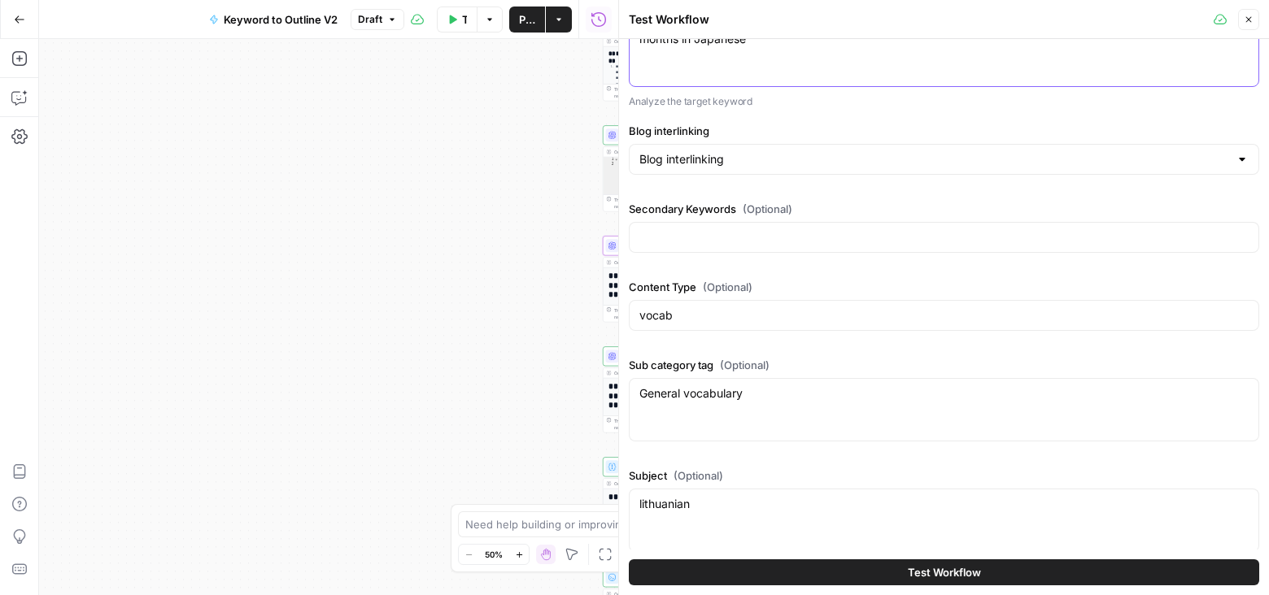
scroll to position [162, 0]
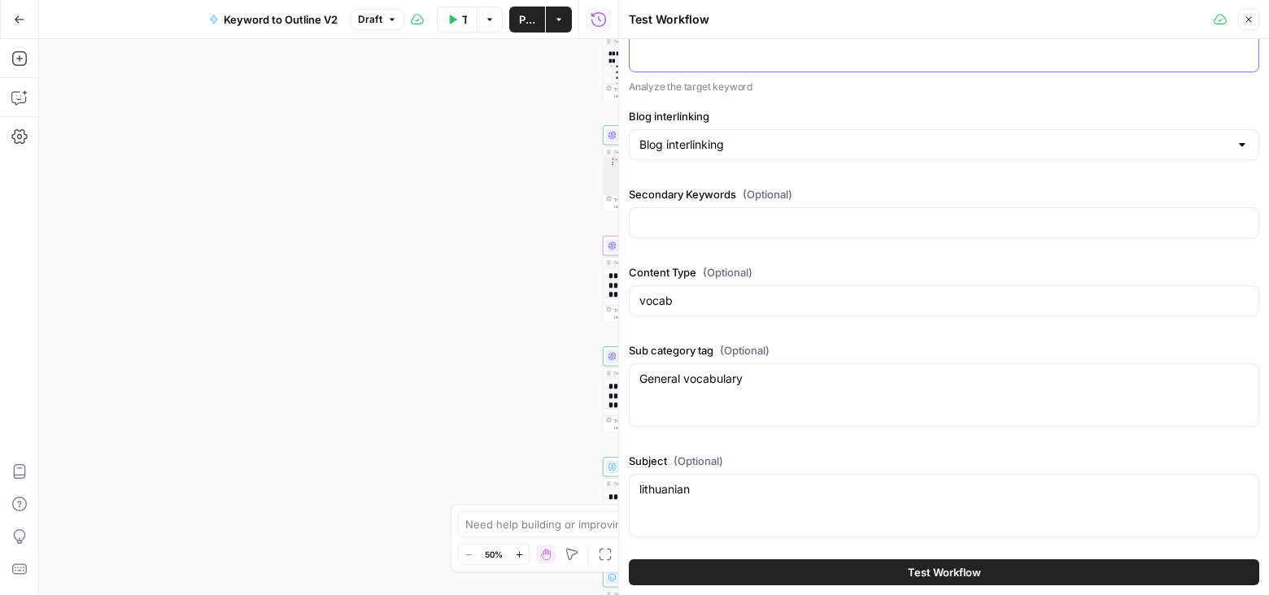
type textarea "months in Japanese"
click at [734, 503] on div "lithuanian lithuanian" at bounding box center [944, 505] width 630 height 63
click at [703, 490] on textarea "lithuanian" at bounding box center [943, 490] width 609 height 16
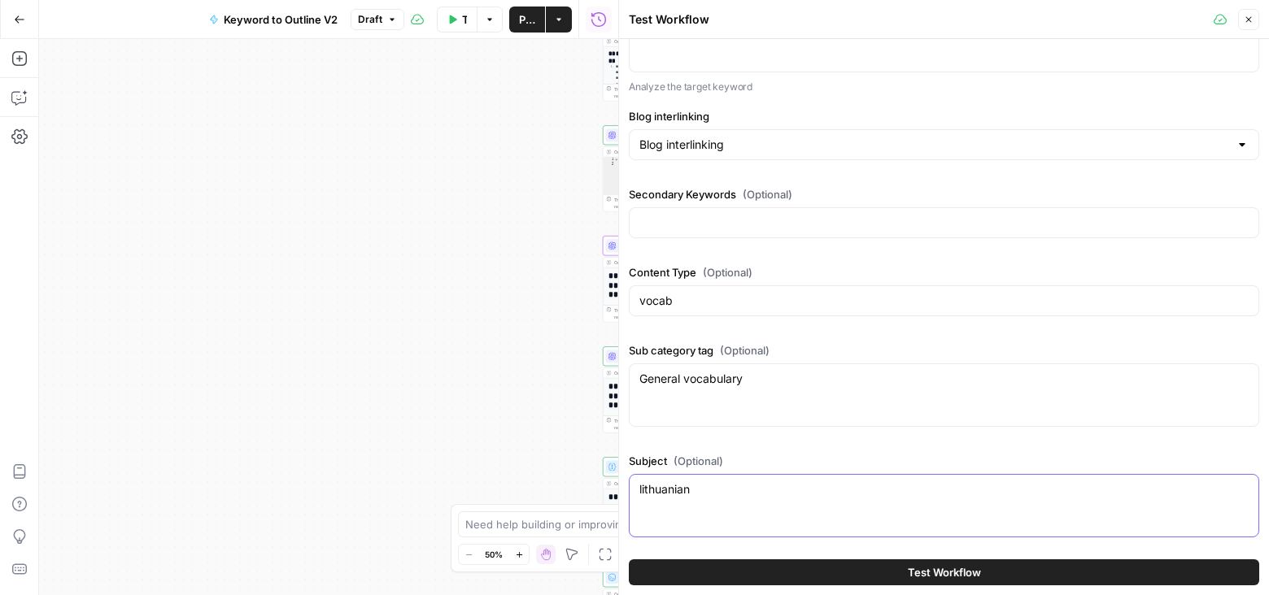
click at [703, 490] on textarea "lithuanian" at bounding box center [943, 490] width 609 height 16
type textarea "Japanese"
click at [787, 569] on button "Test Workflow" at bounding box center [944, 573] width 630 height 26
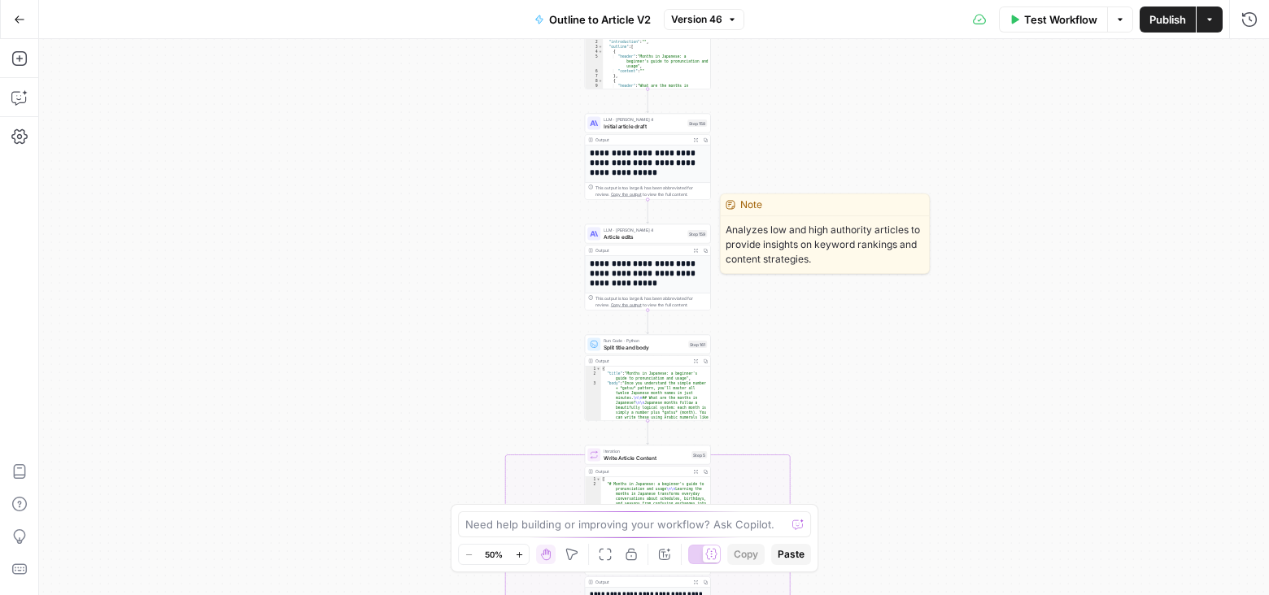
click at [657, 240] on div "LLM · [PERSON_NAME] 4 Article edits Step 159 Copy step Delete step Edit Note Te…" at bounding box center [648, 234] width 126 height 20
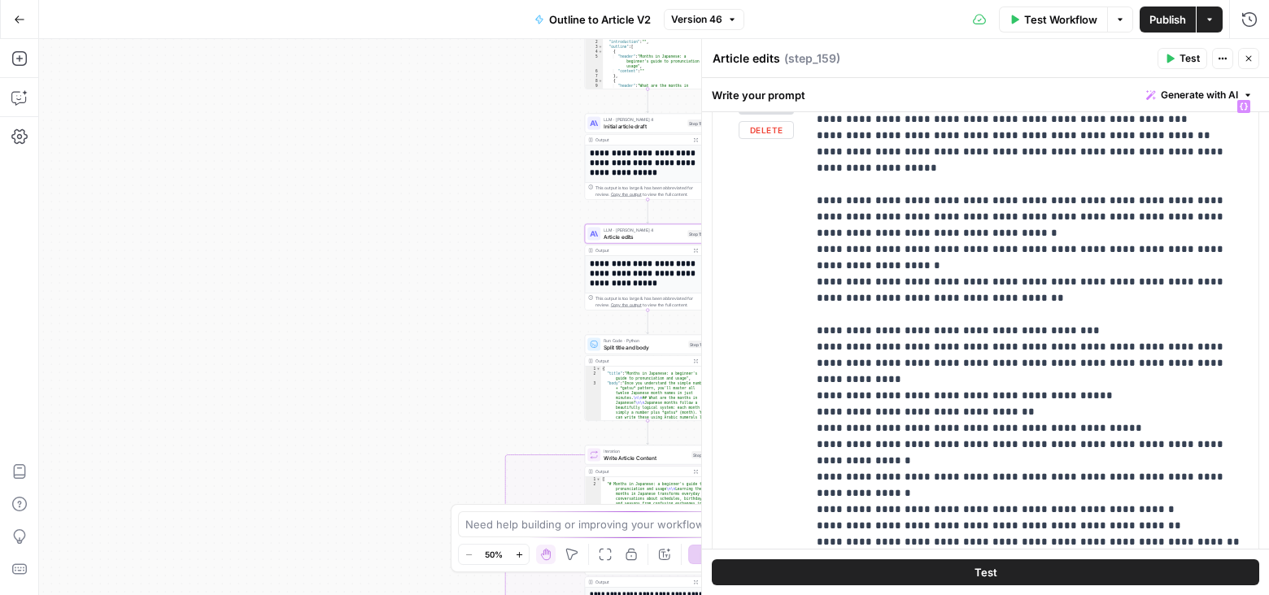
scroll to position [39, 0]
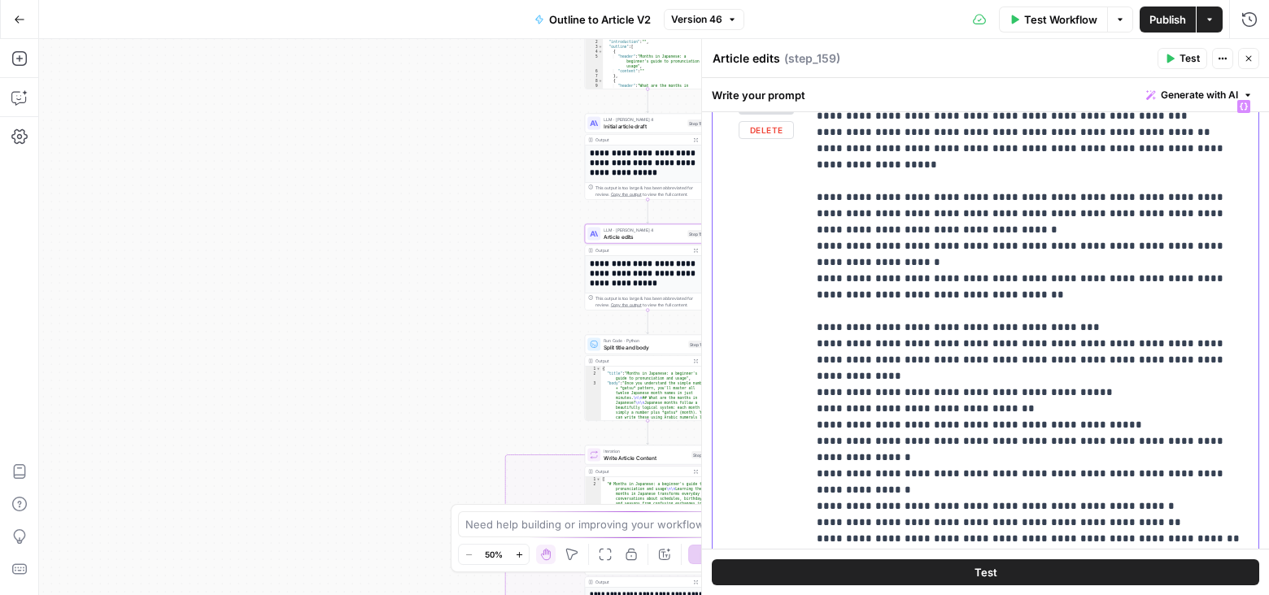
click at [1003, 345] on p "**********" at bounding box center [1033, 531] width 433 height 944
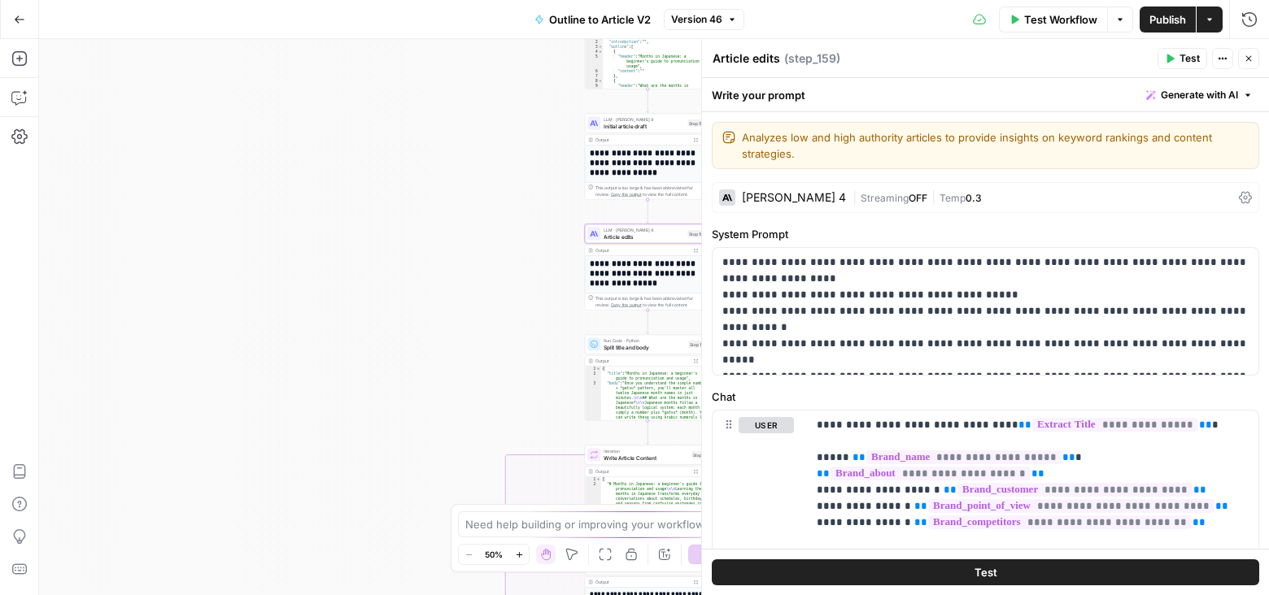
scroll to position [765, 0]
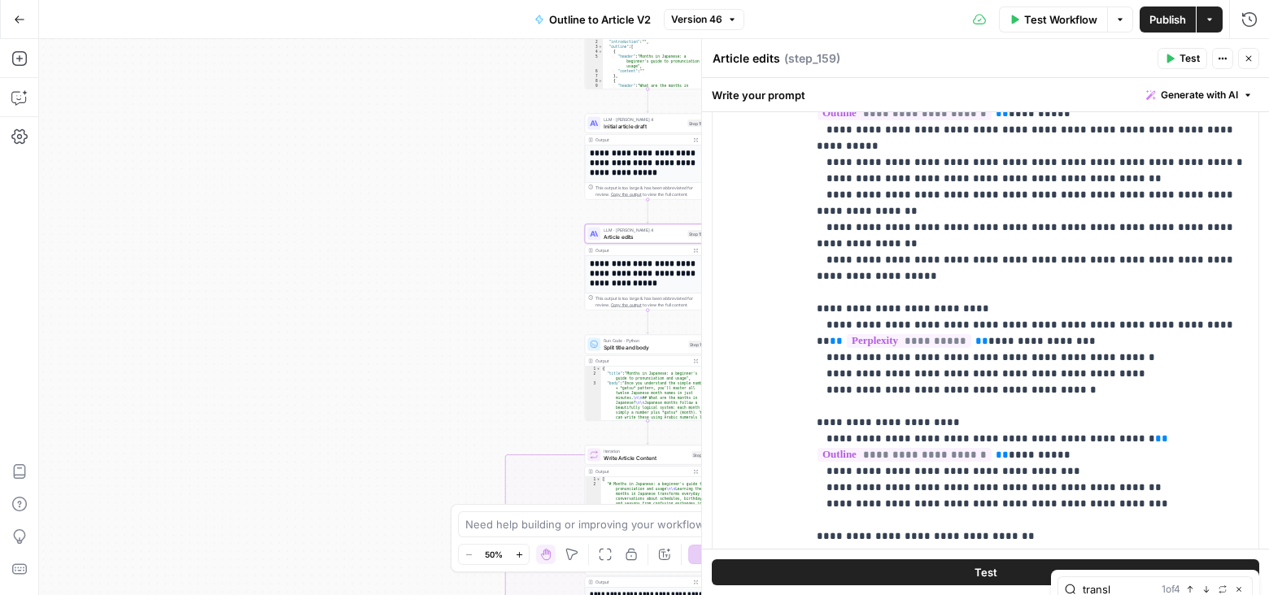
type input "transl"
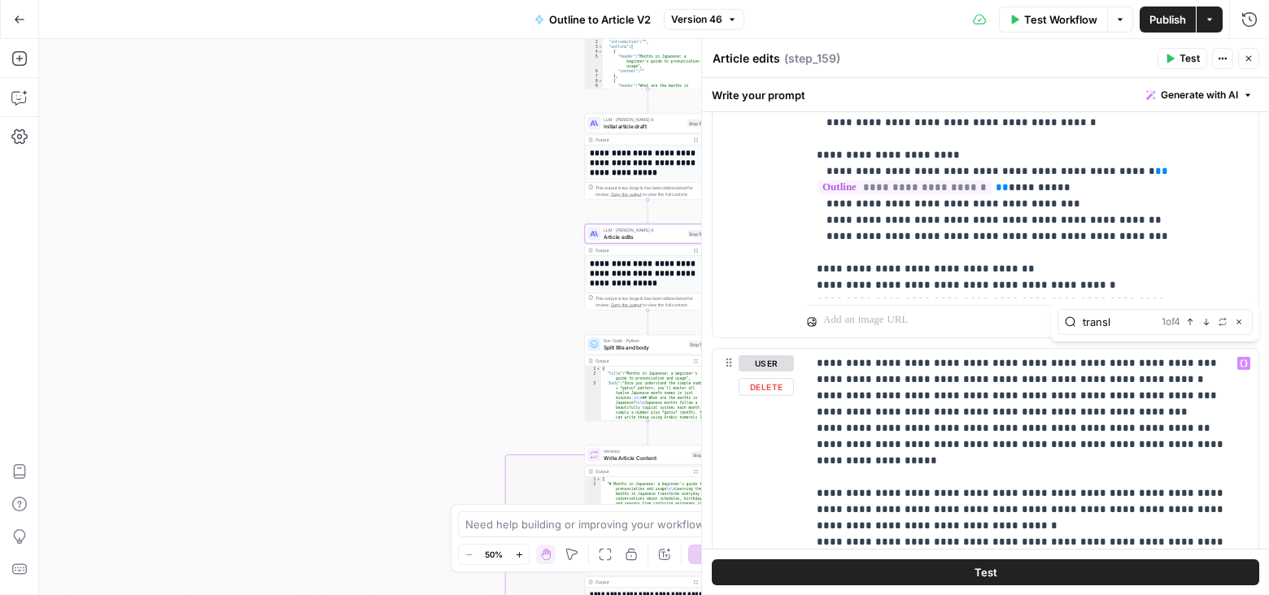
scroll to position [157, 0]
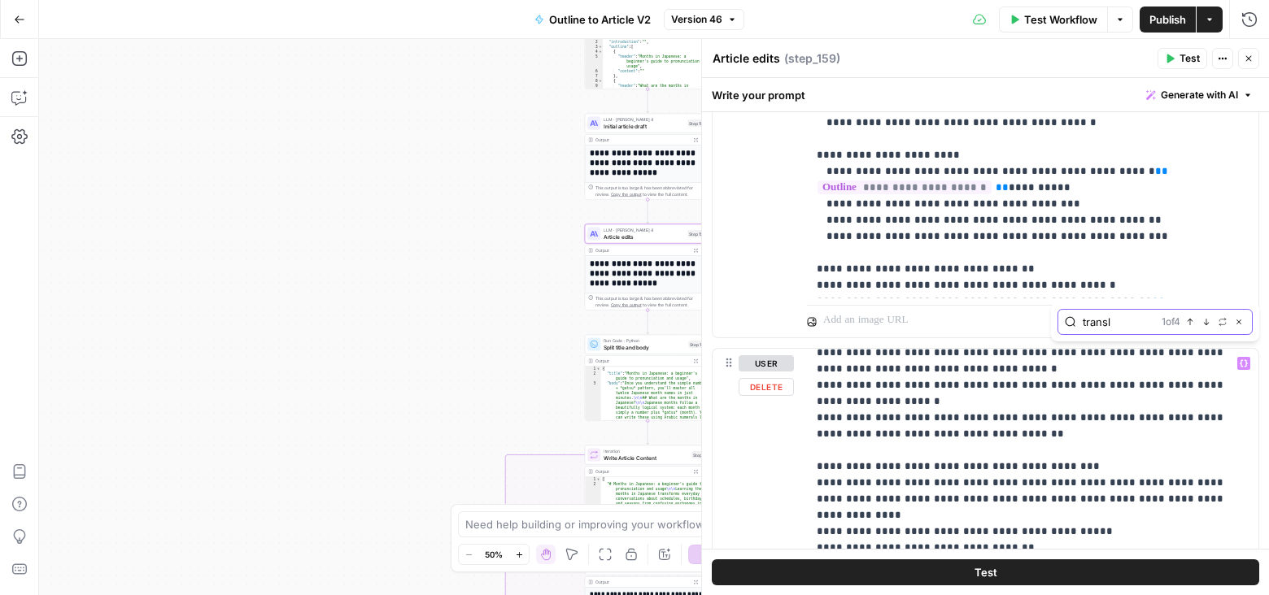
click at [1205, 321] on icon "button" at bounding box center [1206, 322] width 8 height 8
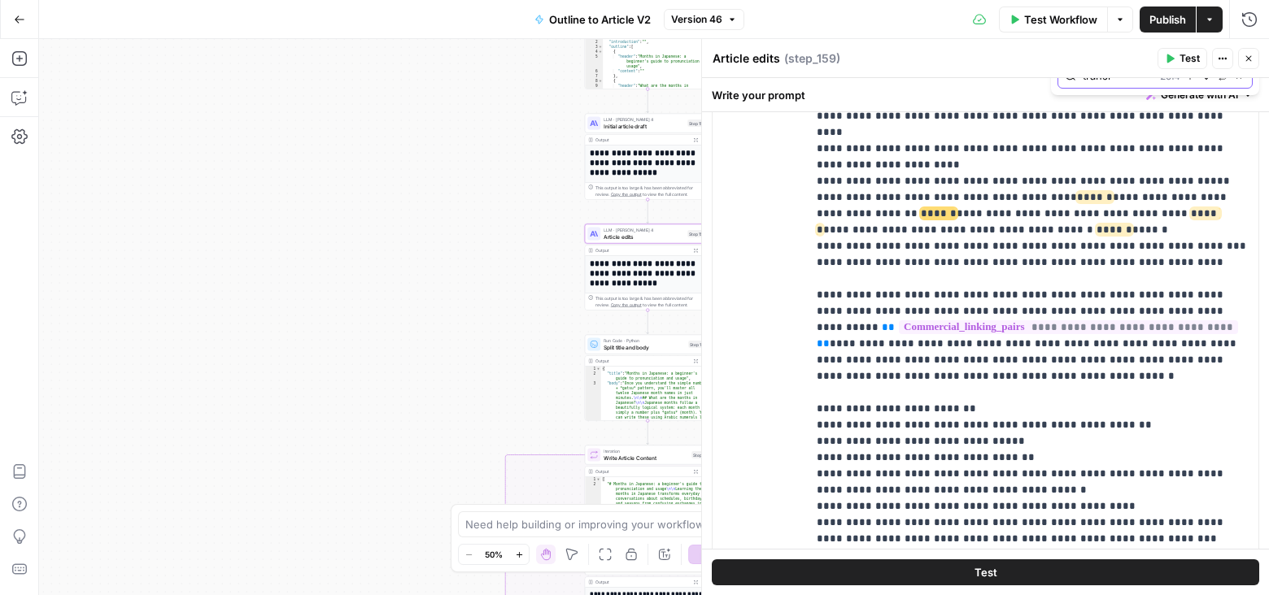
scroll to position [1517, 0]
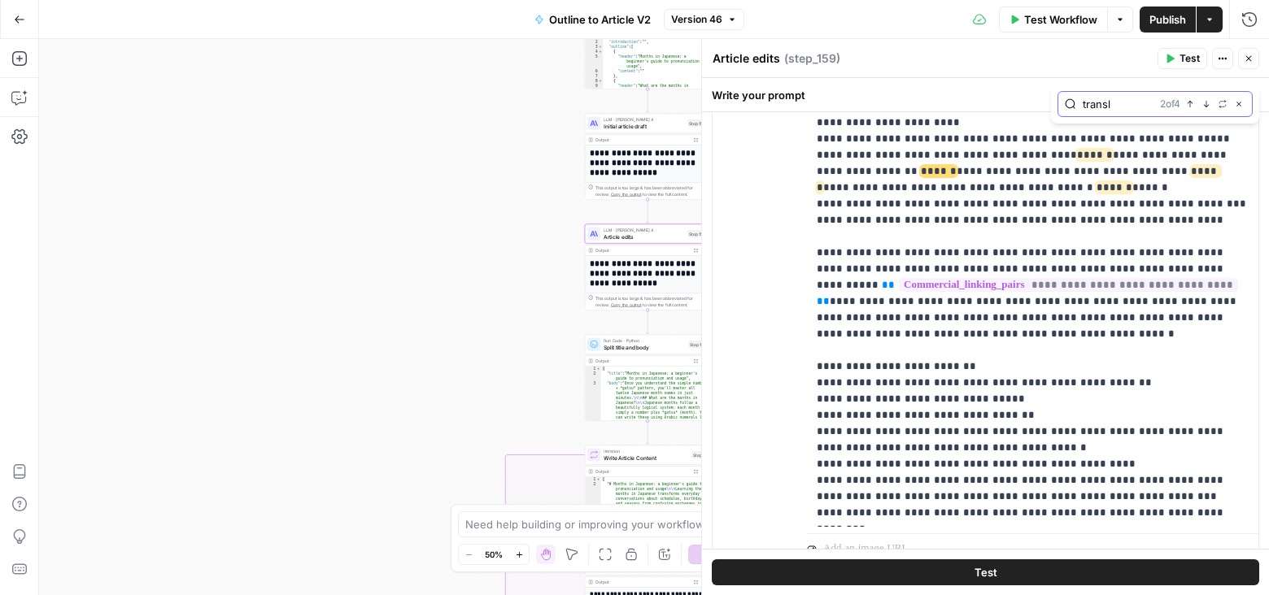
click at [1205, 103] on icon "button" at bounding box center [1206, 104] width 8 height 8
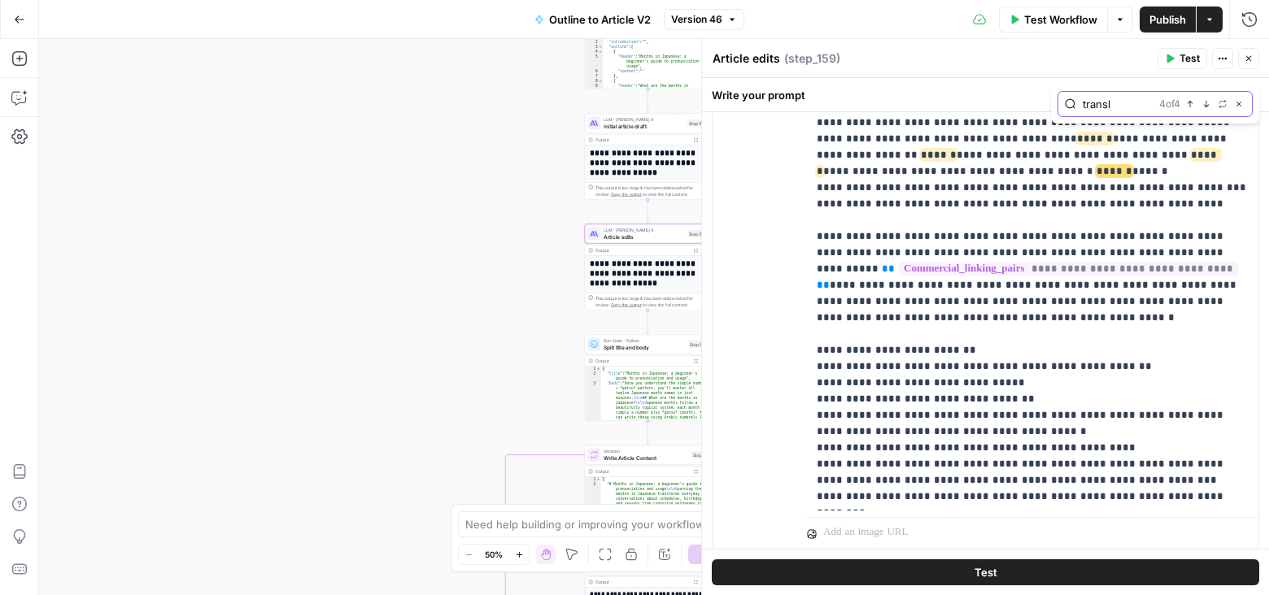
click at [1205, 103] on icon "button" at bounding box center [1206, 104] width 8 height 8
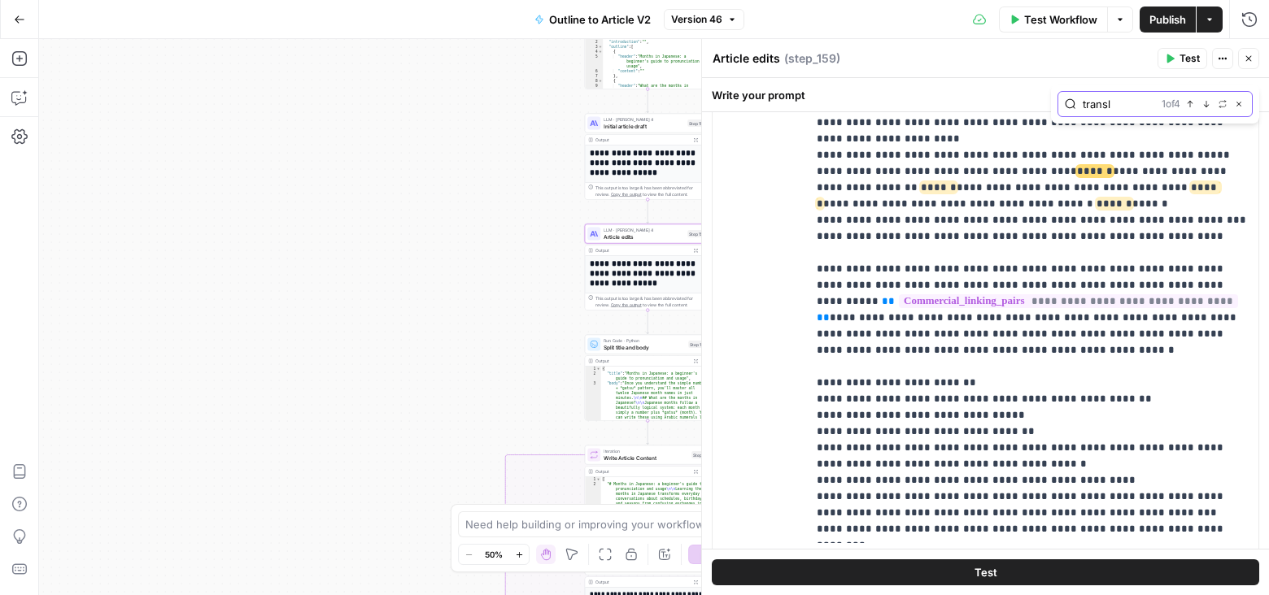
scroll to position [1575, 0]
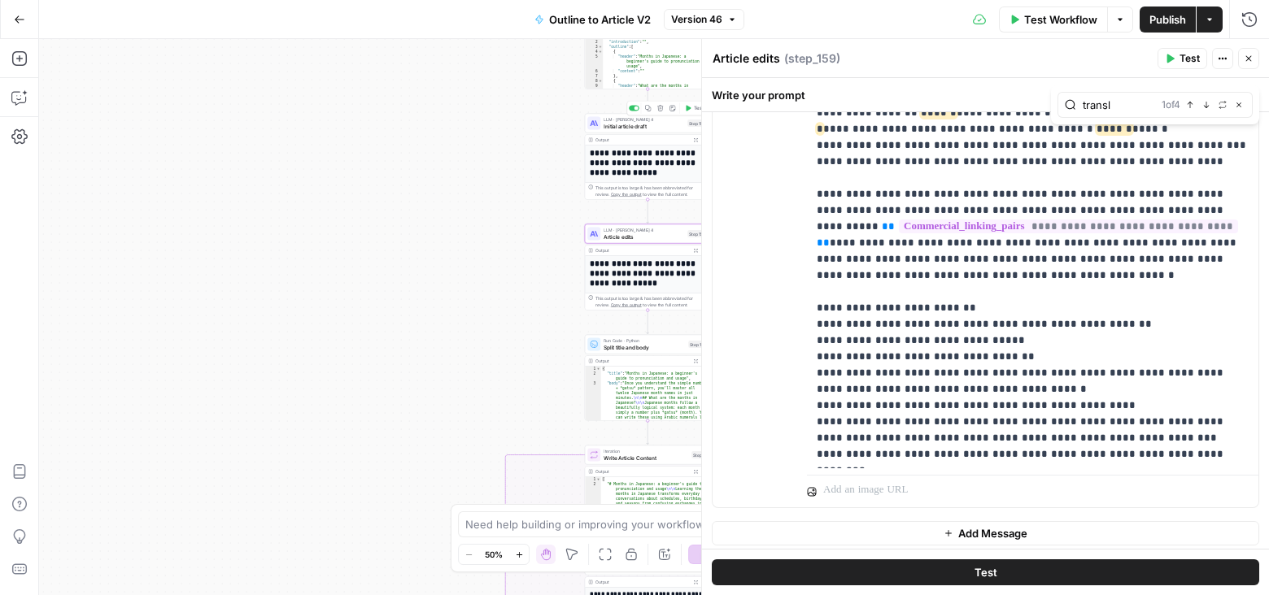
click at [666, 129] on span "Initial article draft" at bounding box center [644, 126] width 81 height 8
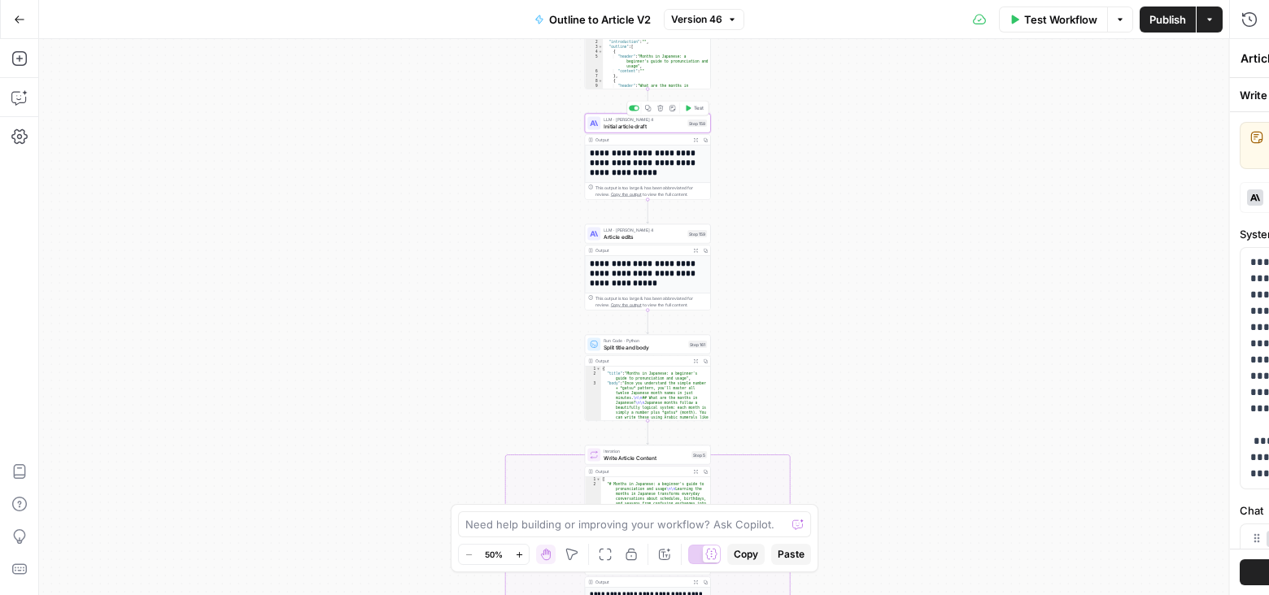
type textarea "Initial article draft"
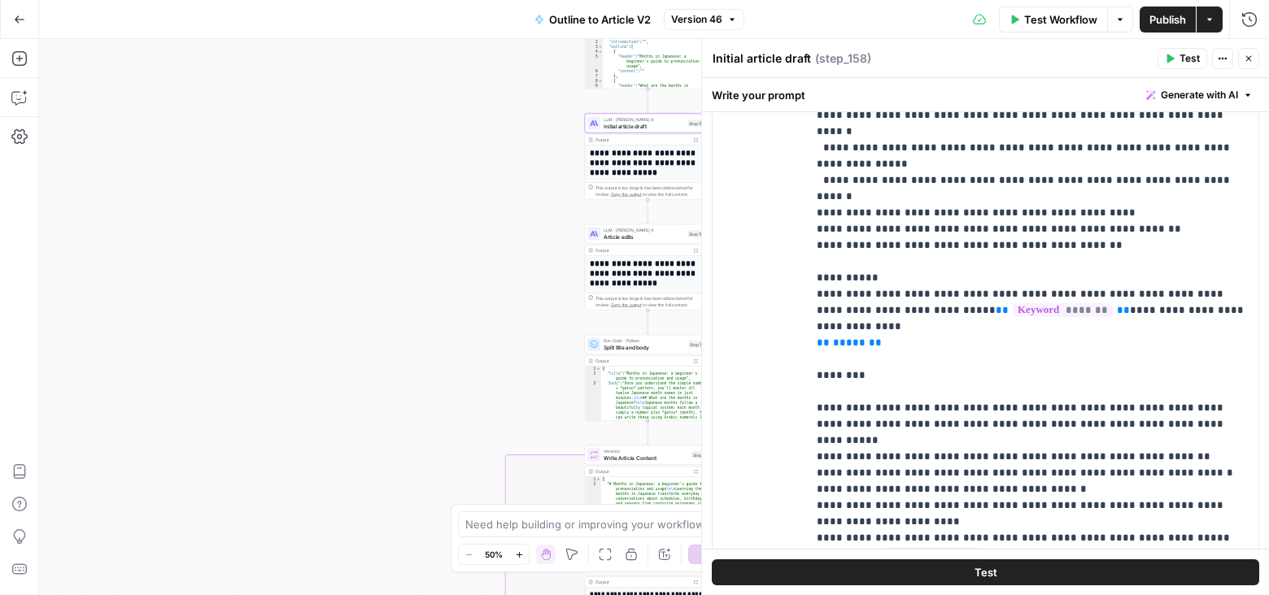
scroll to position [1741, 0]
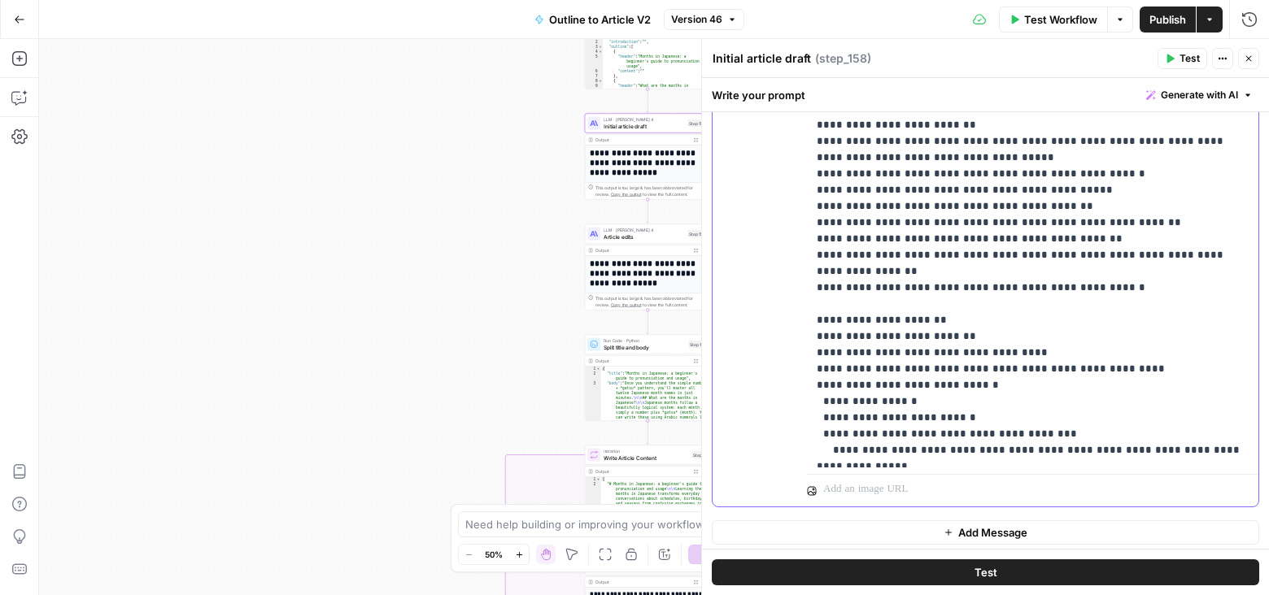
scroll to position [0, 0]
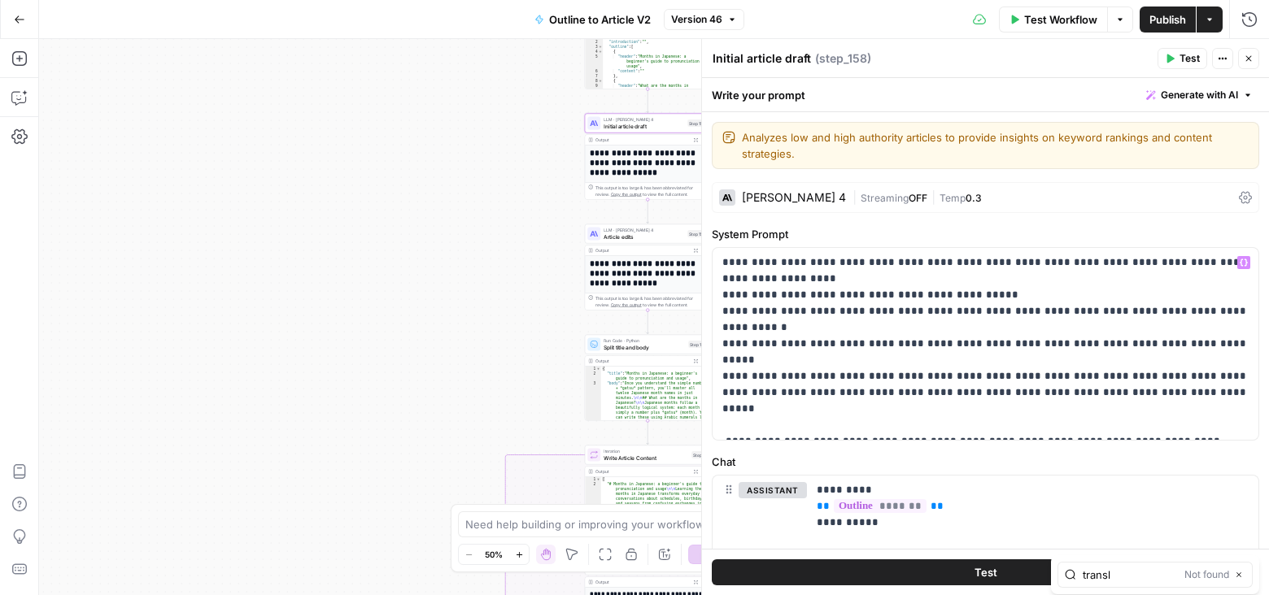
type input "transl"
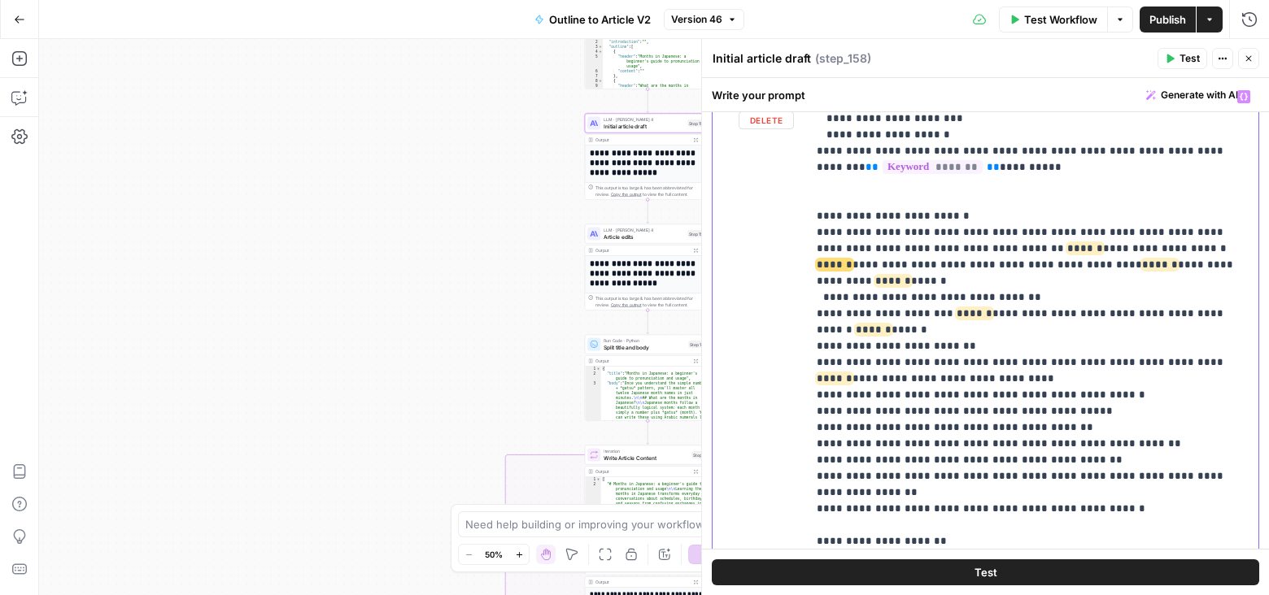
drag, startPoint x: 928, startPoint y: 278, endPoint x: 792, endPoint y: 182, distance: 166.3
click at [792, 182] on div "**********" at bounding box center [986, 432] width 546 height 701
copy p "**********"
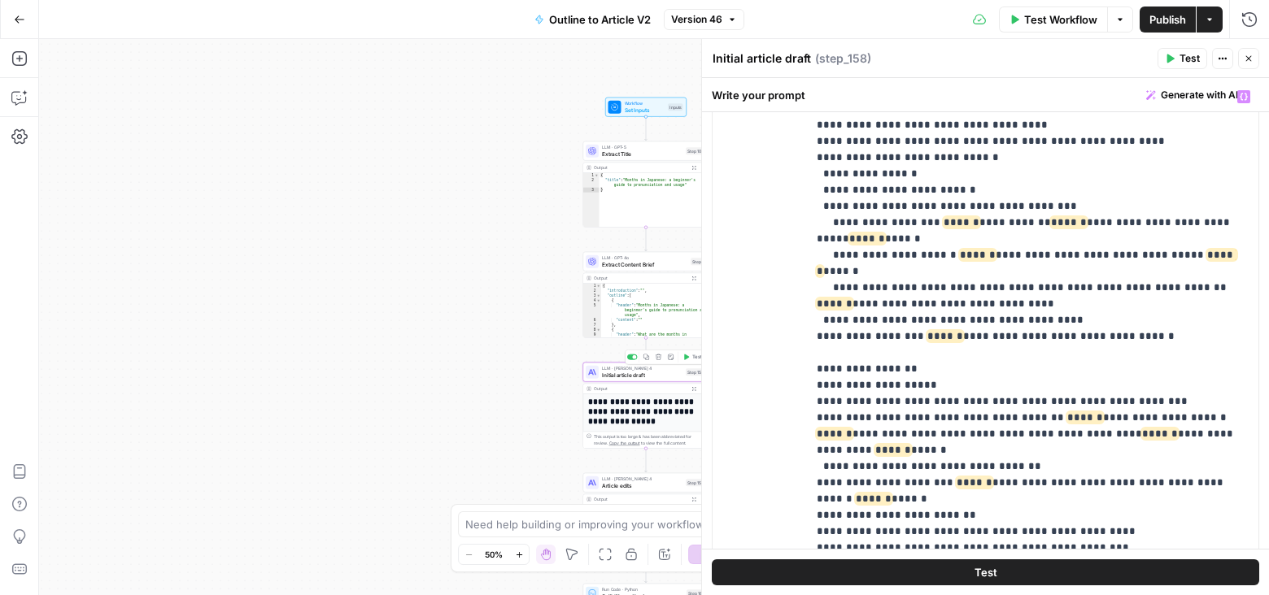
click at [664, 373] on span "Initial article draft" at bounding box center [642, 375] width 81 height 8
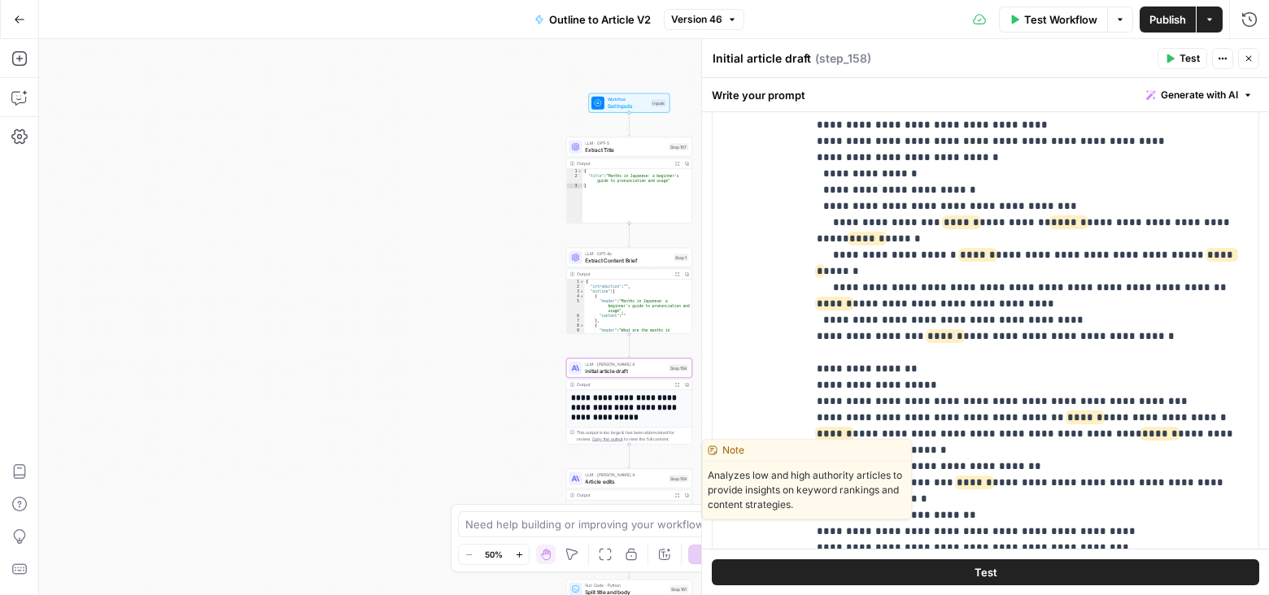
click at [647, 481] on span "Article edits" at bounding box center [625, 481] width 81 height 8
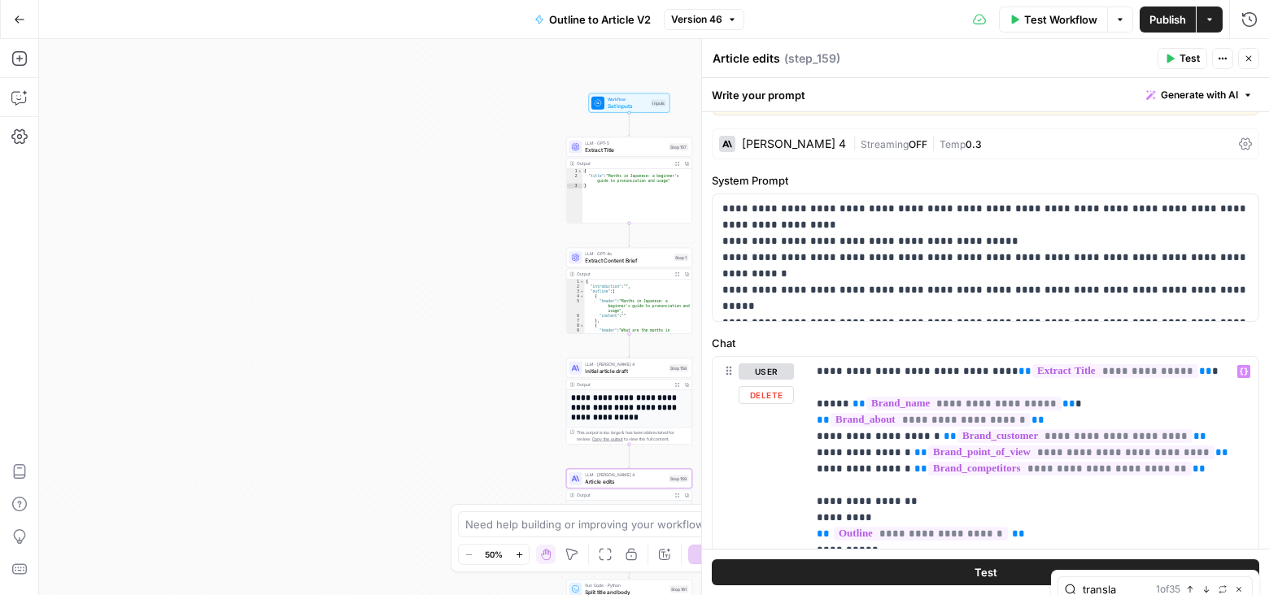
type input "transla"
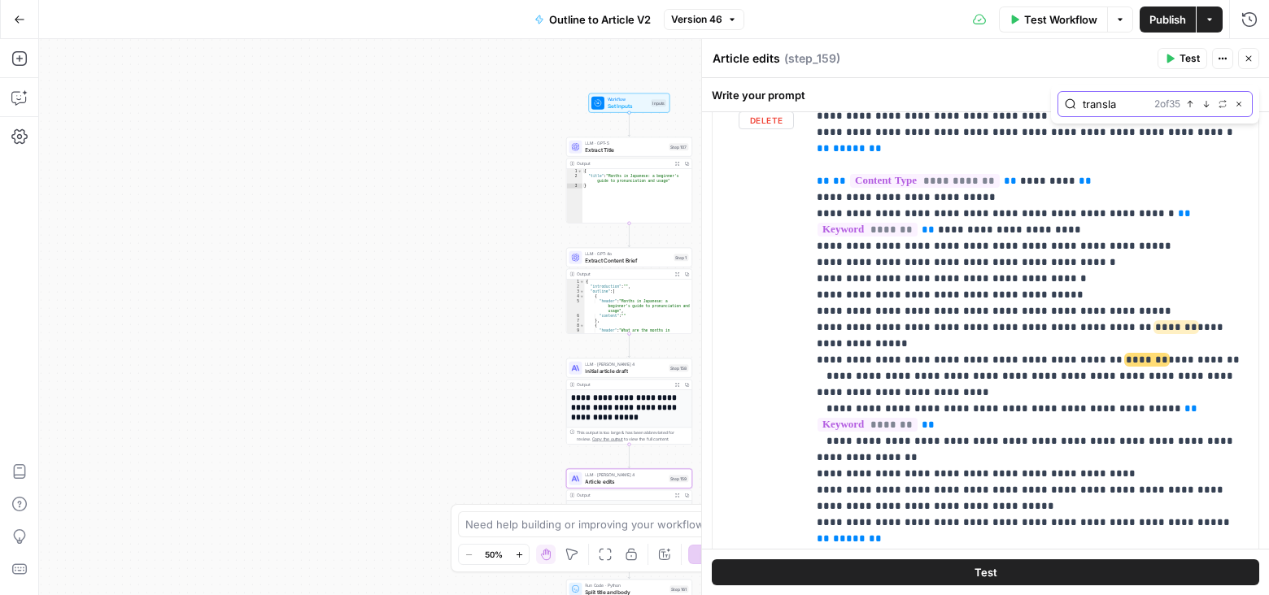
click at [1205, 101] on icon "button" at bounding box center [1206, 104] width 8 height 8
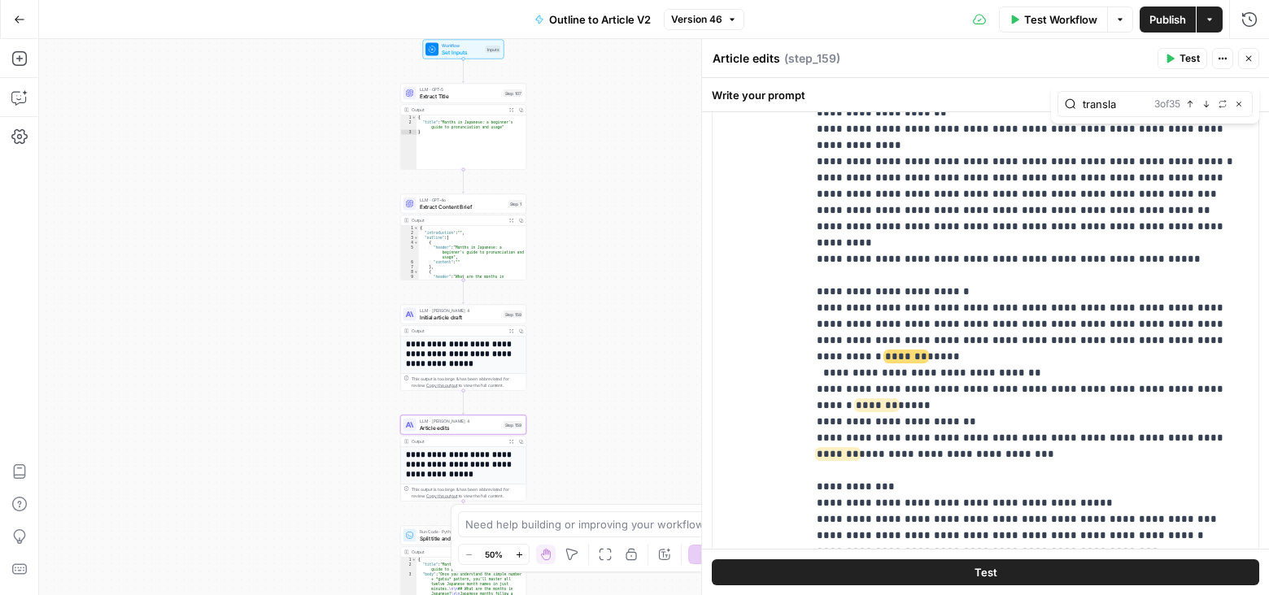
click at [486, 316] on span "Initial article draft" at bounding box center [460, 317] width 81 height 8
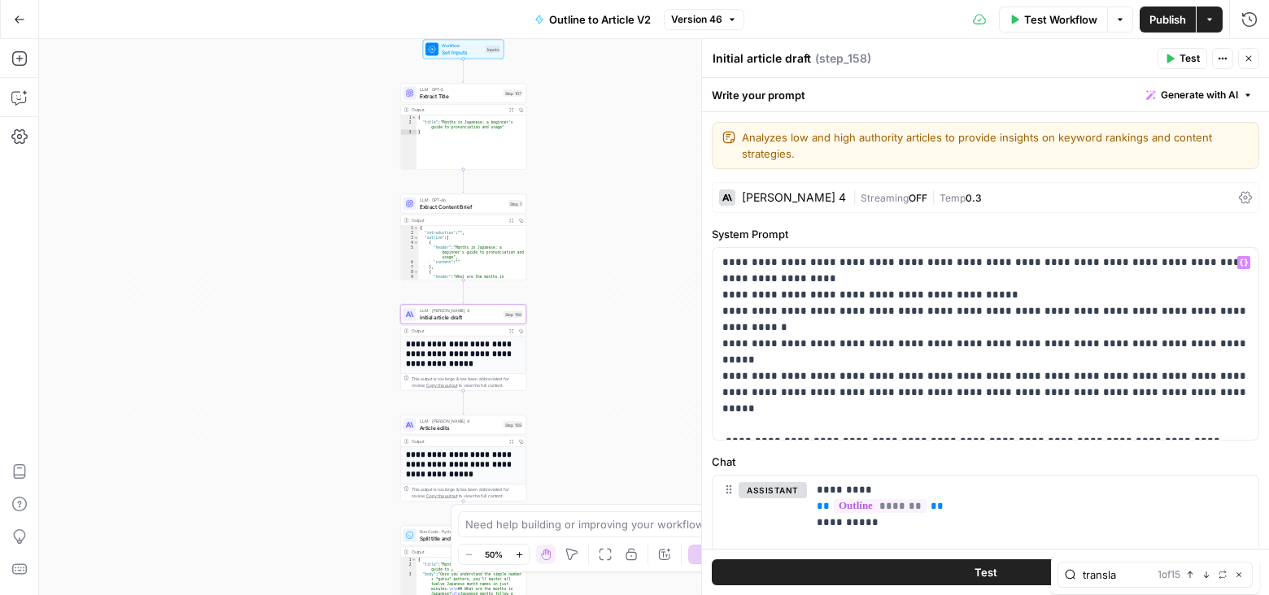
type input "transla"
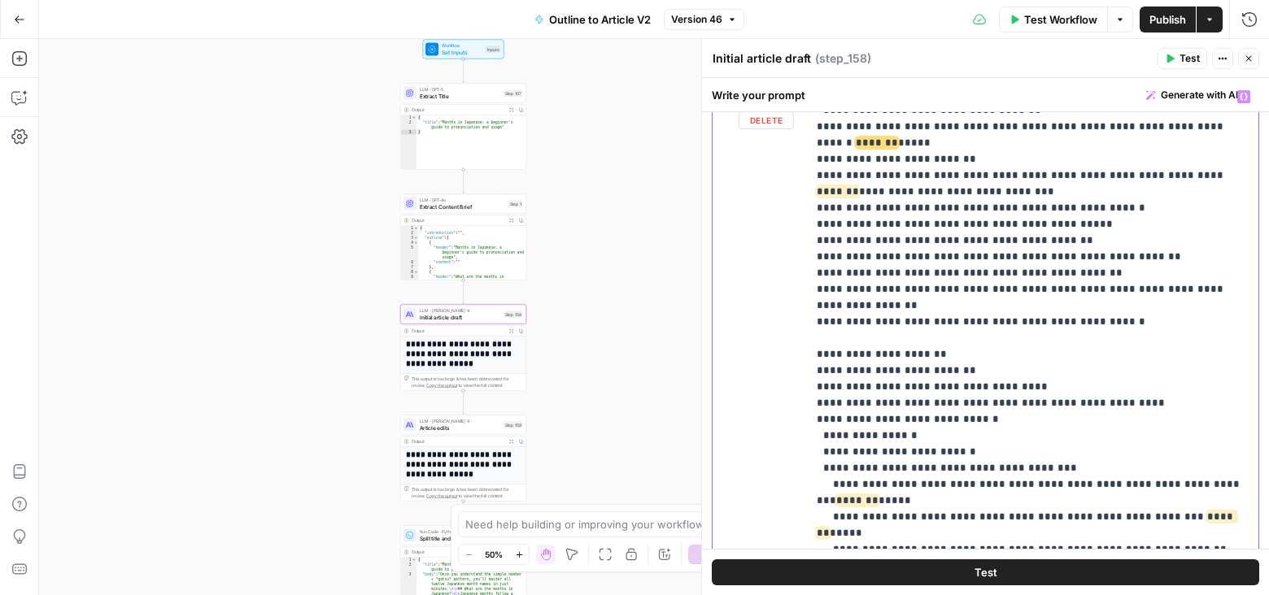
drag, startPoint x: 826, startPoint y: 381, endPoint x: 1170, endPoint y: 388, distance: 344.1
click at [1170, 388] on p "**********" at bounding box center [1033, 500] width 433 height 2391
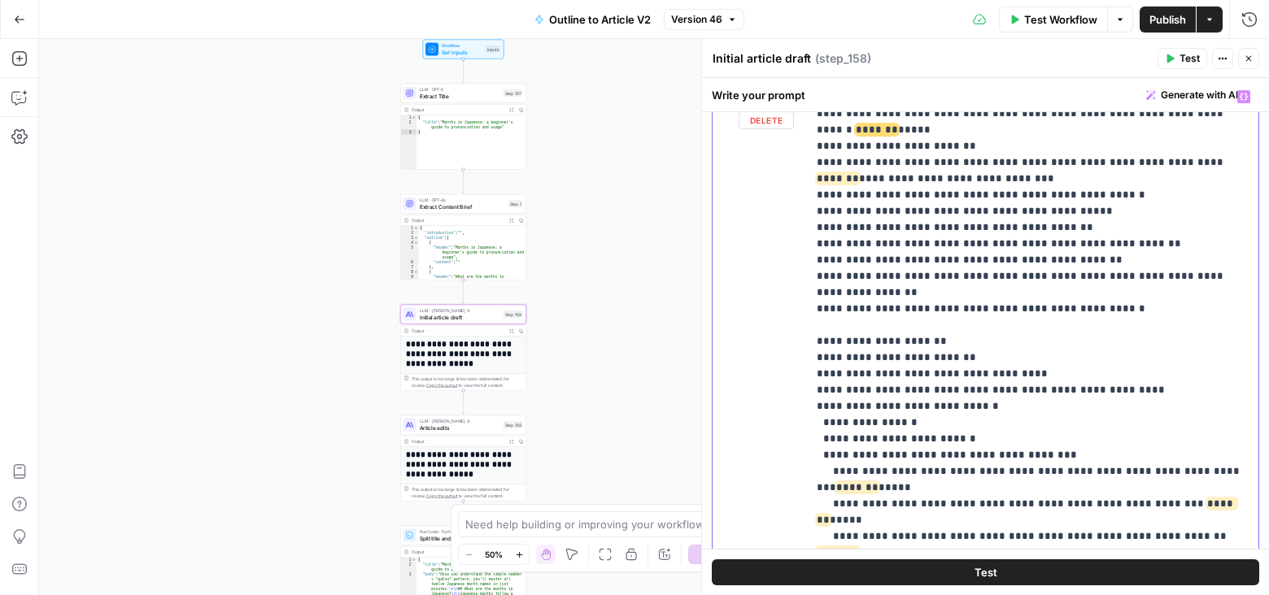
click at [1031, 397] on p "**********" at bounding box center [1033, 487] width 433 height 2391
drag, startPoint x: 981, startPoint y: 415, endPoint x: 787, endPoint y: 372, distance: 198.3
click at [787, 372] on div "**********" at bounding box center [986, 432] width 546 height 701
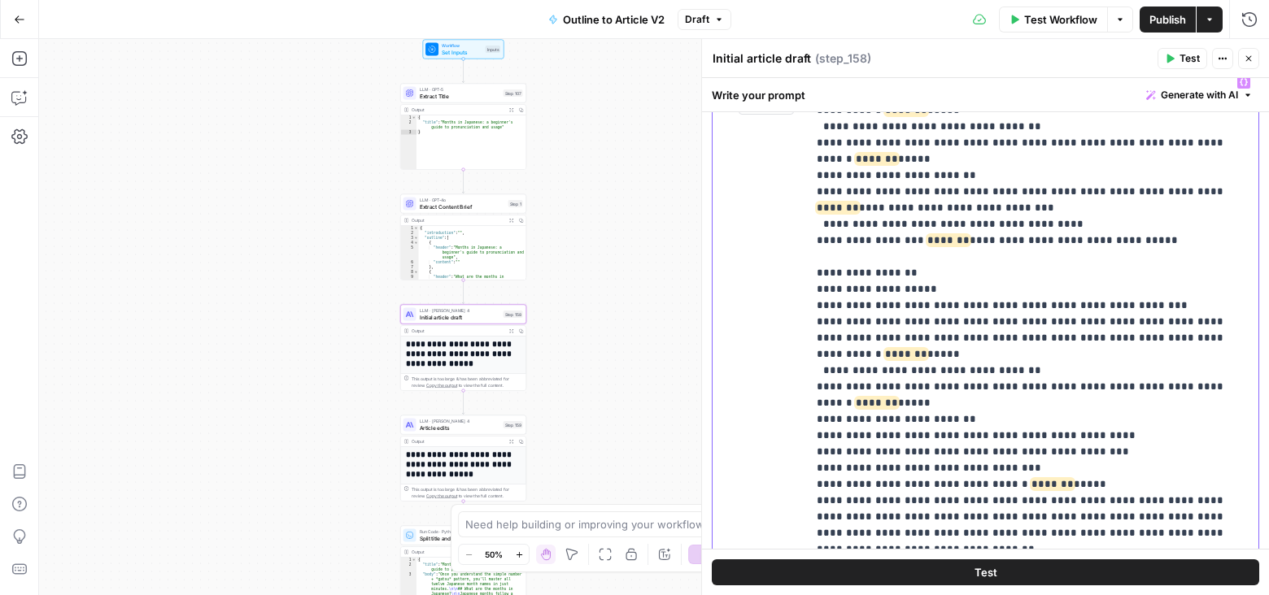
scroll to position [1171, 0]
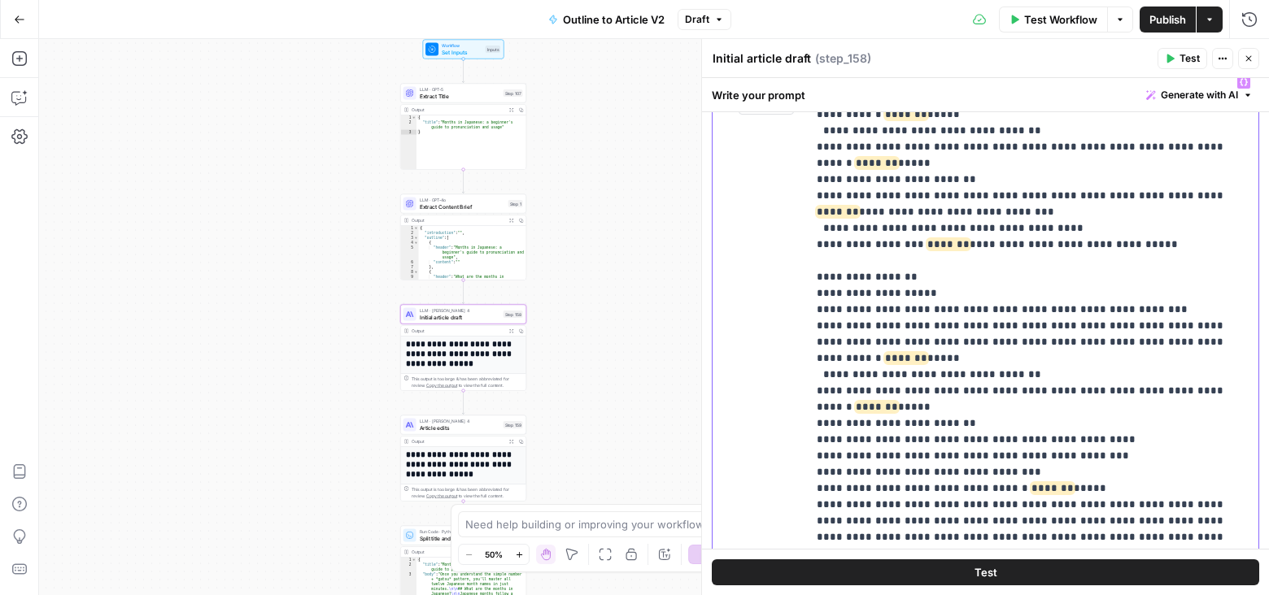
drag, startPoint x: 1107, startPoint y: 320, endPoint x: 786, endPoint y: 316, distance: 321.3
click at [786, 316] on div "**********" at bounding box center [986, 418] width 546 height 701
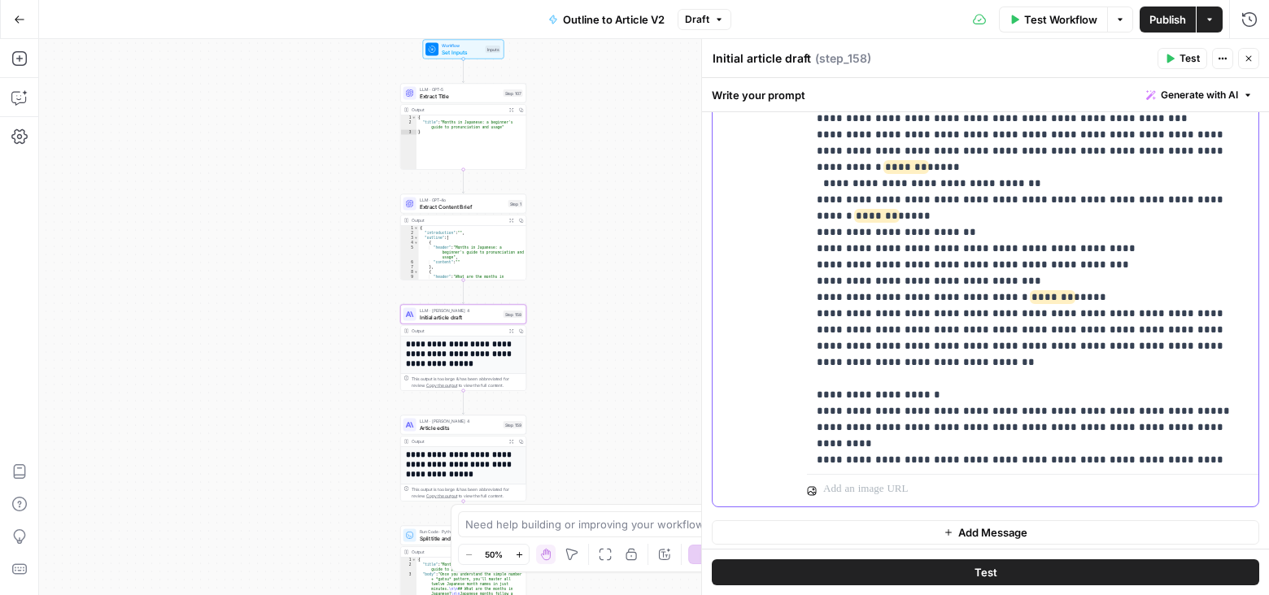
scroll to position [1189, 0]
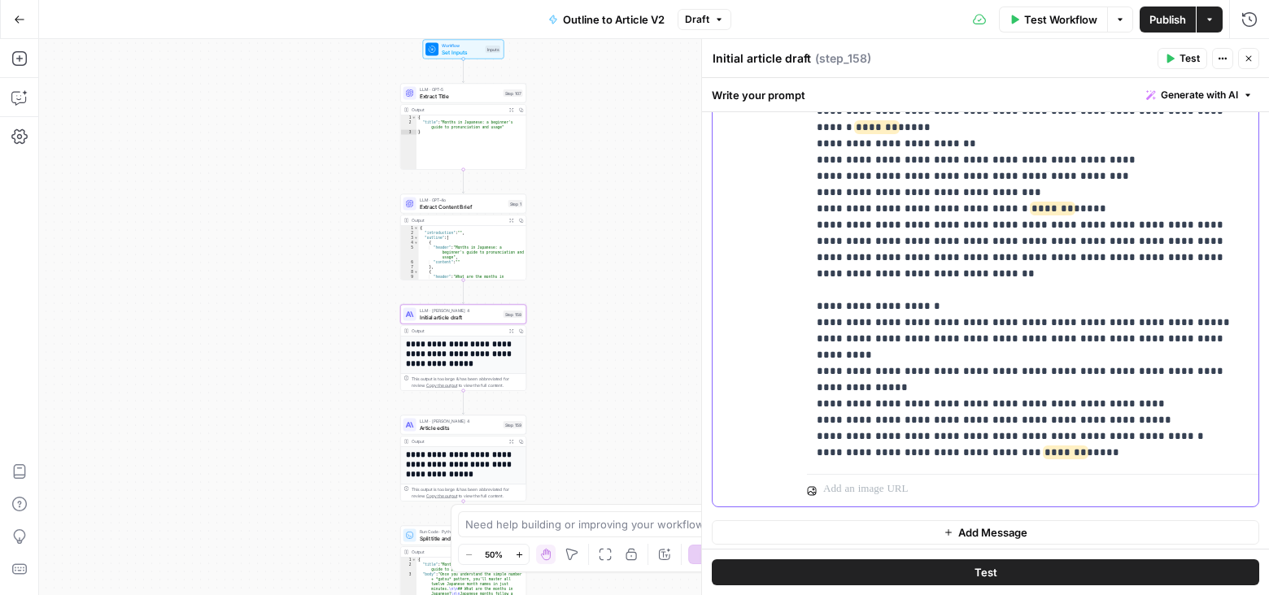
drag, startPoint x: 1196, startPoint y: 332, endPoint x: 780, endPoint y: 320, distance: 416.6
click at [780, 320] on div "**********" at bounding box center [986, 156] width 546 height 701
drag, startPoint x: 812, startPoint y: 306, endPoint x: 1230, endPoint y: 329, distance: 418.7
click at [1230, 329] on div "**********" at bounding box center [1033, 137] width 452 height 662
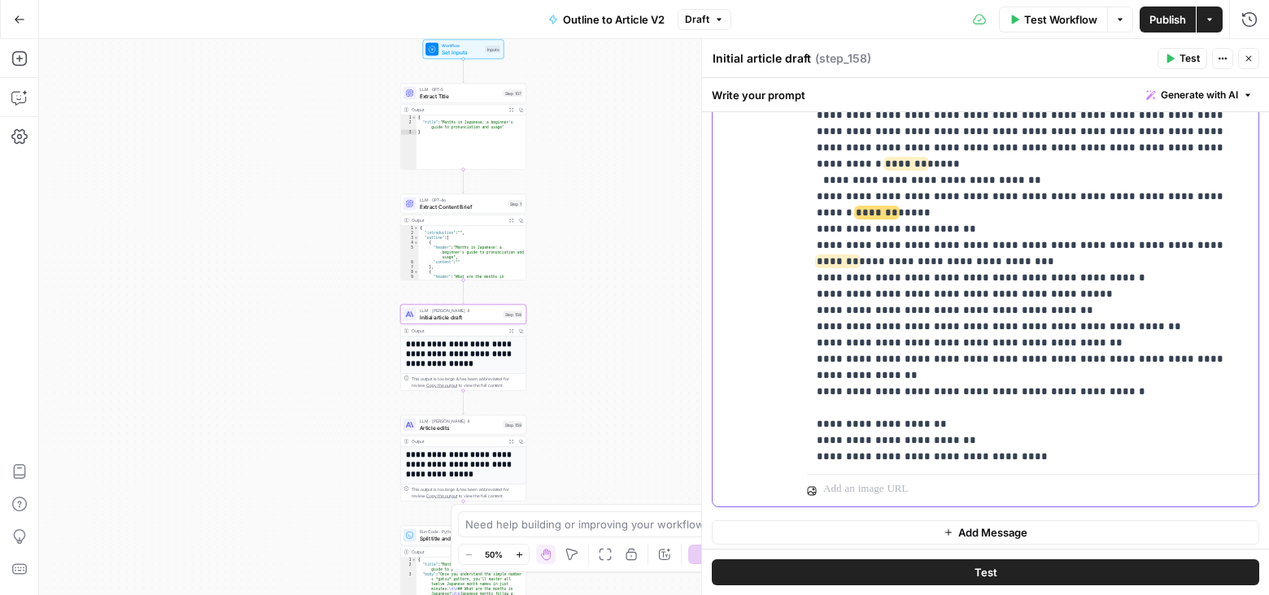
scroll to position [598, 0]
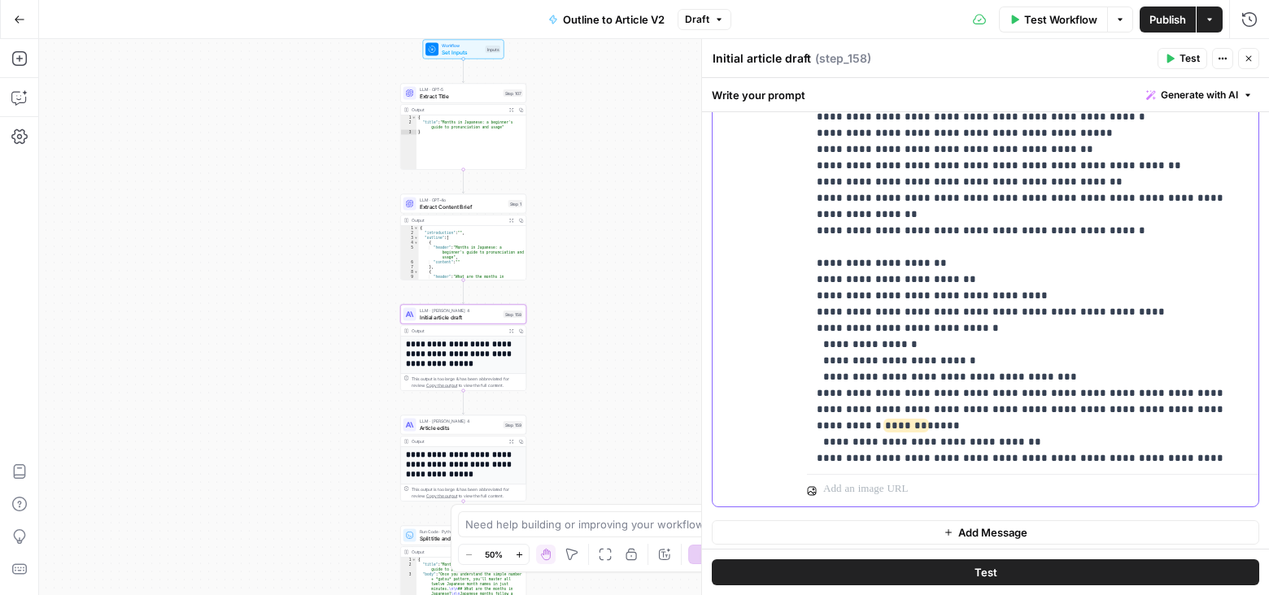
drag, startPoint x: 946, startPoint y: 383, endPoint x: 765, endPoint y: 375, distance: 180.7
click at [765, 375] on div "**********" at bounding box center [986, 156] width 546 height 701
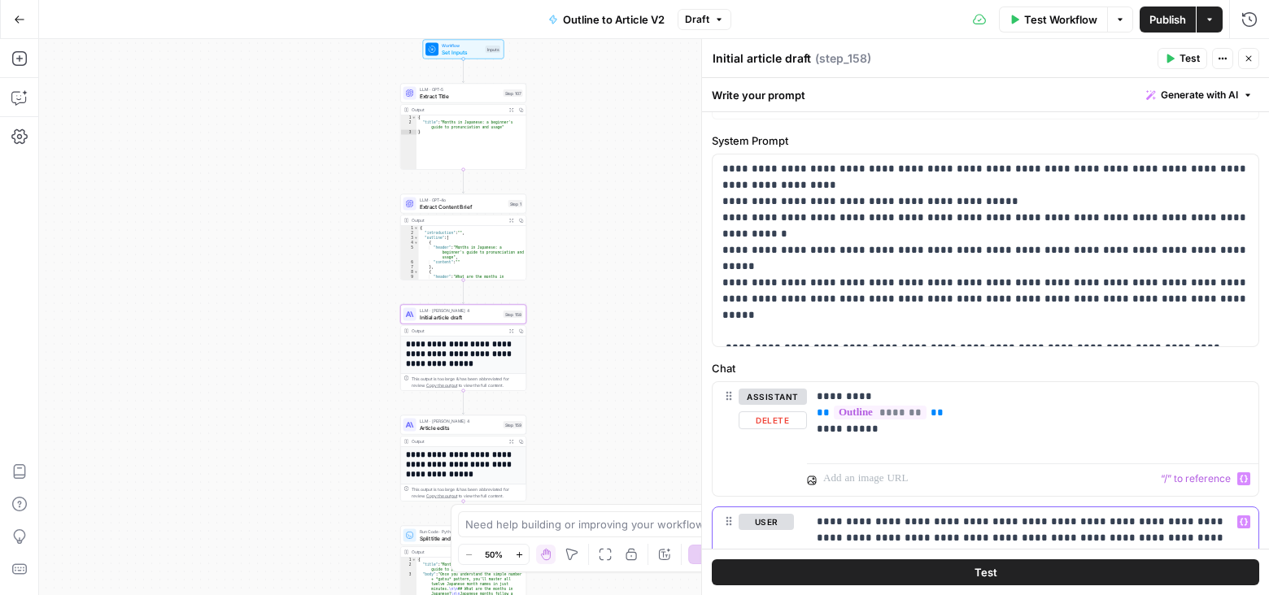
scroll to position [0, 0]
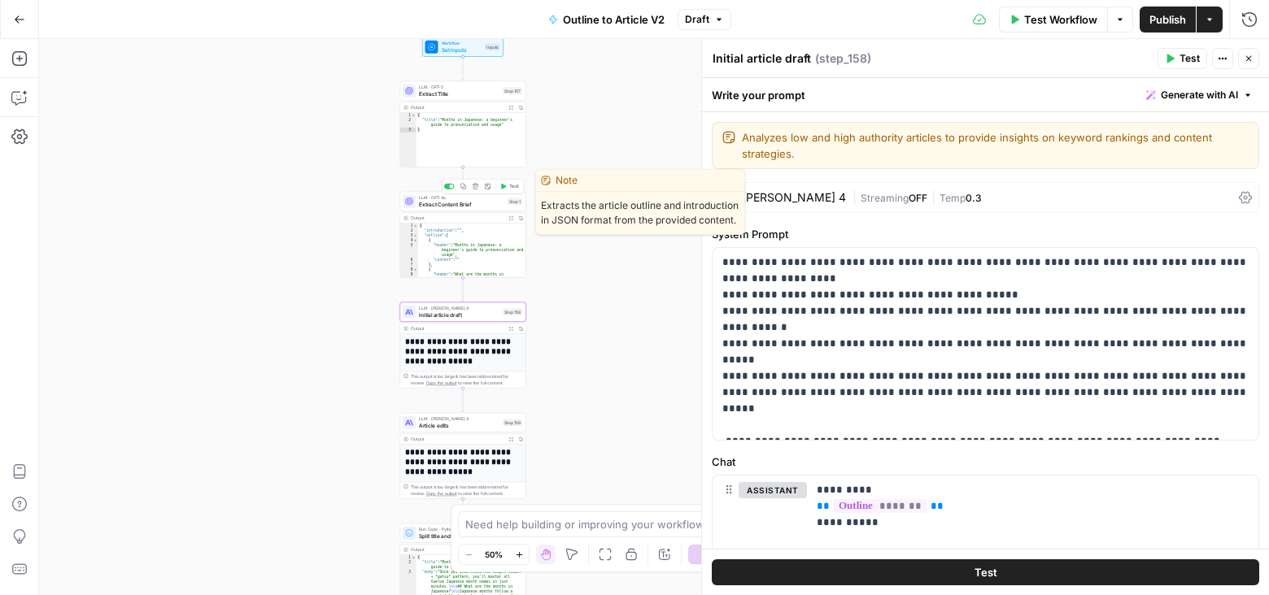
click at [481, 207] on span "Extract Content Brief" at bounding box center [461, 204] width 85 height 8
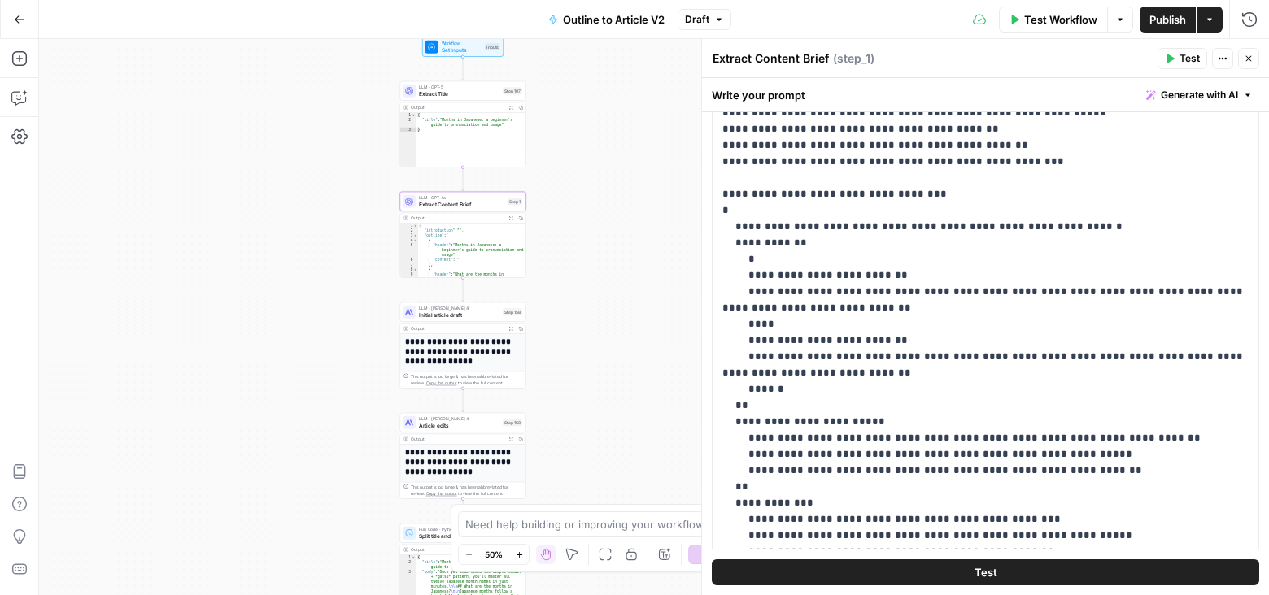
scroll to position [538, 0]
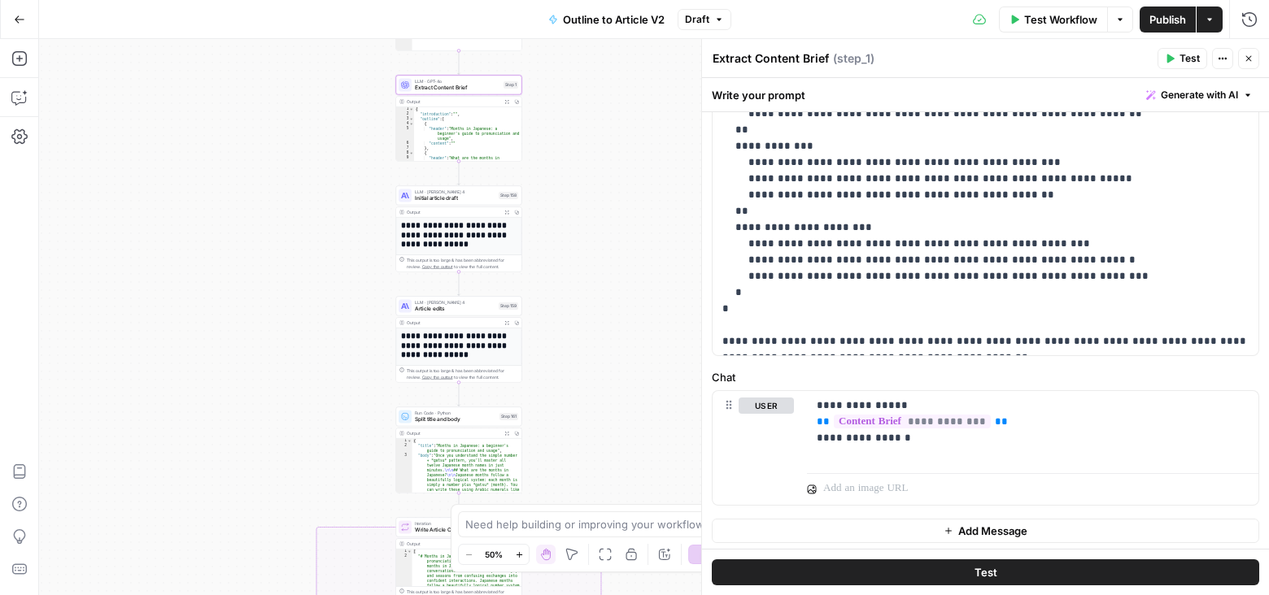
click at [468, 312] on span "Article edits" at bounding box center [455, 309] width 81 height 8
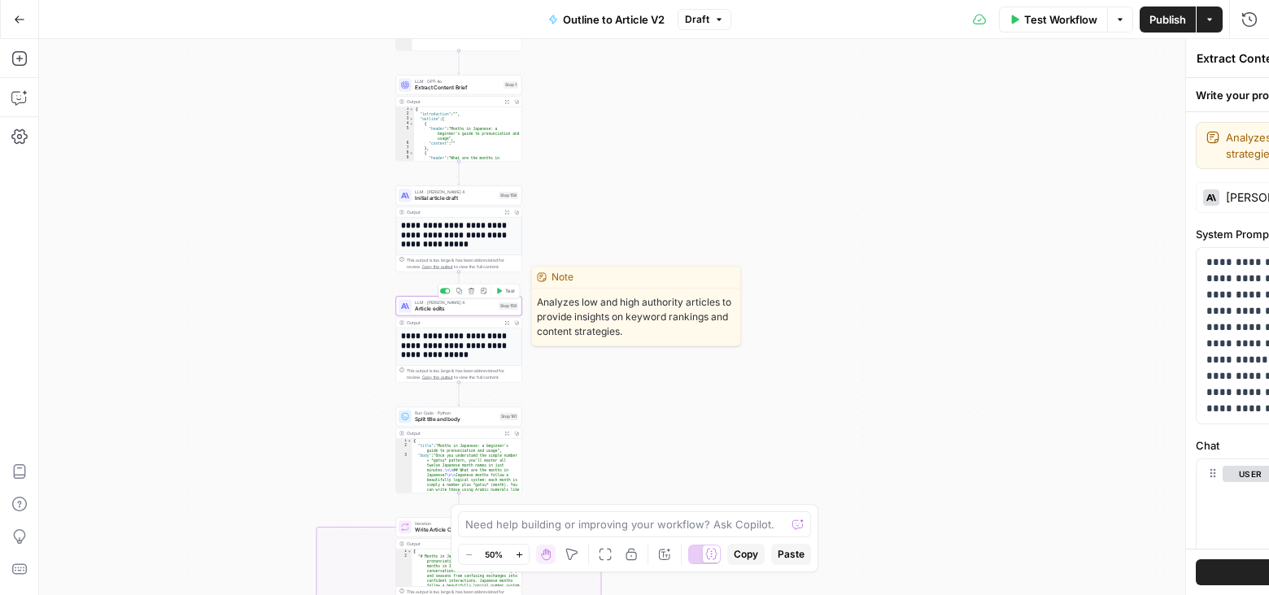
type textarea "Article edits"
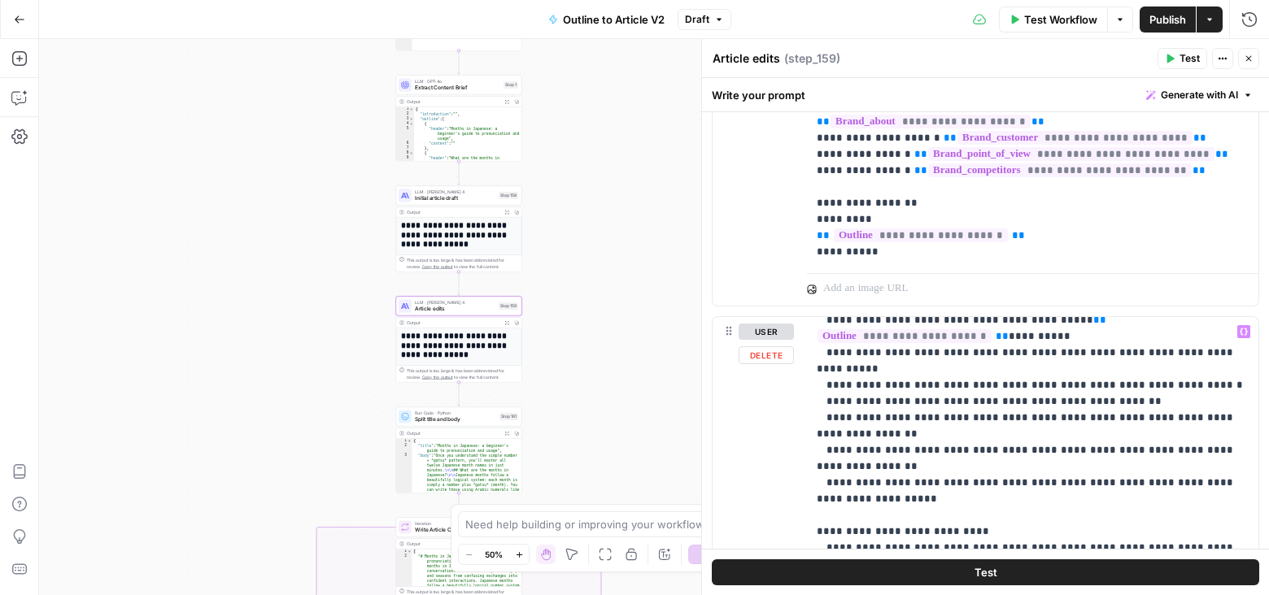
scroll to position [213, 0]
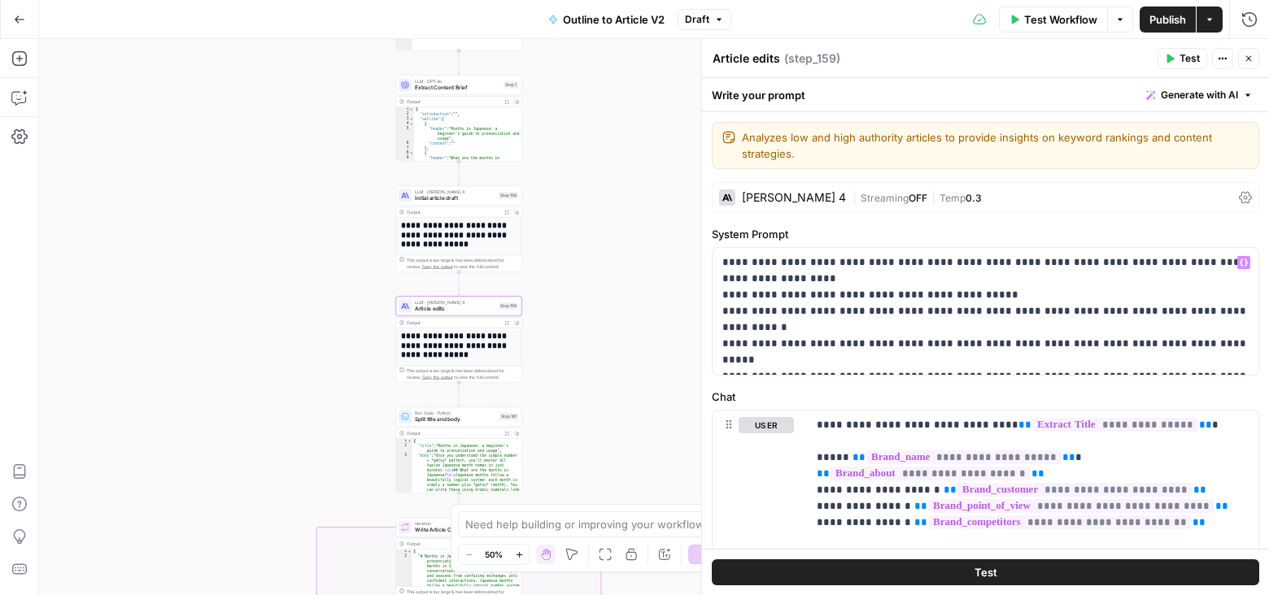
scroll to position [54, 0]
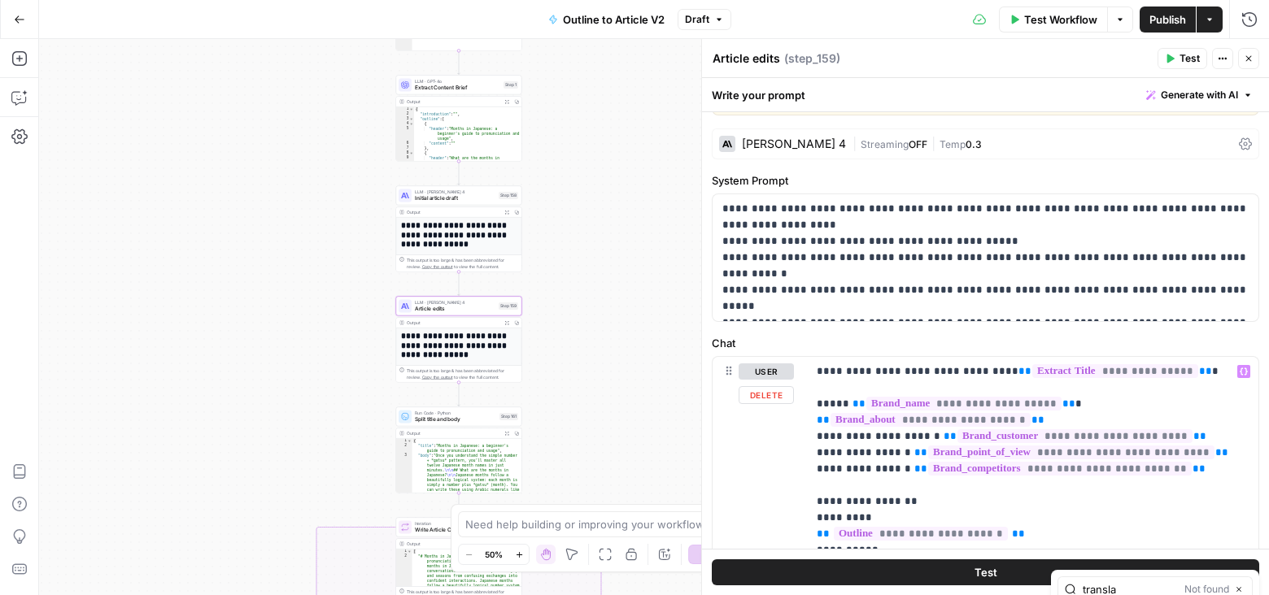
type input "transla"
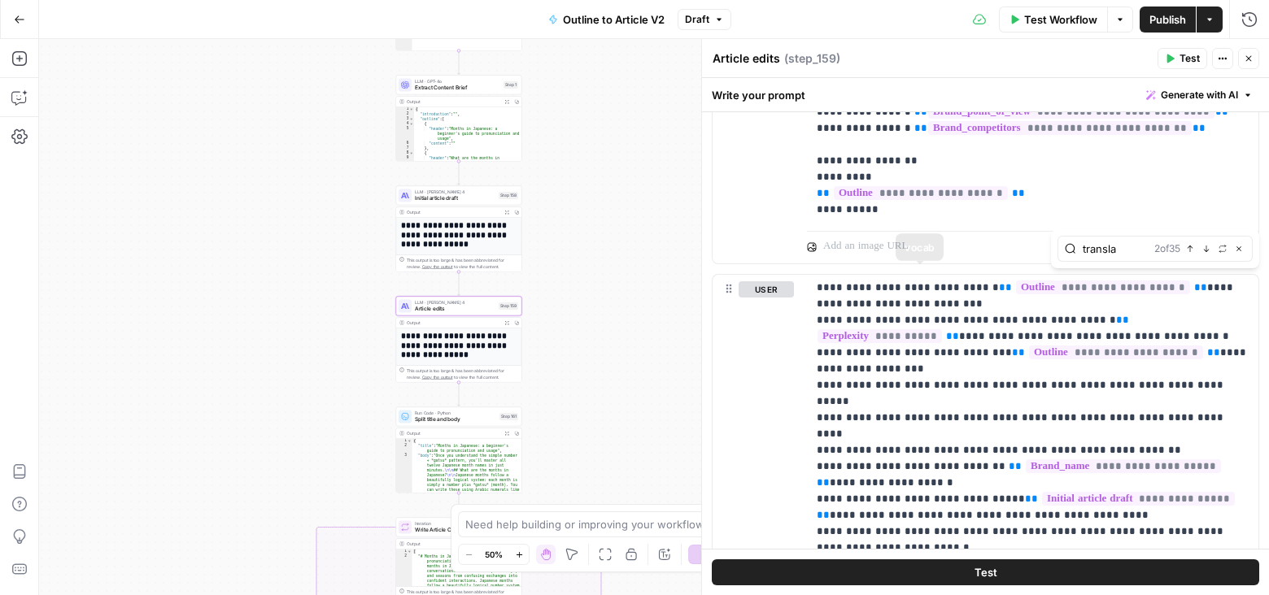
scroll to position [537, 0]
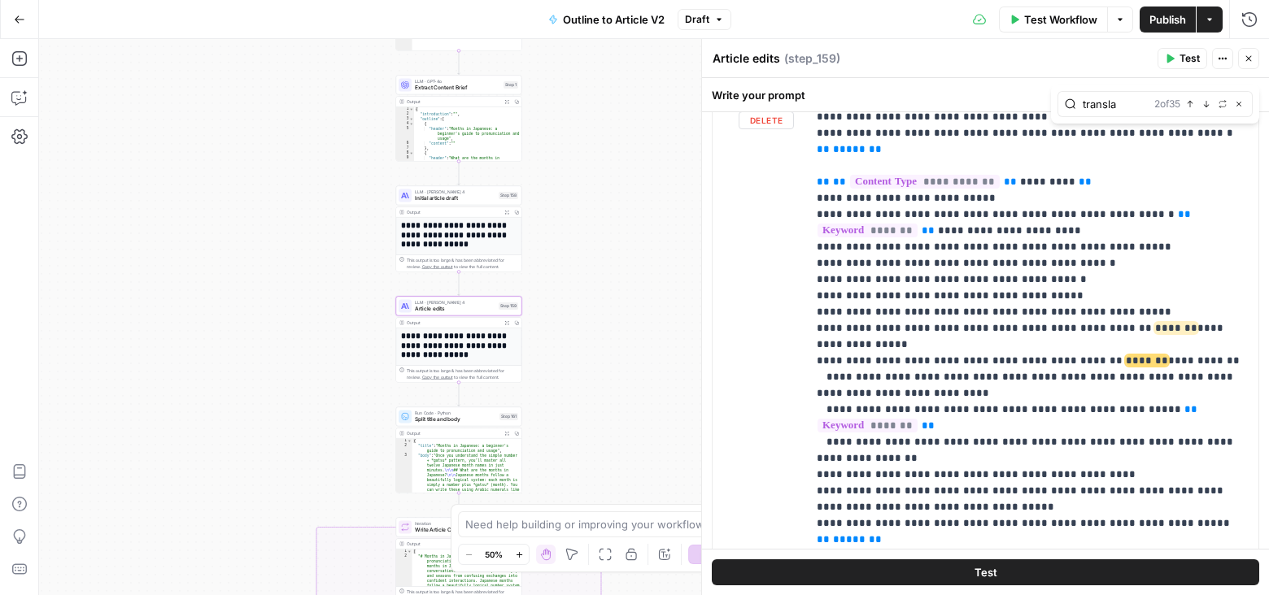
click at [1182, 102] on div "2 of 35 Previous match Next Match Replace Close" at bounding box center [1199, 104] width 91 height 15
click at [1186, 102] on icon "button" at bounding box center [1190, 104] width 8 height 8
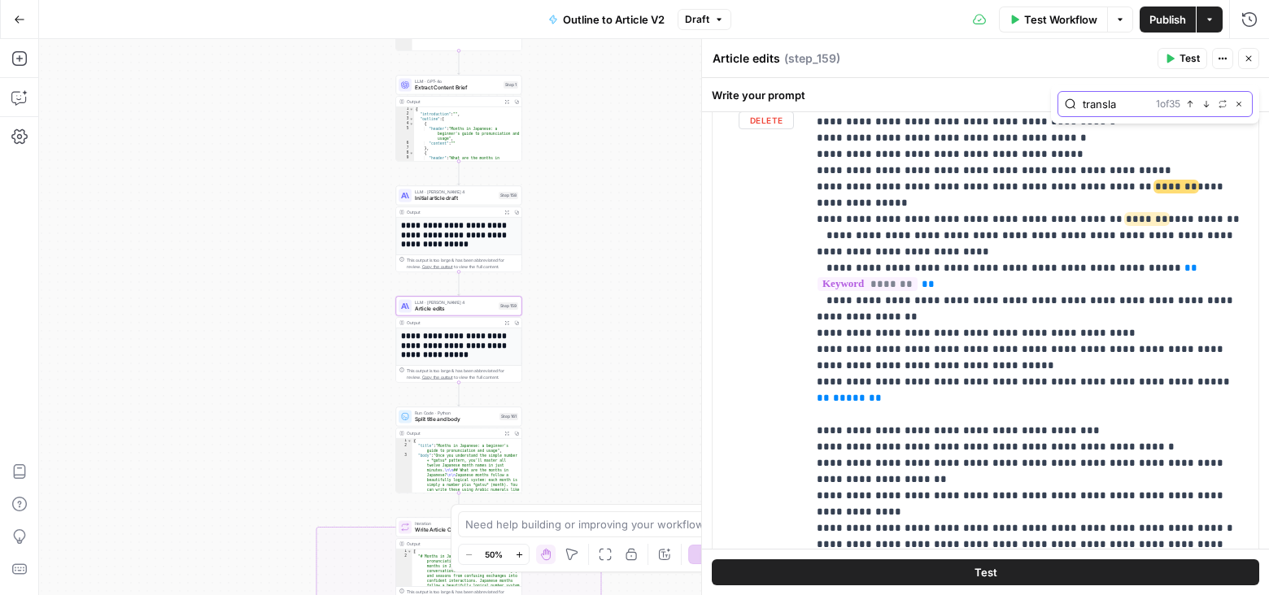
click at [1192, 102] on icon "button" at bounding box center [1190, 104] width 8 height 8
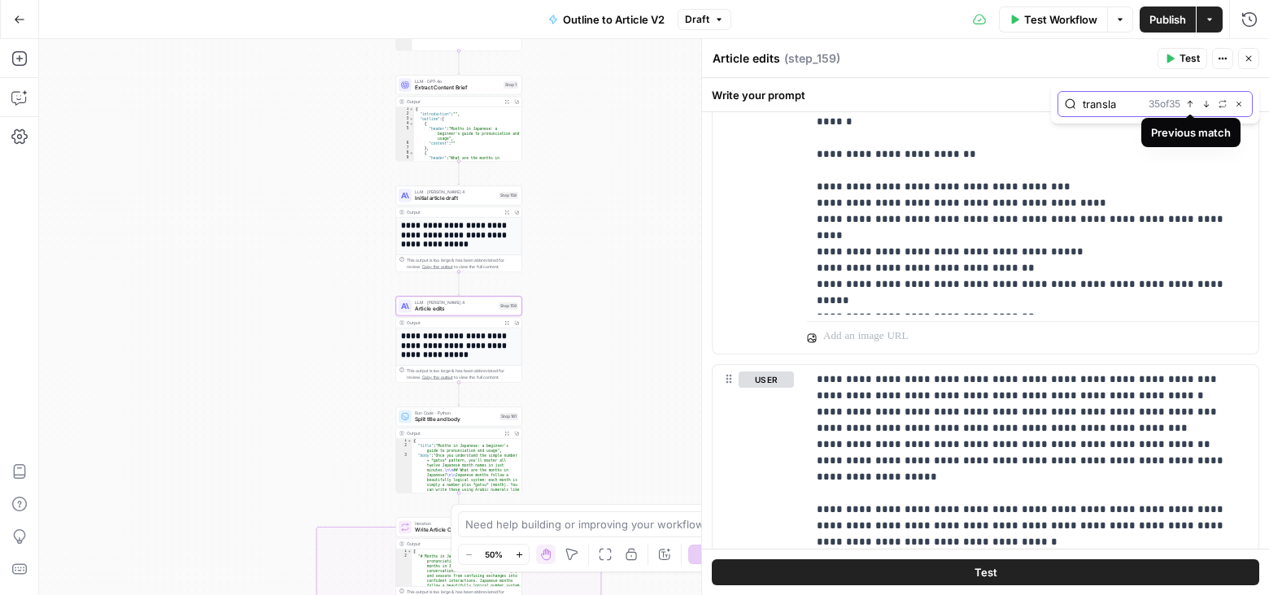
click at [1192, 102] on icon "button" at bounding box center [1191, 104] width 6 height 7
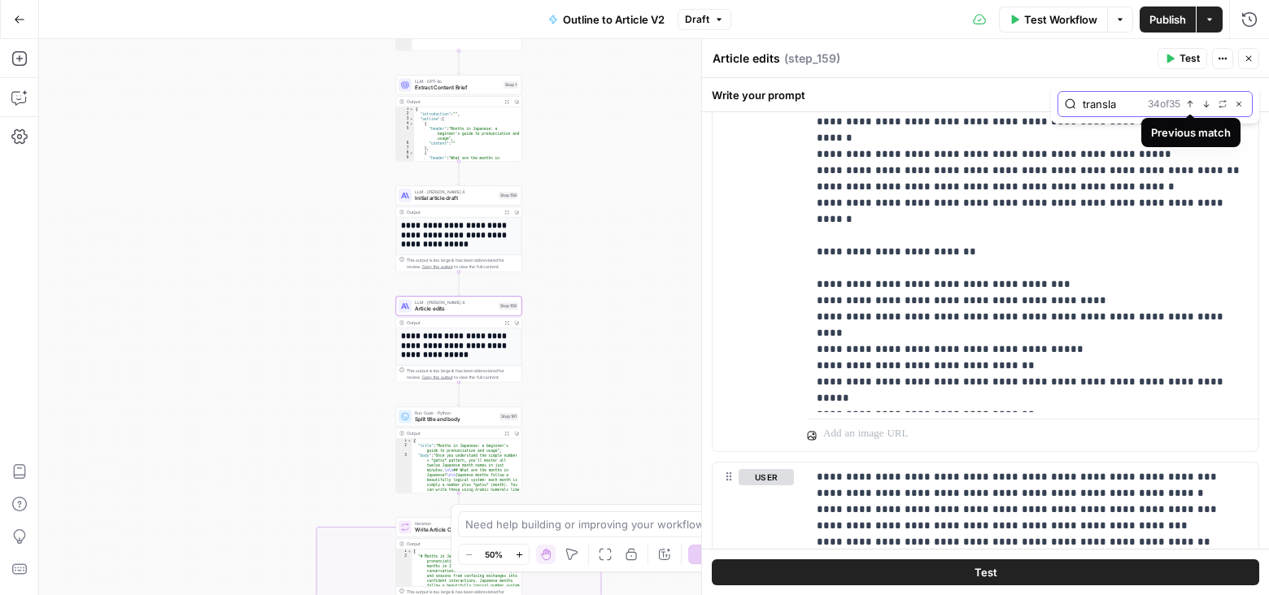
click at [1192, 102] on icon "button" at bounding box center [1190, 104] width 8 height 8
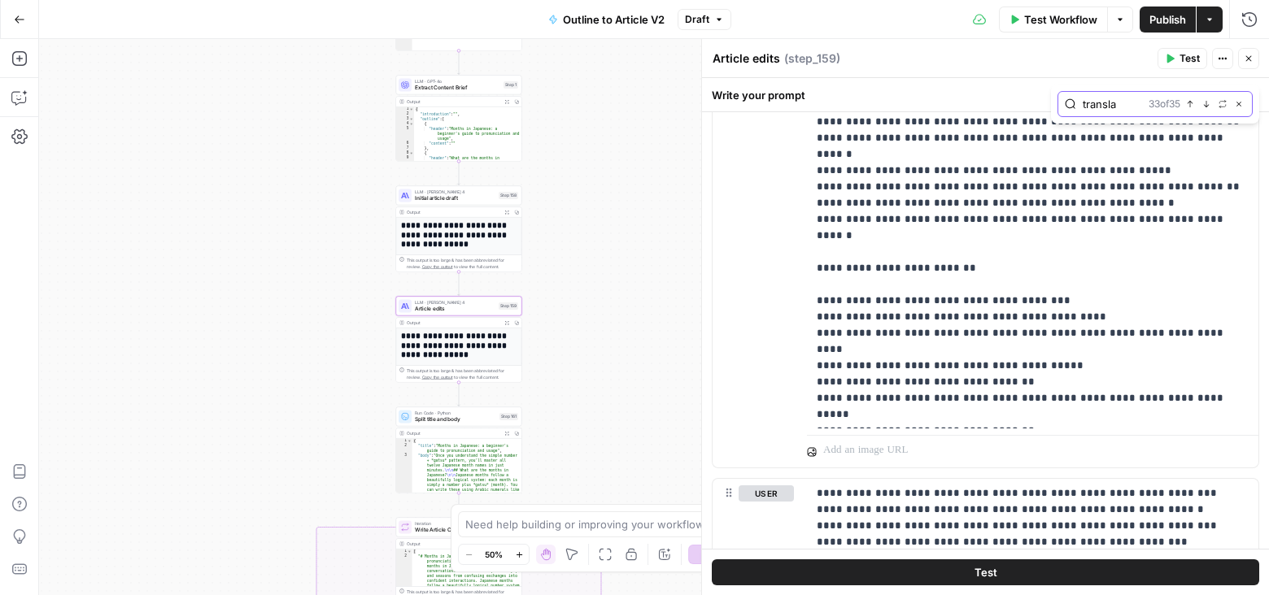
click at [1192, 102] on icon "button" at bounding box center [1190, 104] width 8 height 8
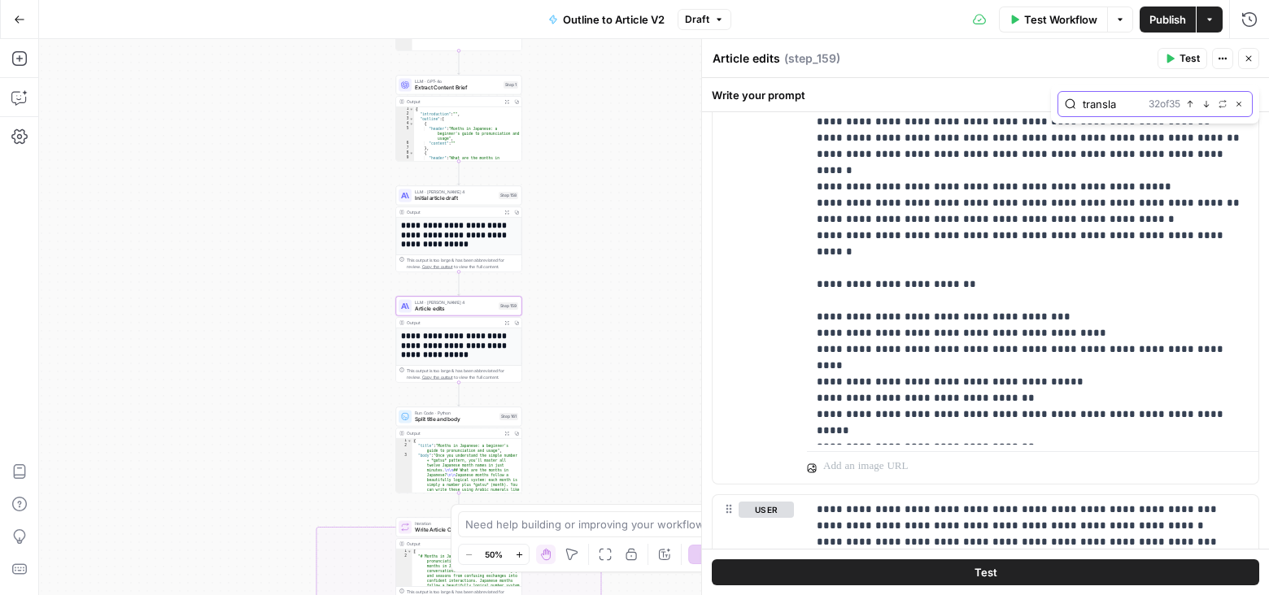
click at [1192, 103] on icon "button" at bounding box center [1190, 104] width 8 height 8
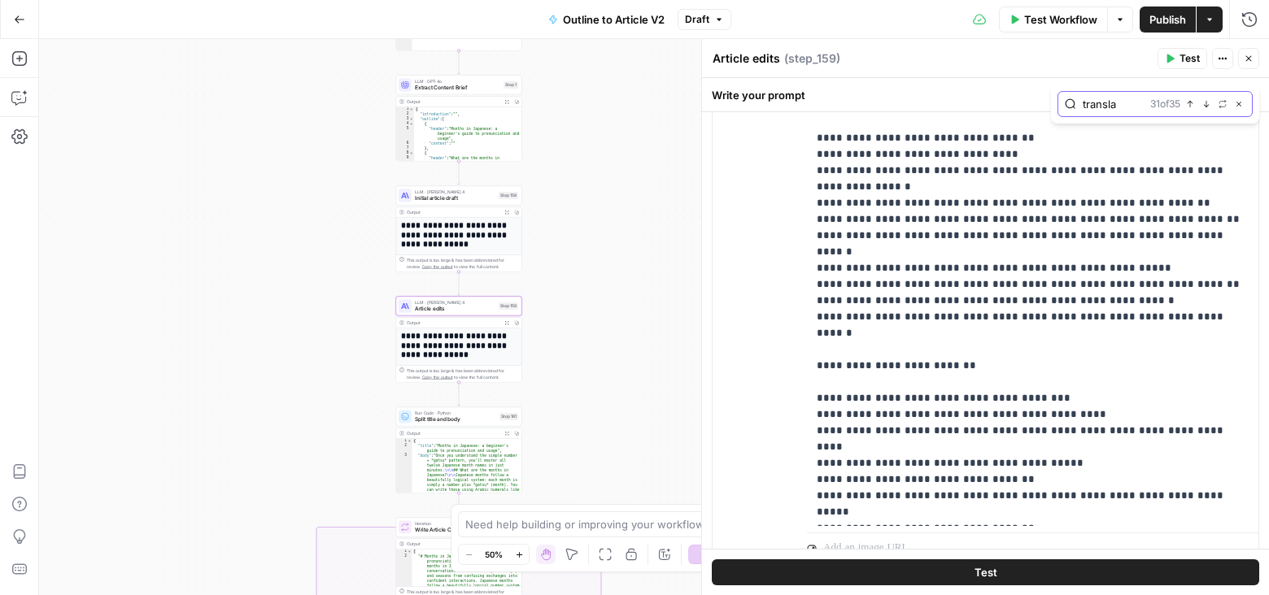
click at [1192, 103] on icon "button" at bounding box center [1190, 104] width 8 height 8
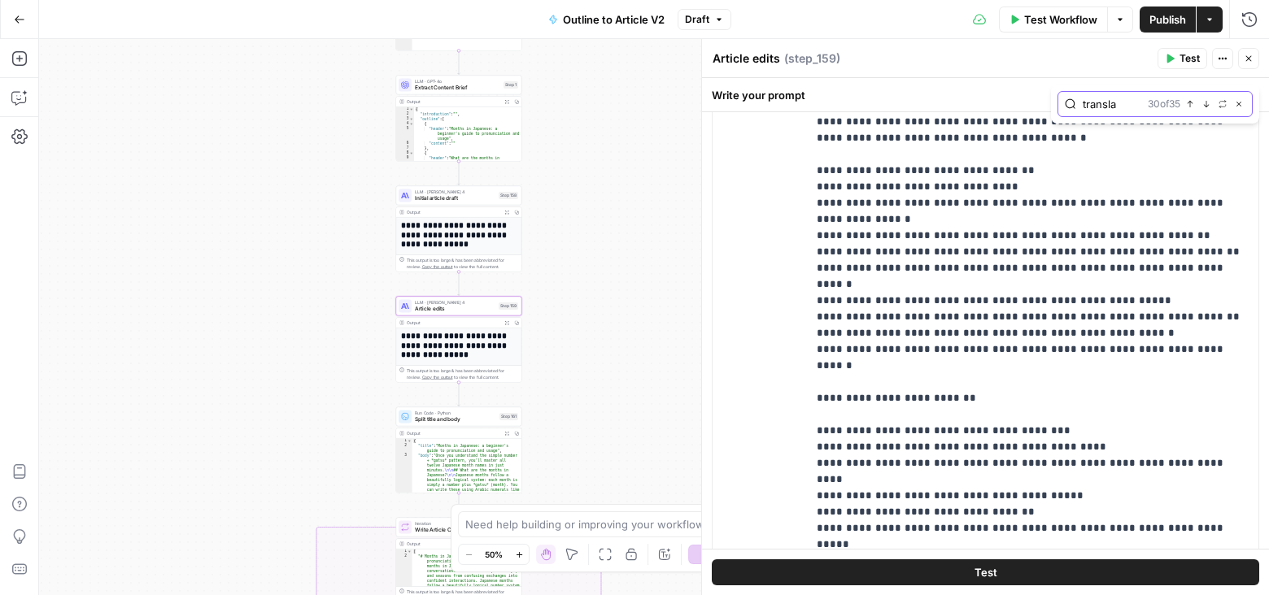
click at [1192, 103] on icon "button" at bounding box center [1190, 104] width 8 height 8
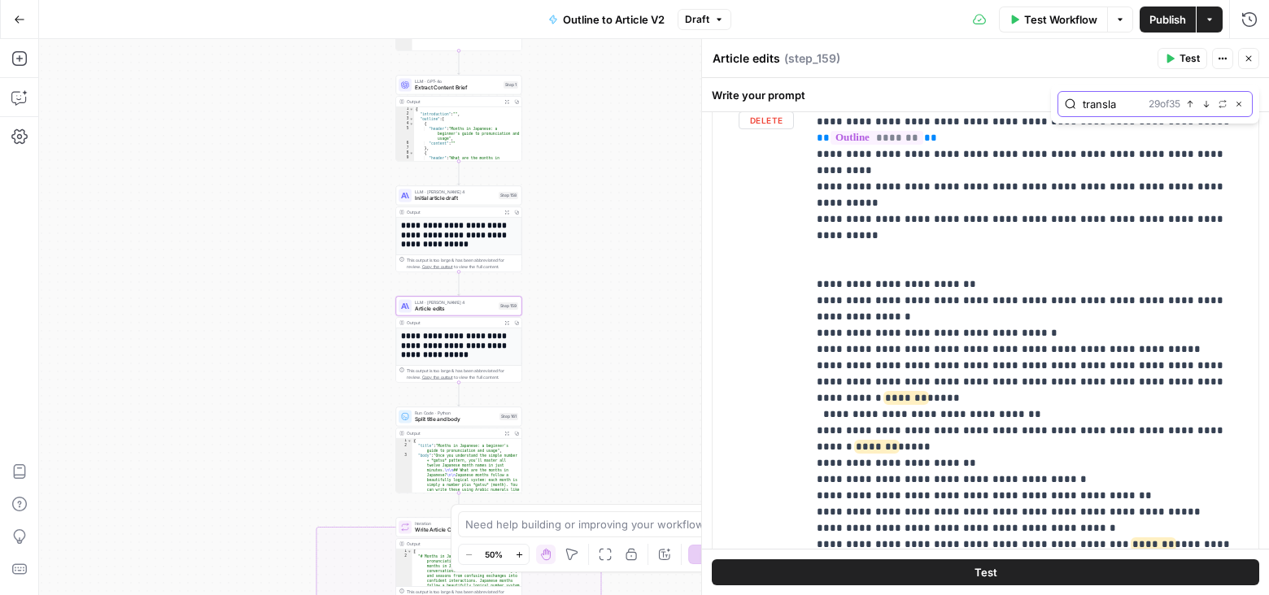
click at [1192, 103] on icon "button" at bounding box center [1190, 104] width 8 height 8
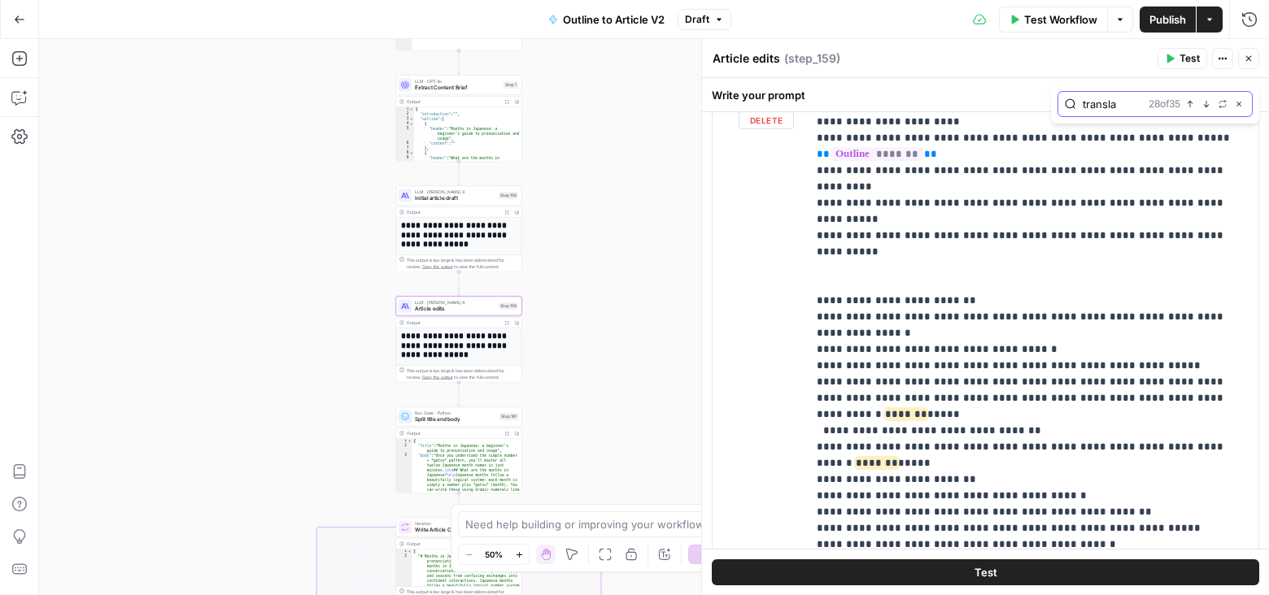
click at [1192, 103] on icon "button" at bounding box center [1190, 104] width 8 height 8
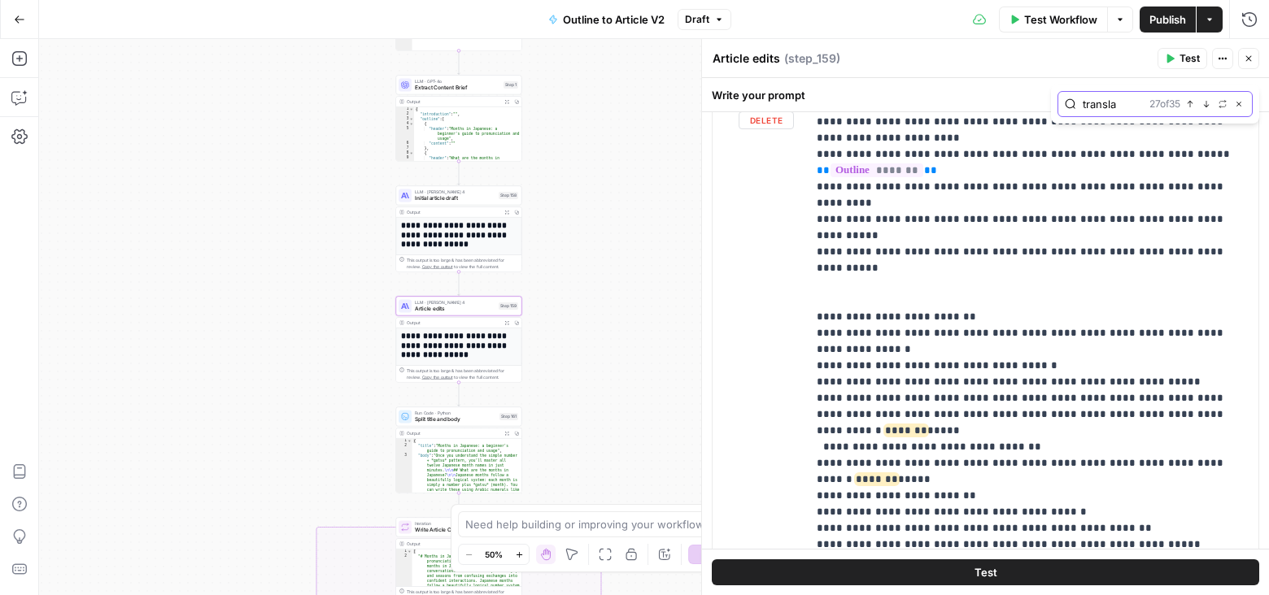
click at [1192, 103] on icon "button" at bounding box center [1190, 104] width 8 height 8
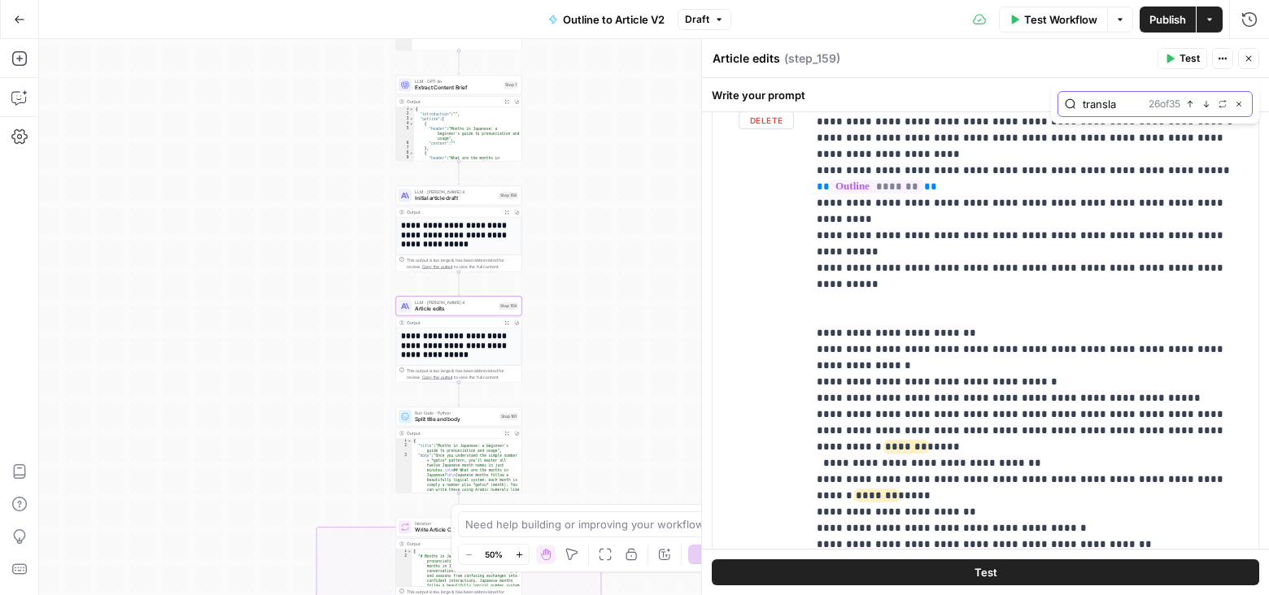
click at [1192, 104] on icon "button" at bounding box center [1190, 104] width 8 height 8
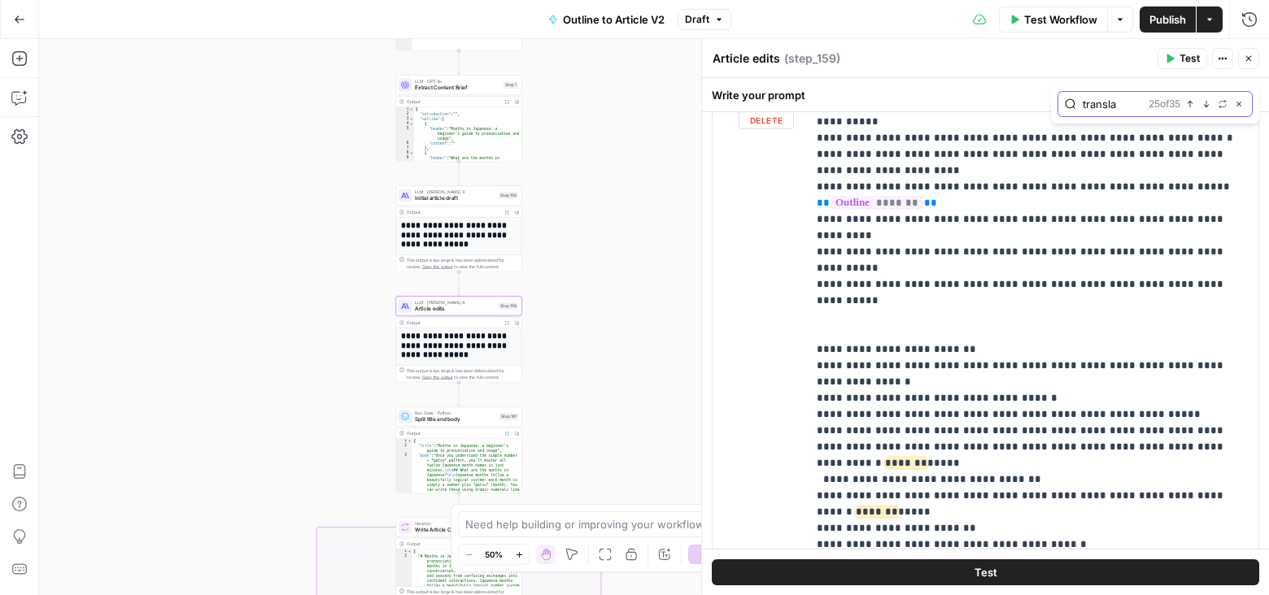
click at [1192, 104] on icon "button" at bounding box center [1190, 104] width 8 height 8
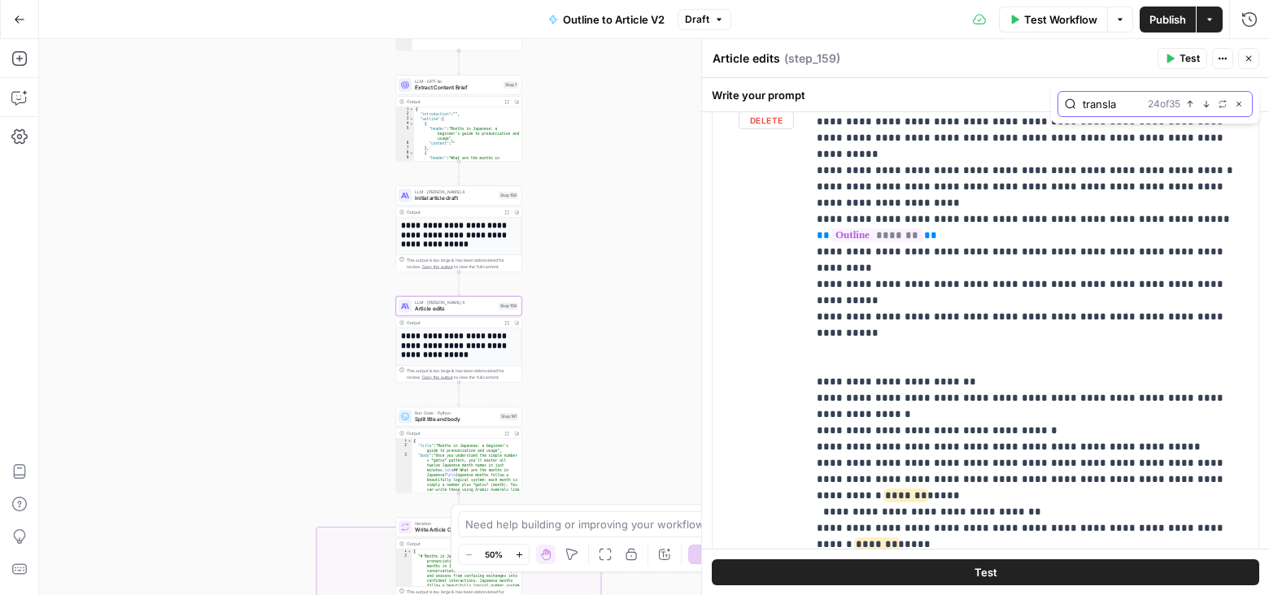
click at [1192, 104] on icon "button" at bounding box center [1190, 104] width 8 height 8
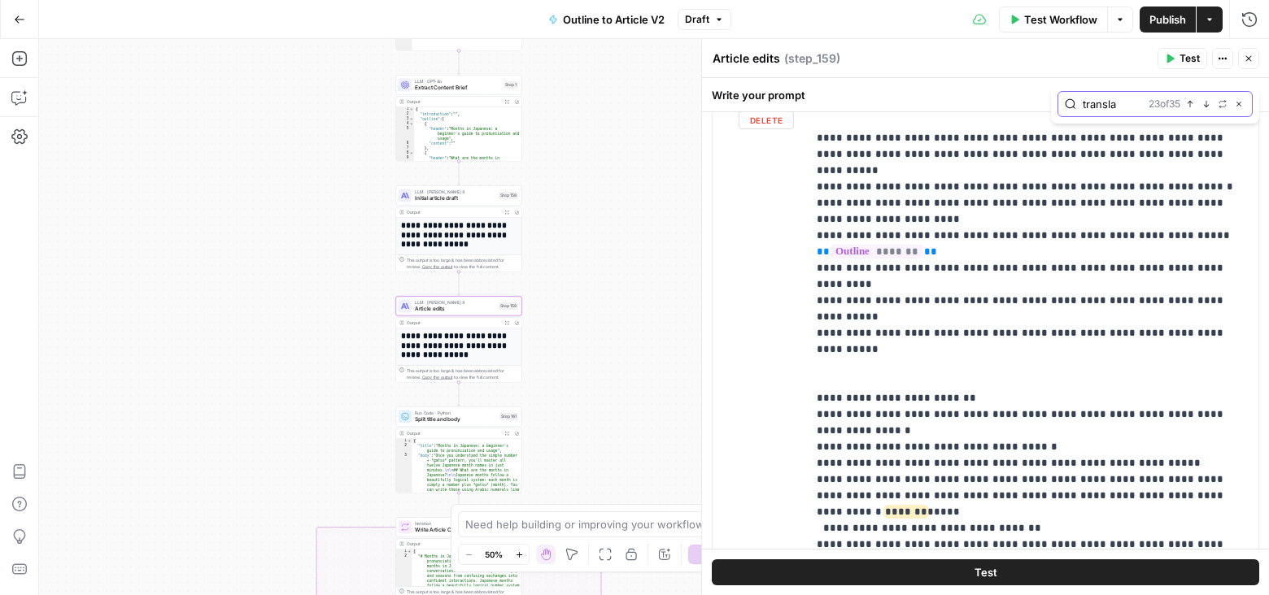
click at [1192, 104] on icon "button" at bounding box center [1190, 104] width 8 height 8
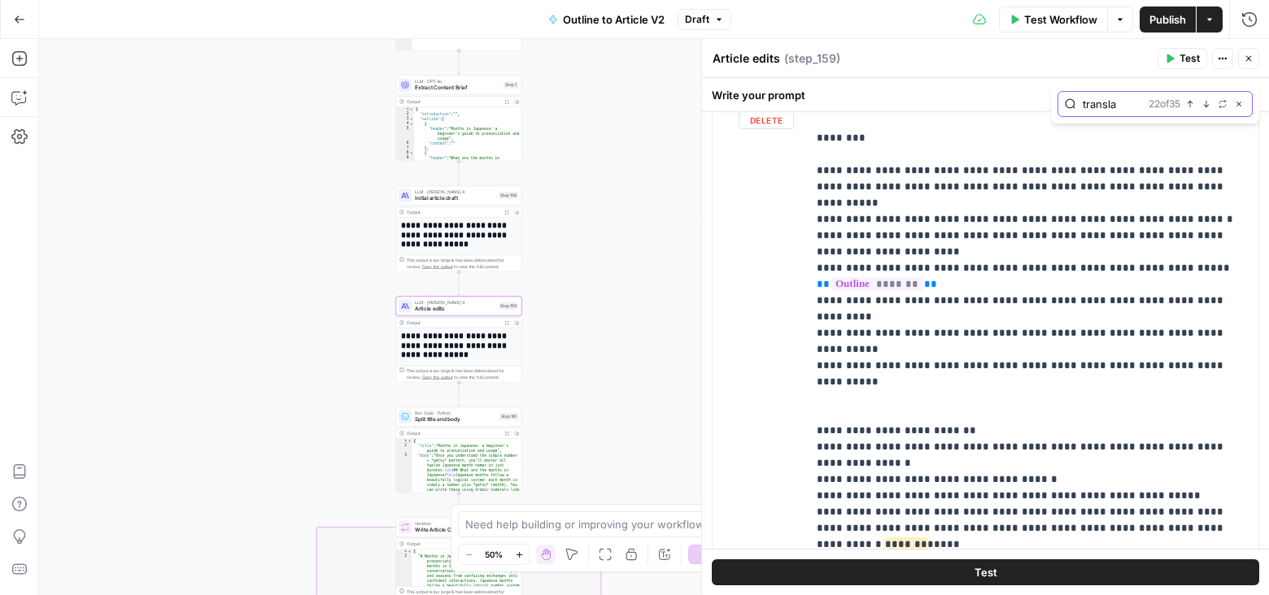
click at [1192, 104] on icon "button" at bounding box center [1190, 104] width 8 height 8
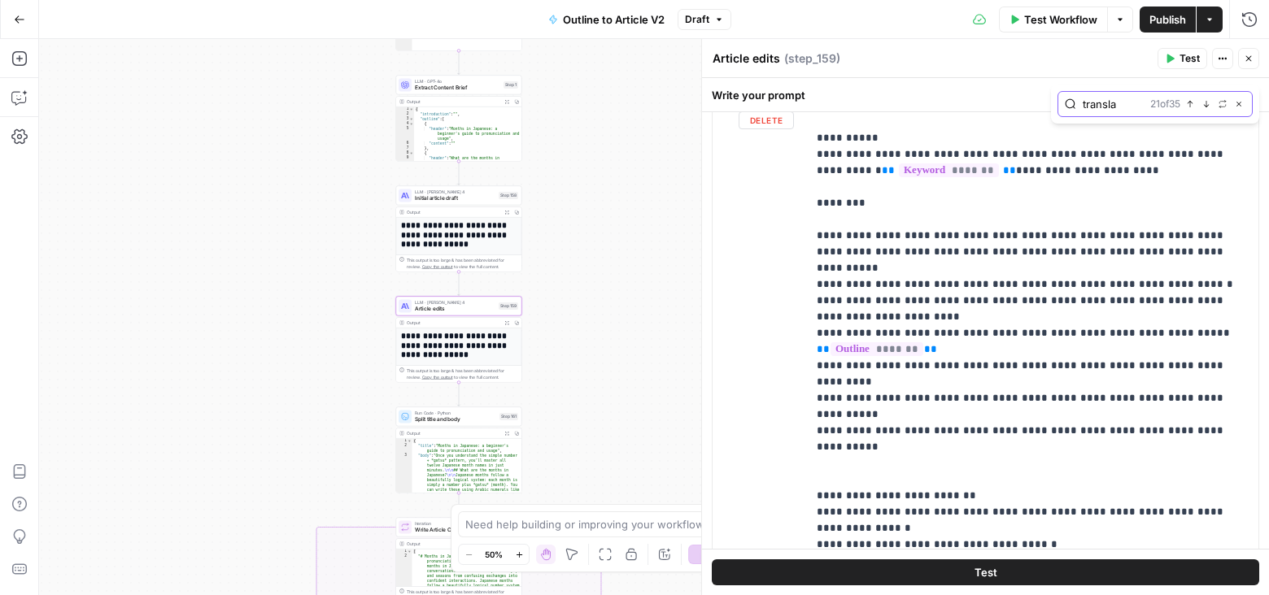
click at [1192, 104] on icon "button" at bounding box center [1190, 104] width 8 height 8
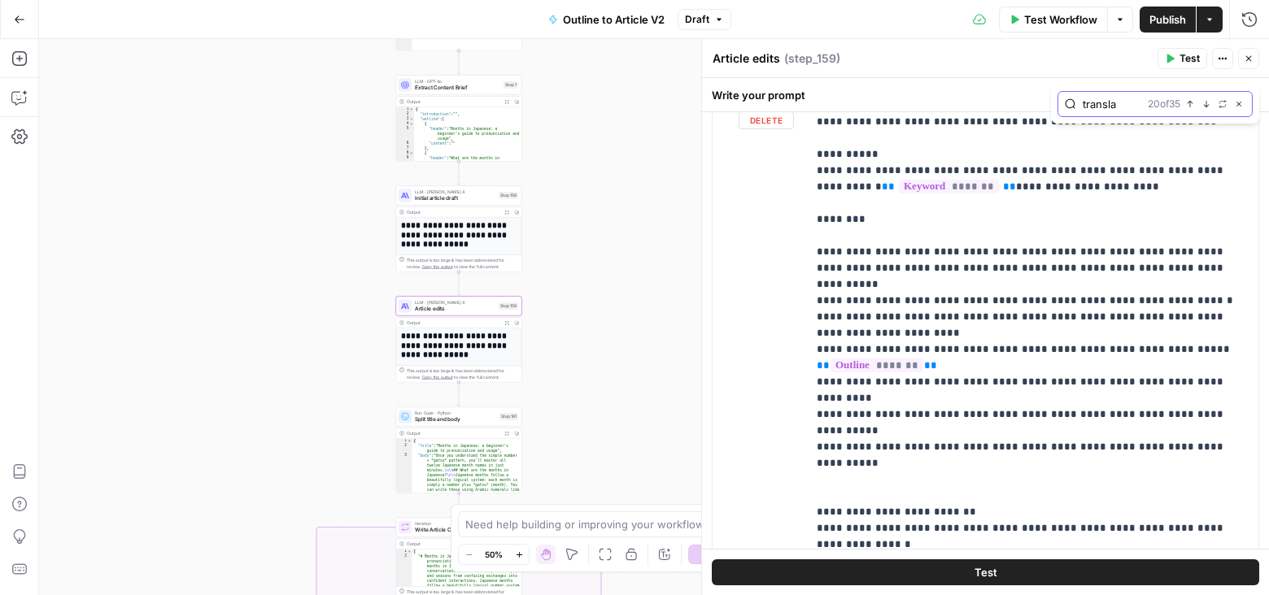
click at [1192, 104] on icon "button" at bounding box center [1190, 104] width 8 height 8
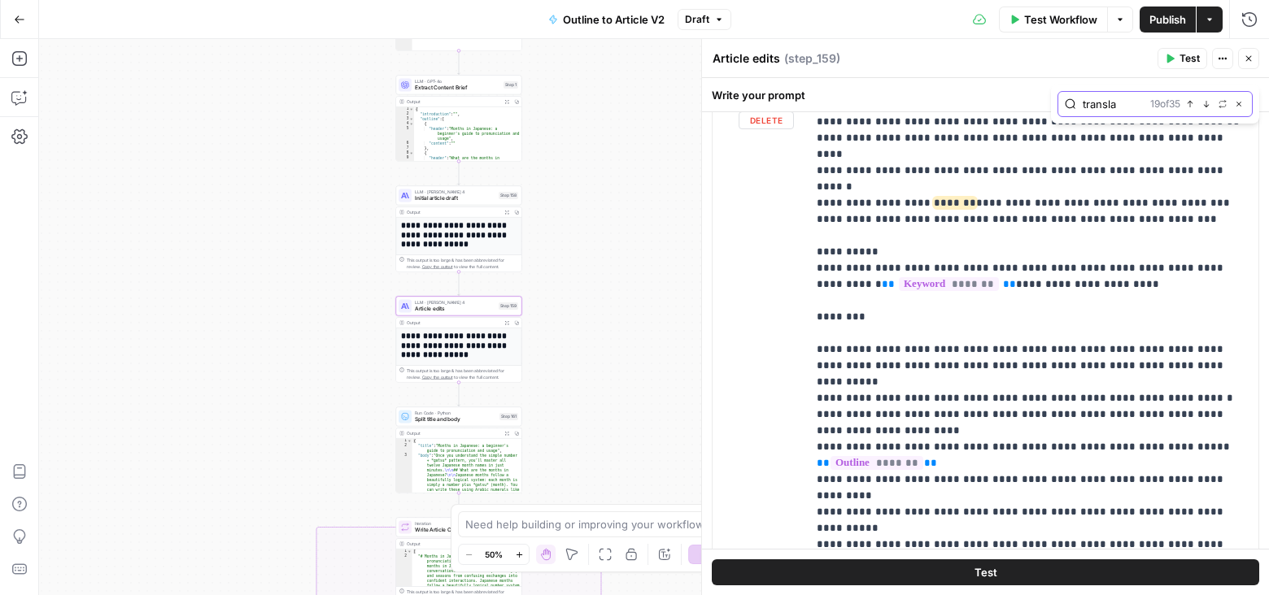
click at [1192, 105] on icon "button" at bounding box center [1190, 104] width 8 height 8
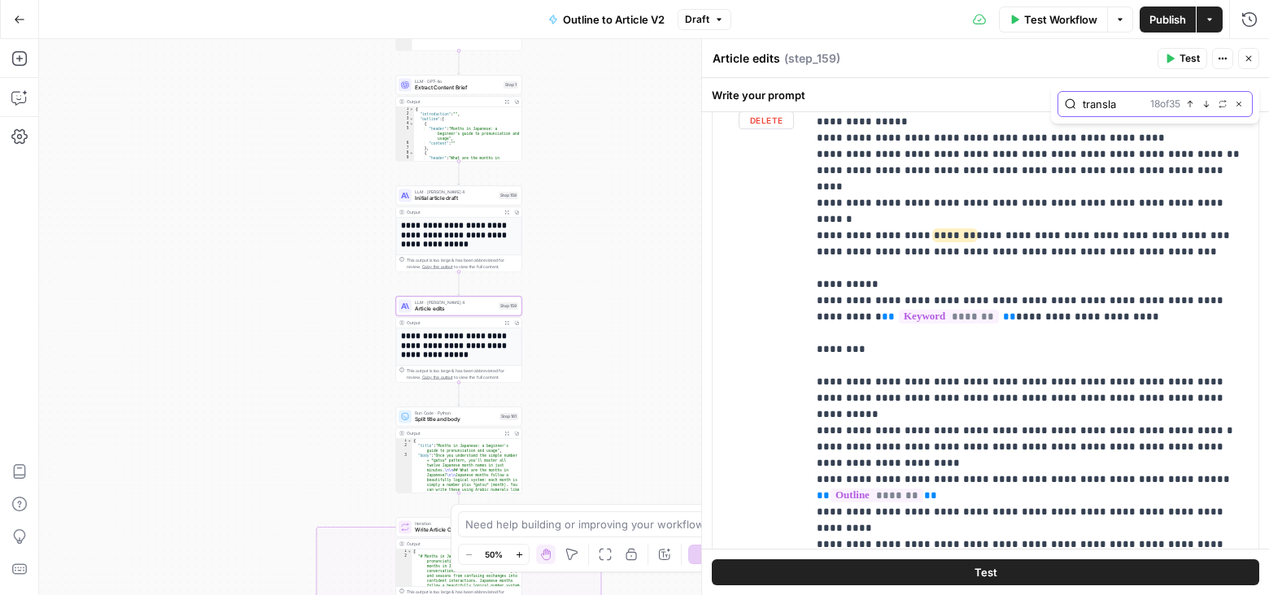
click at [1192, 105] on icon "button" at bounding box center [1190, 104] width 8 height 8
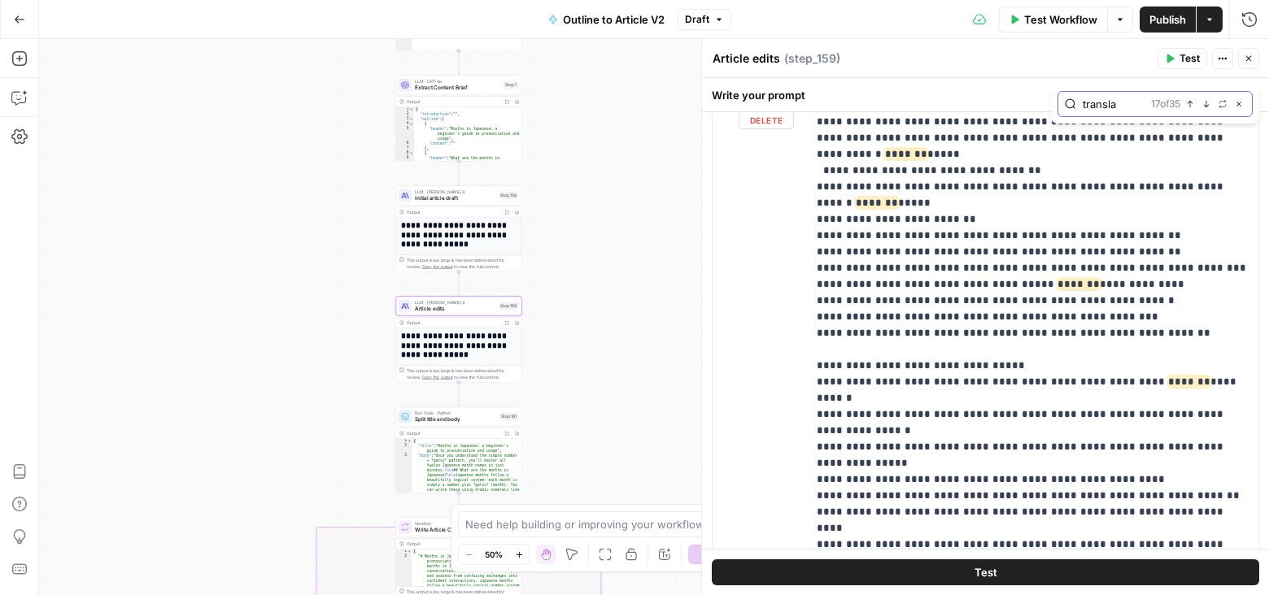
click at [1192, 105] on icon "button" at bounding box center [1190, 104] width 8 height 8
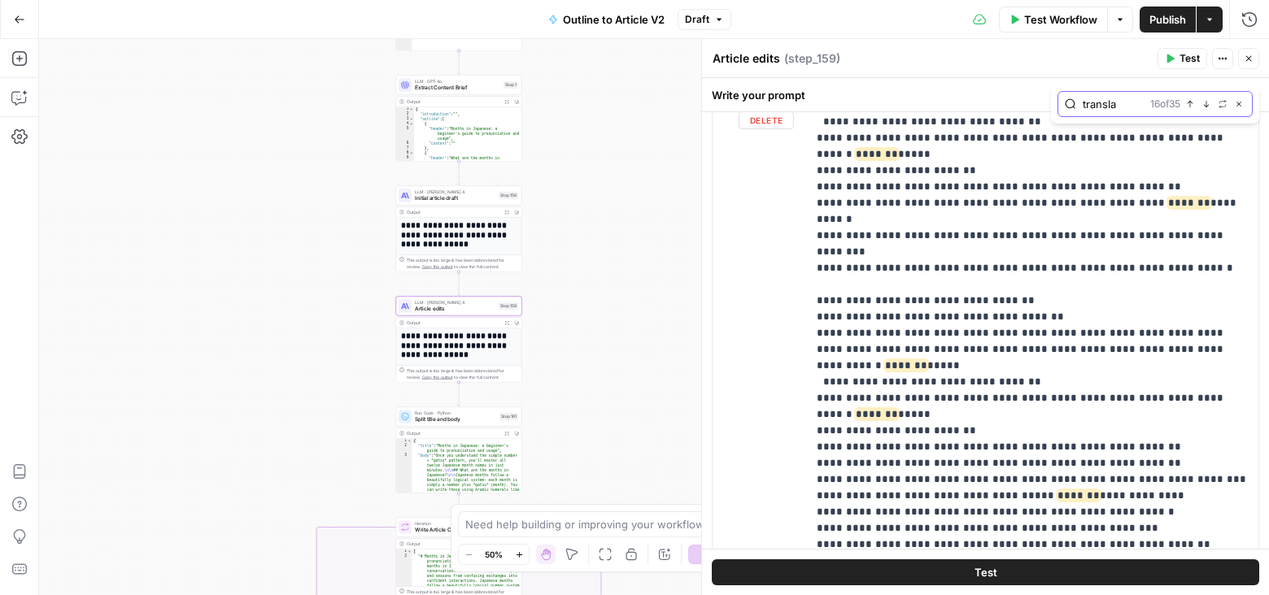
click at [1193, 107] on icon "button" at bounding box center [1190, 104] width 8 height 8
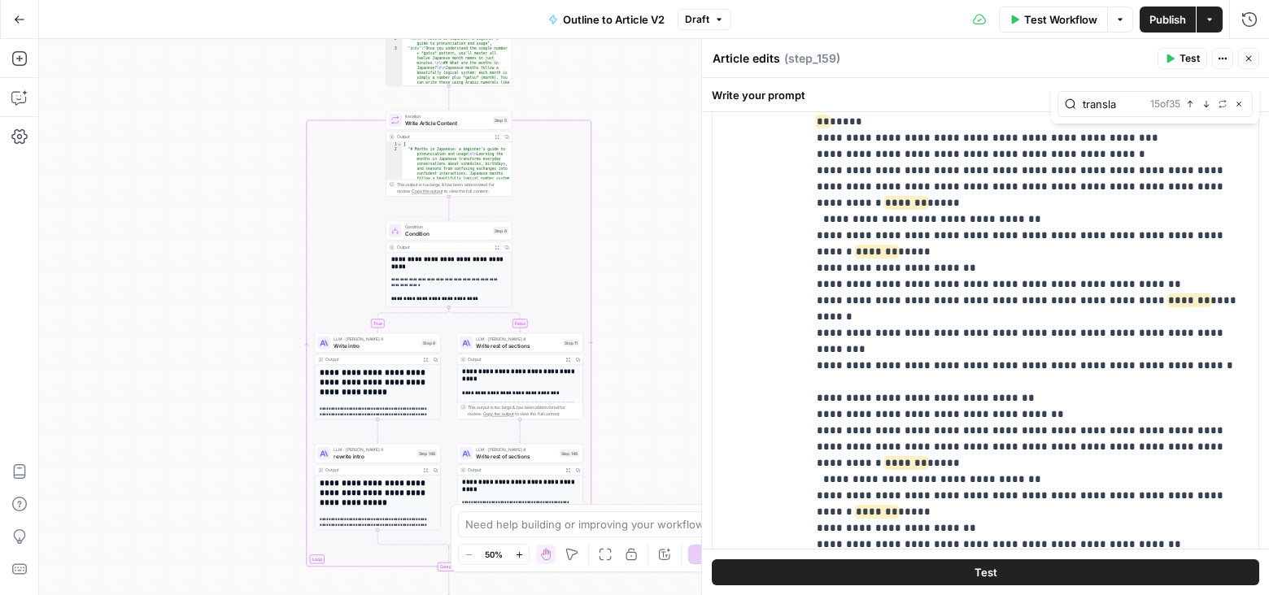
click at [397, 345] on span "Write intro" at bounding box center [375, 346] width 85 height 8
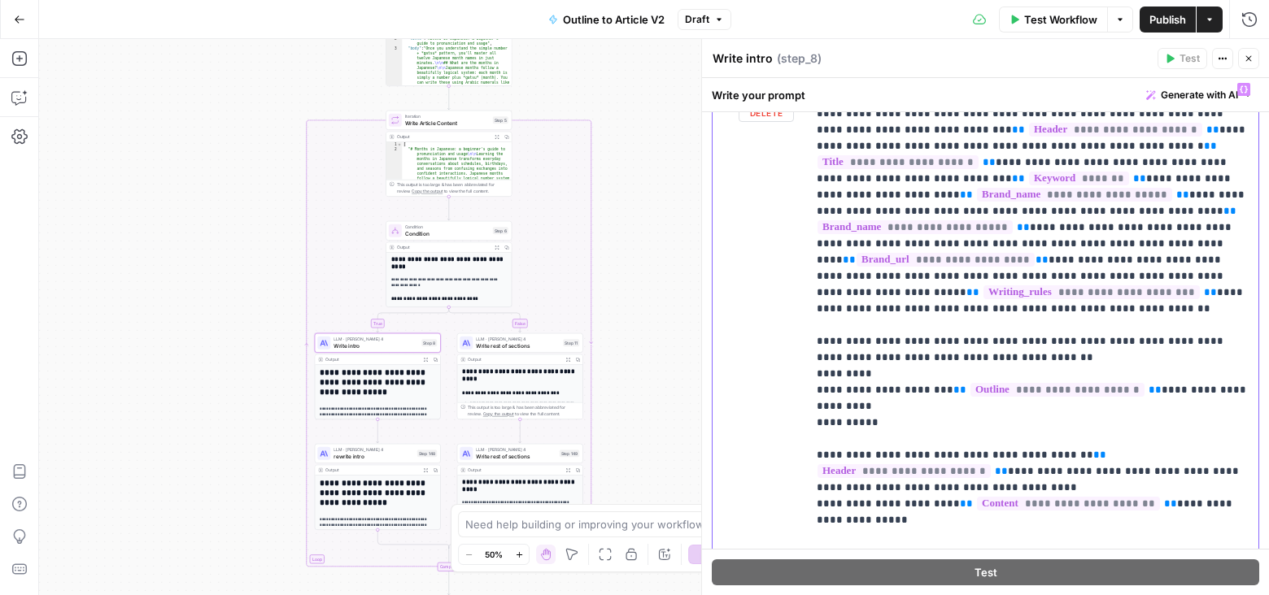
click at [977, 313] on p "**********" at bounding box center [1033, 439] width 433 height 732
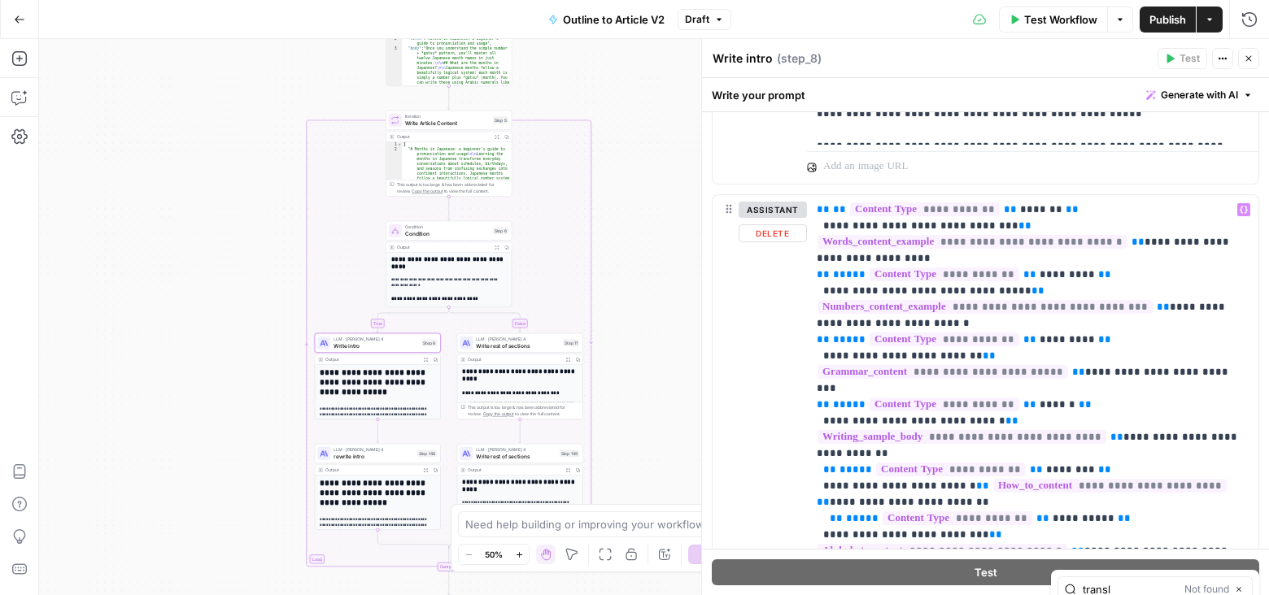
type input "transl"
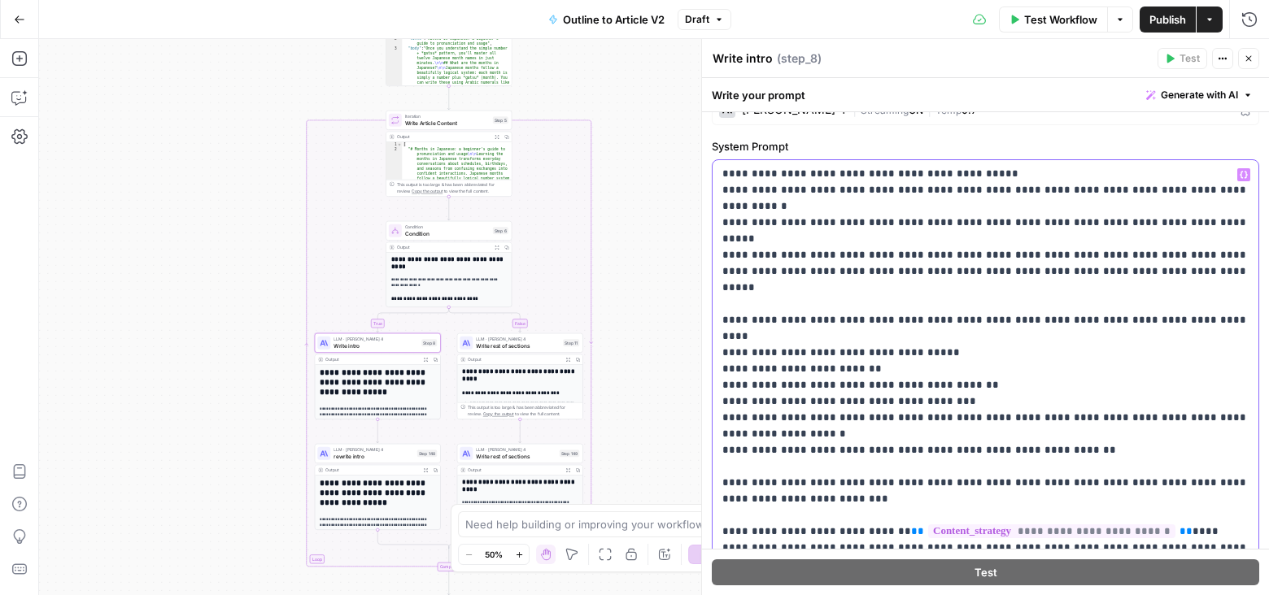
drag, startPoint x: 852, startPoint y: 301, endPoint x: 700, endPoint y: 306, distance: 152.2
click at [701, 306] on div "**********" at bounding box center [985, 317] width 568 height 556
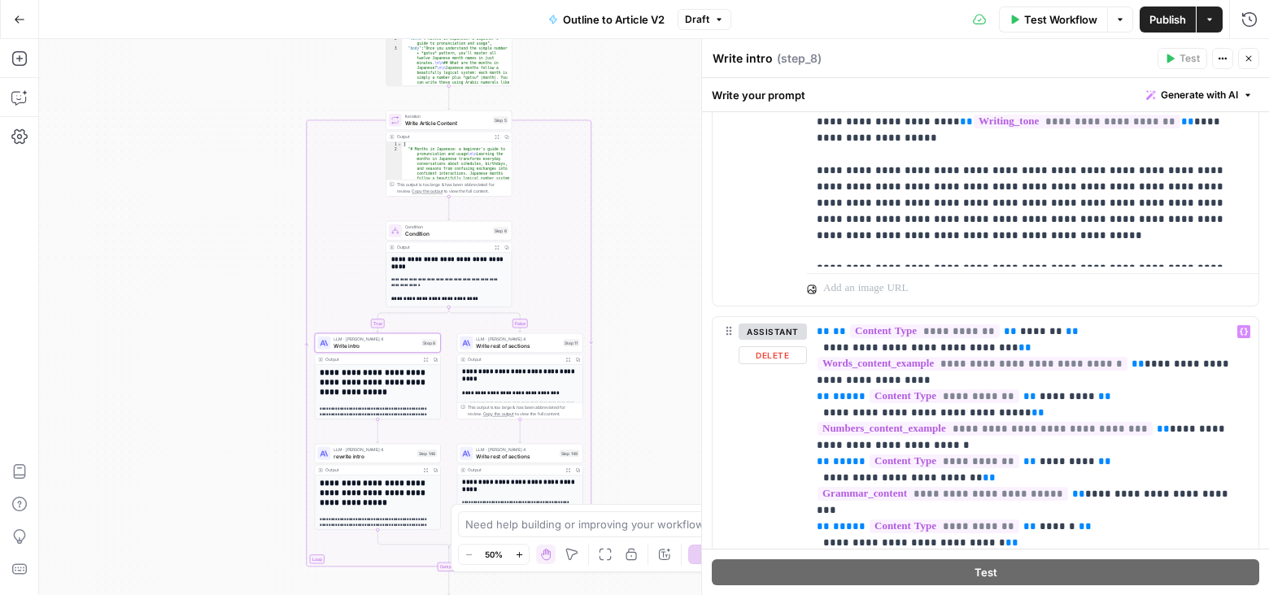
scroll to position [1314, 0]
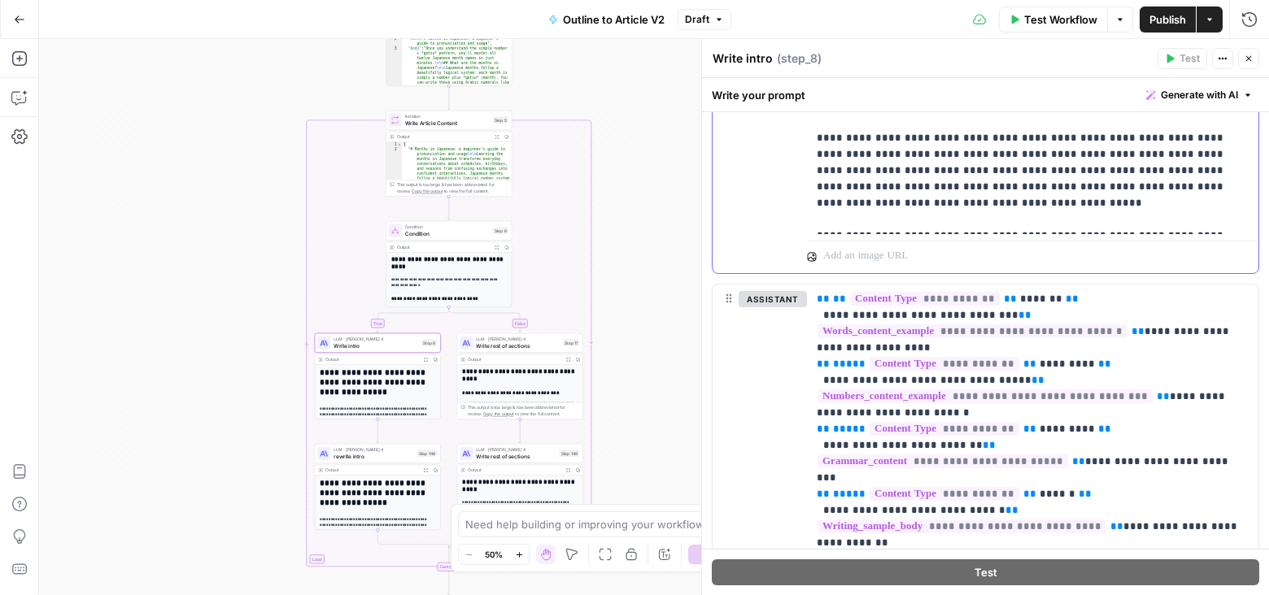
drag, startPoint x: 995, startPoint y: 200, endPoint x: 791, endPoint y: 203, distance: 203.4
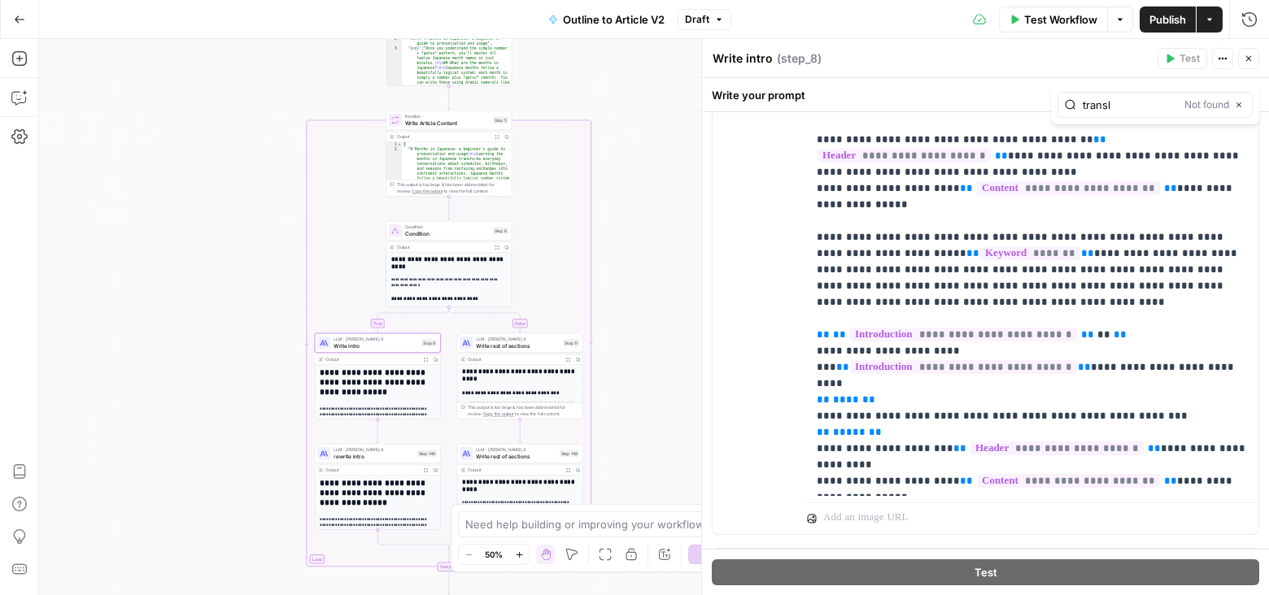
scroll to position [2214, 0]
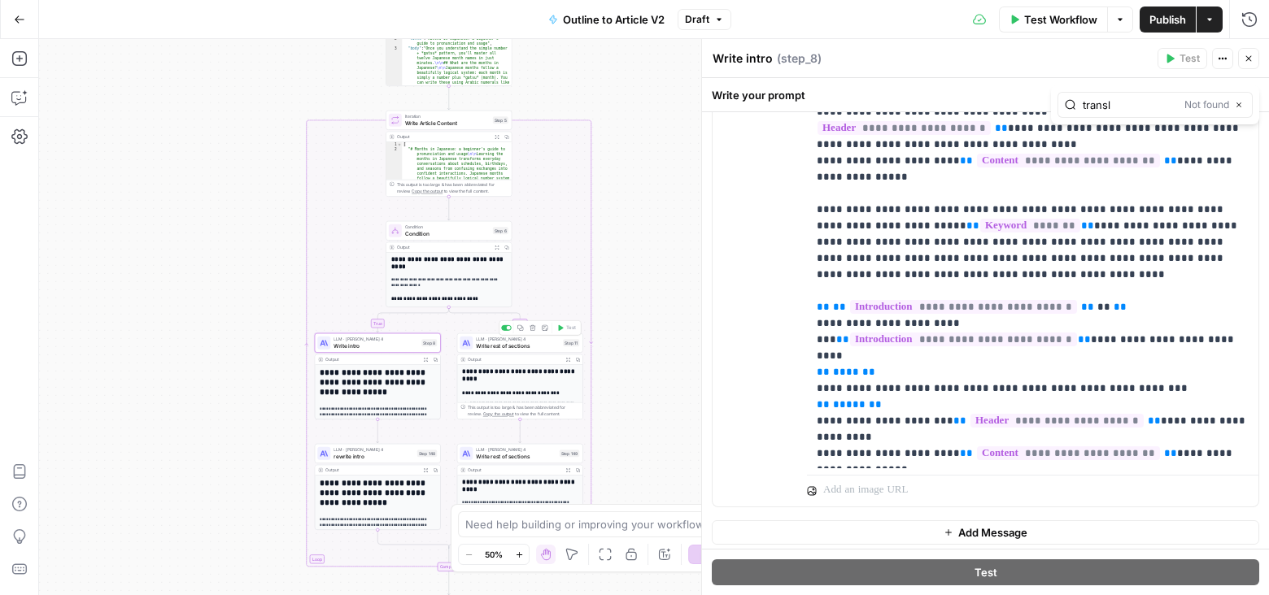
click at [545, 349] on span "Write rest of sections" at bounding box center [518, 346] width 84 height 8
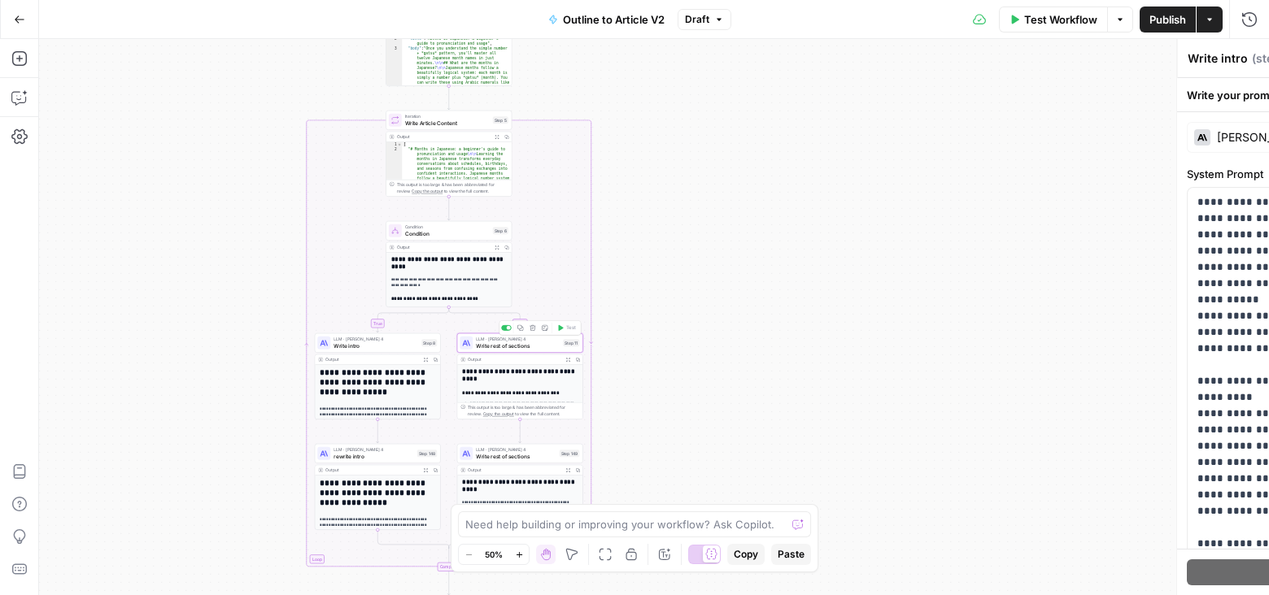
type textarea "Write rest of sections"
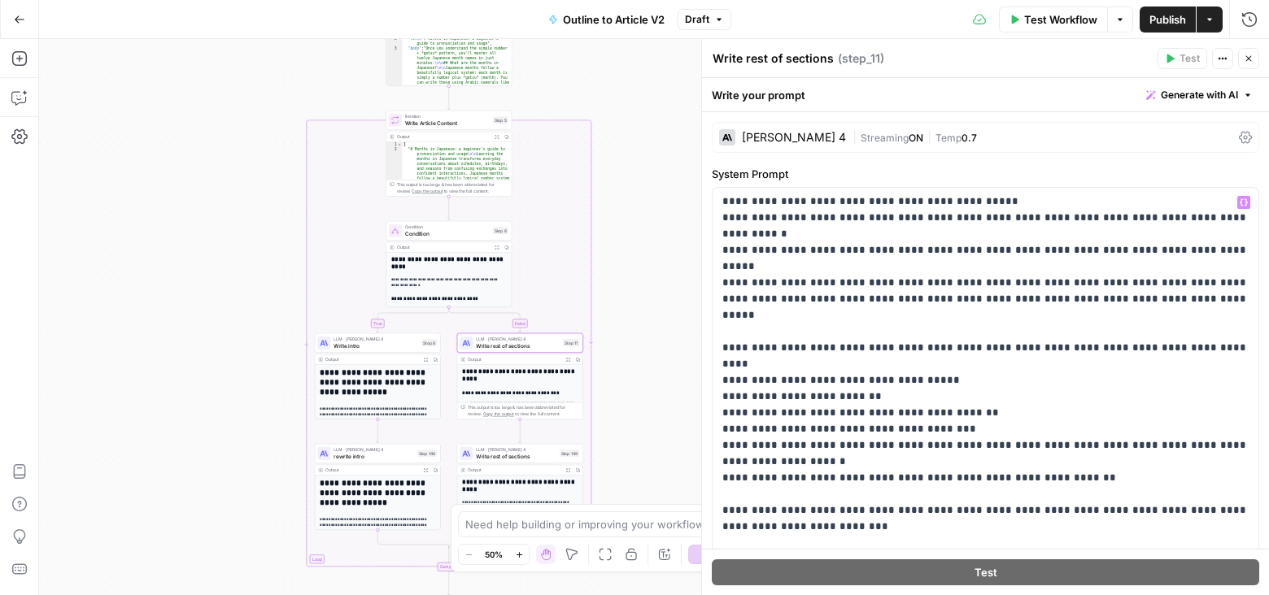
scroll to position [19, 0]
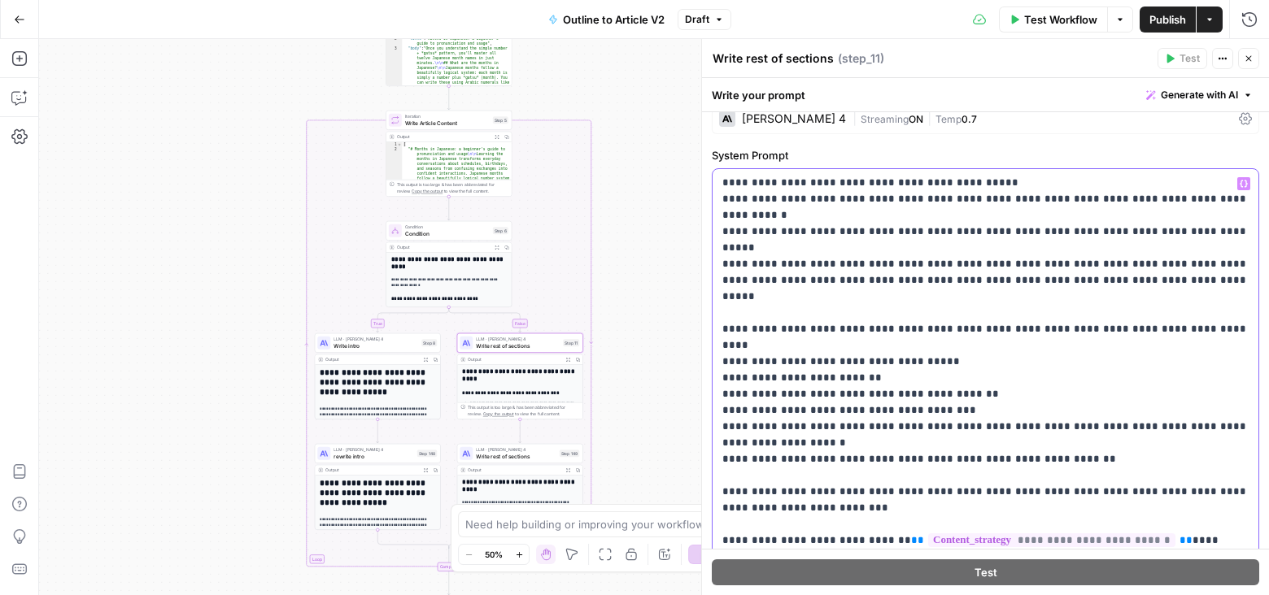
drag, startPoint x: 857, startPoint y: 309, endPoint x: 714, endPoint y: 309, distance: 143.2
click at [714, 309] on div "**********" at bounding box center [986, 500] width 547 height 662
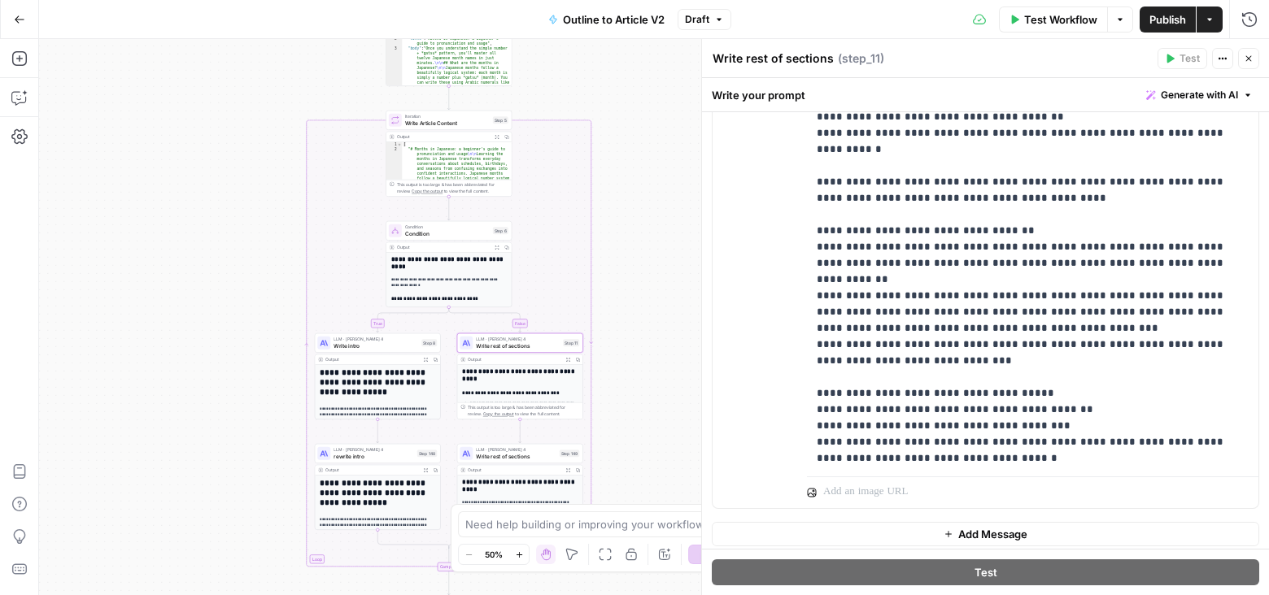
scroll to position [619, 0]
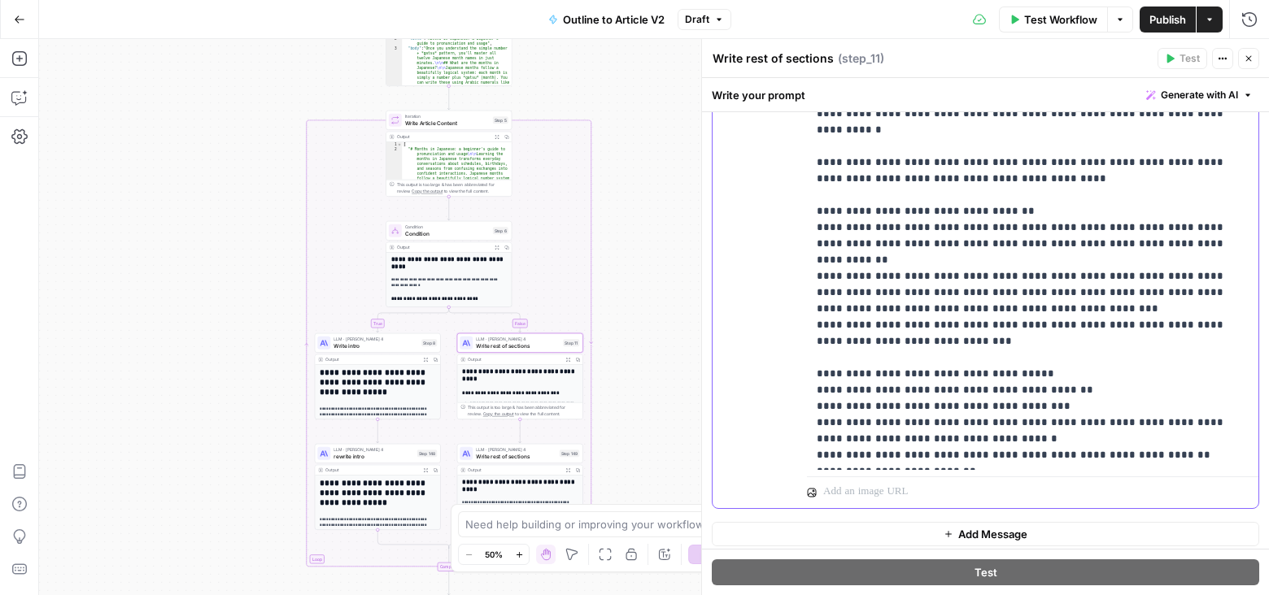
drag, startPoint x: 958, startPoint y: 330, endPoint x: 768, endPoint y: 338, distance: 190.5
click at [768, 338] on div "**********" at bounding box center [986, 157] width 546 height 701
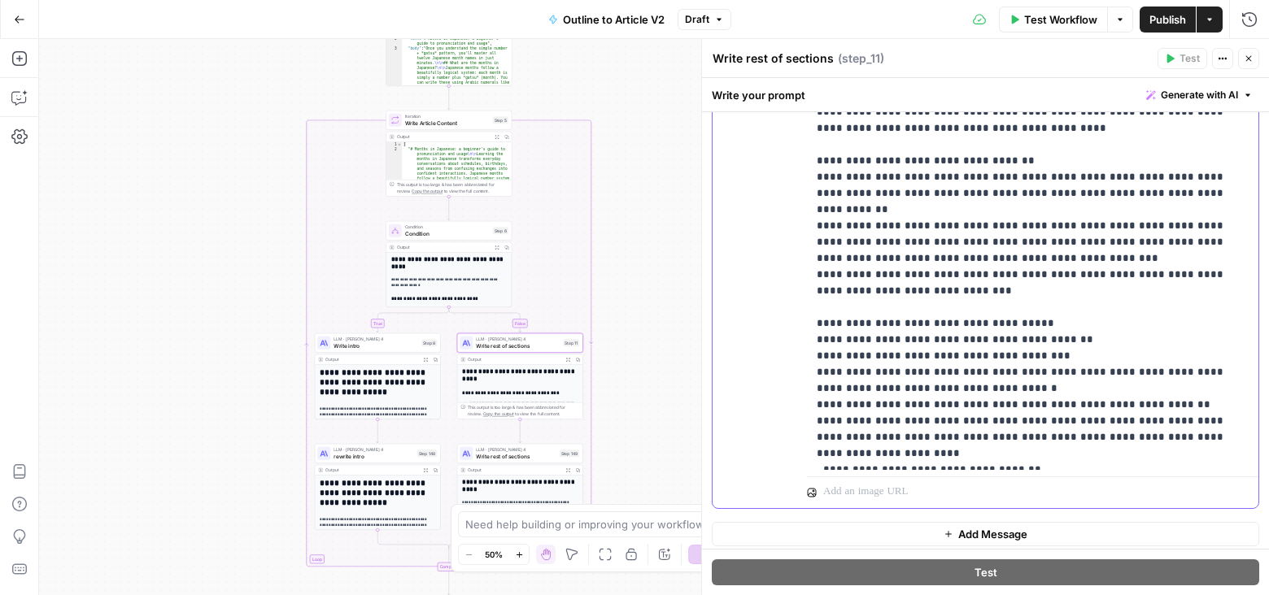
scroll to position [717, 0]
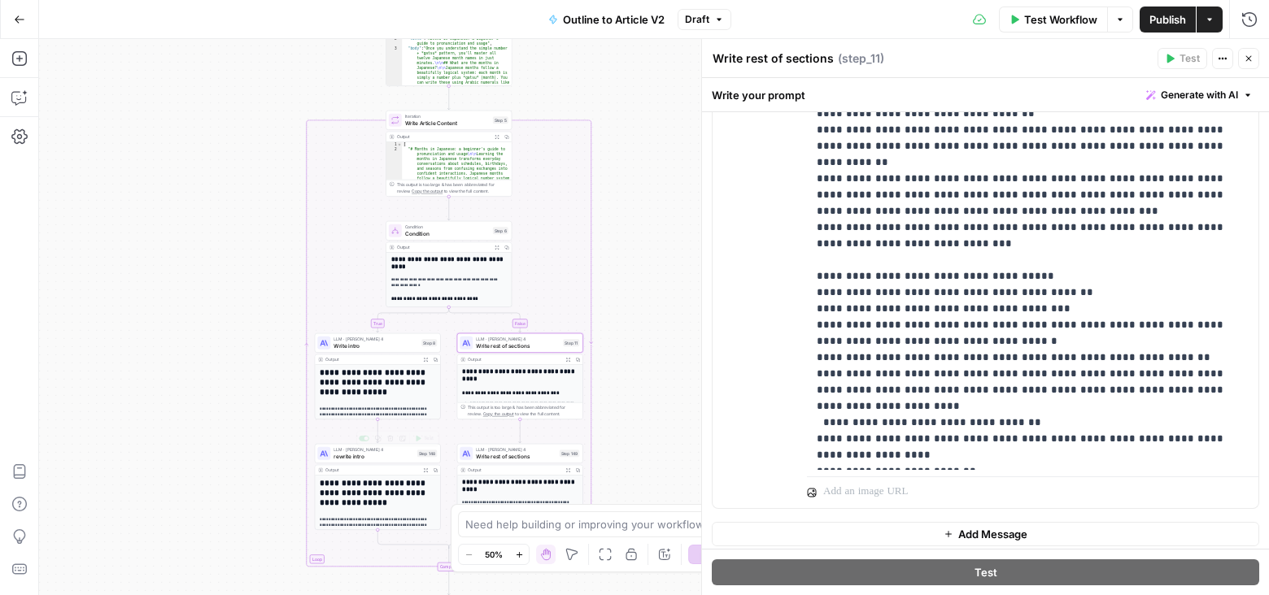
click at [402, 461] on div "LLM · Claude Sonnet 4 rewrite intro Step 148 Copy step Delete step Add Note Test" at bounding box center [378, 454] width 126 height 20
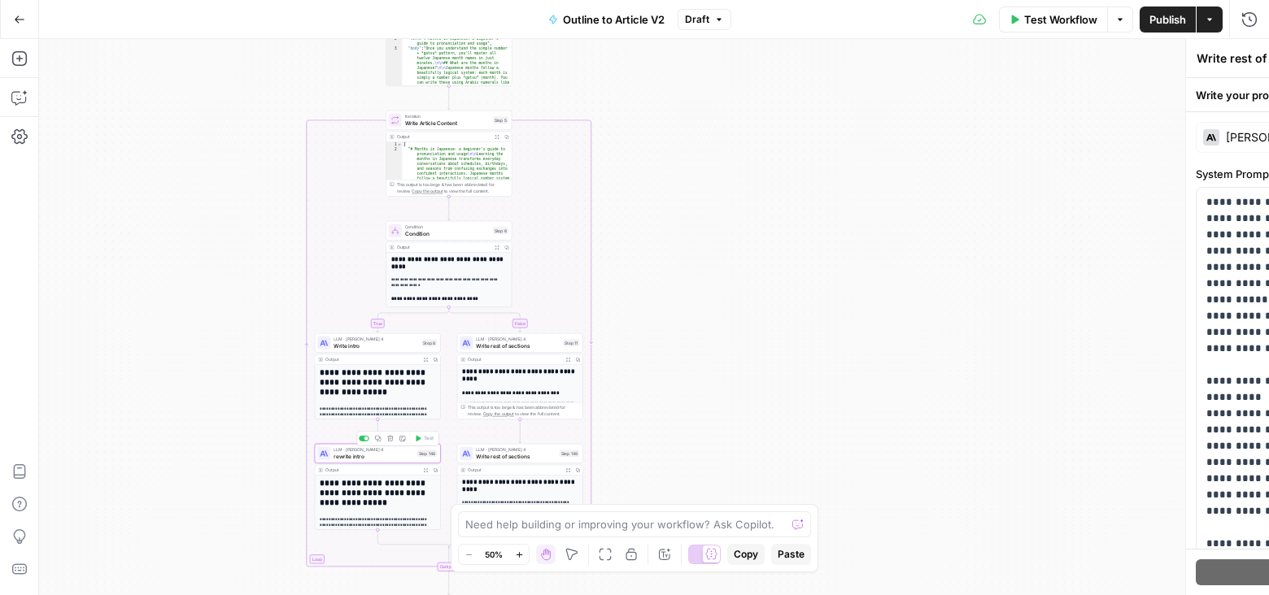
type textarea "rewrite intro"
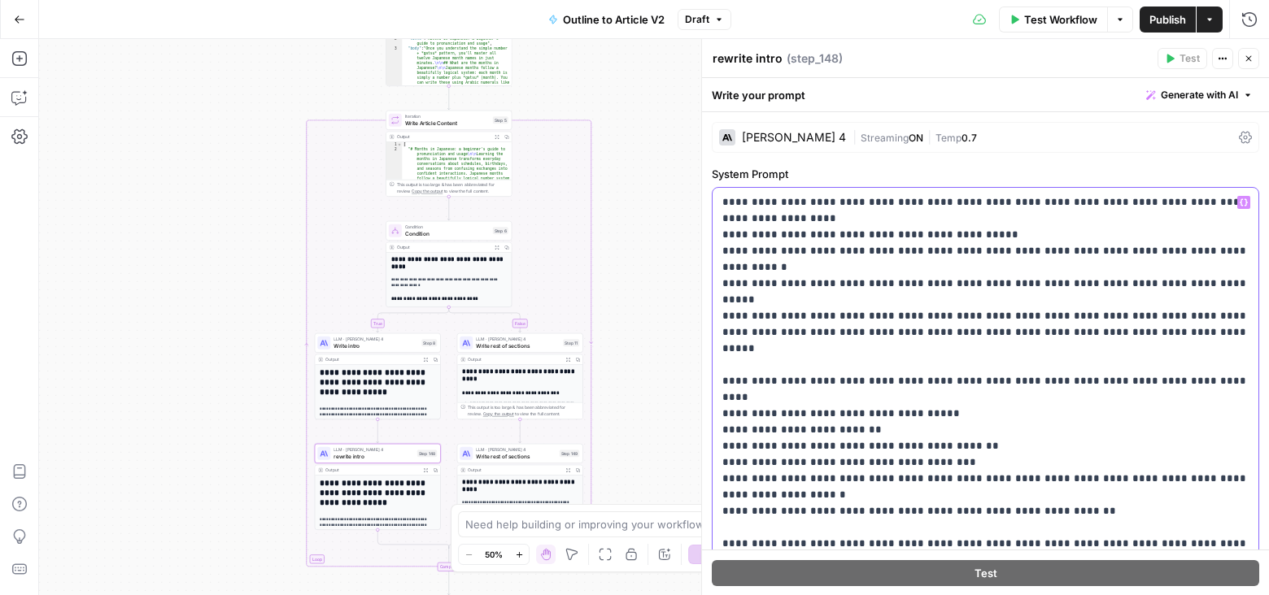
drag, startPoint x: 853, startPoint y: 364, endPoint x: 646, endPoint y: 362, distance: 207.4
click at [646, 363] on body "Preply New Home Browse Your Data Usage Settings Recent Grids Nikki content inte…" at bounding box center [634, 297] width 1269 height 595
click at [867, 352] on p "**********" at bounding box center [985, 511] width 527 height 634
drag, startPoint x: 865, startPoint y: 360, endPoint x: 702, endPoint y: 360, distance: 163.5
click at [702, 360] on div "**********" at bounding box center [985, 317] width 568 height 556
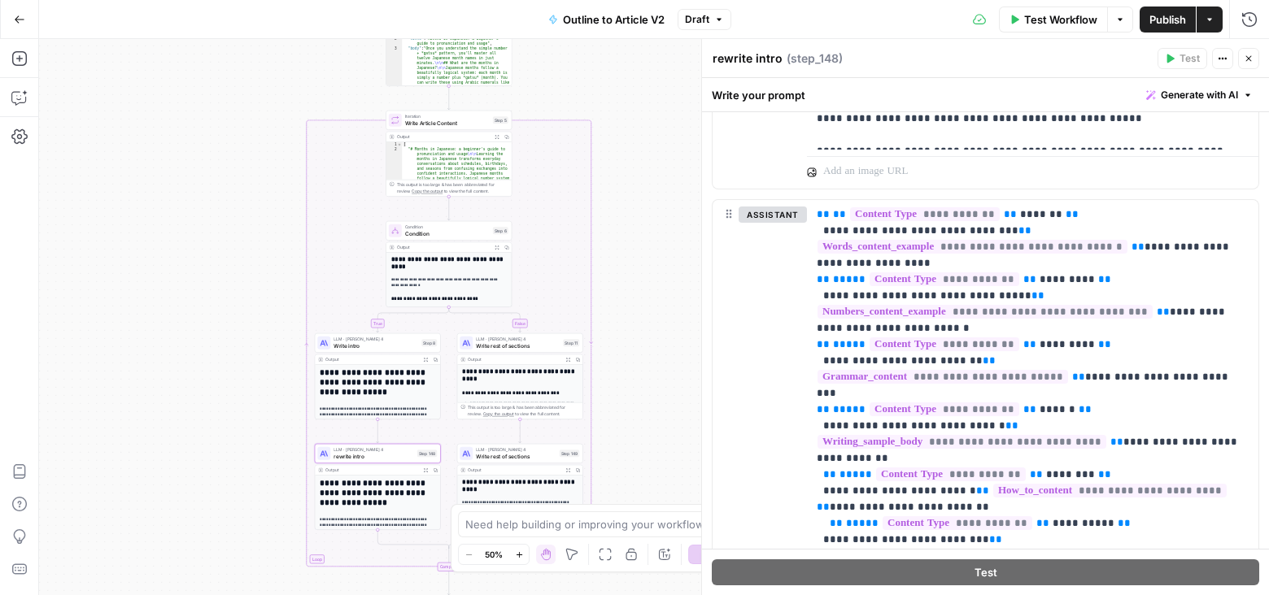
scroll to position [1364, 0]
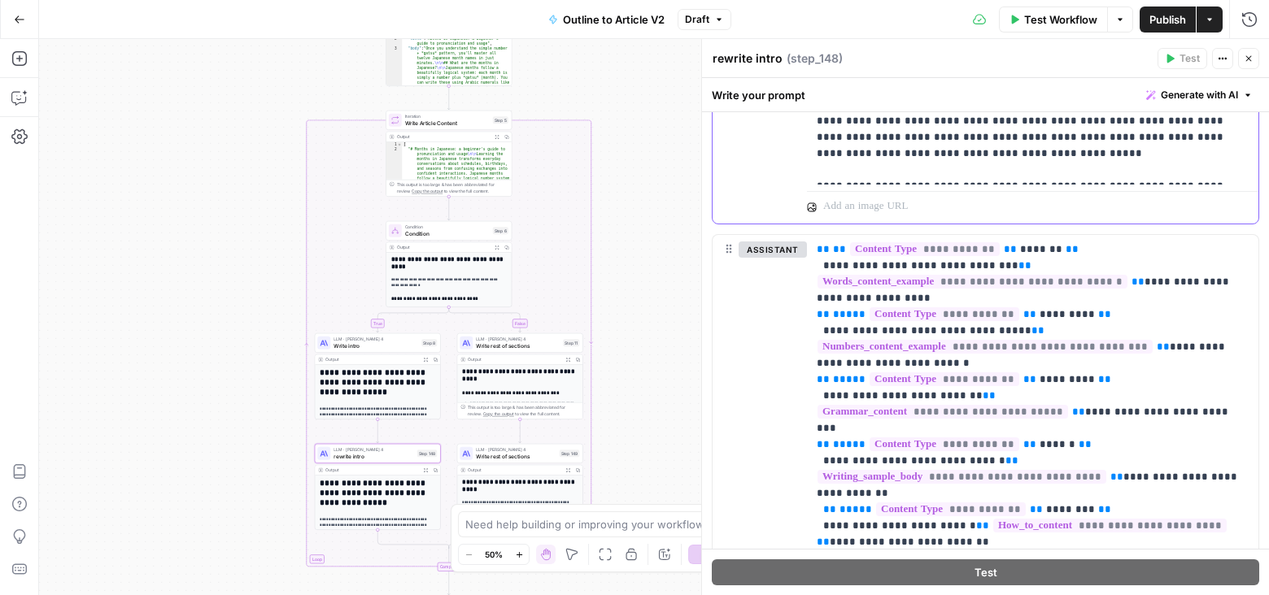
drag, startPoint x: 994, startPoint y: 153, endPoint x: 790, endPoint y: 153, distance: 204.2
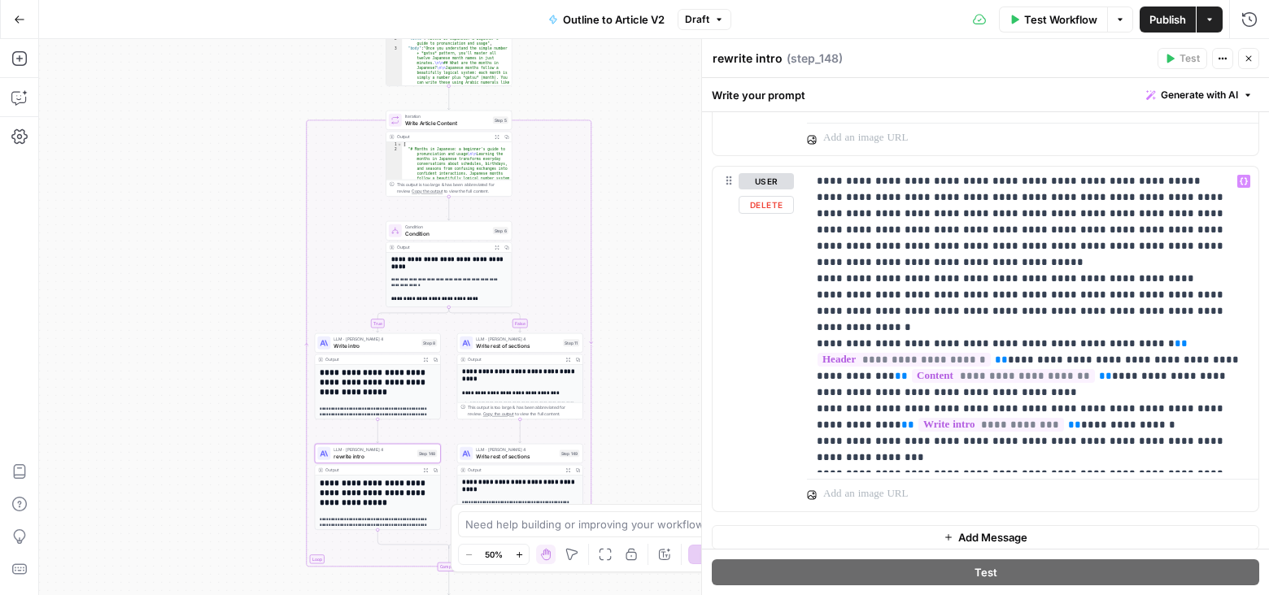
scroll to position [2613, 0]
click at [542, 455] on span "Write rest of sections" at bounding box center [516, 456] width 81 height 8
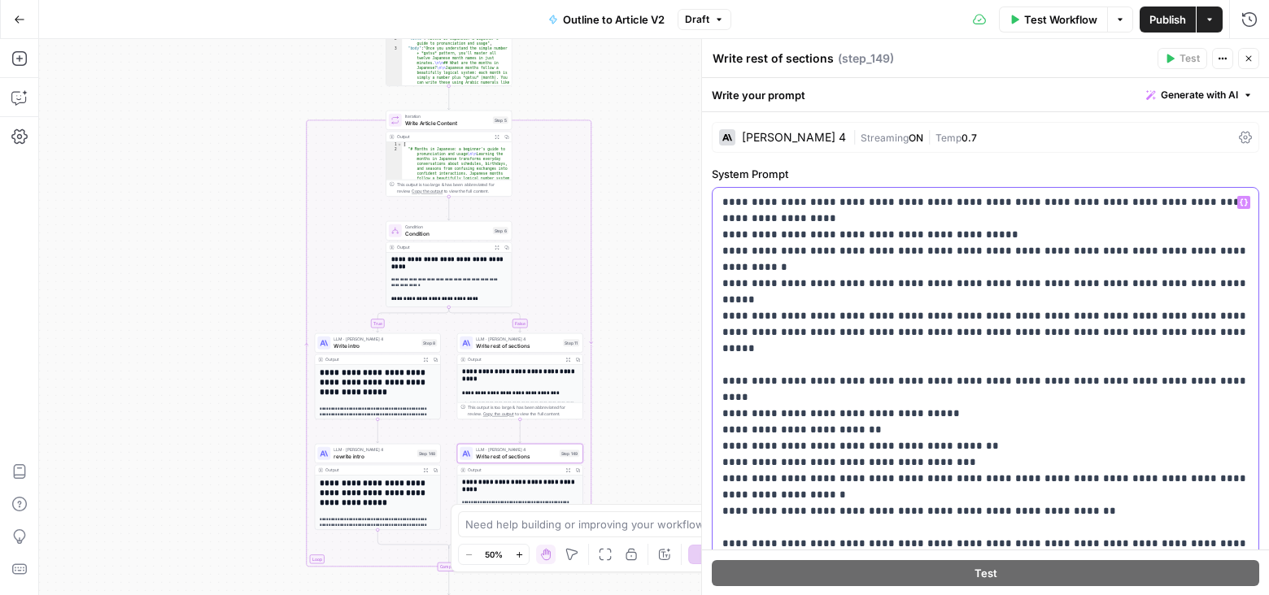
drag, startPoint x: 863, startPoint y: 364, endPoint x: 699, endPoint y: 364, distance: 163.5
click at [701, 364] on div "**********" at bounding box center [985, 317] width 568 height 556
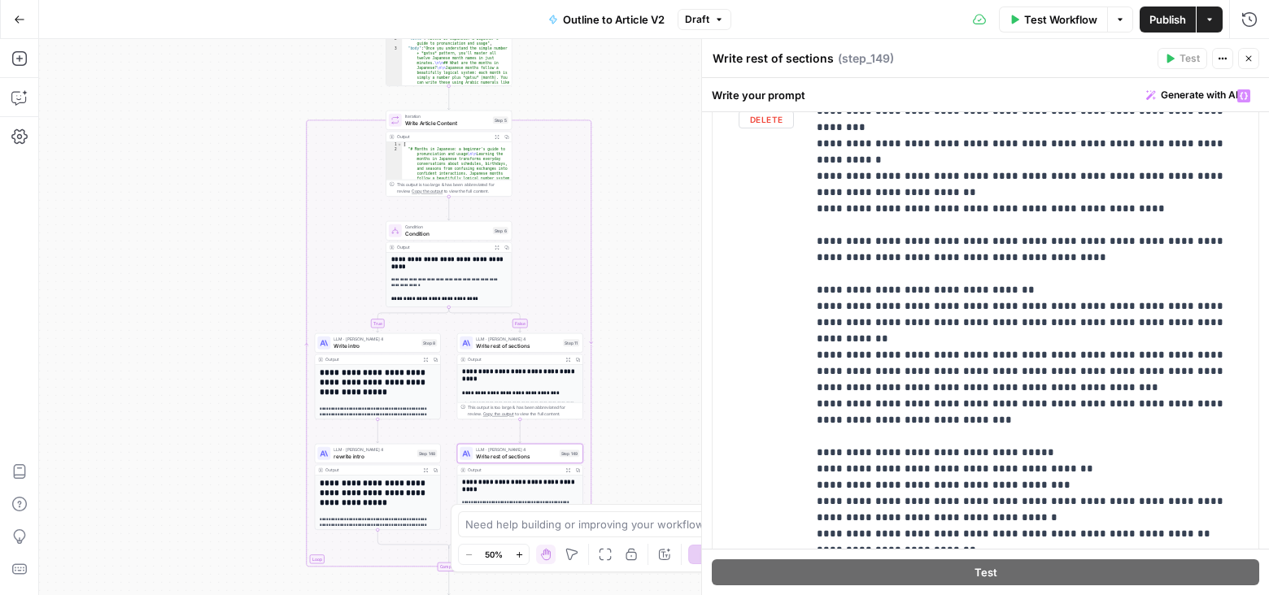
scroll to position [2669, 0]
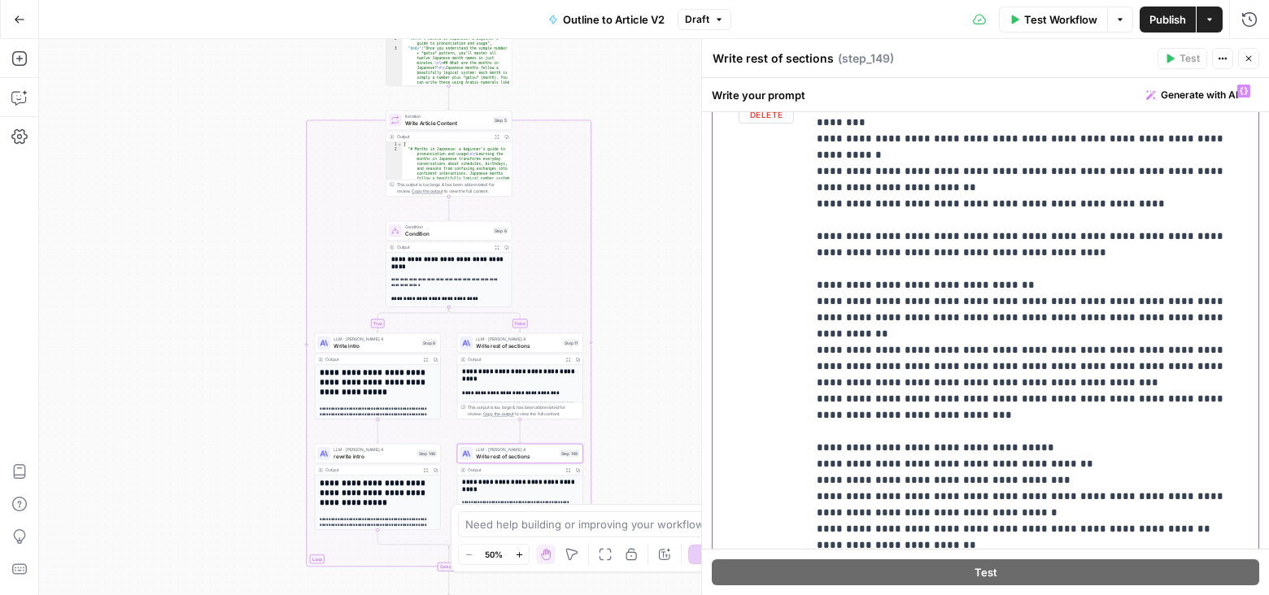
drag, startPoint x: 933, startPoint y: 399, endPoint x: 789, endPoint y: 398, distance: 144.0
click at [788, 399] on div "**********" at bounding box center [986, 426] width 546 height 701
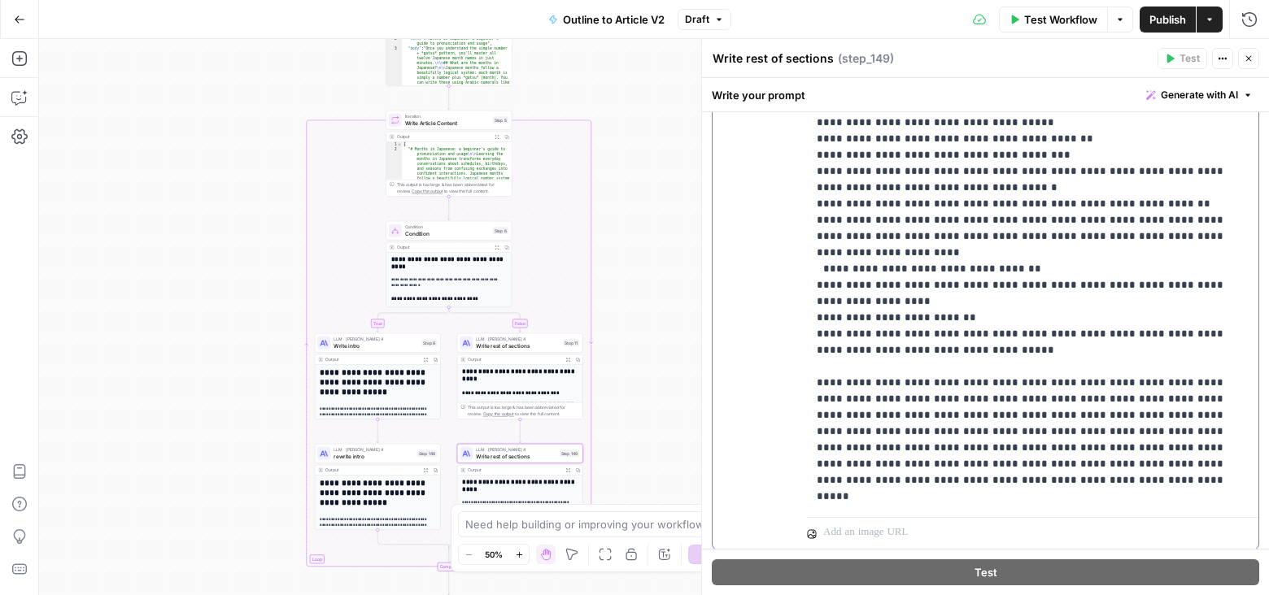
scroll to position [2938, 0]
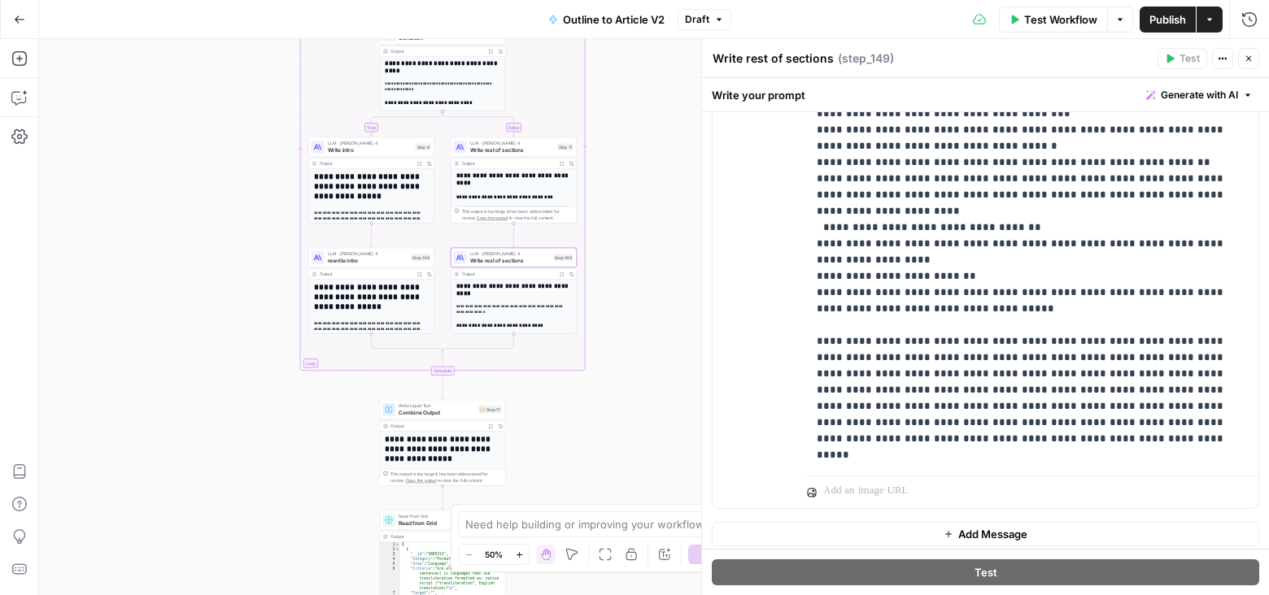
click at [1165, 17] on span "Publish" at bounding box center [1167, 19] width 37 height 16
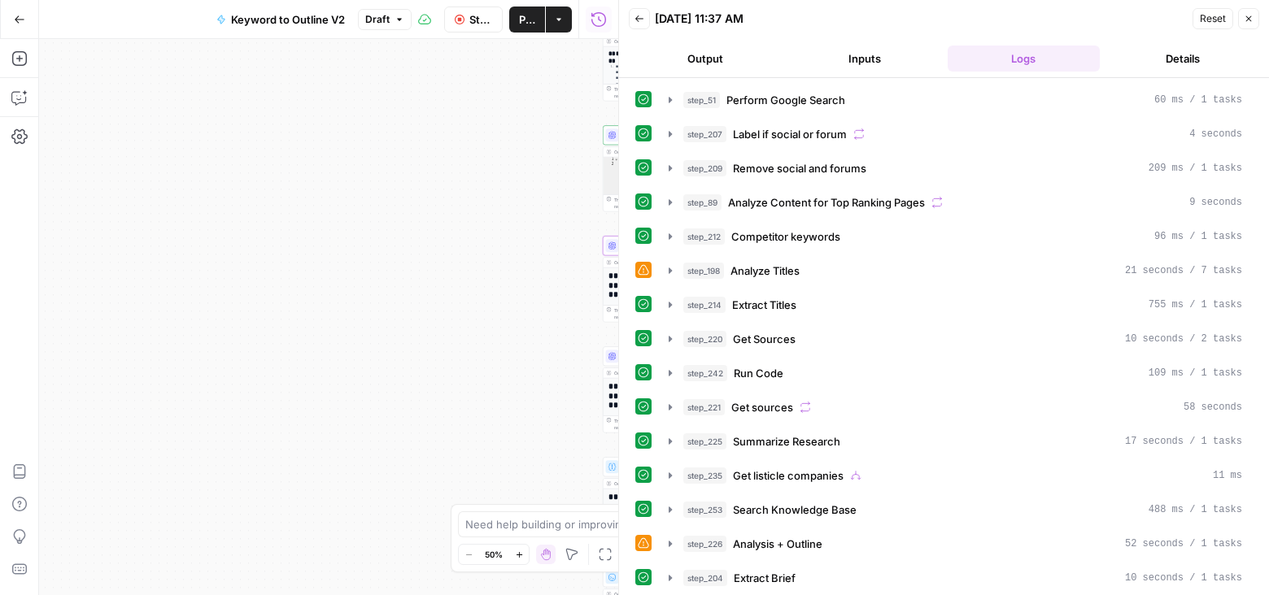
scroll to position [22, 0]
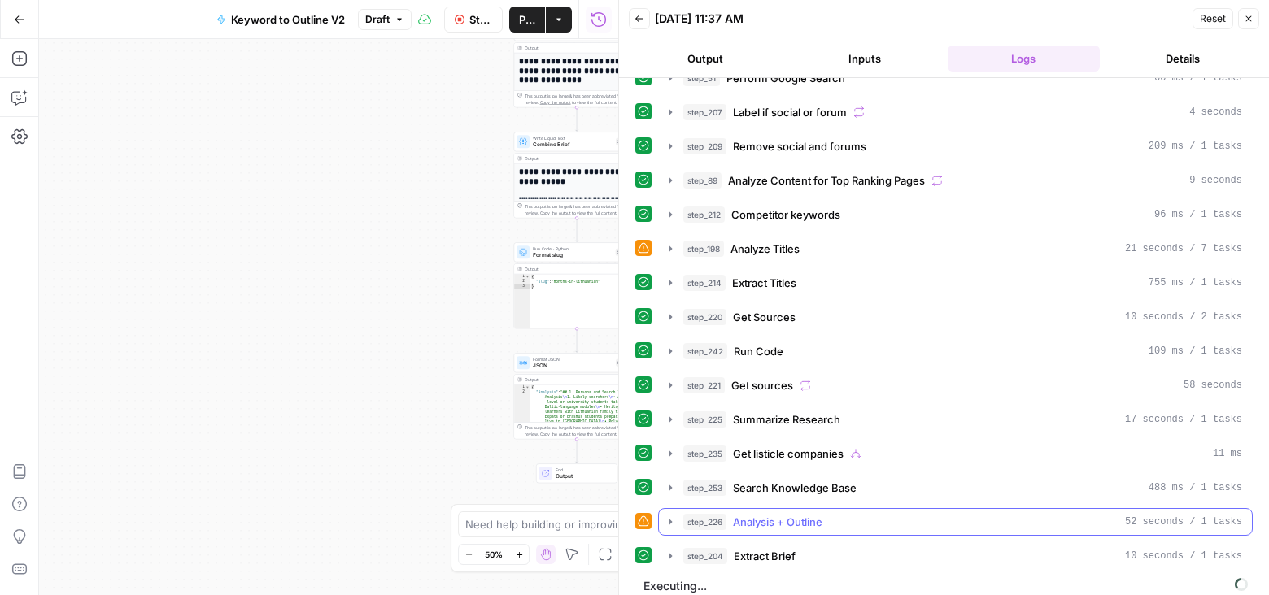
click at [672, 516] on icon "button" at bounding box center [670, 522] width 13 height 13
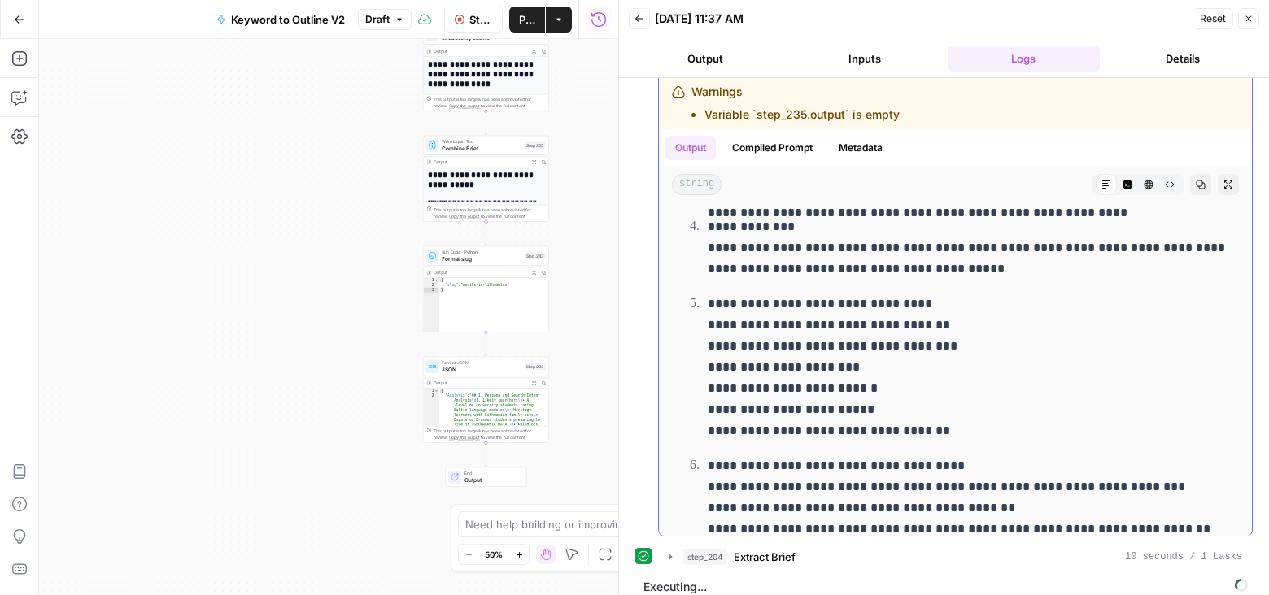
scroll to position [773, 0]
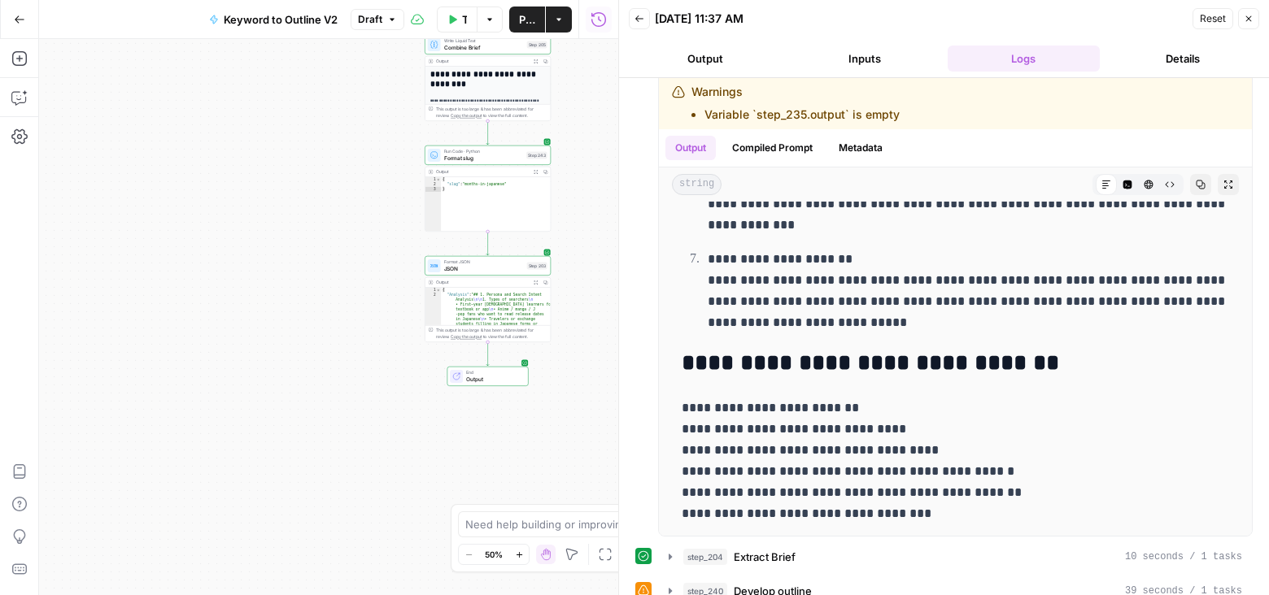
click at [639, 17] on icon "button" at bounding box center [639, 19] width 10 height 10
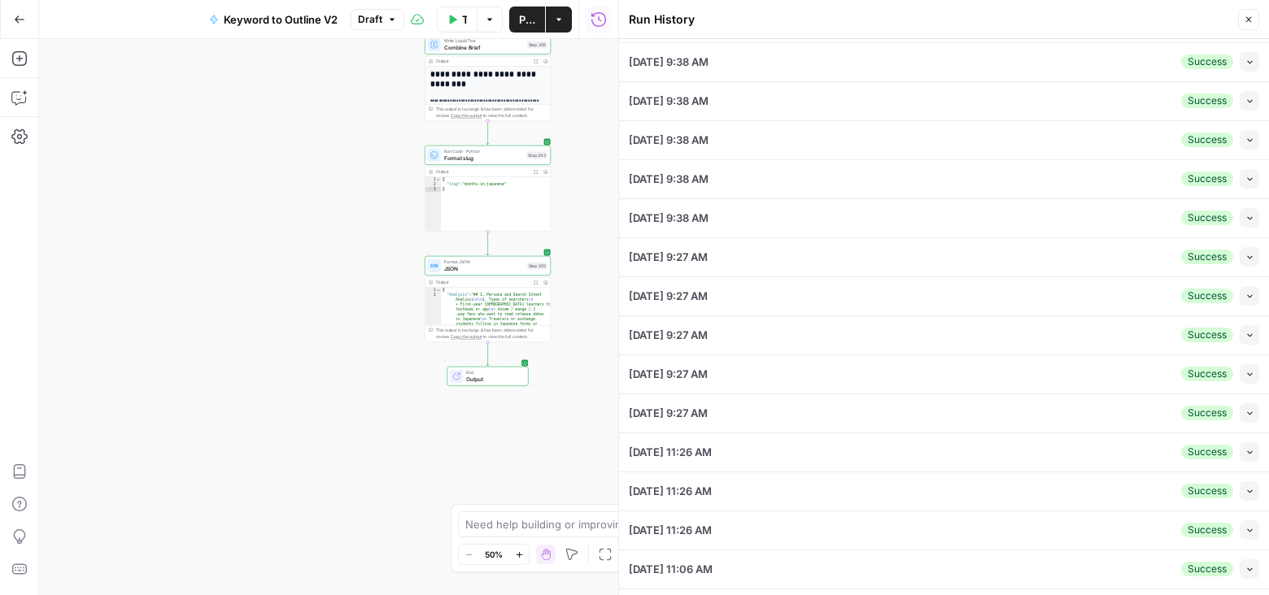
scroll to position [825, 0]
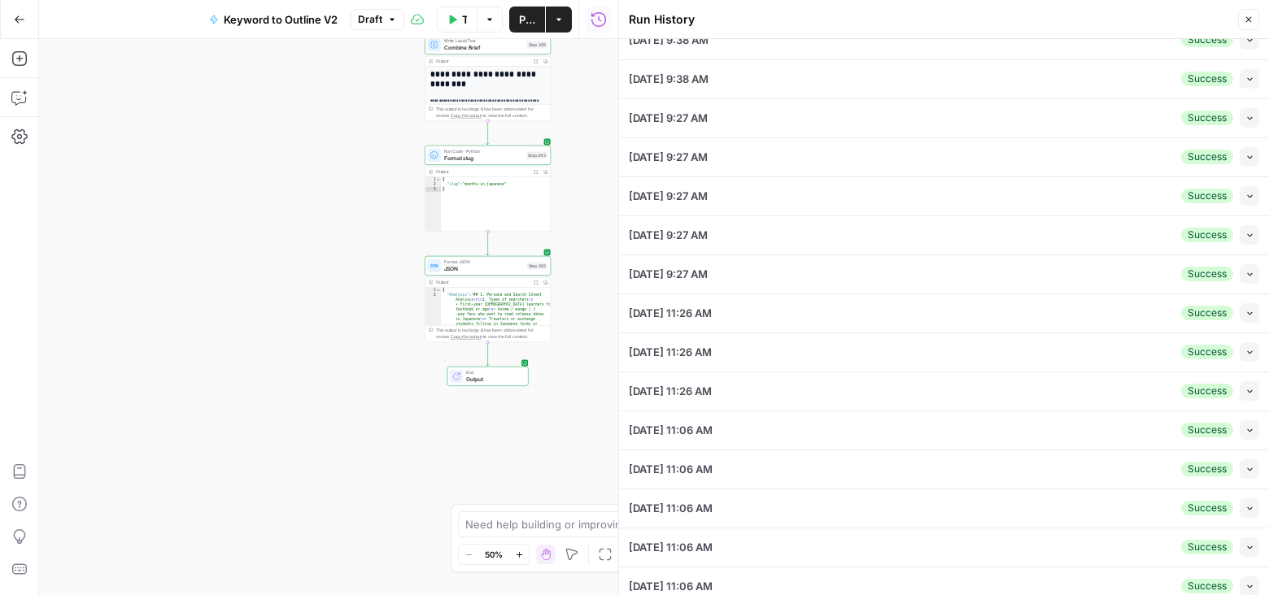
click at [536, 59] on icon "button" at bounding box center [536, 61] width 5 height 5
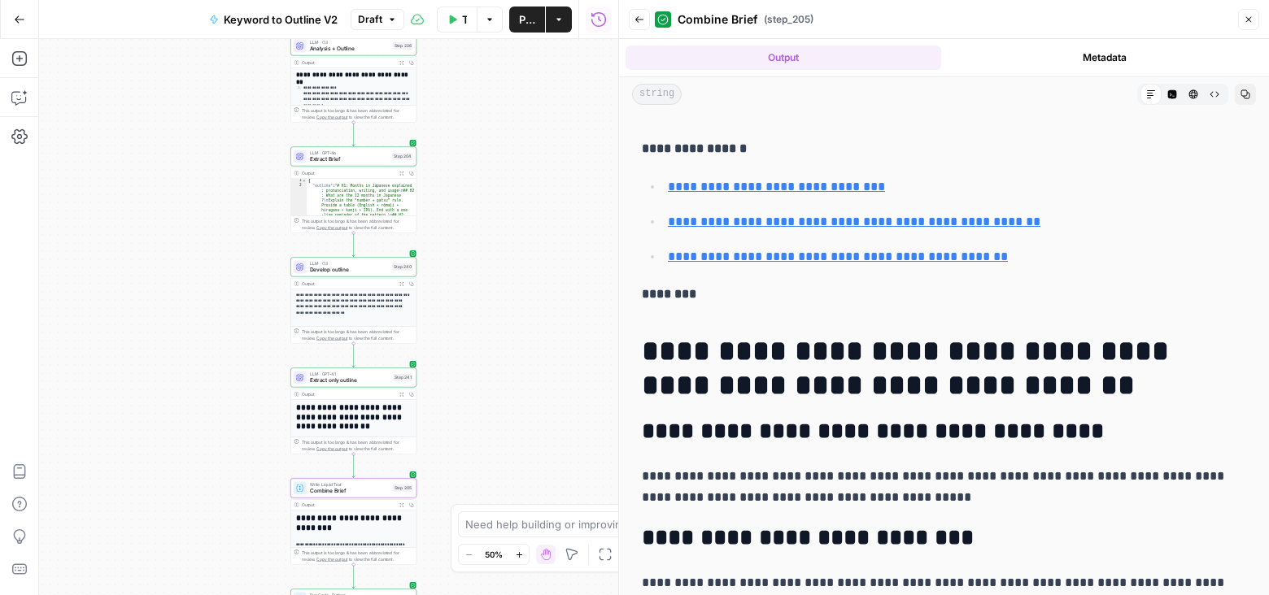
scroll to position [0, 0]
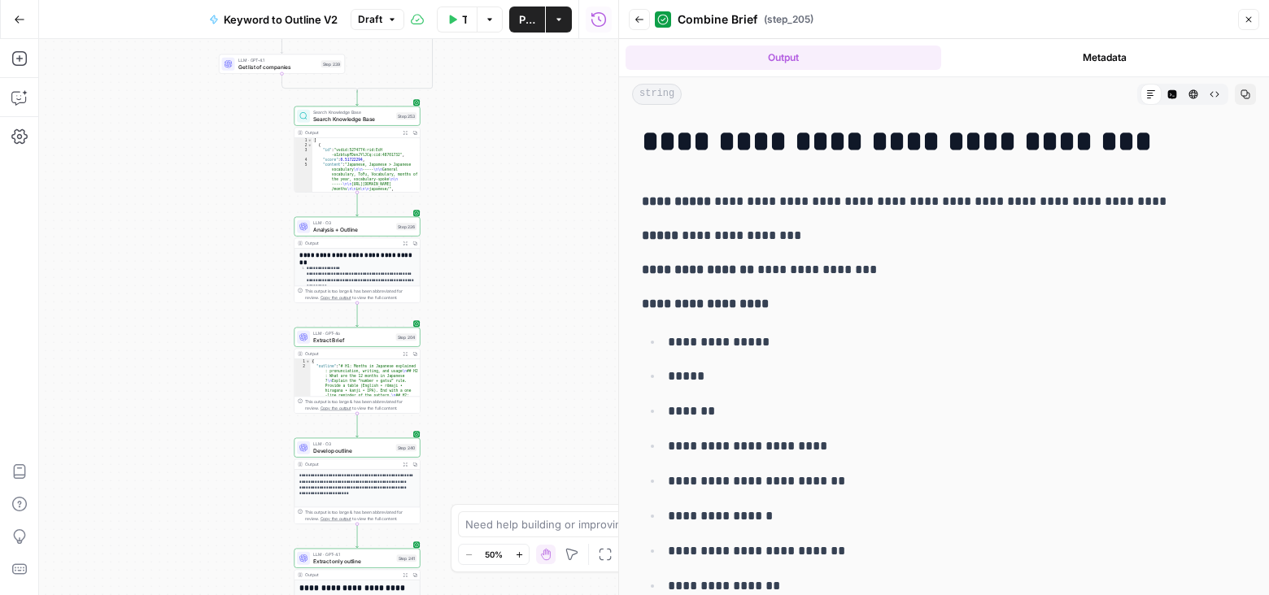
click at [403, 242] on icon "button" at bounding box center [405, 244] width 4 height 4
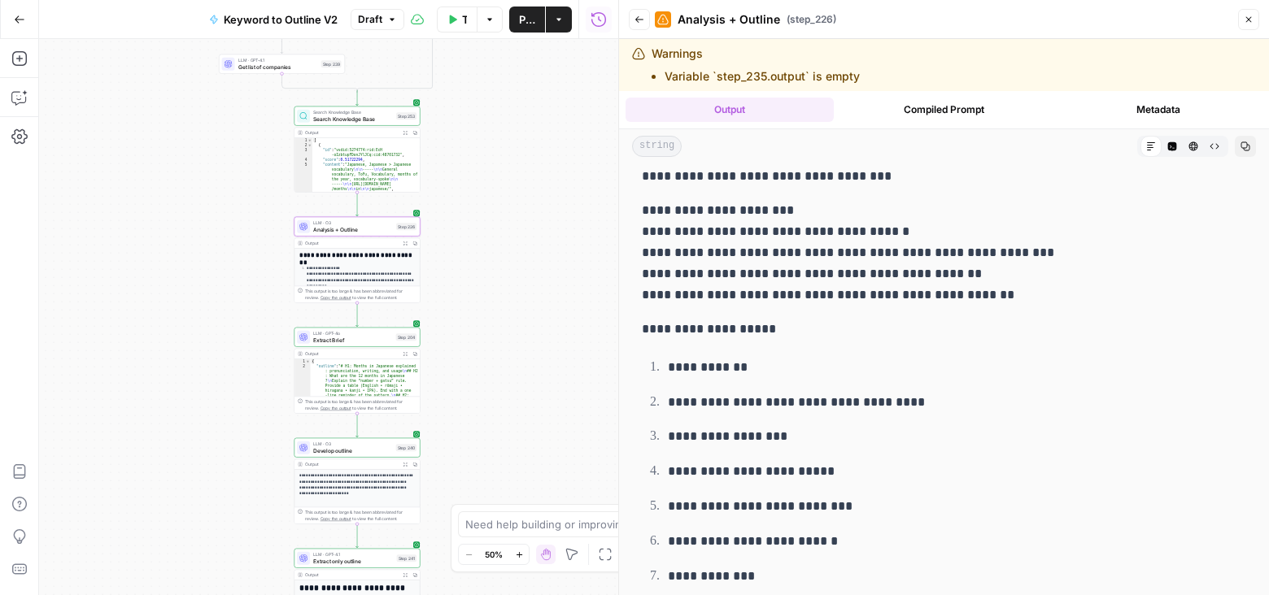
scroll to position [1244, 0]
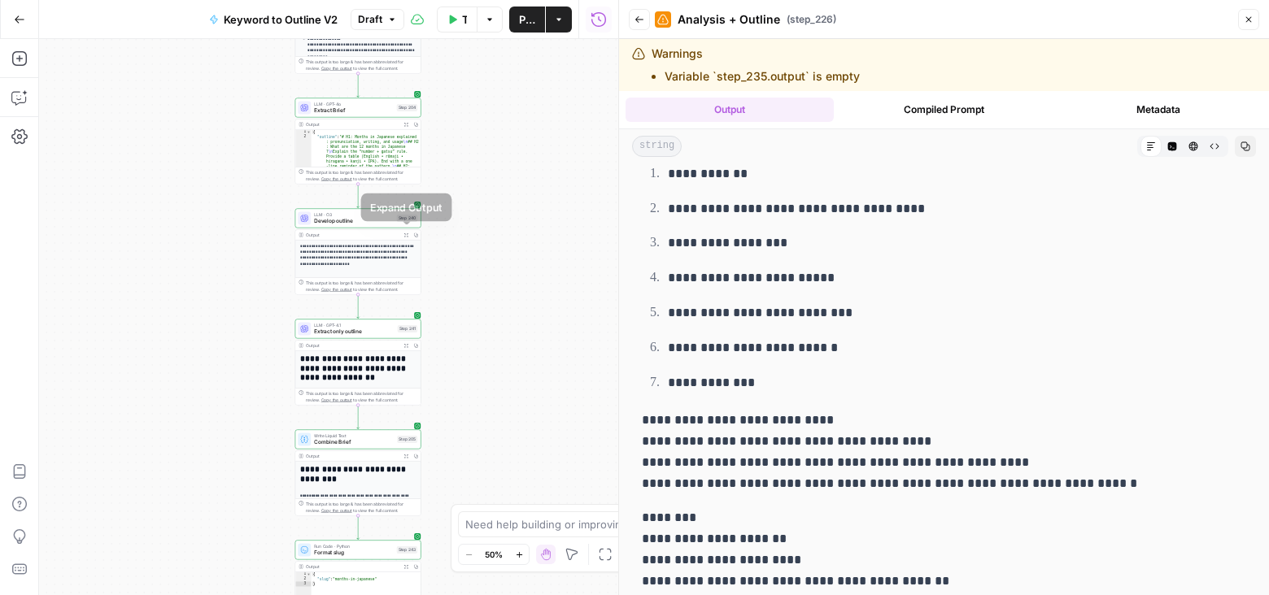
click at [405, 230] on button "Expand Output" at bounding box center [406, 235] width 10 height 10
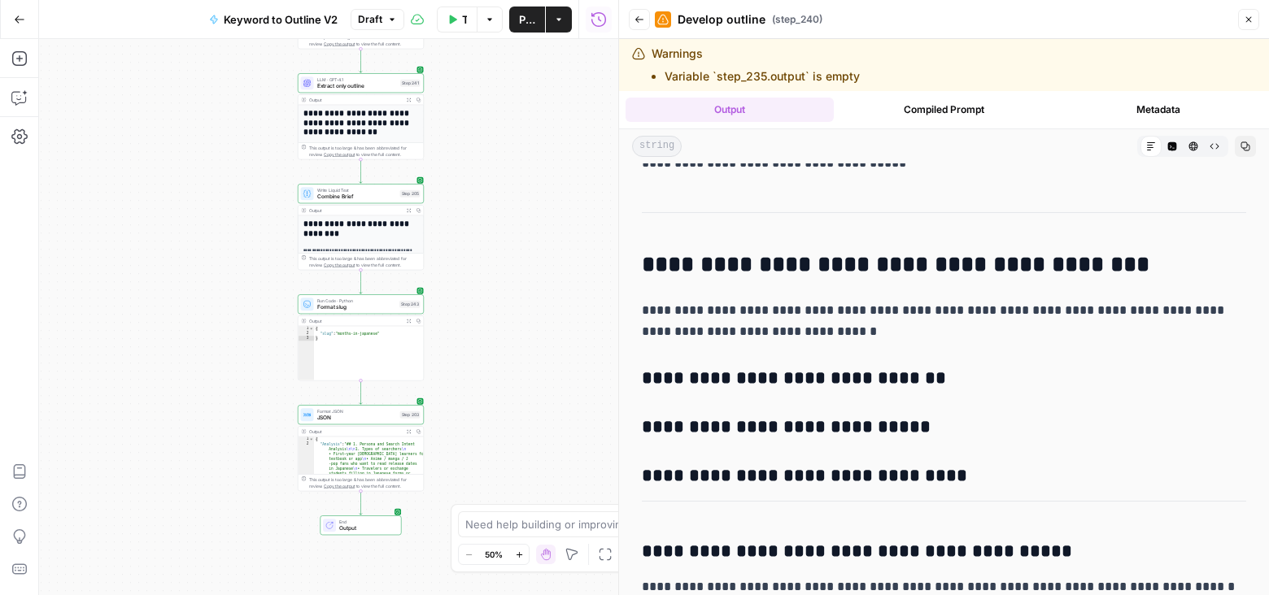
scroll to position [4229, 0]
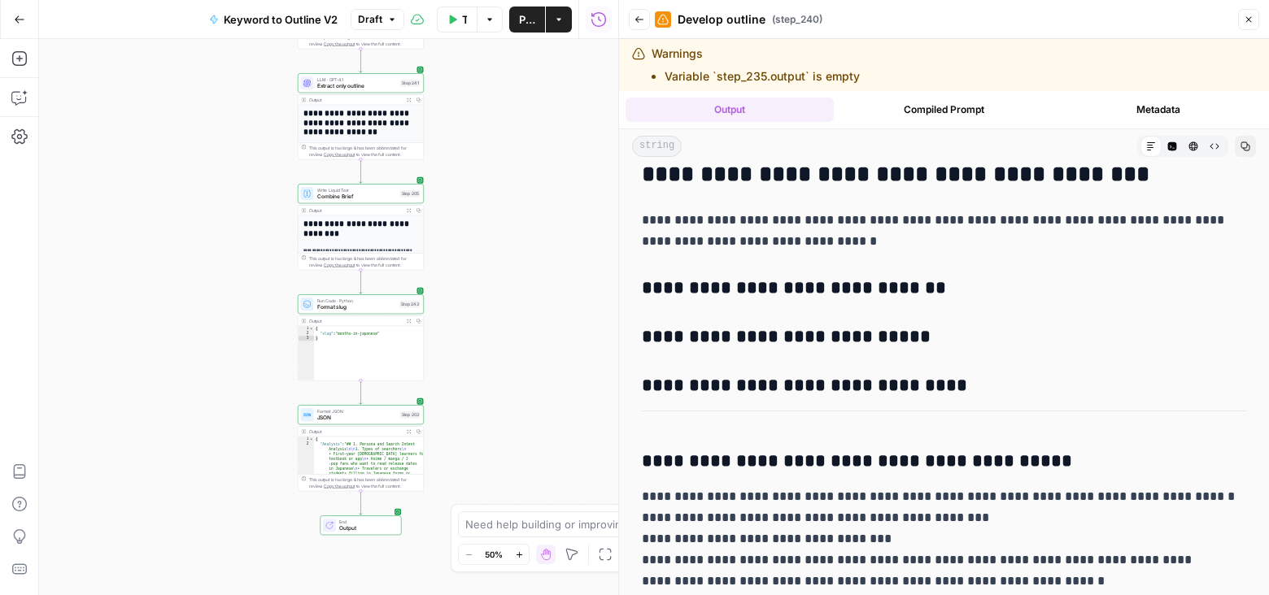
click at [517, 18] on button "Publish" at bounding box center [527, 20] width 36 height 26
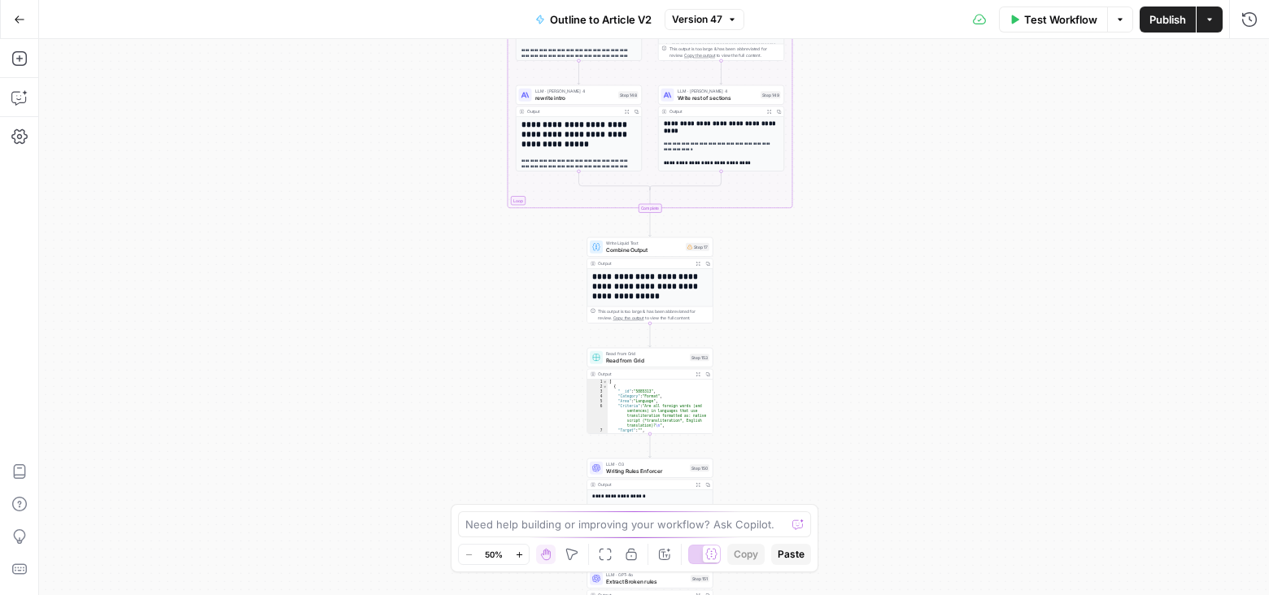
click at [665, 369] on div "Output Expand Output Copy" at bounding box center [649, 374] width 125 height 11
click at [663, 360] on span "Read from Grid" at bounding box center [646, 360] width 81 height 8
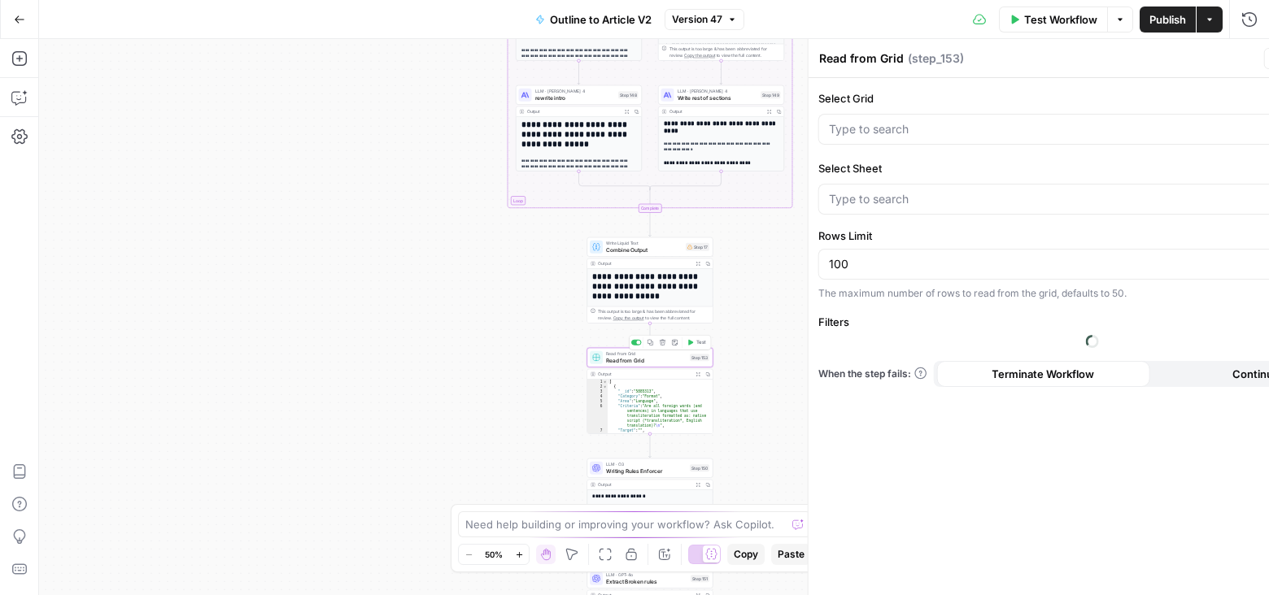
type input "English Content"
type input "Quality Framework"
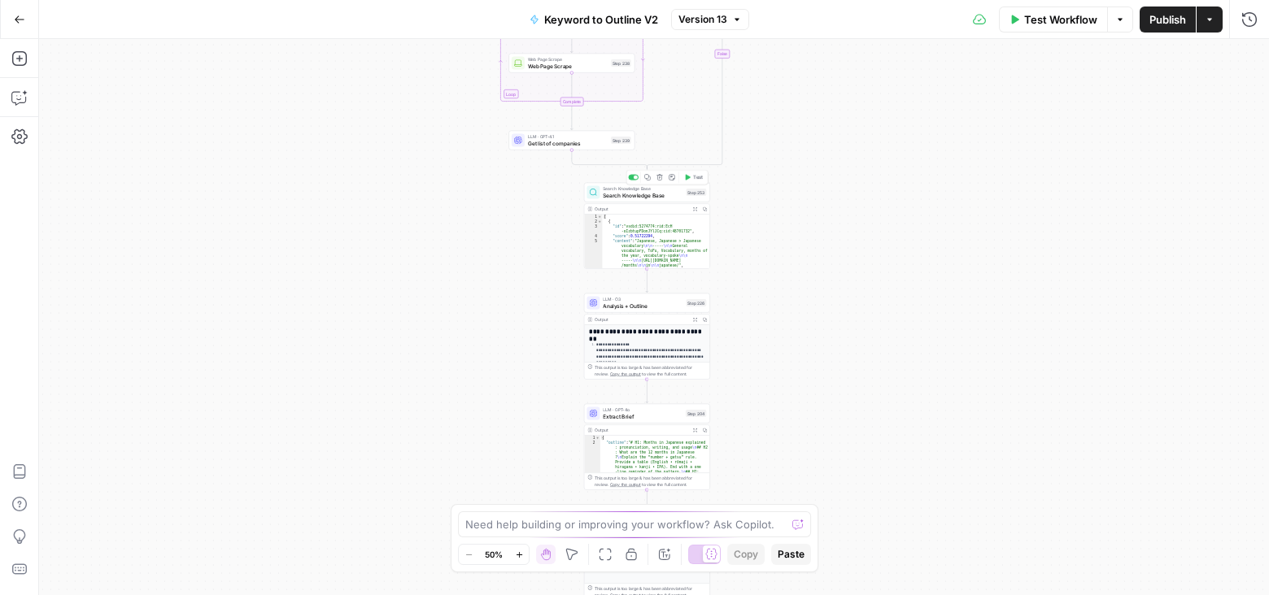
click at [676, 193] on span "Search Knowledge Base" at bounding box center [643, 195] width 80 height 8
type input "Blog interlinking"
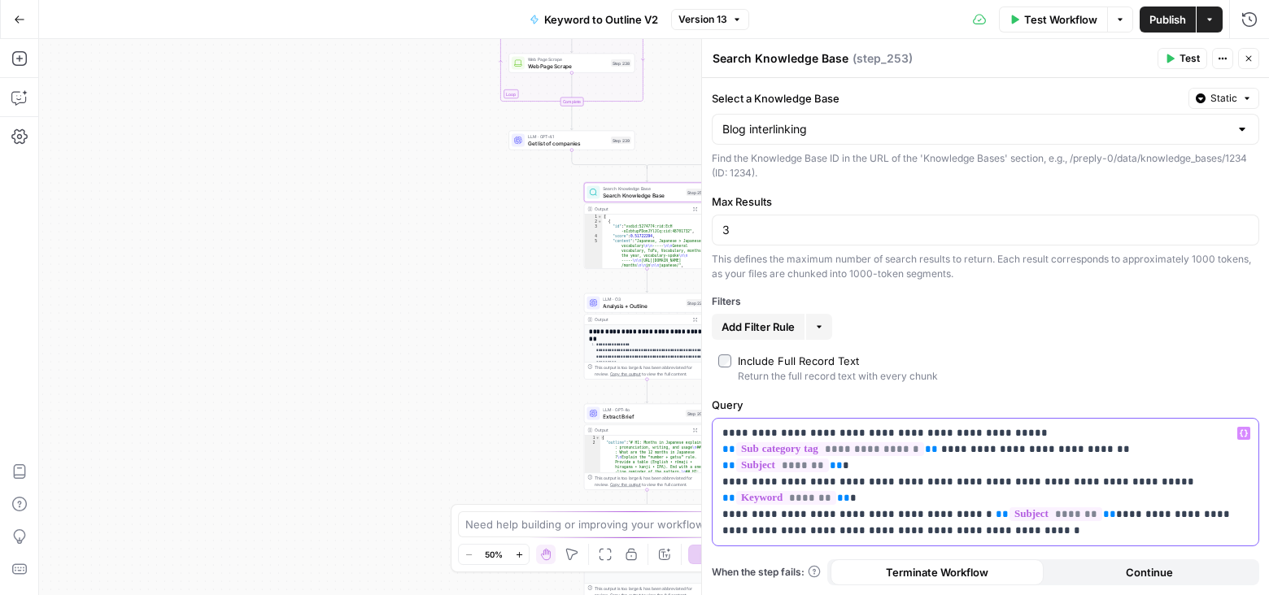
click at [821, 464] on p "**********" at bounding box center [985, 474] width 527 height 98
drag, startPoint x: 813, startPoint y: 464, endPoint x: 826, endPoint y: 464, distance: 13.0
click at [826, 464] on p "**********" at bounding box center [985, 474] width 527 height 98
click at [822, 463] on p "**********" at bounding box center [985, 474] width 527 height 98
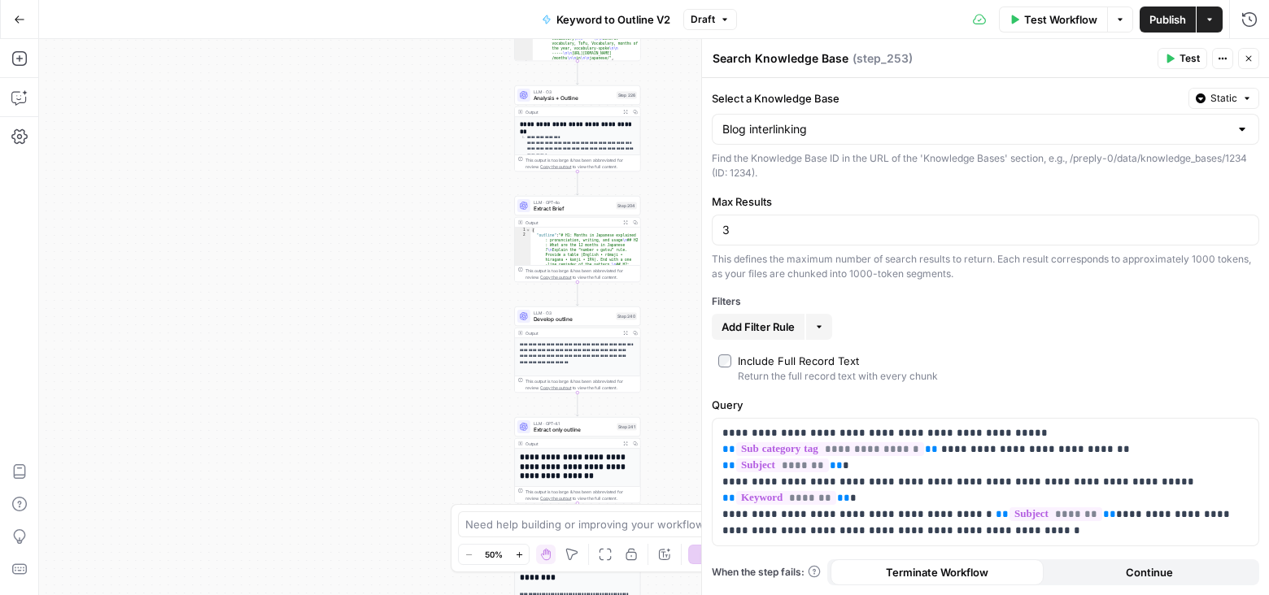
click at [1162, 15] on span "Publish" at bounding box center [1167, 19] width 37 height 16
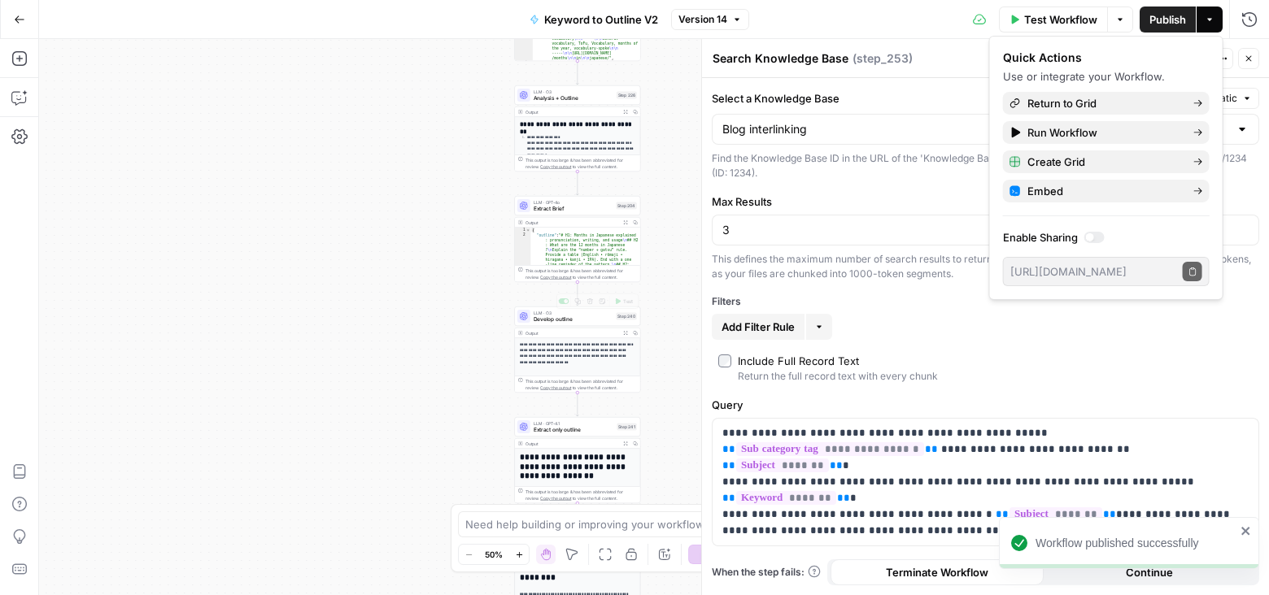
click at [589, 320] on span "Develop outline" at bounding box center [574, 320] width 80 height 8
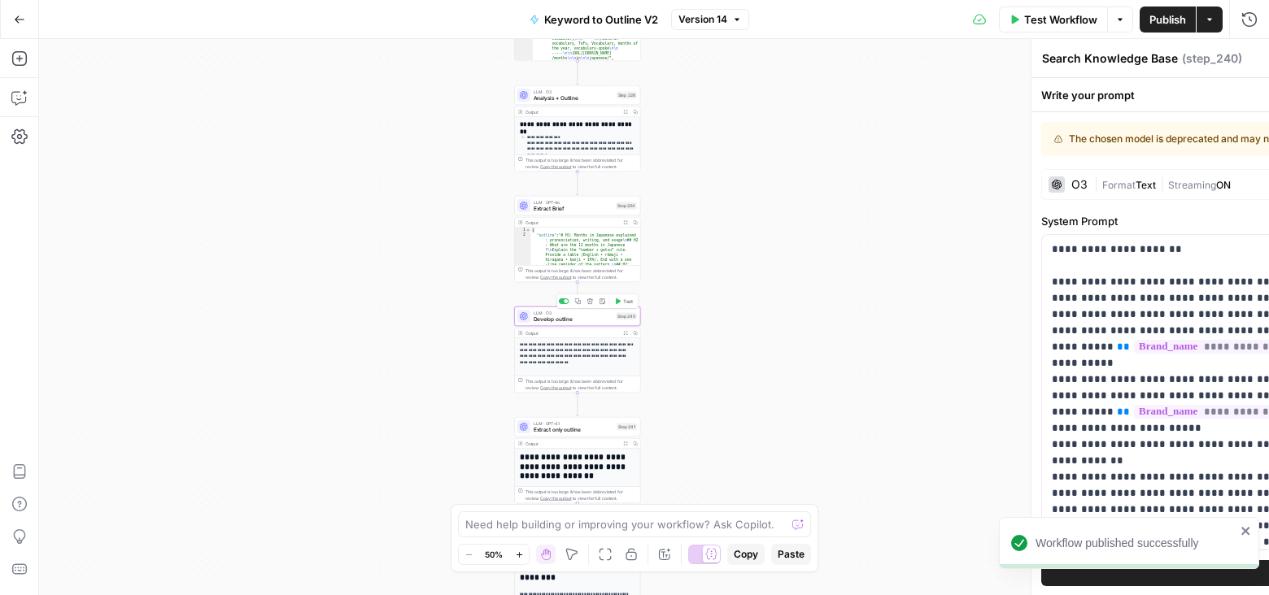
type textarea "Develop outline"
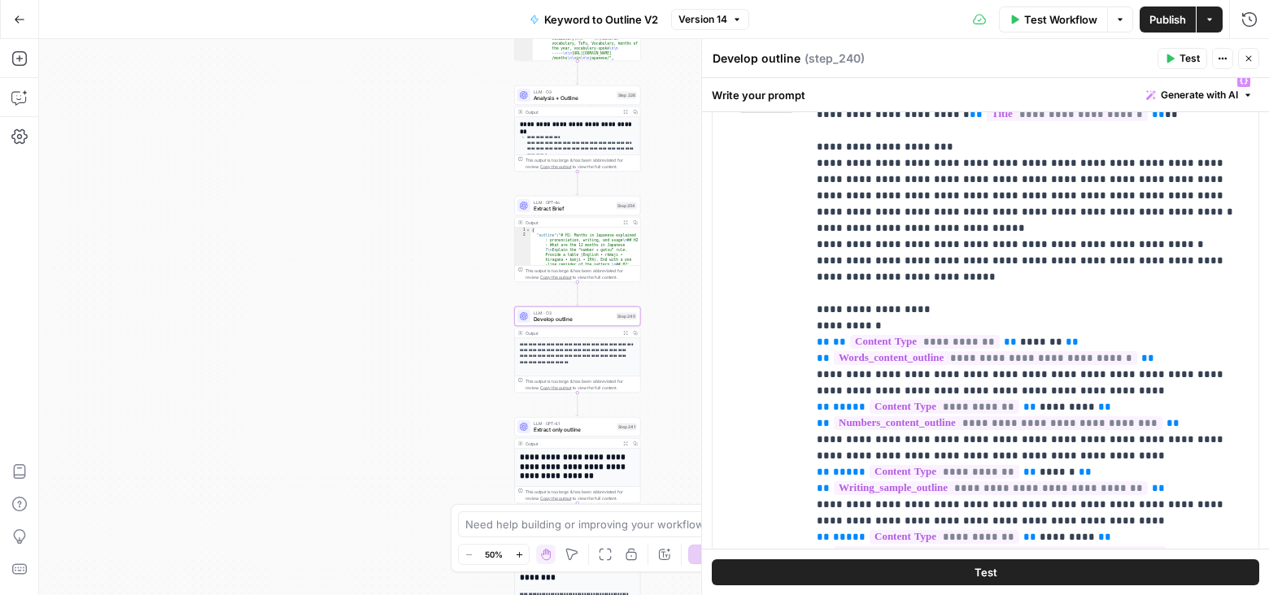
scroll to position [2150, 0]
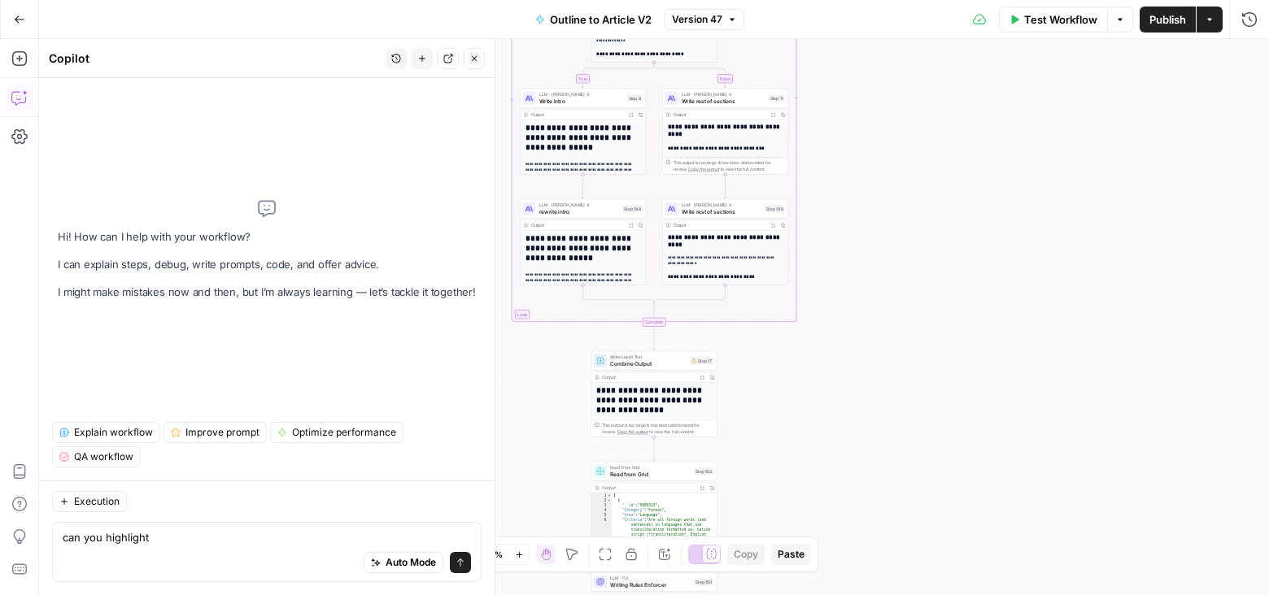
type textarea "can you highlight"
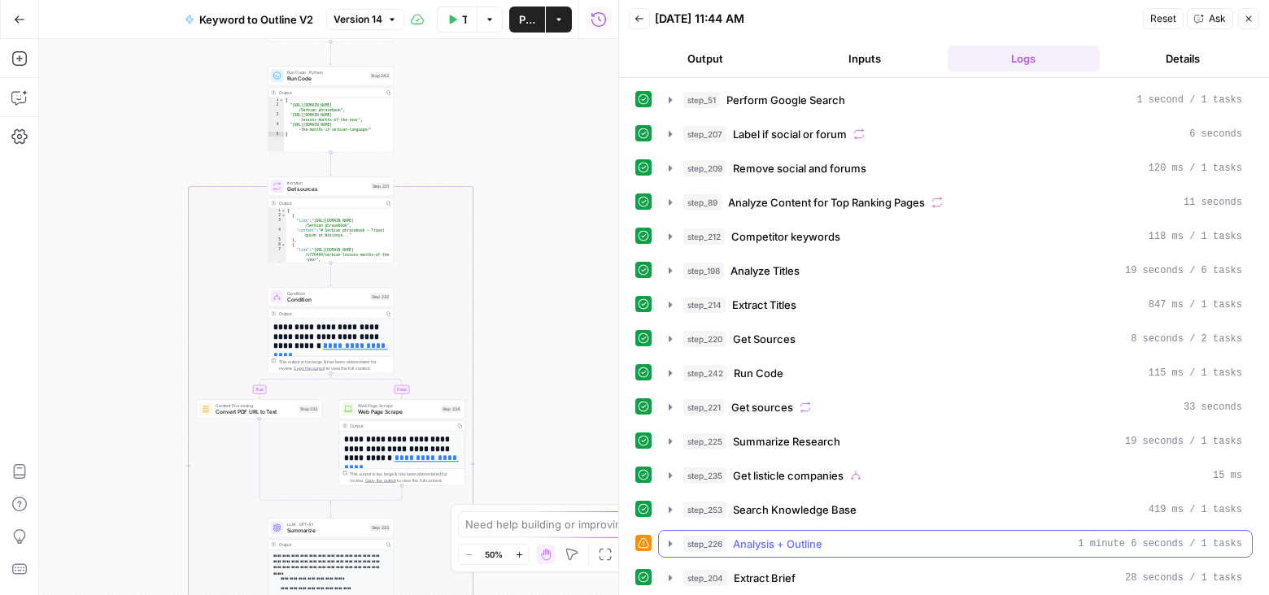
click at [673, 538] on icon "button" at bounding box center [670, 544] width 13 height 13
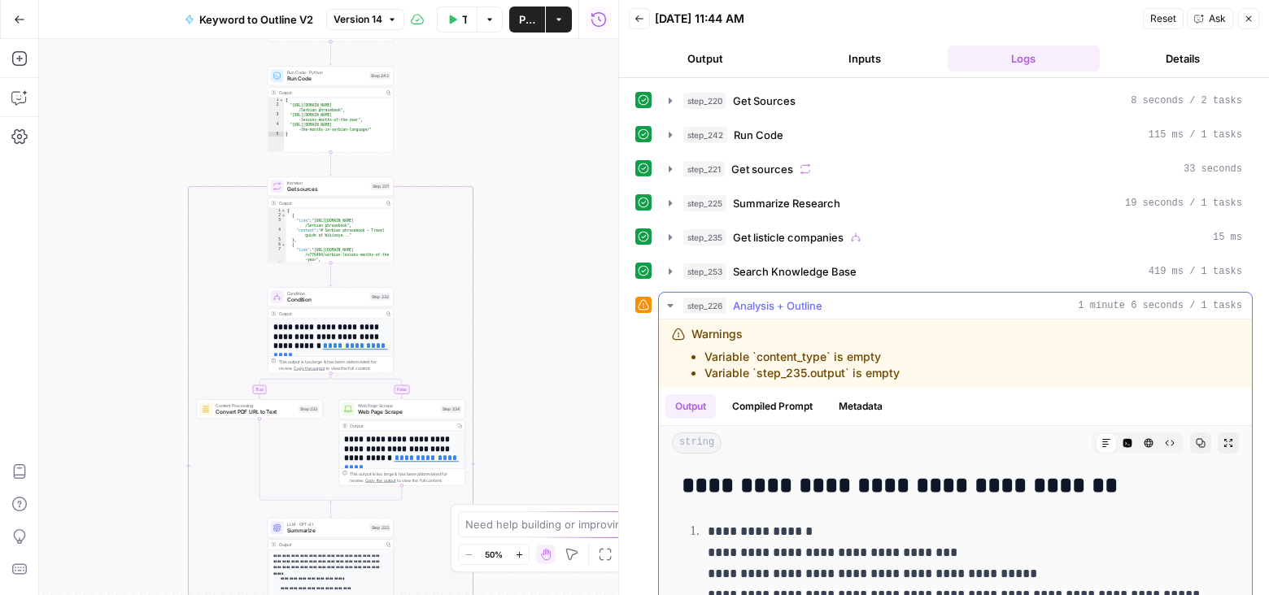
scroll to position [246, 0]
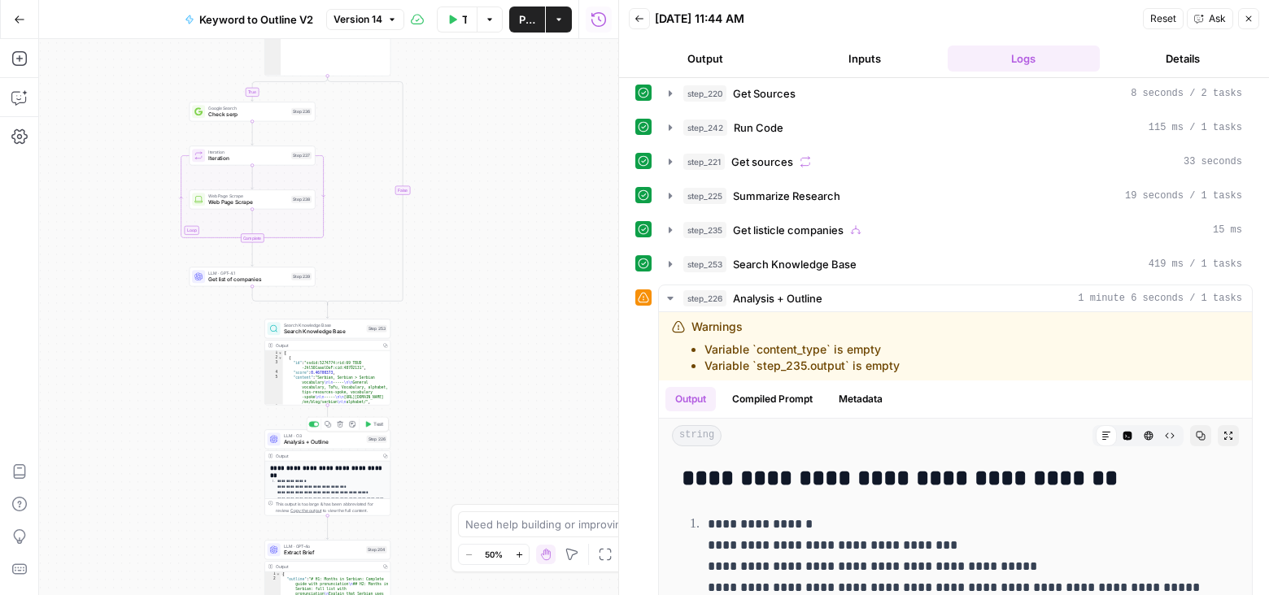
click at [348, 442] on span "Analysis + Outline" at bounding box center [324, 442] width 80 height 8
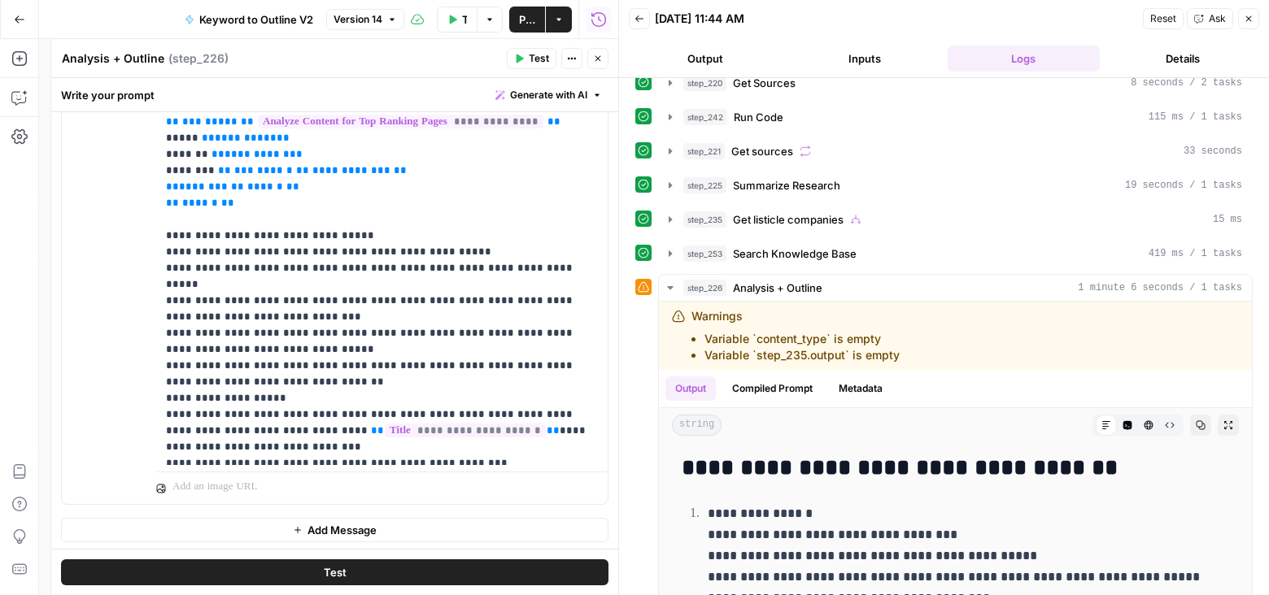
scroll to position [0, 0]
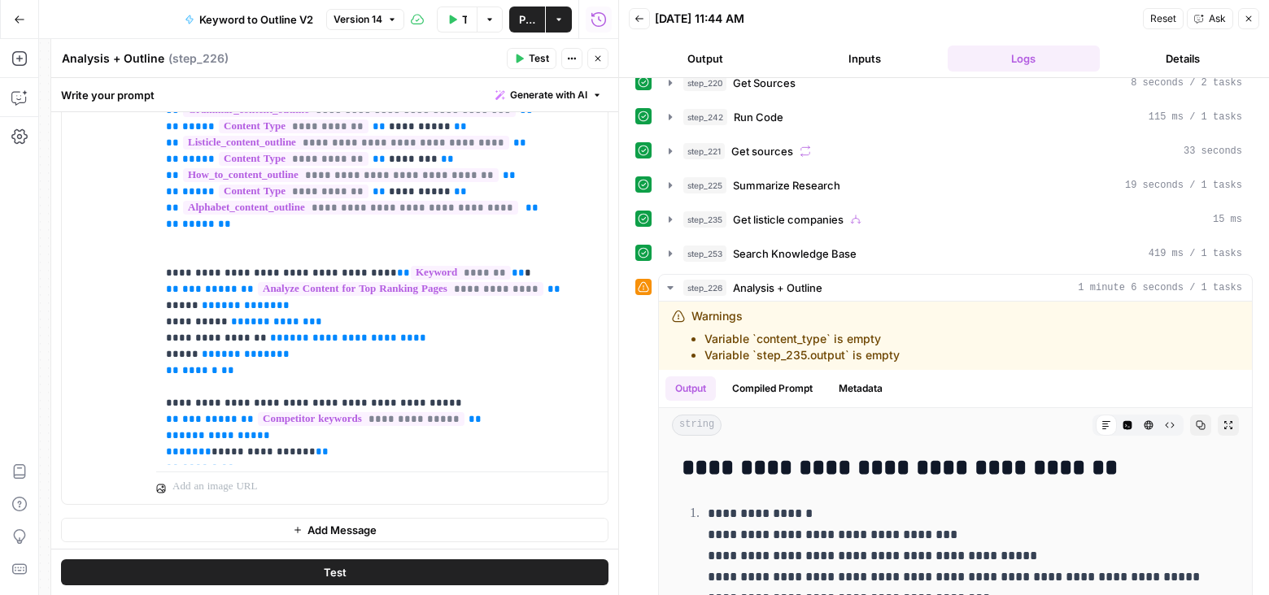
click at [597, 46] on header "Analysis + Outline Analysis + Outline ( step_226 ) Test Actions Close" at bounding box center [334, 58] width 567 height 39
click at [597, 52] on button "Close" at bounding box center [597, 58] width 21 height 21
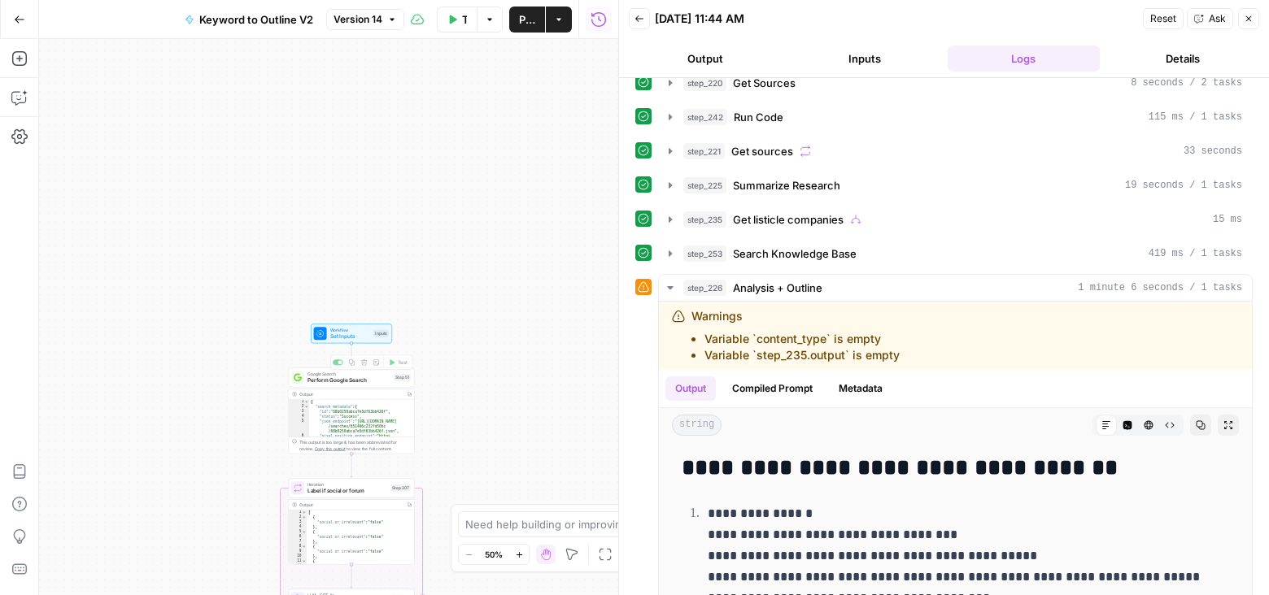
click at [358, 337] on span "Set Inputs" at bounding box center [350, 337] width 41 height 8
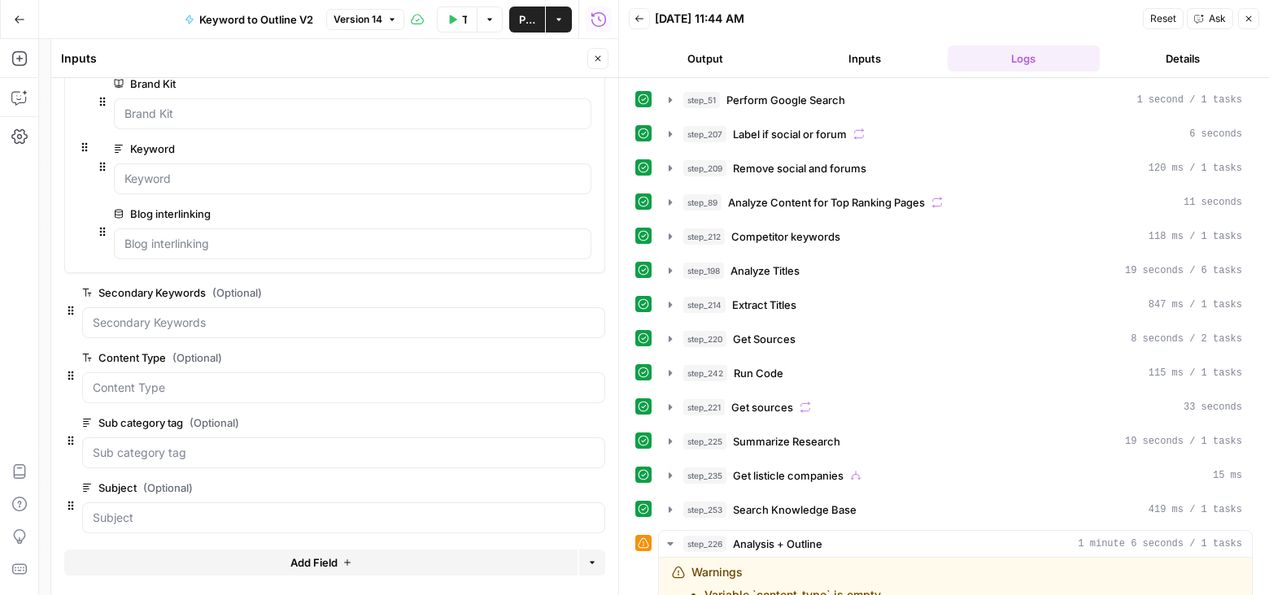
click at [863, 49] on button "Inputs" at bounding box center [864, 59] width 153 height 26
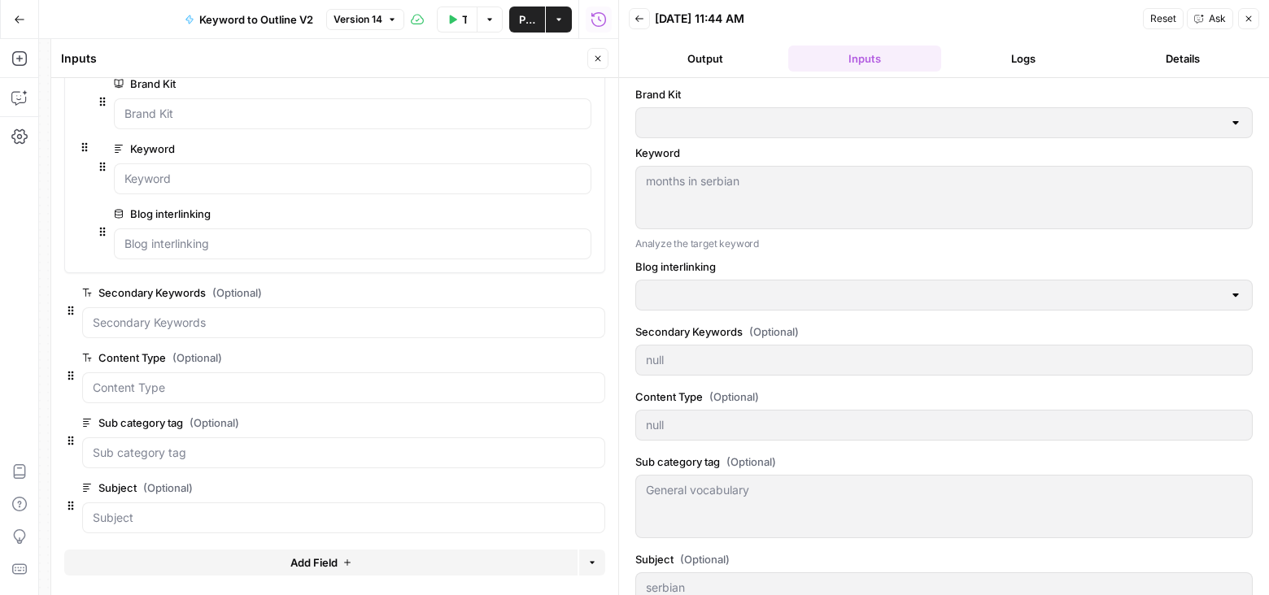
type input "Preply (EN)"
type input "Blog interlinking"
click at [601, 55] on icon "button" at bounding box center [598, 59] width 10 height 10
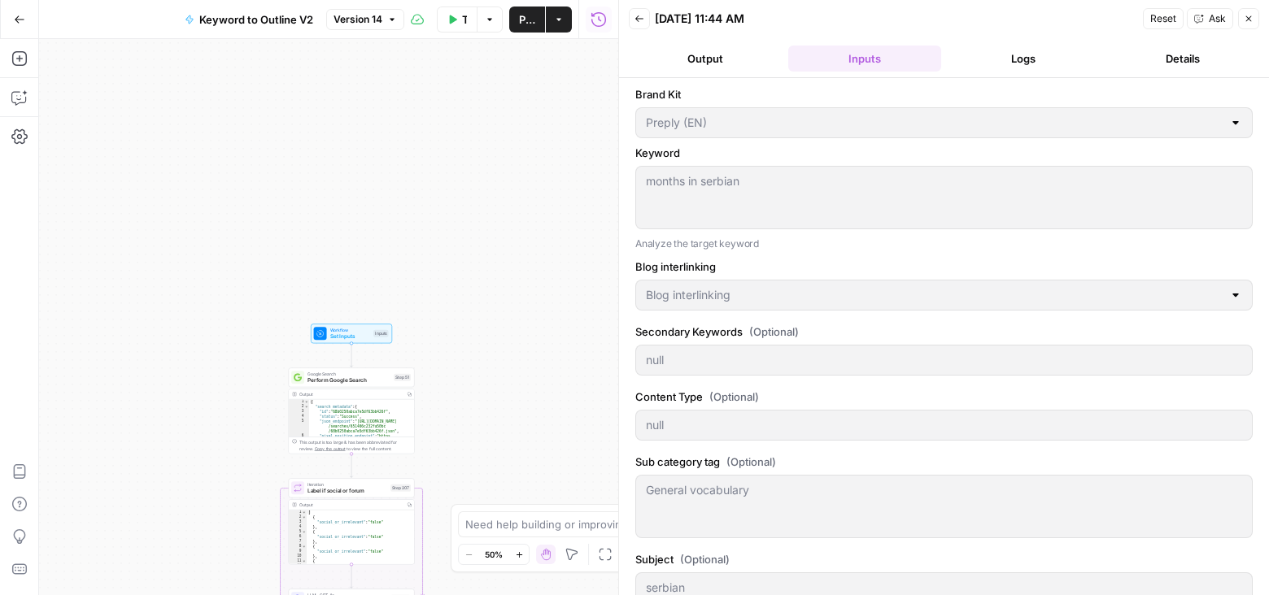
click at [1253, 20] on icon "button" at bounding box center [1249, 19] width 10 height 10
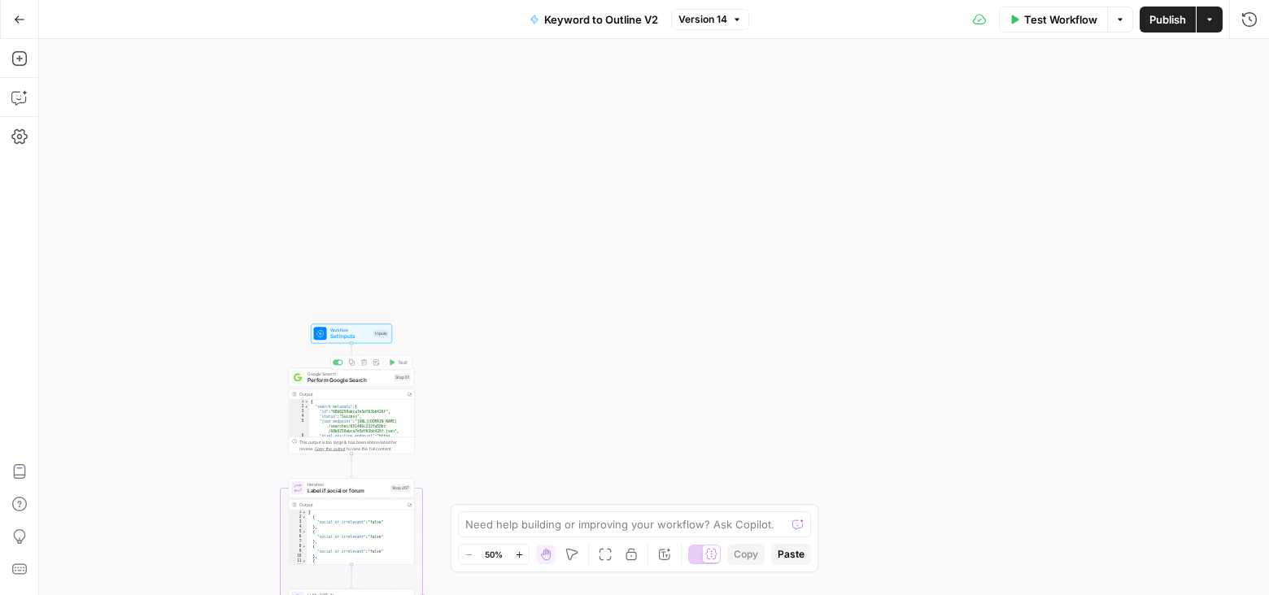
click at [343, 338] on span "Set Inputs" at bounding box center [350, 337] width 41 height 8
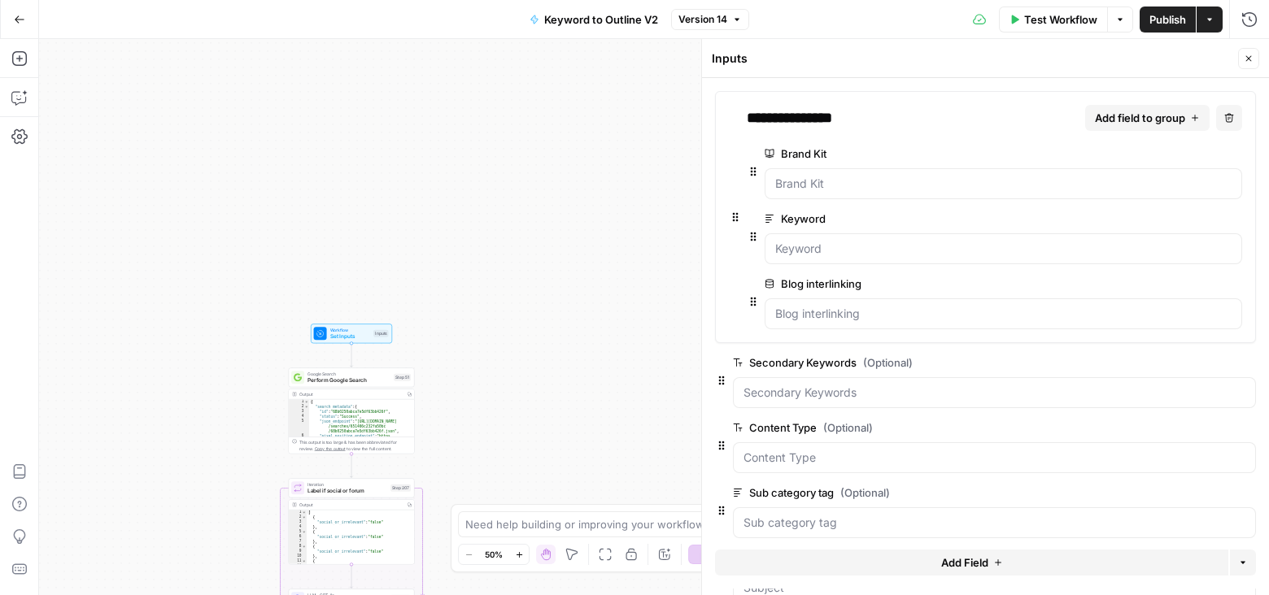
scroll to position [31, 0]
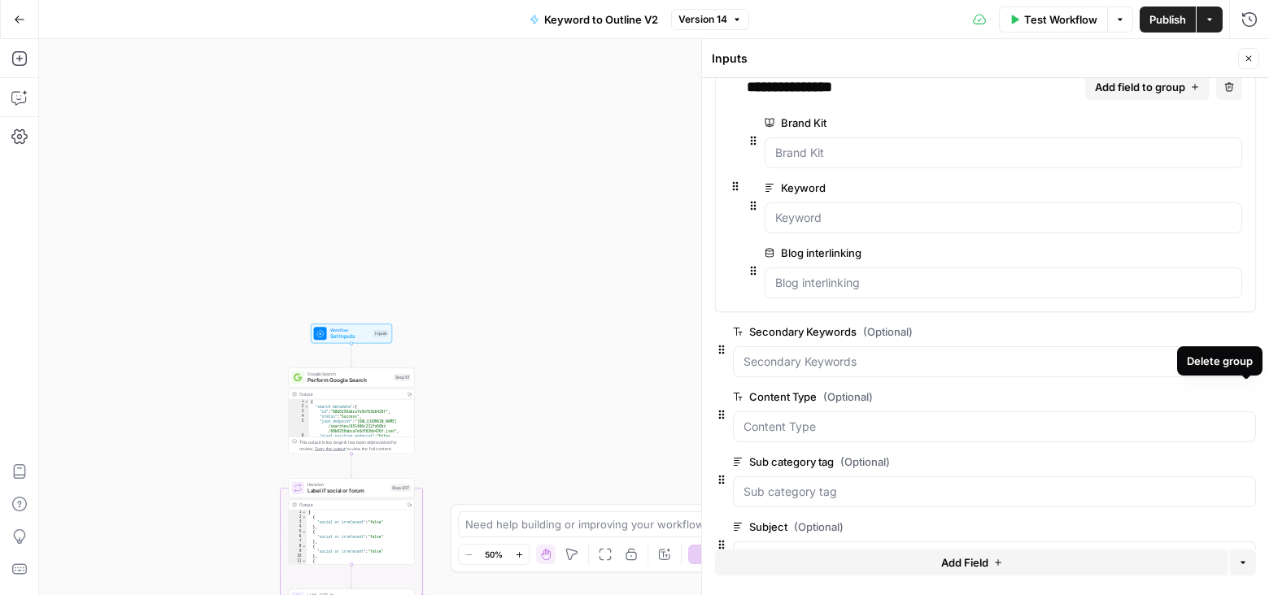
click at [1208, 393] on span "edit field" at bounding box center [1195, 396] width 36 height 13
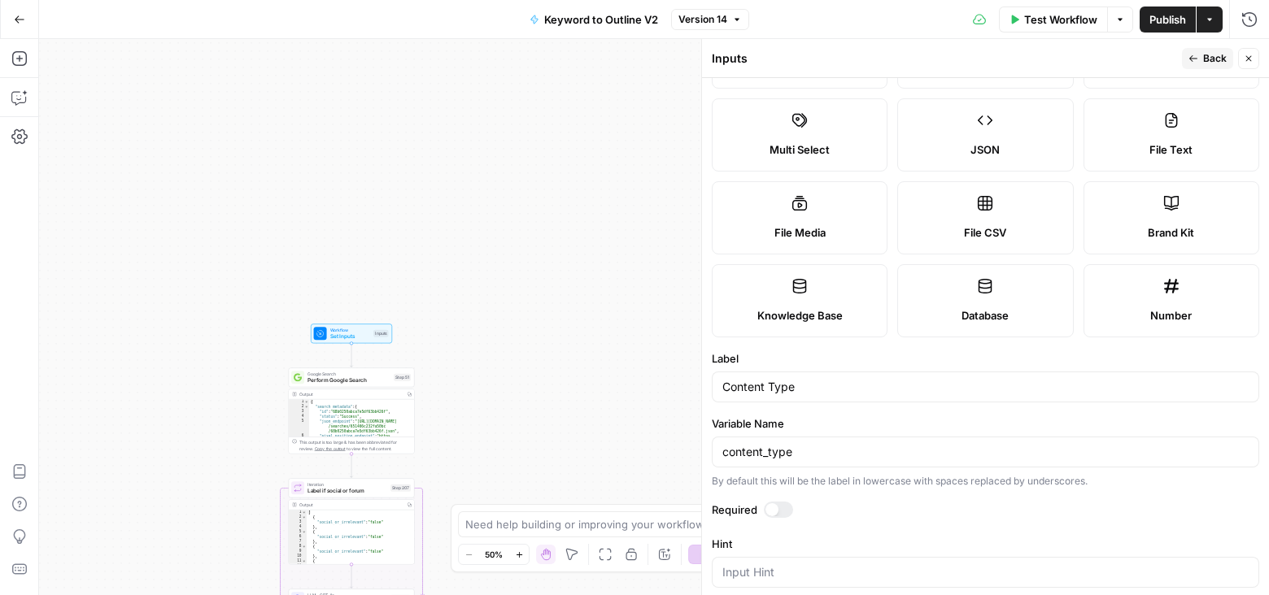
scroll to position [159, 0]
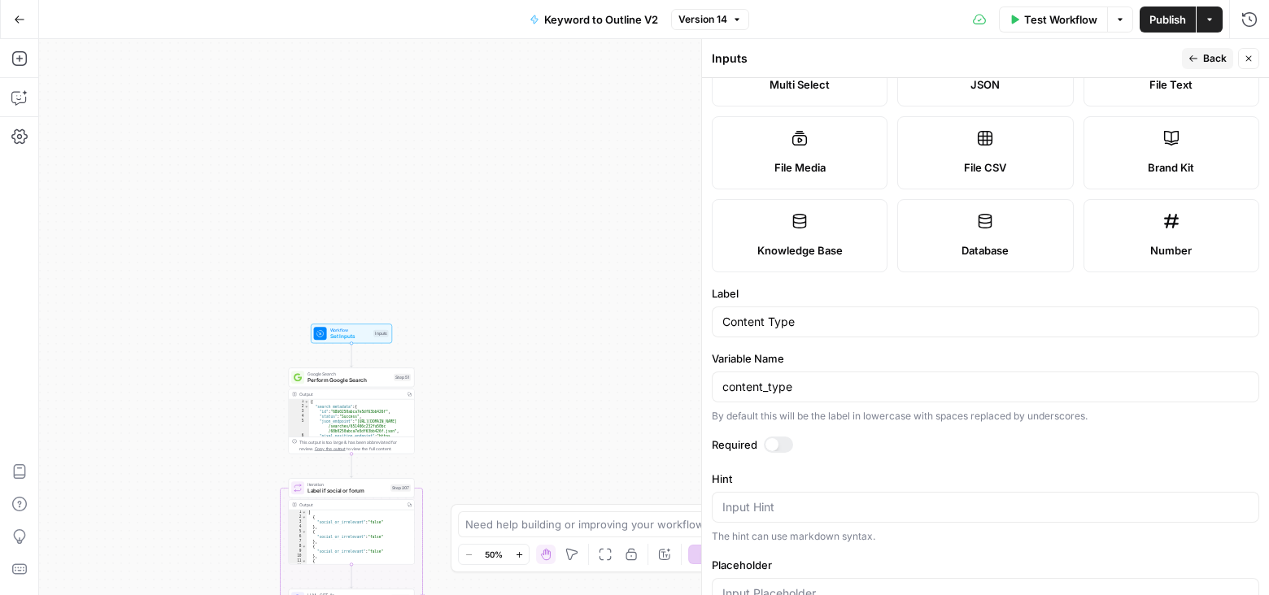
click at [785, 438] on div at bounding box center [778, 445] width 29 height 16
click at [1206, 57] on span "Back" at bounding box center [1215, 58] width 24 height 15
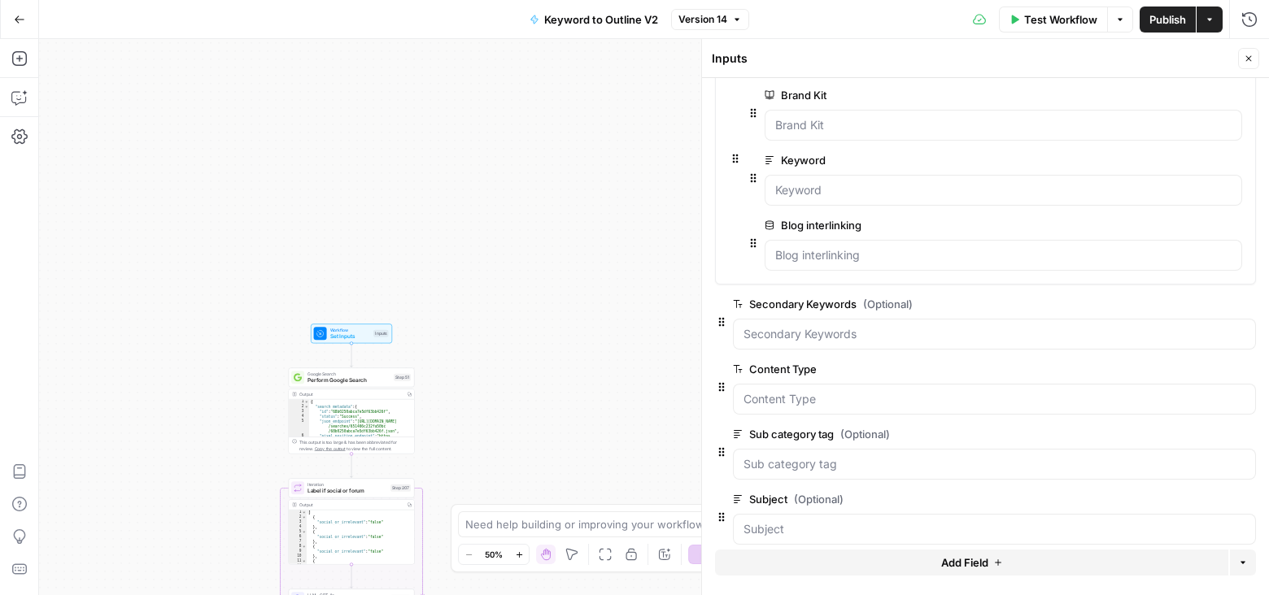
scroll to position [70, 0]
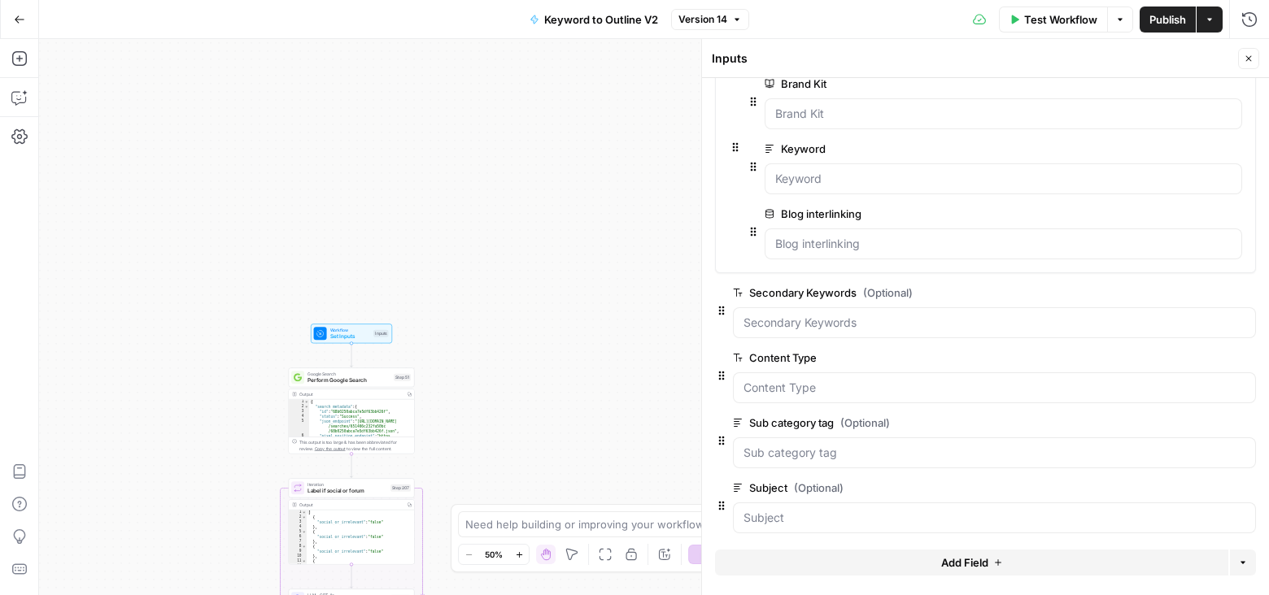
click at [1194, 418] on span "edit field" at bounding box center [1195, 422] width 36 height 13
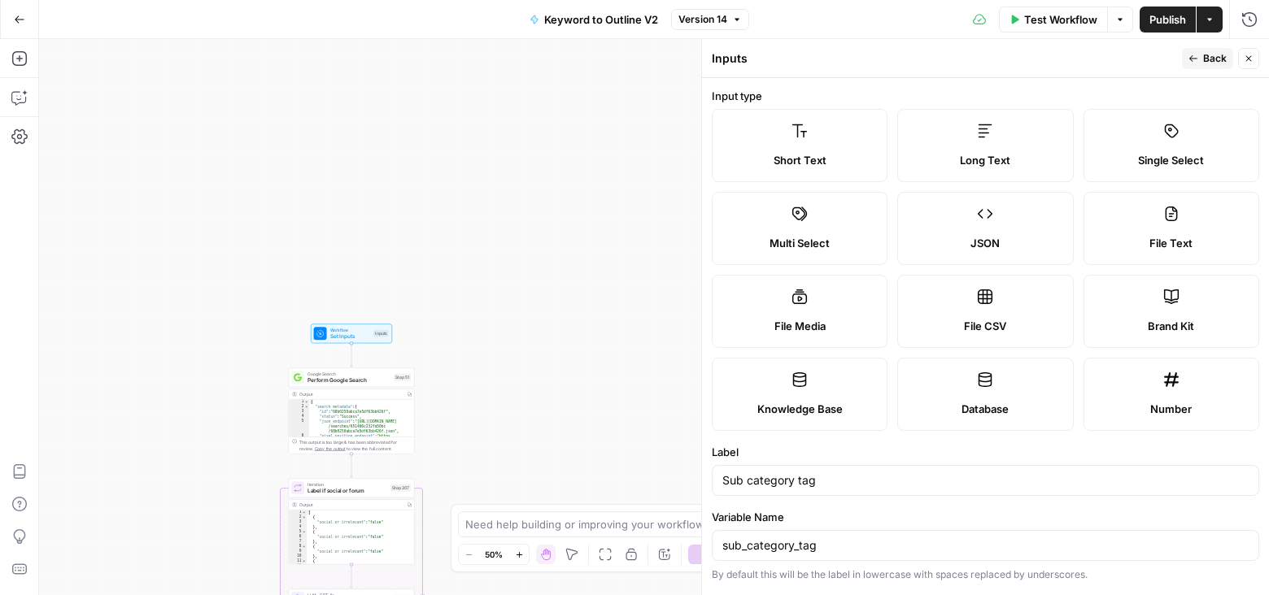
scroll to position [203, 0]
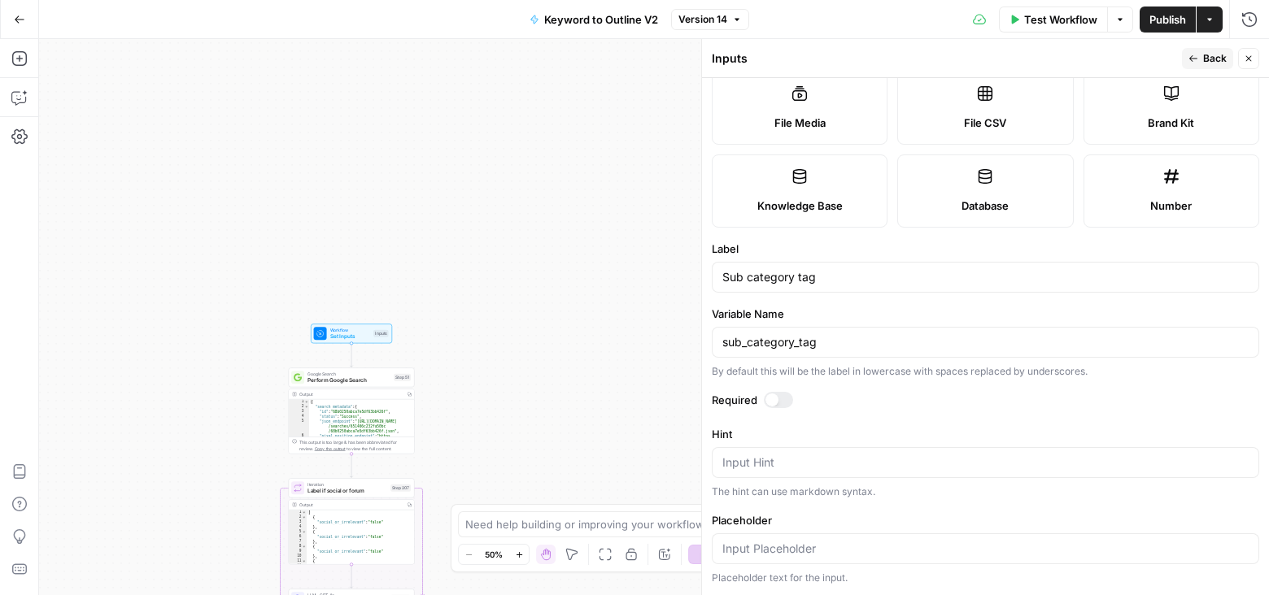
click at [787, 398] on div at bounding box center [778, 400] width 29 height 16
click at [1192, 58] on icon "button" at bounding box center [1193, 59] width 10 height 10
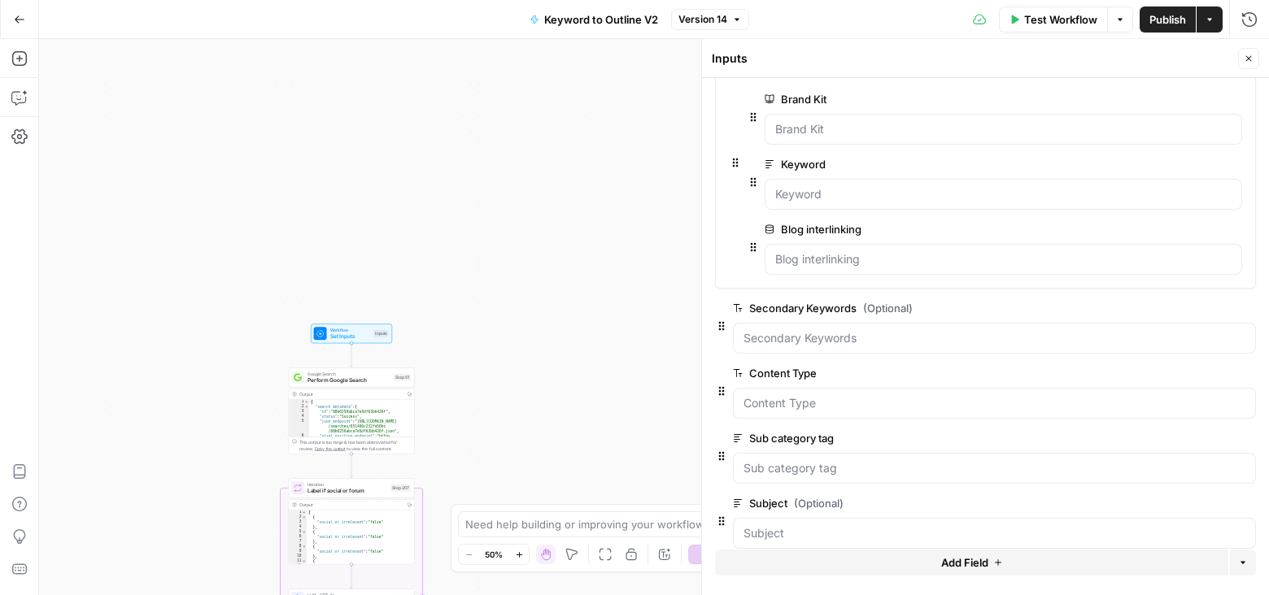
scroll to position [70, 0]
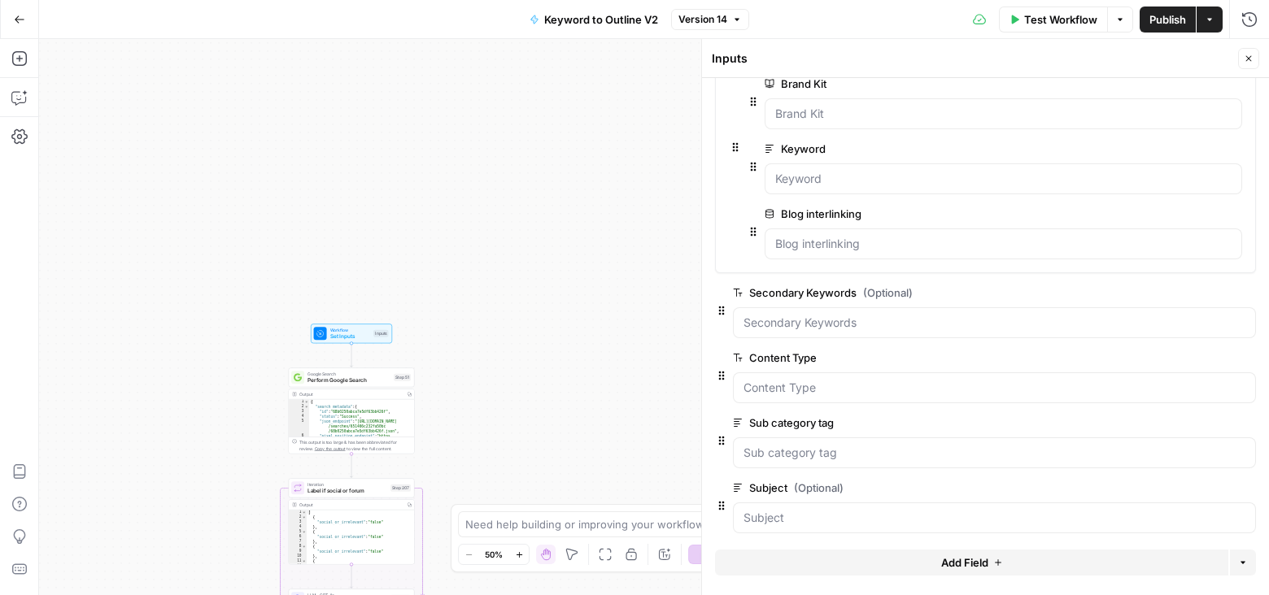
click at [1201, 482] on span "edit field" at bounding box center [1195, 488] width 36 height 13
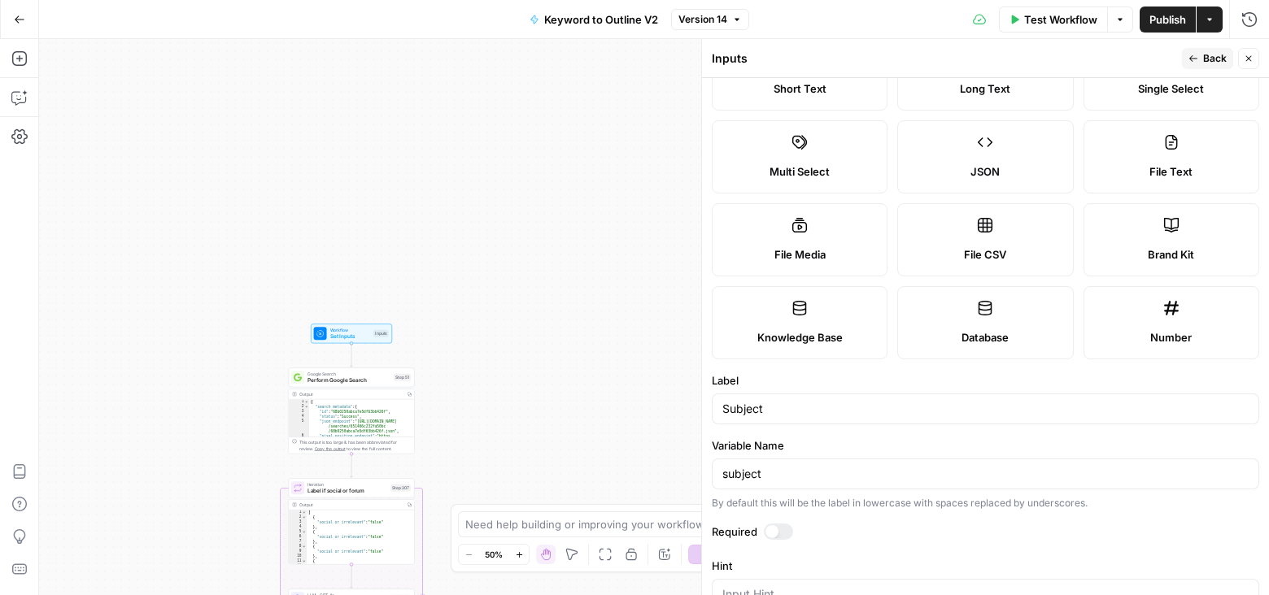
scroll to position [99, 0]
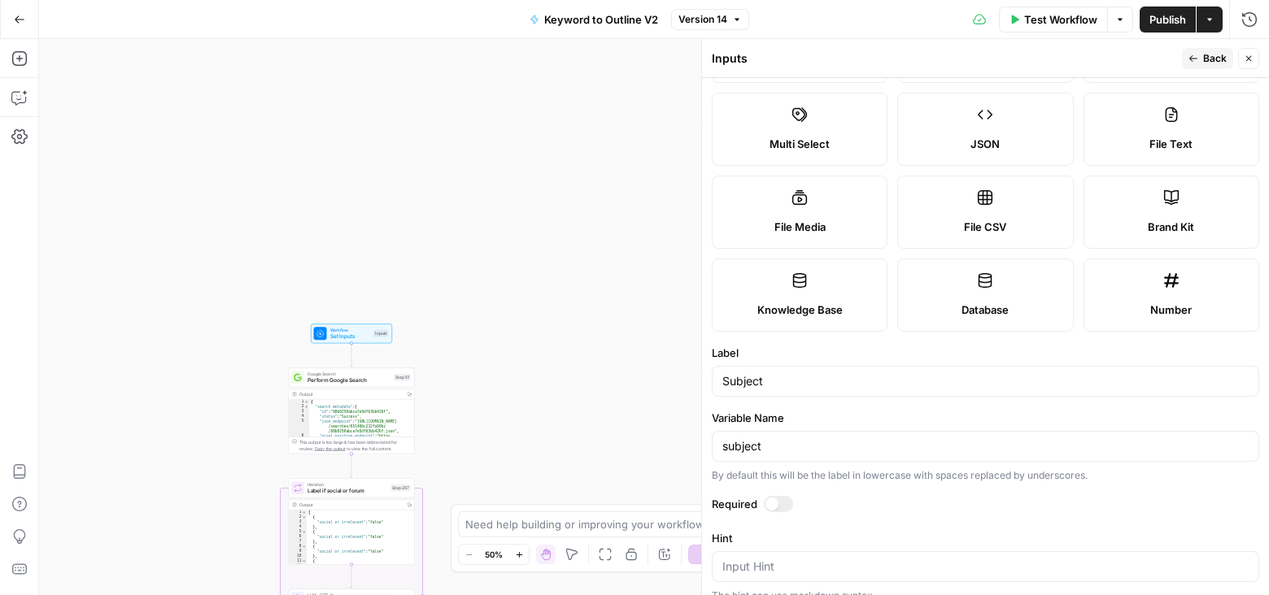
click at [781, 499] on div at bounding box center [778, 504] width 29 height 16
click at [1195, 54] on icon "button" at bounding box center [1193, 59] width 10 height 10
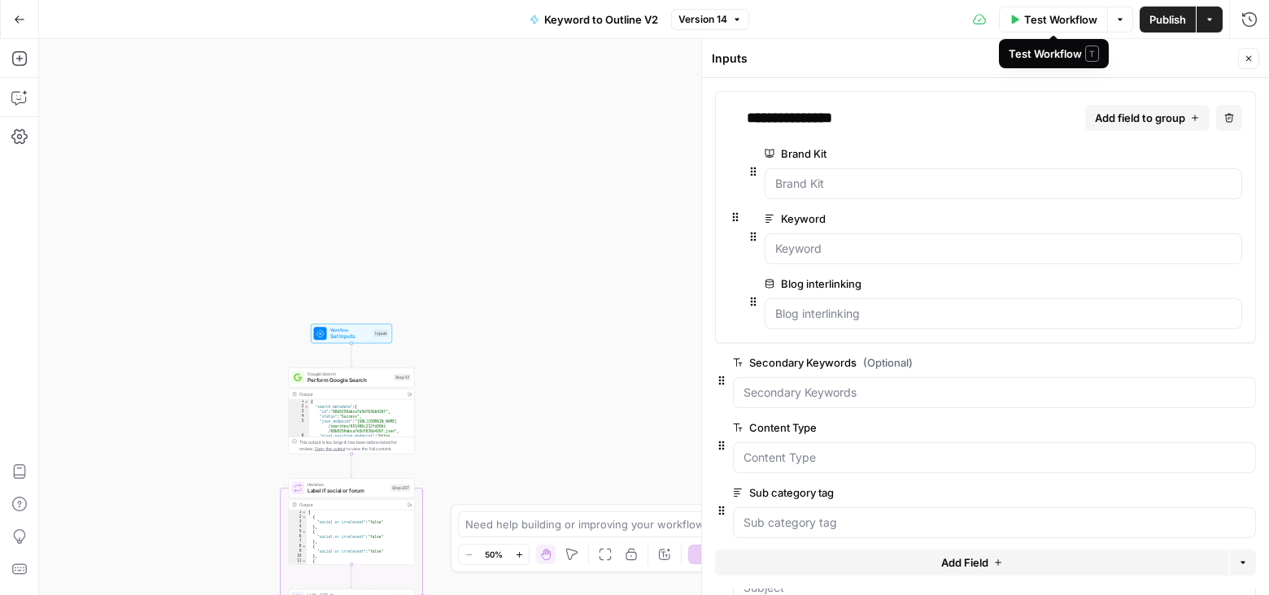
click at [1074, 21] on span "Test Workflow" at bounding box center [1060, 19] width 73 height 16
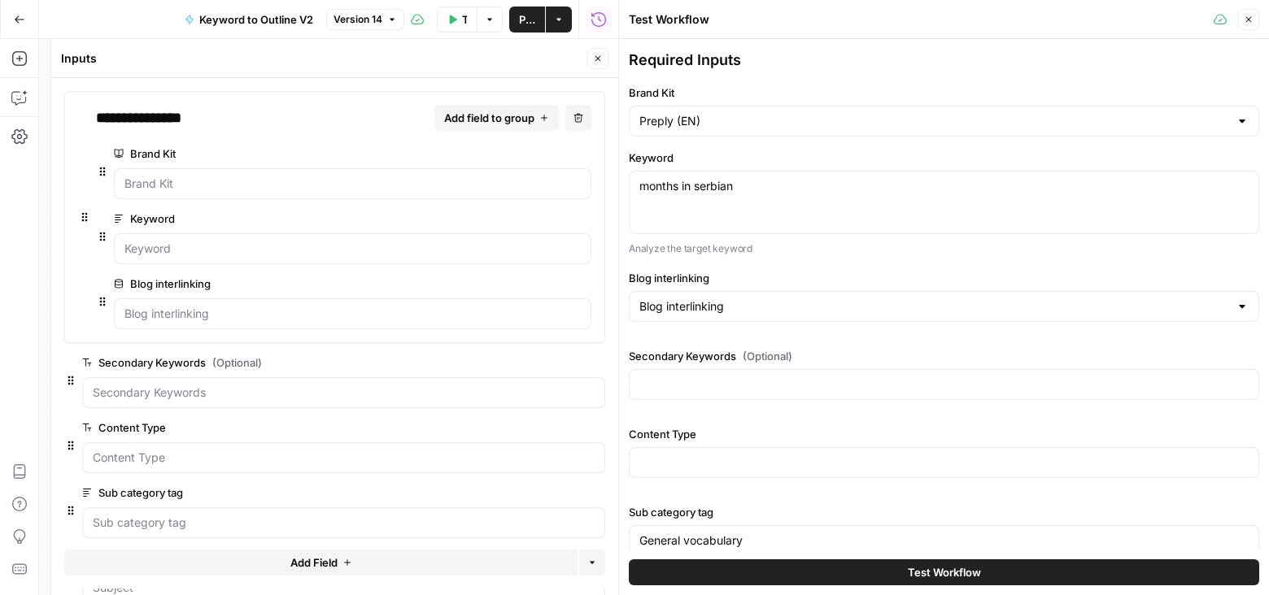
click at [935, 571] on span "Test Workflow" at bounding box center [944, 572] width 73 height 16
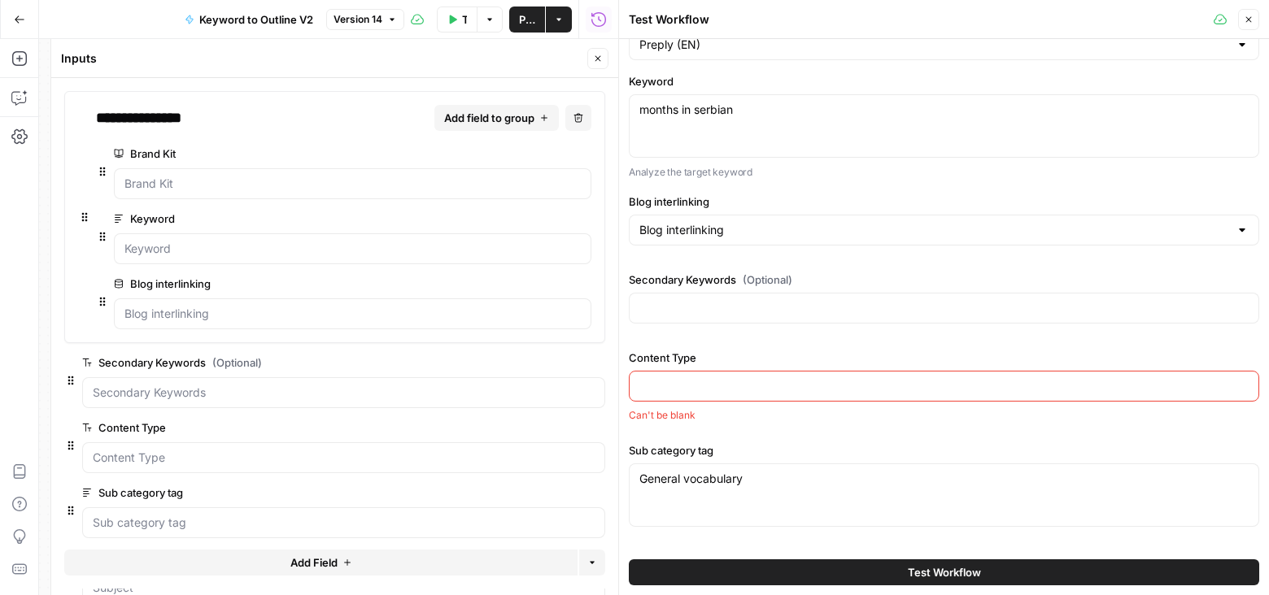
scroll to position [85, 0]
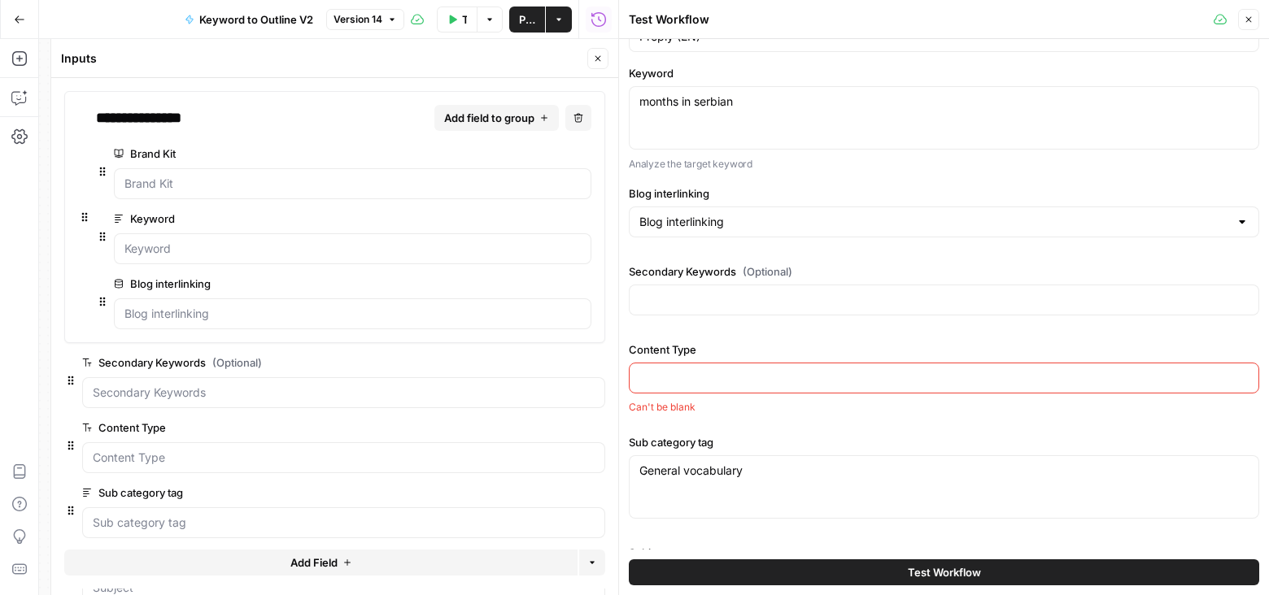
click at [877, 380] on input "Content Type" at bounding box center [943, 378] width 609 height 16
click at [525, 24] on span "Publish" at bounding box center [527, 19] width 16 height 16
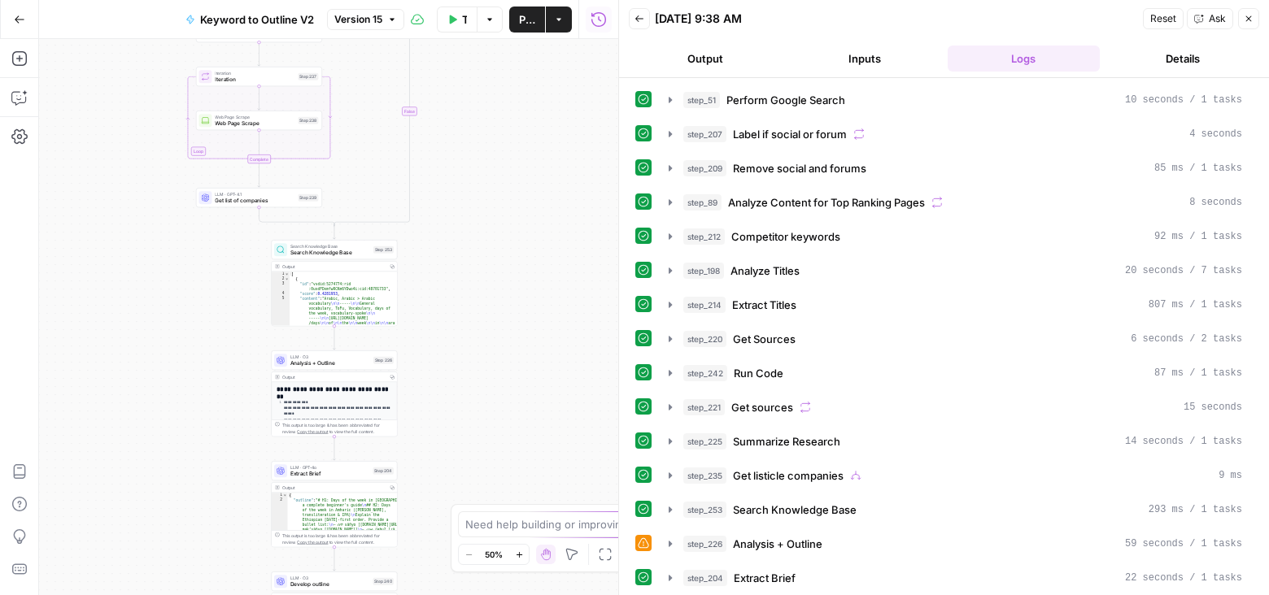
click at [361, 364] on span "Analysis + Outline" at bounding box center [330, 364] width 80 height 8
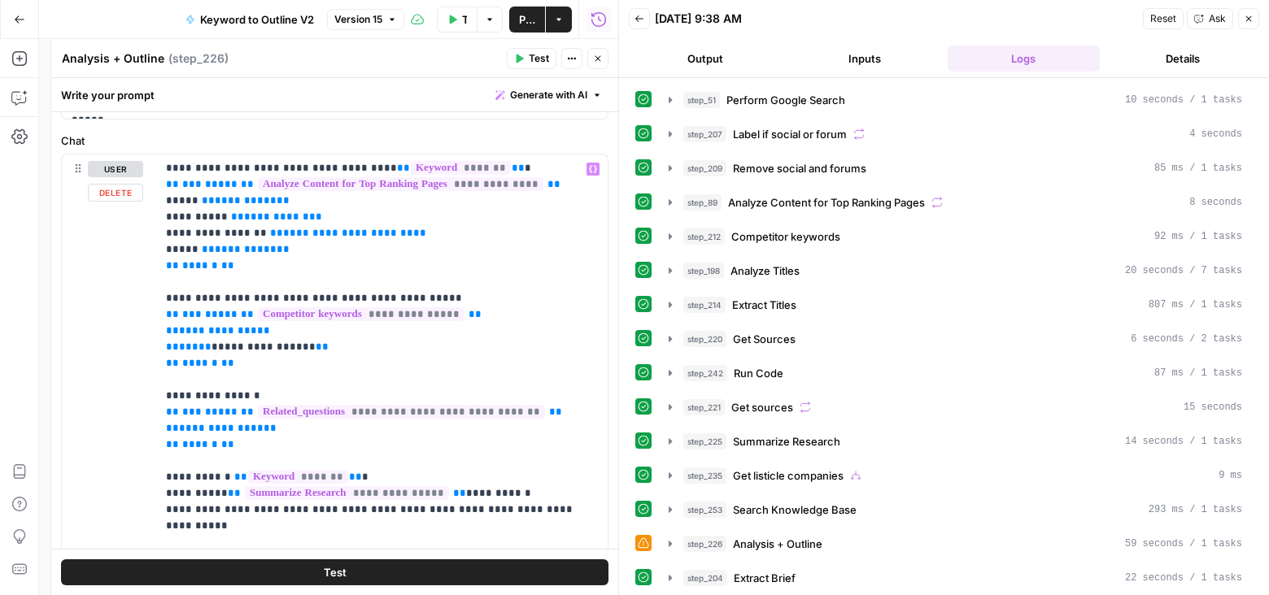
scroll to position [678, 0]
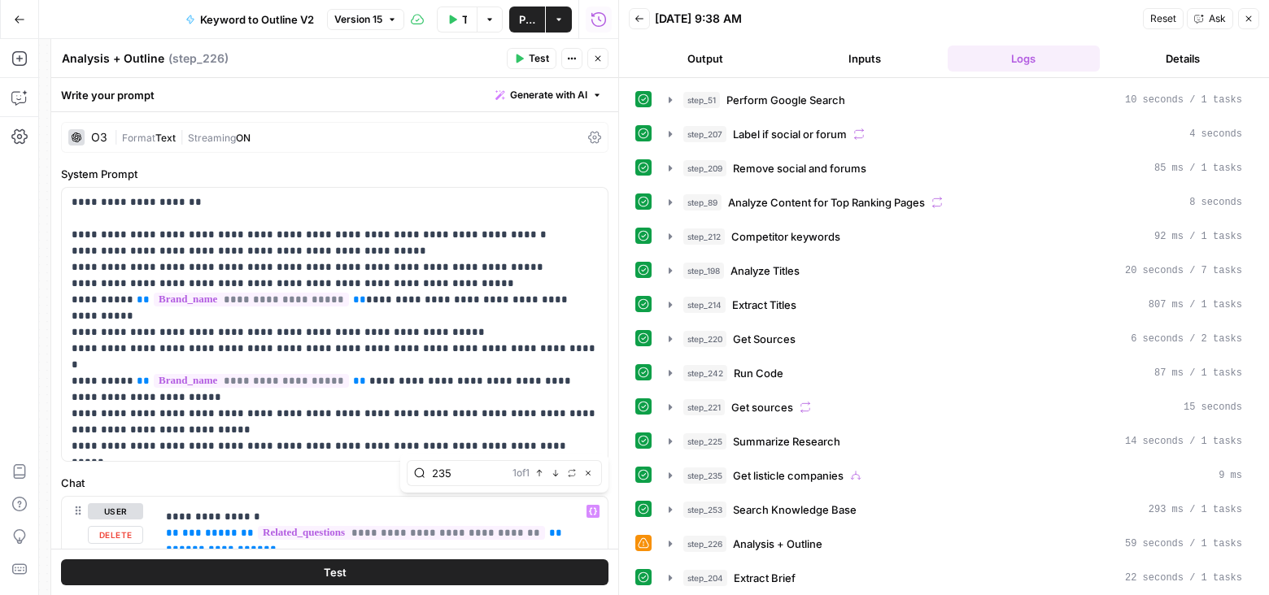
type input "235"
click at [558, 475] on icon "button" at bounding box center [555, 473] width 8 height 8
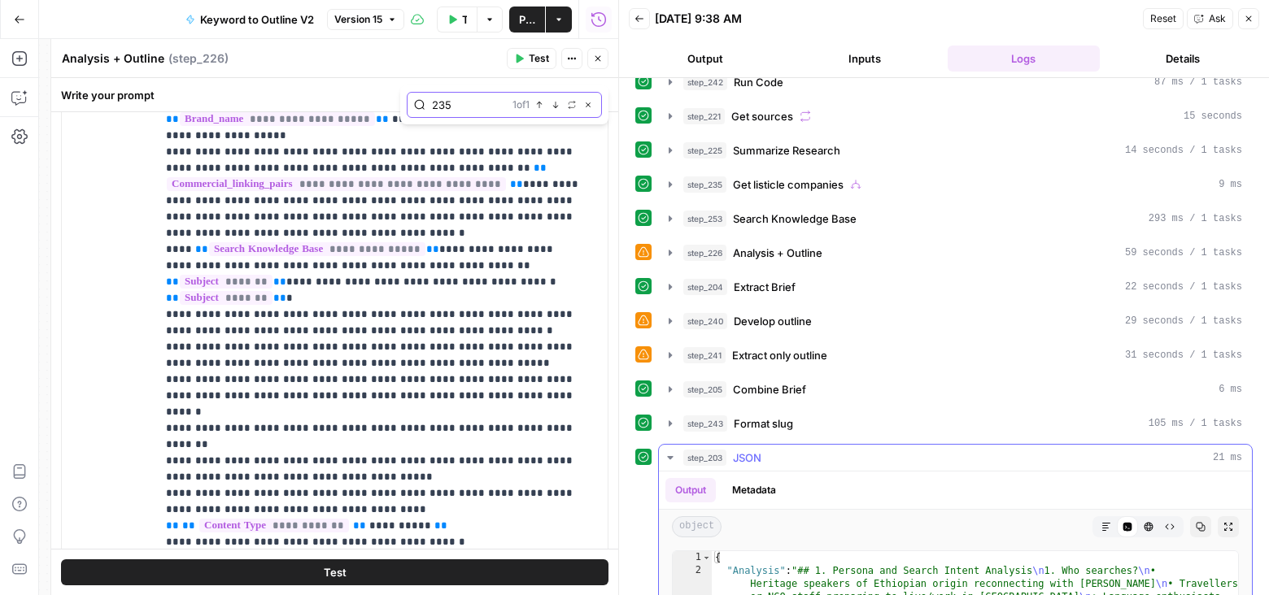
scroll to position [295, 0]
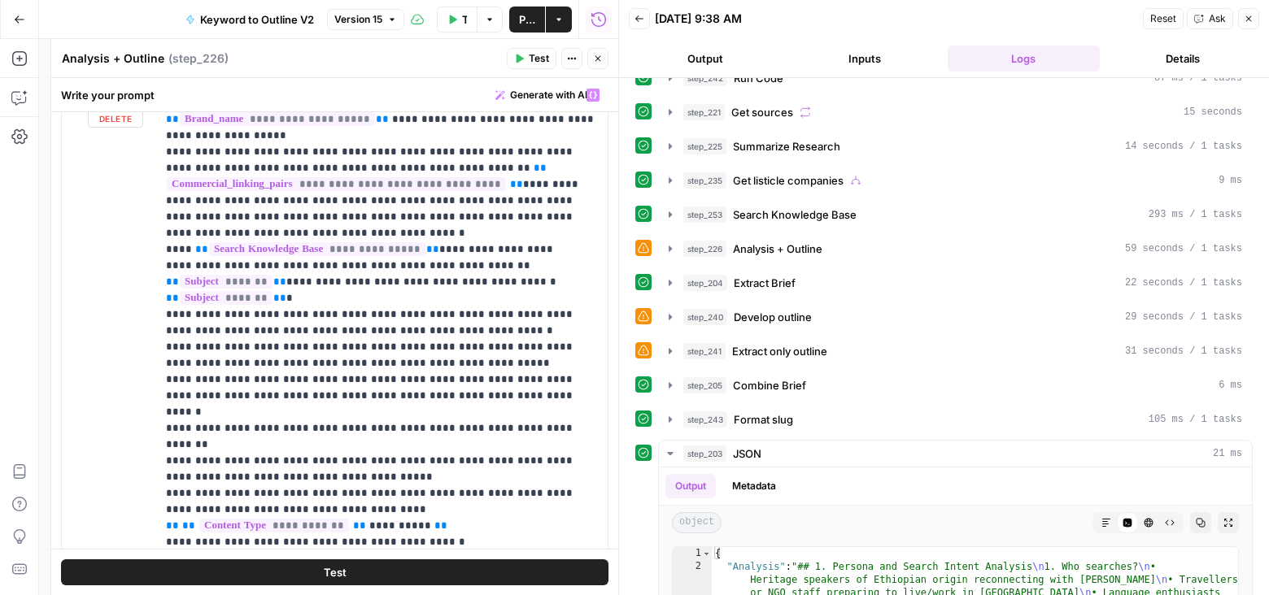
click at [293, 551] on span "*****" at bounding box center [251, 558] width 143 height 14
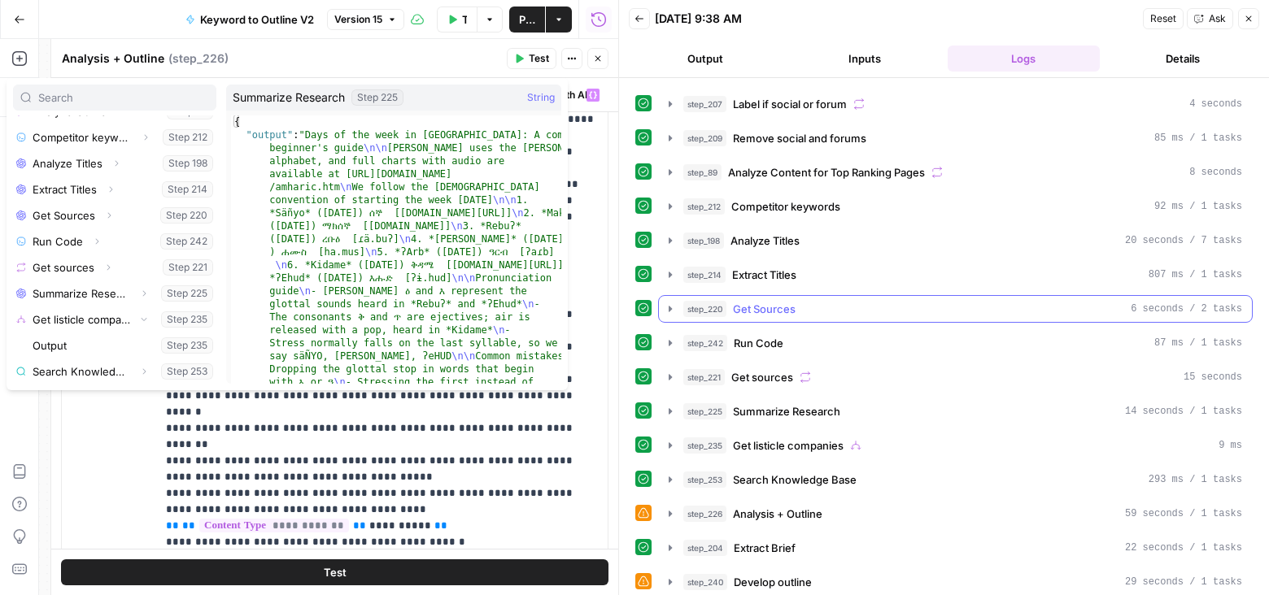
scroll to position [42, 0]
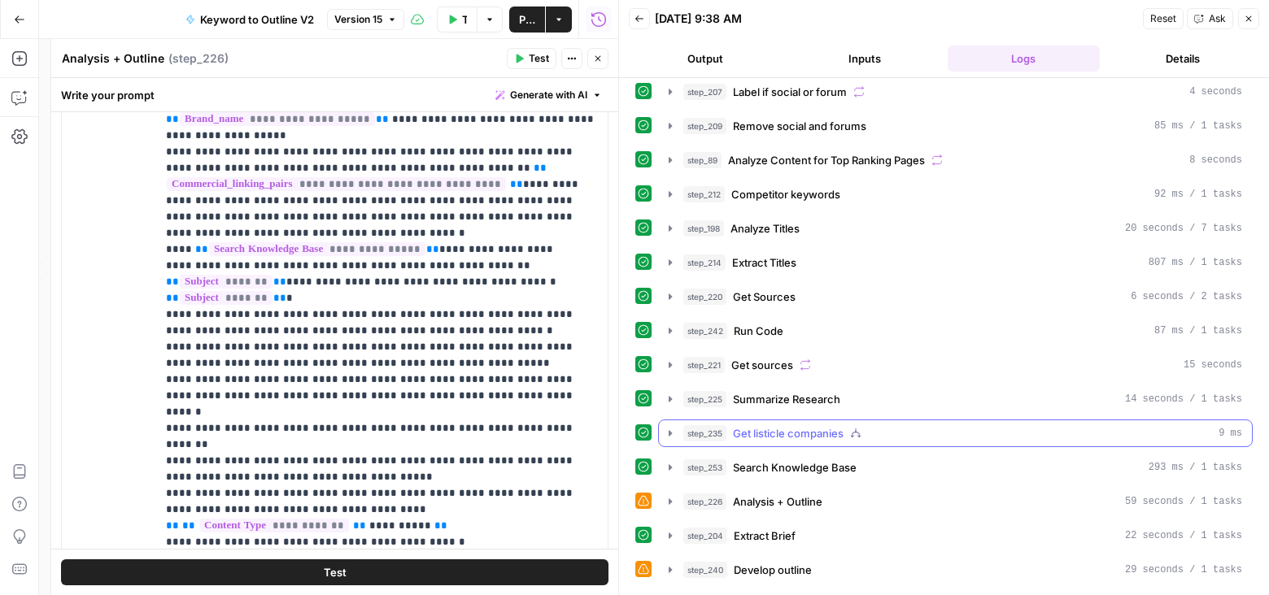
click at [672, 427] on icon "button" at bounding box center [670, 433] width 13 height 13
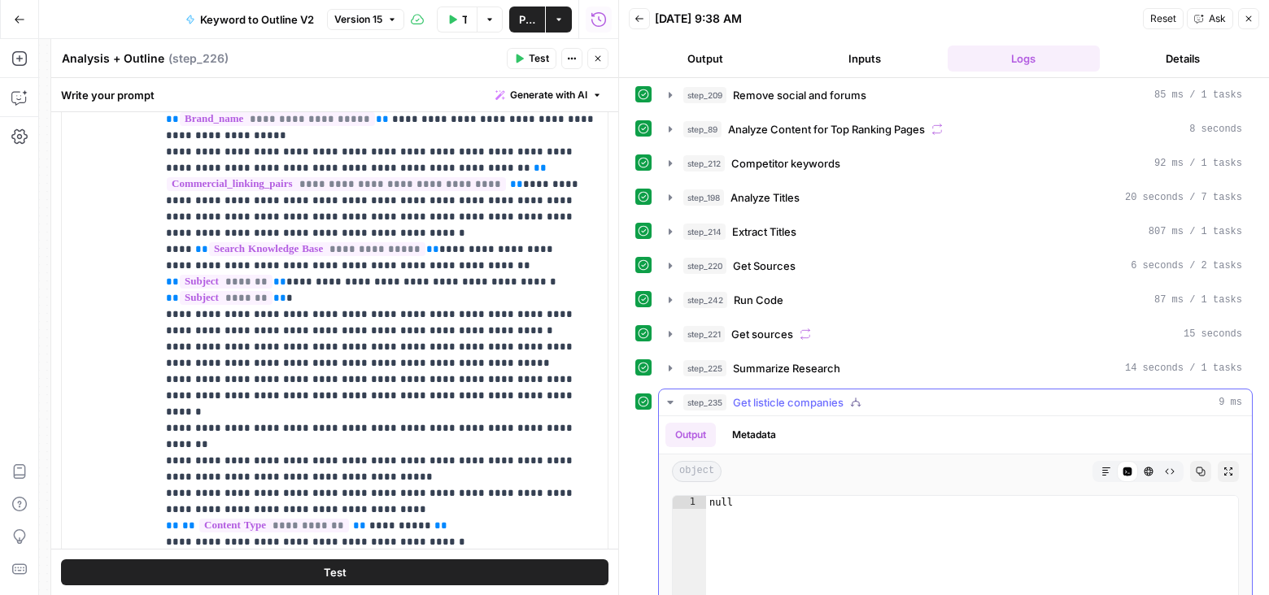
scroll to position [74, 0]
click at [671, 395] on icon "button" at bounding box center [670, 401] width 13 height 13
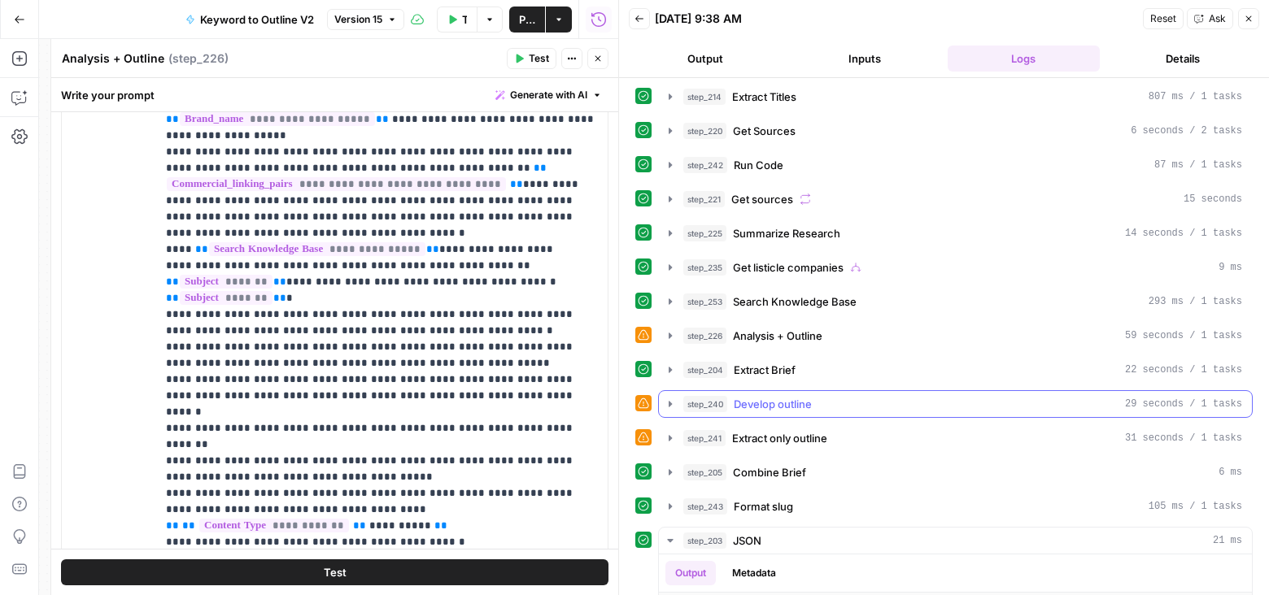
scroll to position [126, 0]
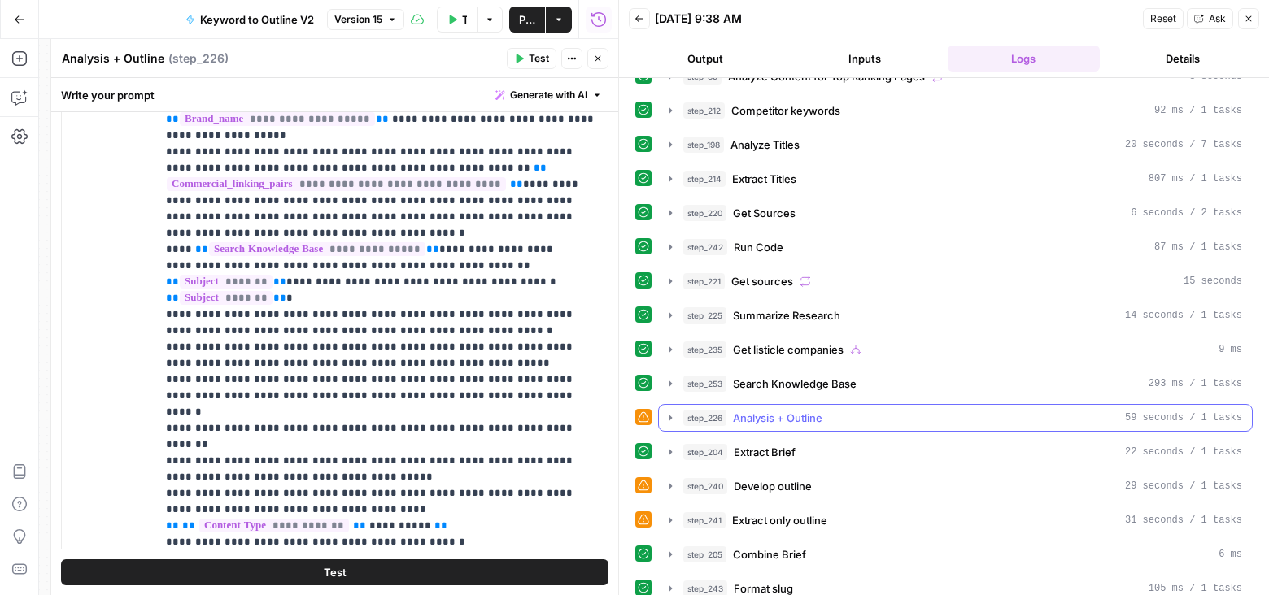
click at [672, 412] on icon "button" at bounding box center [670, 418] width 13 height 13
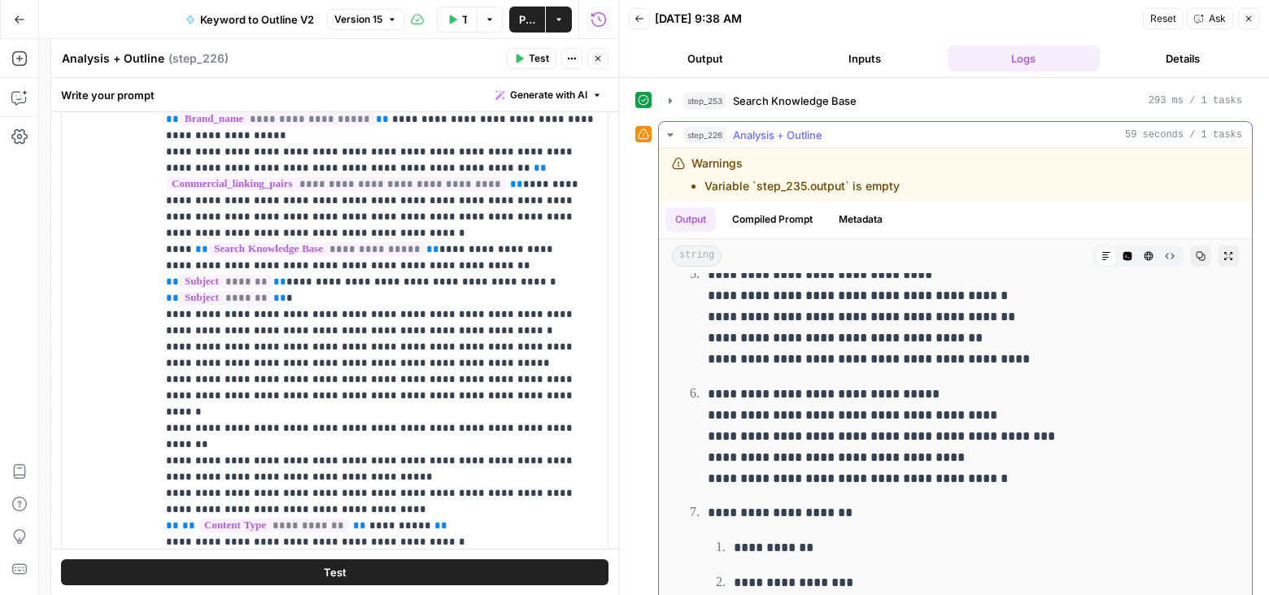
scroll to position [543, 0]
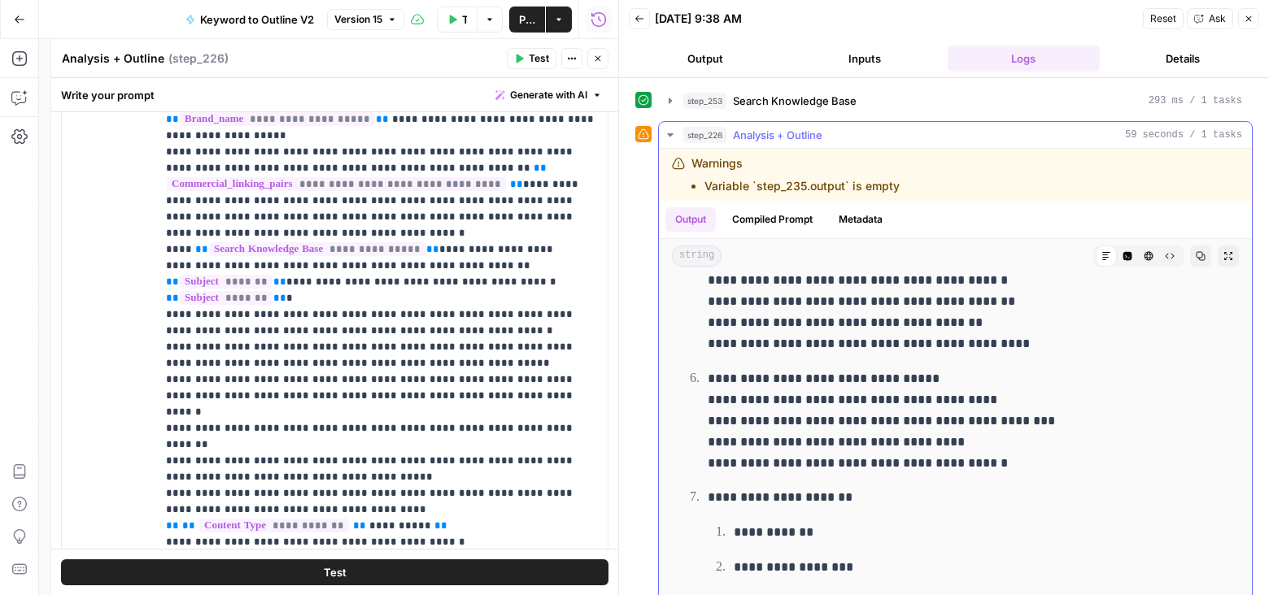
click at [665, 129] on icon "button" at bounding box center [670, 135] width 13 height 13
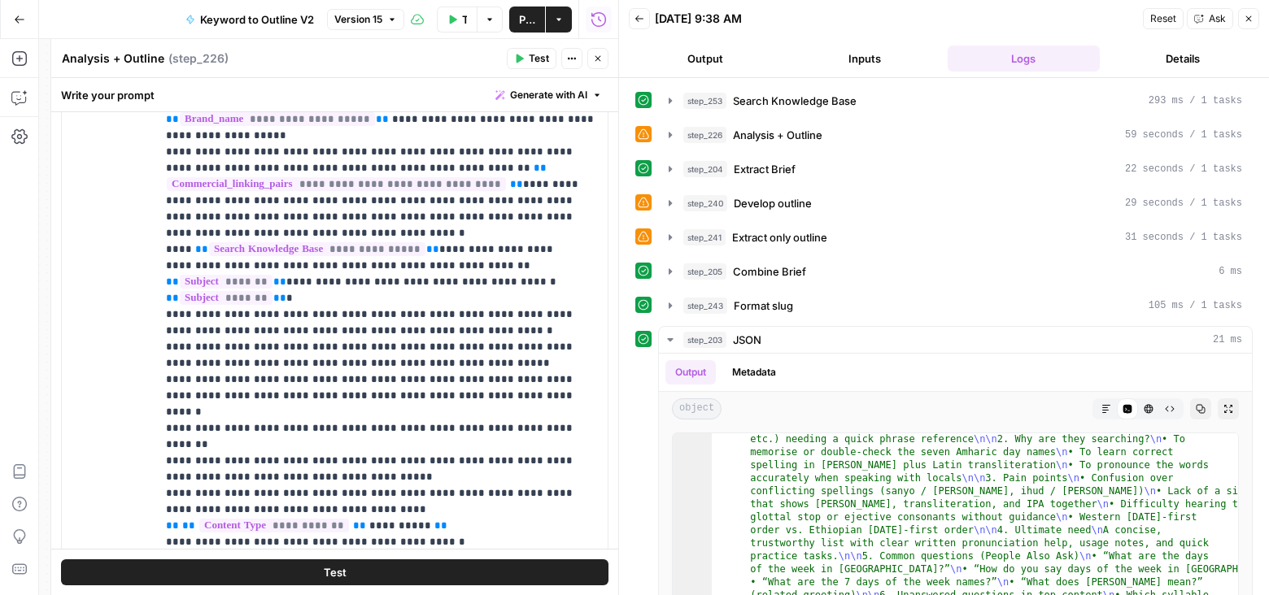
click at [596, 60] on icon "button" at bounding box center [598, 59] width 6 height 6
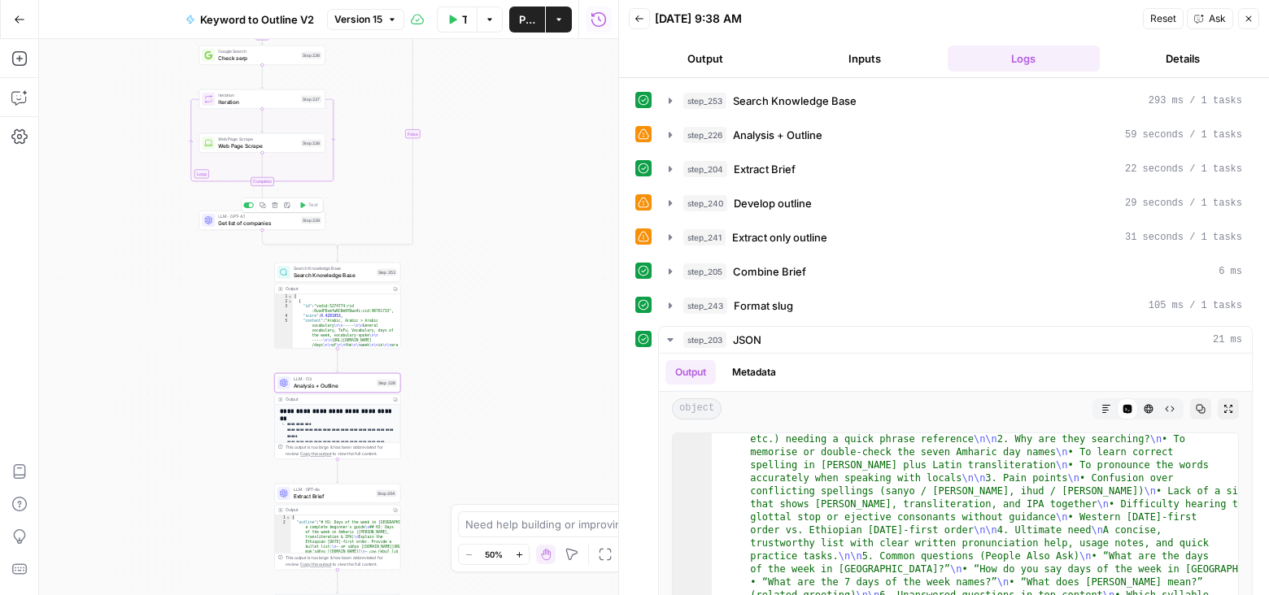
click at [286, 224] on span "Get list of companies" at bounding box center [258, 223] width 80 height 8
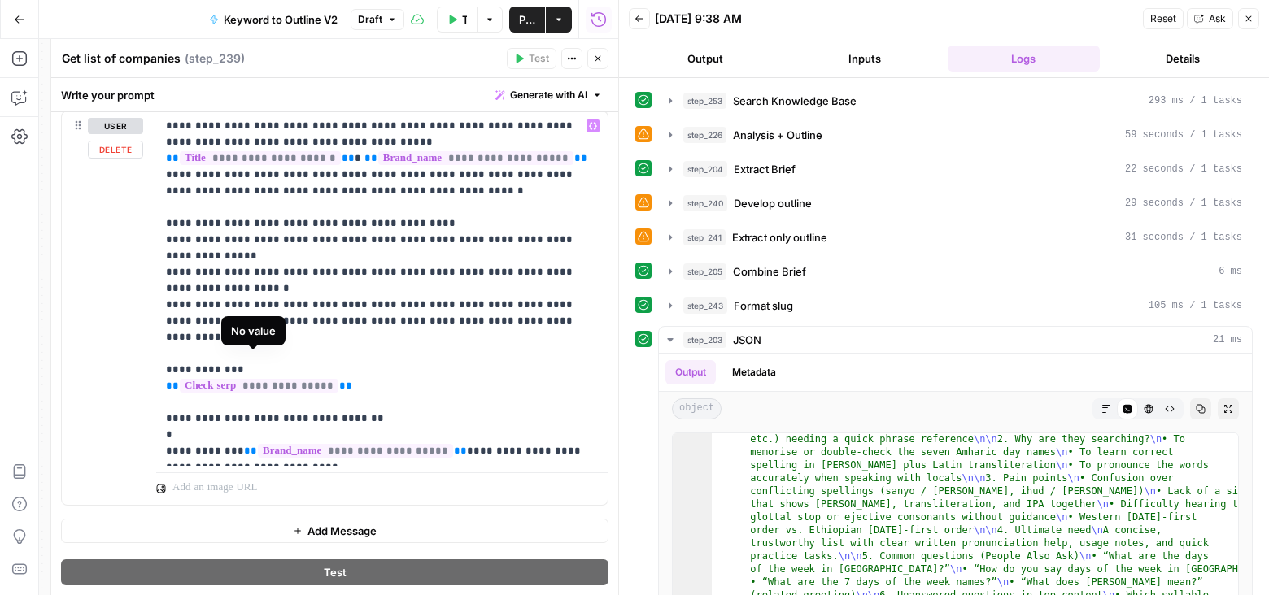
scroll to position [153, 0]
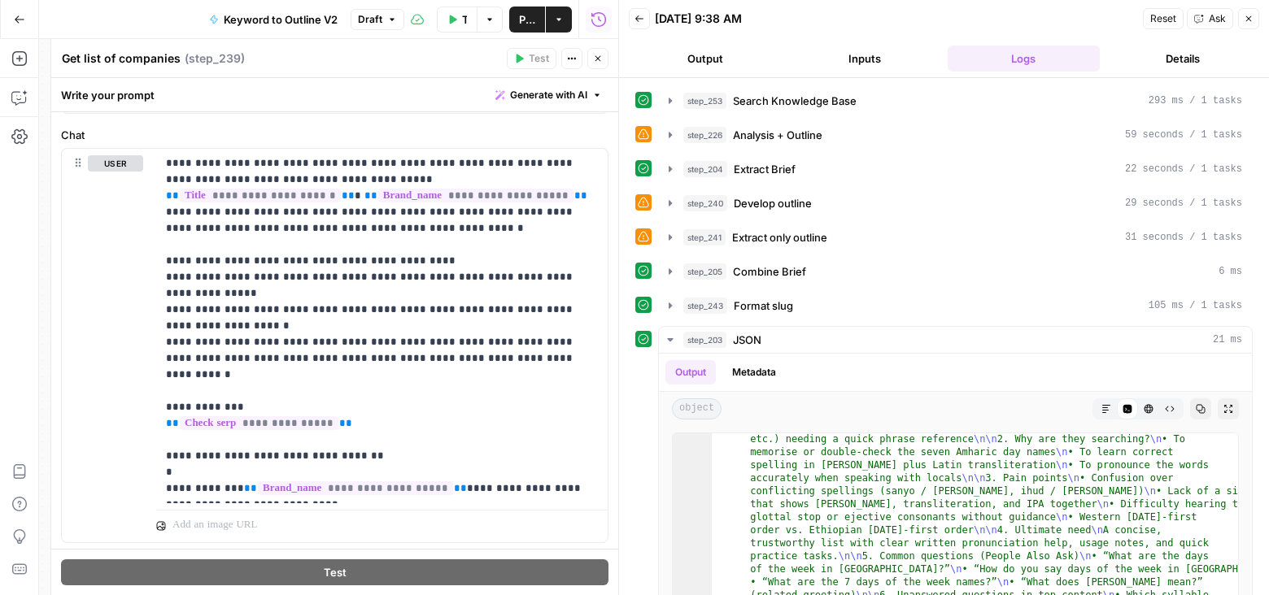
click at [597, 61] on icon "button" at bounding box center [598, 59] width 10 height 10
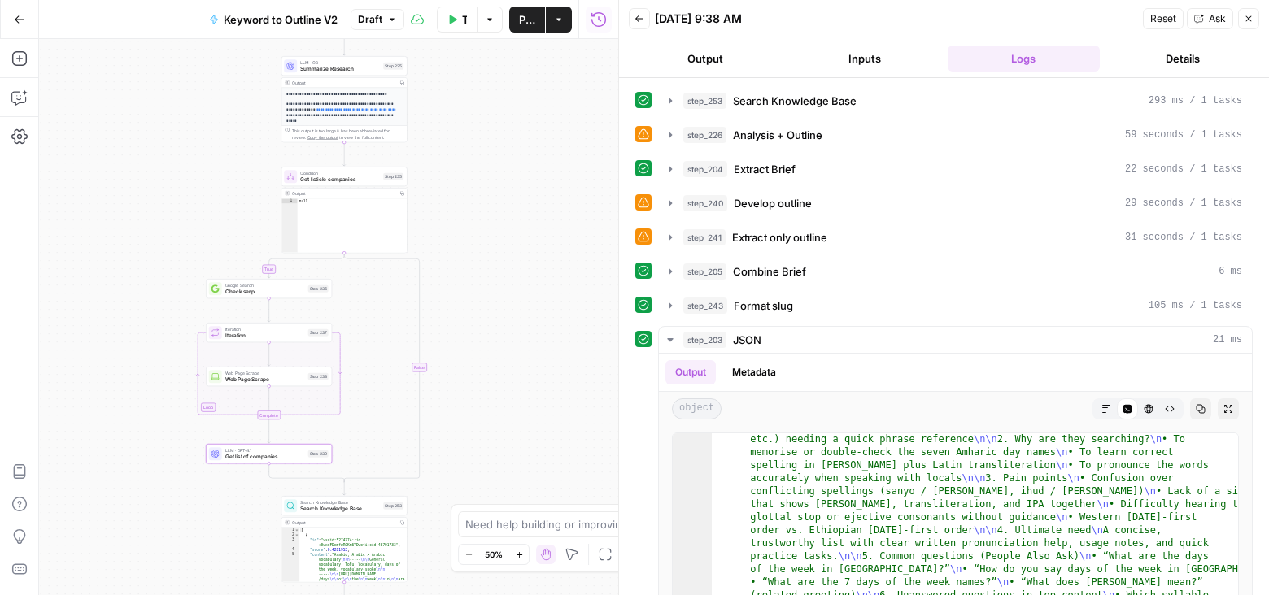
click at [364, 176] on span "Get listicle companies" at bounding box center [340, 180] width 80 height 8
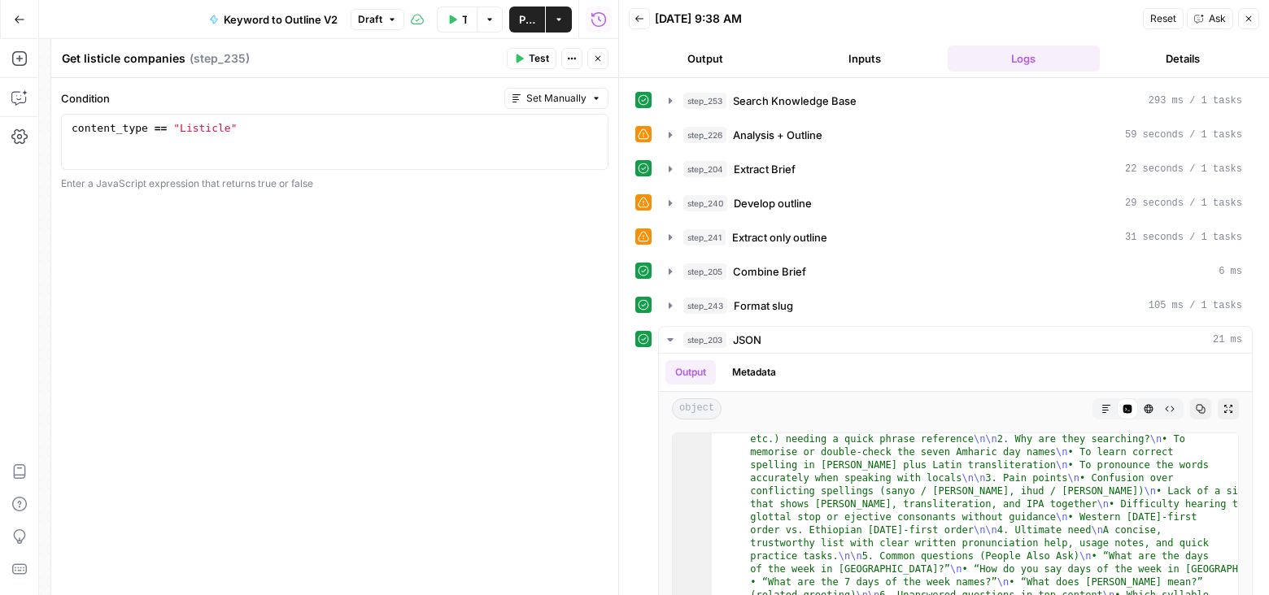
click at [595, 54] on icon "button" at bounding box center [598, 59] width 10 height 10
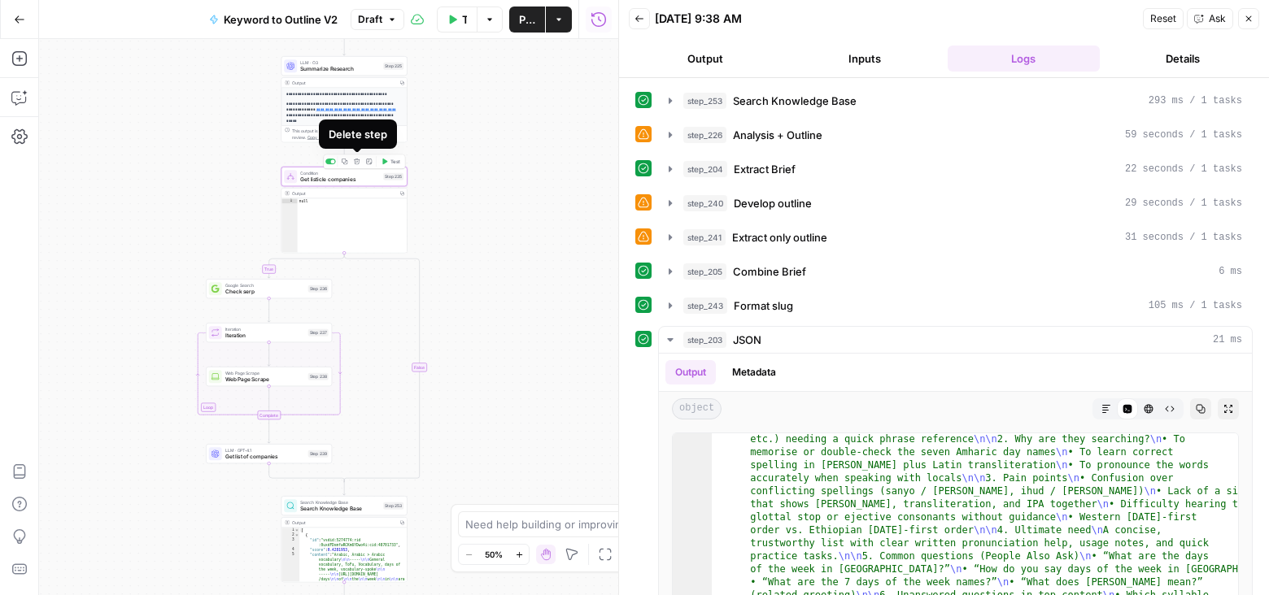
click at [358, 160] on icon "button" at bounding box center [357, 162] width 7 height 7
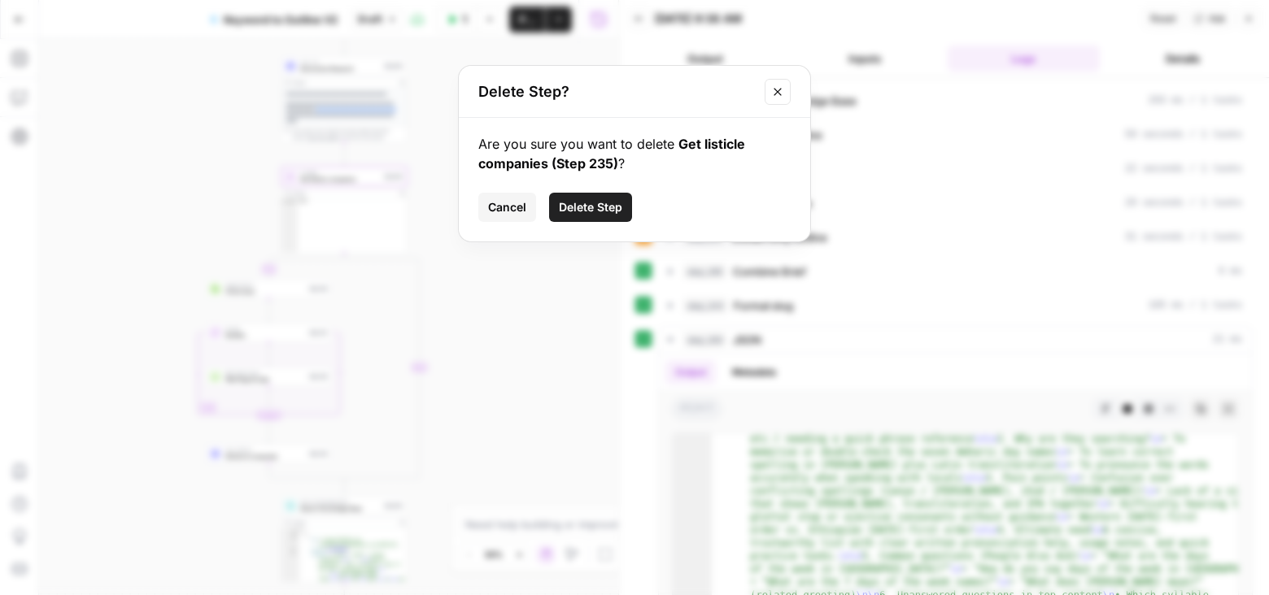
click at [588, 206] on span "Delete Step" at bounding box center [590, 207] width 63 height 16
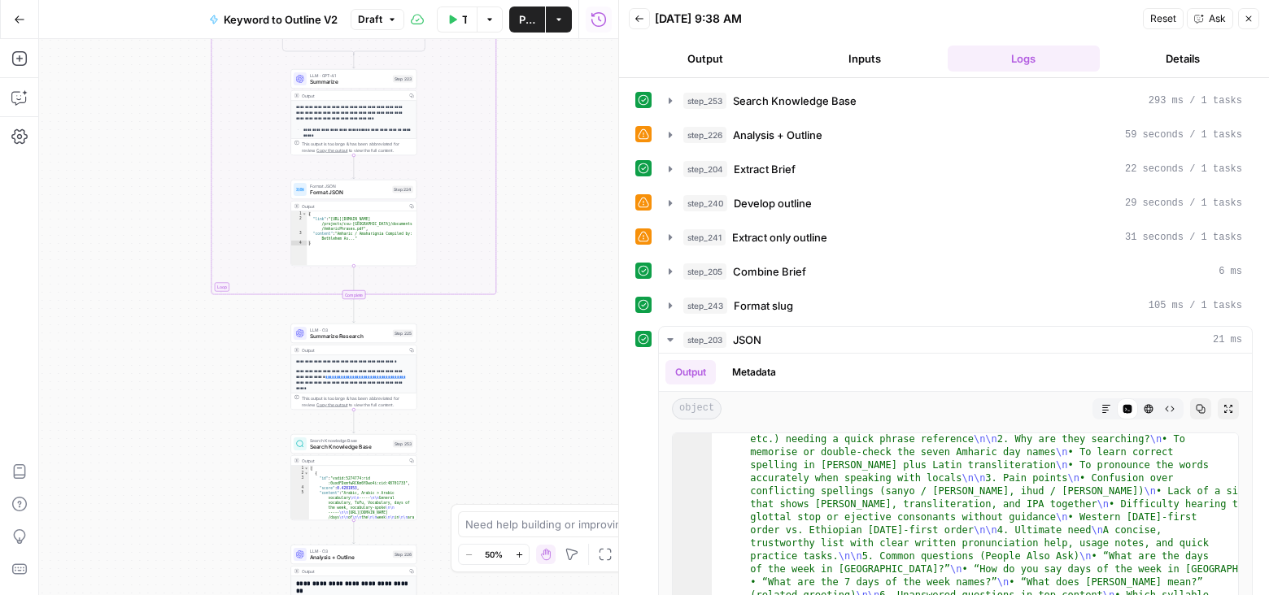
click at [1253, 19] on span "Close" at bounding box center [1253, 19] width 1 height 1
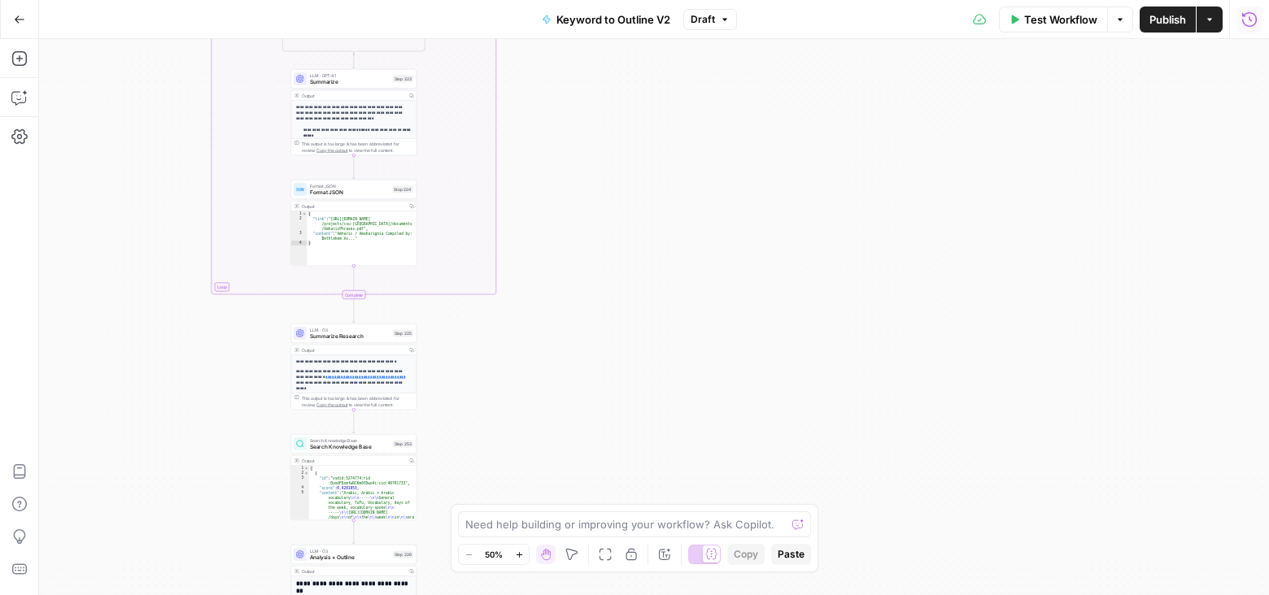
click at [1255, 21] on icon "button" at bounding box center [1249, 18] width 15 height 15
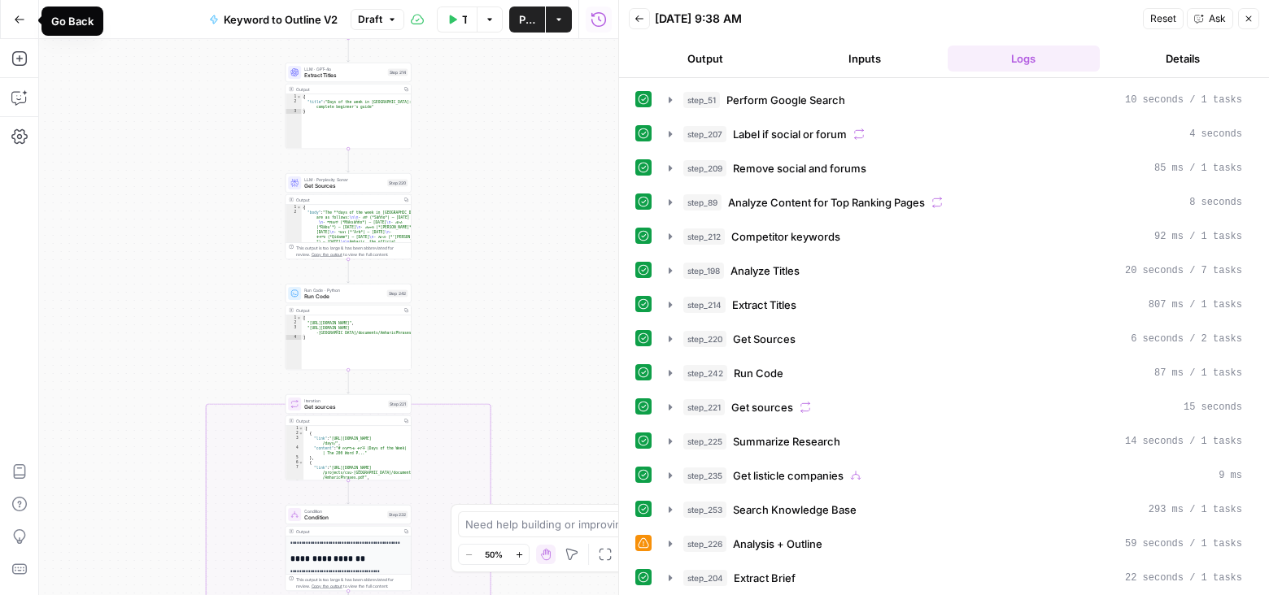
click at [381, 22] on span "Draft" at bounding box center [370, 19] width 24 height 15
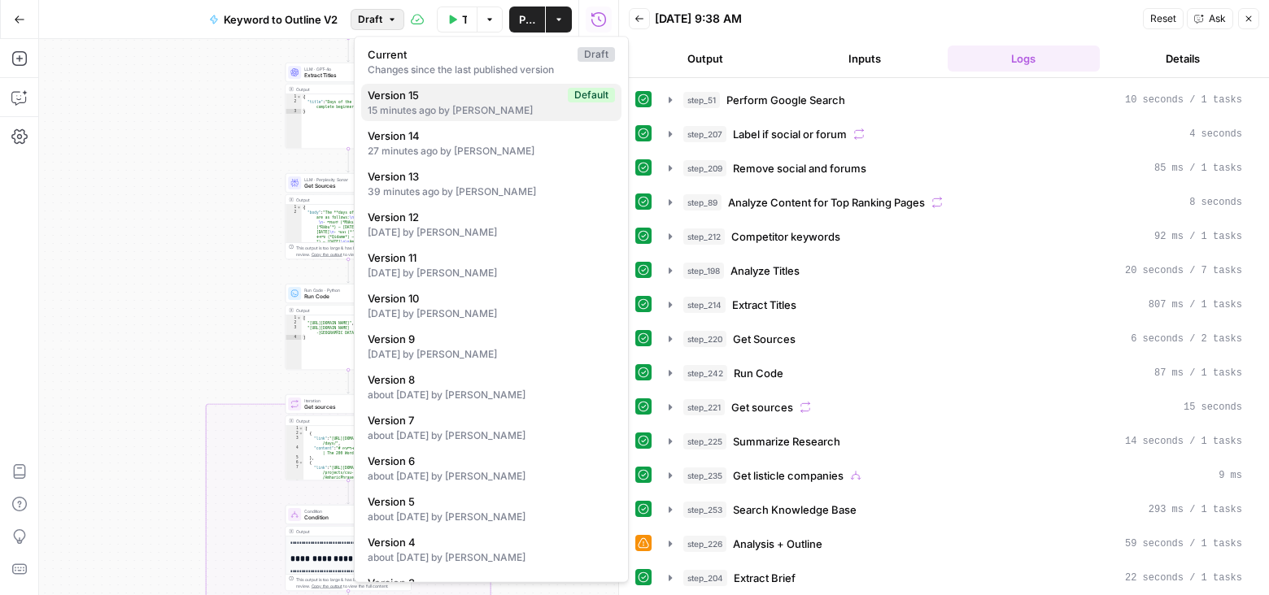
click at [397, 102] on span "Version 15" at bounding box center [465, 95] width 194 height 16
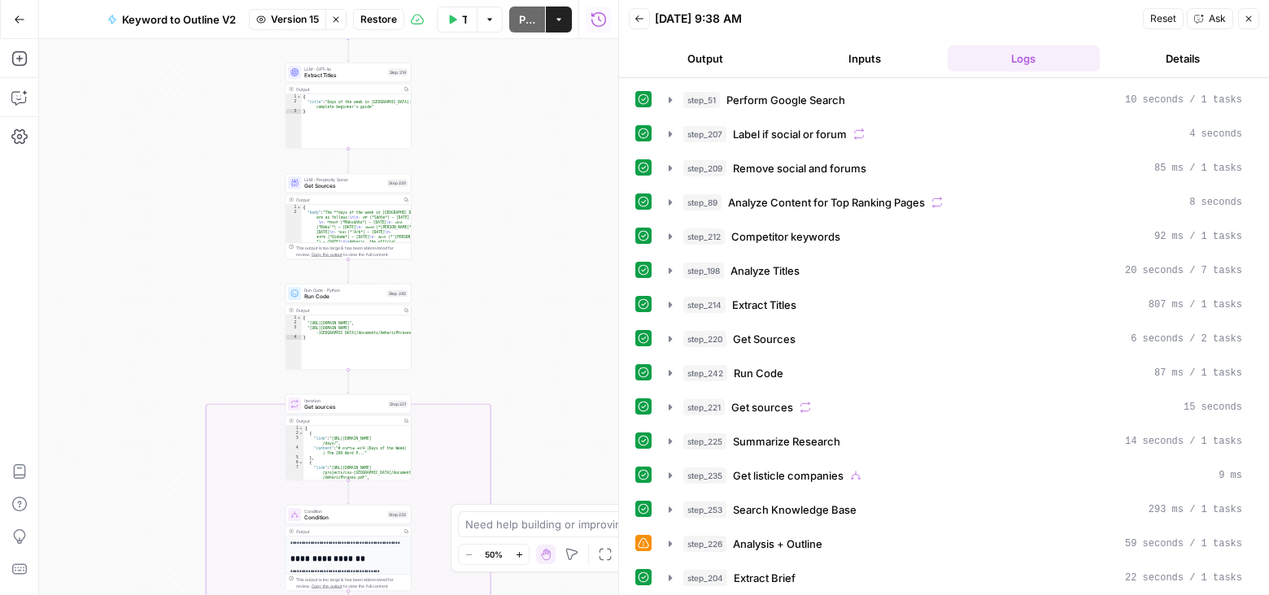
click at [377, 31] on div "Keyword to Outline V2 Version 15 Stop viewing Restore" at bounding box center [251, 20] width 307 height 26
click at [376, 15] on span "Restore" at bounding box center [378, 19] width 37 height 15
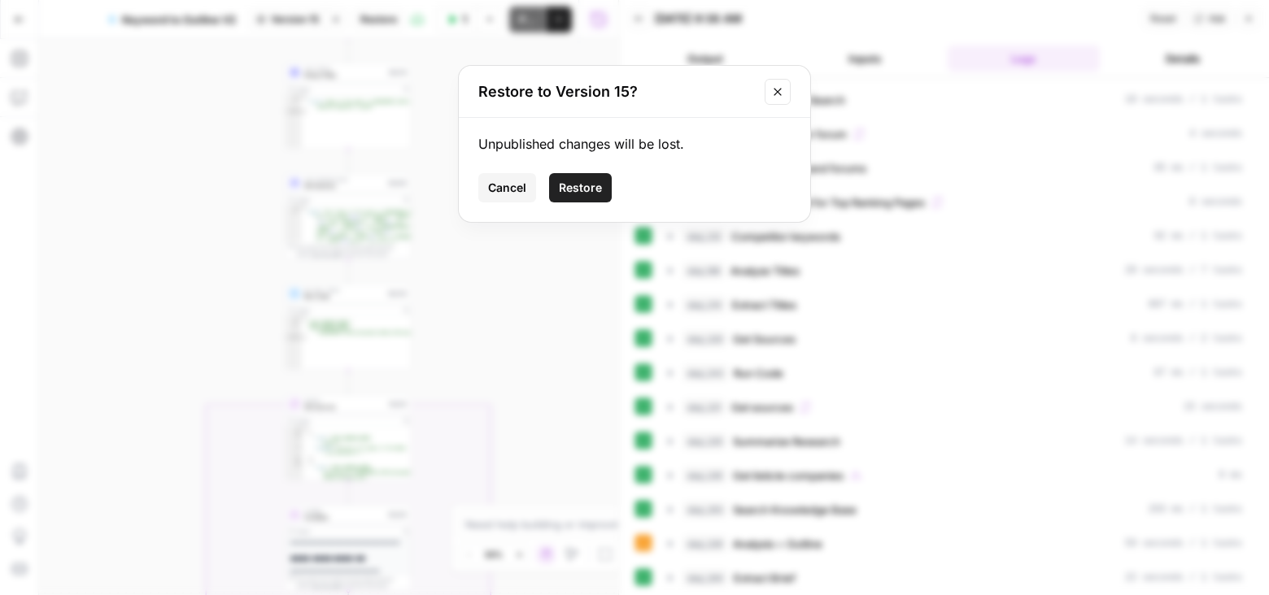
click at [600, 174] on button "Restore" at bounding box center [580, 187] width 63 height 29
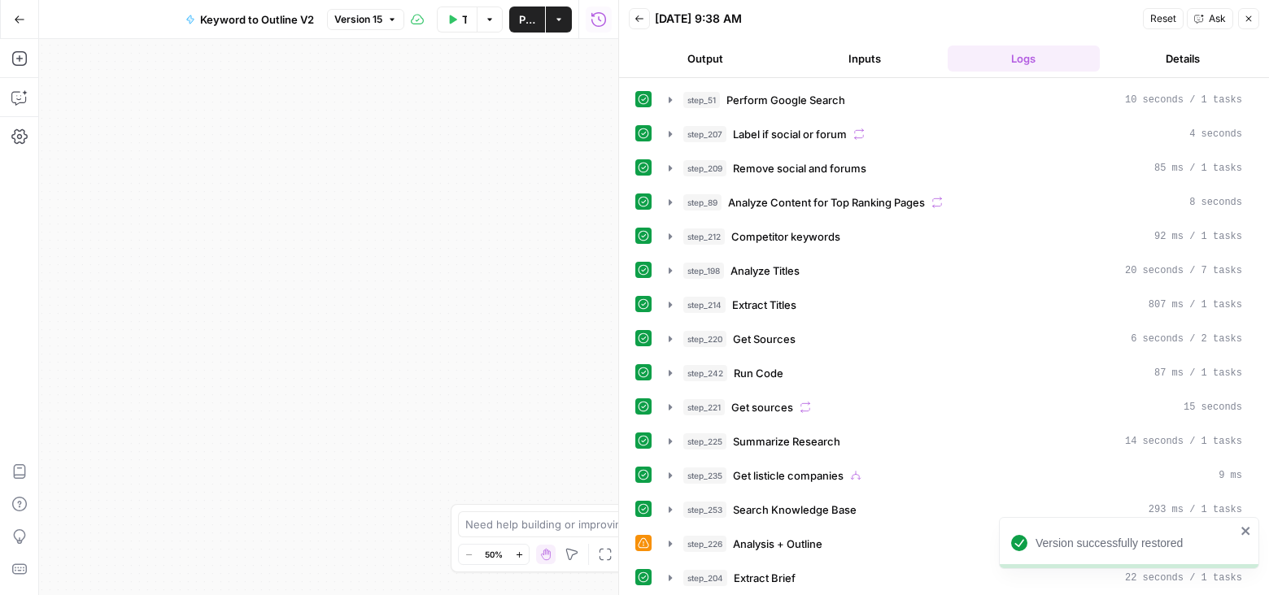
click at [1253, 25] on button "Close" at bounding box center [1248, 18] width 21 height 21
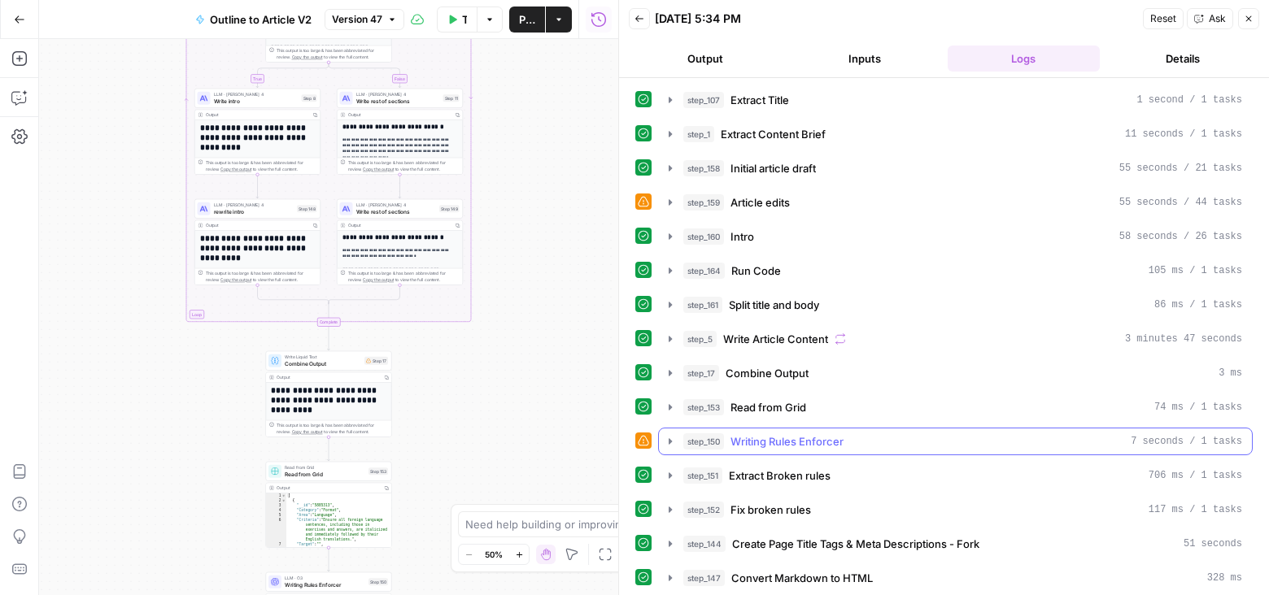
click at [671, 435] on icon "button" at bounding box center [670, 441] width 13 height 13
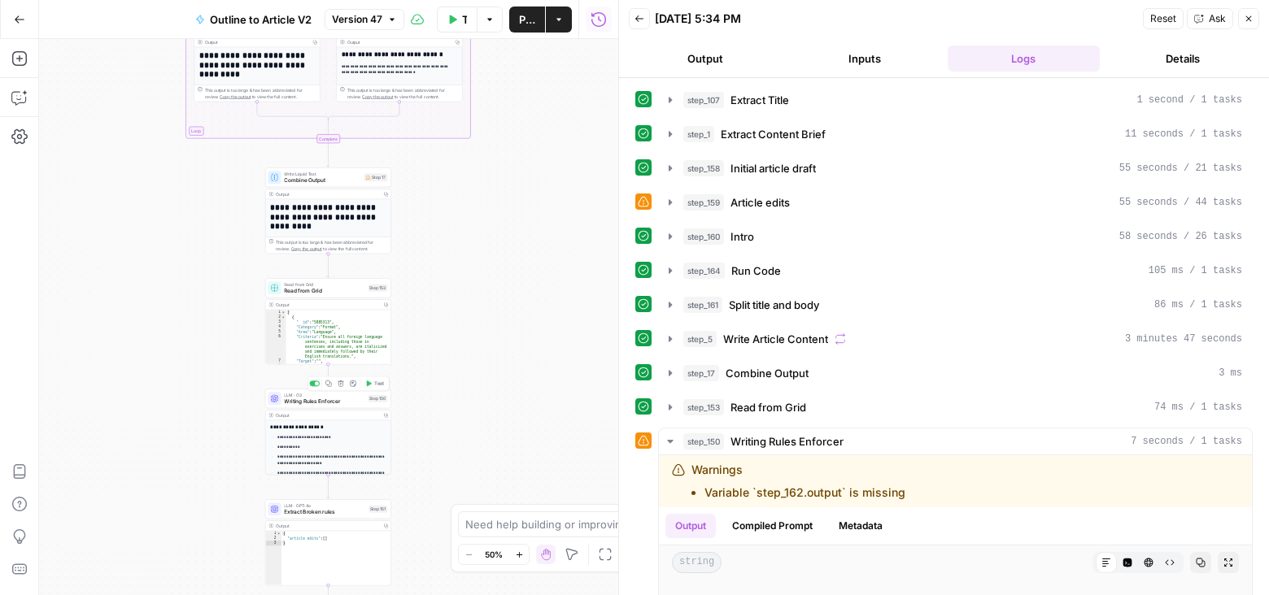
click at [350, 403] on span "Writing Rules Enforcer" at bounding box center [324, 402] width 81 height 8
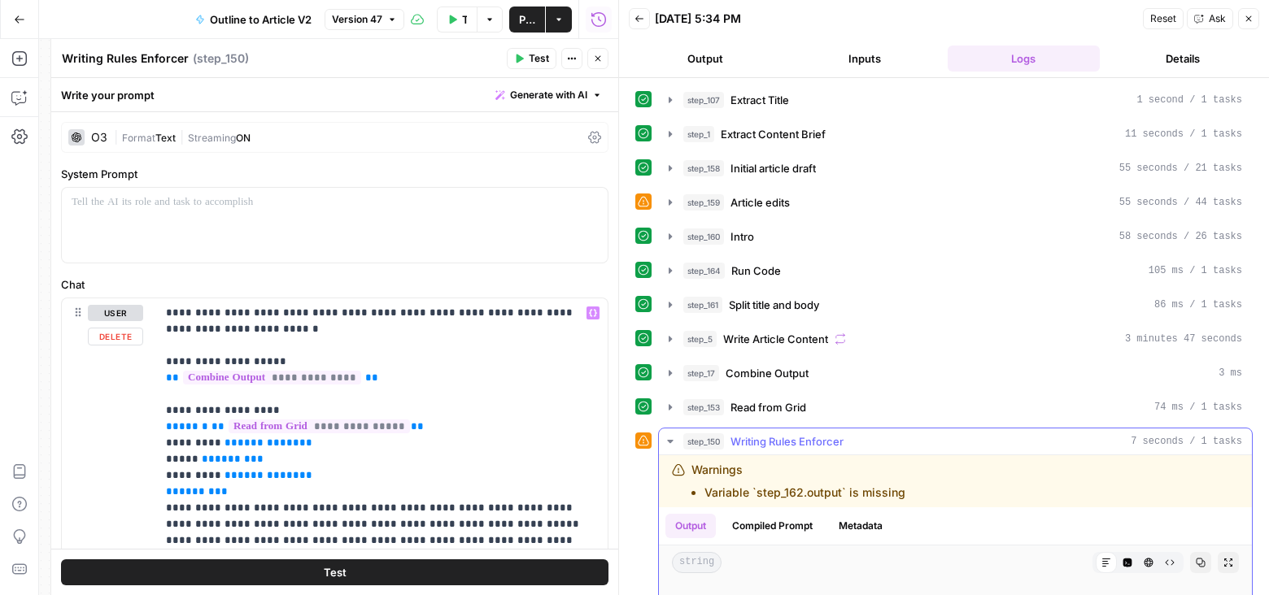
scroll to position [187, 0]
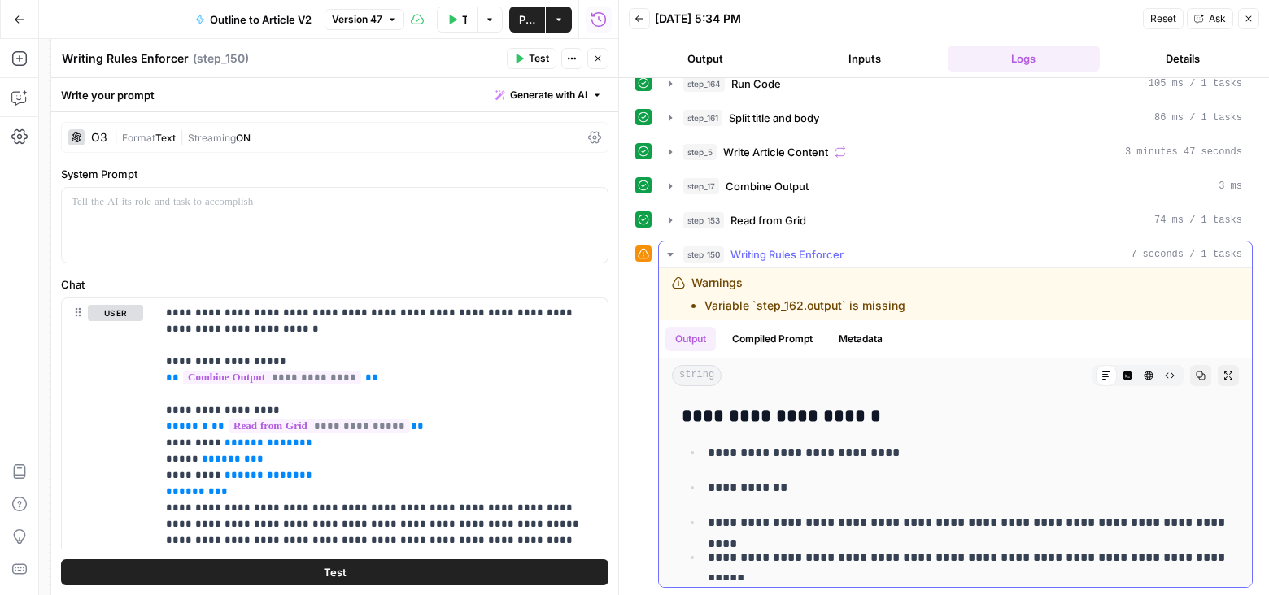
click at [771, 329] on button "Compiled Prompt" at bounding box center [772, 339] width 100 height 24
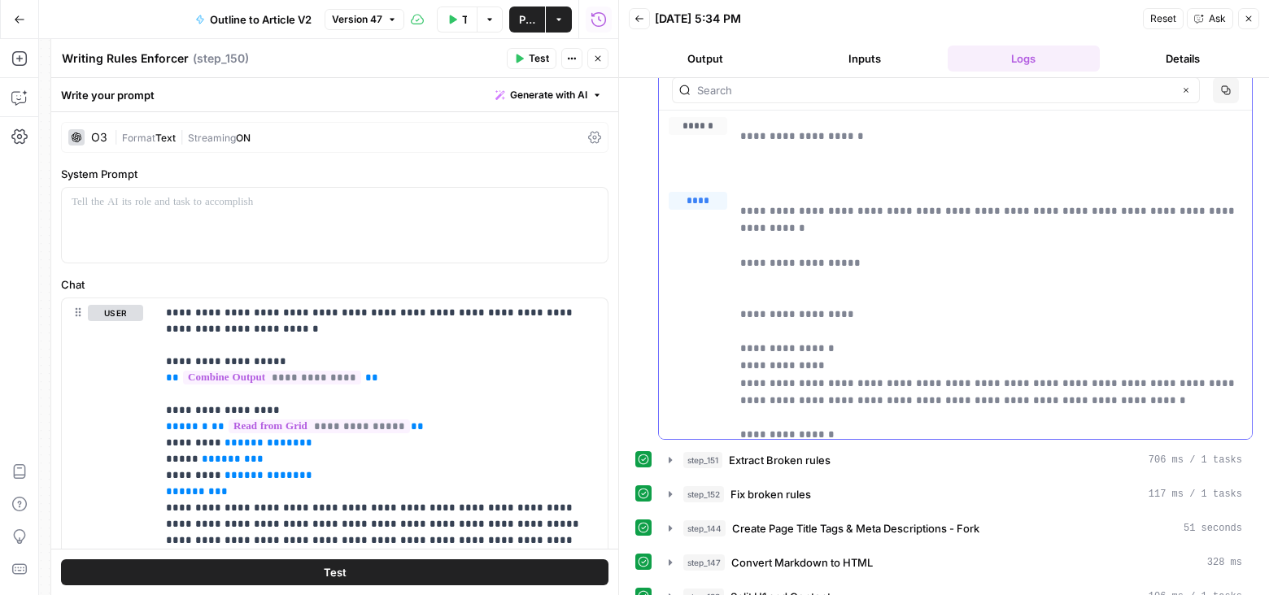
scroll to position [419, 0]
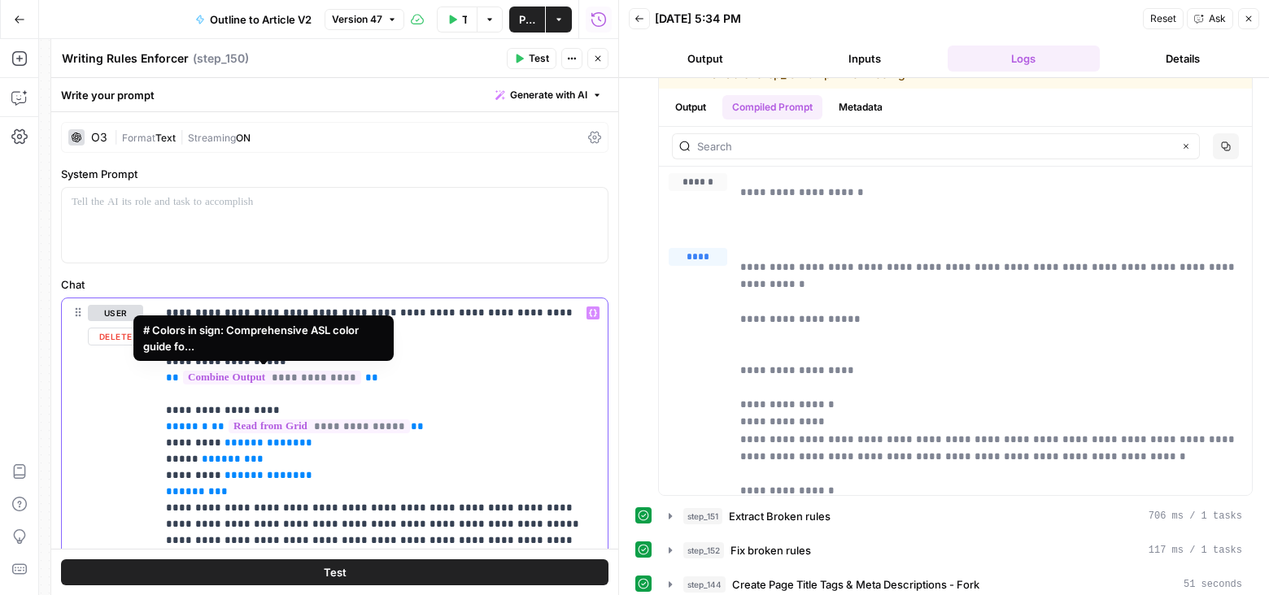
click at [280, 378] on span "**********" at bounding box center [272, 378] width 178 height 14
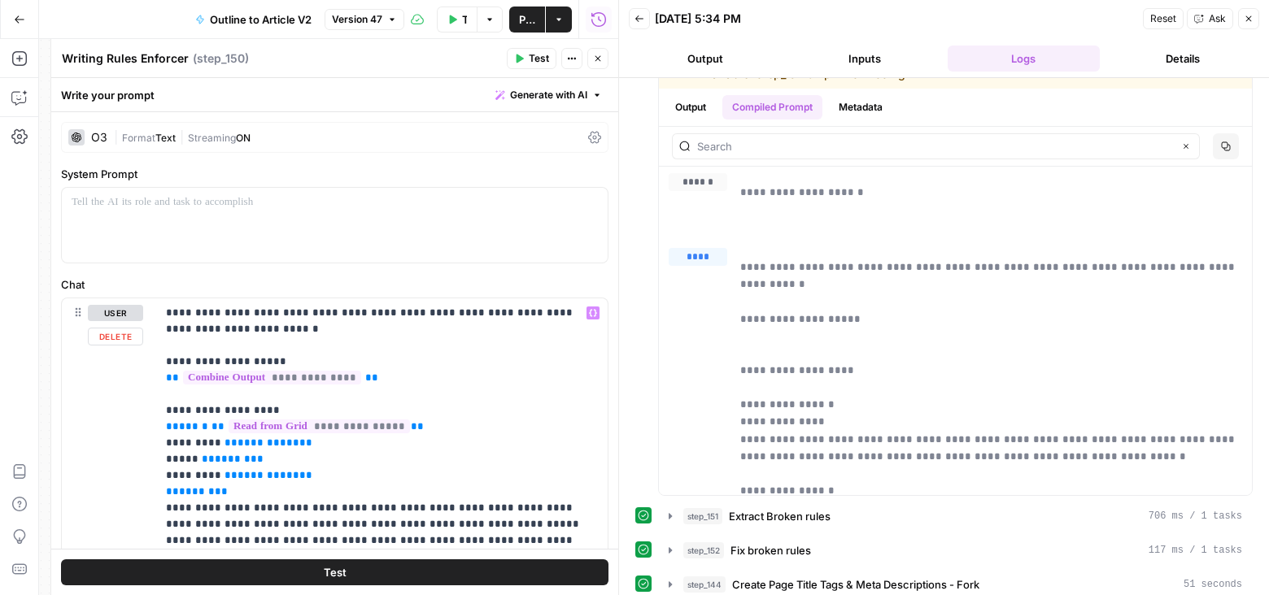
scroll to position [172, 0]
click at [693, 62] on button "Output" at bounding box center [705, 59] width 153 height 26
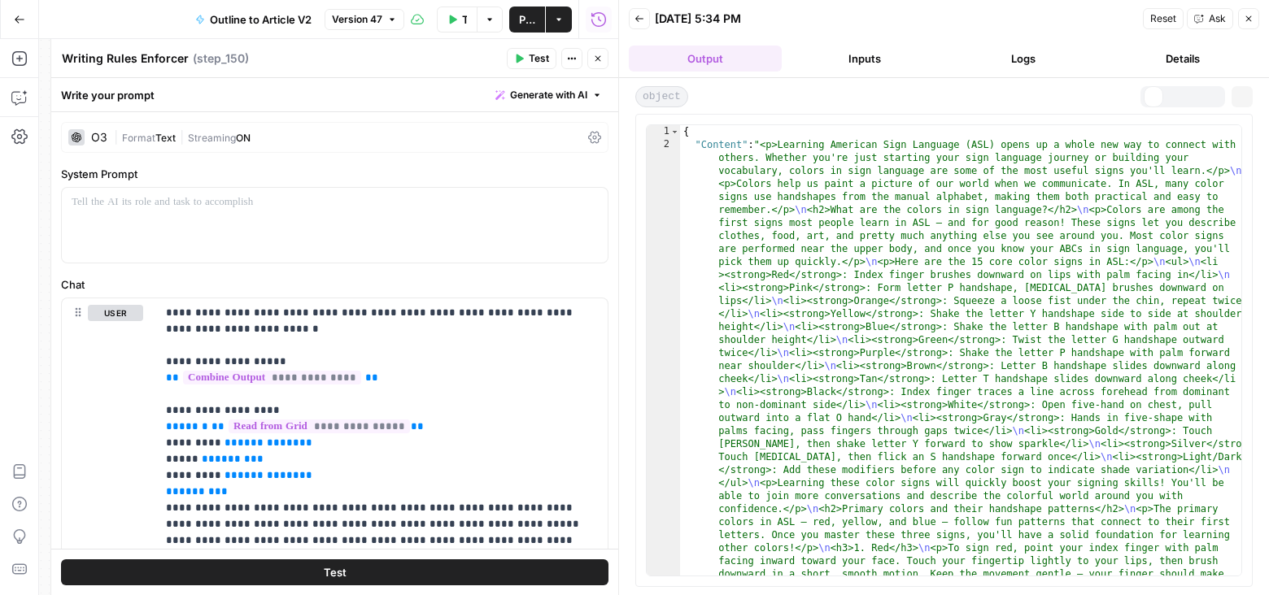
scroll to position [0, 0]
click at [865, 56] on button "Inputs" at bounding box center [864, 59] width 153 height 26
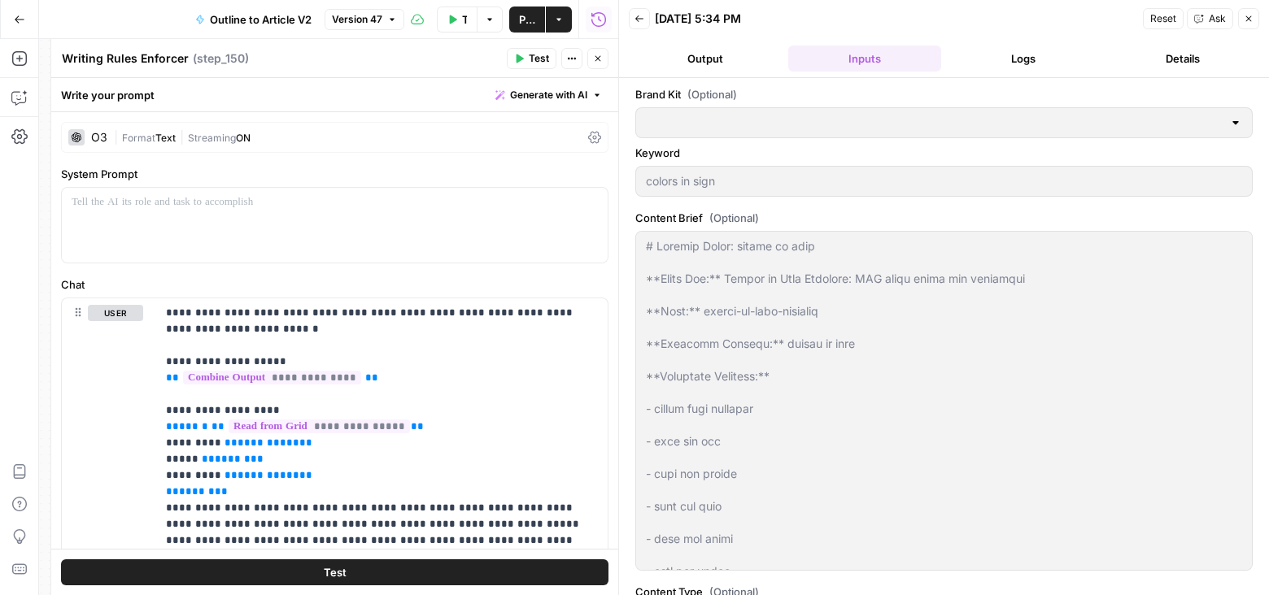
type input "Preply (EN)"
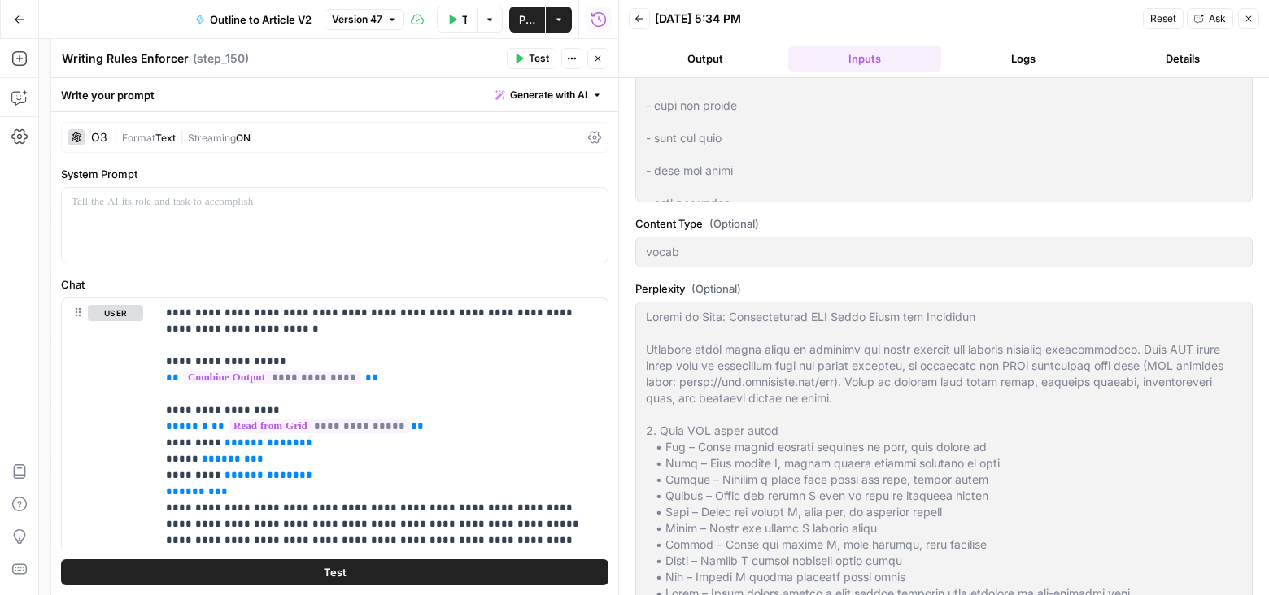
scroll to position [800, 0]
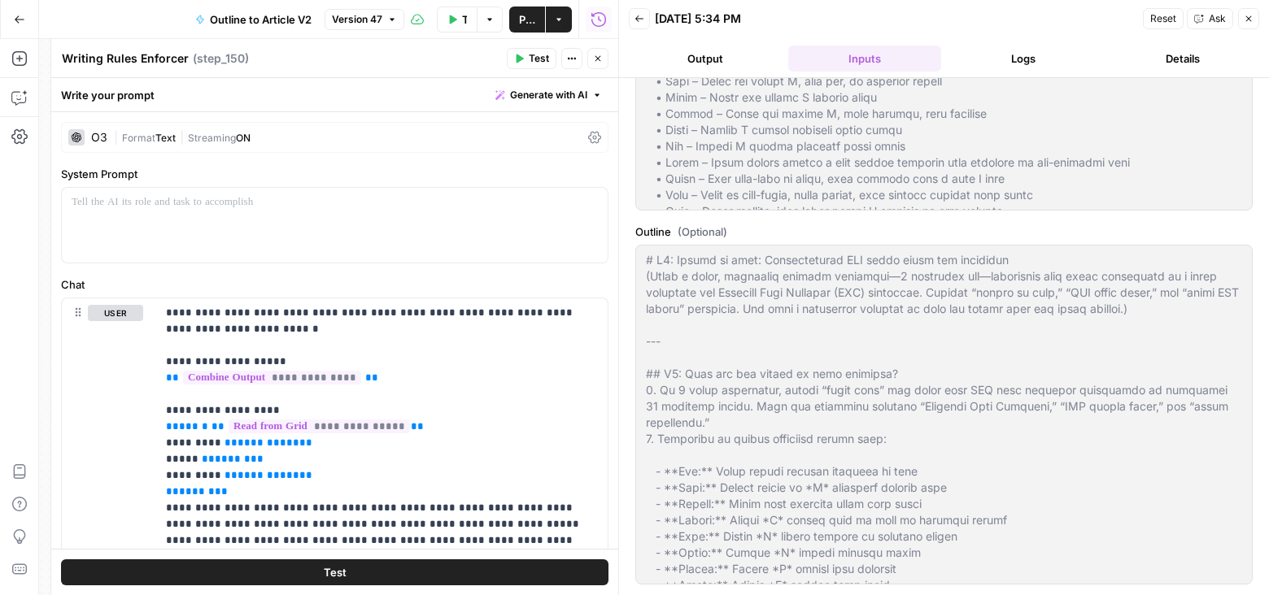
click at [1247, 18] on icon "button" at bounding box center [1249, 19] width 10 height 10
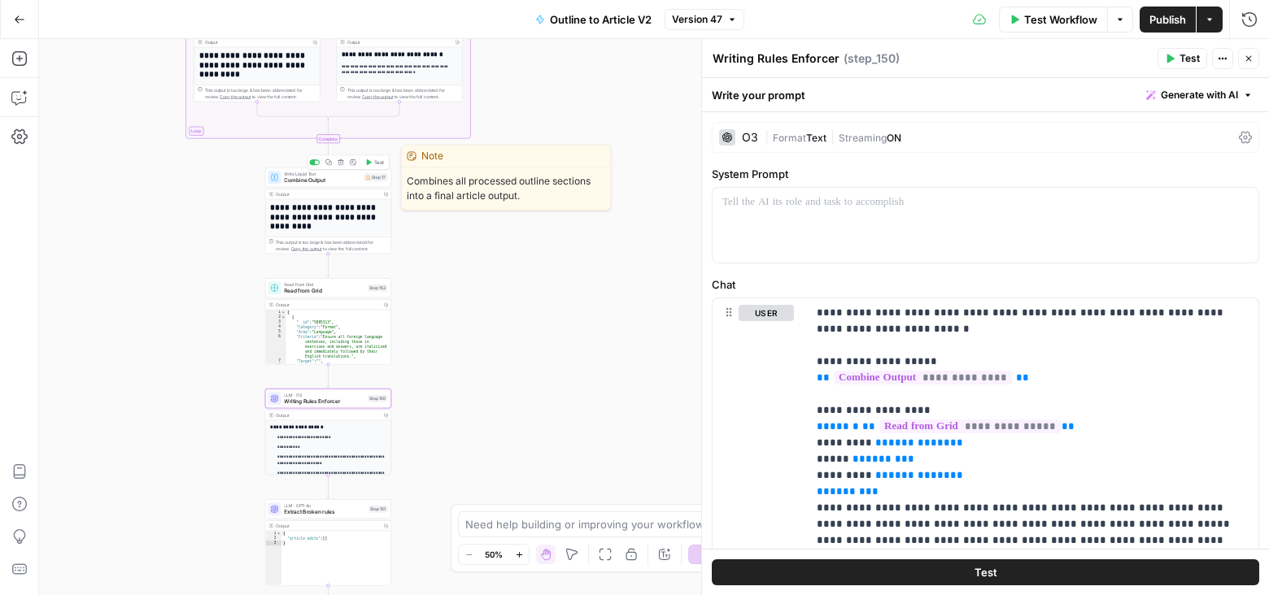
click at [346, 180] on span "Combine Output" at bounding box center [322, 180] width 76 height 8
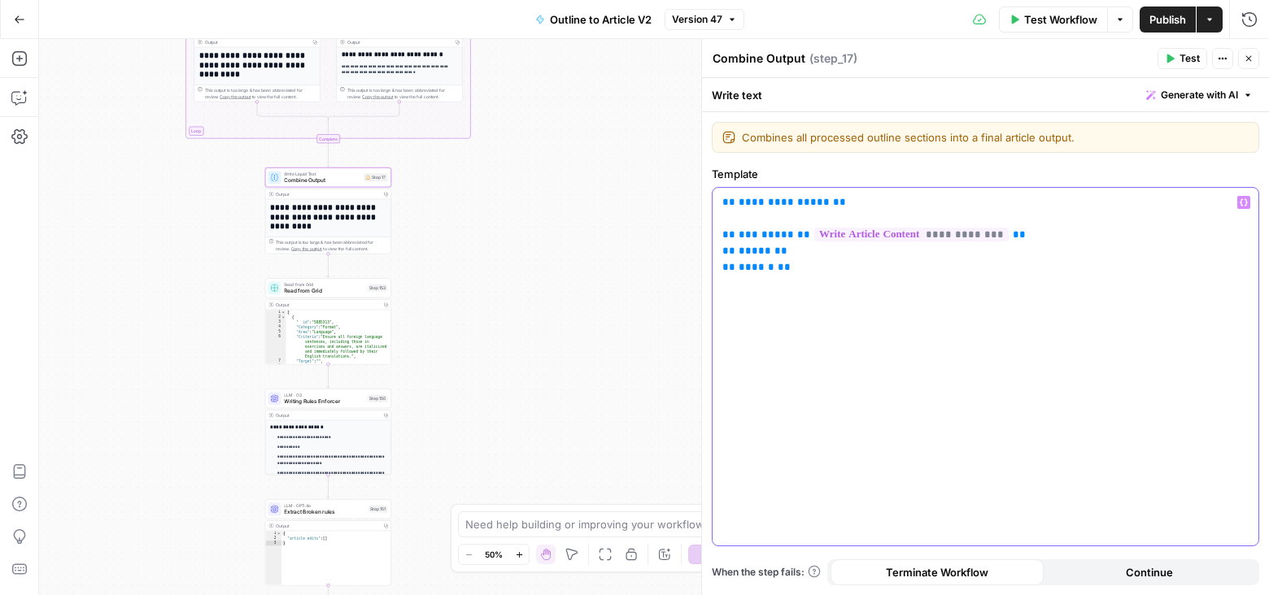
click at [779, 197] on span "**********" at bounding box center [784, 202] width 91 height 11
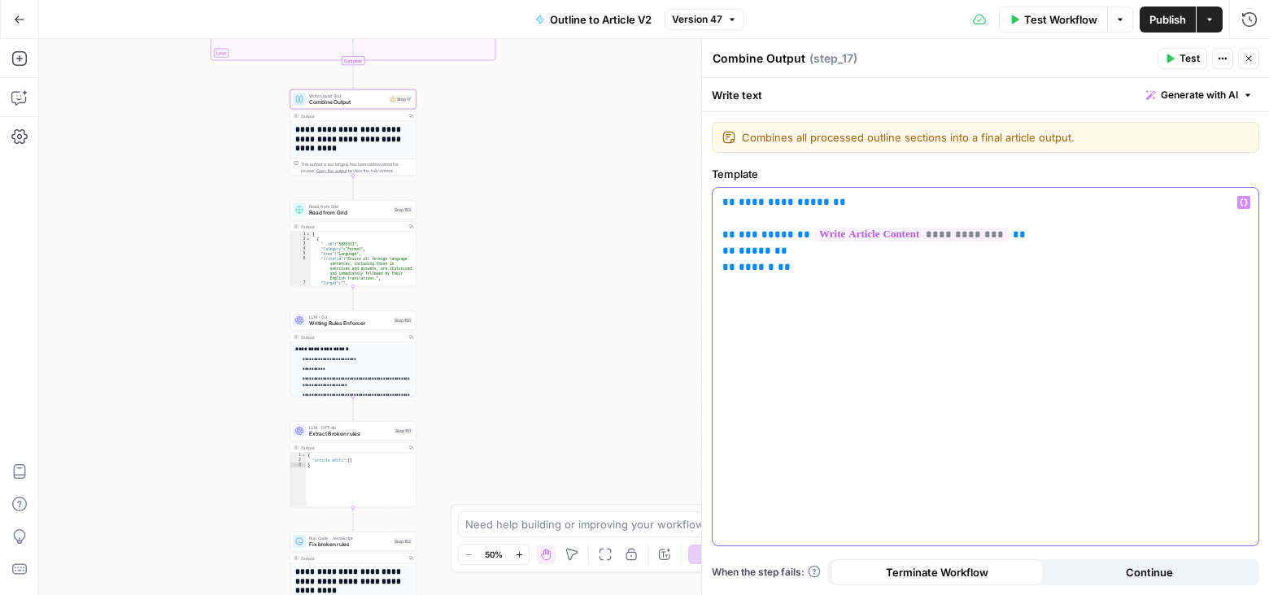
click at [767, 208] on p "**********" at bounding box center [985, 234] width 527 height 81
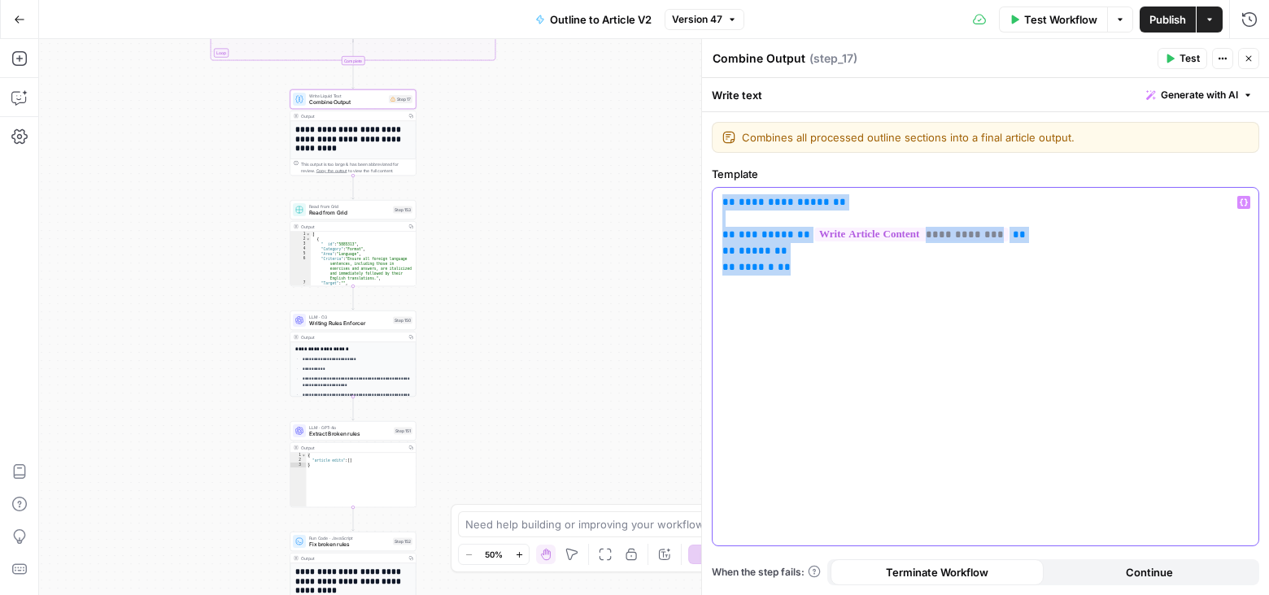
click at [767, 208] on p "**********" at bounding box center [985, 234] width 527 height 81
click at [759, 197] on span "**********" at bounding box center [784, 202] width 91 height 11
drag, startPoint x: 858, startPoint y: 195, endPoint x: 680, endPoint y: 195, distance: 178.1
click at [680, 195] on body "Preply New Home Browse Your Data Usage Settings Recent Grids Nikki content inte…" at bounding box center [634, 297] width 1269 height 595
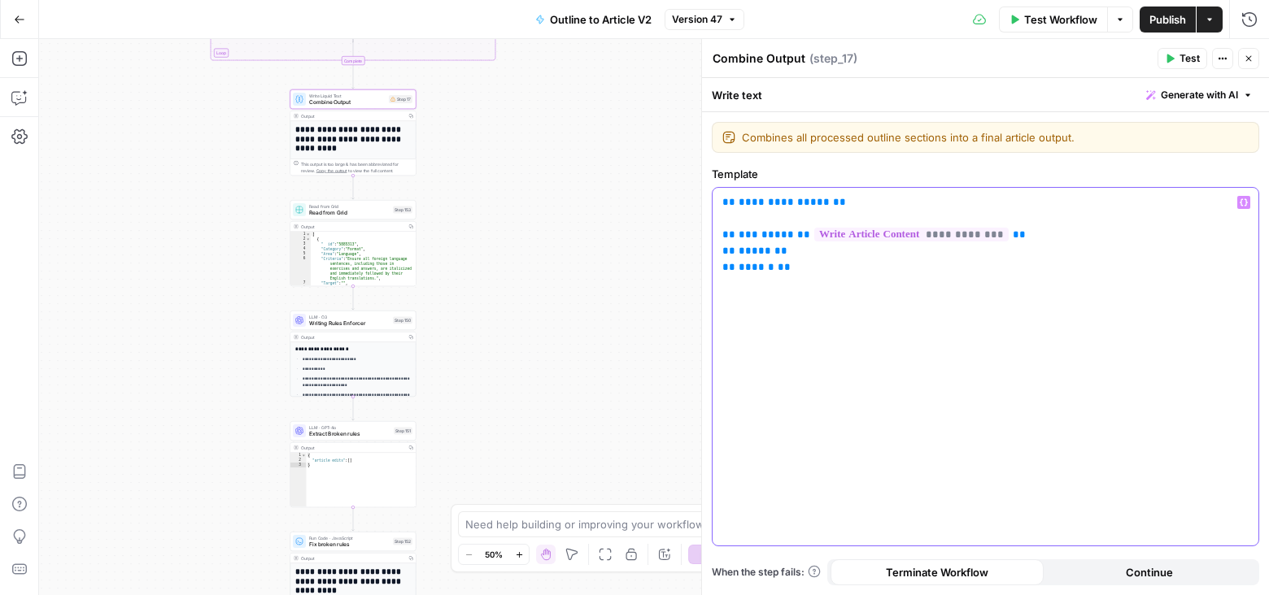
click at [753, 204] on span "**********" at bounding box center [784, 202] width 91 height 11
drag, startPoint x: 840, startPoint y: 203, endPoint x: 712, endPoint y: 203, distance: 128.5
click at [713, 203] on div "**********" at bounding box center [986, 367] width 546 height 358
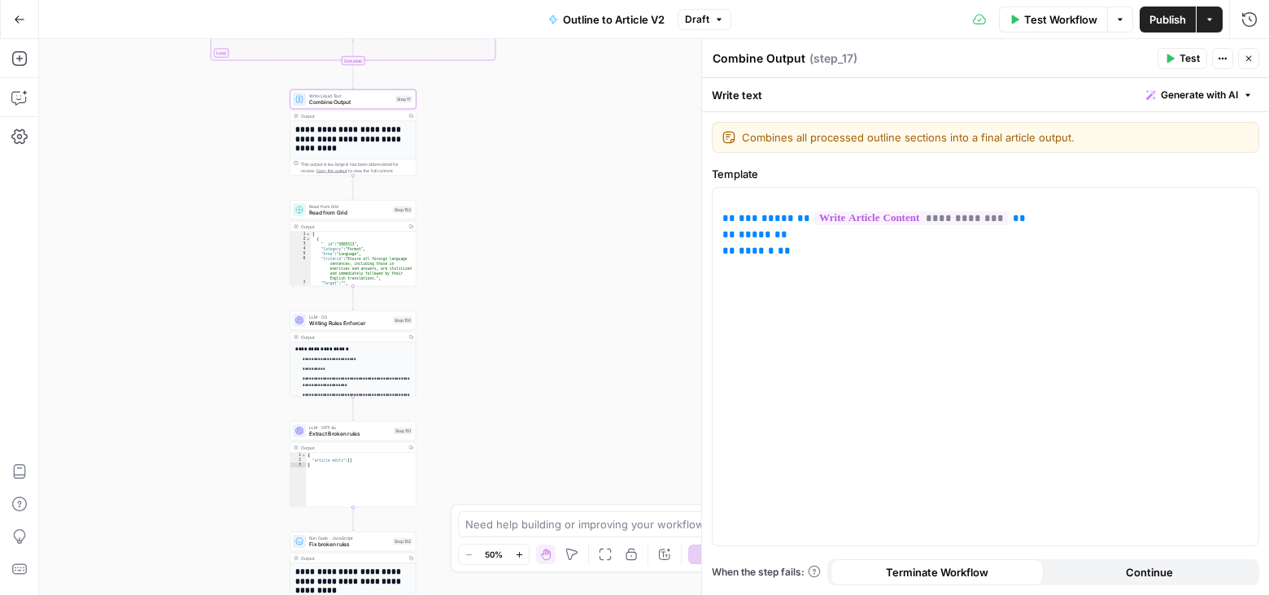
click at [1171, 47] on header "Combine Output Combine Output ( step_17 ) Test Actions Close" at bounding box center [985, 58] width 567 height 39
click at [1178, 55] on button "Test" at bounding box center [1182, 58] width 50 height 21
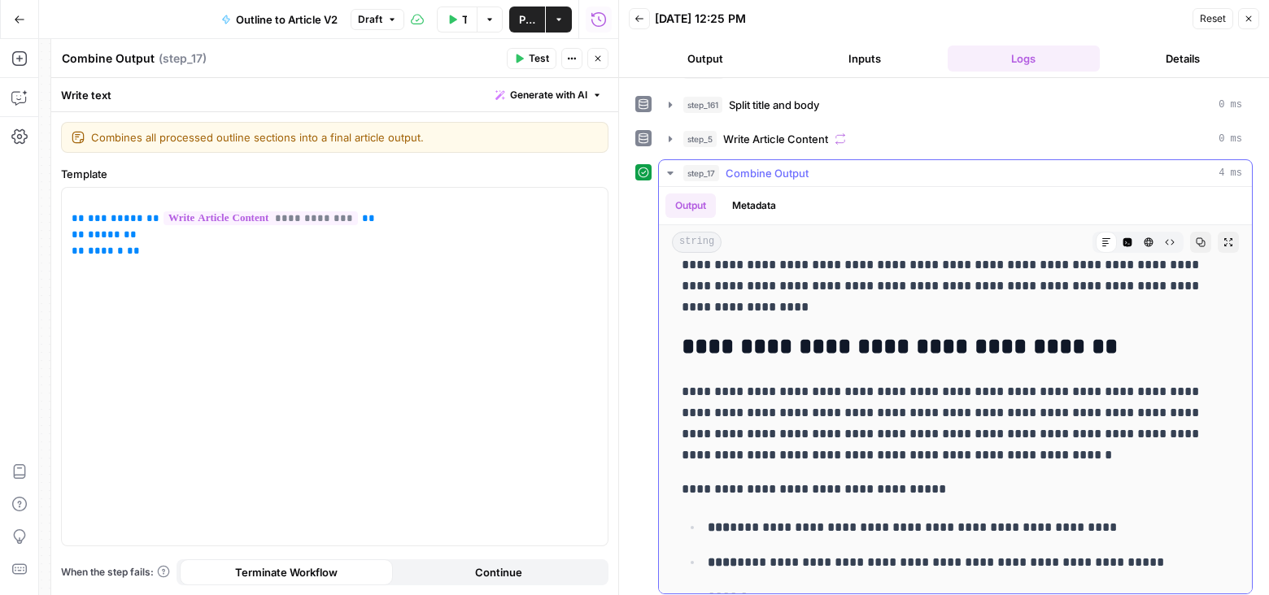
scroll to position [416, 0]
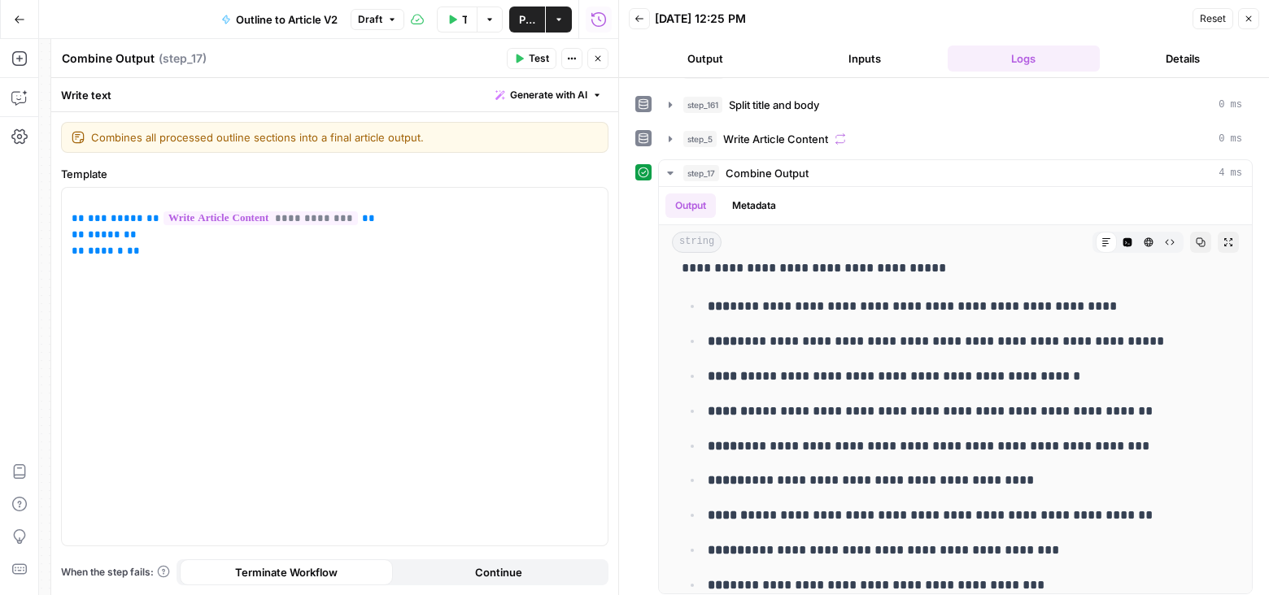
click at [1248, 15] on icon "button" at bounding box center [1249, 19] width 10 height 10
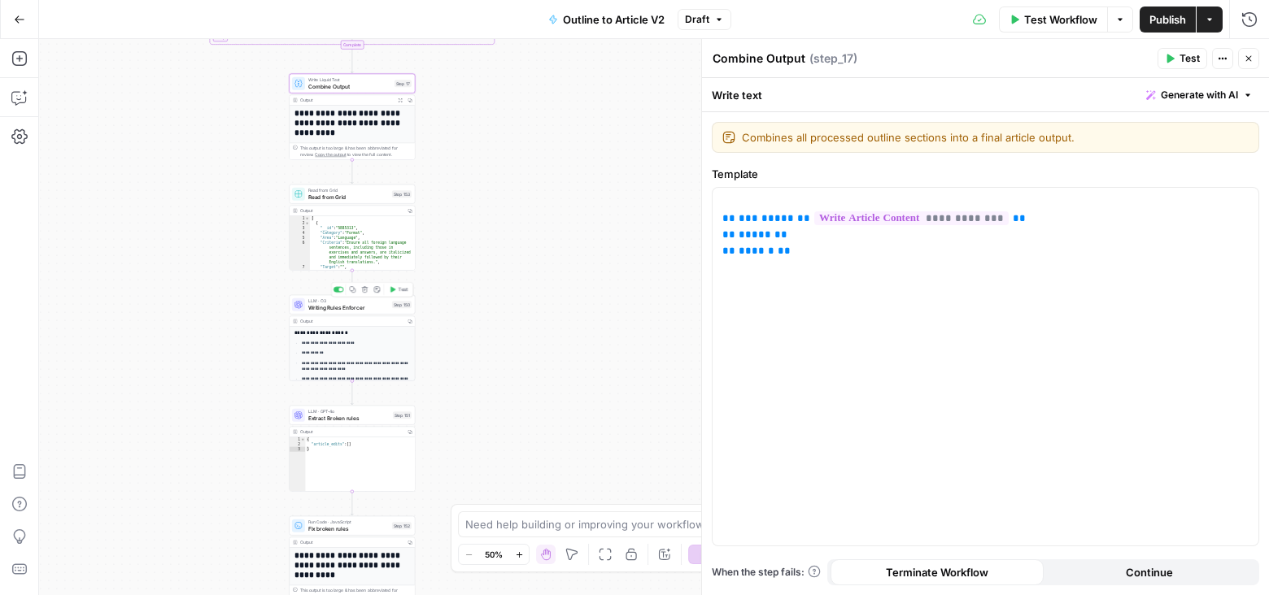
click at [374, 306] on span "Writing Rules Enforcer" at bounding box center [348, 307] width 81 height 8
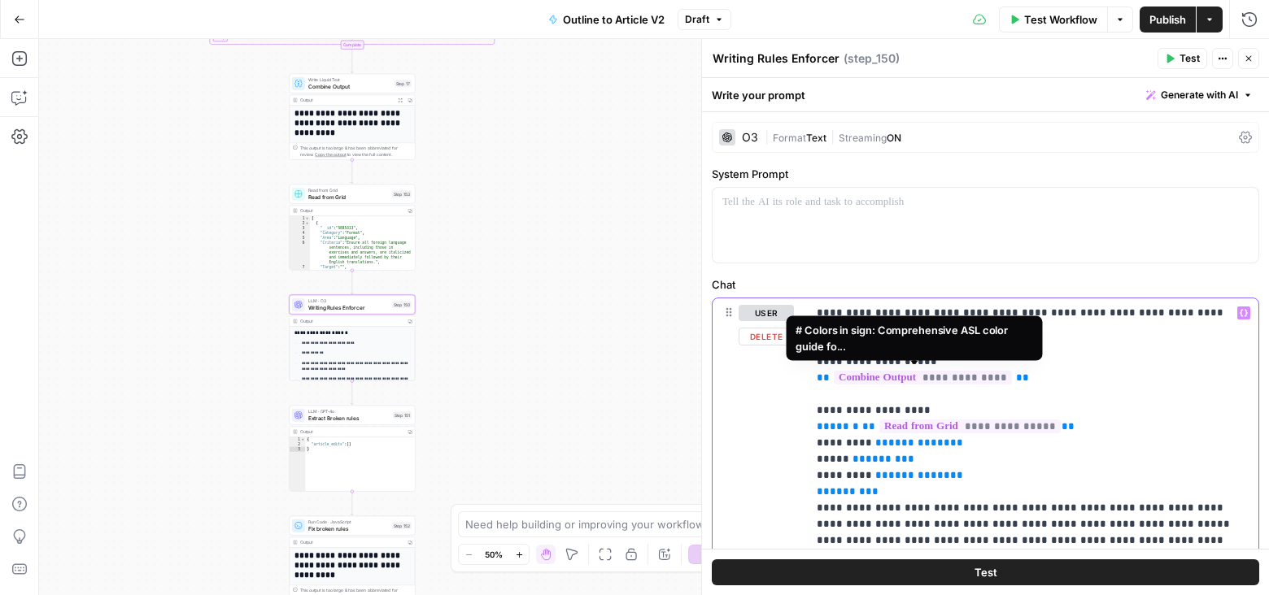
click at [887, 379] on span "**********" at bounding box center [923, 378] width 178 height 14
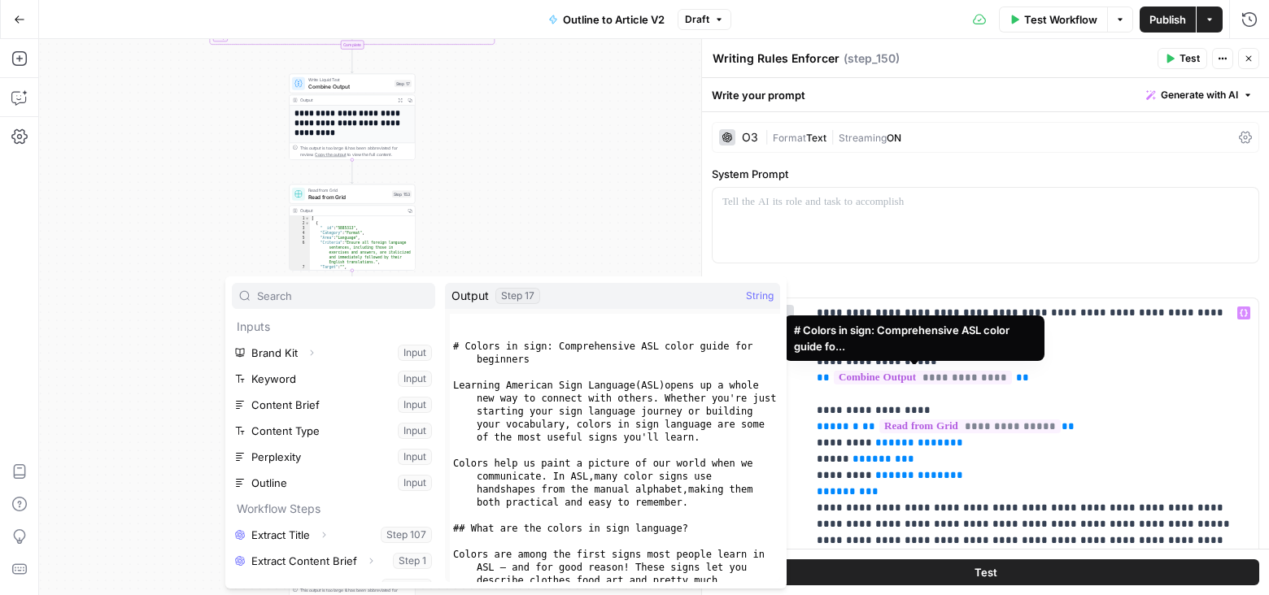
scroll to position [172, 0]
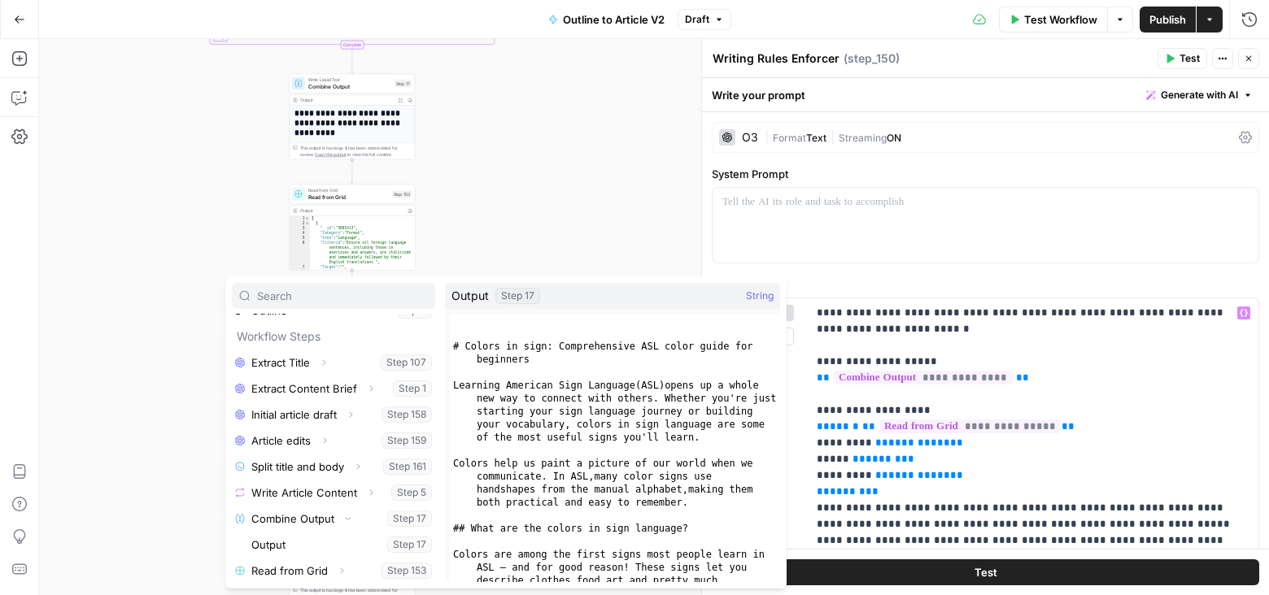
click at [316, 547] on button "Select variable Output" at bounding box center [341, 545] width 187 height 26
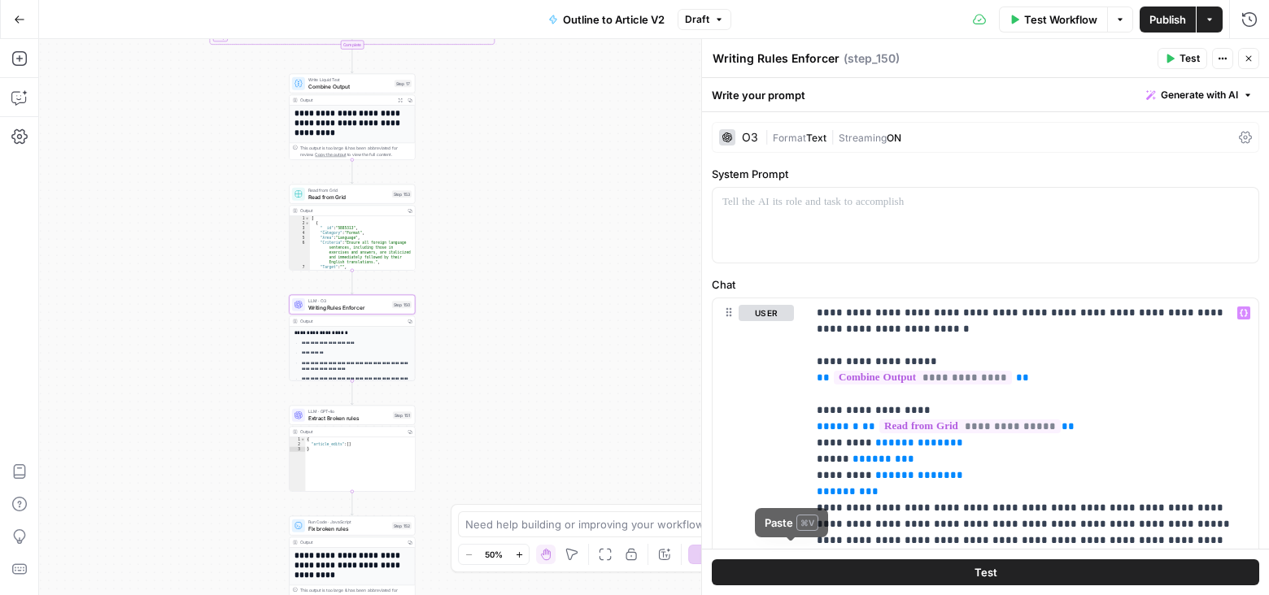
click at [839, 573] on button "Test" at bounding box center [985, 573] width 547 height 26
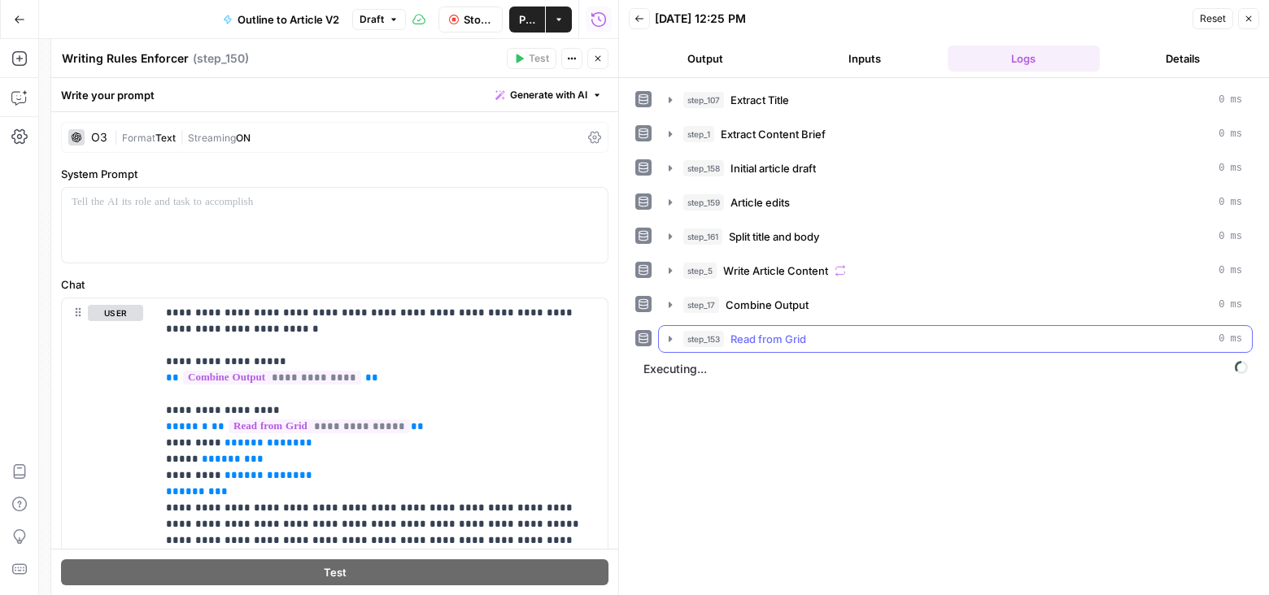
click at [666, 333] on icon "button" at bounding box center [670, 339] width 13 height 13
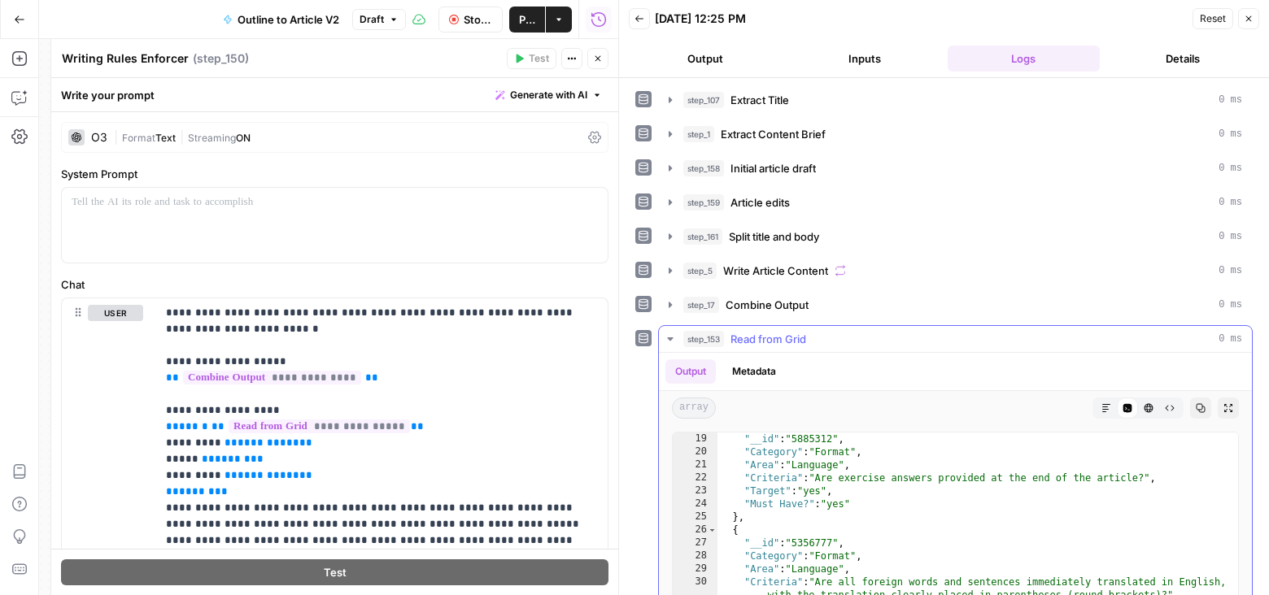
scroll to position [314, 0]
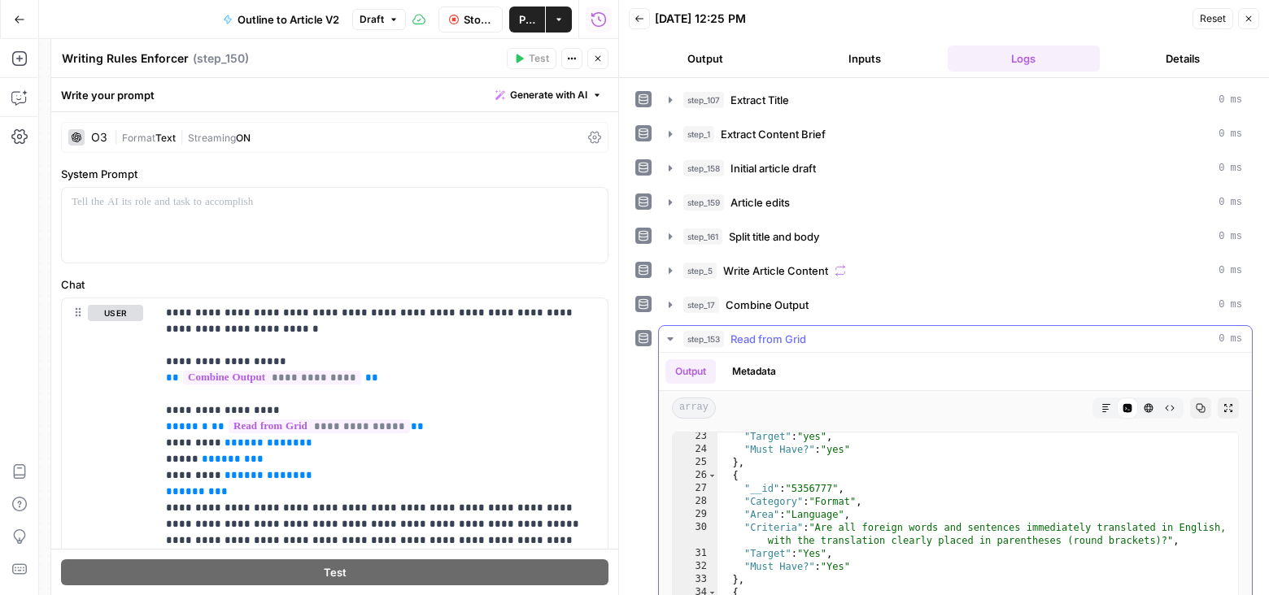
click at [669, 333] on icon "button" at bounding box center [670, 339] width 13 height 13
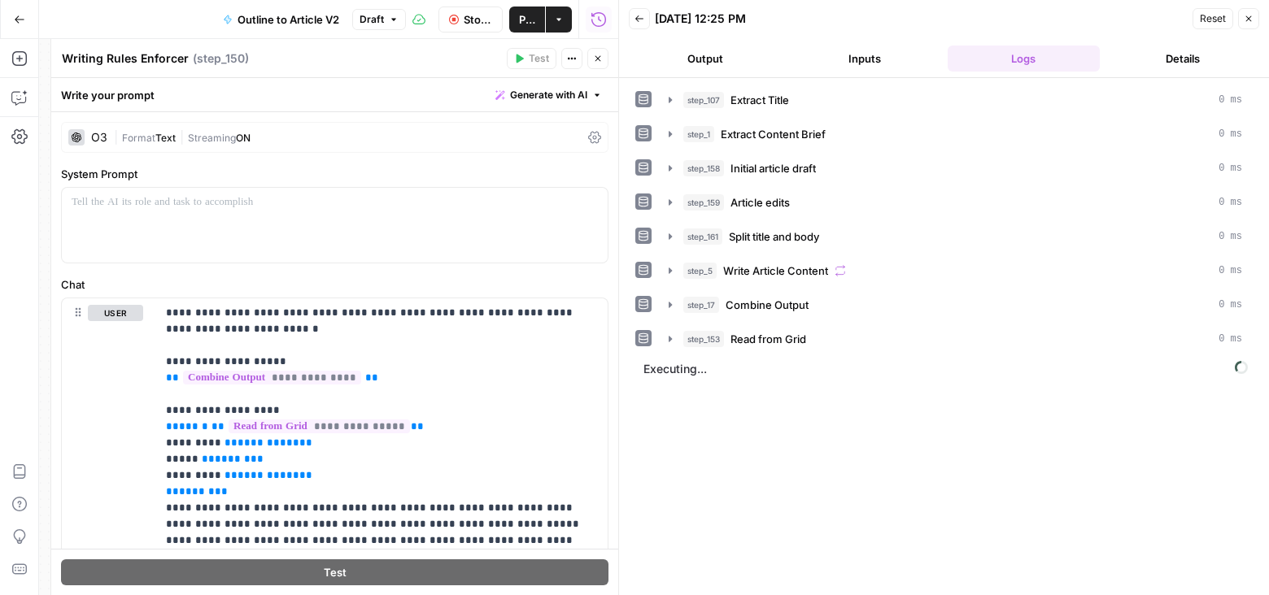
click at [599, 51] on button "Close" at bounding box center [597, 58] width 21 height 21
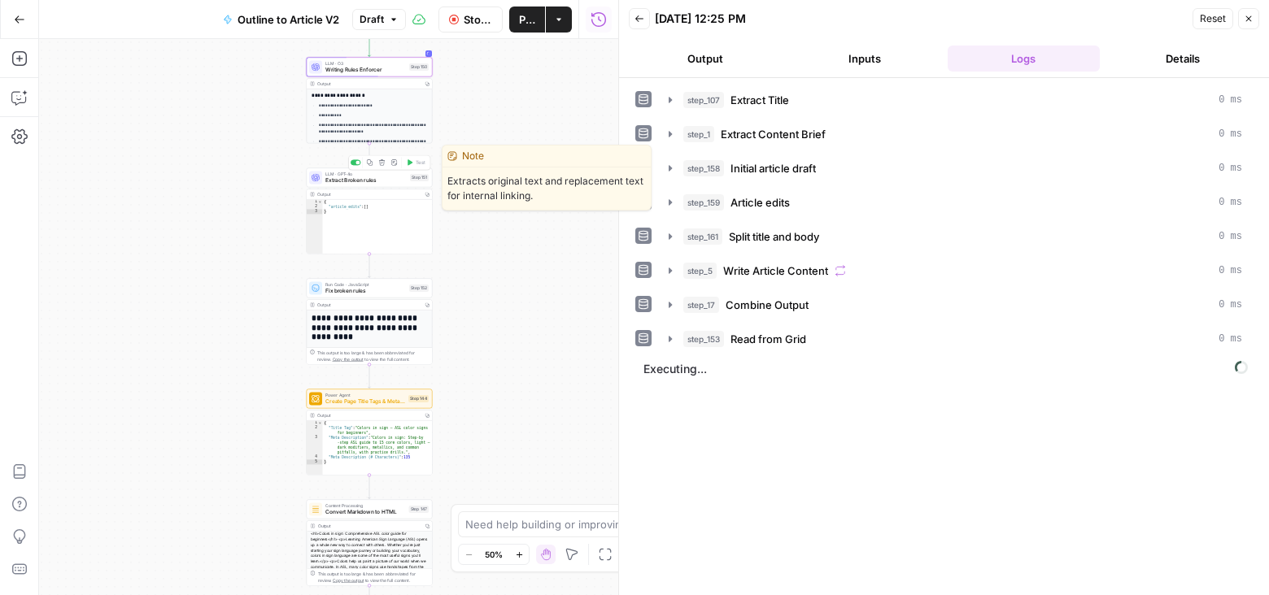
click at [382, 181] on span "Extract Broken rules" at bounding box center [365, 180] width 81 height 8
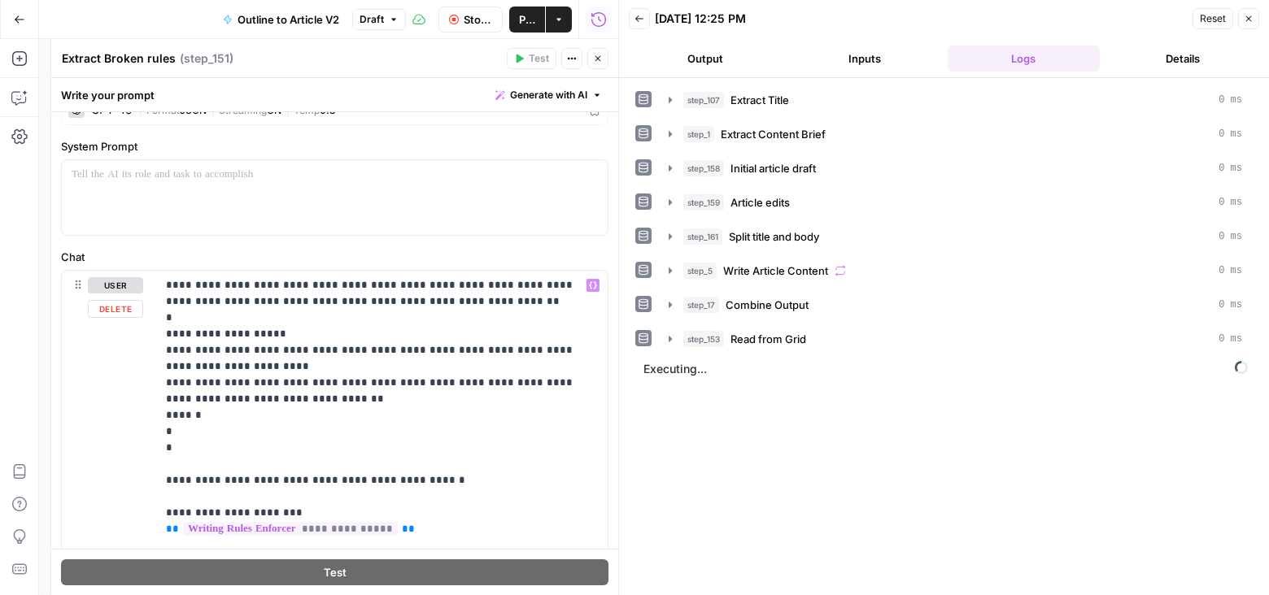
scroll to position [149, 0]
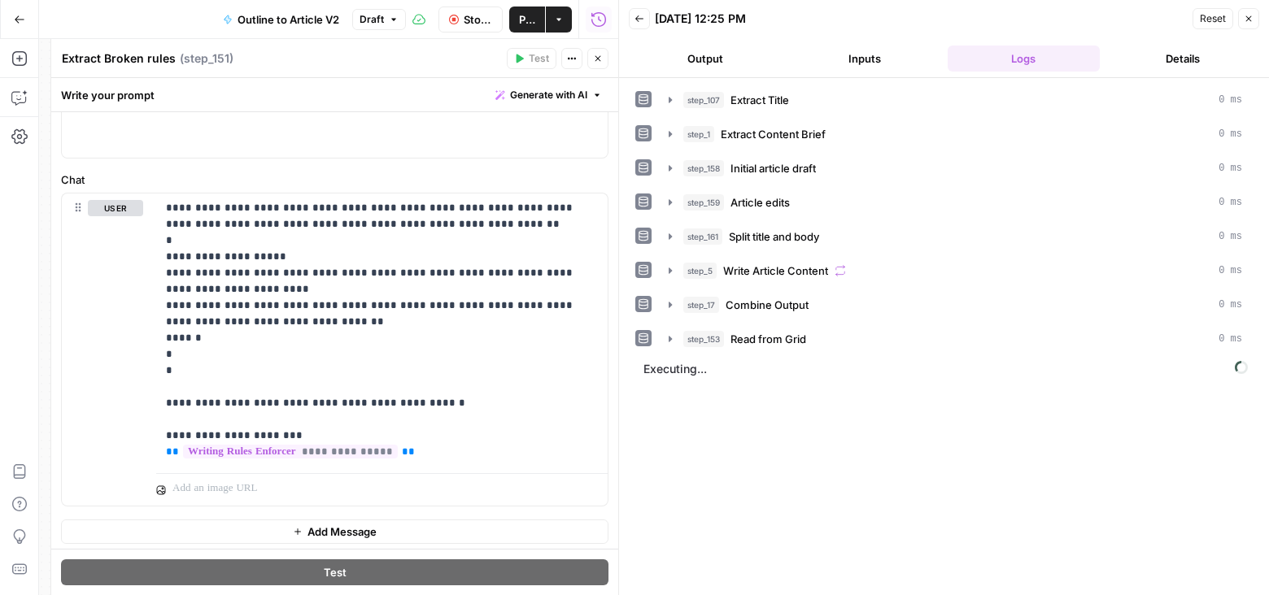
click at [601, 55] on icon "button" at bounding box center [598, 59] width 10 height 10
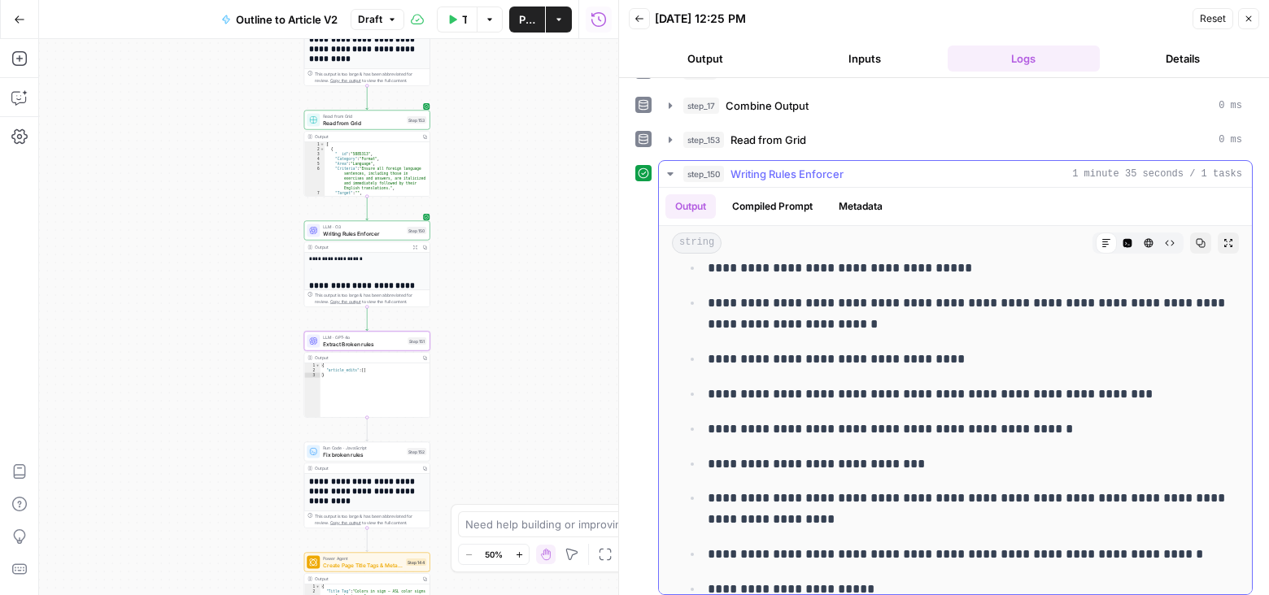
scroll to position [1746, 0]
click at [1249, 15] on icon "button" at bounding box center [1249, 19] width 10 height 10
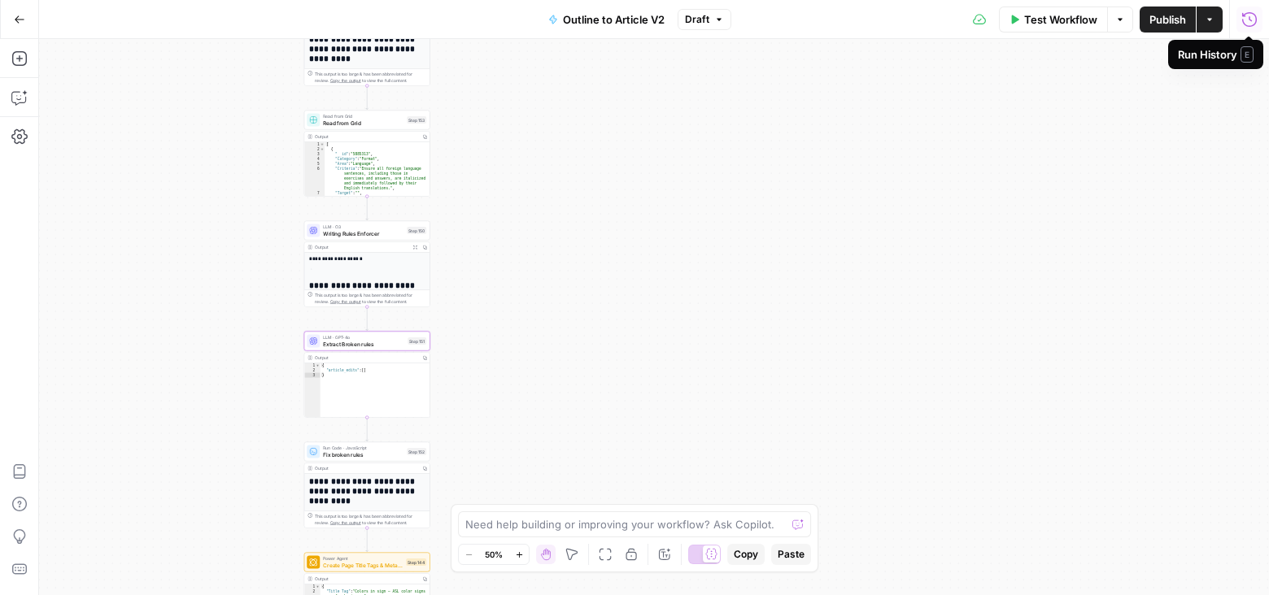
click at [1177, 15] on span "Publish" at bounding box center [1167, 19] width 37 height 16
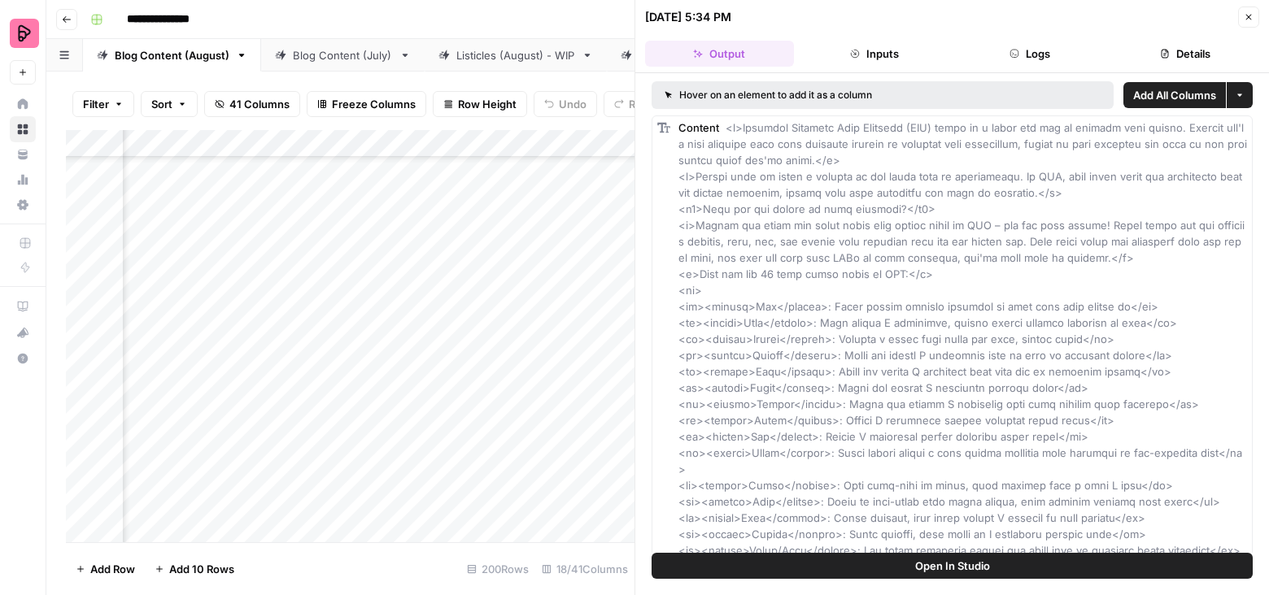
scroll to position [2452, 220]
click at [1249, 15] on icon "button" at bounding box center [1249, 17] width 10 height 10
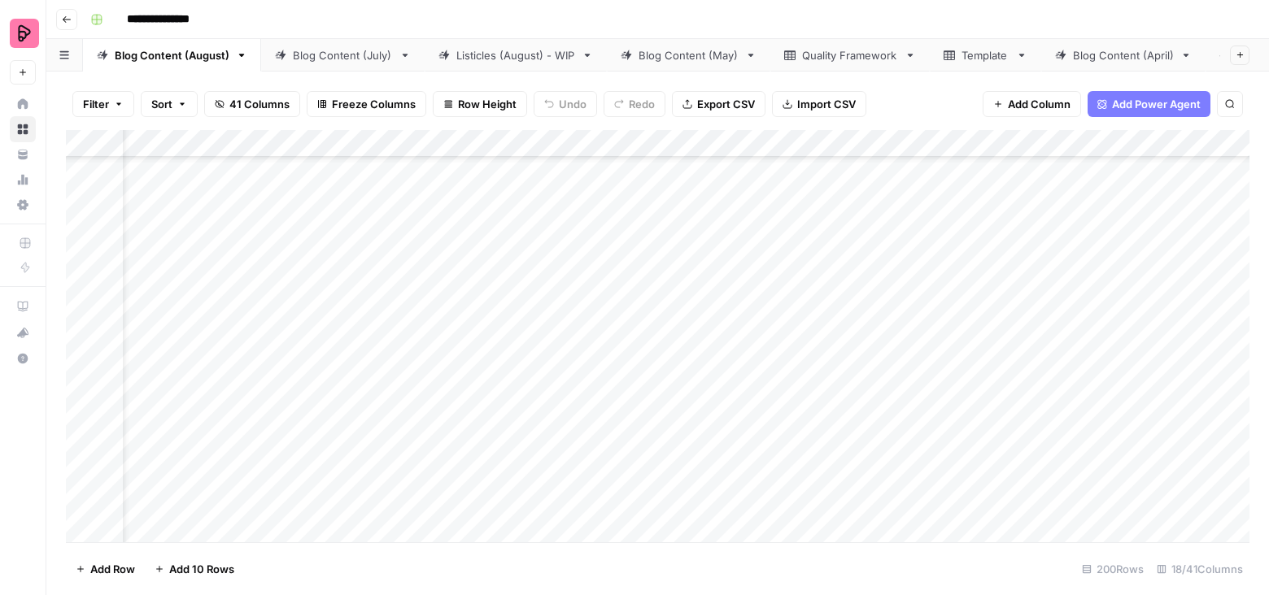
scroll to position [5333, 59]
click at [898, 289] on div "Add Column" at bounding box center [657, 336] width 1183 height 413
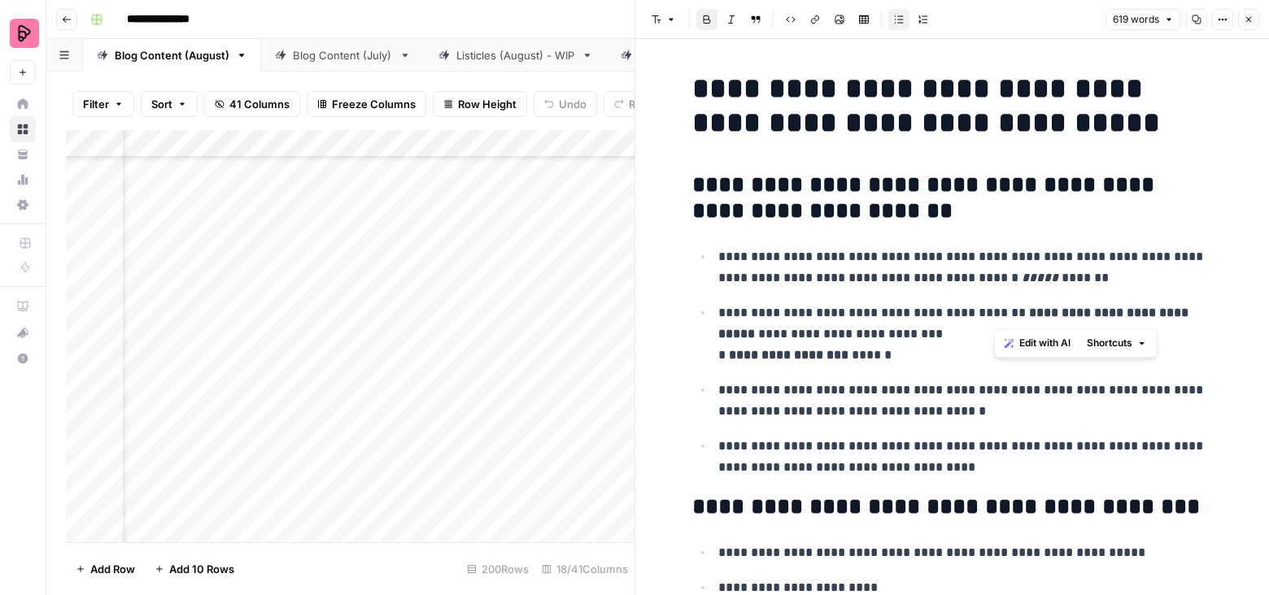
drag, startPoint x: 995, startPoint y: 312, endPoint x: 1157, endPoint y: 309, distance: 161.9
click at [1157, 309] on strong "**********" at bounding box center [954, 323] width 473 height 33
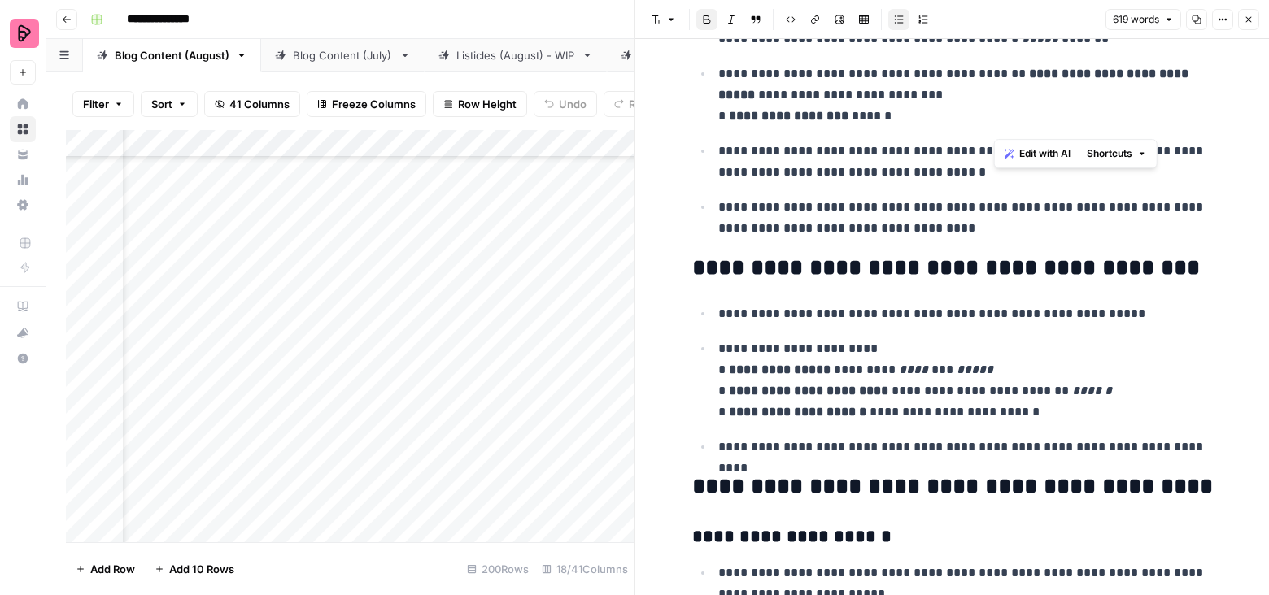
scroll to position [281, 0]
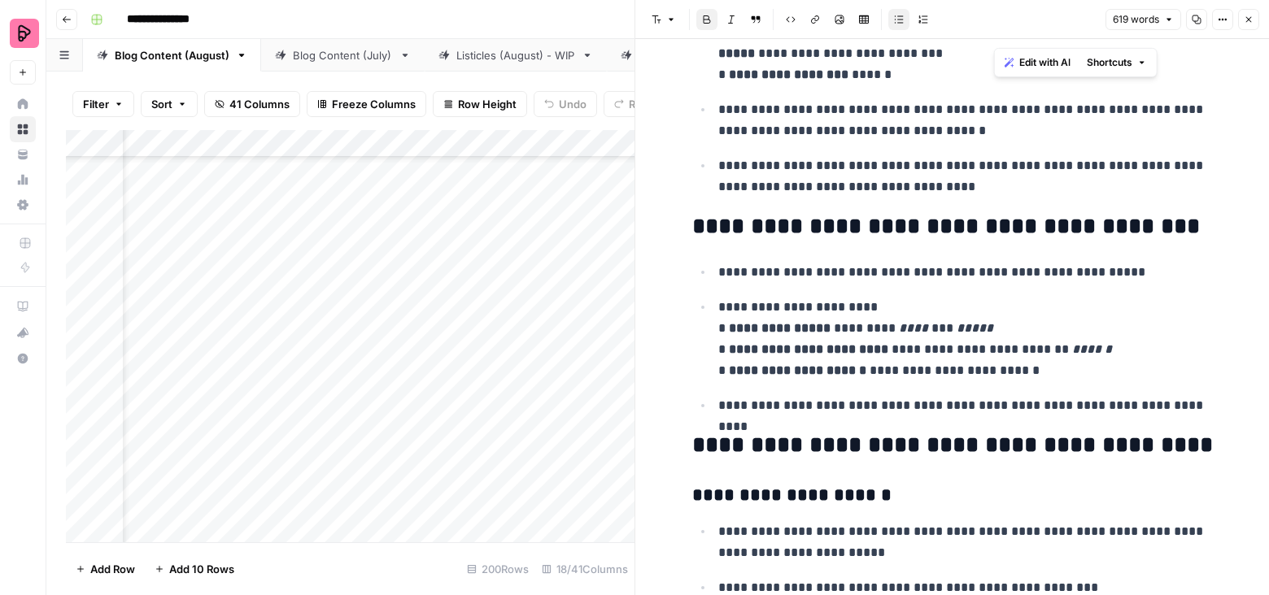
click at [1254, 12] on button "Close" at bounding box center [1248, 19] width 21 height 21
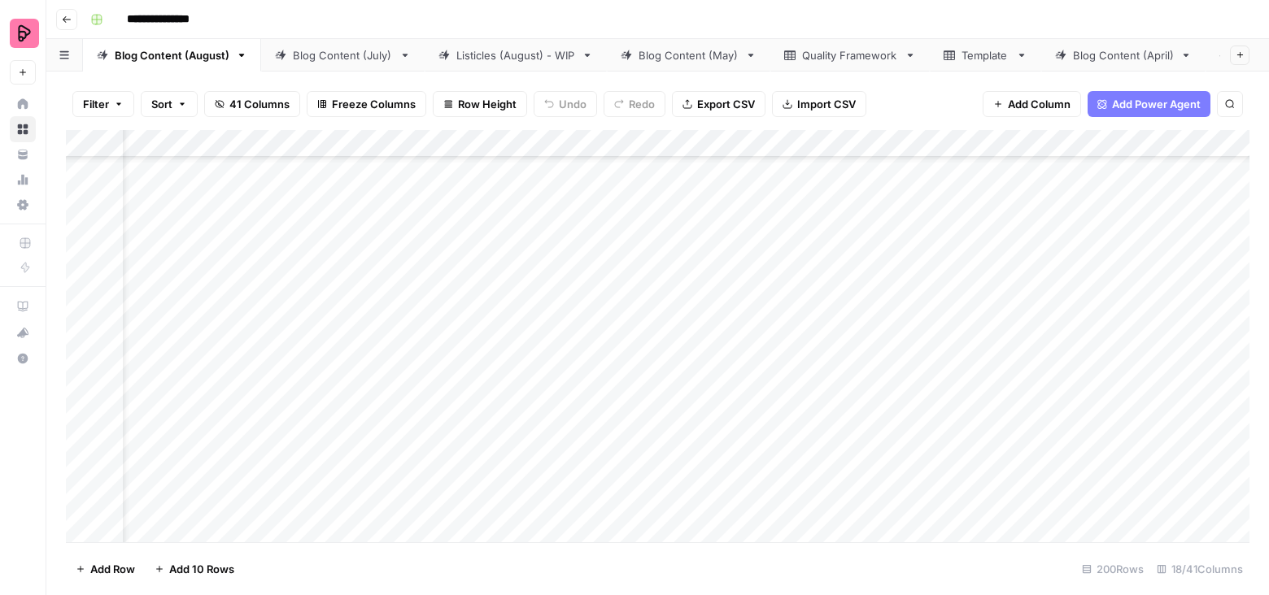
click at [730, 142] on div "Add Column" at bounding box center [657, 336] width 1183 height 413
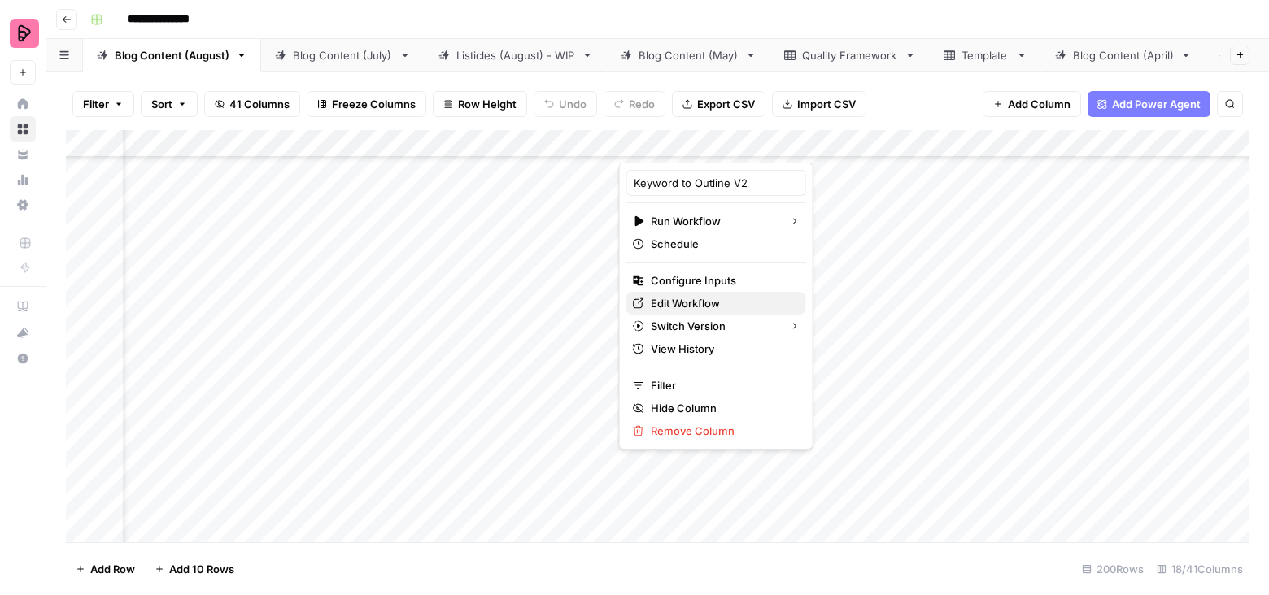
click at [663, 300] on span "Edit Workflow" at bounding box center [722, 303] width 142 height 16
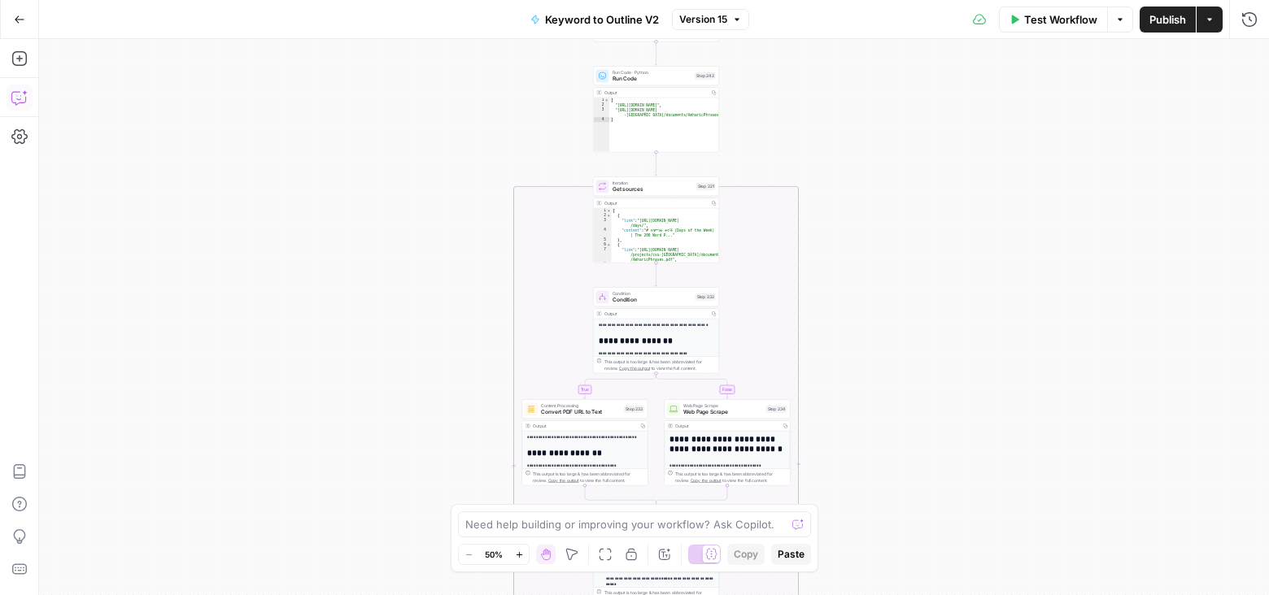
click at [25, 101] on icon "button" at bounding box center [19, 97] width 16 height 16
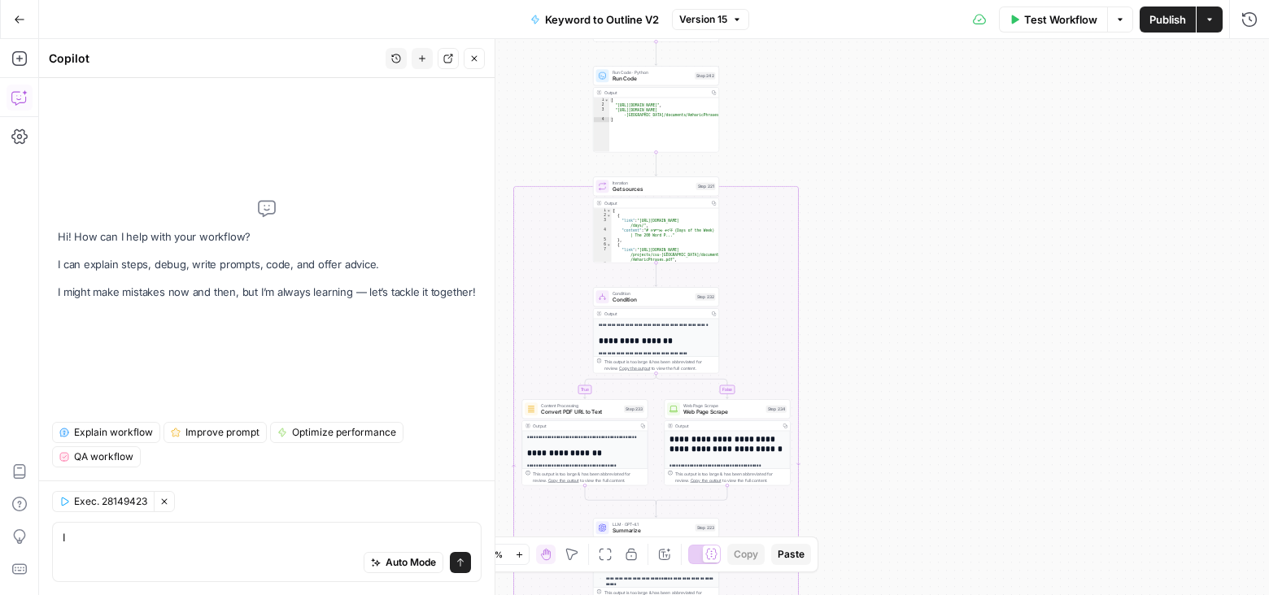
type textarea "I"
paste textarea "IPA or a phonetic style (like FE-bru-ar)?"
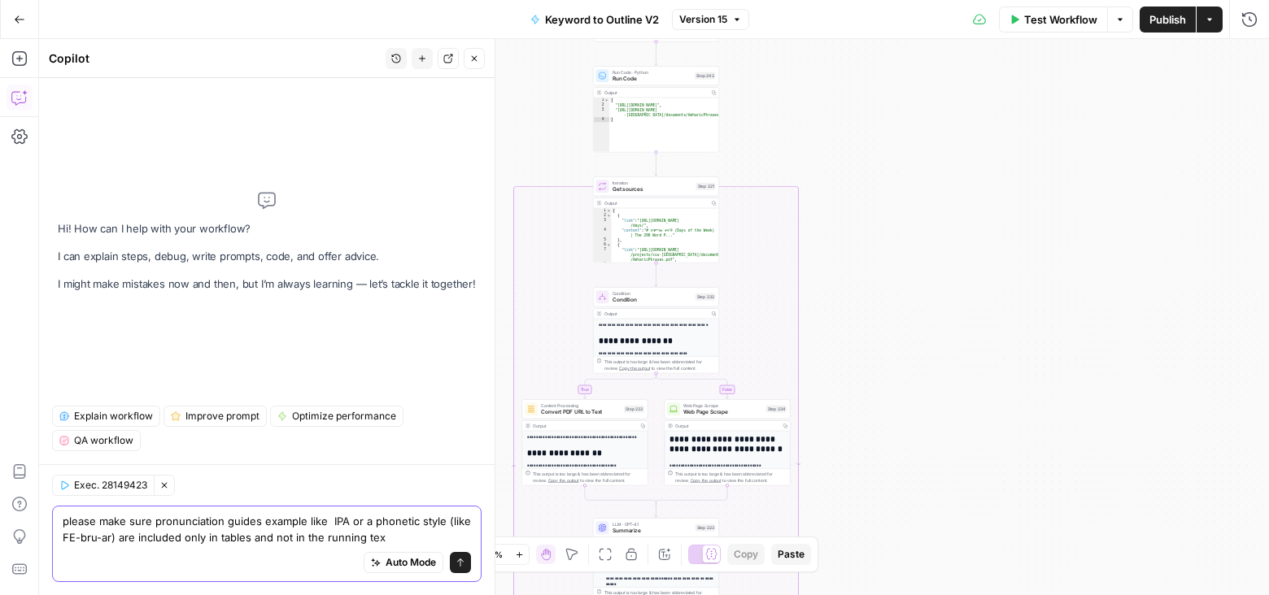
type textarea "please make sure pronunciation guides example like IPA or a phonetic style (lik…"
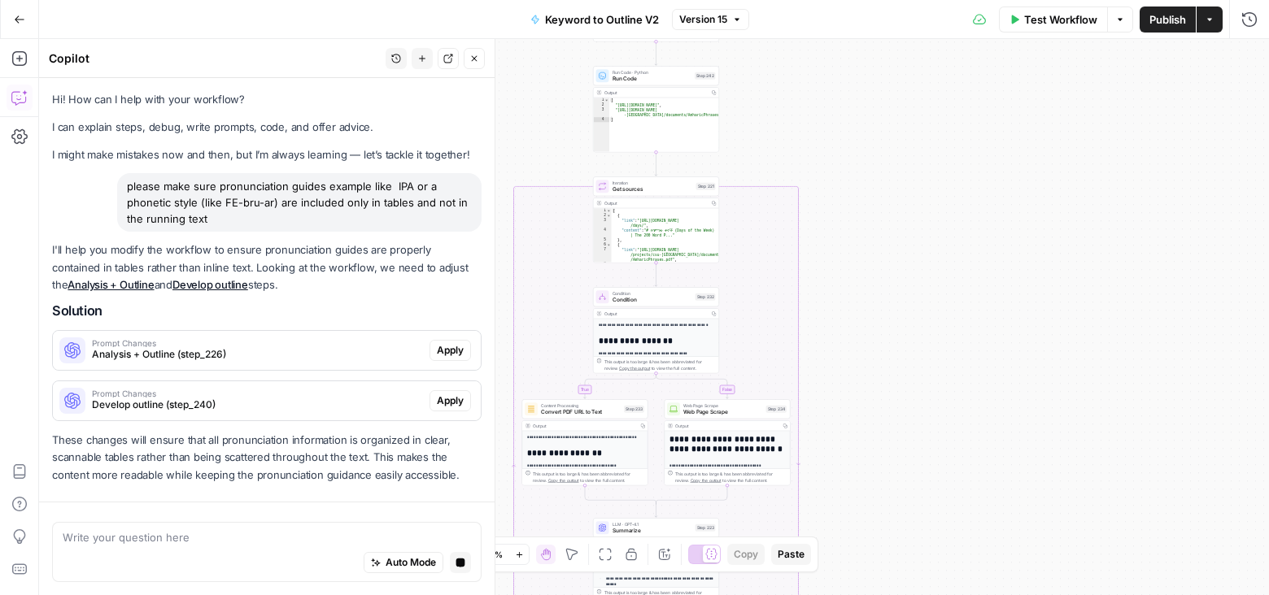
scroll to position [38, 0]
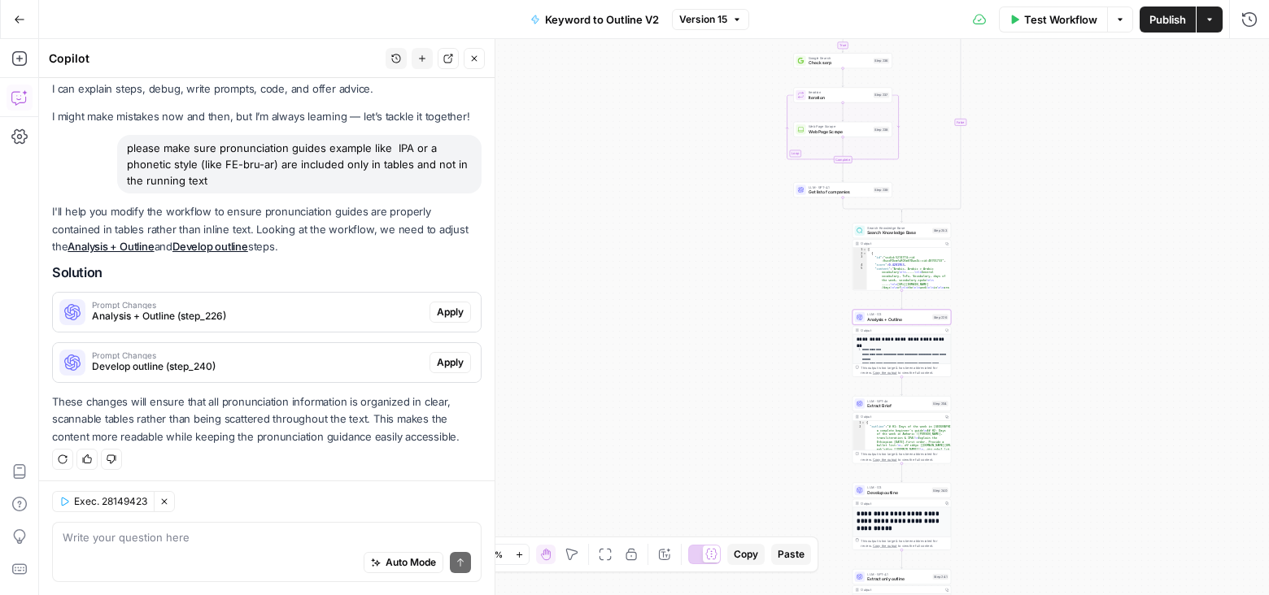
click at [287, 309] on span "Analysis + Outline (step_226)" at bounding box center [257, 316] width 331 height 15
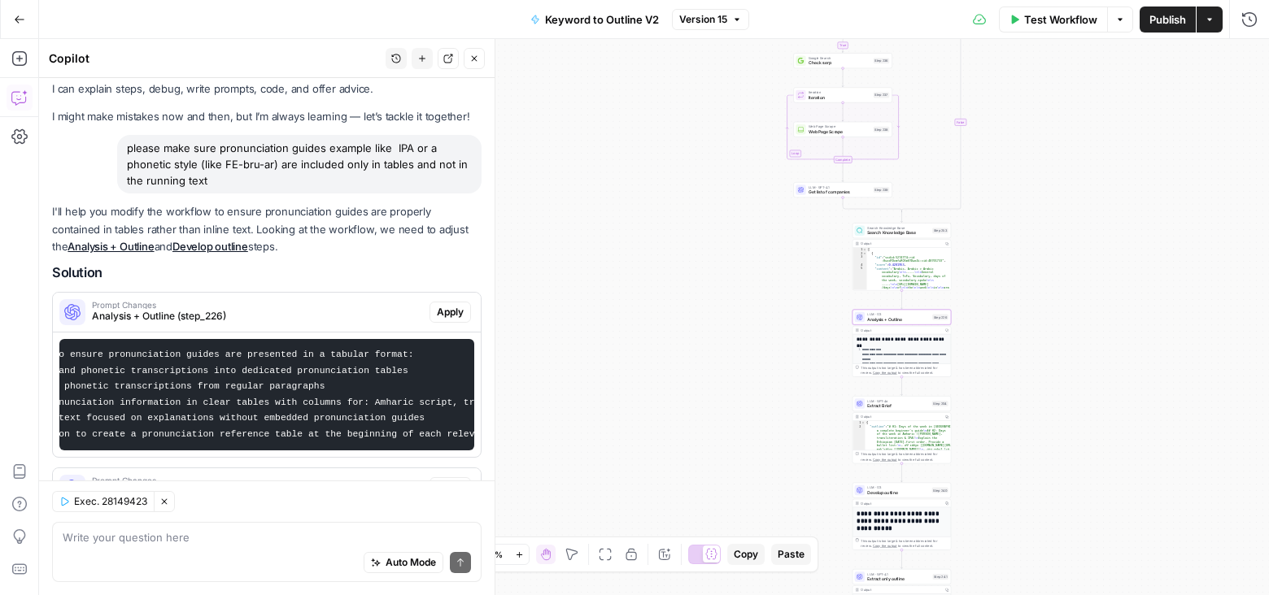
scroll to position [0, 0]
click at [447, 313] on span "Apply" at bounding box center [450, 312] width 27 height 15
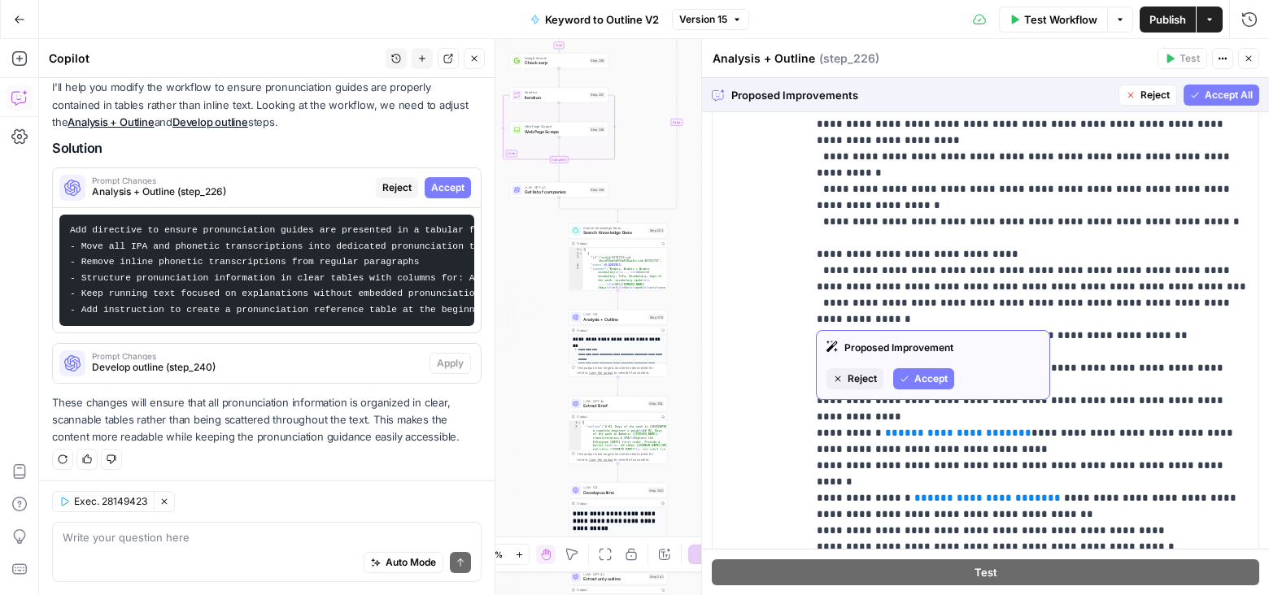
scroll to position [4654, 0]
click at [926, 376] on span "Accept" at bounding box center [930, 379] width 33 height 15
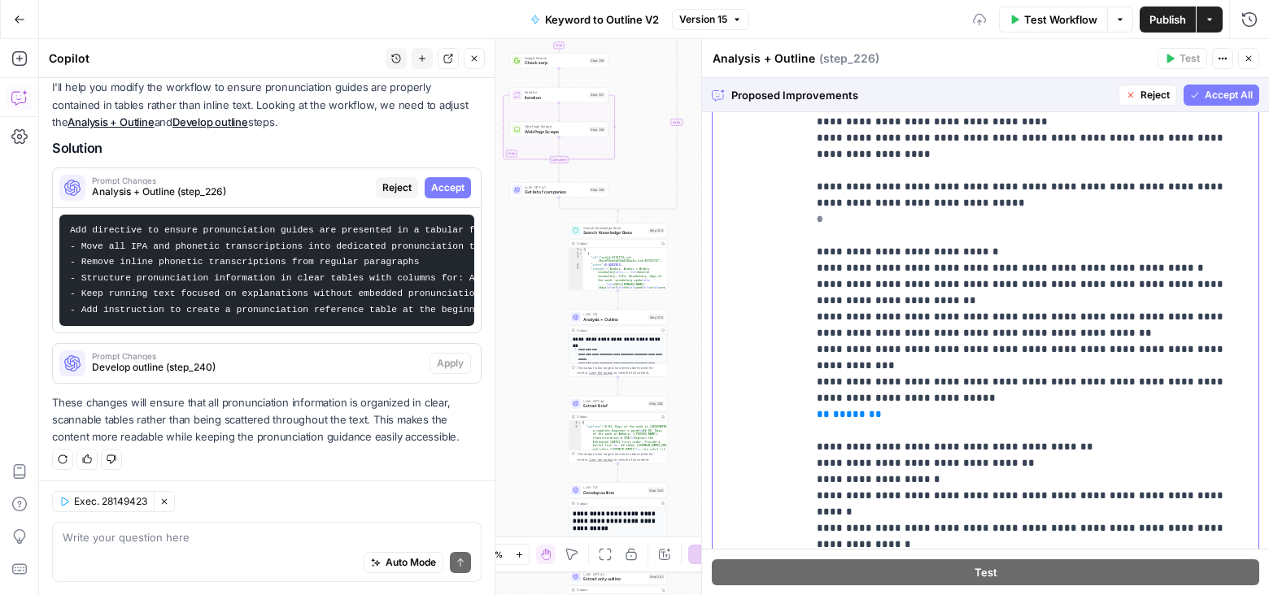
scroll to position [5727, 0]
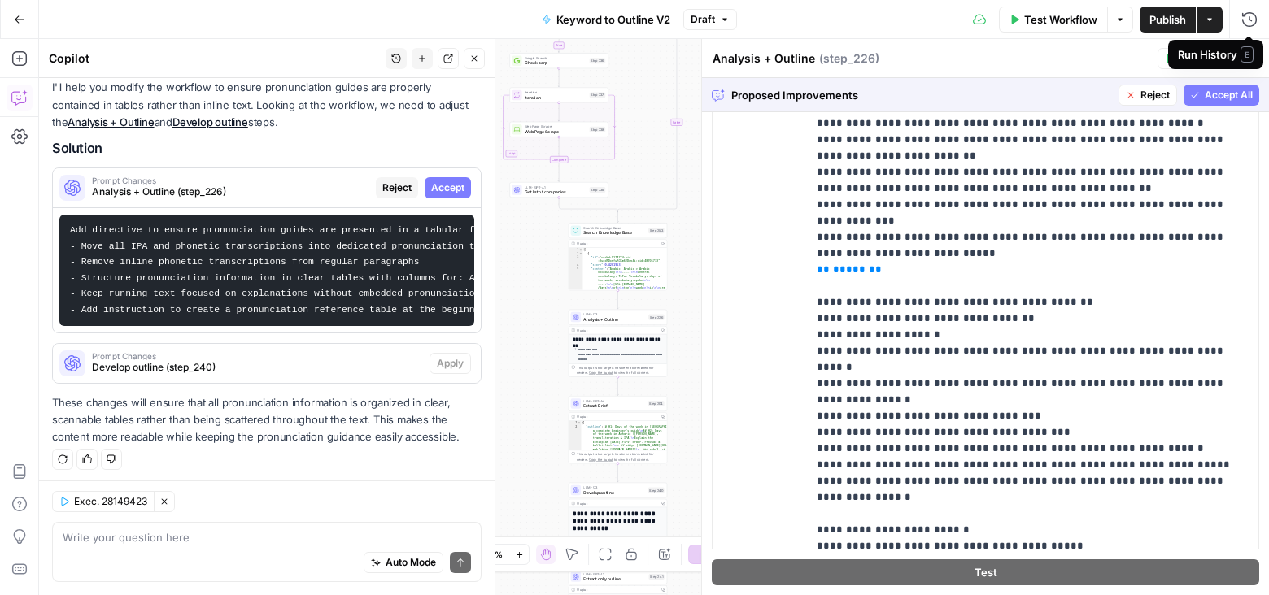
click at [1215, 89] on span "Accept All" at bounding box center [1229, 95] width 48 height 15
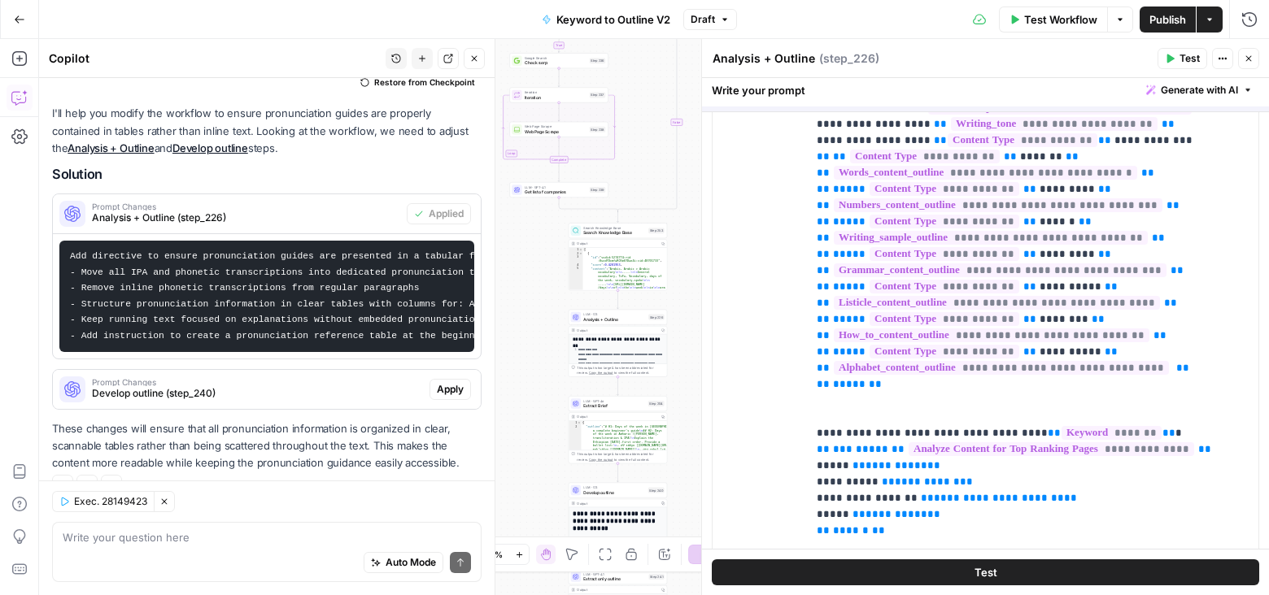
scroll to position [0, 0]
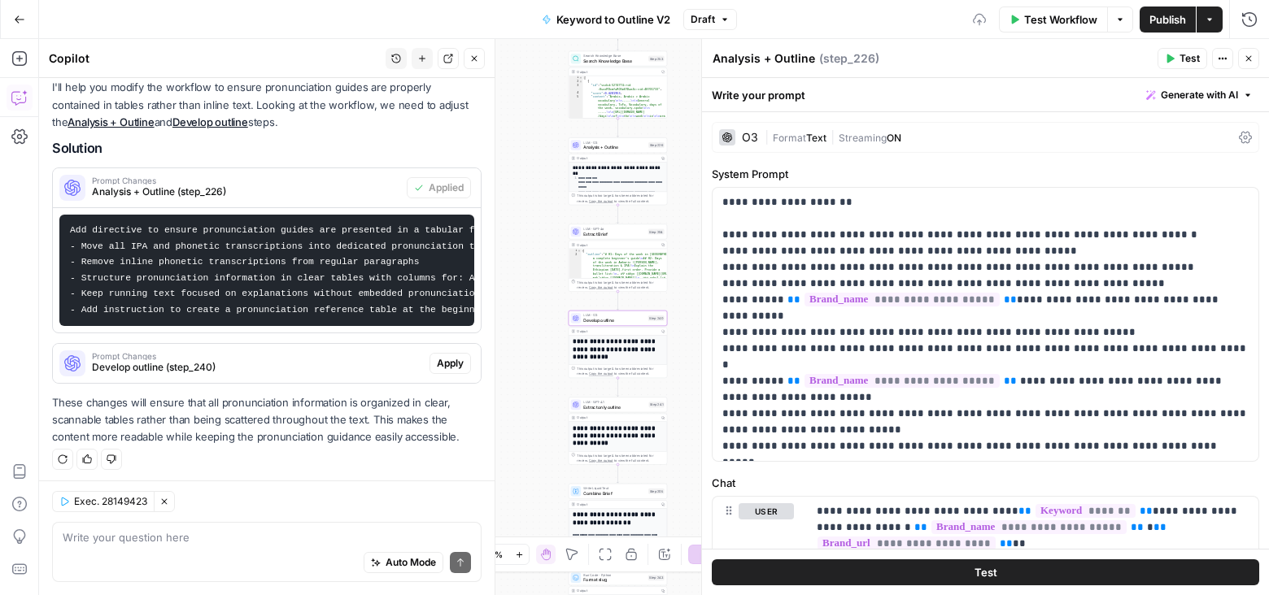
click at [373, 355] on span "Prompt Changes" at bounding box center [257, 356] width 331 height 8
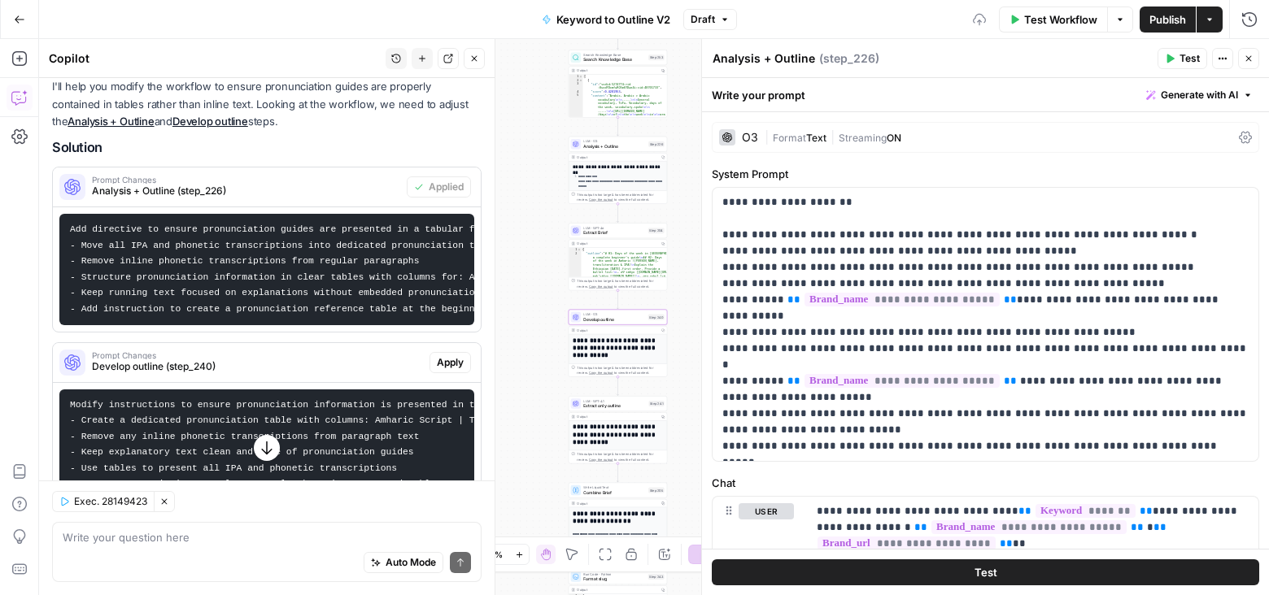
click at [457, 359] on span "Apply" at bounding box center [450, 362] width 27 height 15
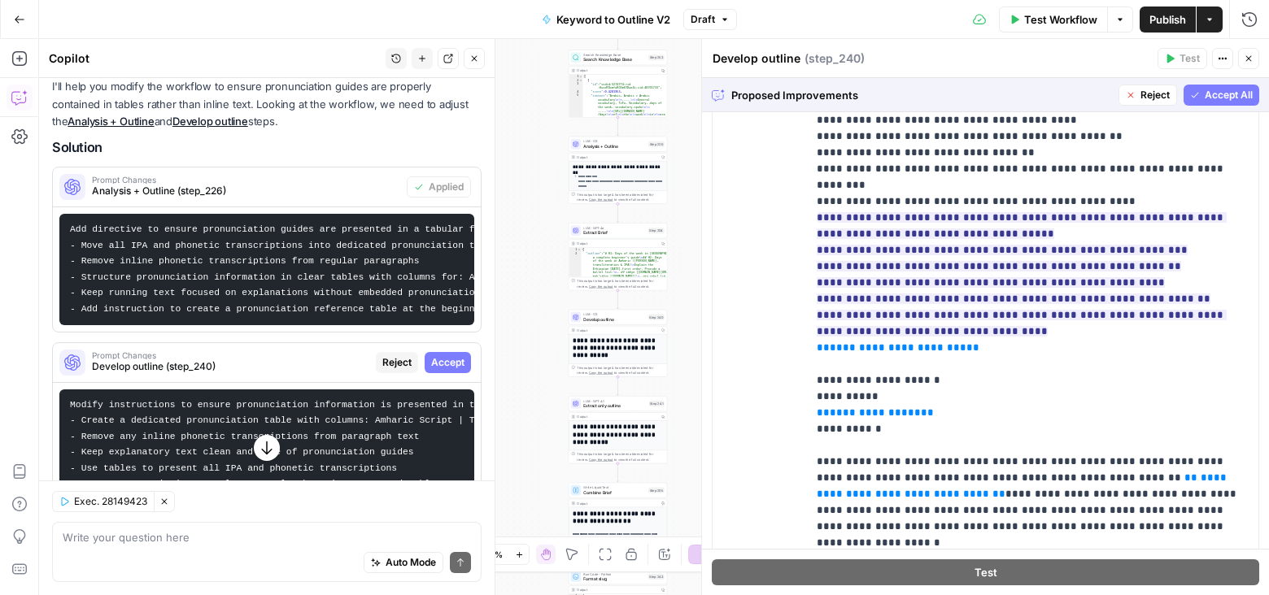
scroll to position [326, 0]
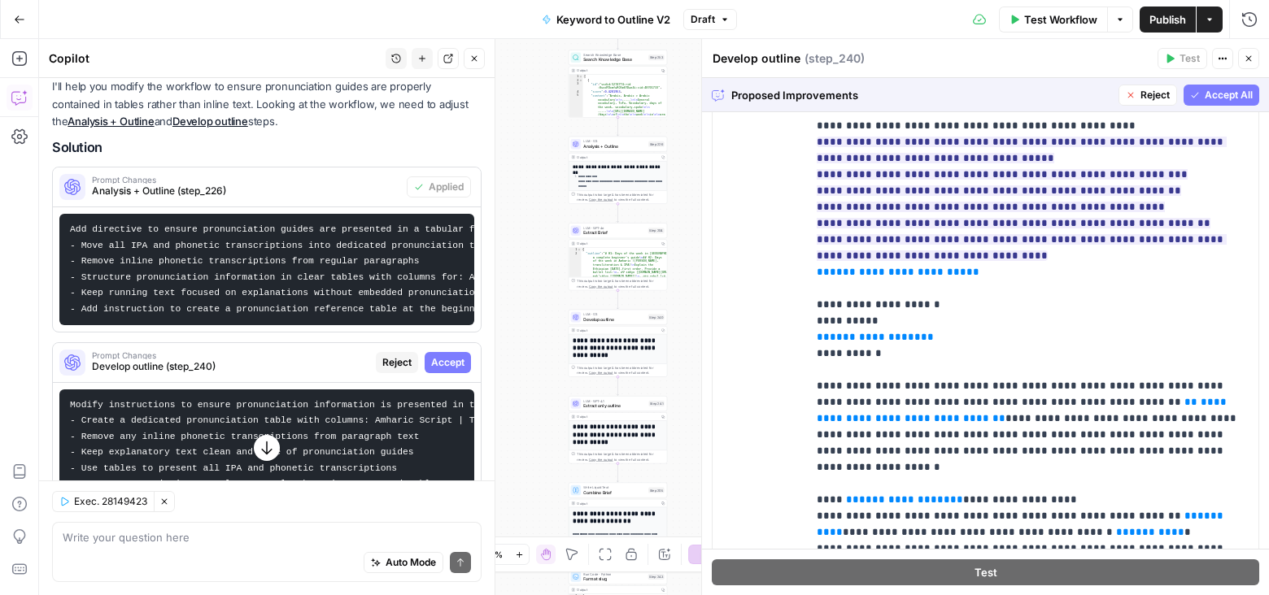
click at [1226, 91] on span "Accept All" at bounding box center [1229, 95] width 48 height 15
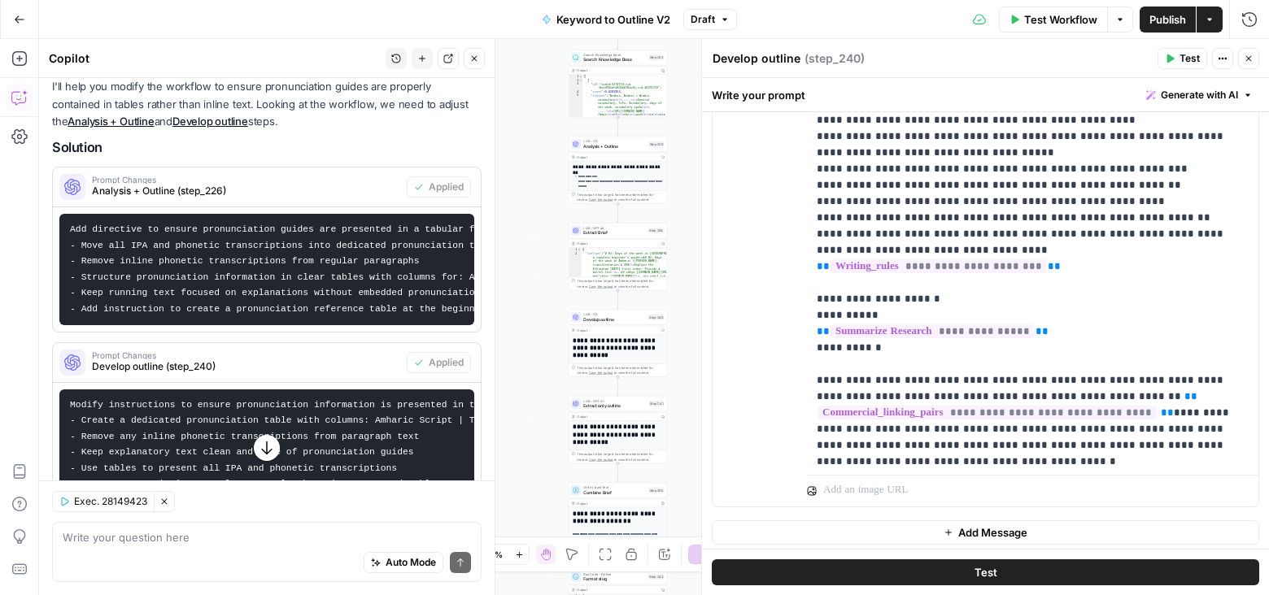
scroll to position [342, 0]
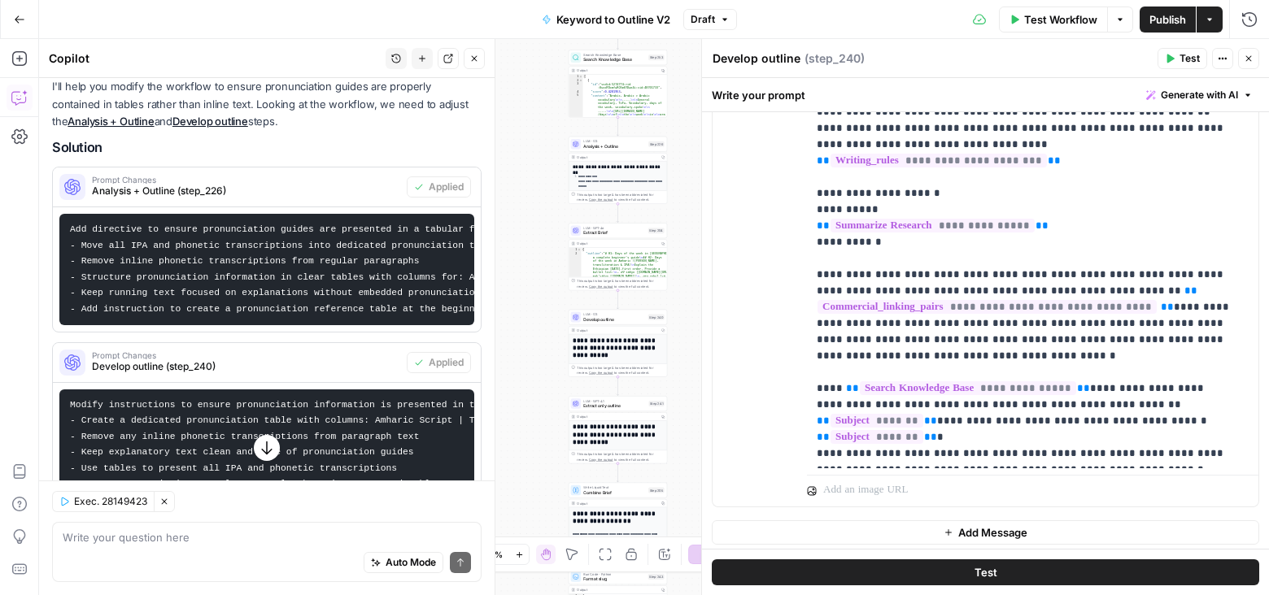
click at [1047, 15] on span "Test Workflow" at bounding box center [1060, 19] width 73 height 16
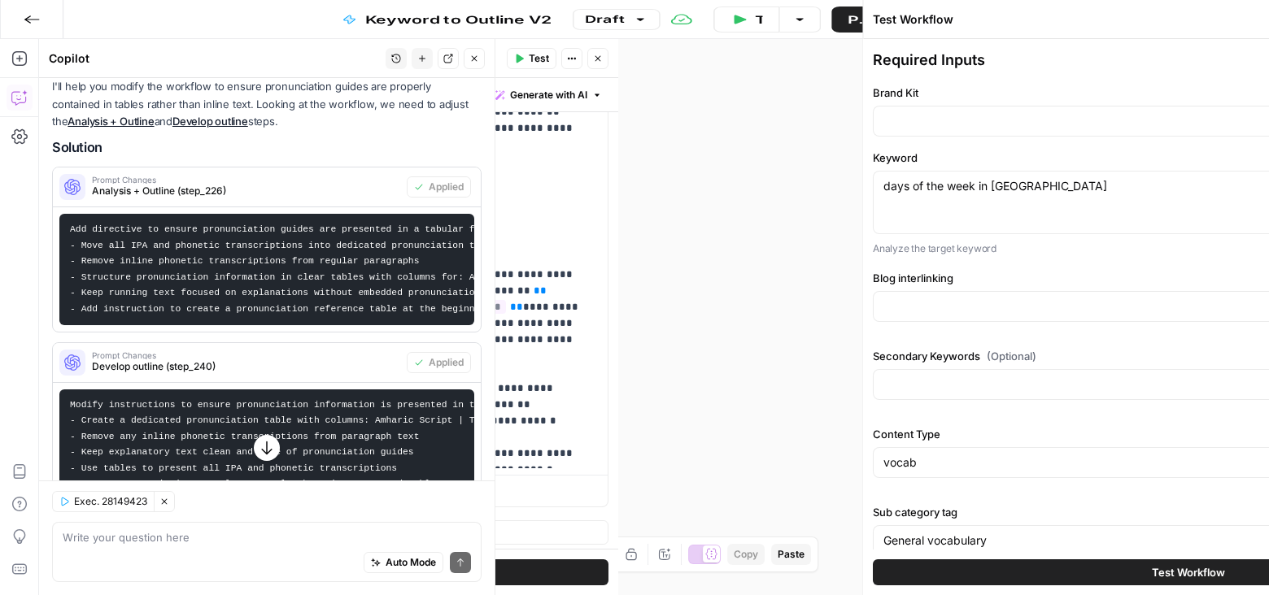
type input "Preply (EN)"
type input "Blog interlinking"
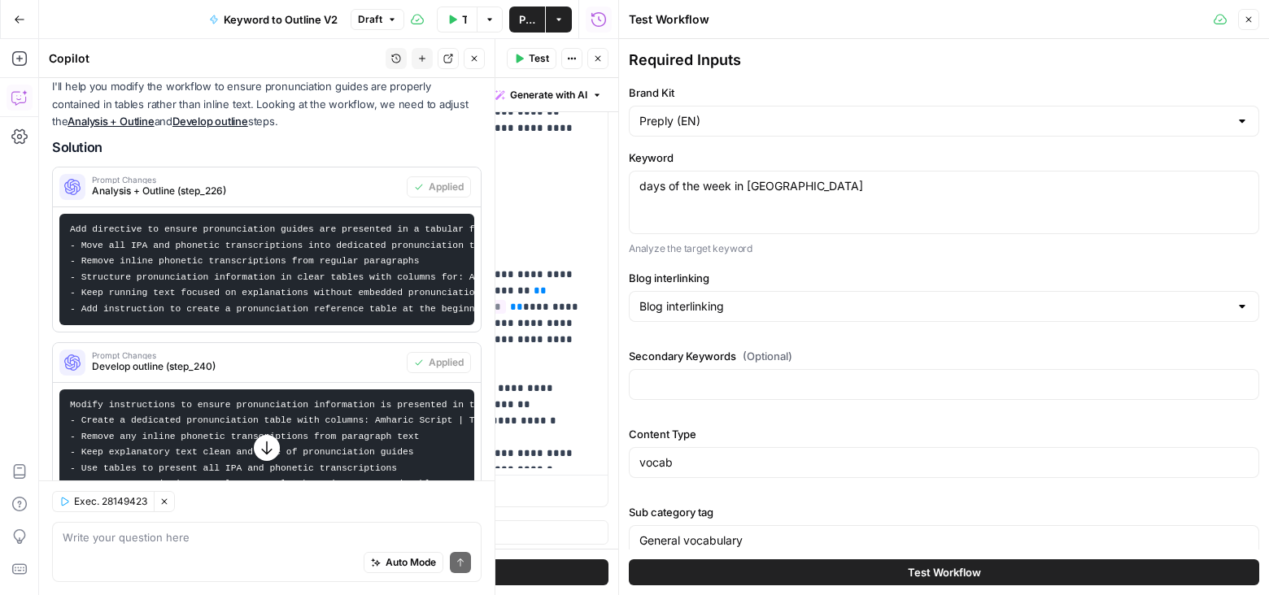
scroll to position [162, 0]
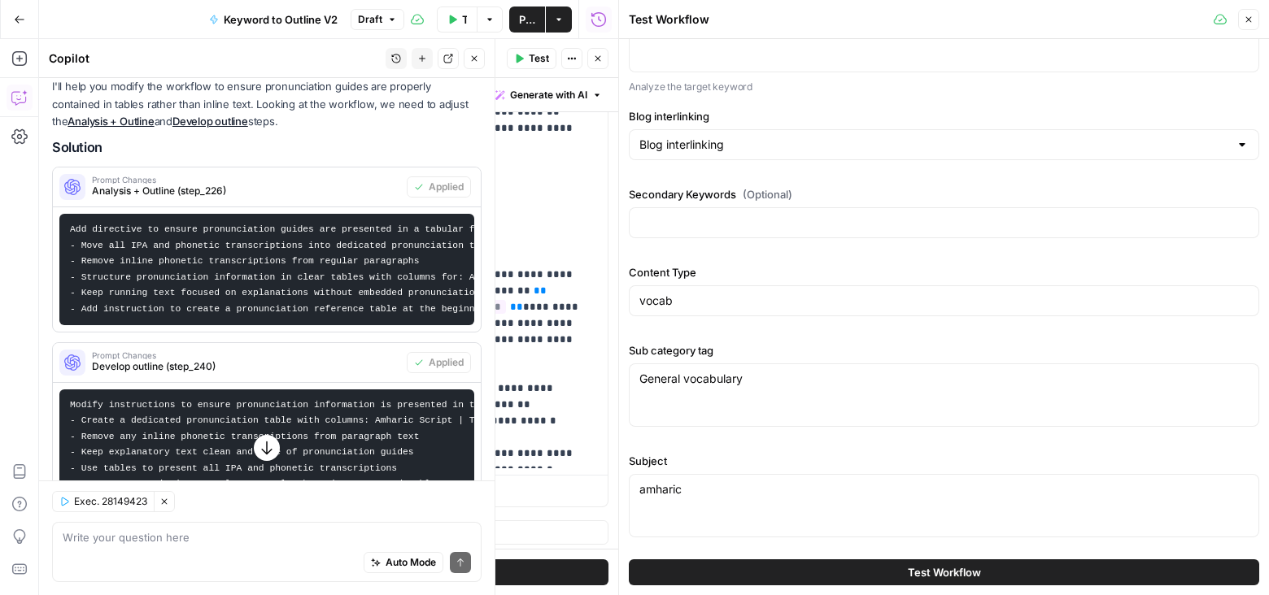
click at [939, 572] on span "Test Workflow" at bounding box center [944, 572] width 73 height 16
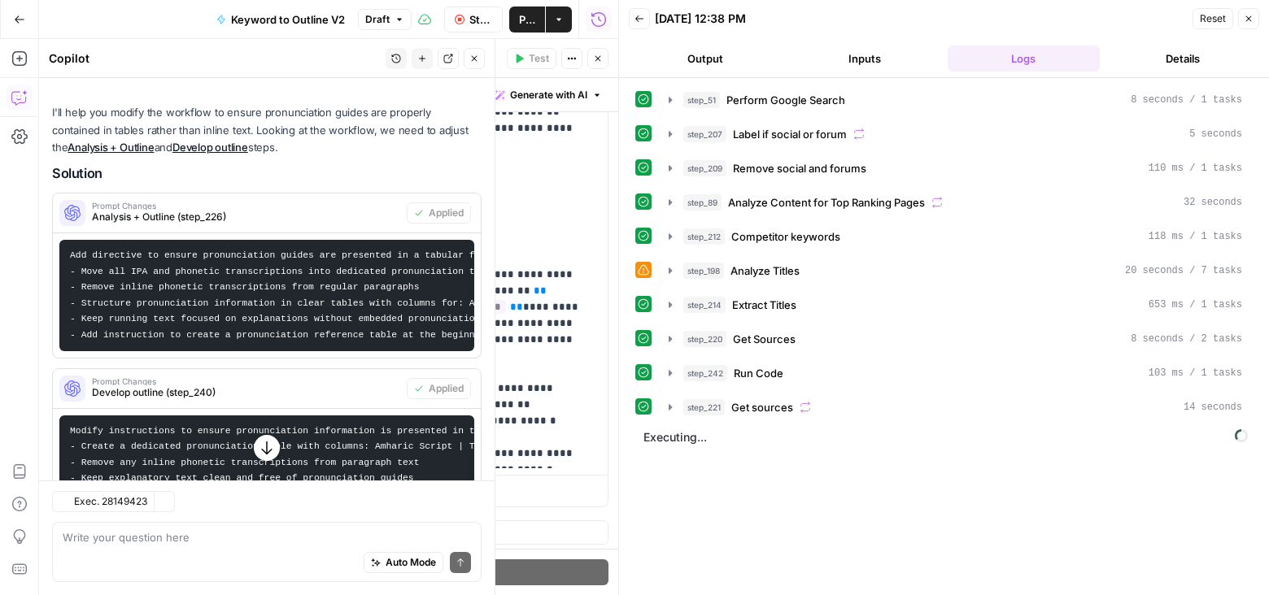
scroll to position [190, 0]
